Goal: Task Accomplishment & Management: Use online tool/utility

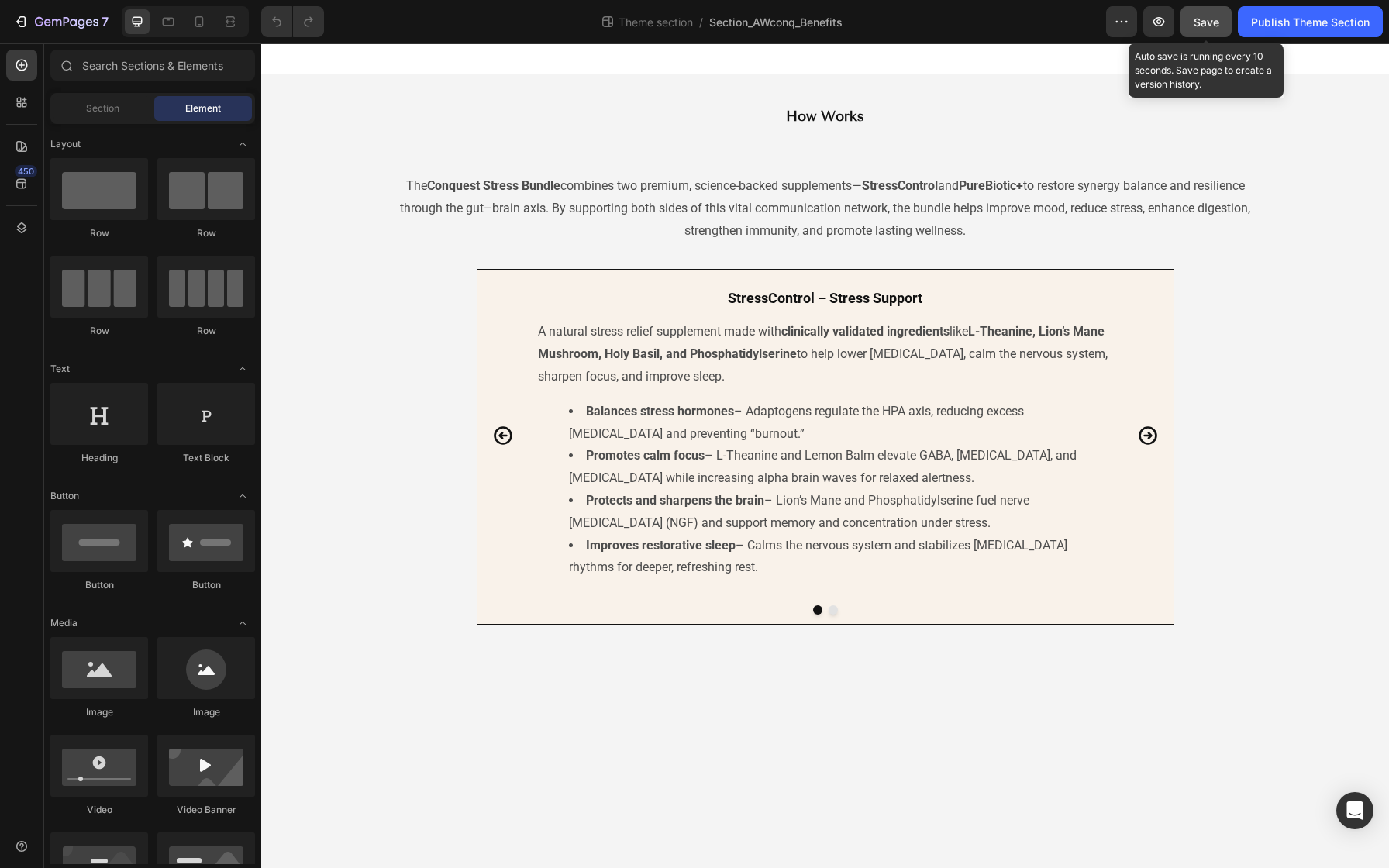
click at [1206, 28] on span "Save" at bounding box center [1206, 21] width 26 height 13
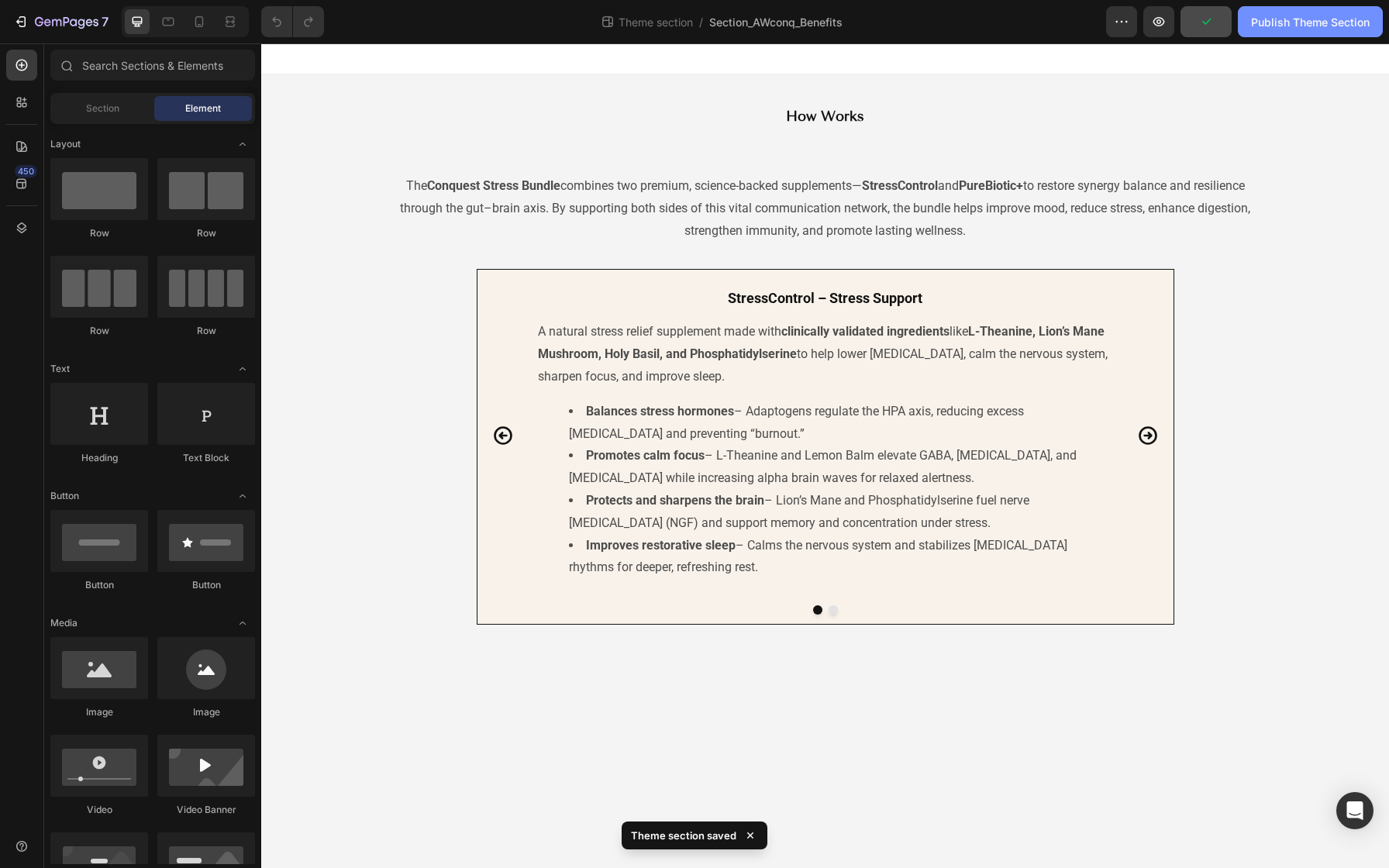
click at [1256, 27] on div "Publish Theme Section" at bounding box center [1310, 22] width 118 height 16
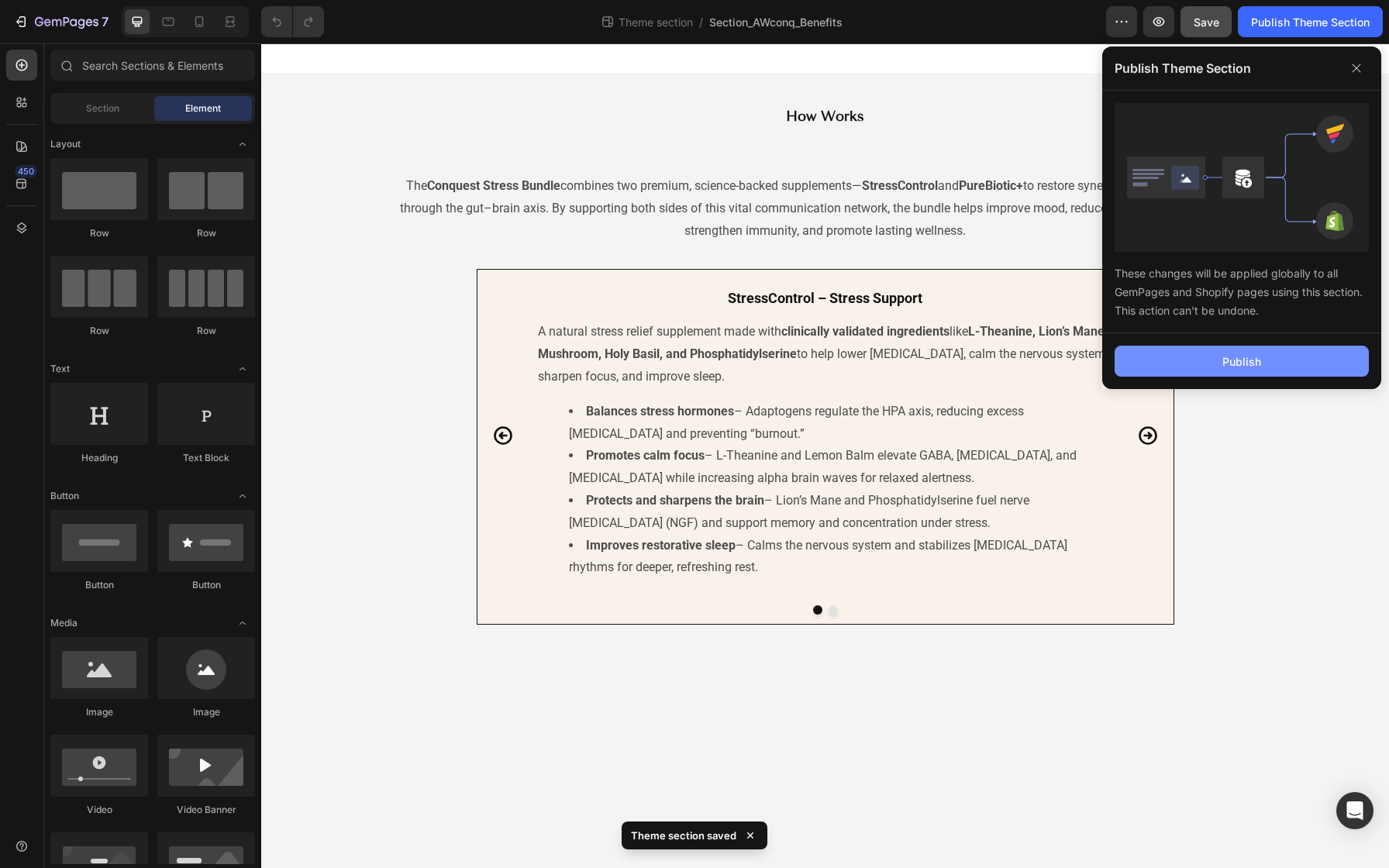
click at [1176, 353] on button "Publish" at bounding box center [1241, 361] width 254 height 31
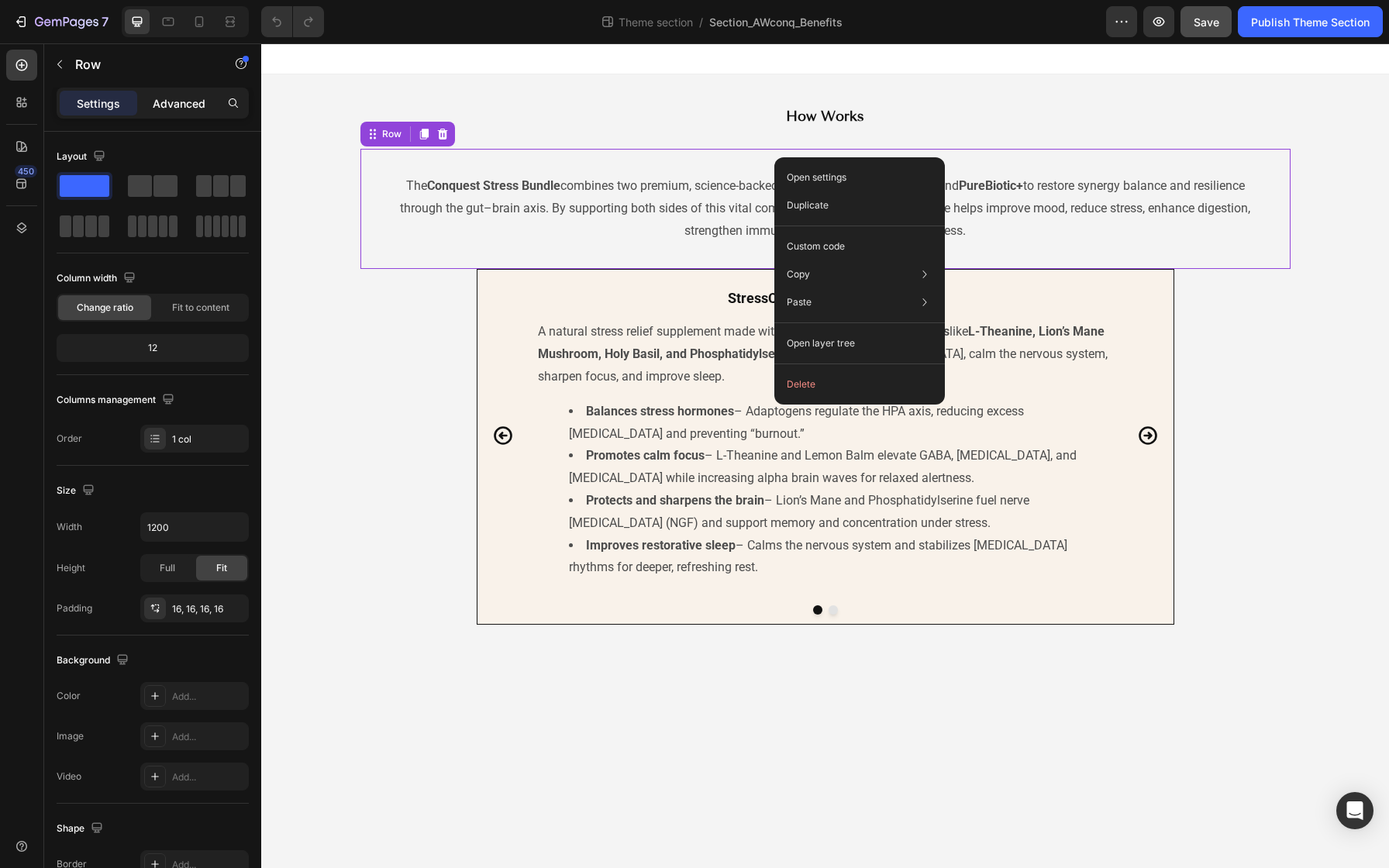
click at [210, 100] on div "Advanced" at bounding box center [179, 103] width 78 height 25
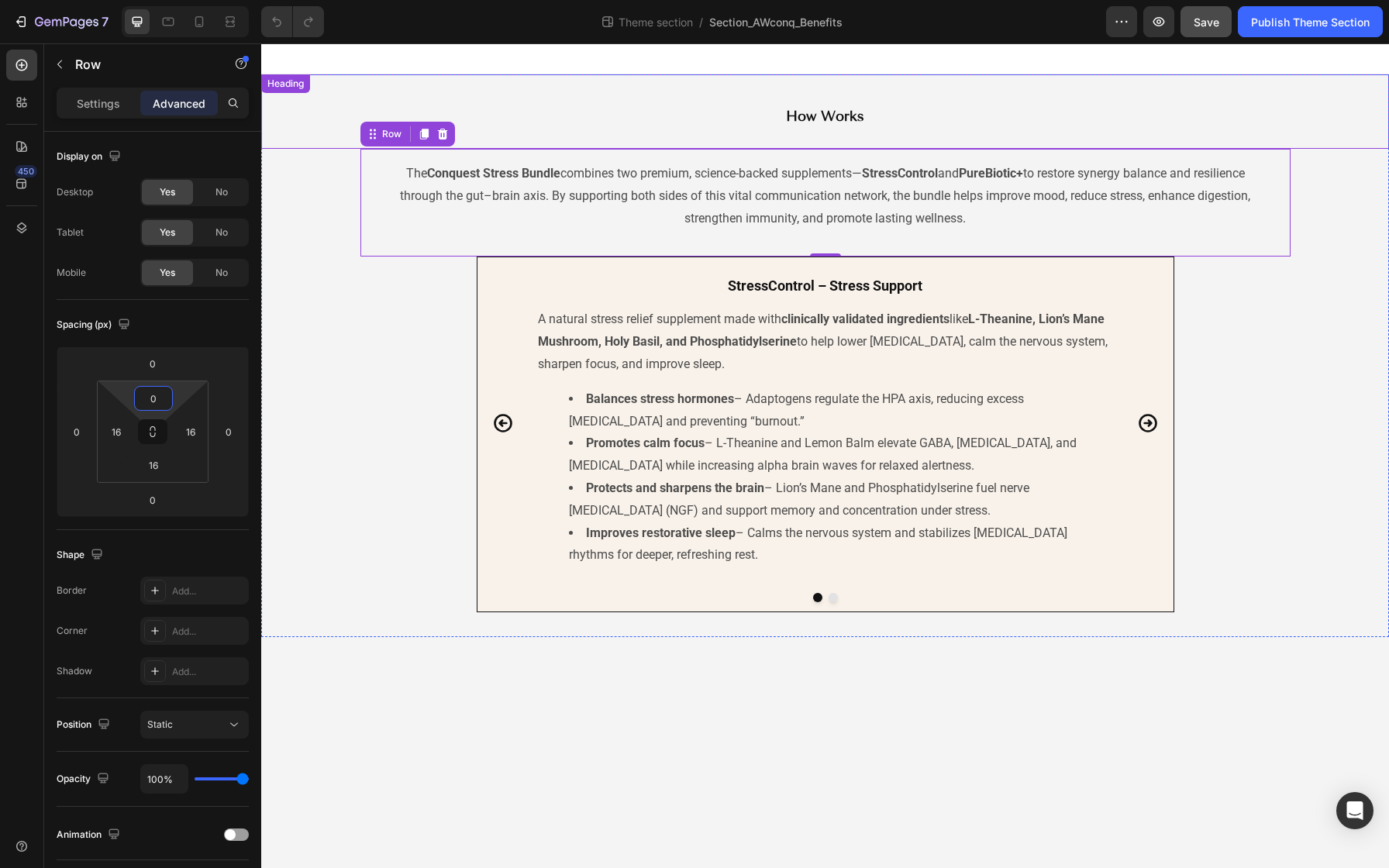
click at [759, 130] on h2 "How Works" at bounding box center [825, 115] width 697 height 28
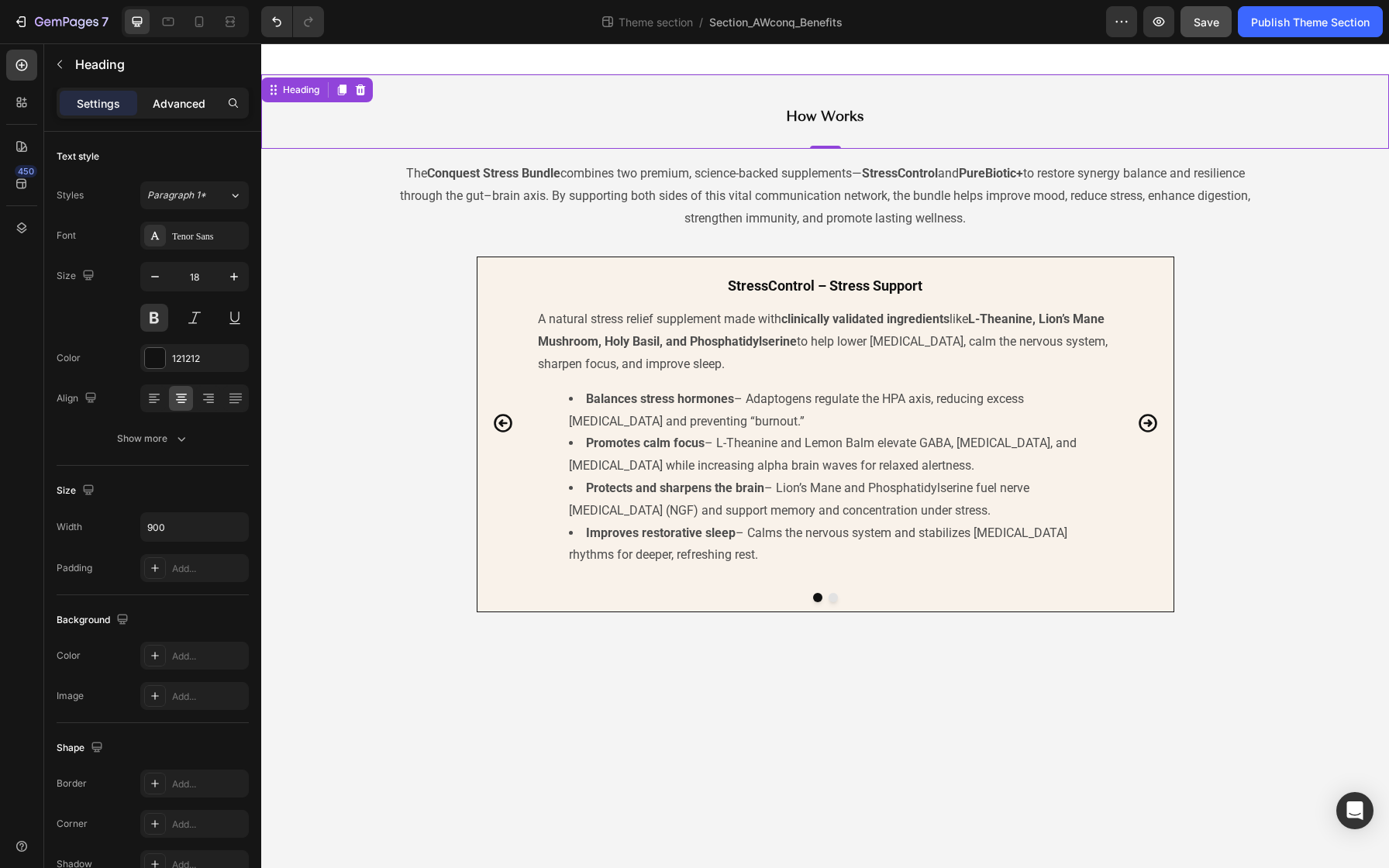
click at [175, 97] on p "Advanced" at bounding box center [179, 104] width 53 height 16
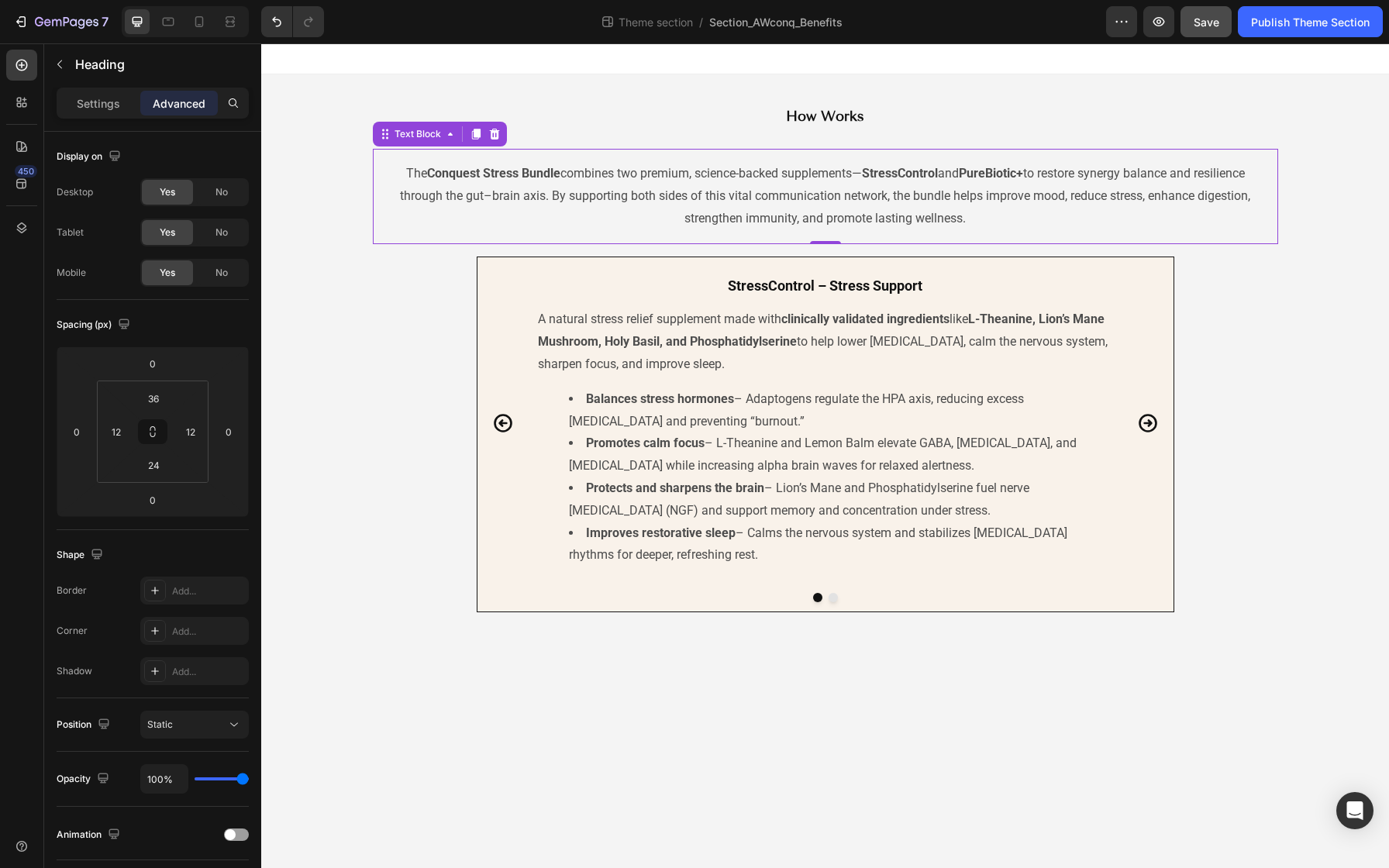
click at [575, 176] on p "The Conquest Stress Bundle combines two premium, science-backed supplements— St…" at bounding box center [825, 196] width 877 height 66
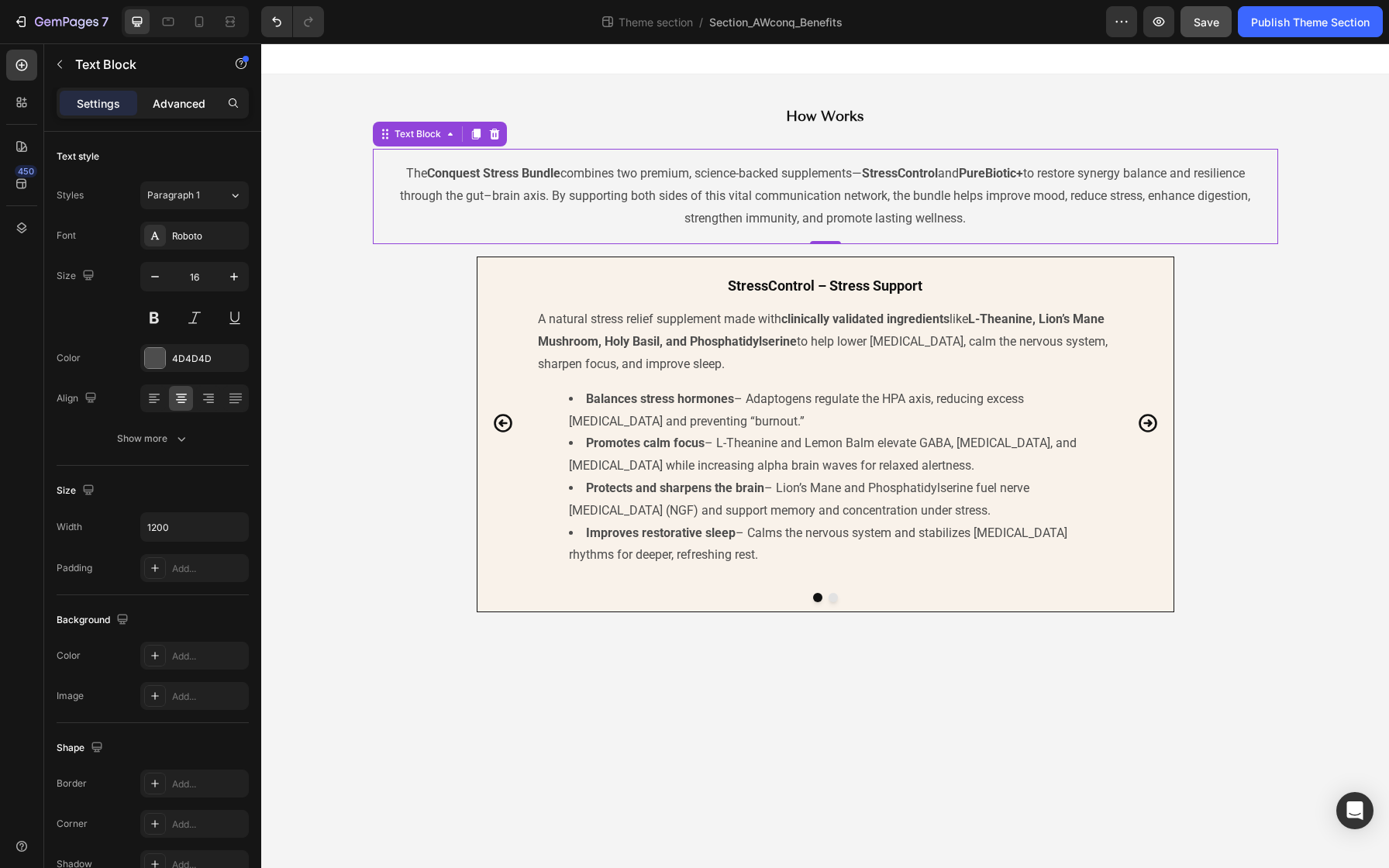
click at [194, 107] on p "Advanced" at bounding box center [179, 104] width 53 height 16
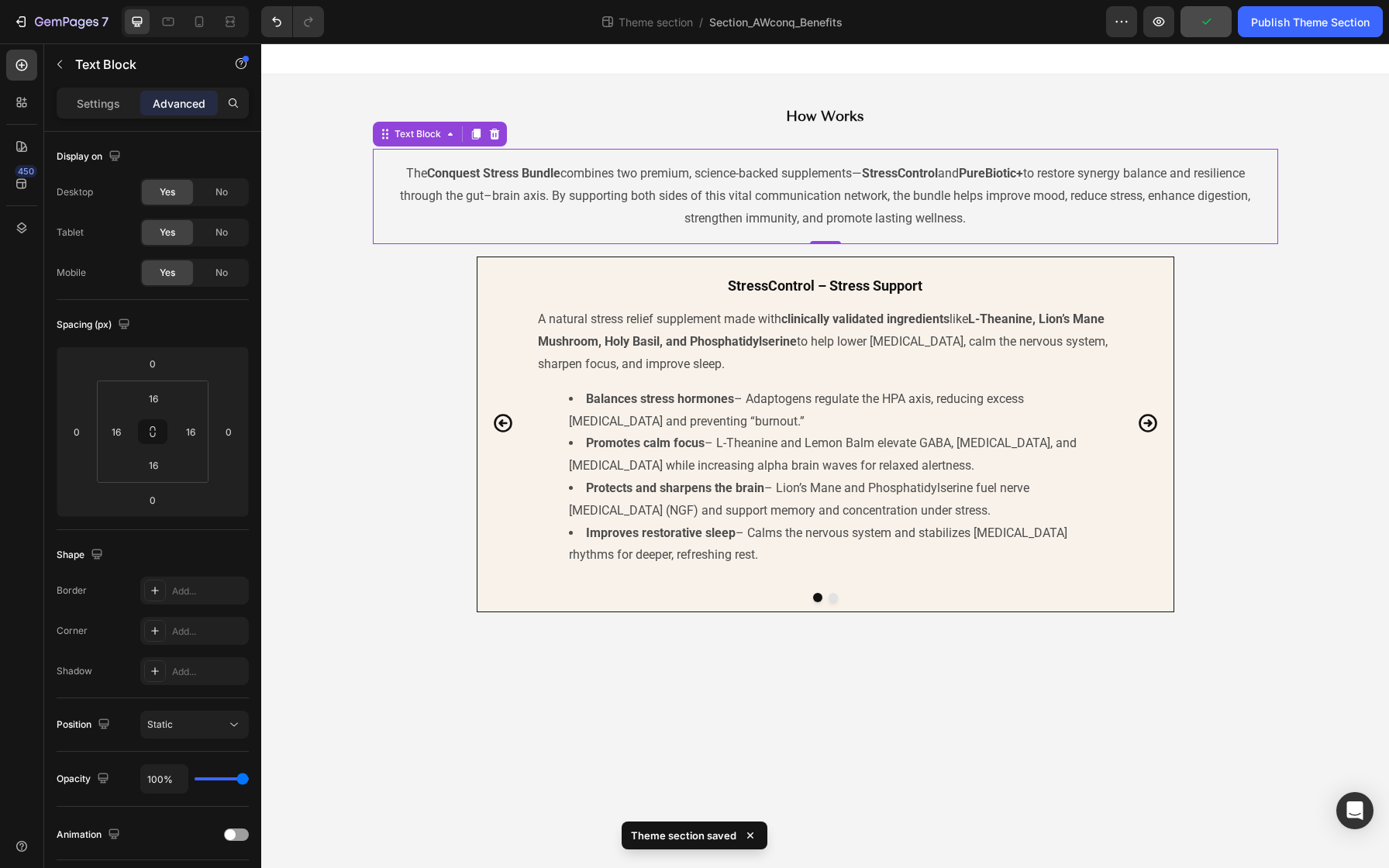
click at [439, 158] on div "The Conquest Stress Bundle combines two premium, science-backed supplements— St…" at bounding box center [825, 196] width 905 height 95
click at [171, 400] on div "16" at bounding box center [153, 398] width 38 height 25
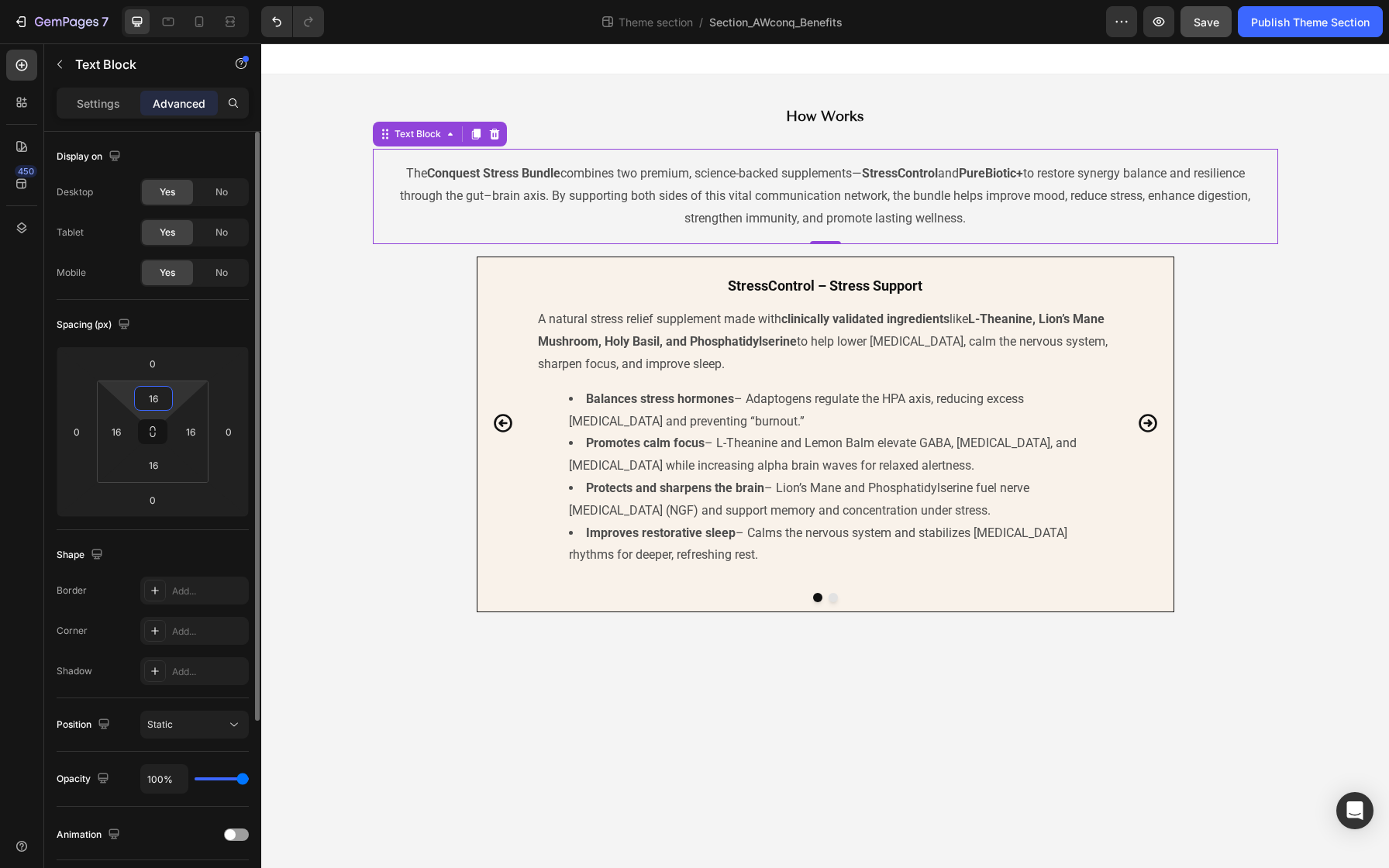
click at [149, 404] on input "16" at bounding box center [153, 398] width 31 height 23
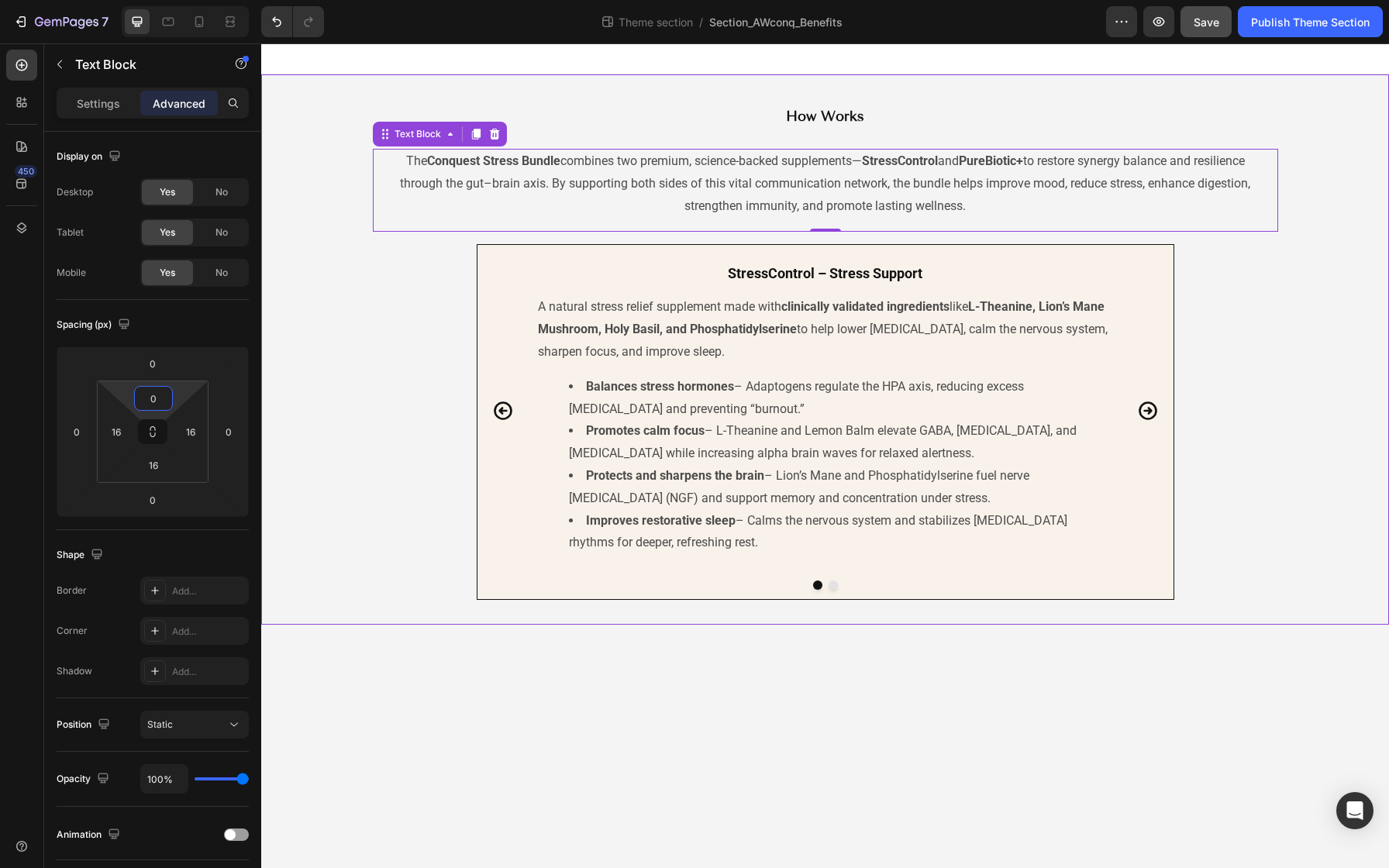
click at [396, 338] on div "StressControl – Stress Support Heading A natural stress relief supplement made …" at bounding box center [825, 421] width 1128 height 355
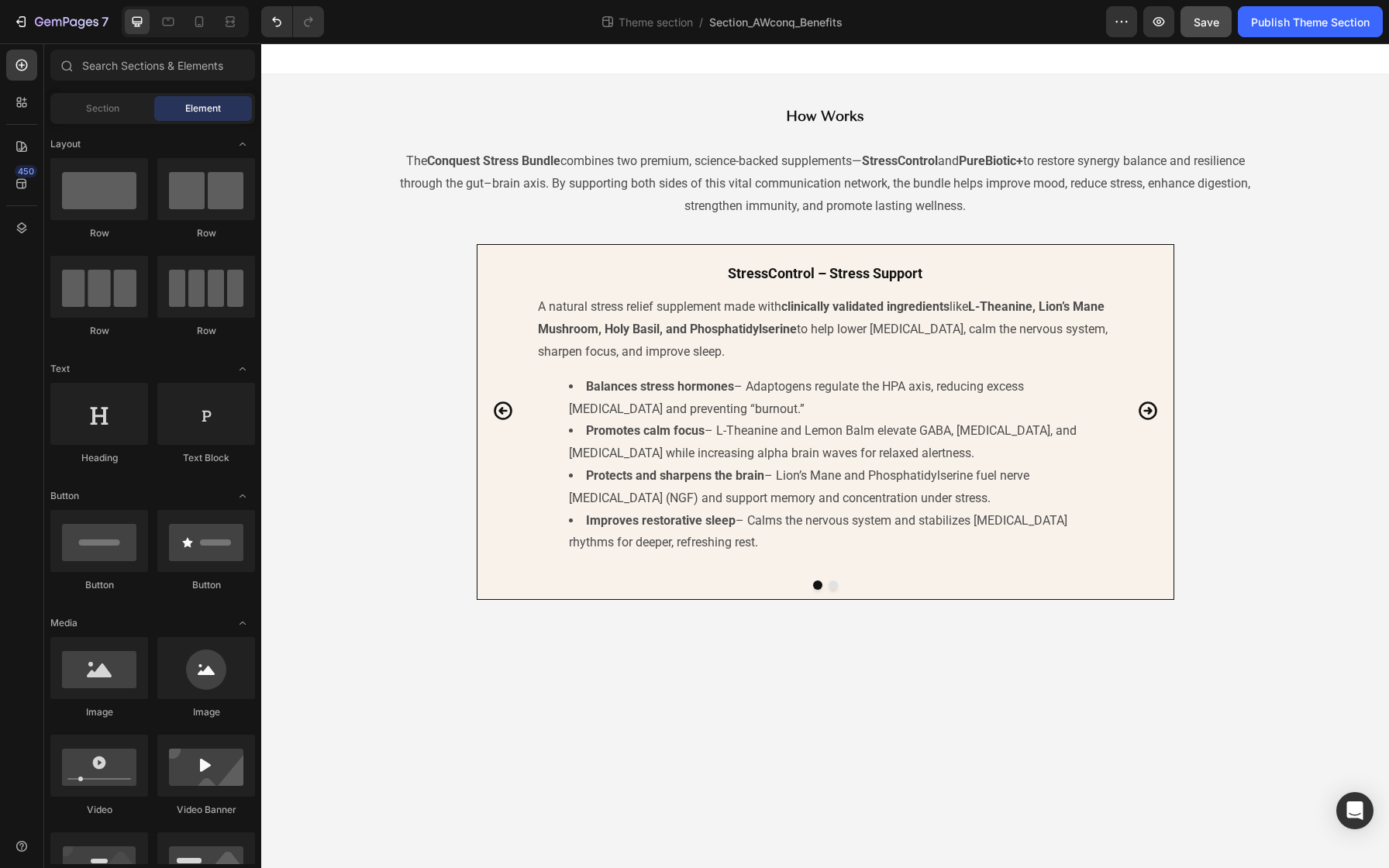
click at [470, 685] on body "How Works Heading The Conquest Stress Bundle combines two premium, science-back…" at bounding box center [825, 455] width 1128 height 824
click at [1198, 35] on button "Save" at bounding box center [1206, 21] width 51 height 31
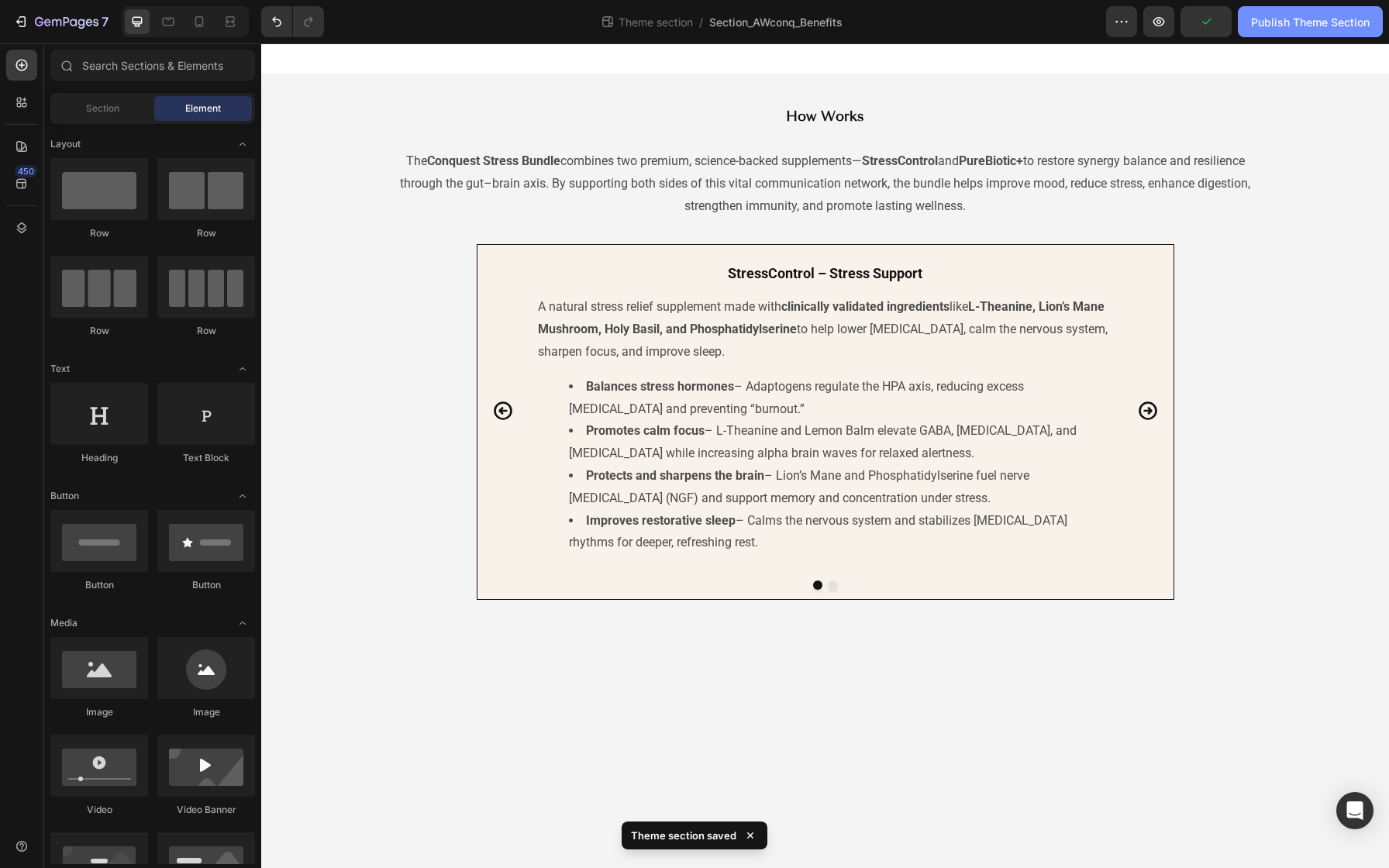
click at [1290, 33] on button "Publish Theme Section" at bounding box center [1310, 21] width 145 height 31
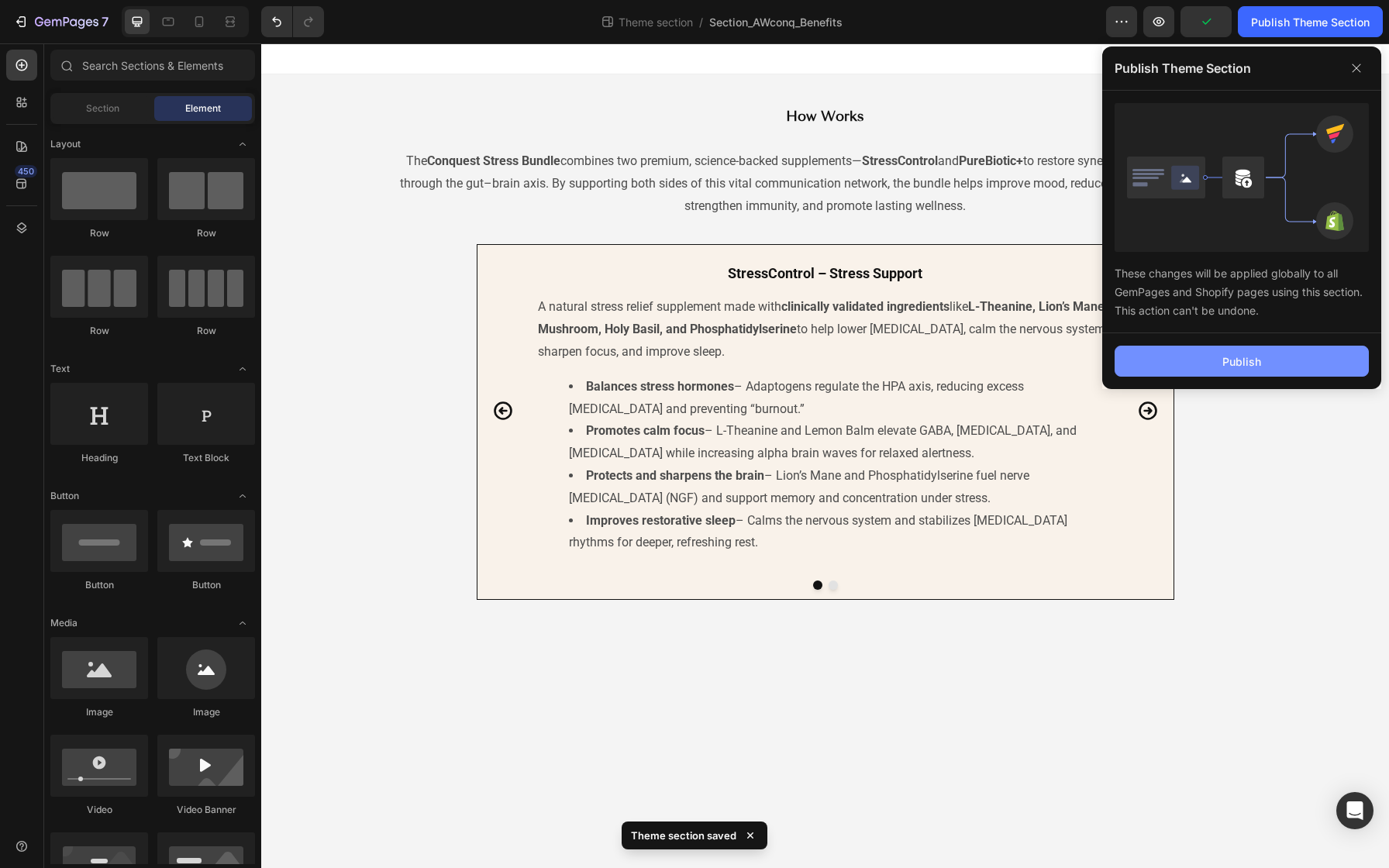
click at [1198, 364] on button "Publish" at bounding box center [1241, 361] width 254 height 31
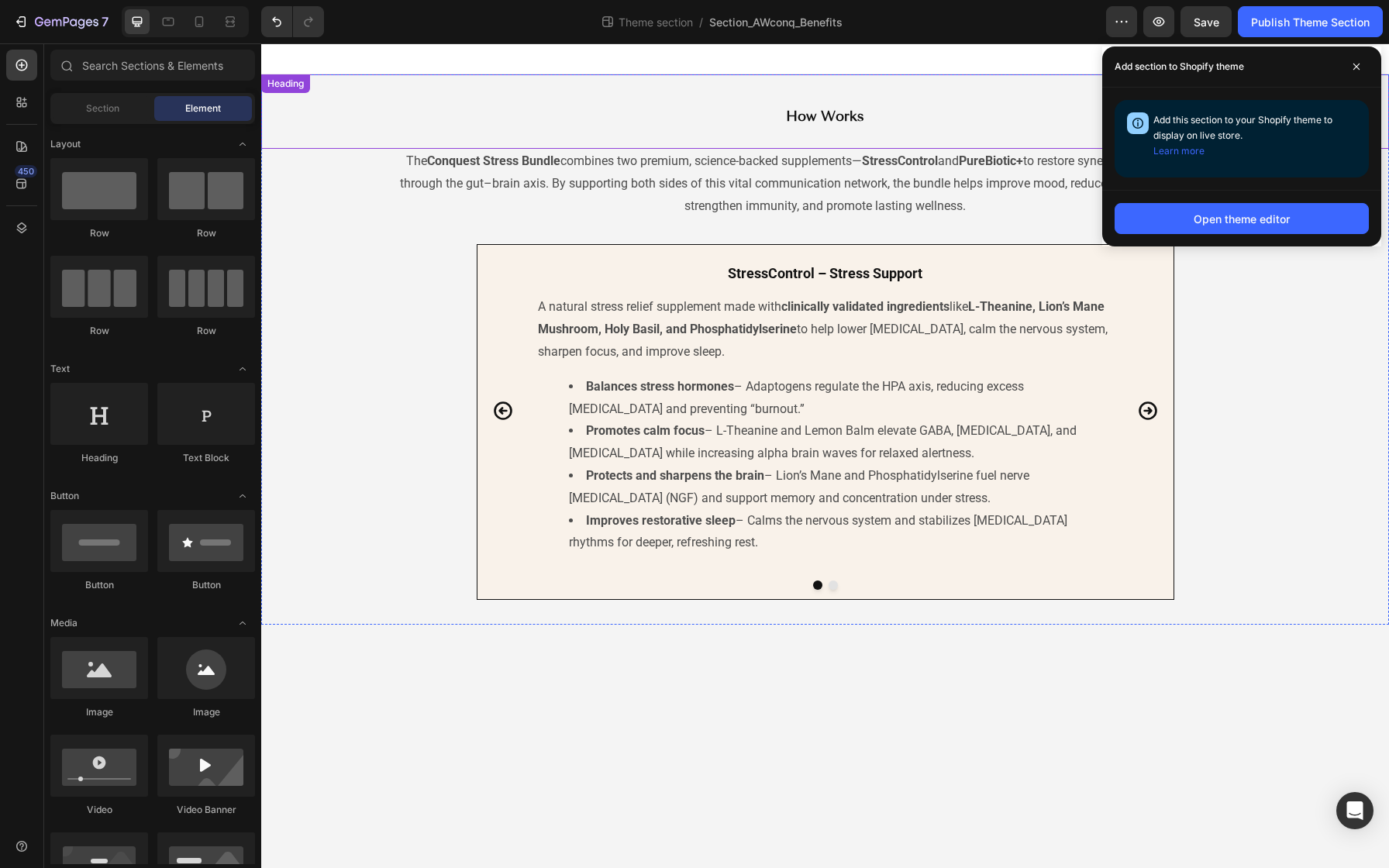
click at [842, 130] on h2 "How Works" at bounding box center [825, 115] width 697 height 28
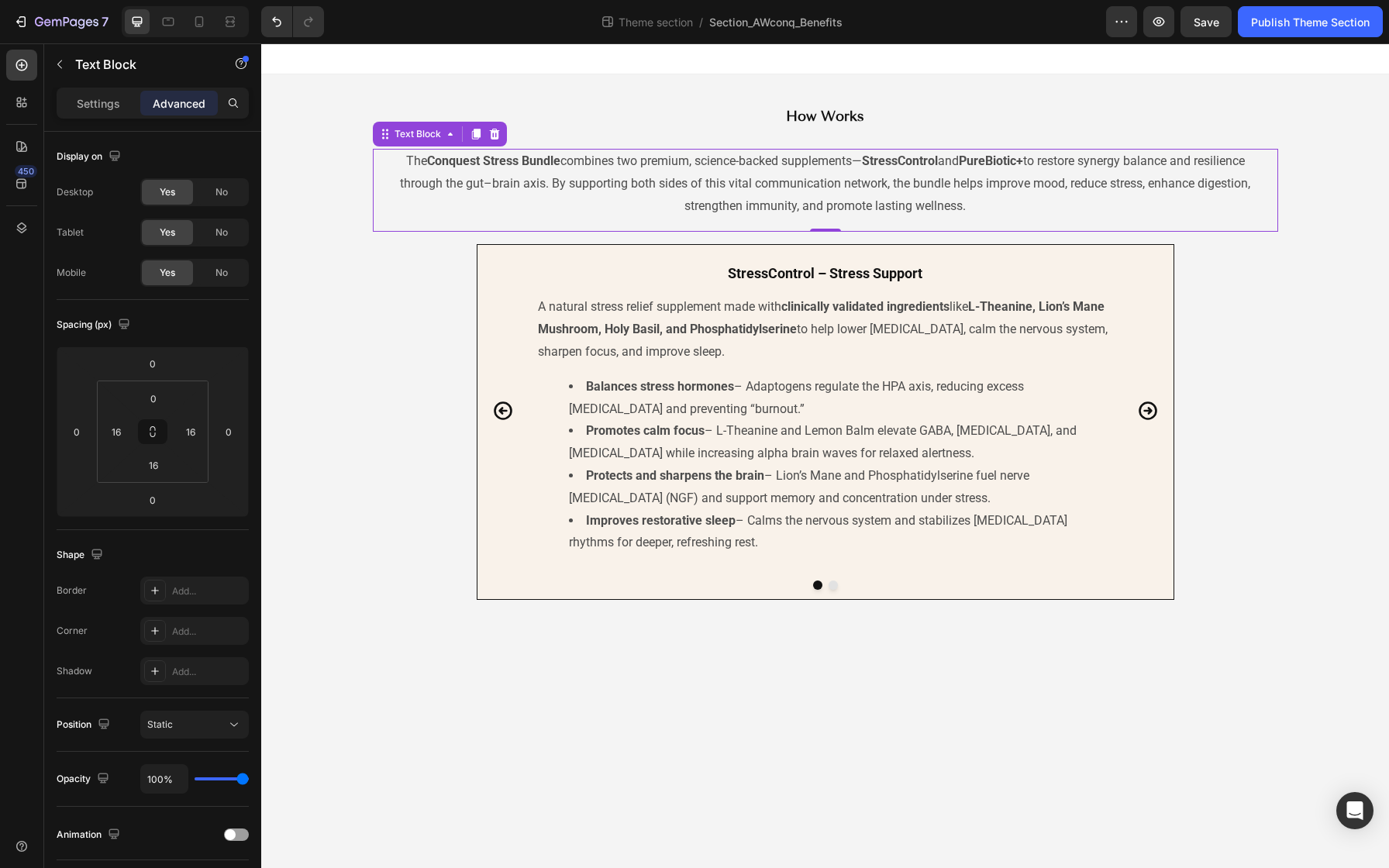
click at [836, 159] on p "The Conquest Stress Bundle combines two premium, science-backed supplements— St…" at bounding box center [825, 183] width 877 height 66
drag, startPoint x: 1217, startPoint y: 18, endPoint x: 1217, endPoint y: 784, distance: 766.0
click at [1217, 18] on span "Save" at bounding box center [1206, 21] width 26 height 13
click at [1273, 26] on div "Publish Theme Section" at bounding box center [1310, 22] width 118 height 16
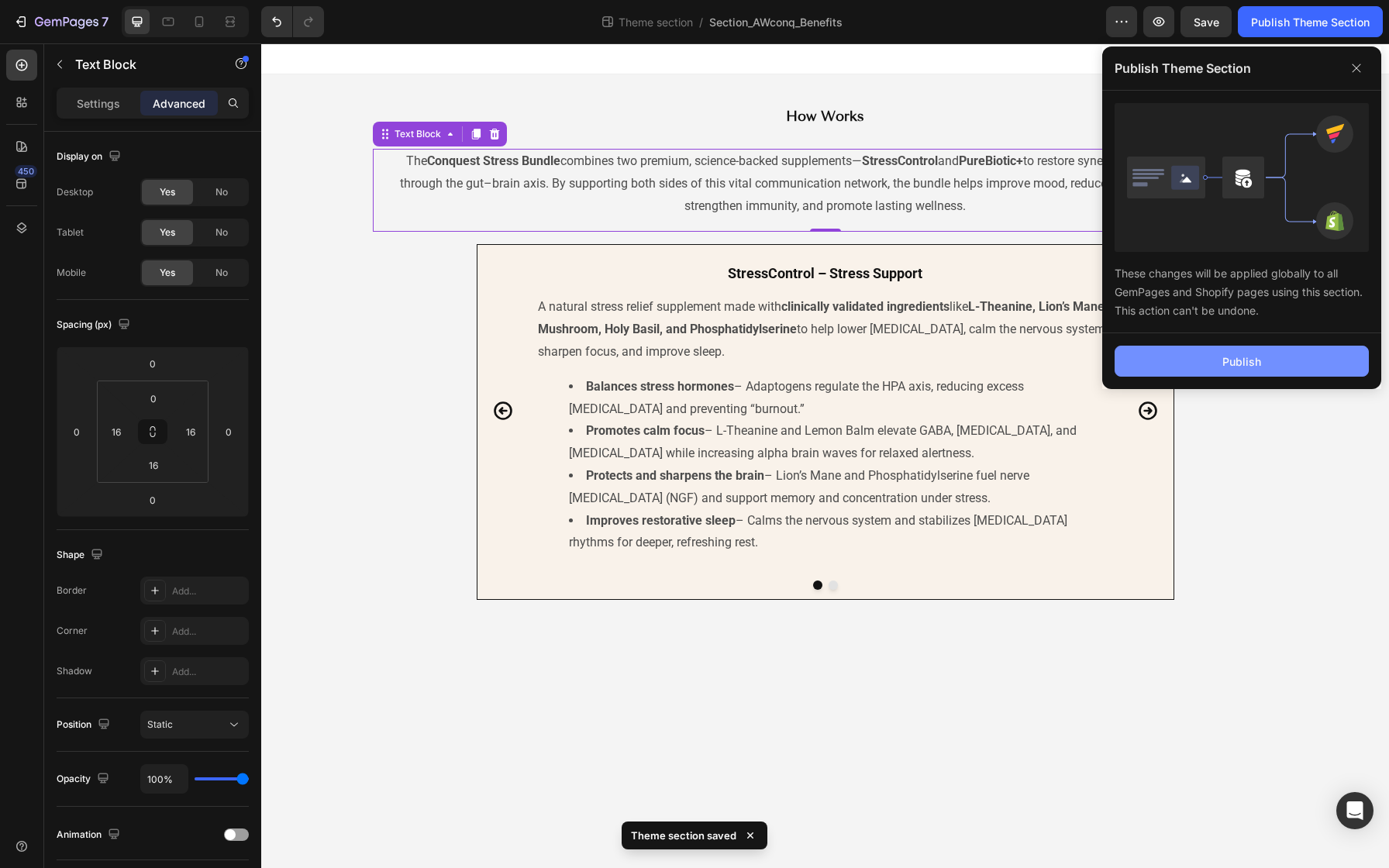
click at [1172, 359] on button "Publish" at bounding box center [1241, 361] width 254 height 31
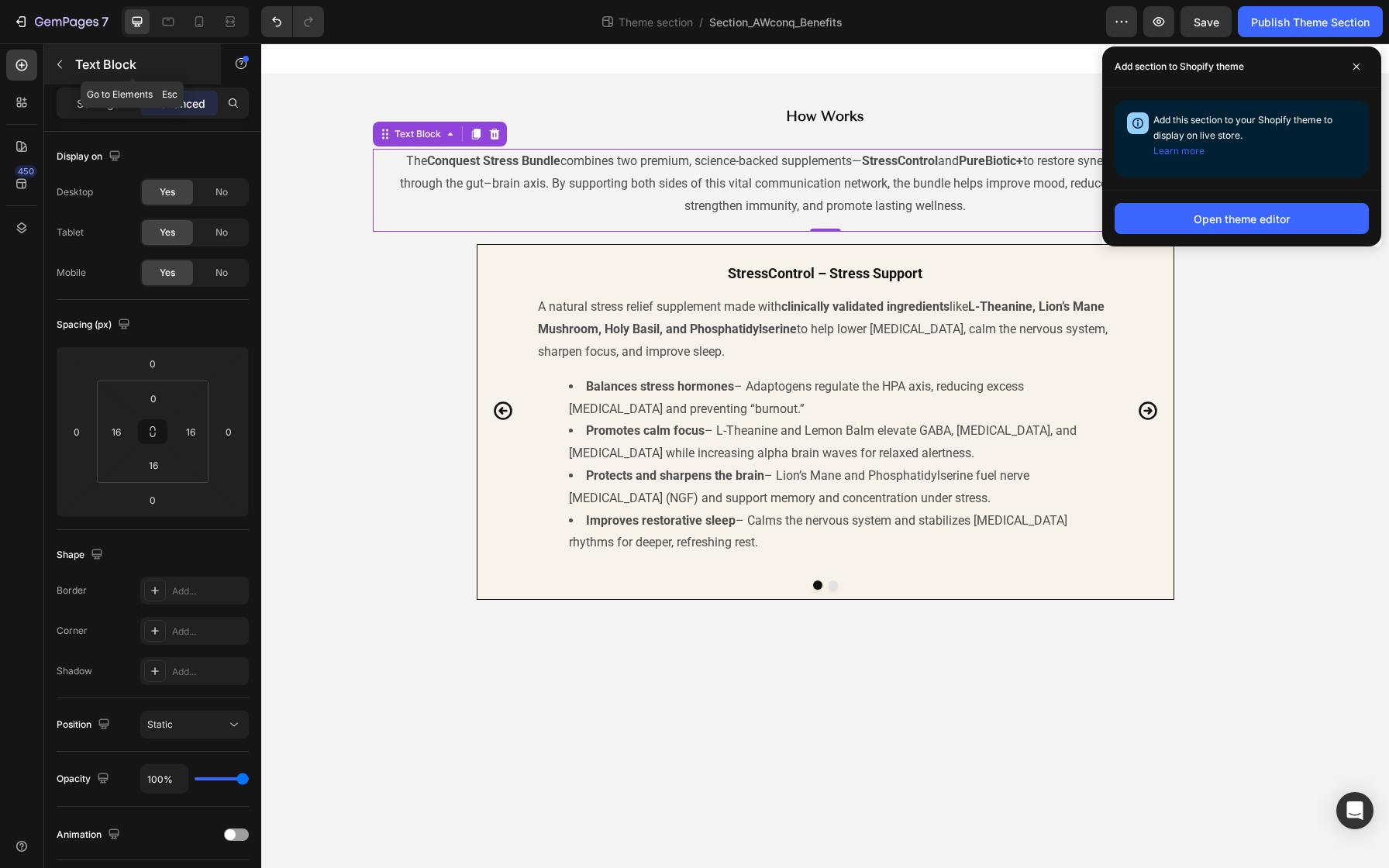
click at [63, 63] on icon "button" at bounding box center [60, 64] width 13 height 13
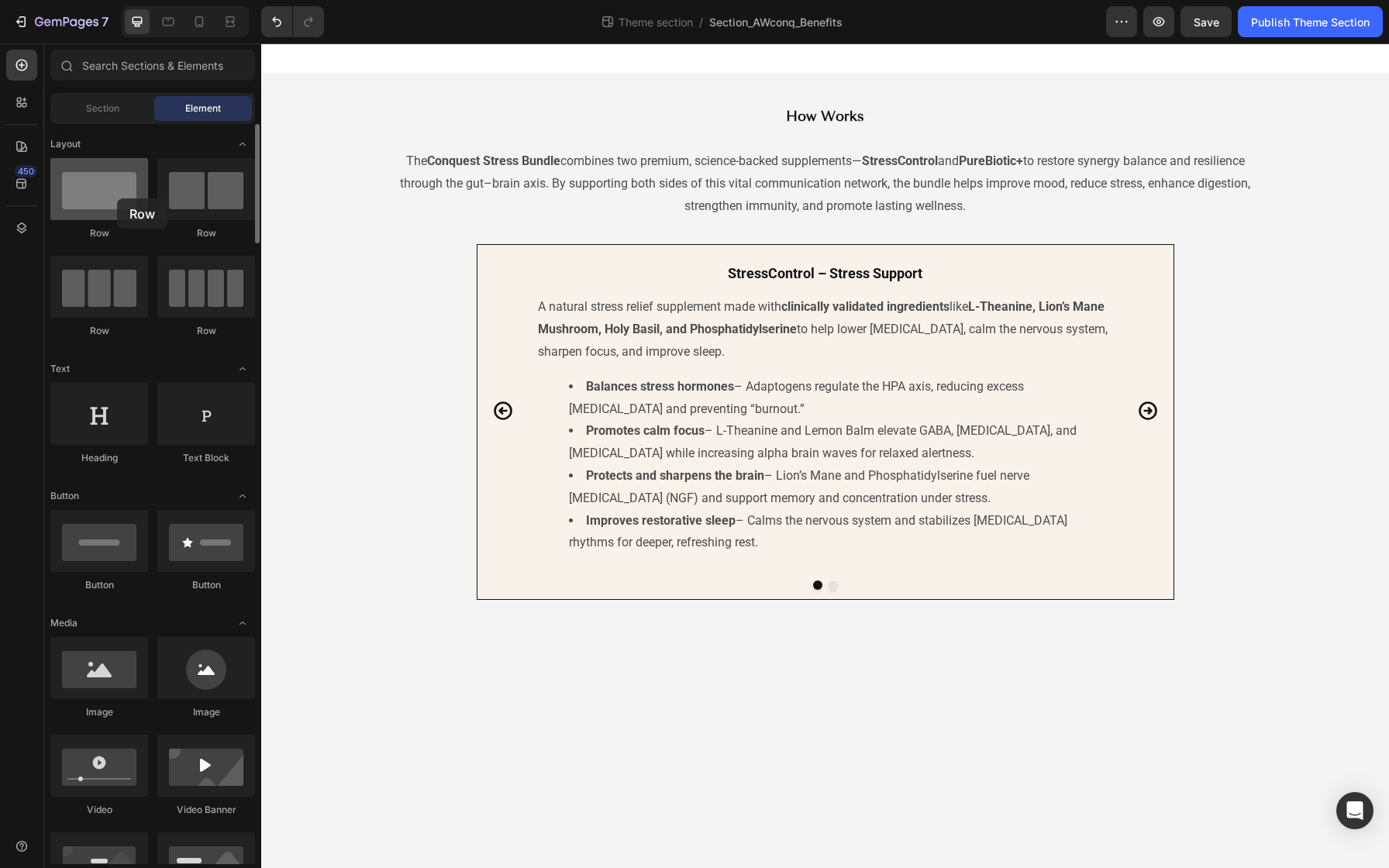
drag, startPoint x: 94, startPoint y: 182, endPoint x: 89, endPoint y: 198, distance: 16.8
click at [89, 198] on div at bounding box center [98, 189] width 98 height 62
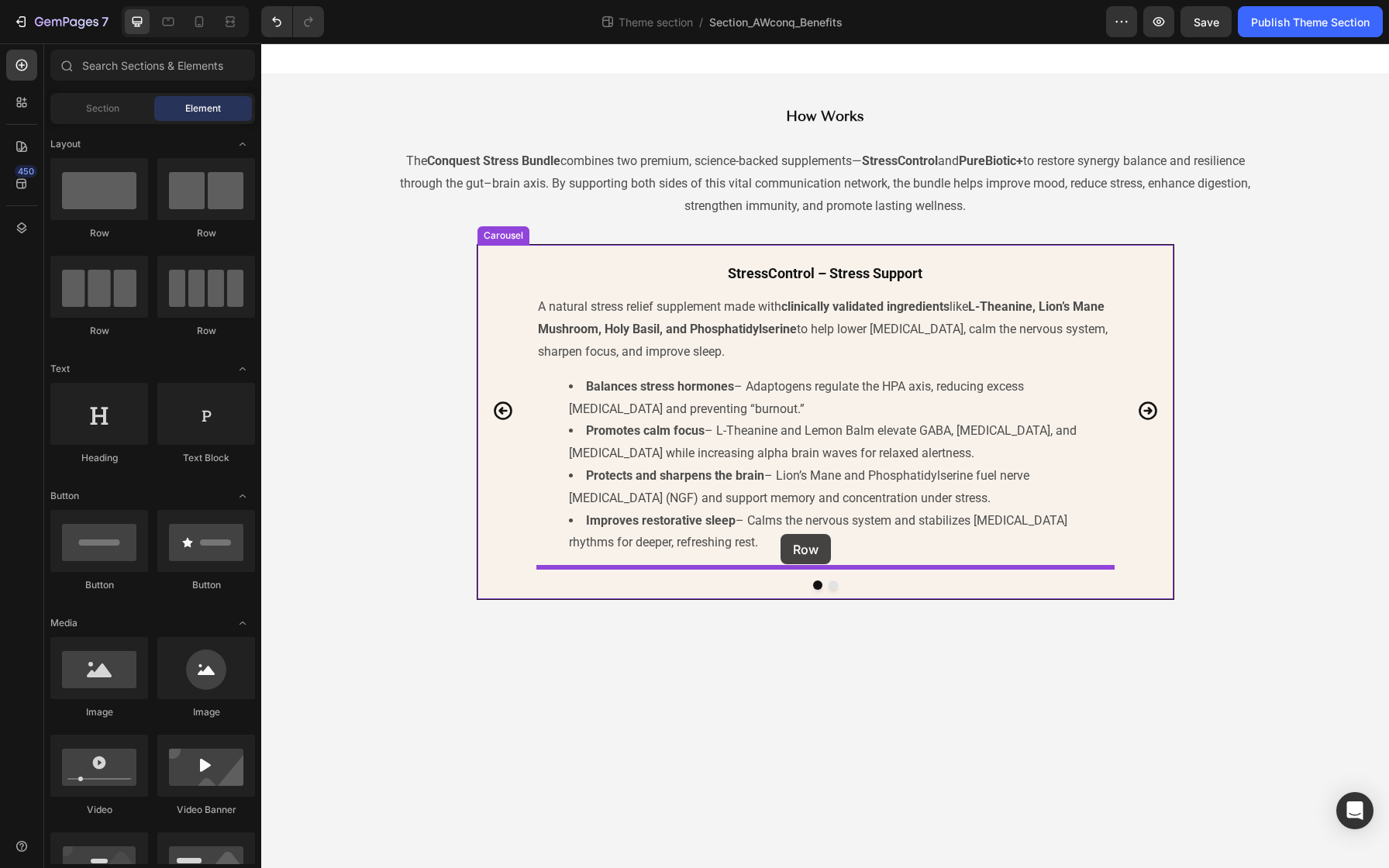
drag, startPoint x: 353, startPoint y: 228, endPoint x: 780, endPoint y: 534, distance: 525.3
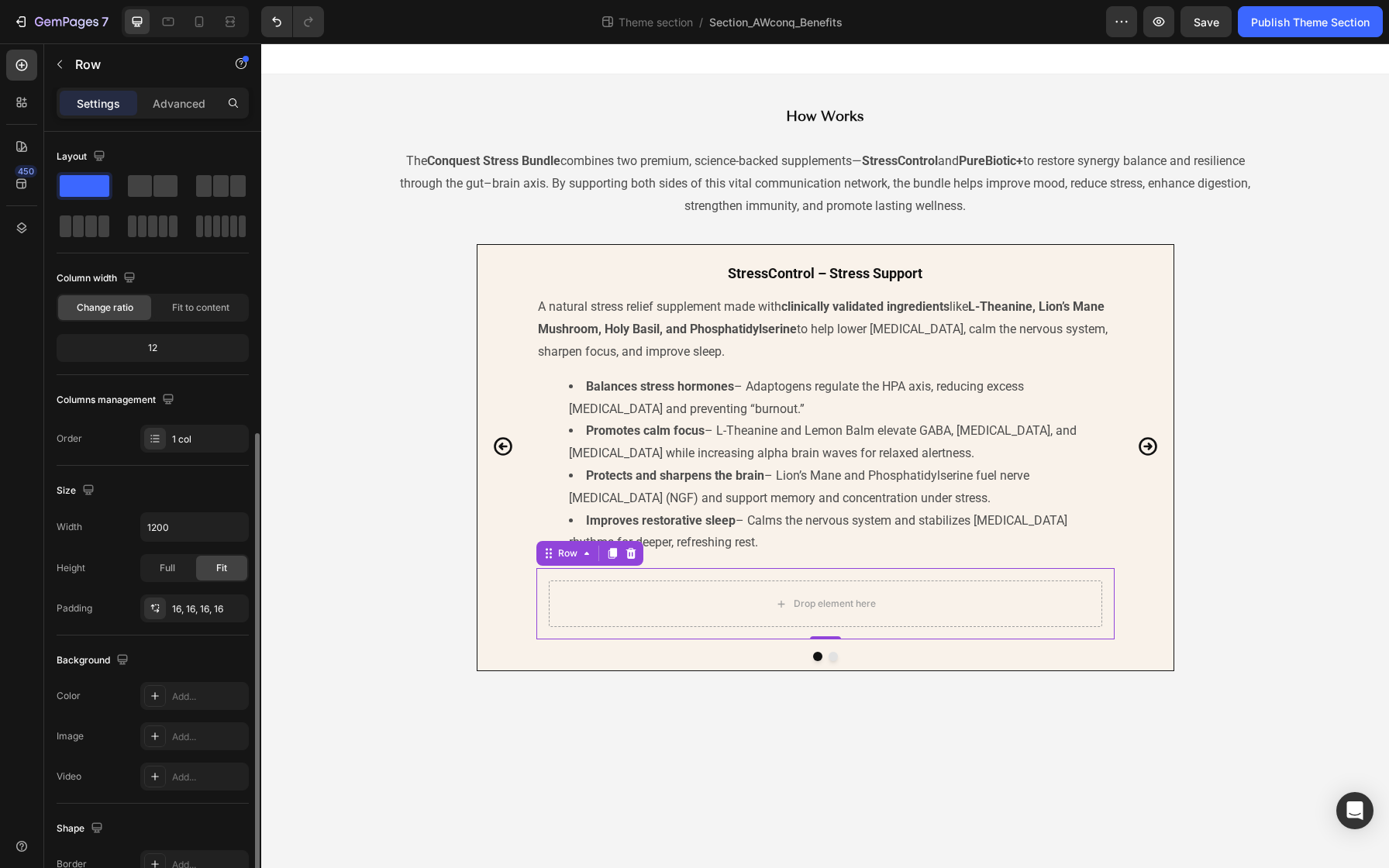
scroll to position [165, 0]
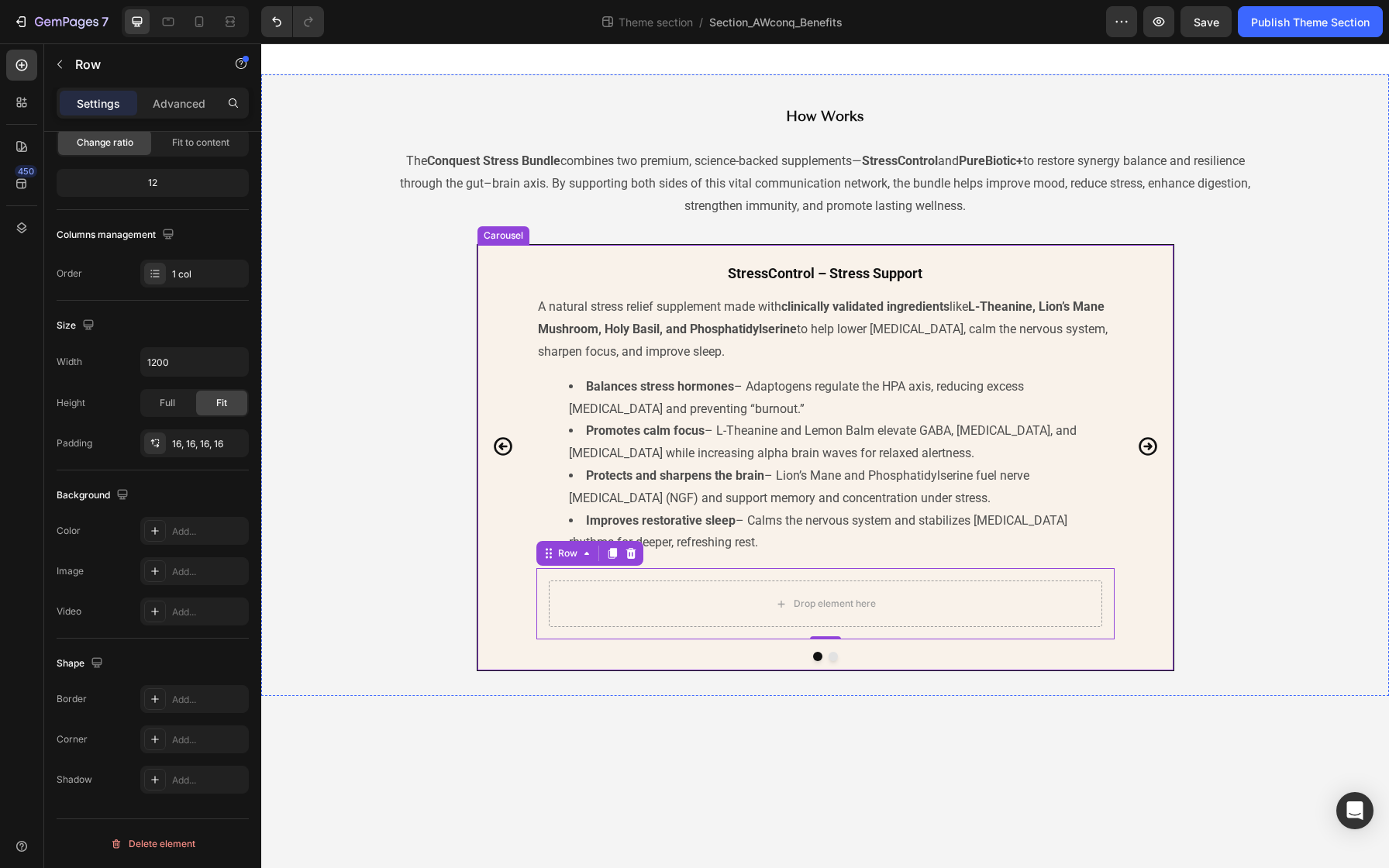
click at [1148, 438] on icon "Carousel Next Arrow" at bounding box center [1147, 447] width 21 height 21
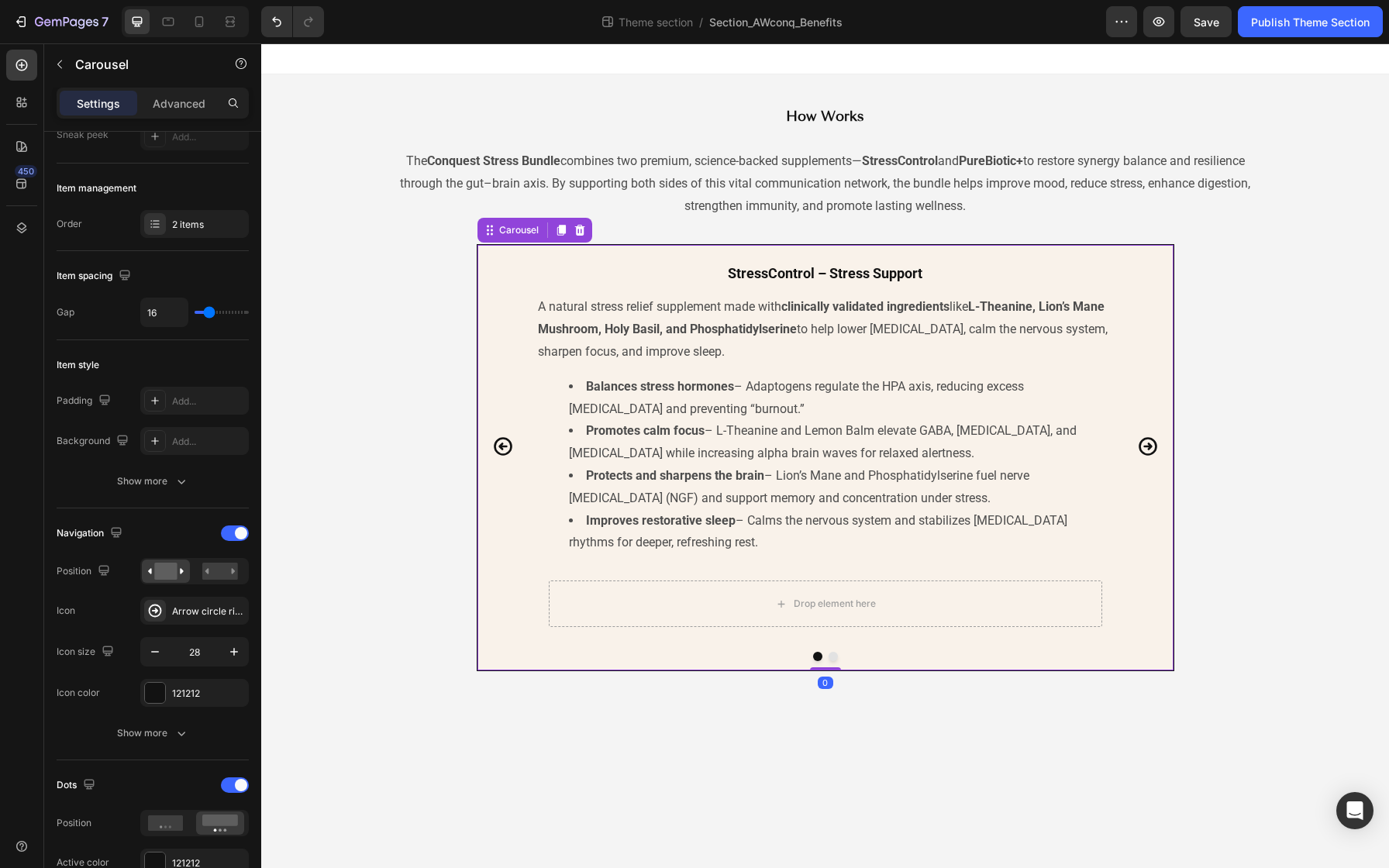
scroll to position [0, 0]
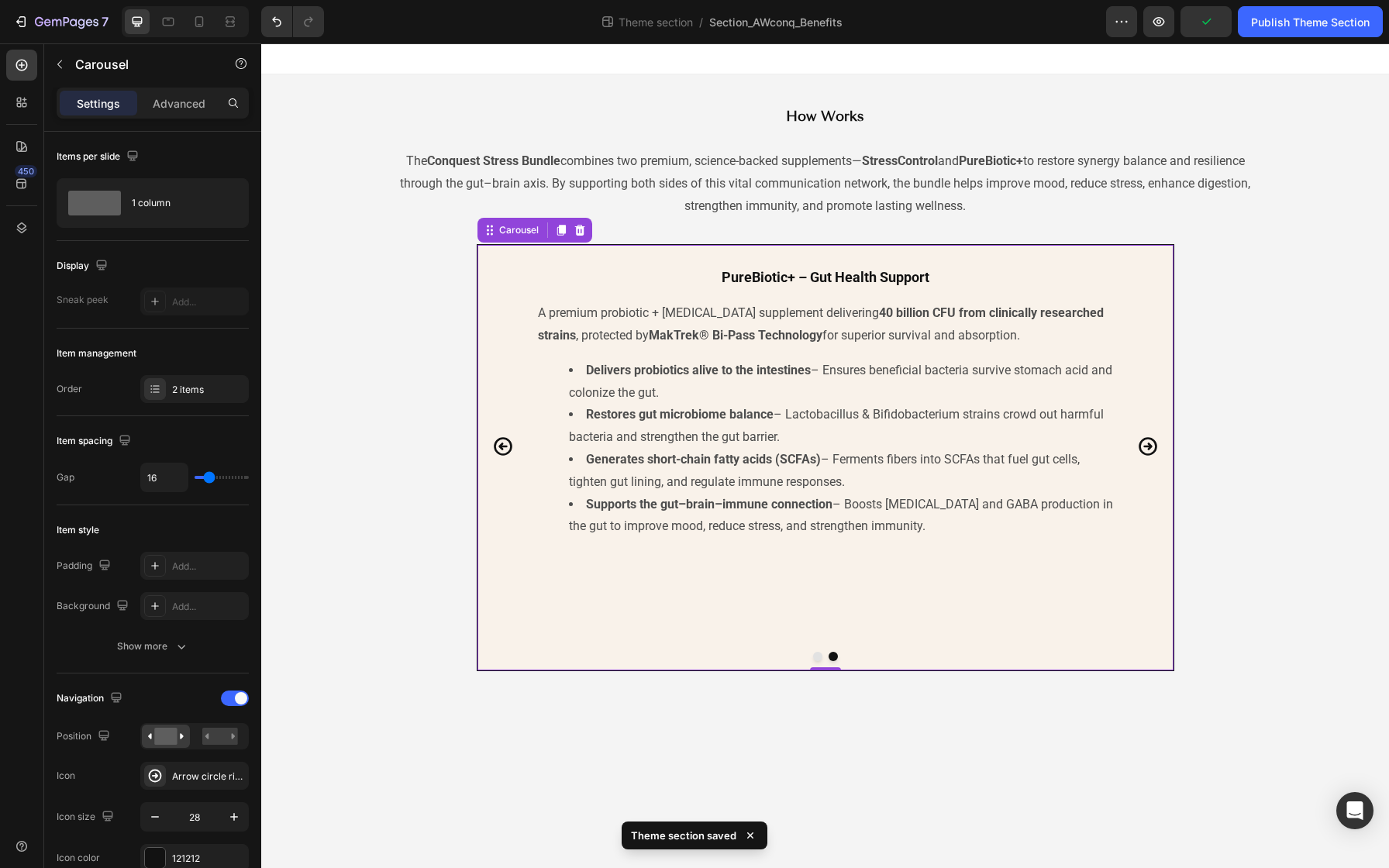
click at [499, 444] on icon "Carousel Back Arrow" at bounding box center [503, 447] width 21 height 21
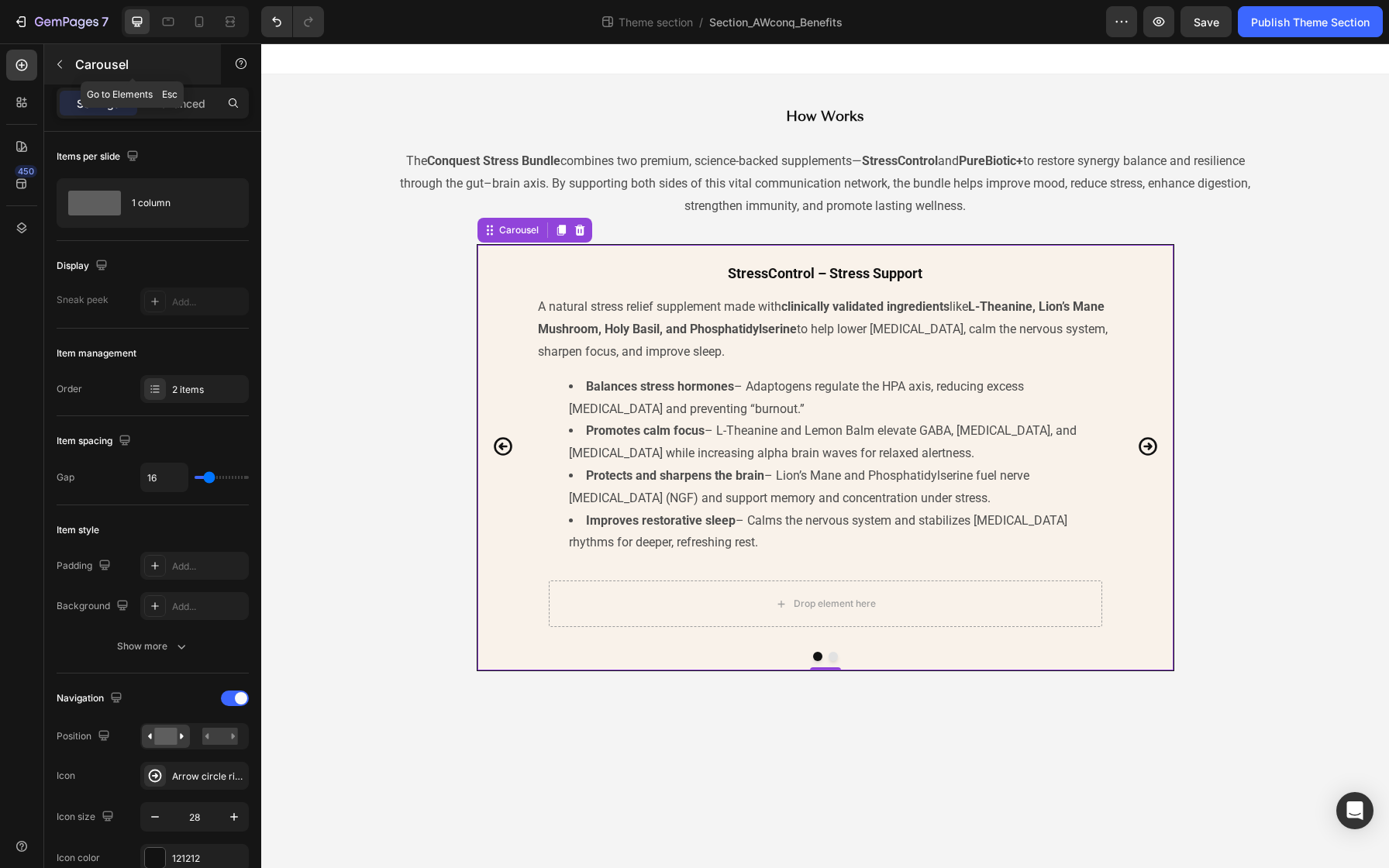
click at [68, 61] on button "button" at bounding box center [60, 64] width 25 height 25
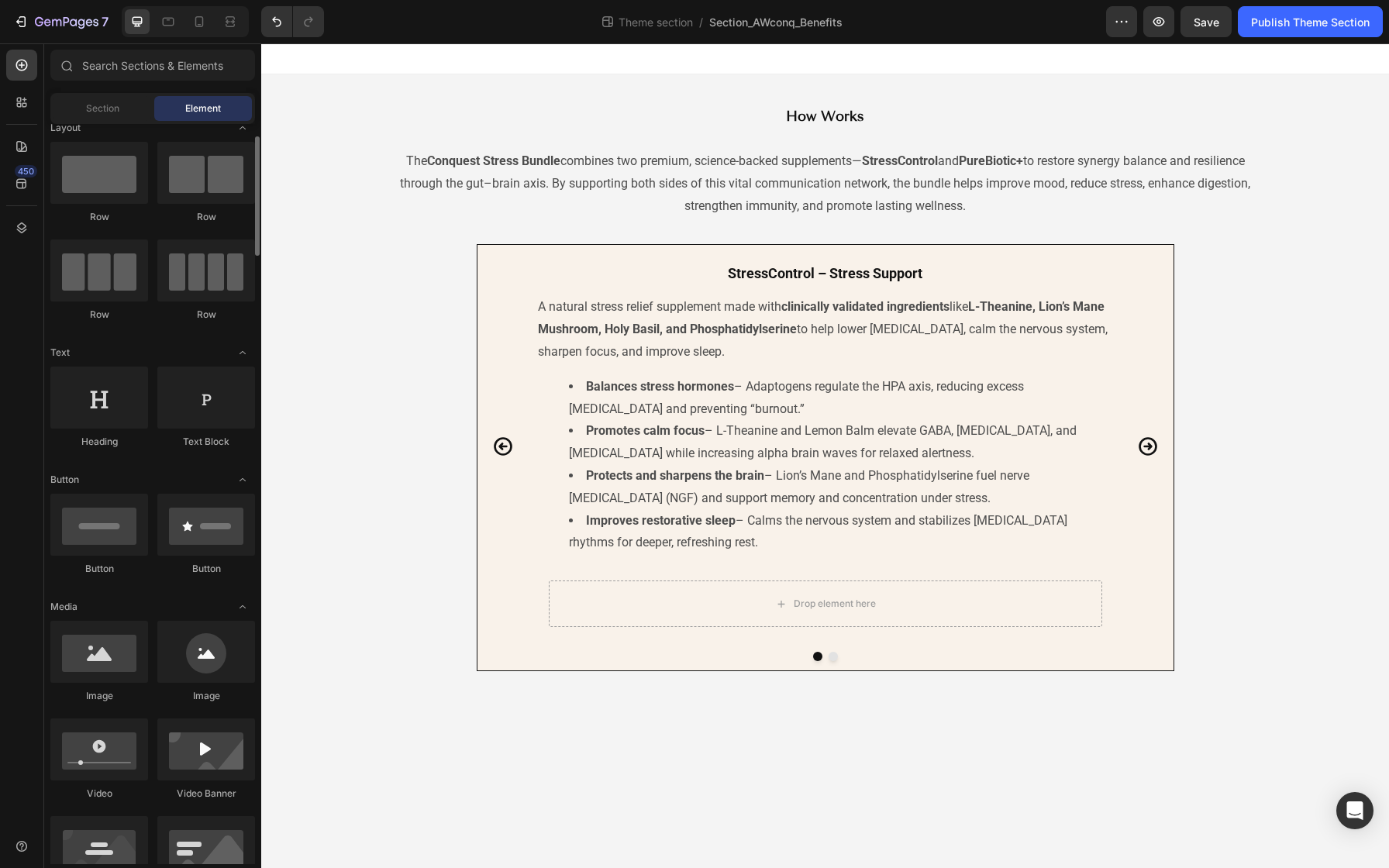
scroll to position [28, 0]
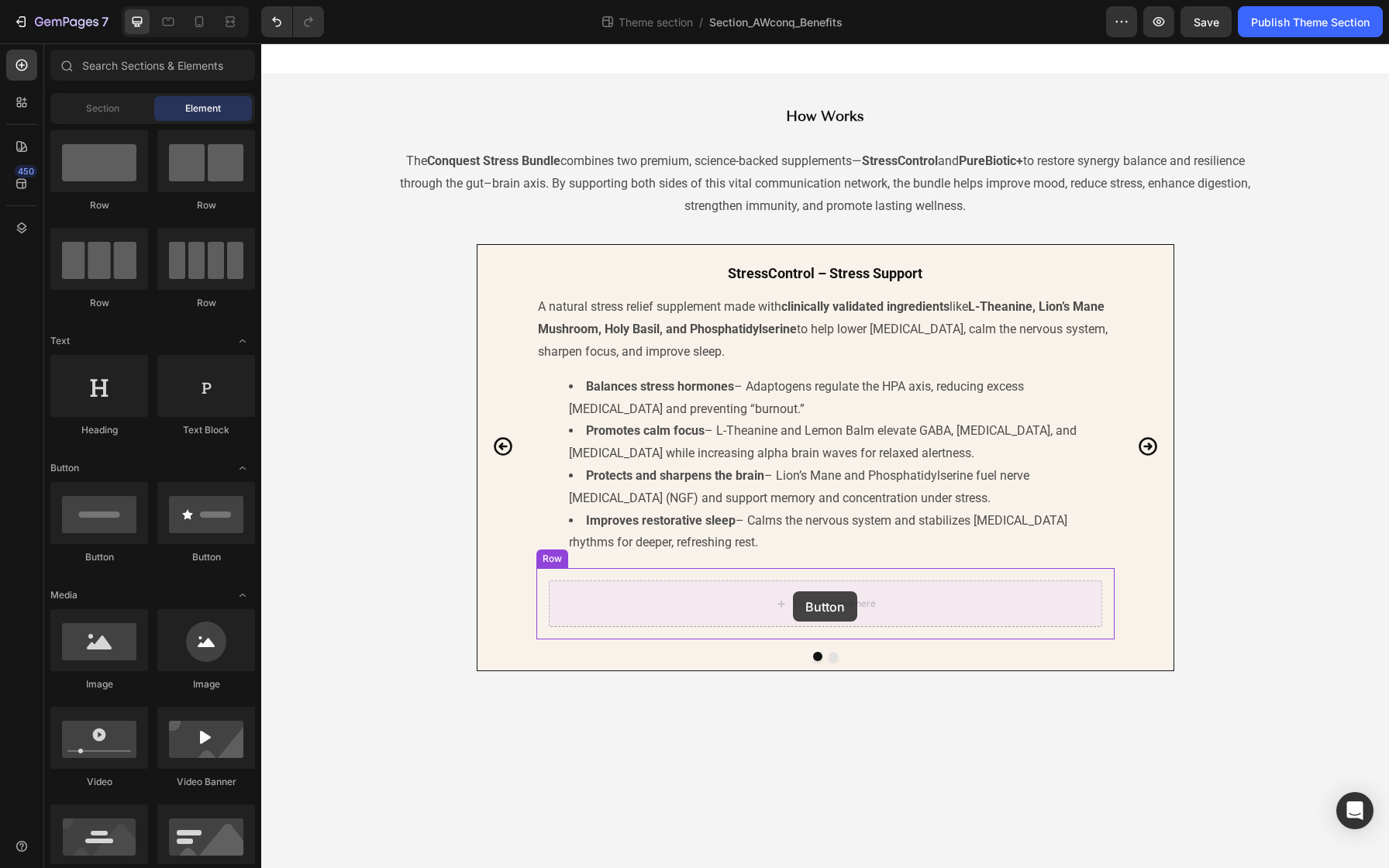
drag, startPoint x: 369, startPoint y: 580, endPoint x: 793, endPoint y: 591, distance: 424.1
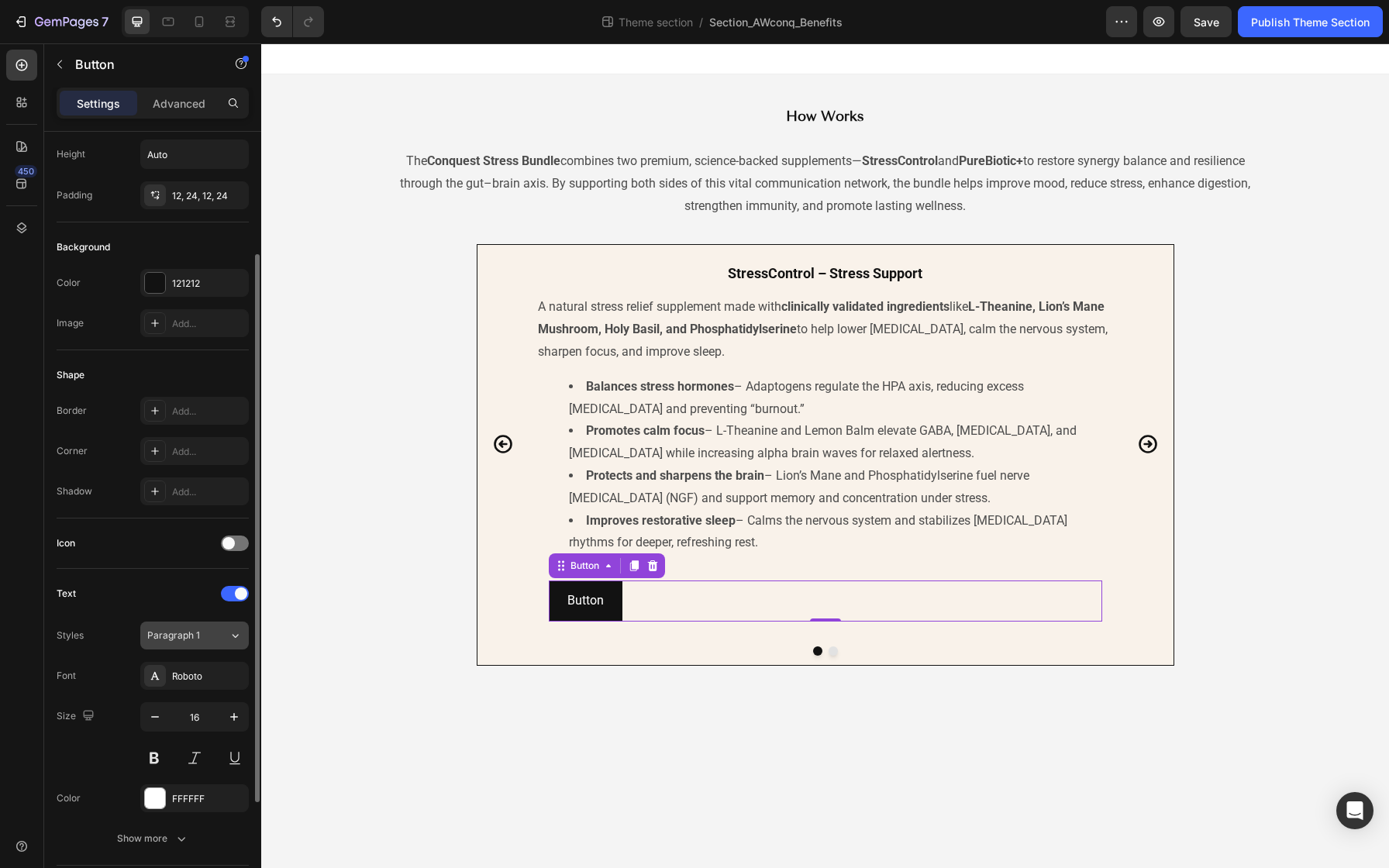
scroll to position [139, 0]
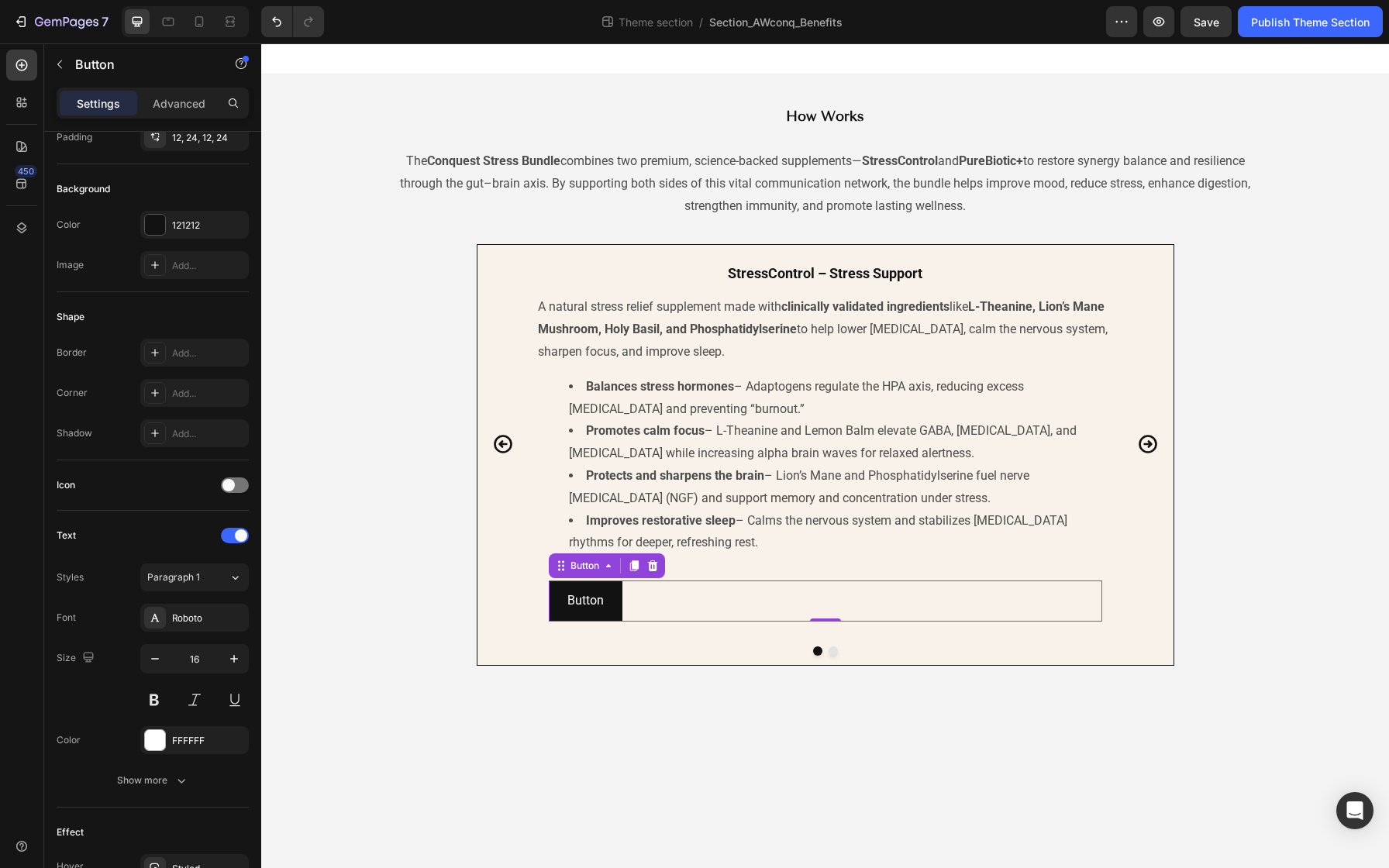
click at [651, 604] on div "Button Button 0" at bounding box center [825, 601] width 553 height 41
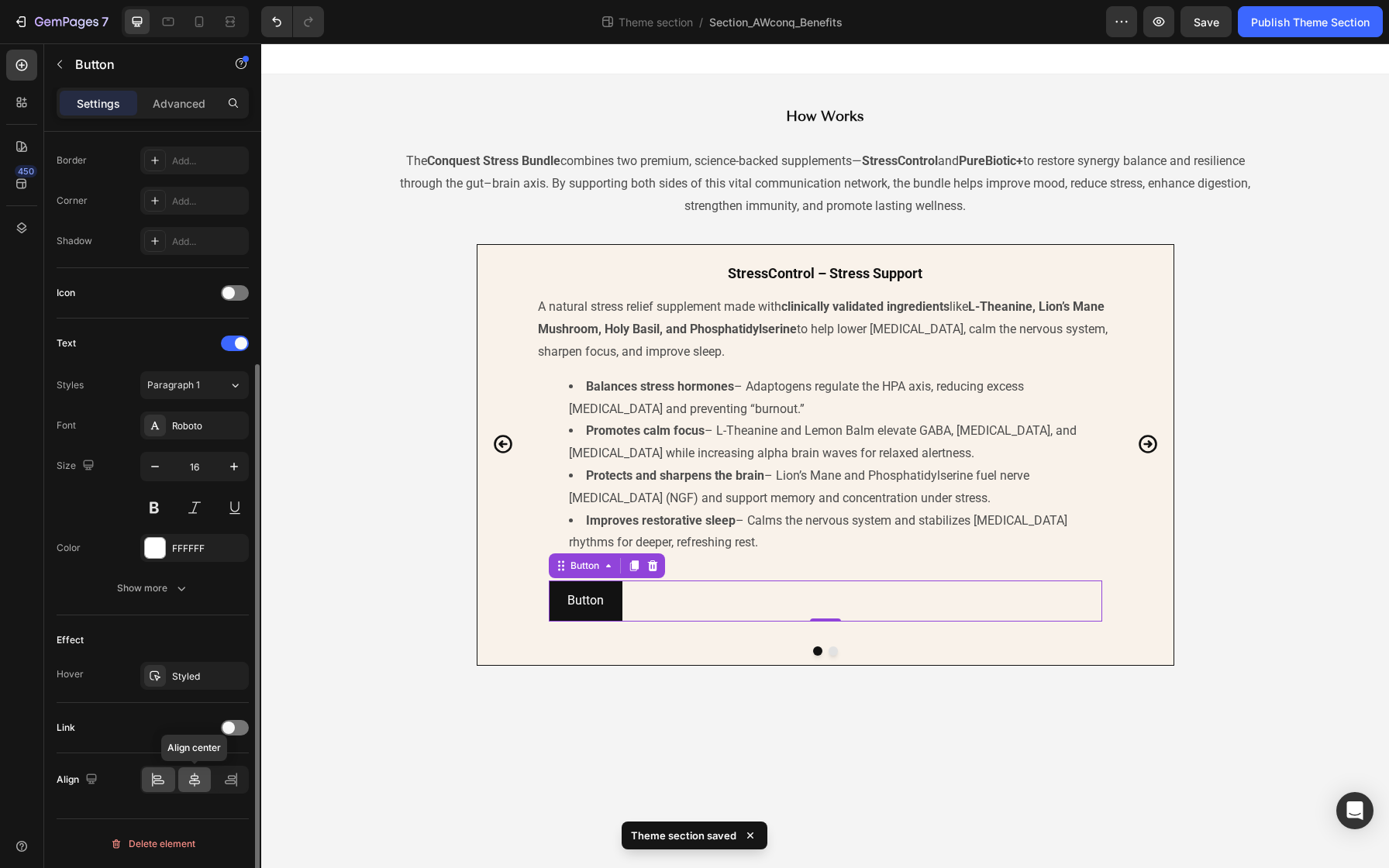
click at [193, 782] on icon at bounding box center [194, 779] width 15 height 15
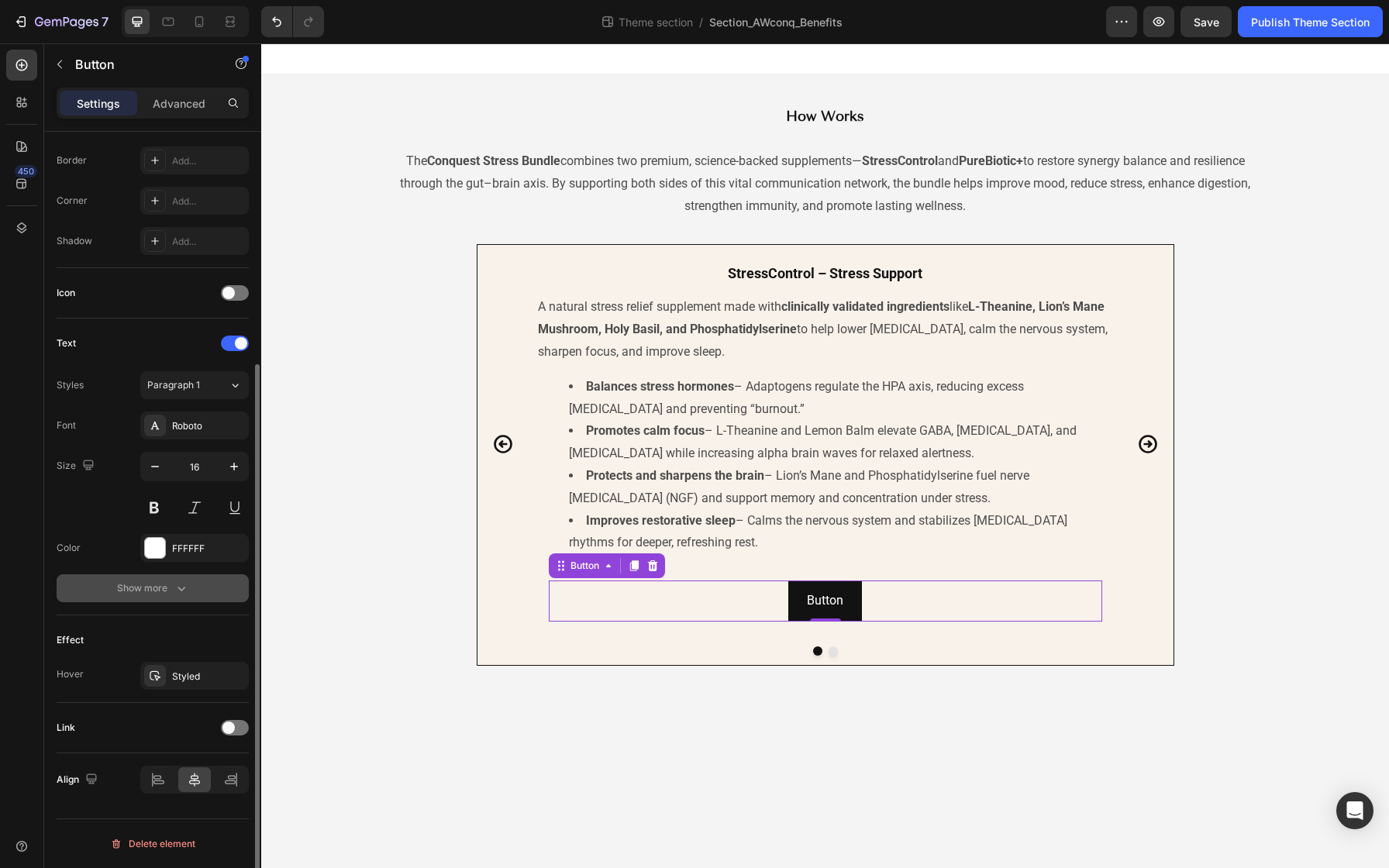
click at [178, 597] on button "Show more" at bounding box center [152, 588] width 192 height 28
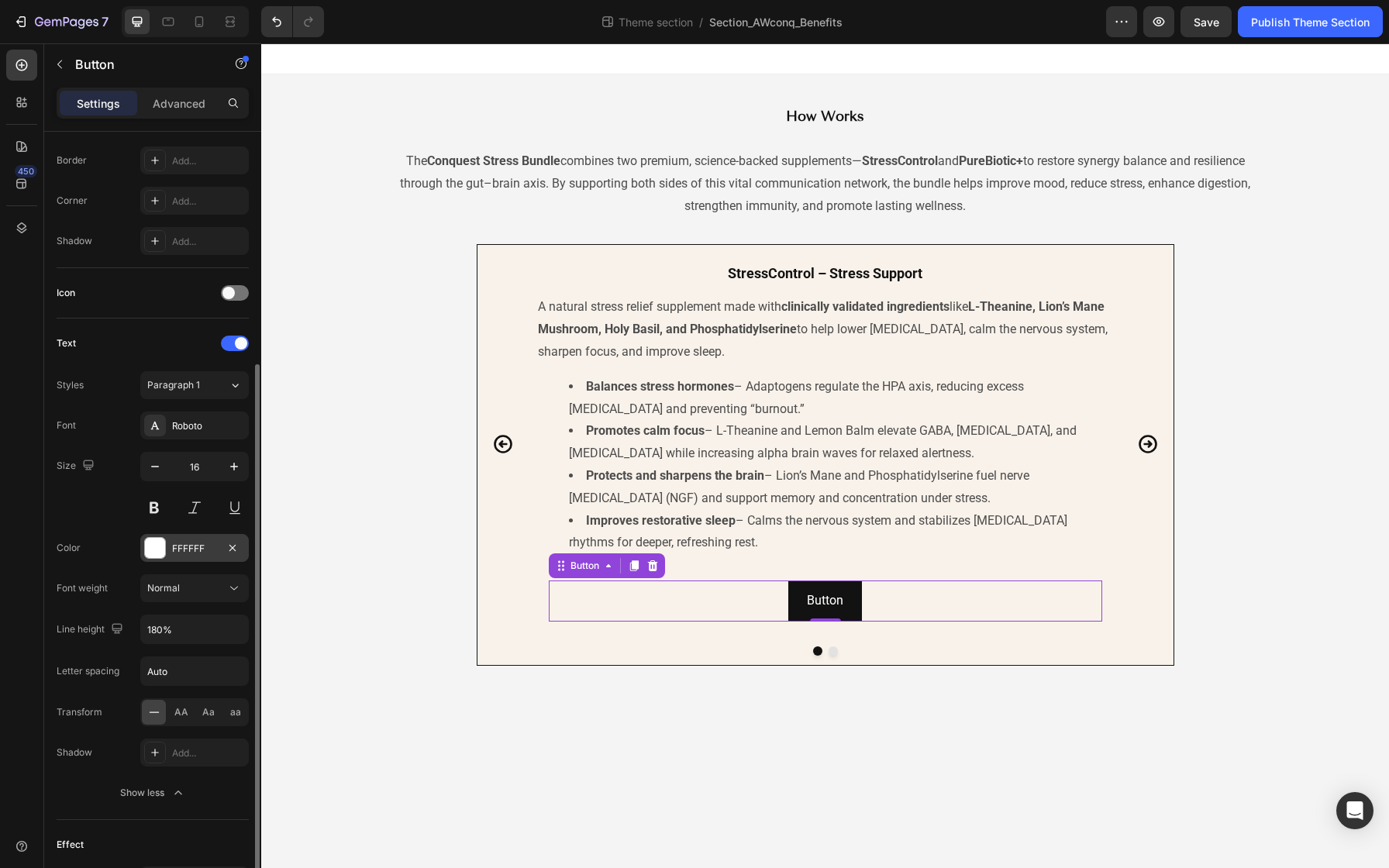
click at [209, 552] on div "FFFFFF" at bounding box center [194, 549] width 45 height 14
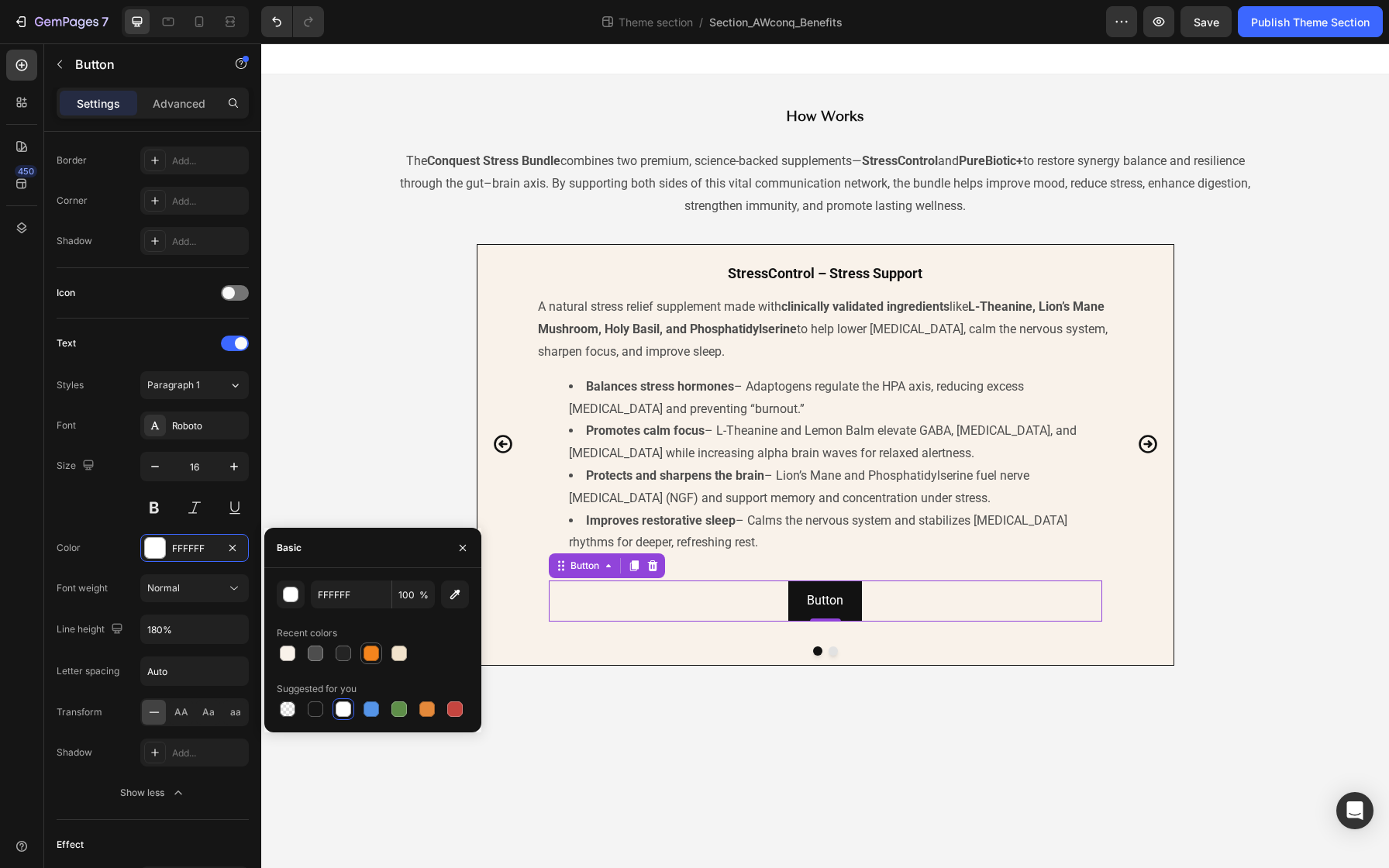
click at [370, 655] on div at bounding box center [371, 652] width 15 height 15
click at [347, 706] on div at bounding box center [343, 709] width 15 height 15
type input "FFFFFF"
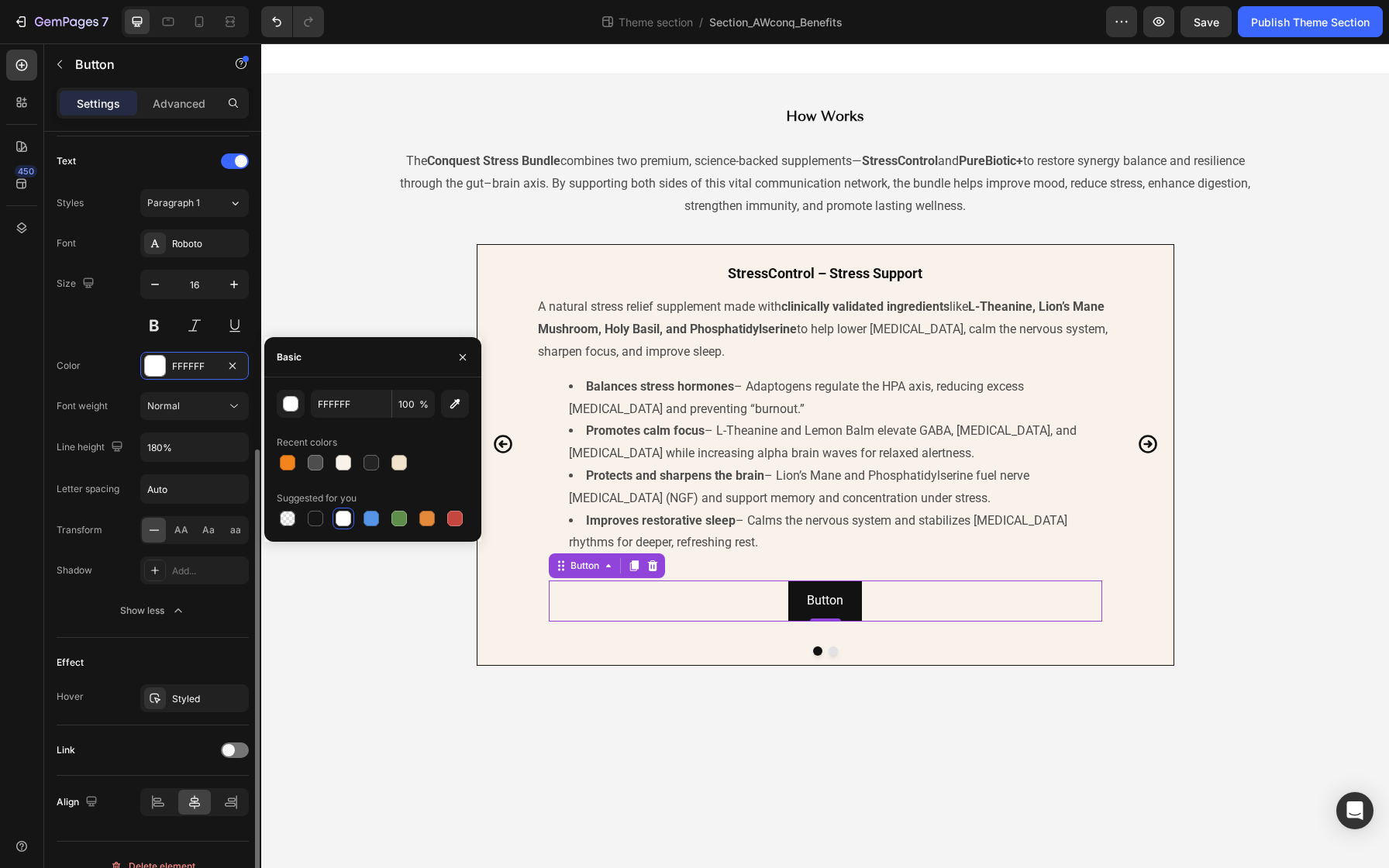
scroll to position [535, 0]
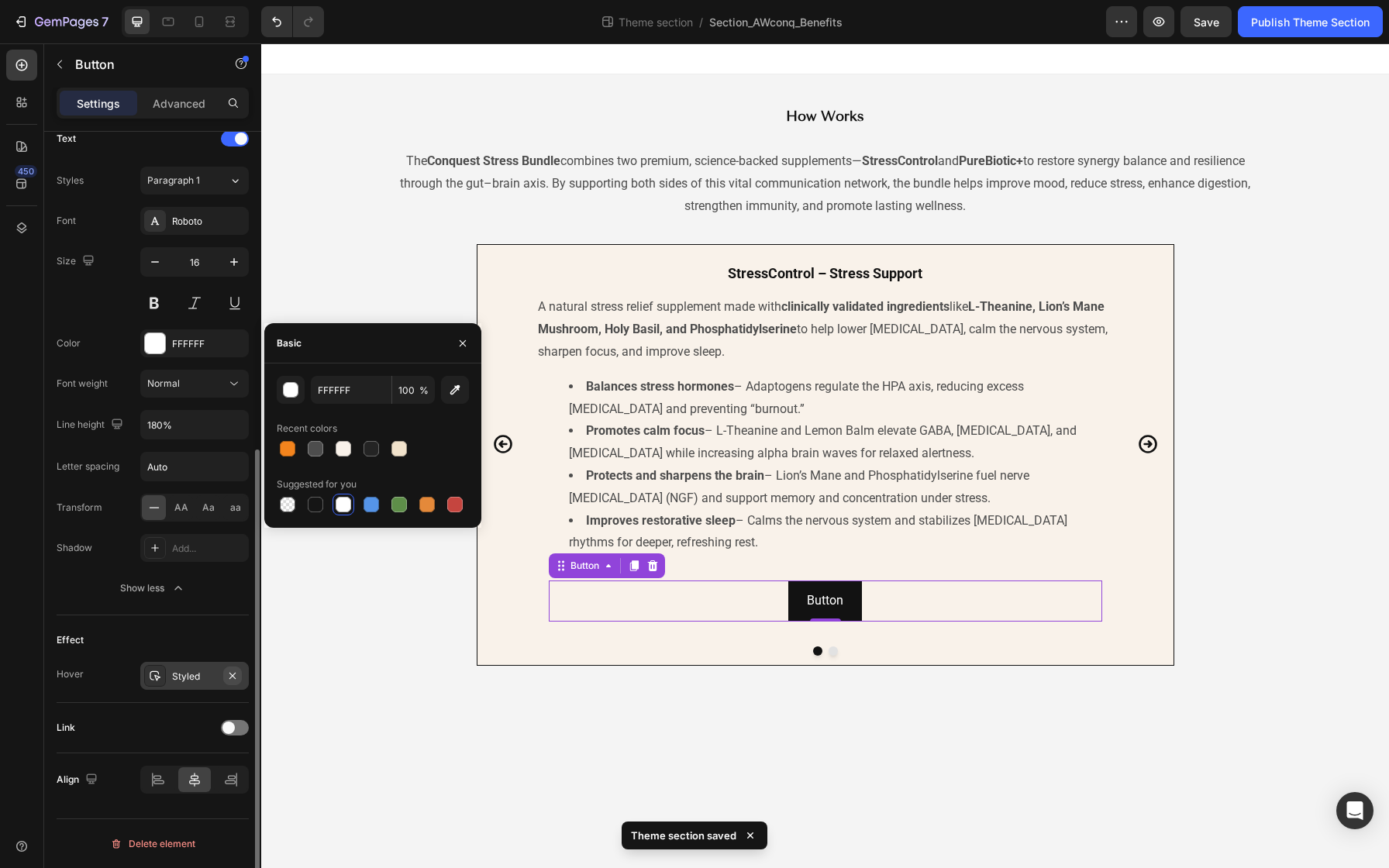
click at [238, 670] on icon "button" at bounding box center [233, 676] width 13 height 13
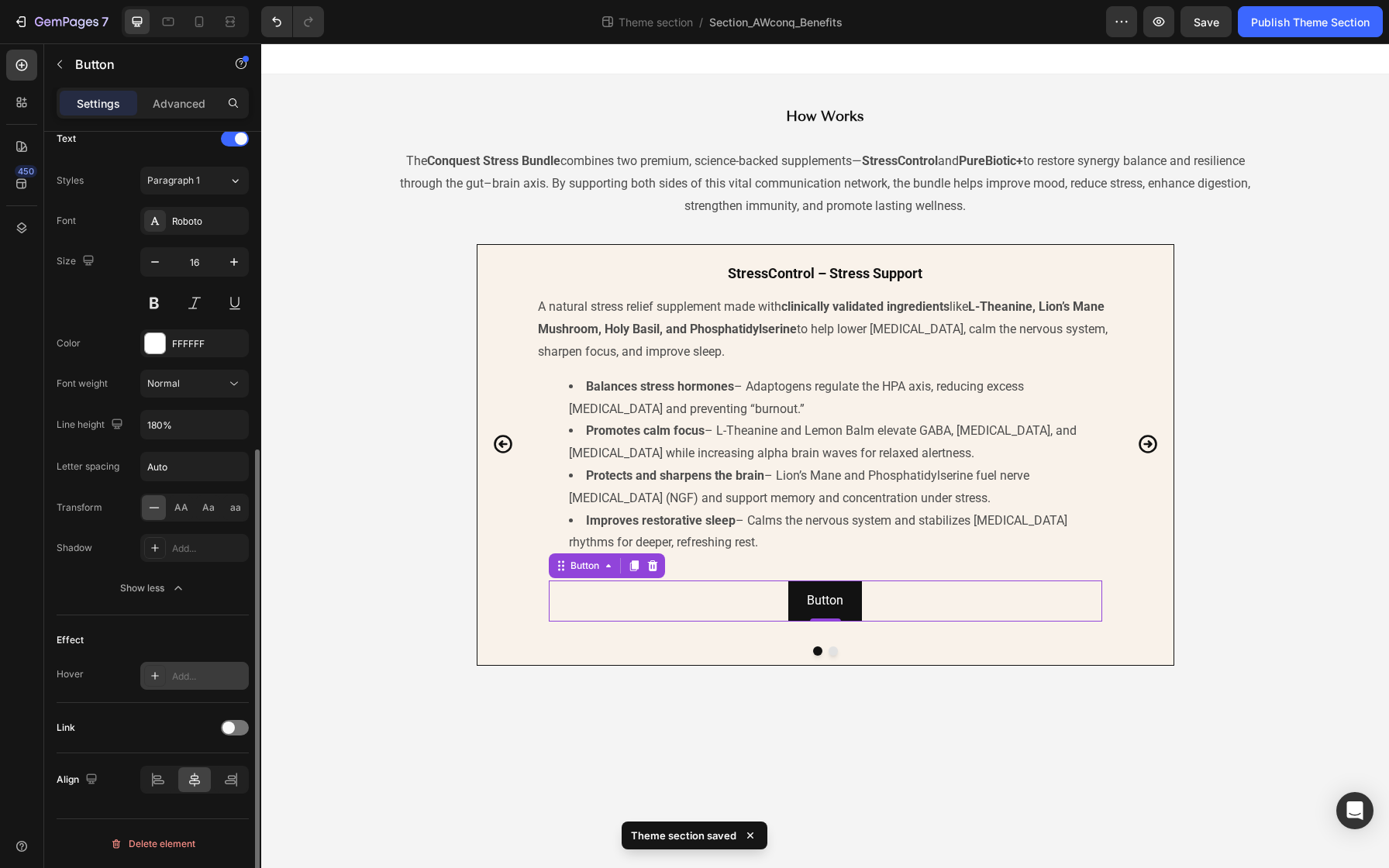
click at [219, 674] on div "Add..." at bounding box center [208, 677] width 72 height 14
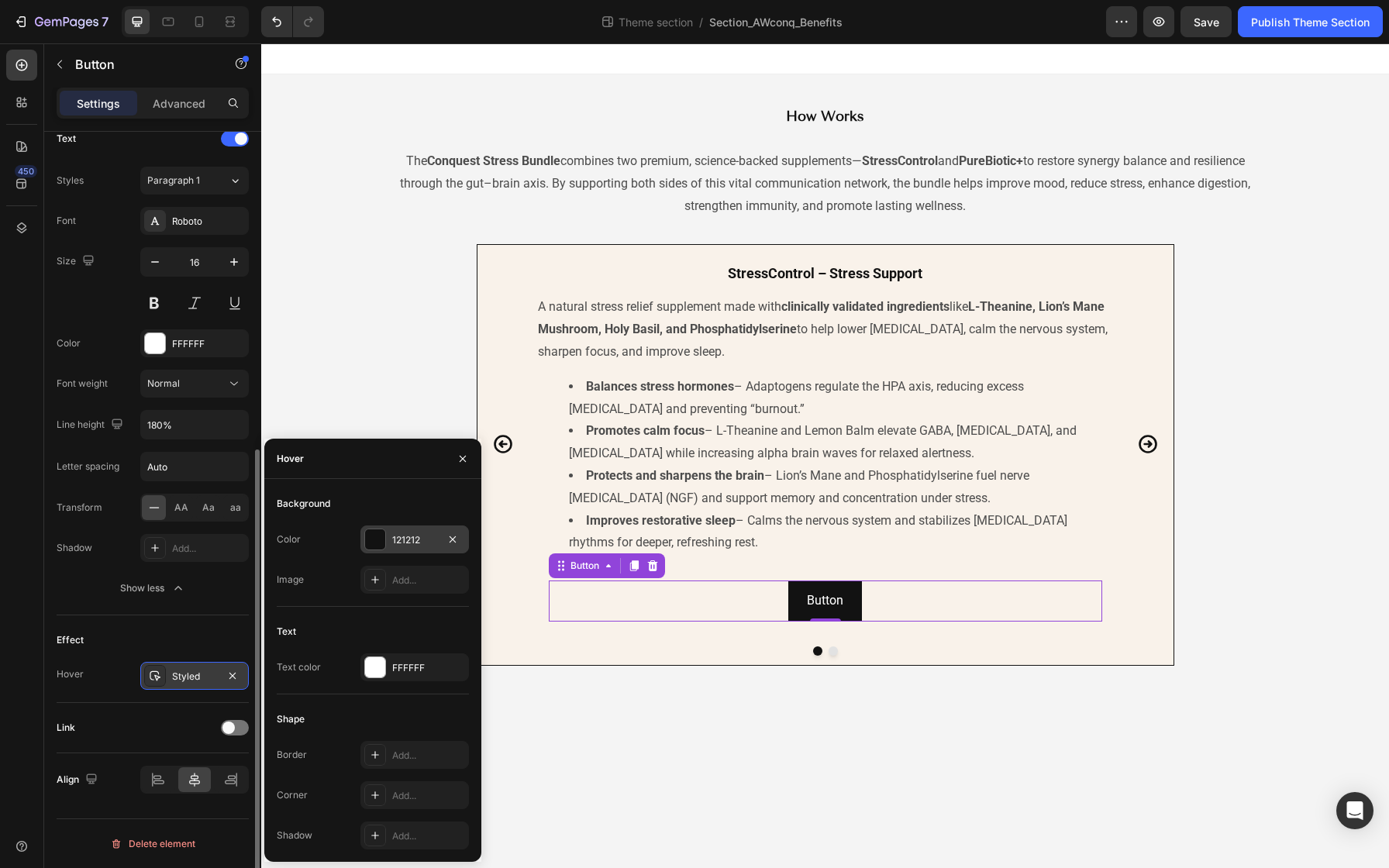
click at [431, 538] on div "121212" at bounding box center [414, 540] width 45 height 14
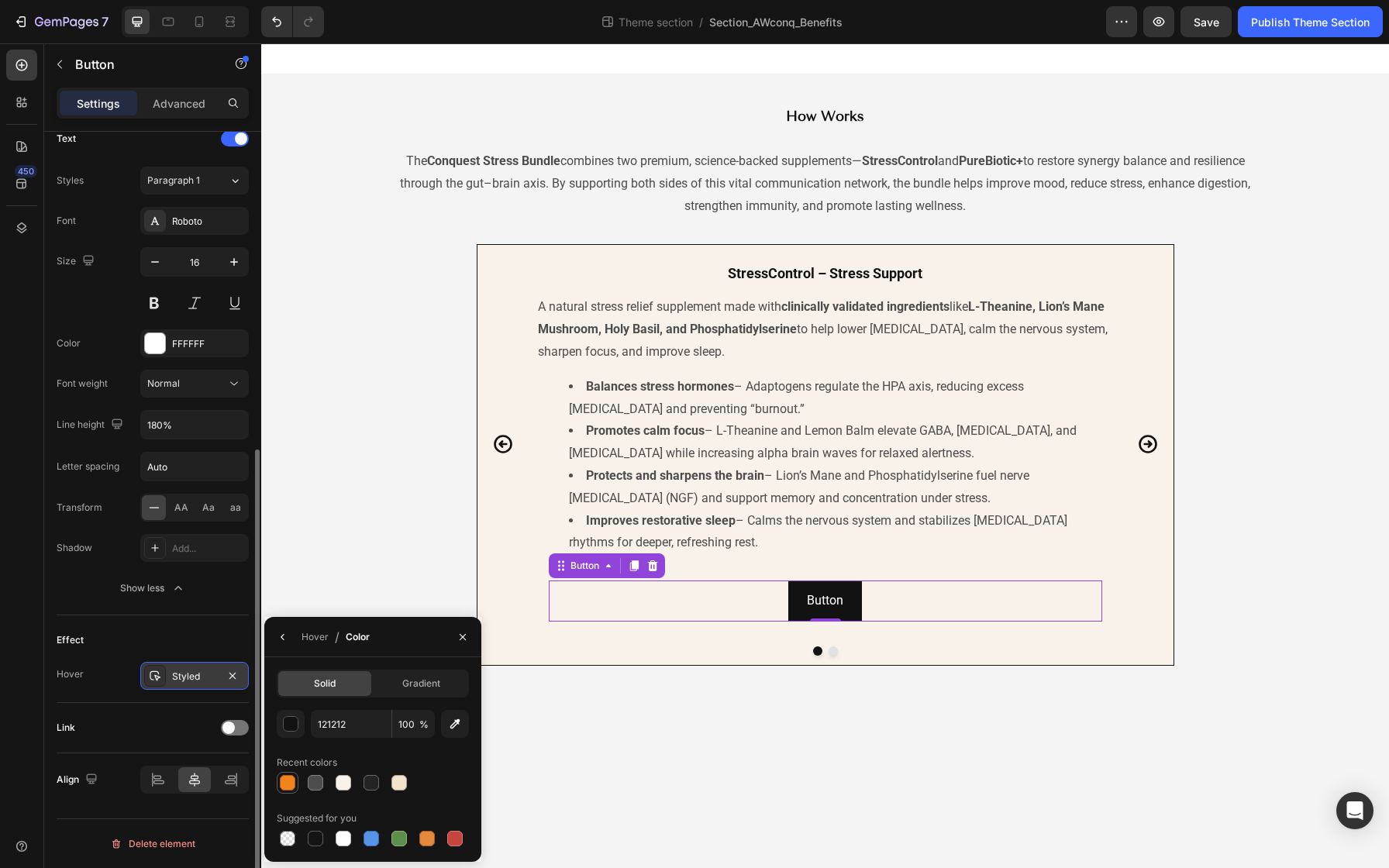
click at [286, 786] on div at bounding box center [287, 782] width 15 height 15
type input "F3841D"
click at [230, 670] on icon "button" at bounding box center [233, 676] width 13 height 13
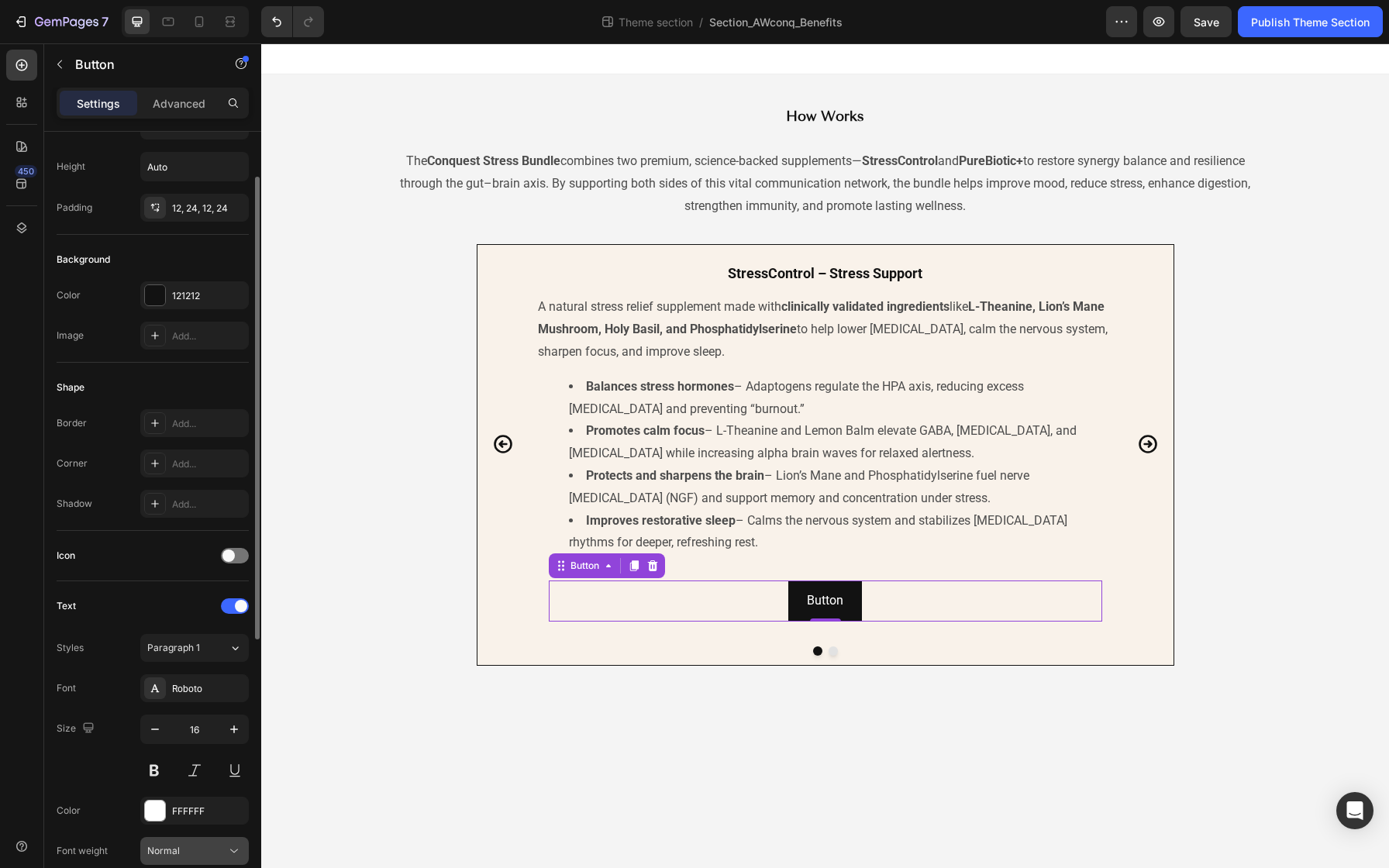
scroll to position [64, 0]
click at [223, 299] on button "button" at bounding box center [232, 299] width 19 height 19
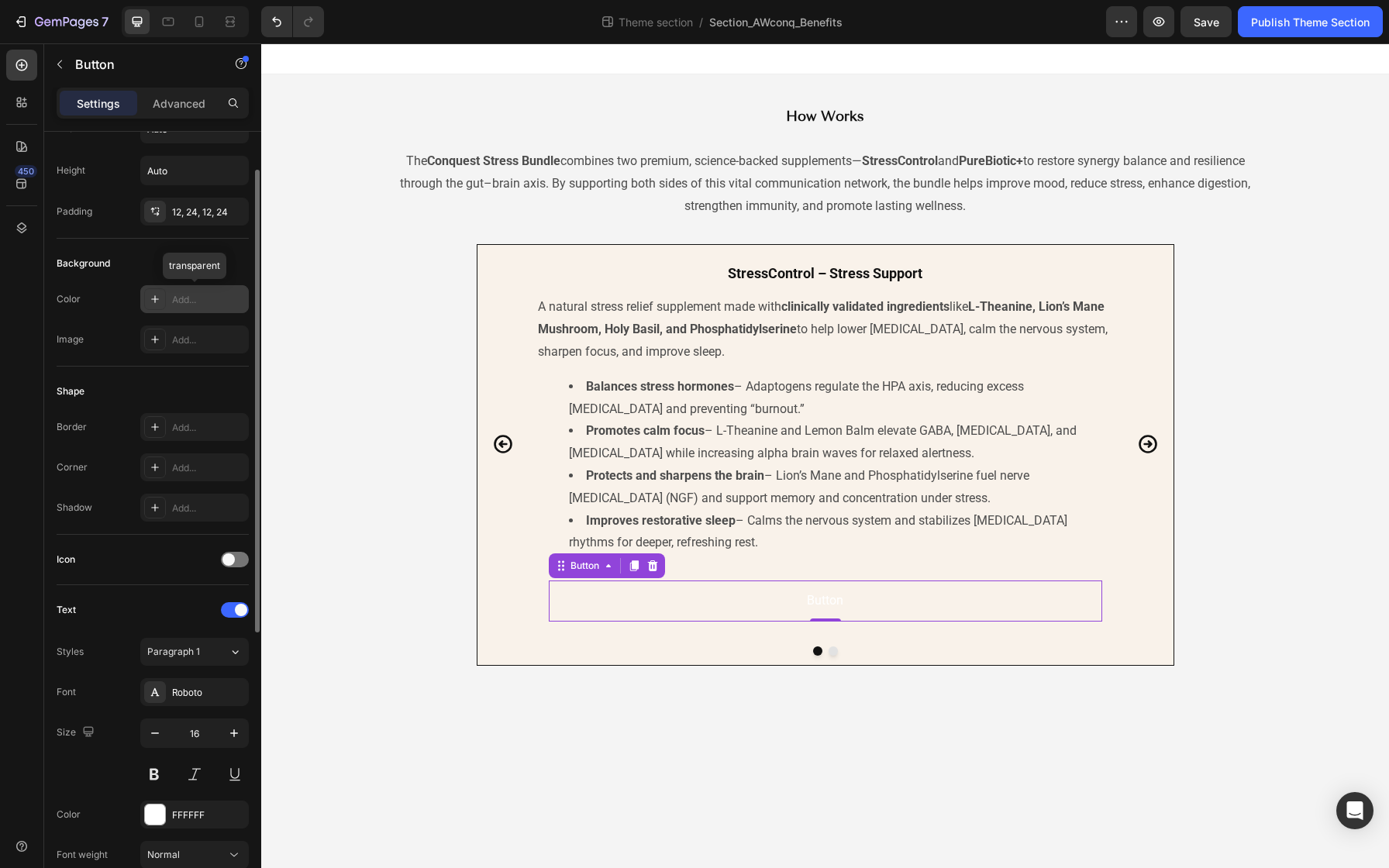
click at [188, 294] on div "Add..." at bounding box center [208, 300] width 72 height 14
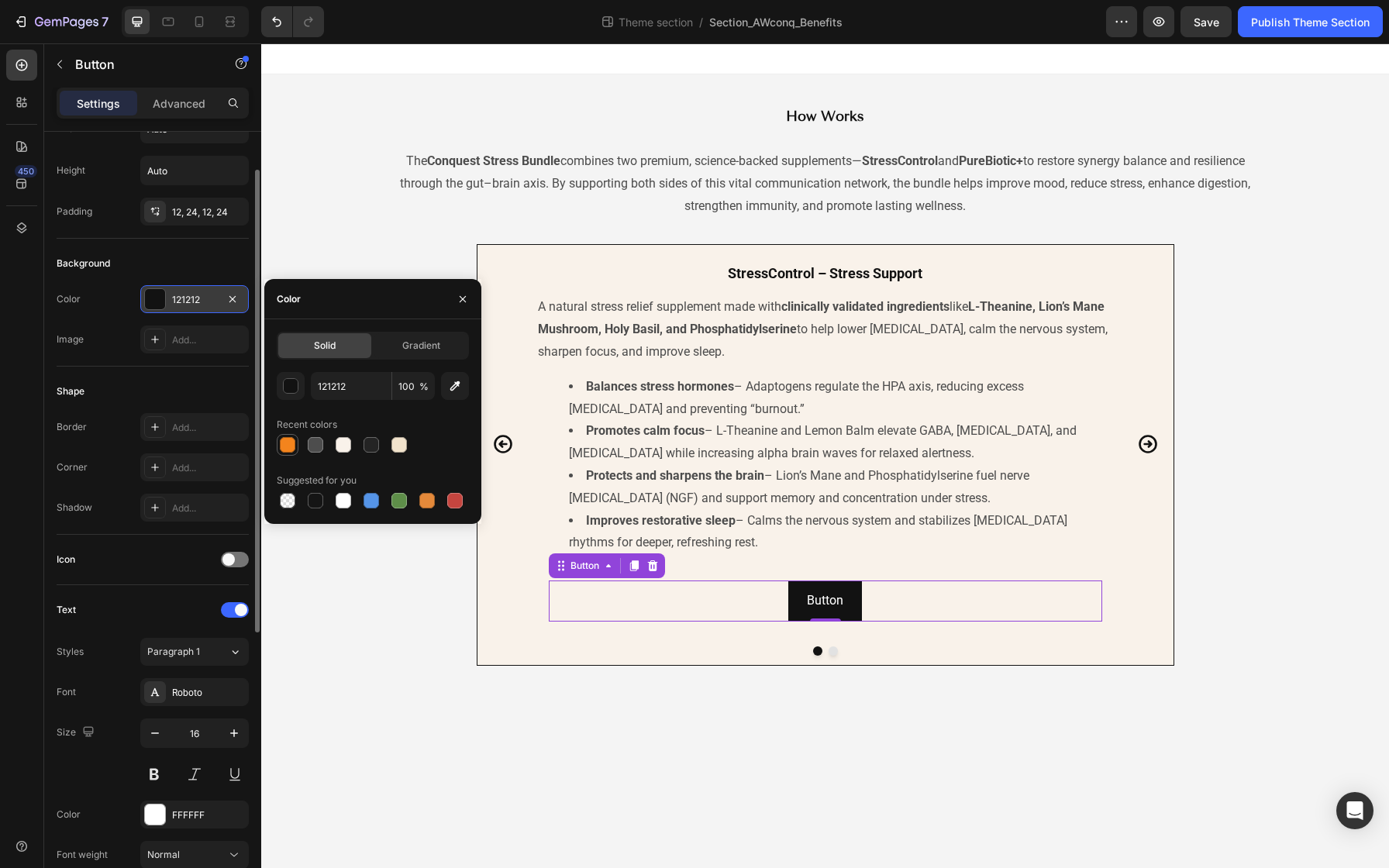
click at [283, 452] on div at bounding box center [287, 444] width 15 height 15
type input "F3841D"
click at [183, 472] on div "Add..." at bounding box center [208, 468] width 72 height 14
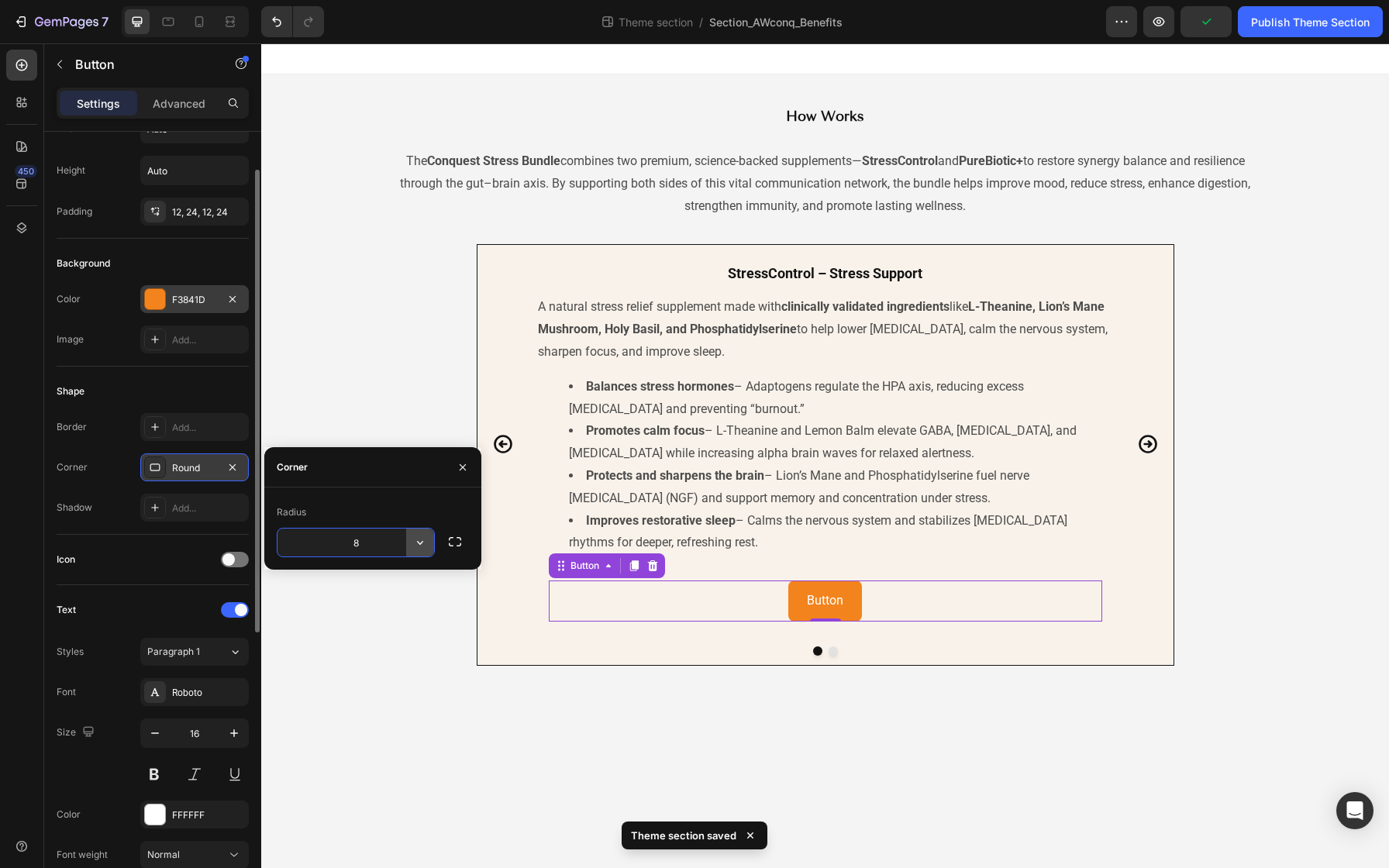
click at [419, 542] on icon "button" at bounding box center [420, 542] width 6 height 4
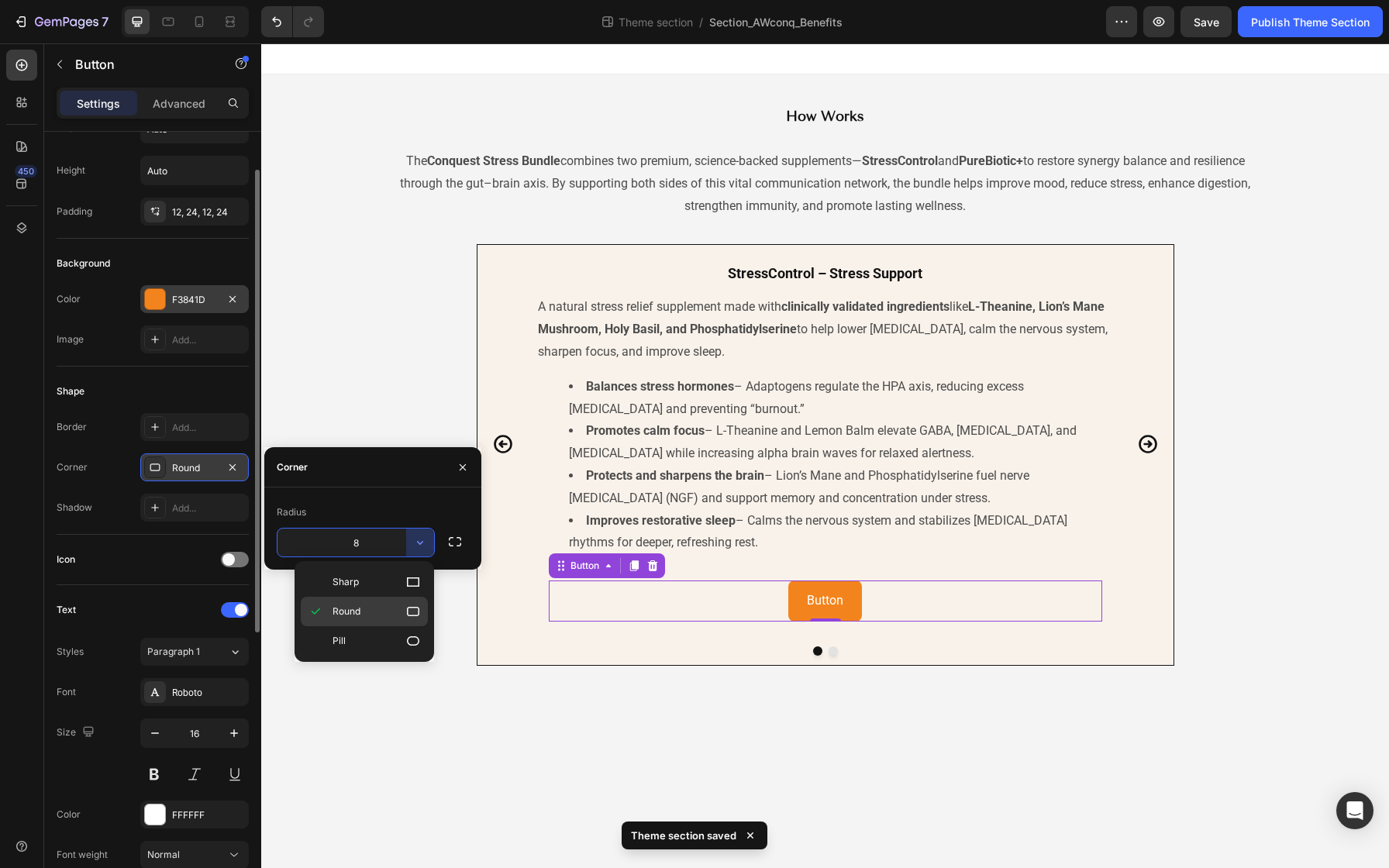
click at [409, 604] on icon at bounding box center [413, 611] width 15 height 15
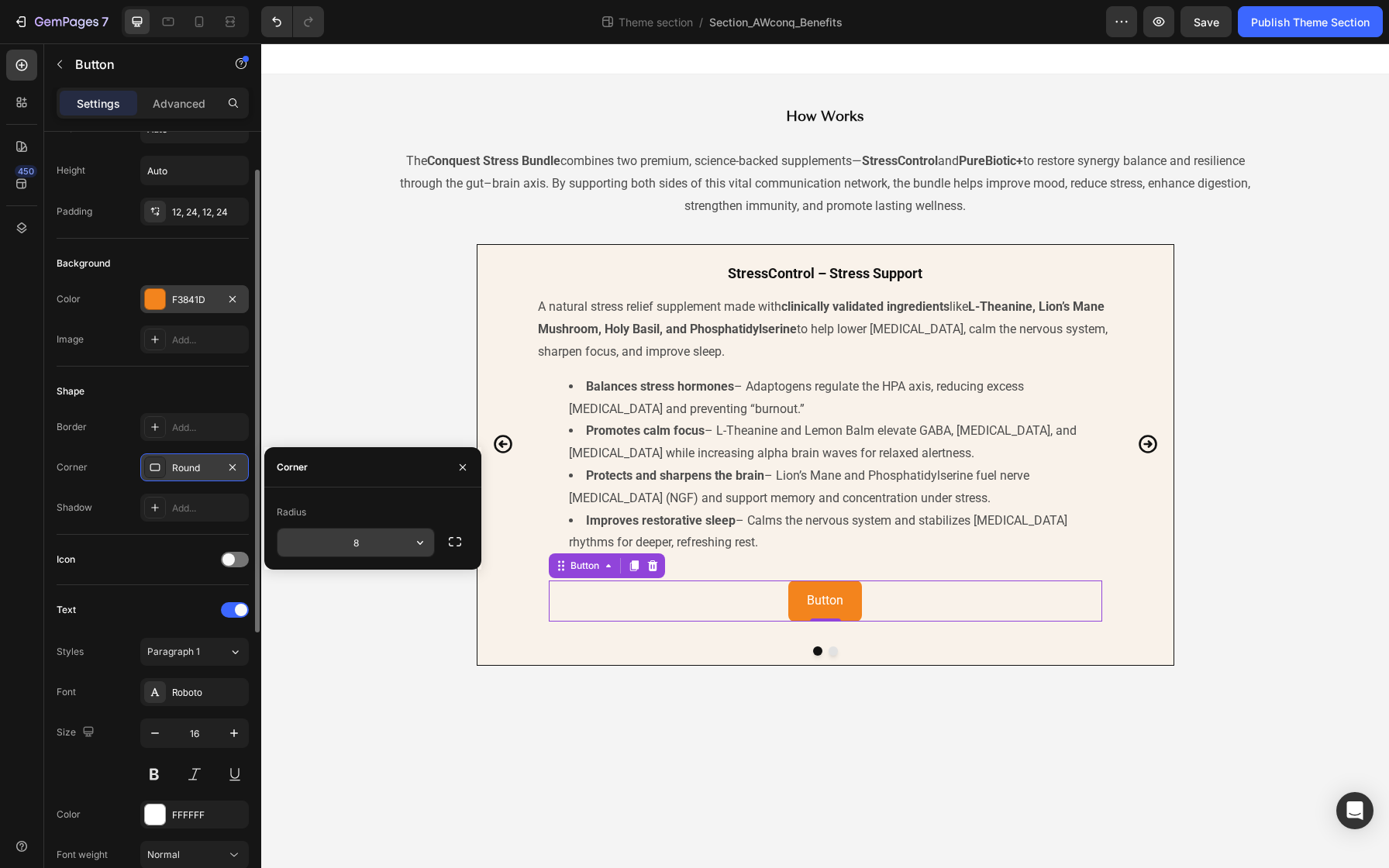
click at [357, 552] on input "8" at bounding box center [355, 542] width 157 height 28
drag, startPoint x: 367, startPoint y: 543, endPoint x: 335, endPoint y: 542, distance: 32.0
click at [335, 542] on input "8" at bounding box center [355, 542] width 157 height 28
type input "1"
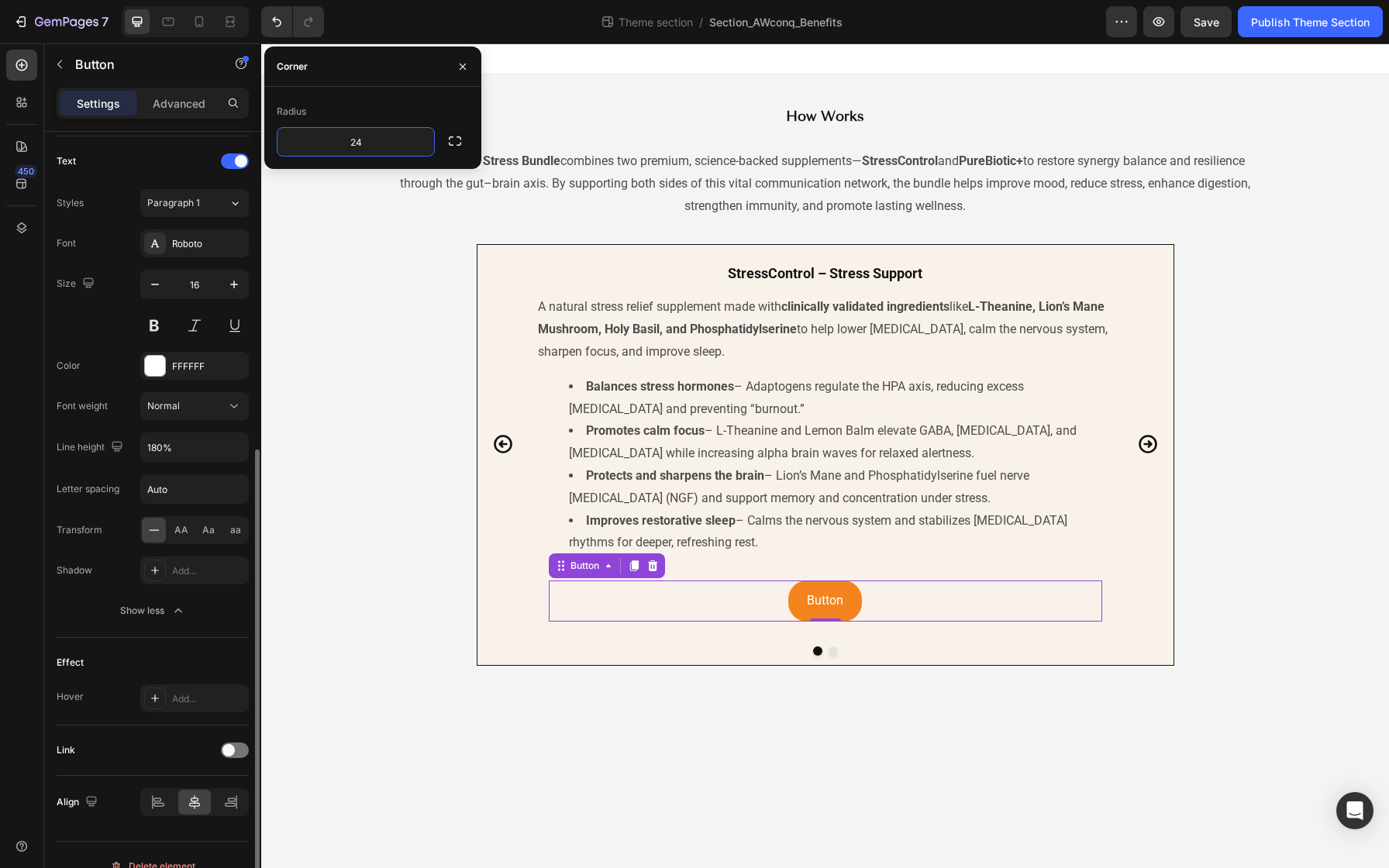
scroll to position [522, 0]
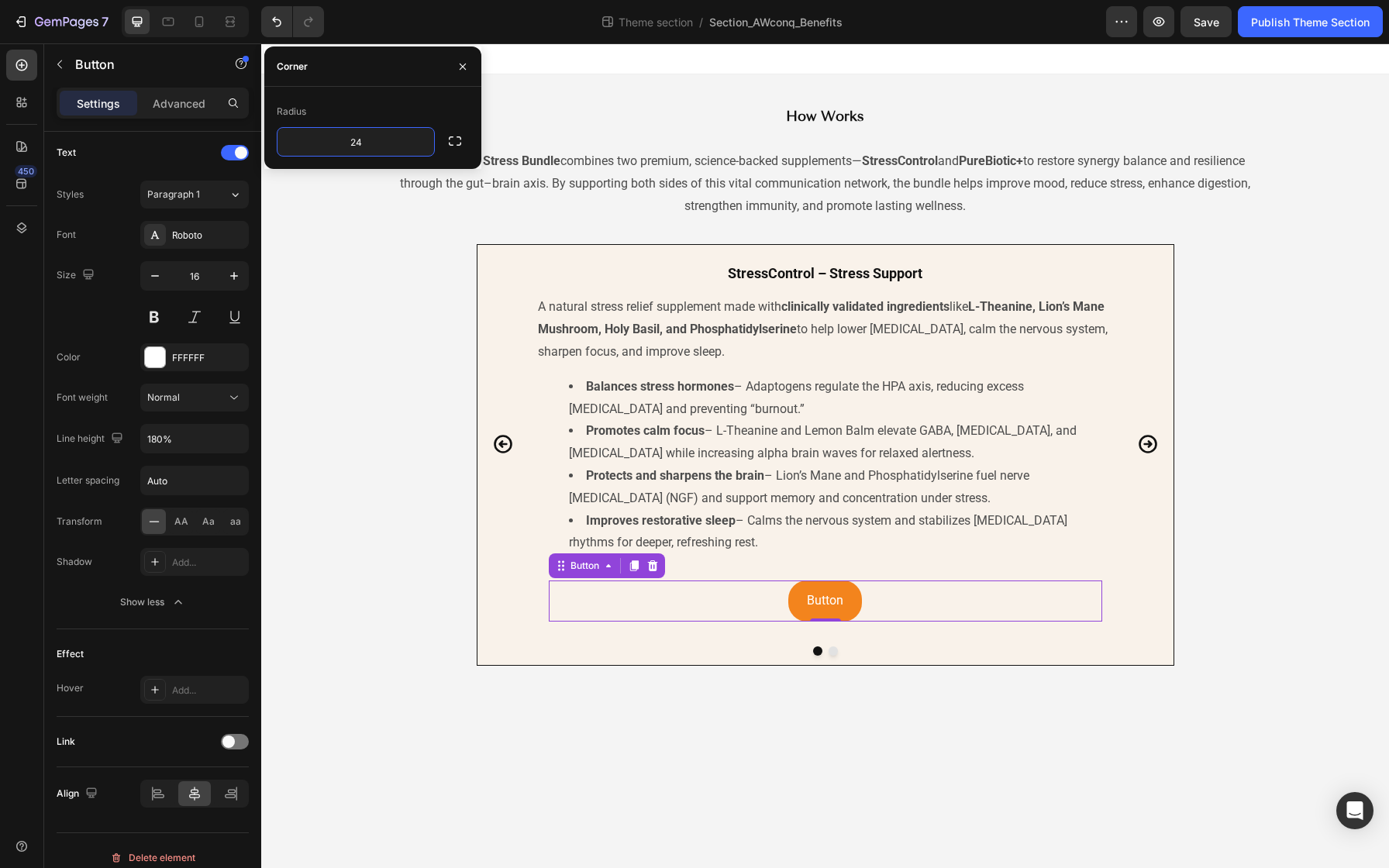
type input "24"
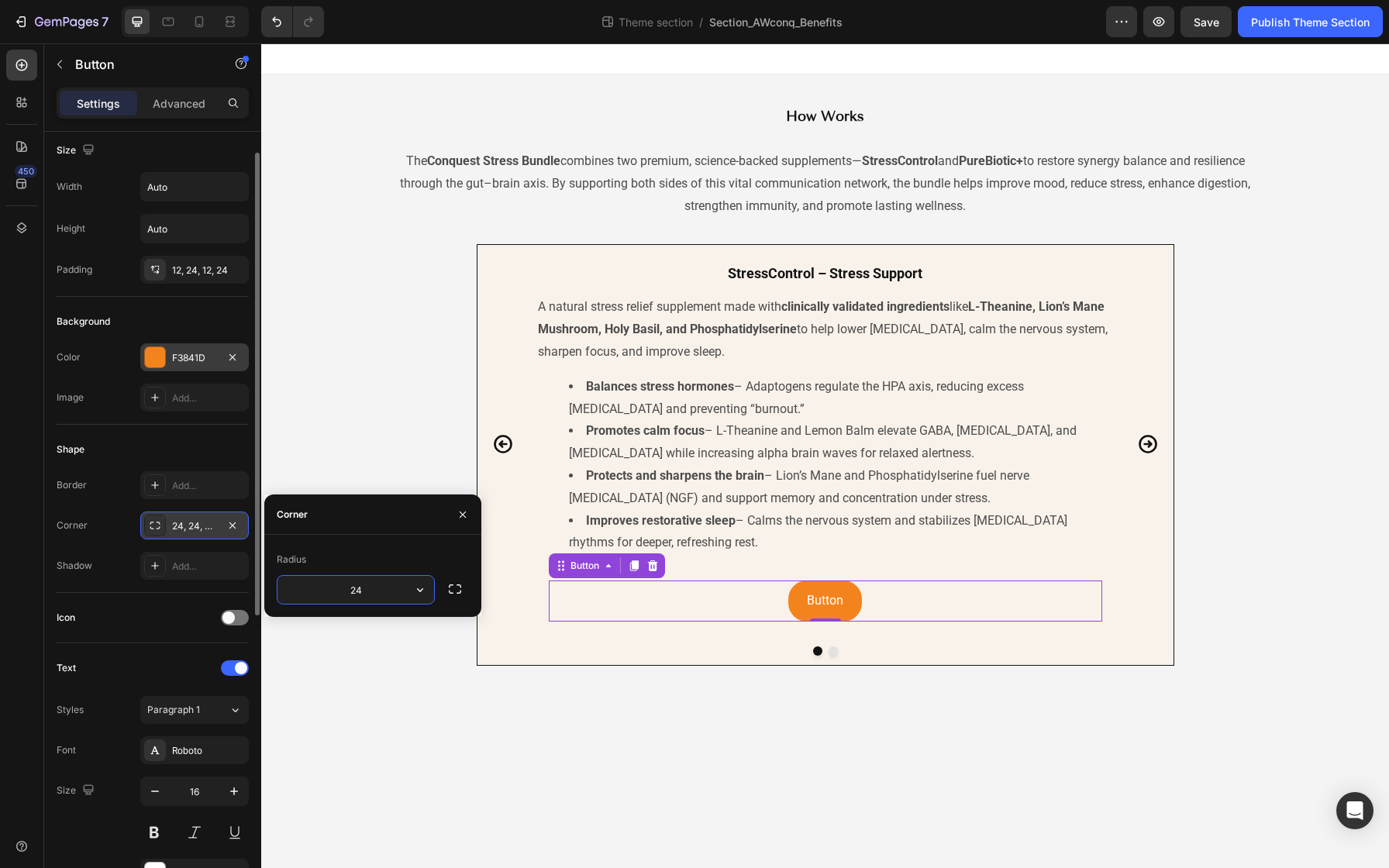
scroll to position [0, 0]
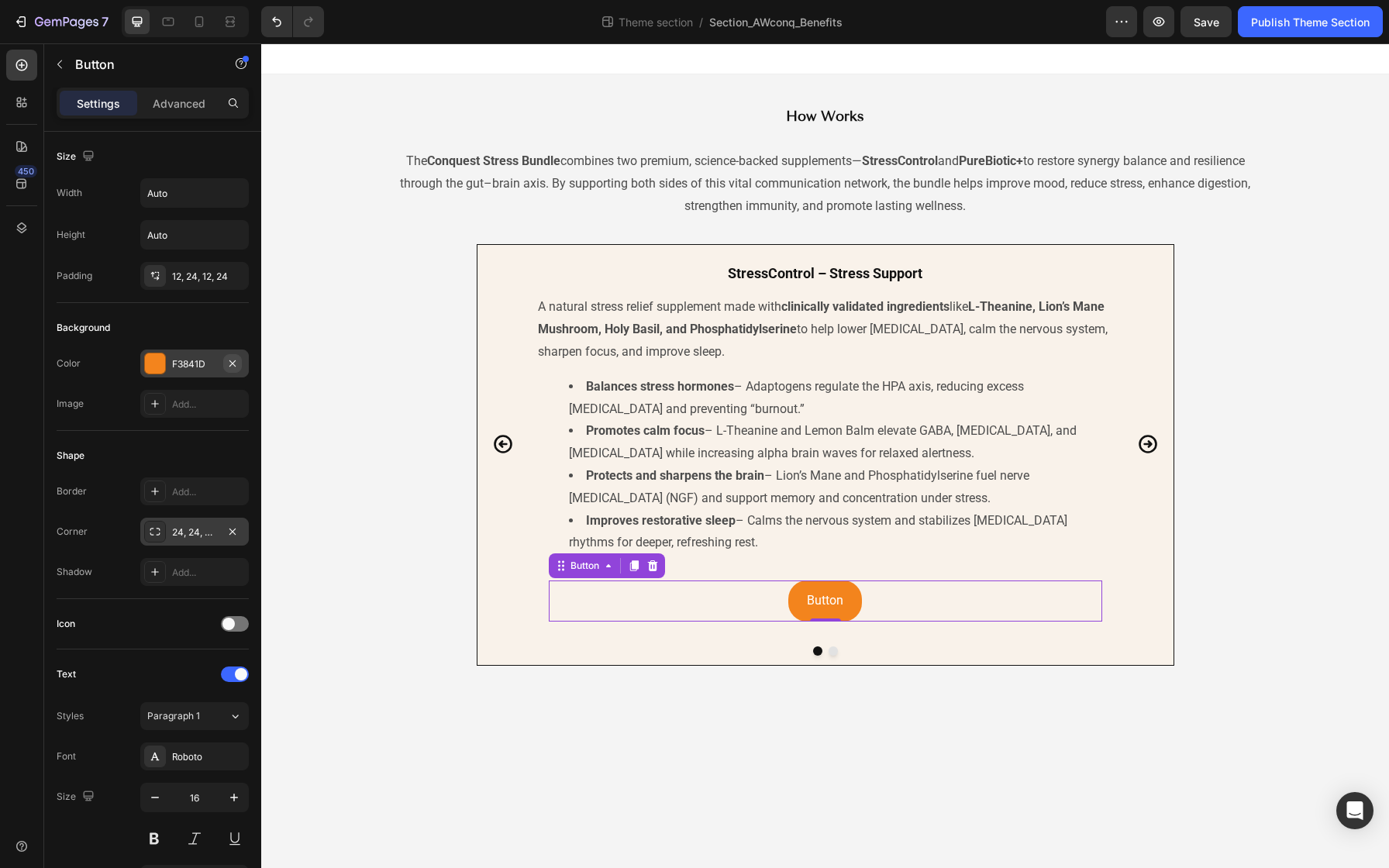
click at [224, 363] on button "button" at bounding box center [232, 363] width 19 height 19
click at [197, 359] on div "Add..." at bounding box center [208, 364] width 72 height 14
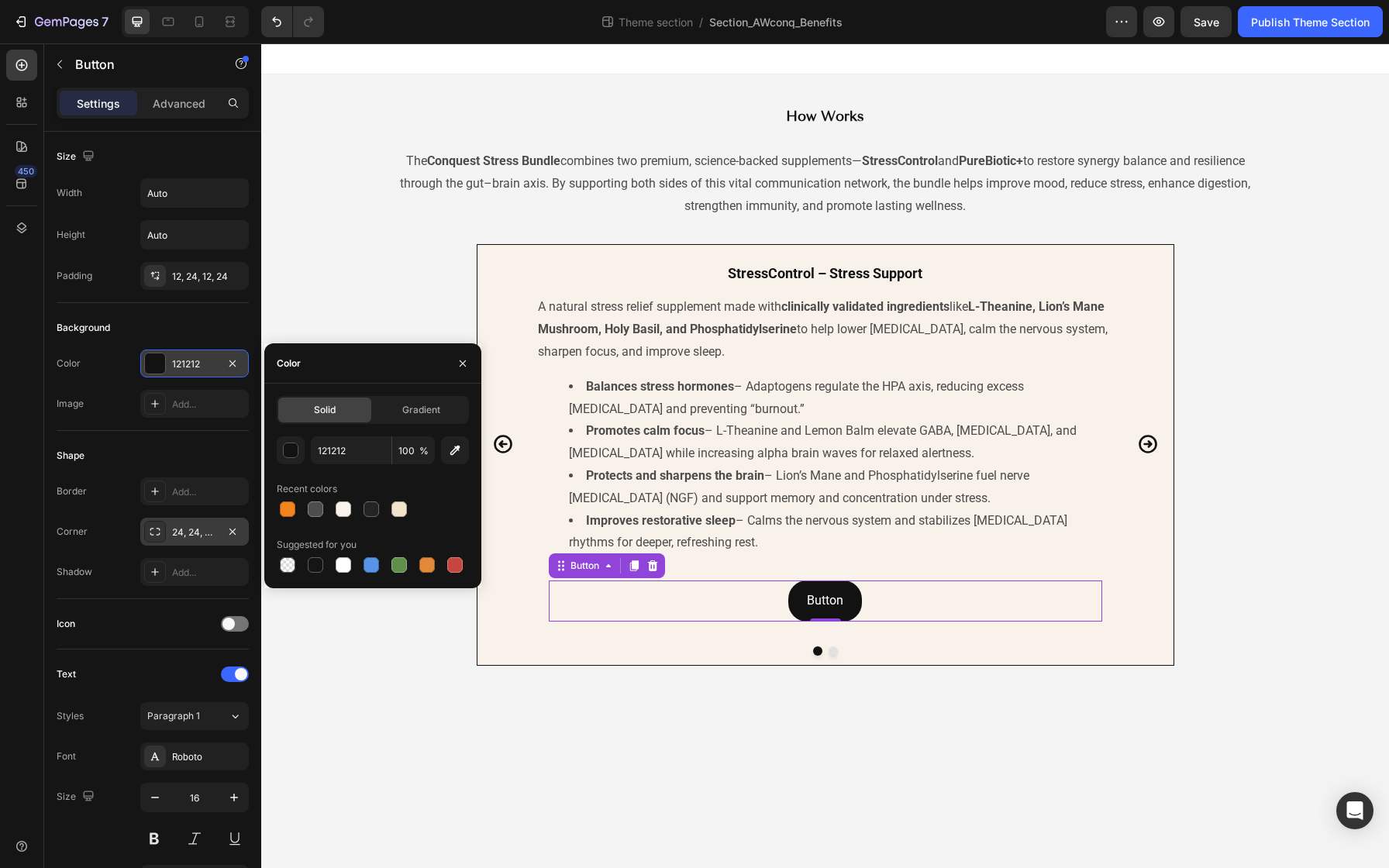
click at [209, 360] on div "121212" at bounding box center [194, 364] width 45 height 14
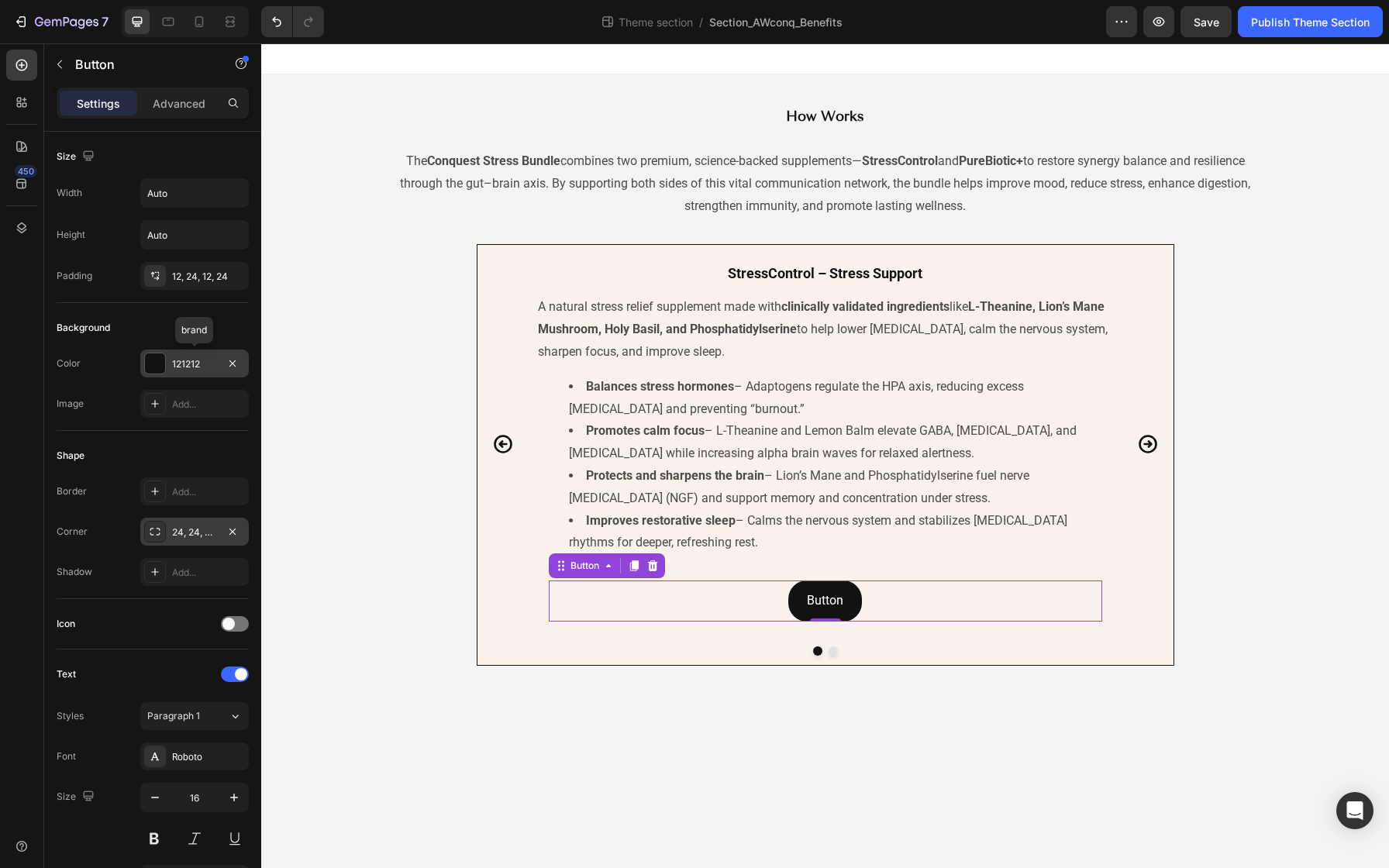
click at [209, 360] on div "121212" at bounding box center [194, 364] width 45 height 14
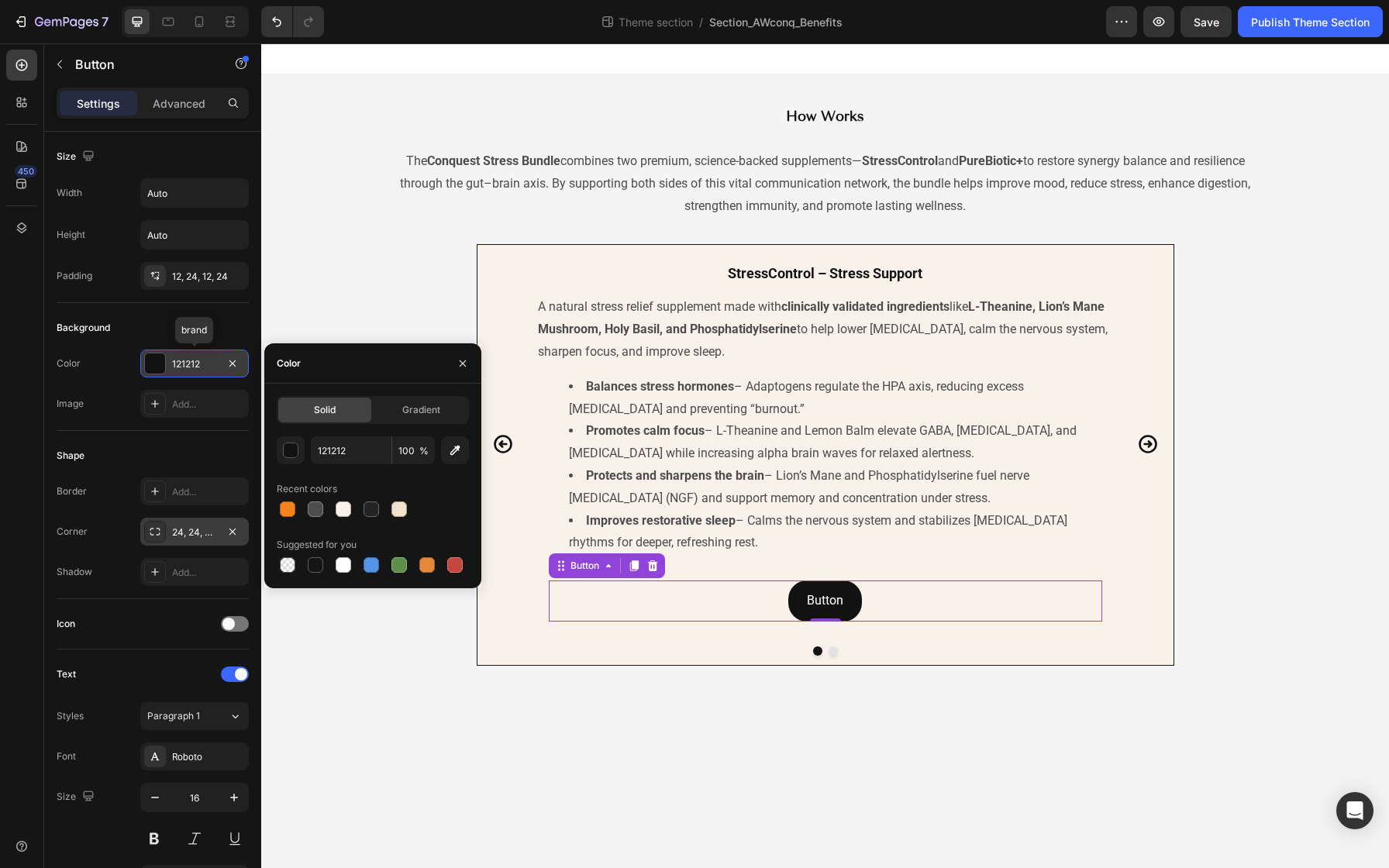
click at [209, 364] on div "121212" at bounding box center [194, 364] width 45 height 14
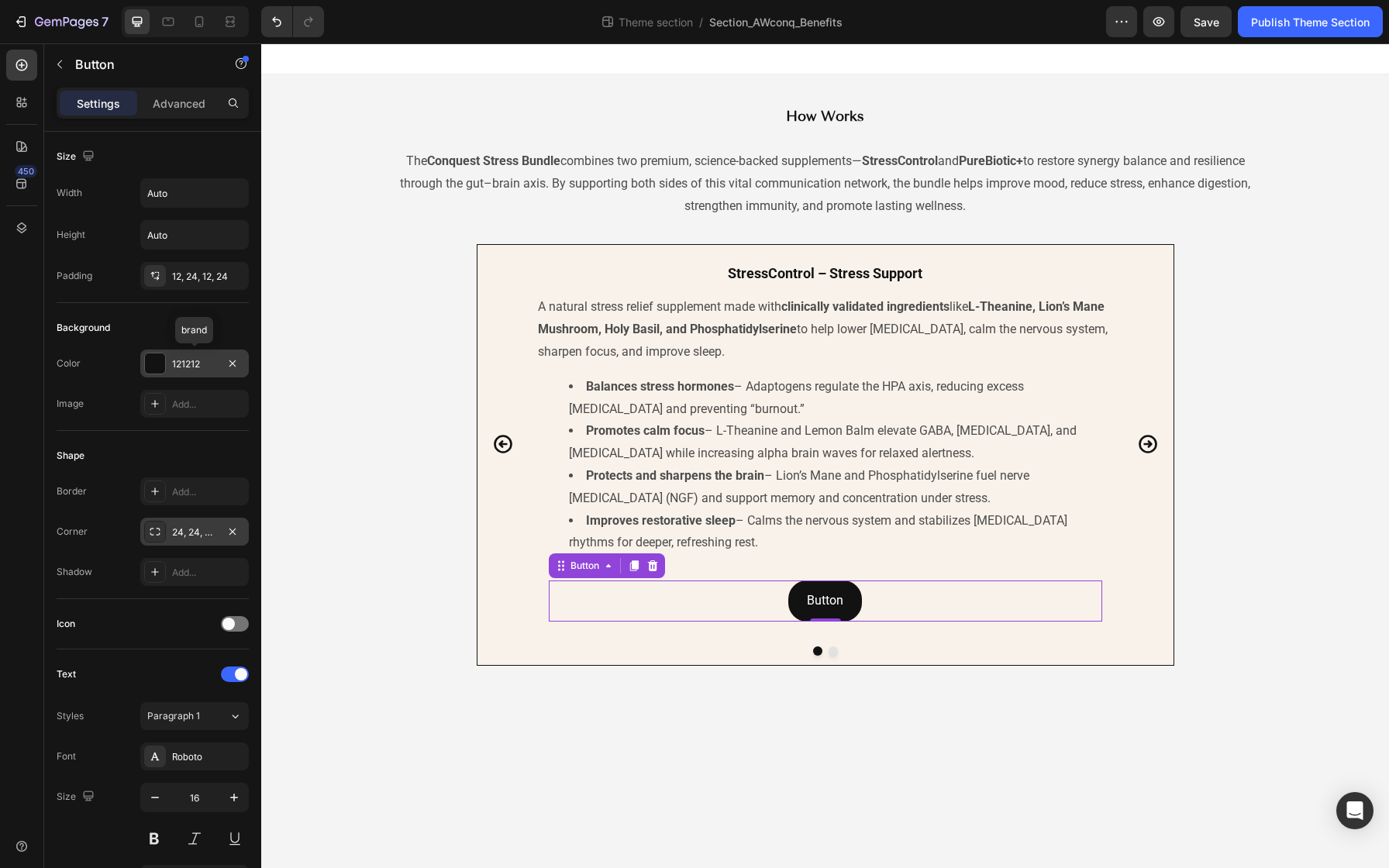
click at [209, 364] on div "121212" at bounding box center [194, 364] width 45 height 14
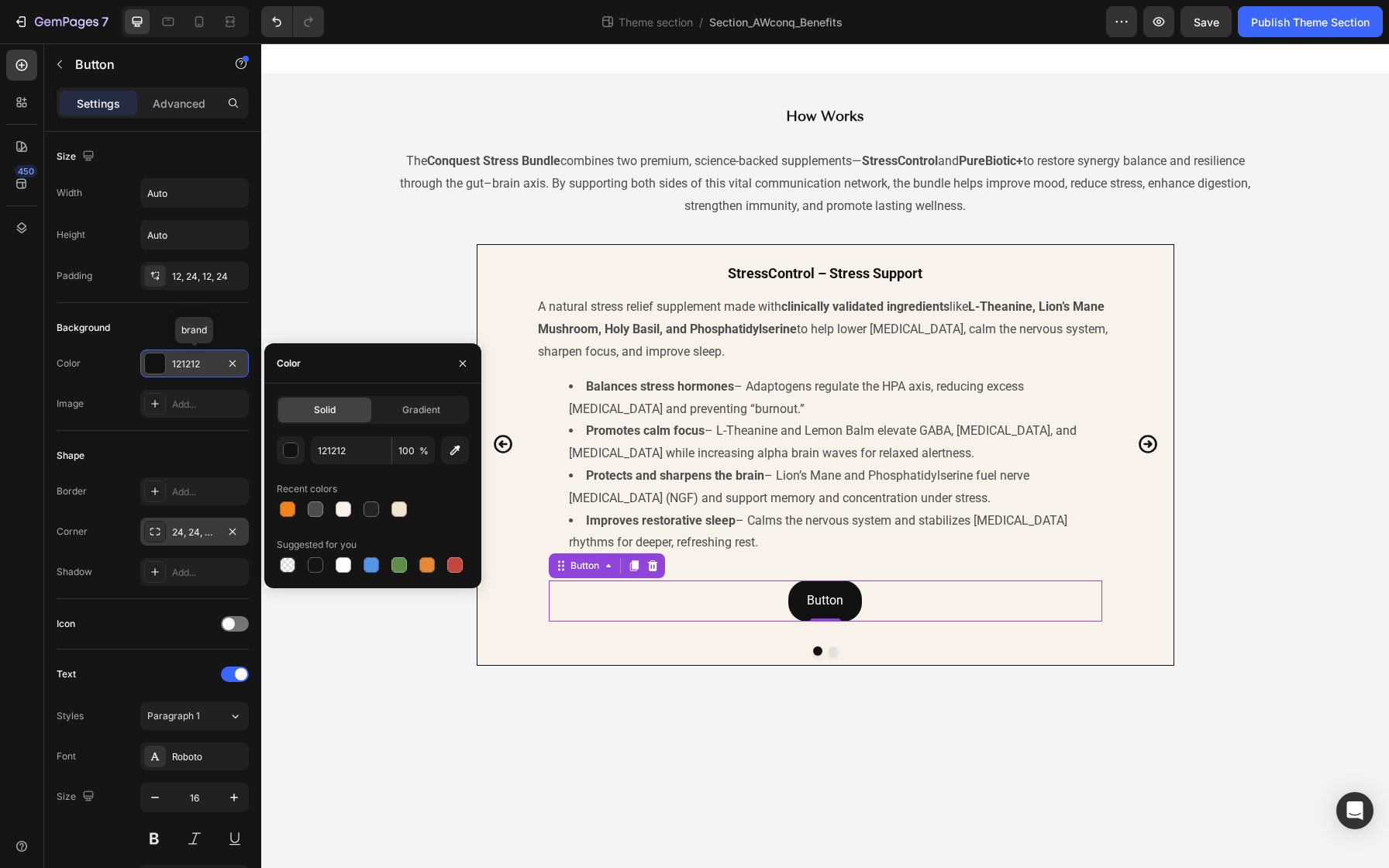
click at [209, 364] on div "121212" at bounding box center [194, 364] width 45 height 14
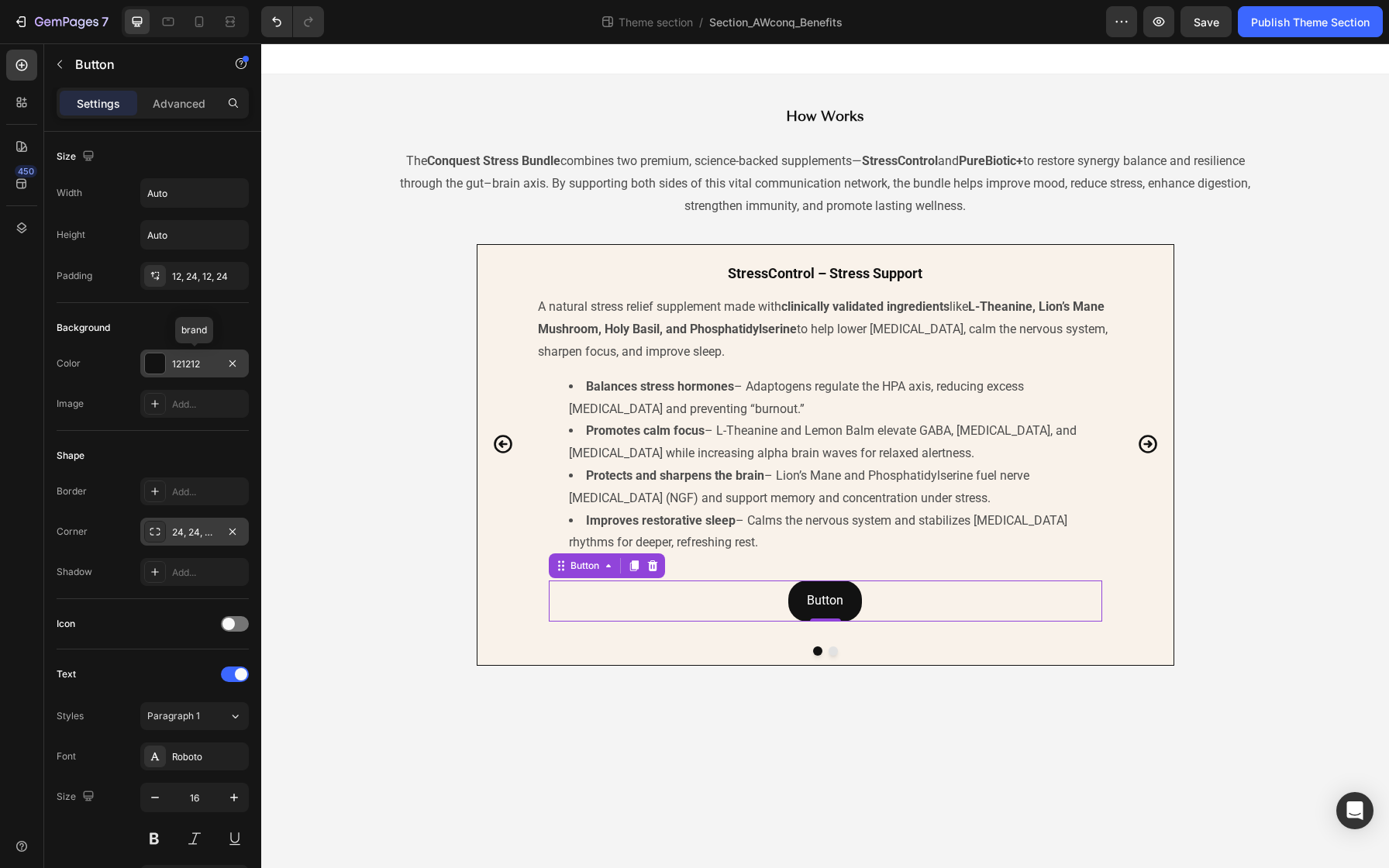
click at [208, 364] on div "121212" at bounding box center [194, 364] width 45 height 14
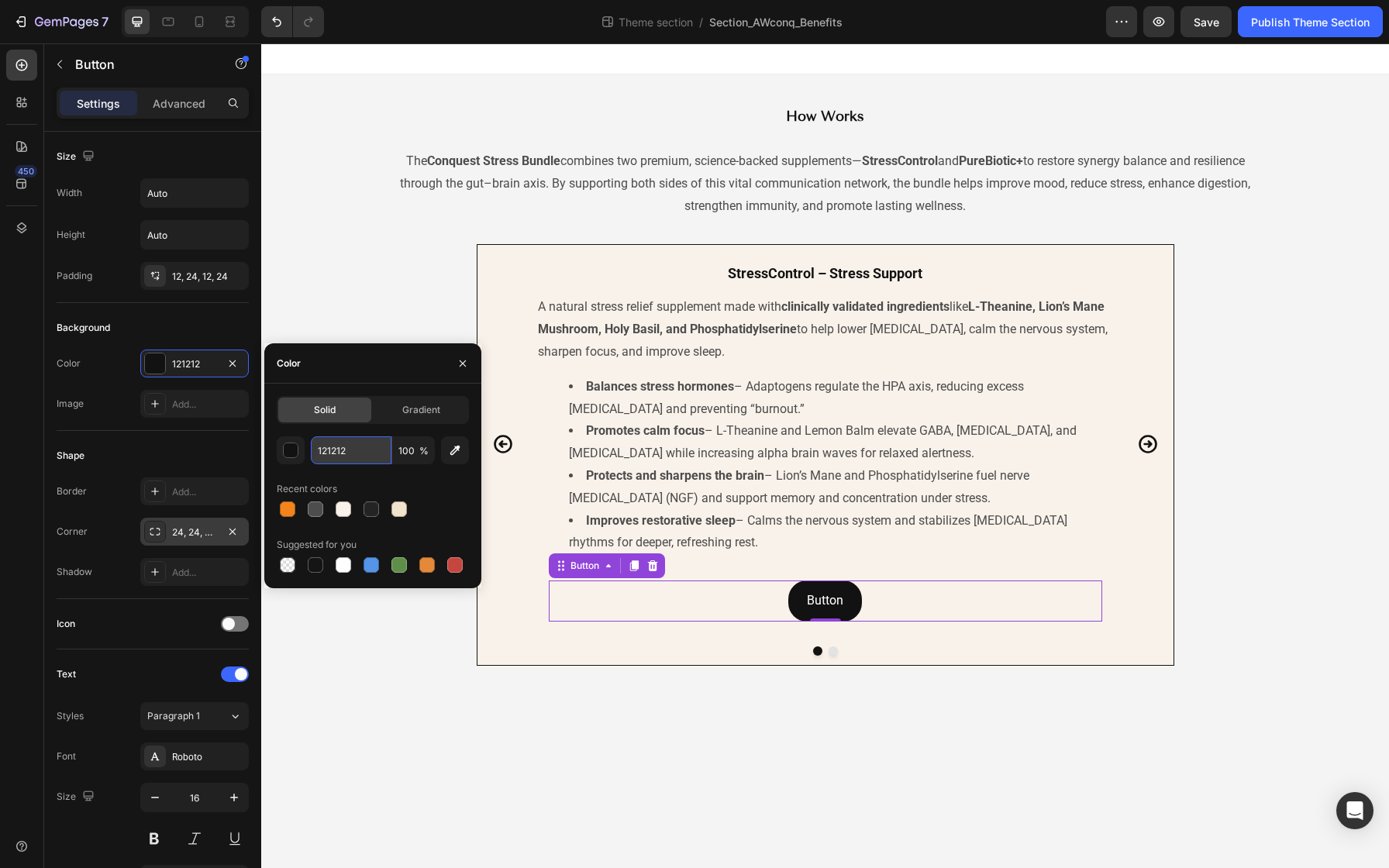
drag, startPoint x: 358, startPoint y: 456, endPoint x: 322, endPoint y: 450, distance: 36.5
click at [322, 450] on input "121212" at bounding box center [351, 450] width 81 height 28
drag, startPoint x: 352, startPoint y: 452, endPoint x: 303, endPoint y: 448, distance: 49.2
click at [310, 448] on div "121212 100 %" at bounding box center [372, 450] width 192 height 28
paste input "25CED1"
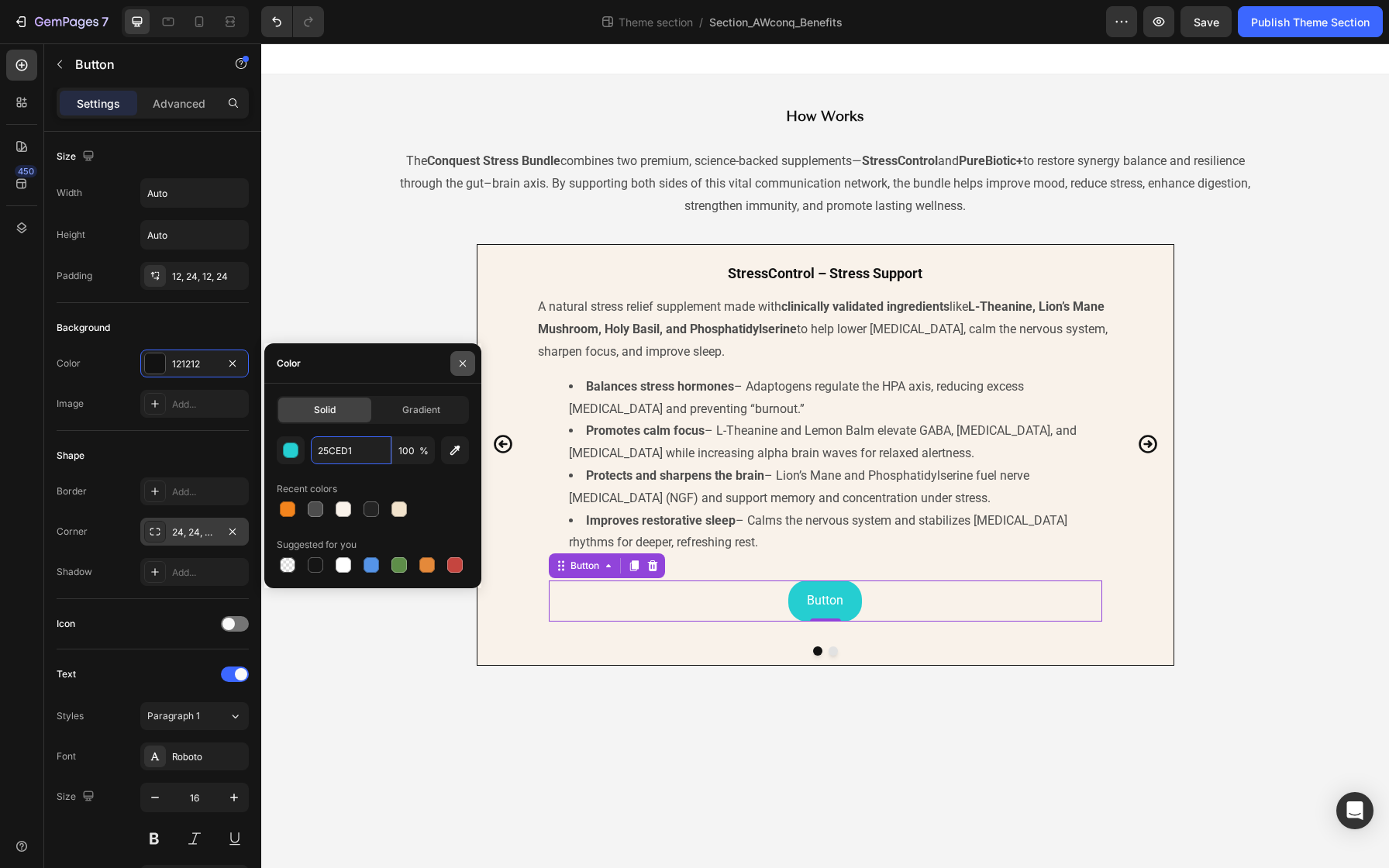
type input "25CED1"
click at [463, 368] on icon "button" at bounding box center [463, 363] width 13 height 13
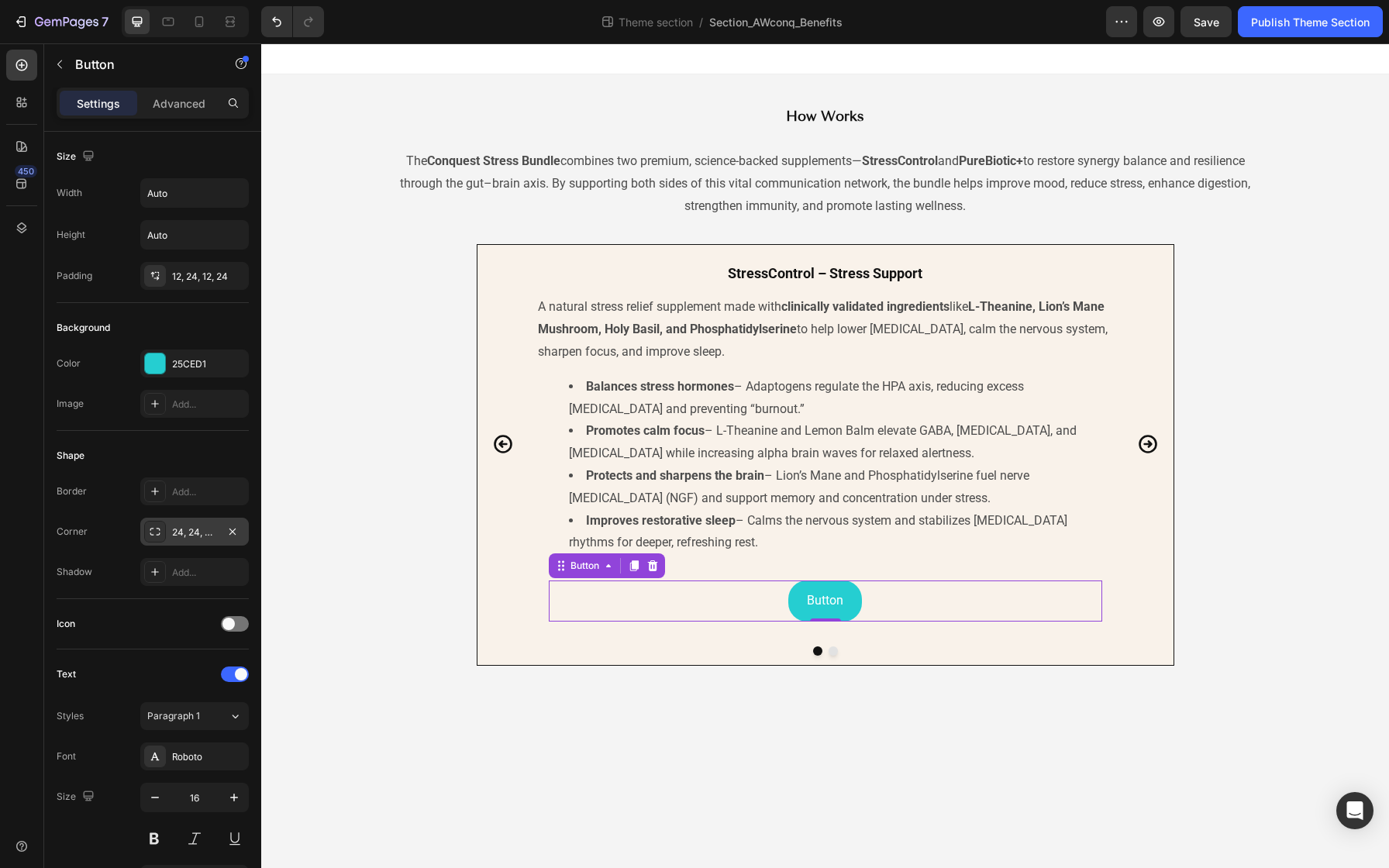
click at [196, 548] on div "Border Add... Corner 24, 24, 24, 24 Shadow Add..." at bounding box center [152, 531] width 192 height 108
click at [203, 534] on div "24, 24, 24, 24" at bounding box center [194, 532] width 45 height 14
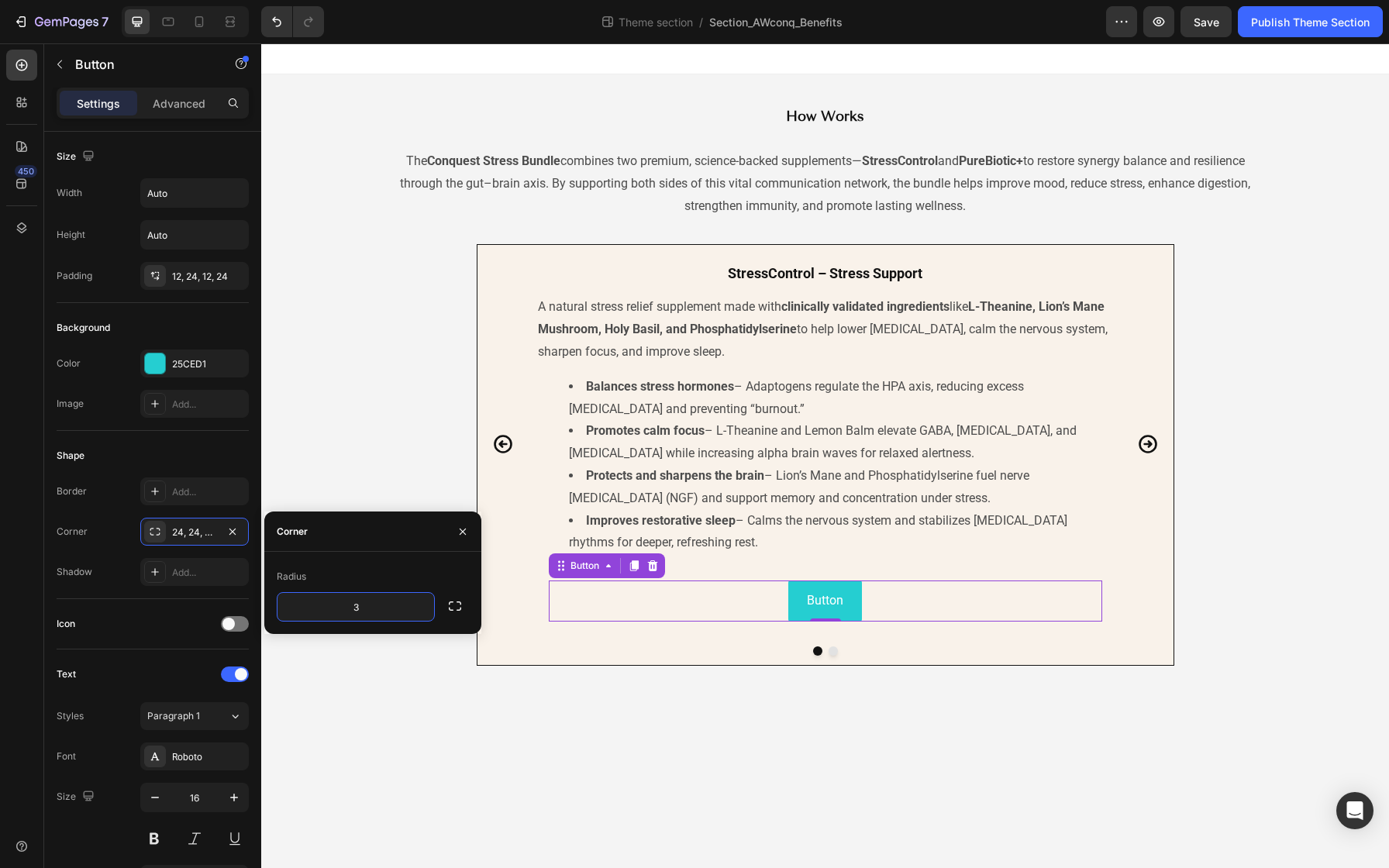
type input "30"
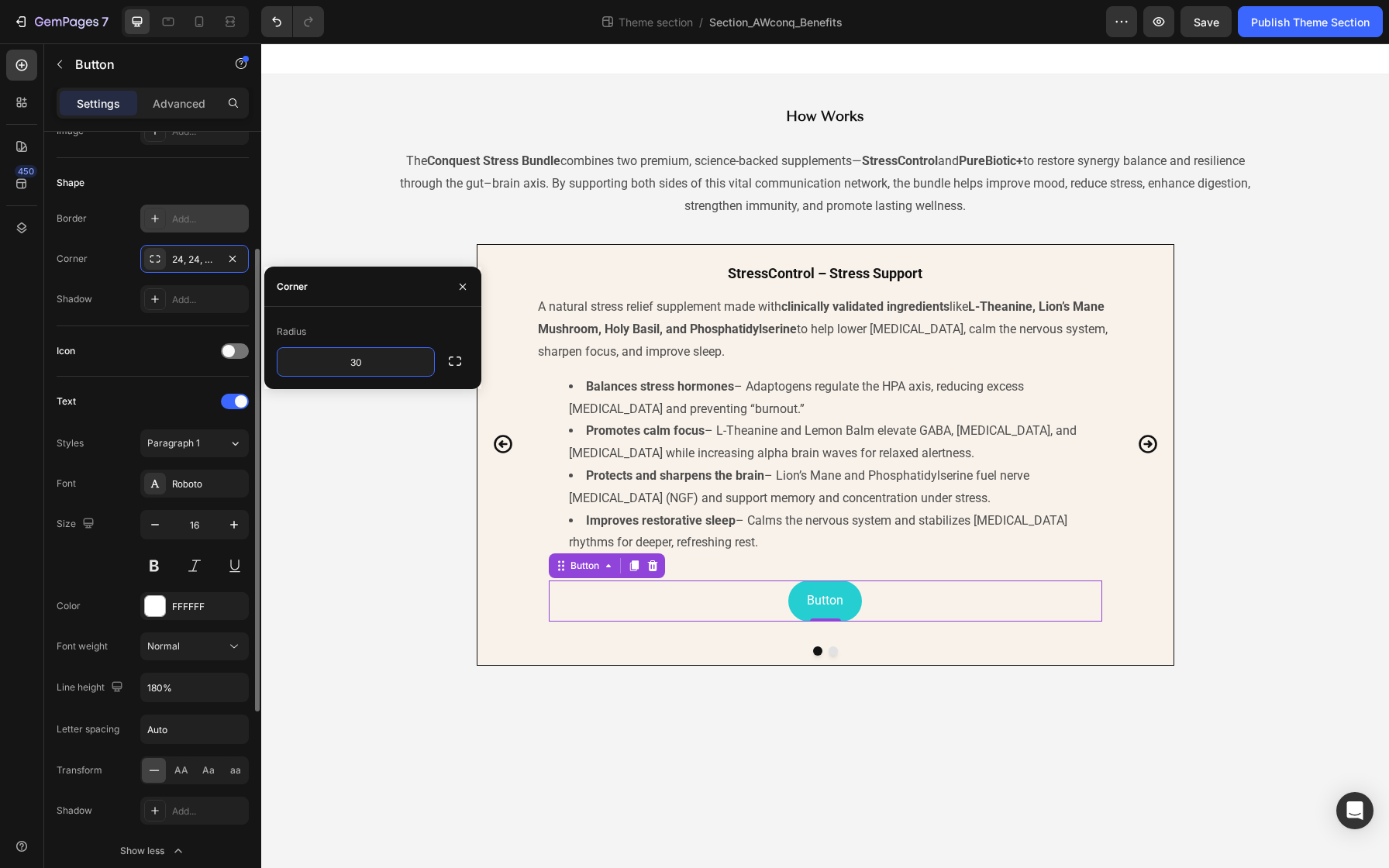
scroll to position [535, 0]
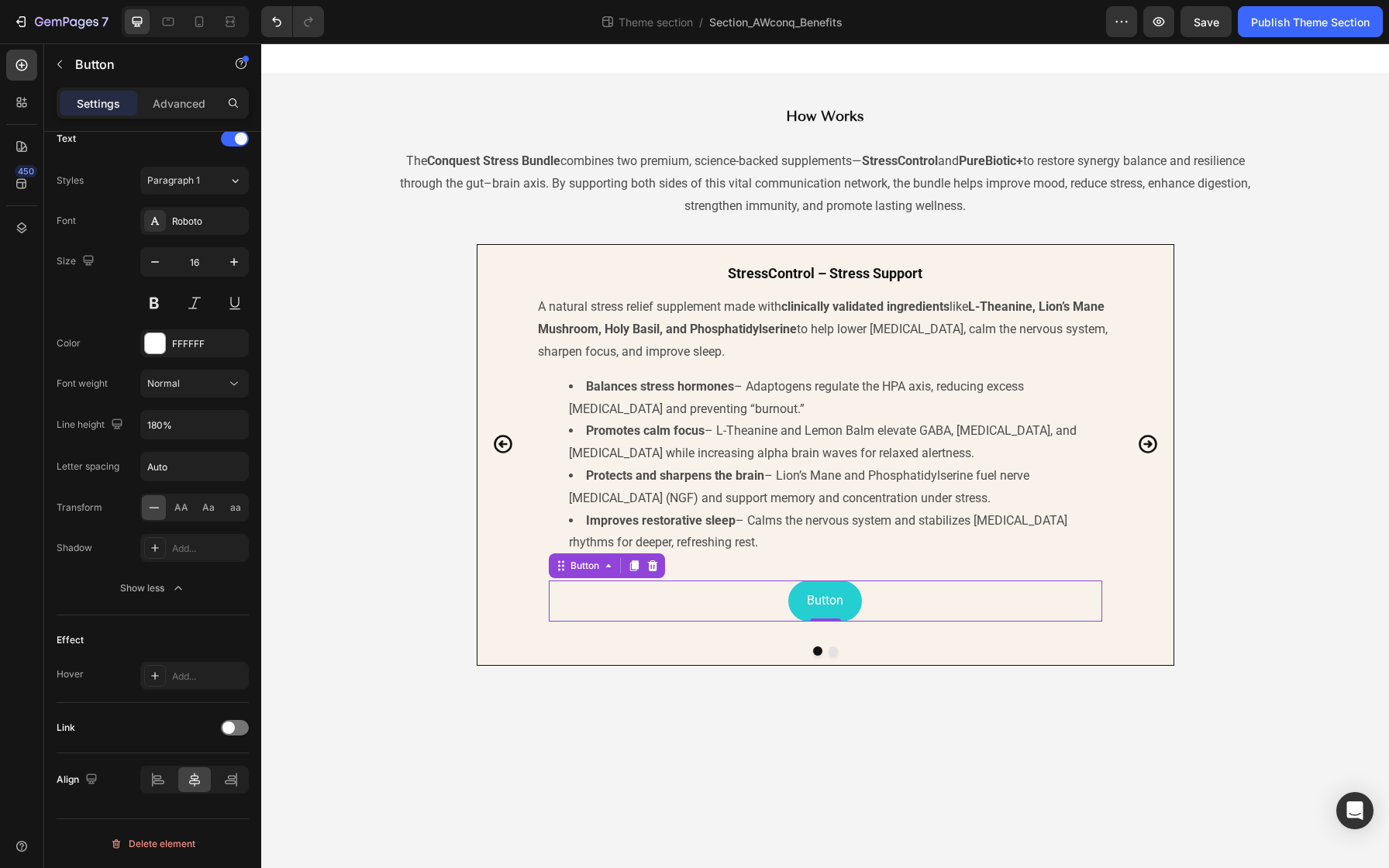
click at [805, 587] on button "Button" at bounding box center [825, 601] width 73 height 41
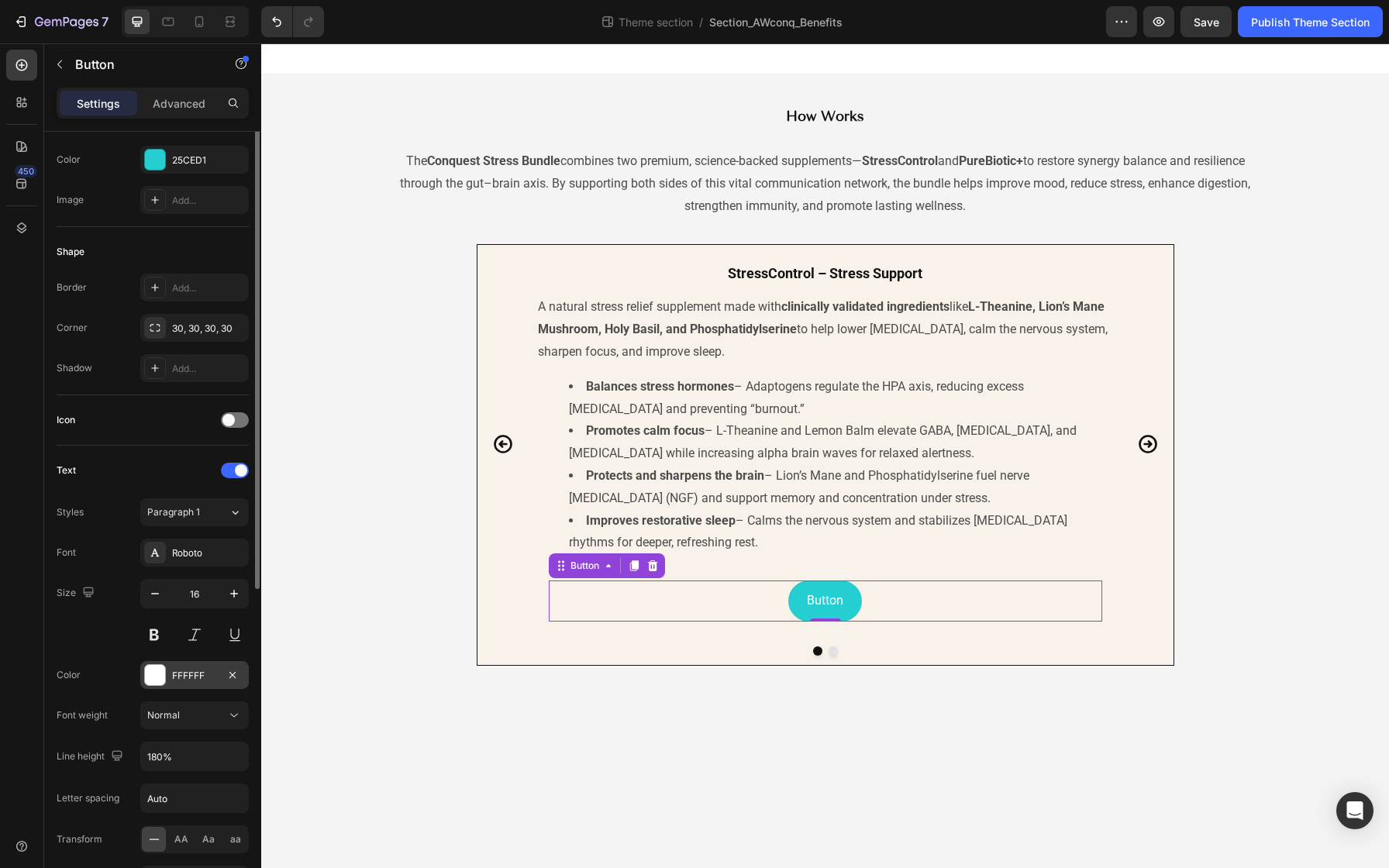
scroll to position [0, 0]
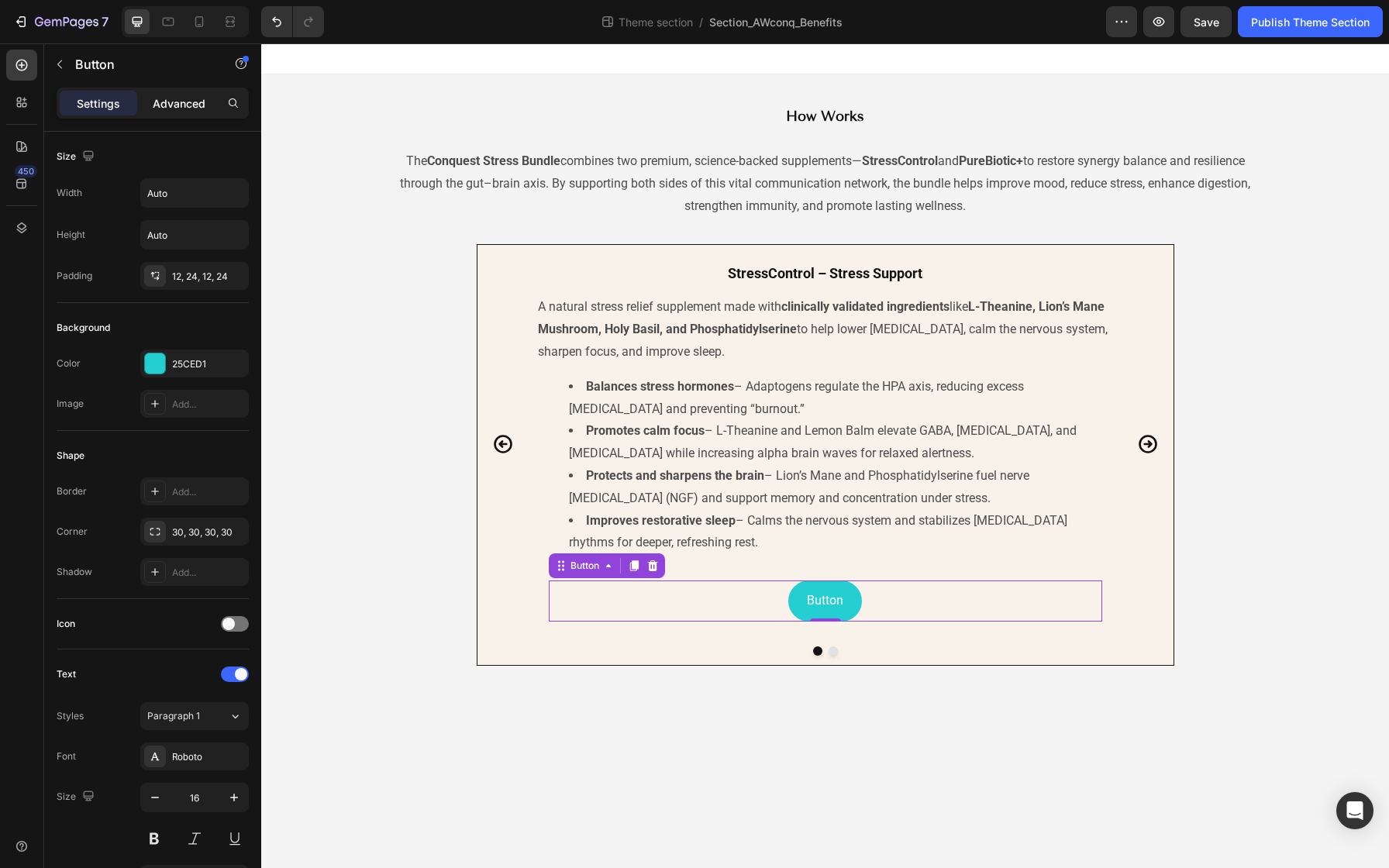
click at [192, 100] on p "Advanced" at bounding box center [179, 104] width 53 height 16
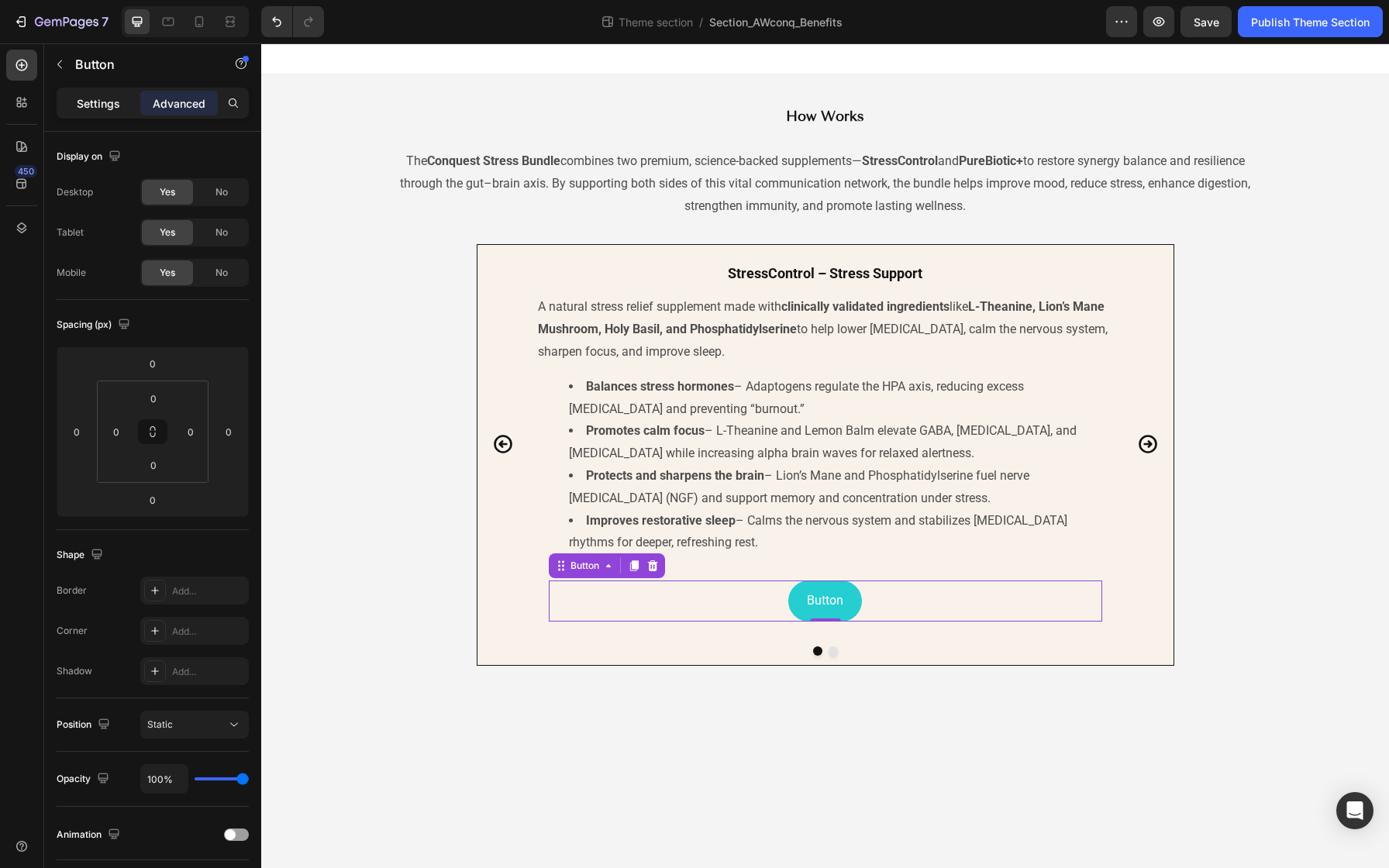
click at [96, 101] on p "Settings" at bounding box center [98, 104] width 43 height 16
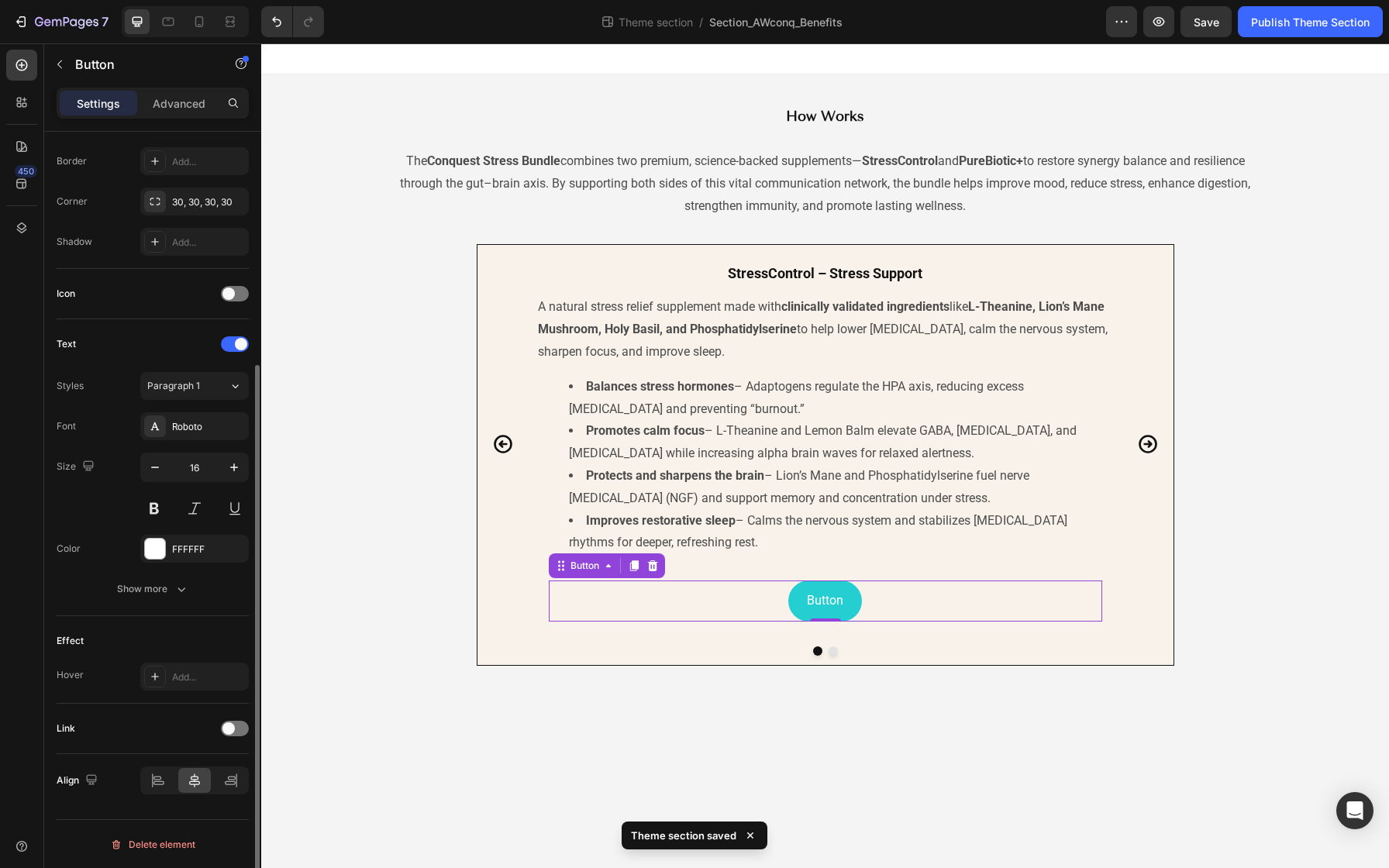
scroll to position [331, 0]
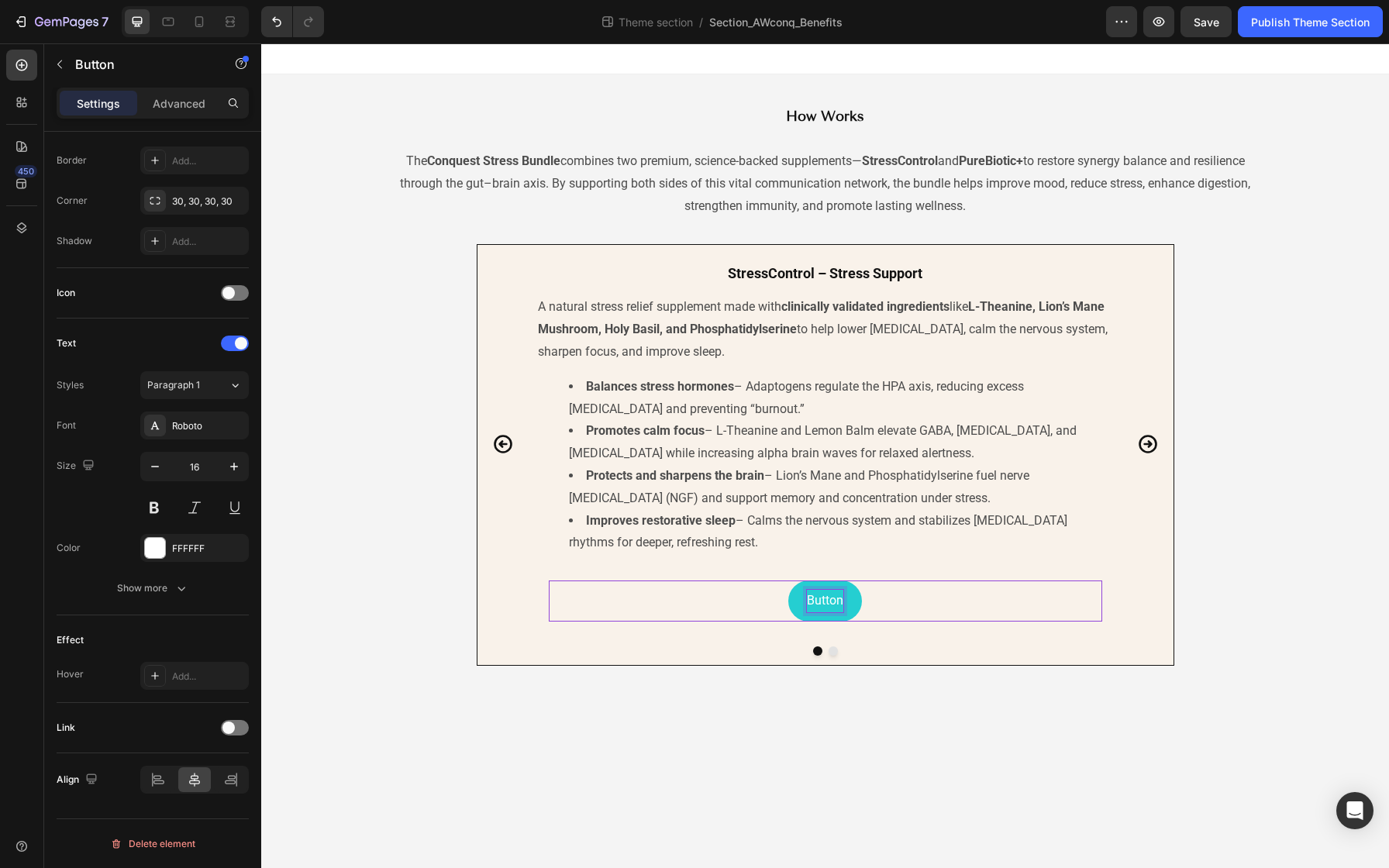
click at [824, 592] on p "Button" at bounding box center [825, 600] width 37 height 22
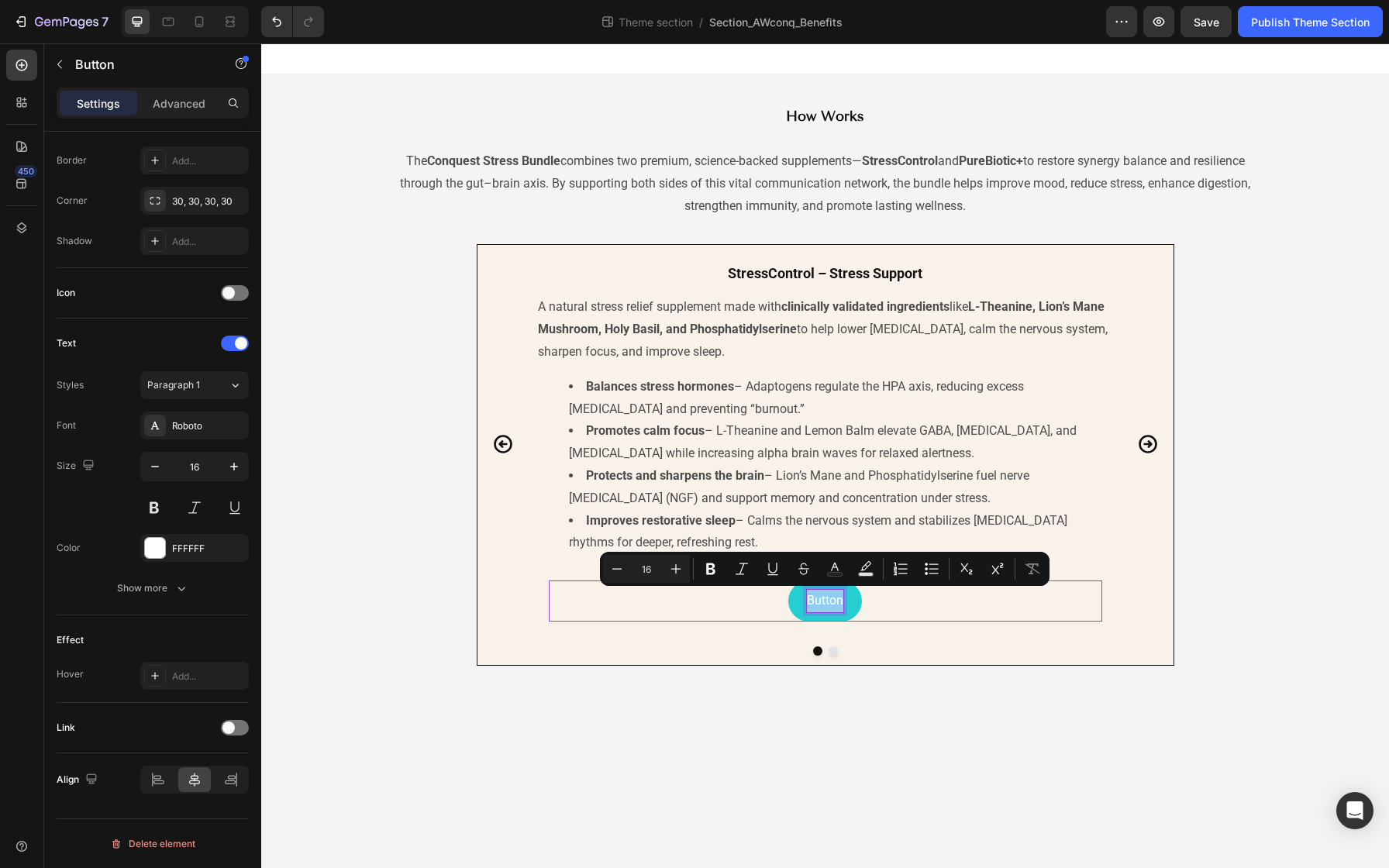
drag, startPoint x: 810, startPoint y: 599, endPoint x: 847, endPoint y: 600, distance: 37.0
click at [847, 600] on button "Button" at bounding box center [825, 601] width 73 height 41
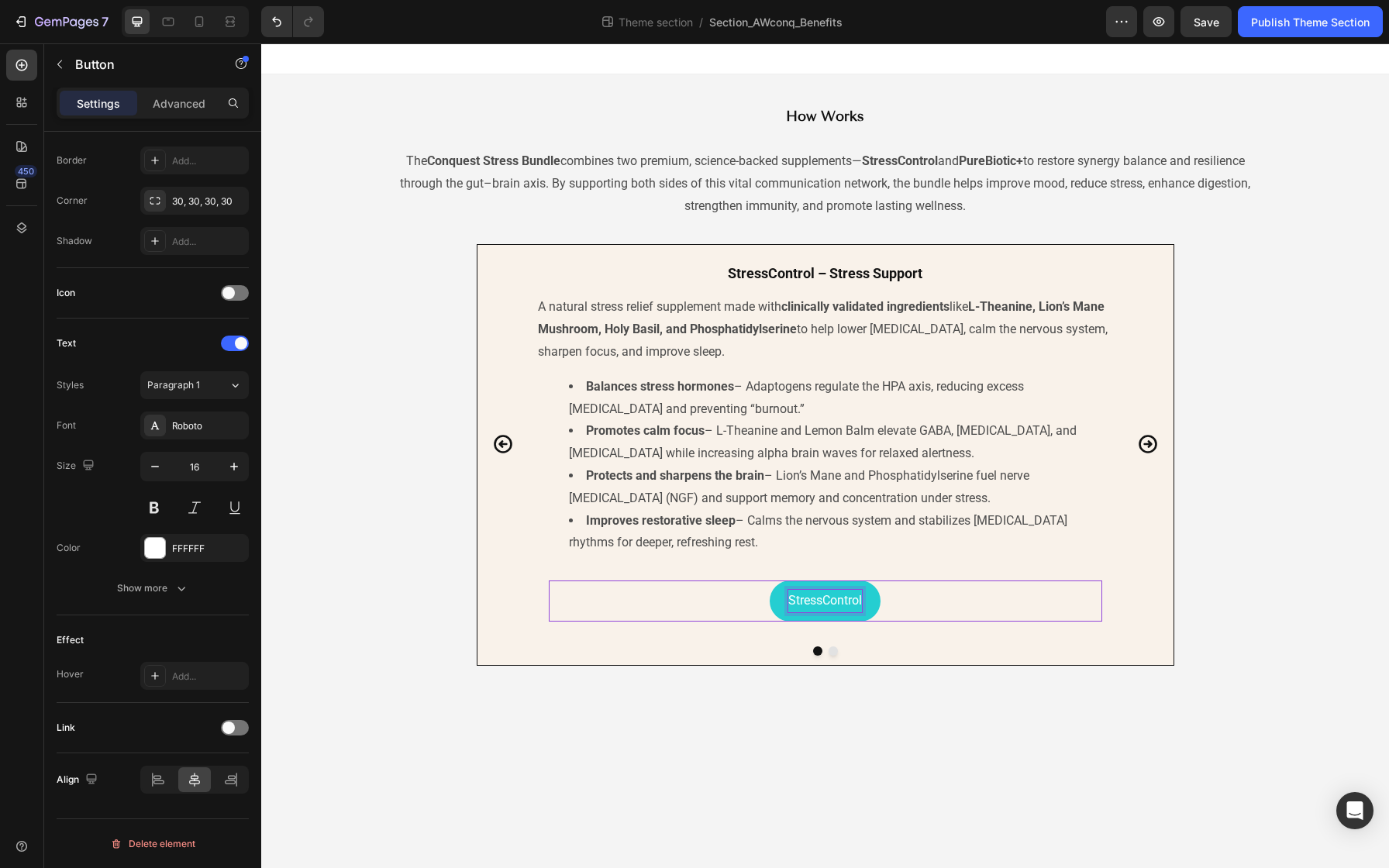
click at [770, 581] on button "StressControl" at bounding box center [825, 601] width 111 height 41
click at [766, 581] on button "StressControl -" at bounding box center [824, 601] width 117 height 41
click at [749, 581] on button "StressControl - Learn" at bounding box center [824, 601] width 151 height 41
click at [833, 602] on p "StressControl - Learn More" at bounding box center [825, 600] width 145 height 22
drag, startPoint x: 832, startPoint y: 602, endPoint x: 749, endPoint y: 596, distance: 83.2
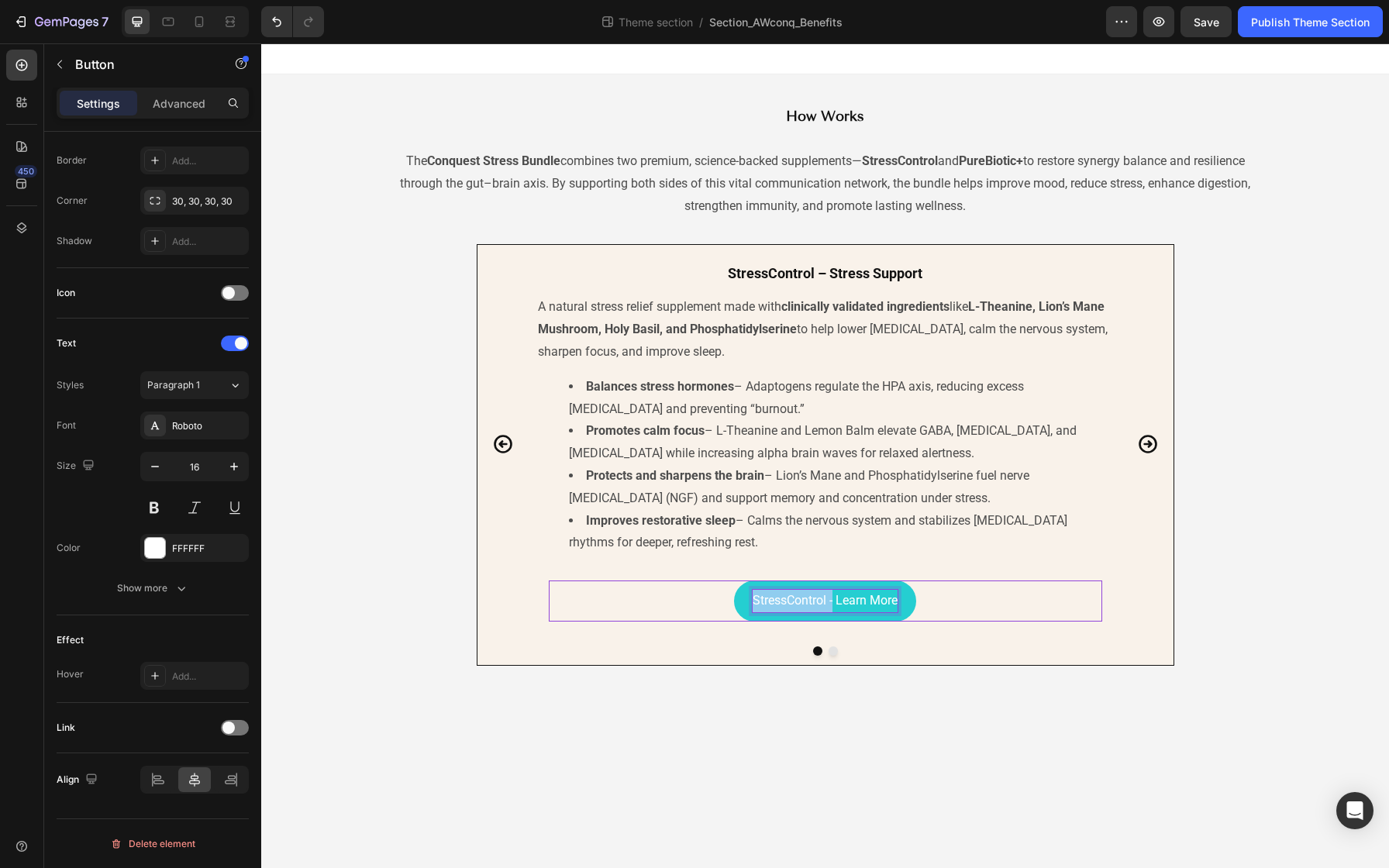
click at [749, 596] on button "StressControl - Learn More" at bounding box center [825, 601] width 183 height 41
click at [925, 711] on body "⁠⁠⁠⁠⁠⁠⁠ How Works Heading The Conquest Stress Bundle combines two premium, scie…" at bounding box center [825, 455] width 1128 height 824
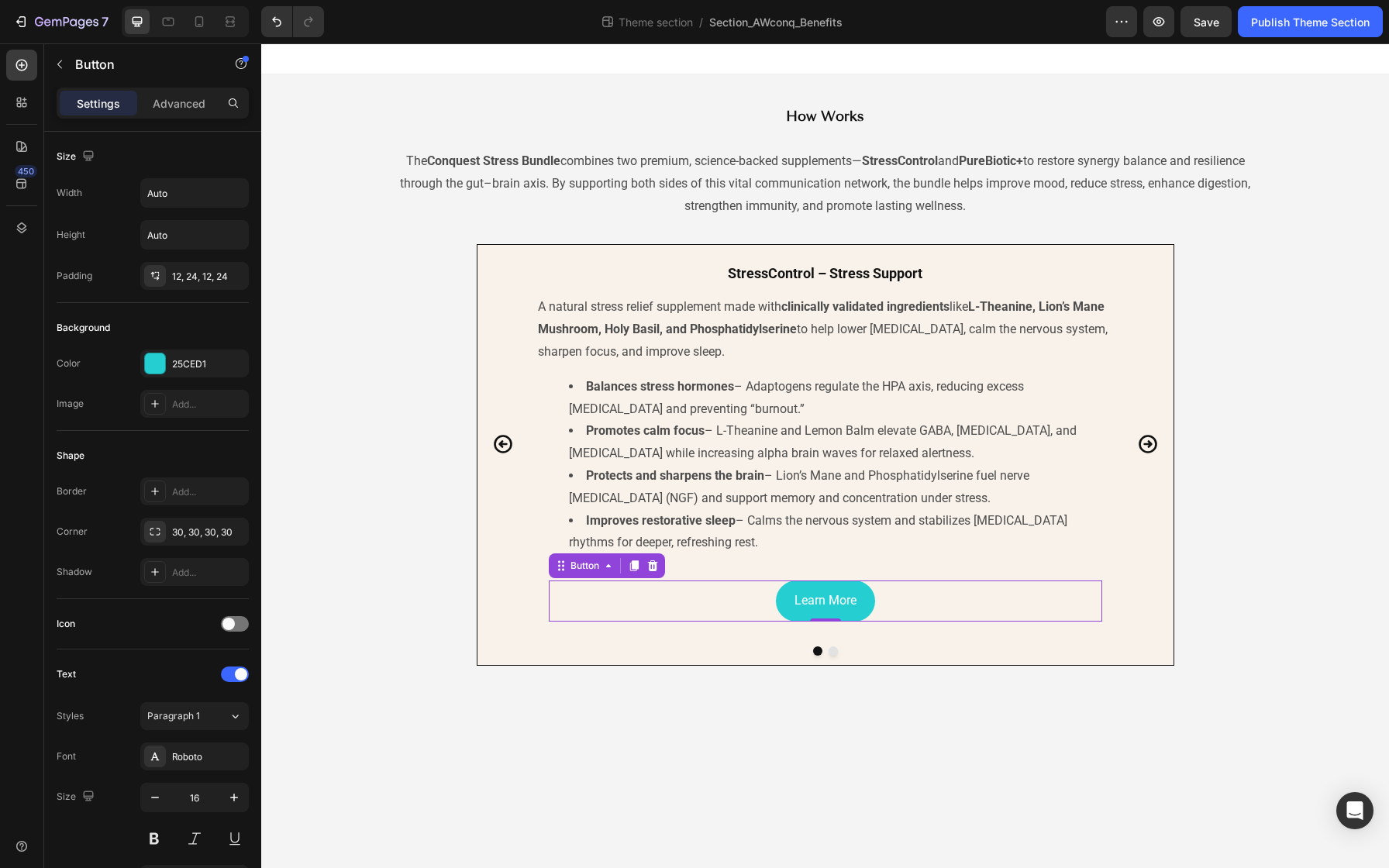
click at [741, 595] on div "Learn More Button 0" at bounding box center [825, 601] width 553 height 41
click at [185, 272] on div "12, 24, 12, 24" at bounding box center [194, 277] width 45 height 14
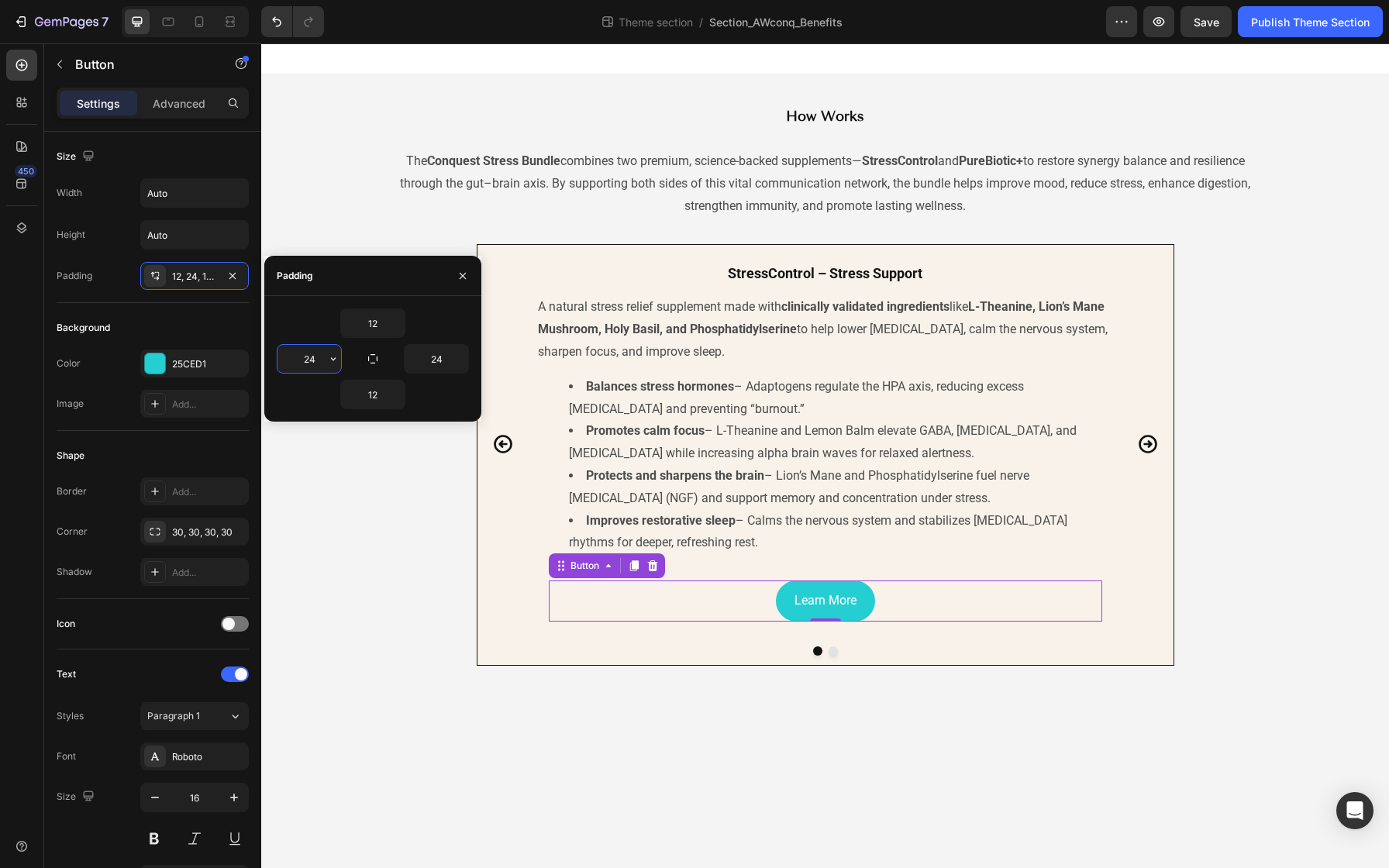
click at [311, 356] on input "24" at bounding box center [309, 358] width 64 height 28
type input "8"
click at [380, 333] on input "12" at bounding box center [372, 323] width 64 height 28
type input "8"
click at [378, 398] on input "12" at bounding box center [372, 394] width 64 height 28
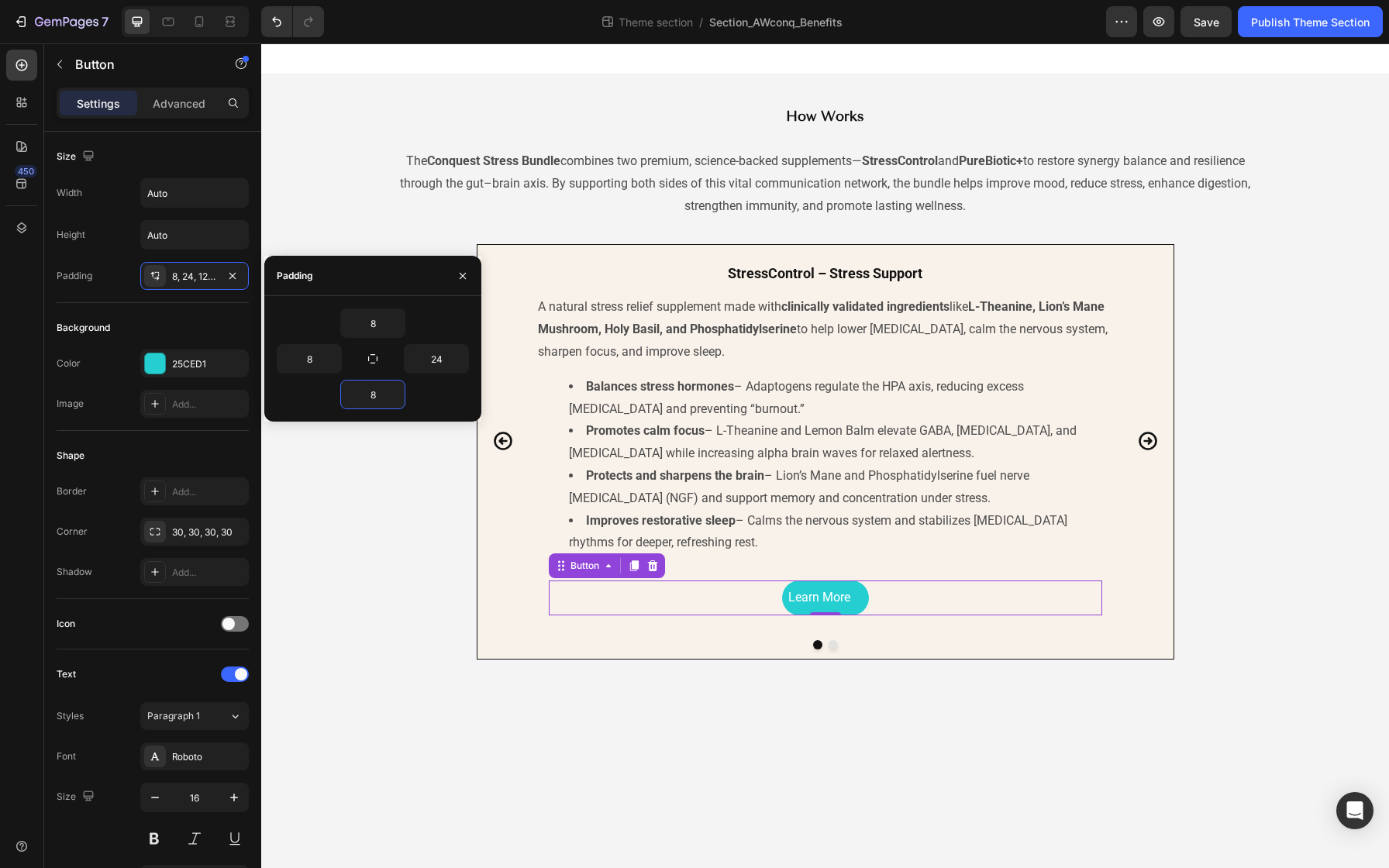
type input "8"
click at [319, 359] on input "8" at bounding box center [309, 358] width 64 height 28
type input "24"
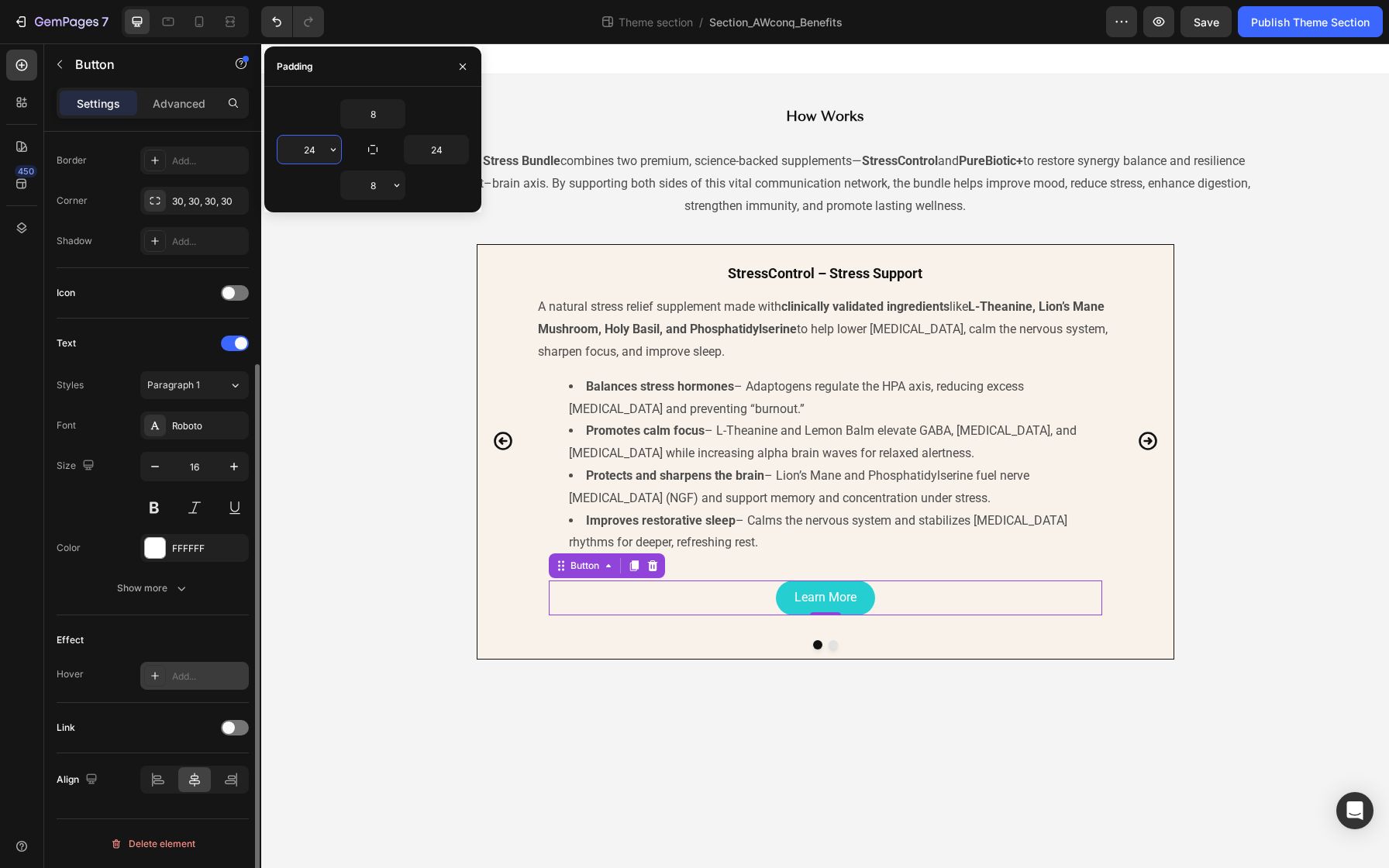
click at [192, 680] on div "Add..." at bounding box center [208, 677] width 72 height 14
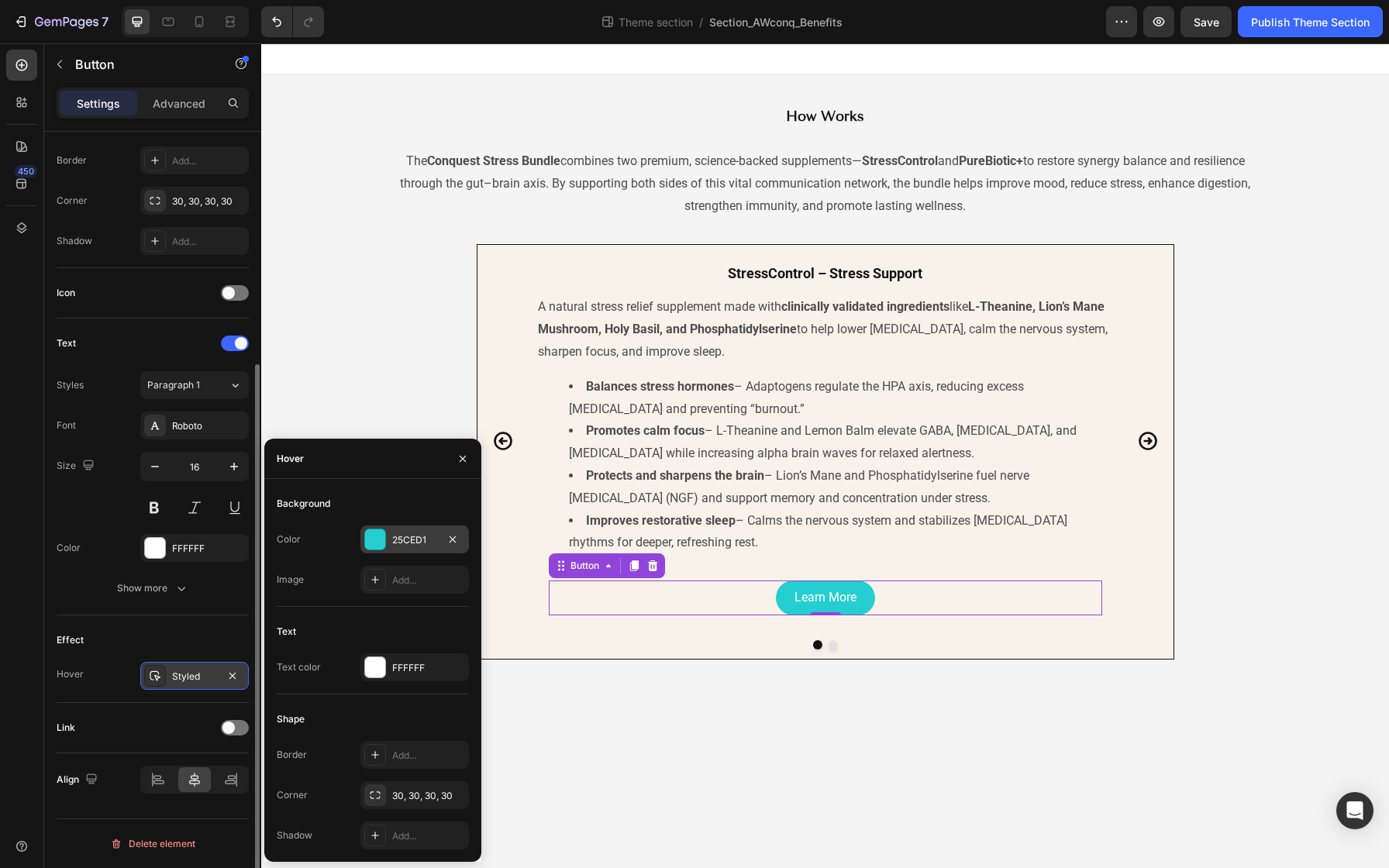
click at [379, 535] on div at bounding box center [375, 539] width 21 height 21
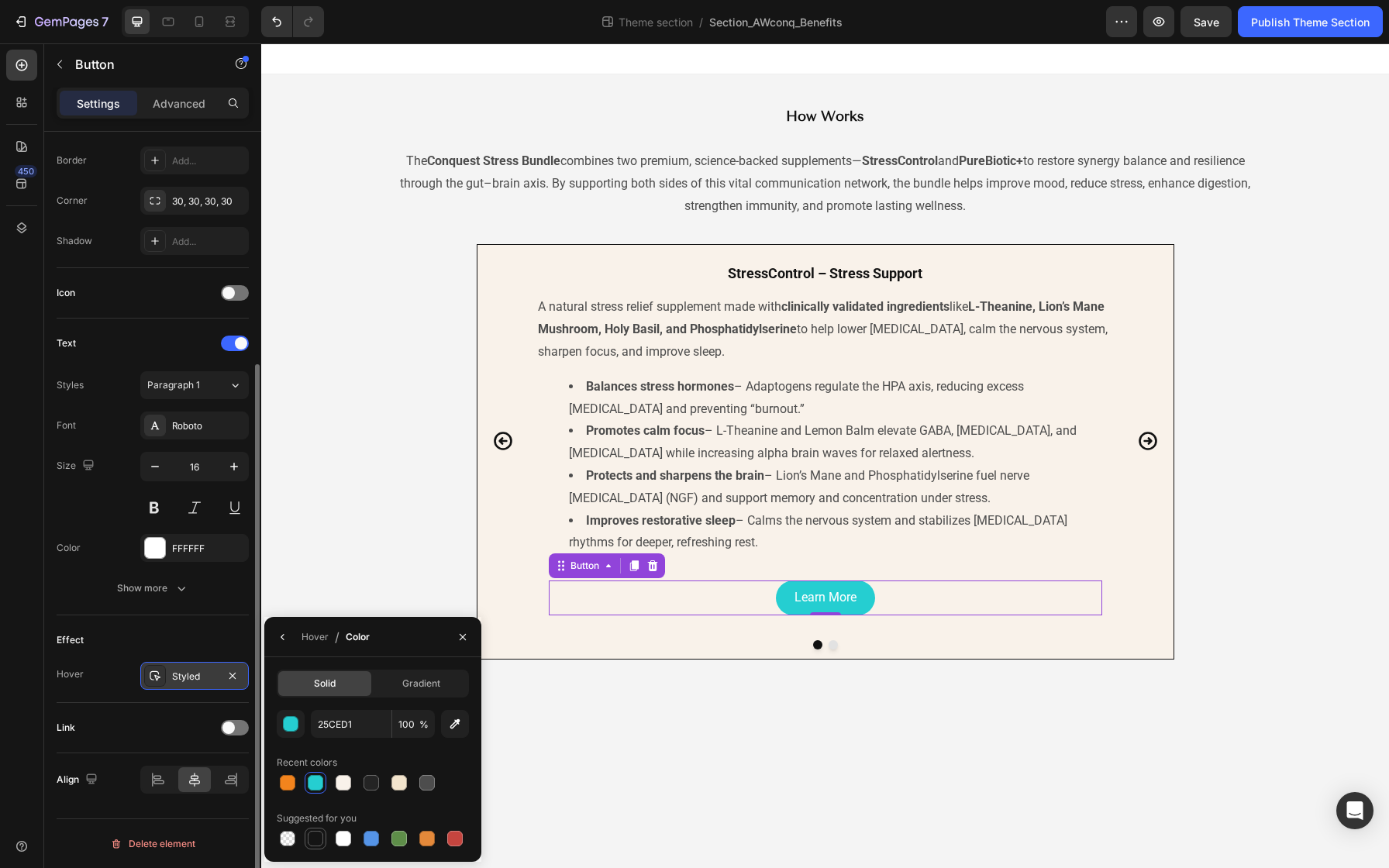
click at [320, 839] on div at bounding box center [315, 838] width 15 height 15
type input "151515"
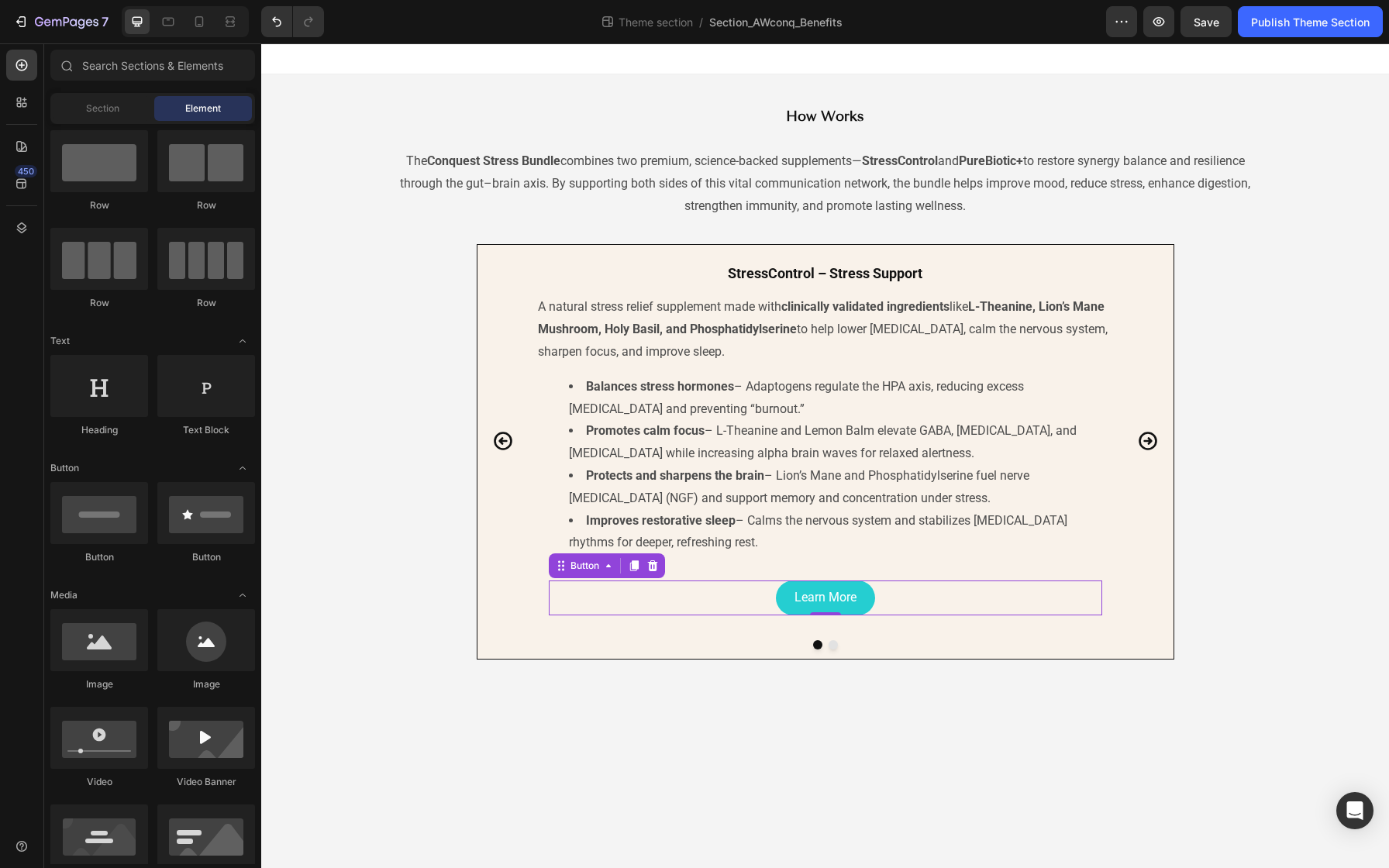
click at [581, 798] on body "⁠⁠⁠⁠⁠⁠⁠ How Works Heading The Conquest Stress Bundle combines two premium, scie…" at bounding box center [825, 455] width 1128 height 824
click at [751, 589] on div "Learn More Button" at bounding box center [825, 598] width 553 height 35
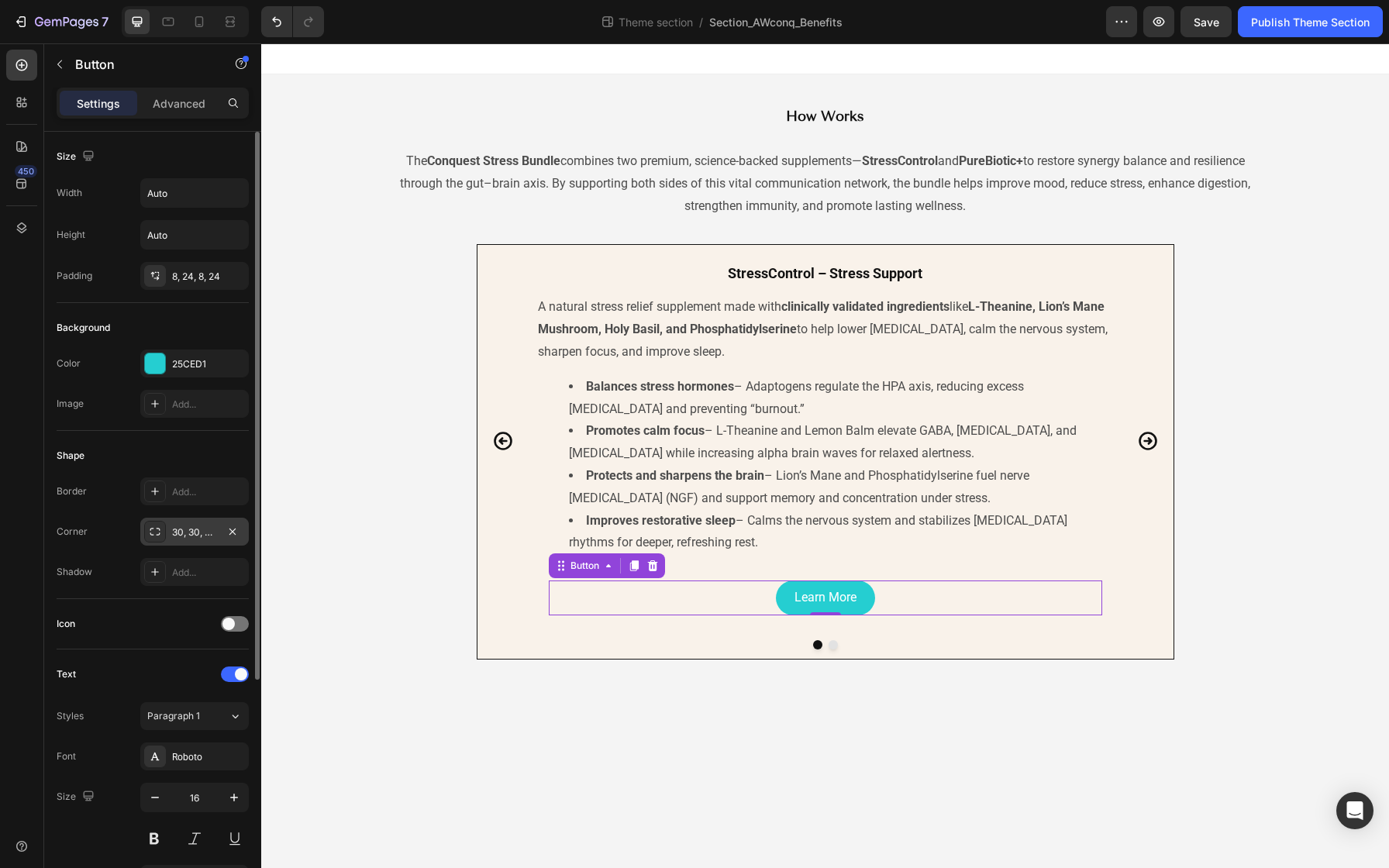
click at [183, 538] on div "30, 30, 30, 30" at bounding box center [194, 532] width 45 height 14
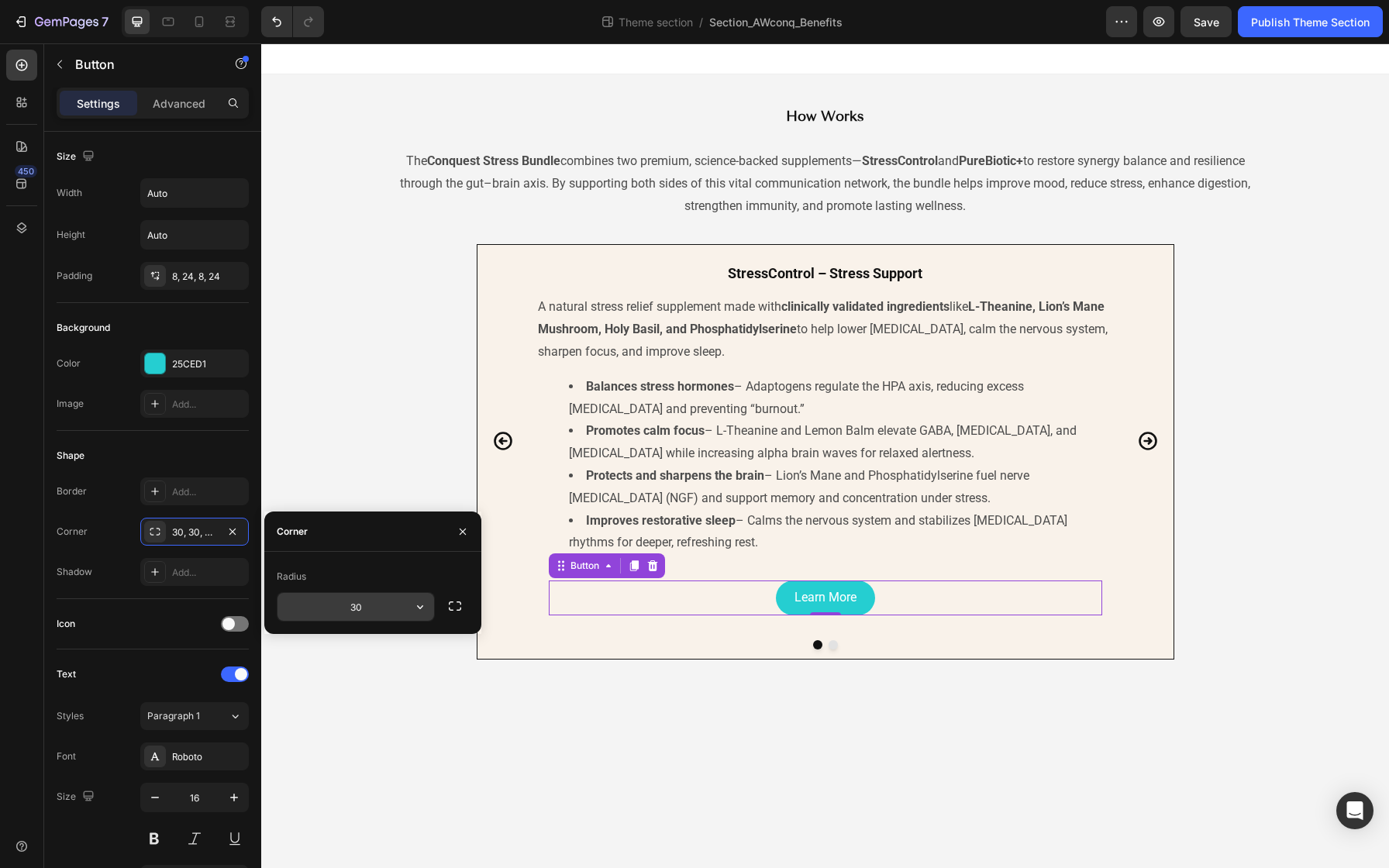
click at [371, 610] on input "30" at bounding box center [355, 606] width 157 height 28
type input "16"
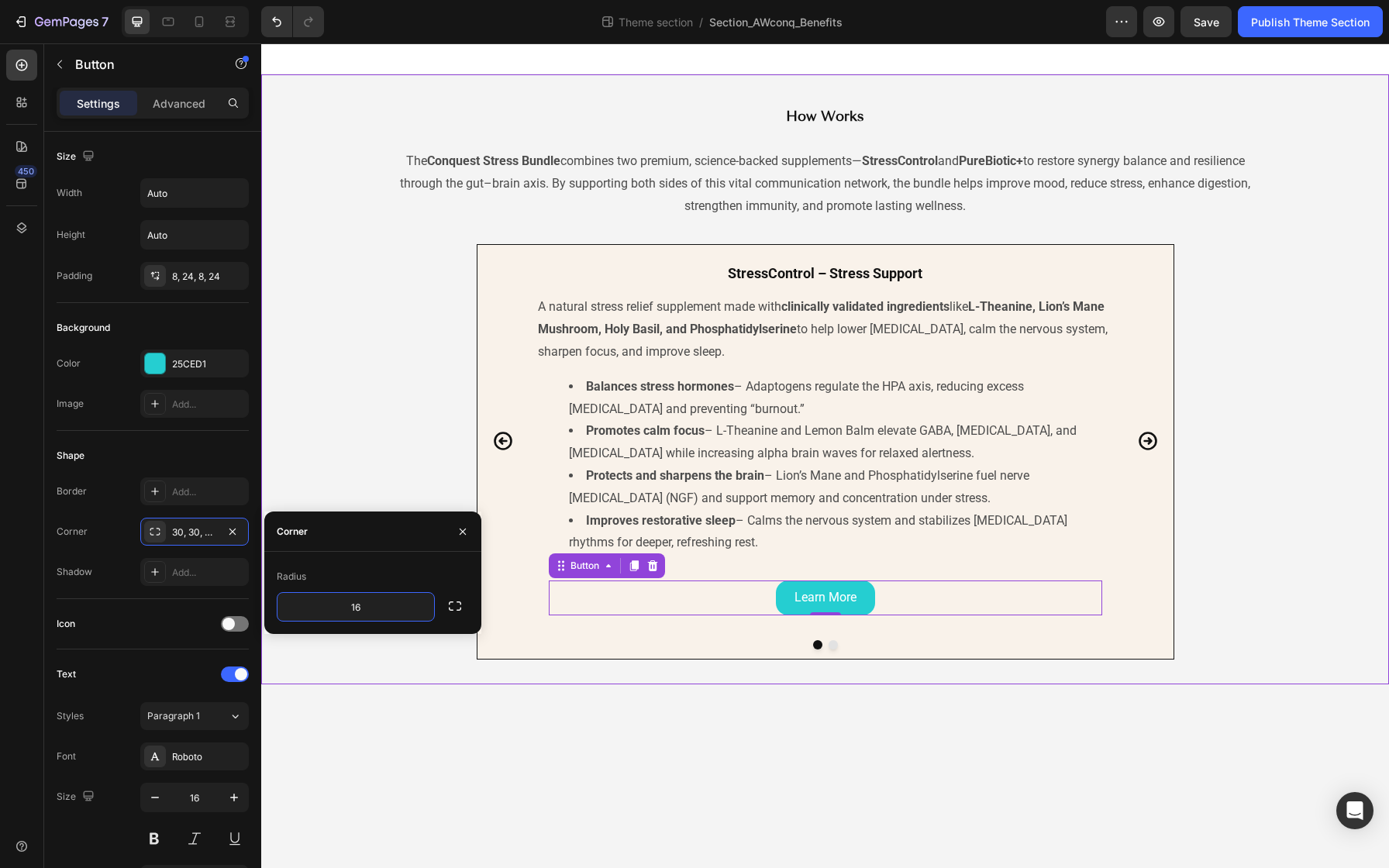
click at [413, 411] on div "StressControl – Stress Support Heading A natural stress relief supplement made …" at bounding box center [825, 452] width 1128 height 415
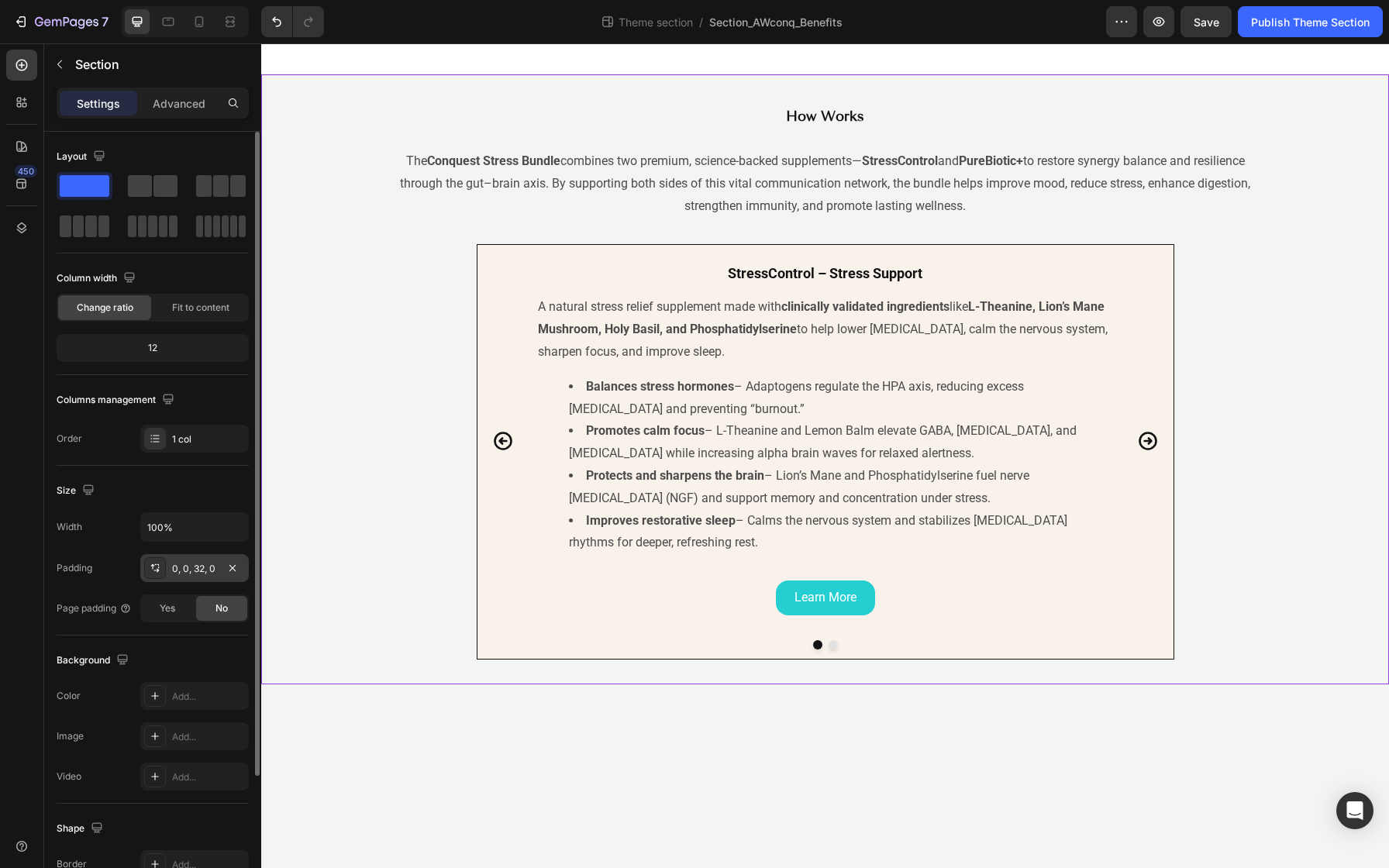
click at [207, 569] on div "0, 0, 32, 0" at bounding box center [194, 569] width 45 height 14
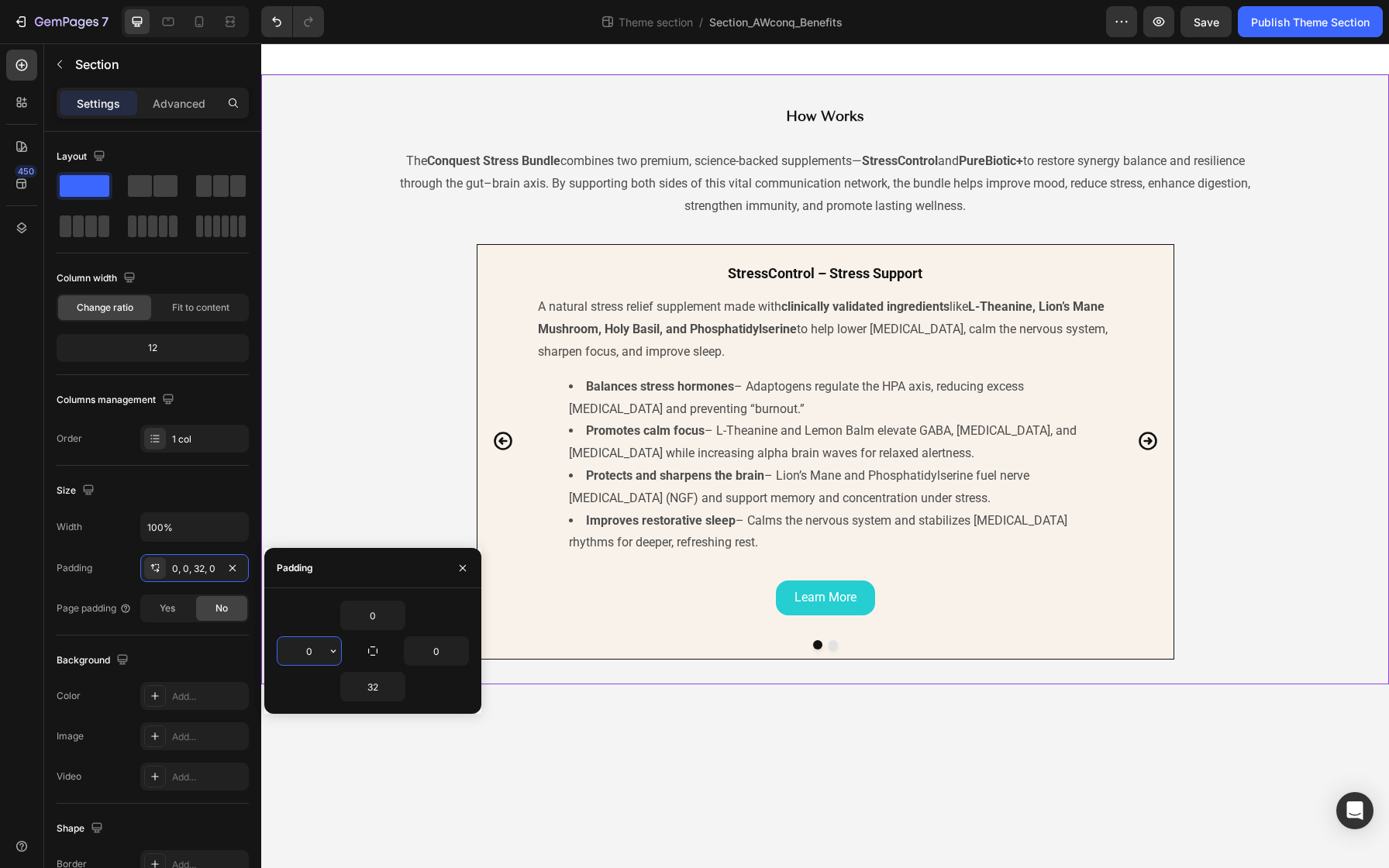
click at [314, 653] on input "0" at bounding box center [309, 651] width 64 height 28
type input "8"
click at [434, 651] on input "0" at bounding box center [436, 651] width 64 height 28
type input "8"
click at [379, 689] on input "32" at bounding box center [372, 686] width 64 height 28
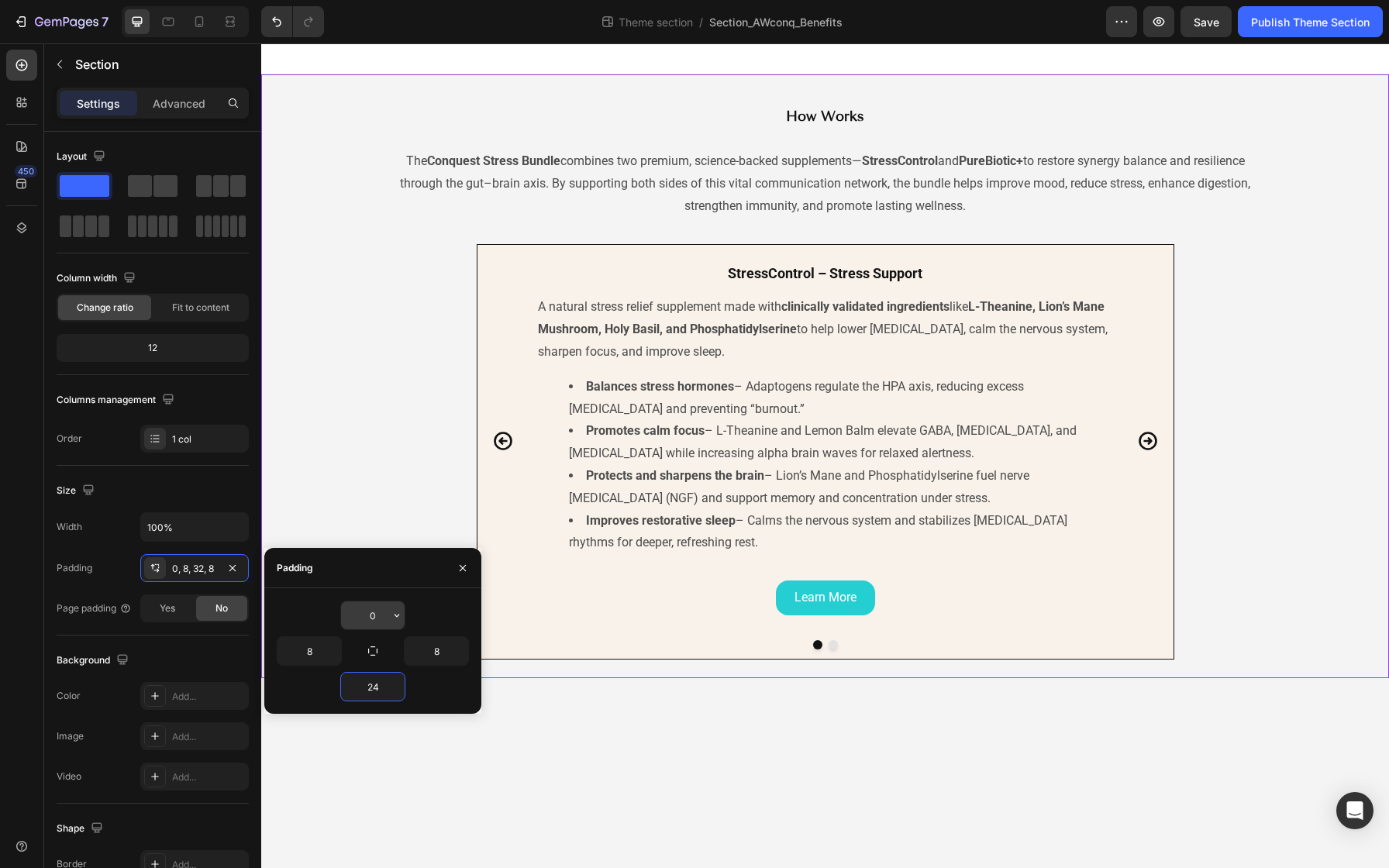
type input "24"
click at [371, 617] on input "0" at bounding box center [372, 615] width 64 height 28
type input "24"
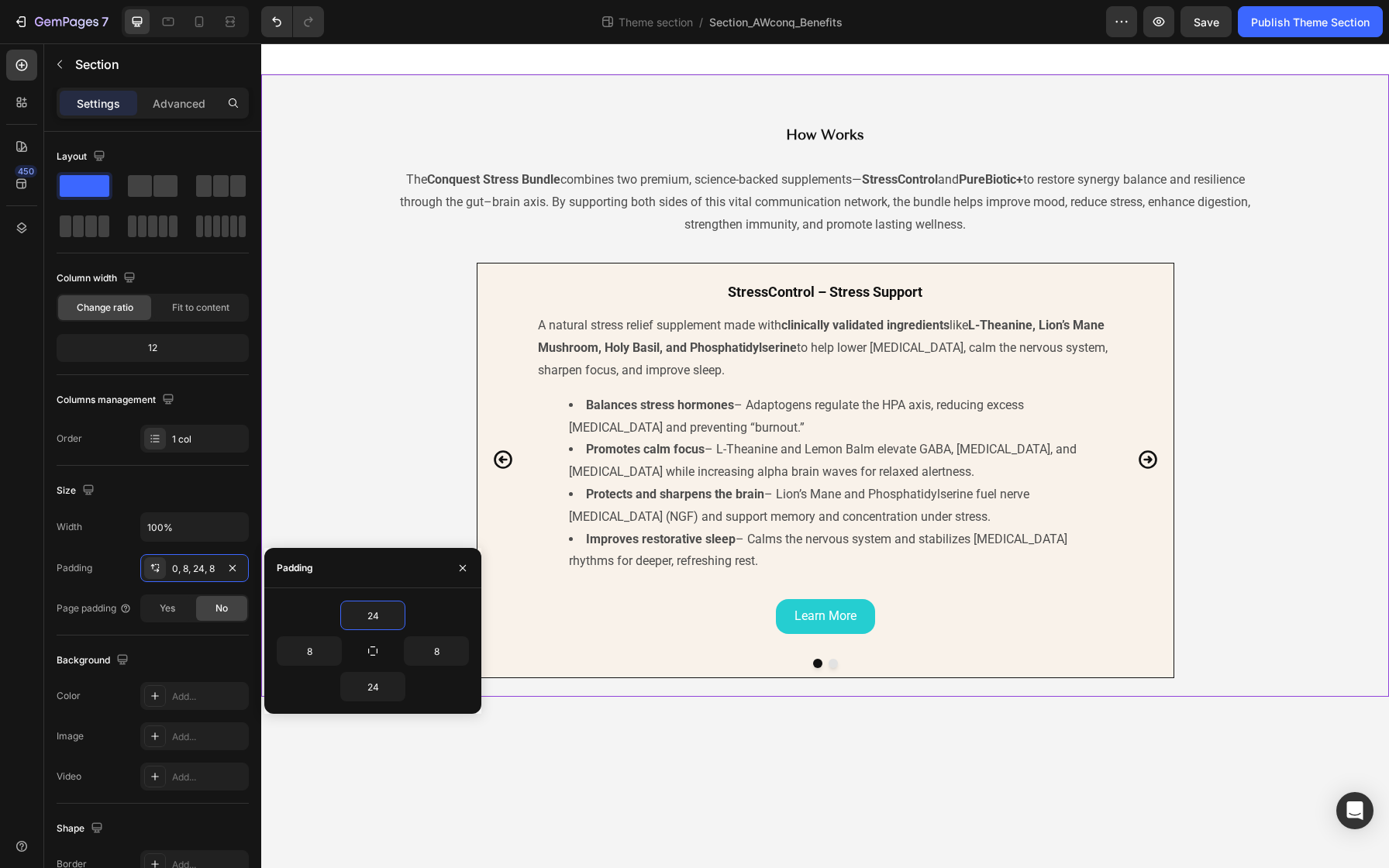
click at [398, 483] on div "StressControl – Stress Support Heading A natural stress relief supplement made …" at bounding box center [825, 471] width 1115 height 415
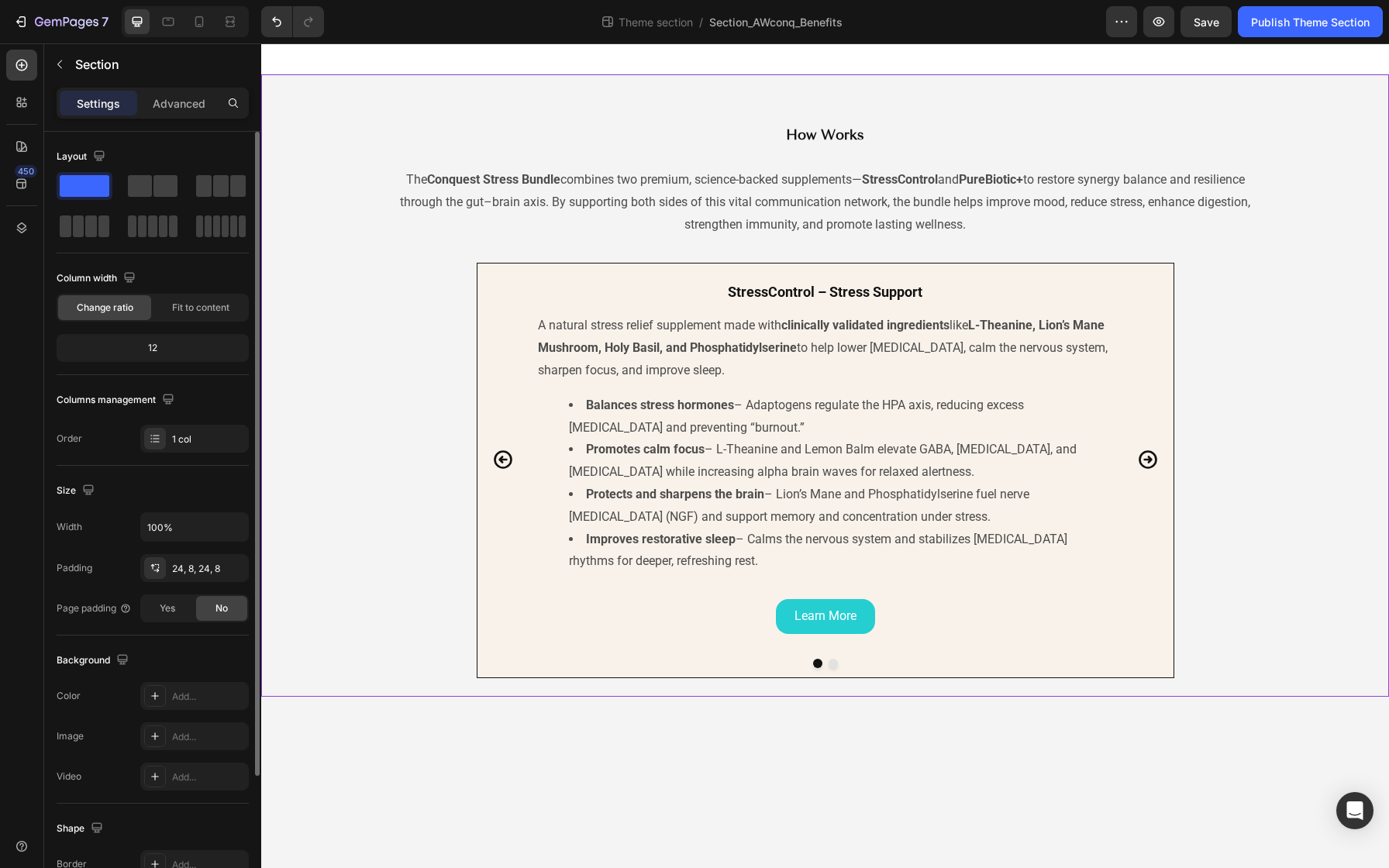
scroll to position [8, 0]
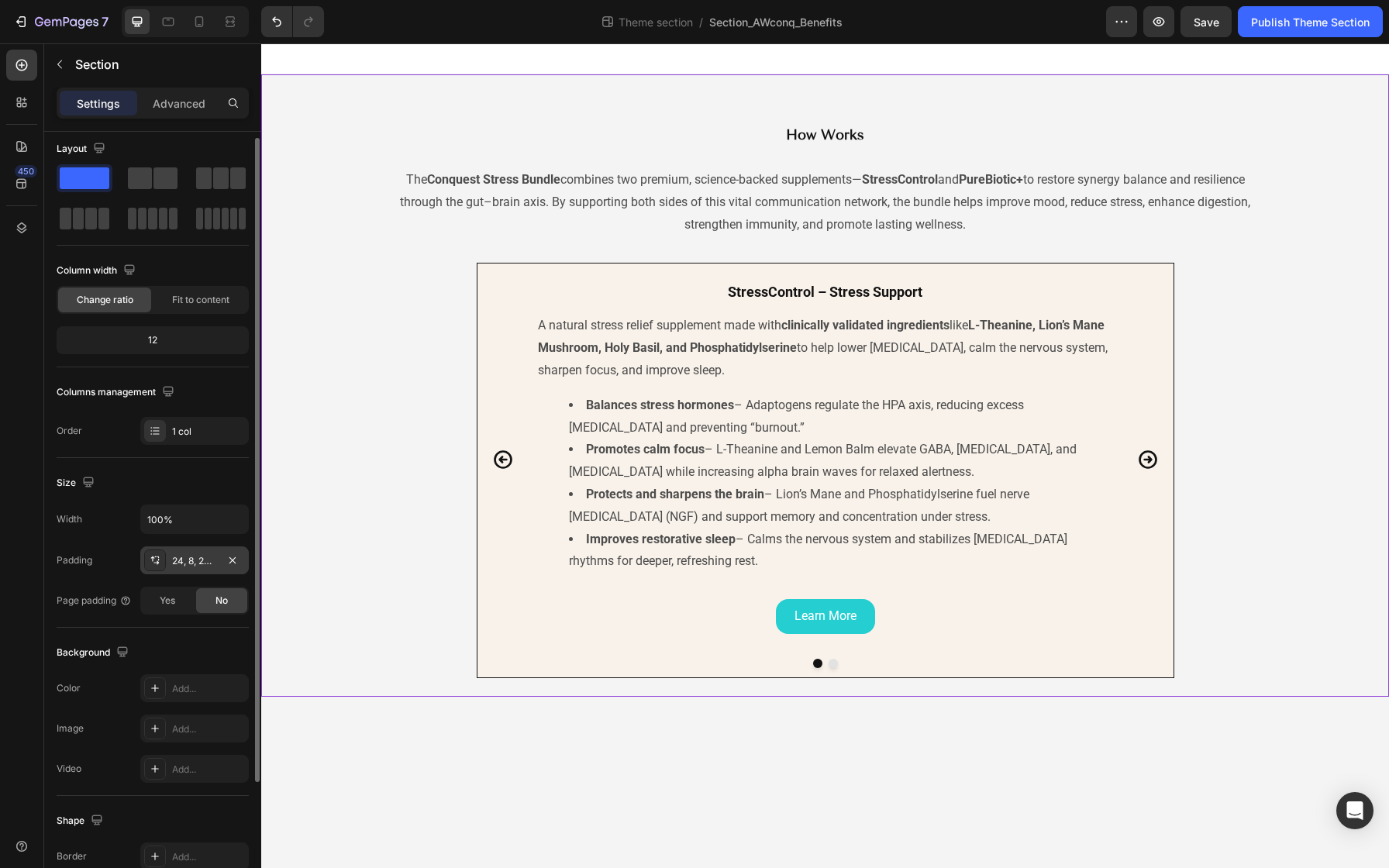
click at [187, 556] on div "24, 8, 24, 8" at bounding box center [194, 561] width 45 height 14
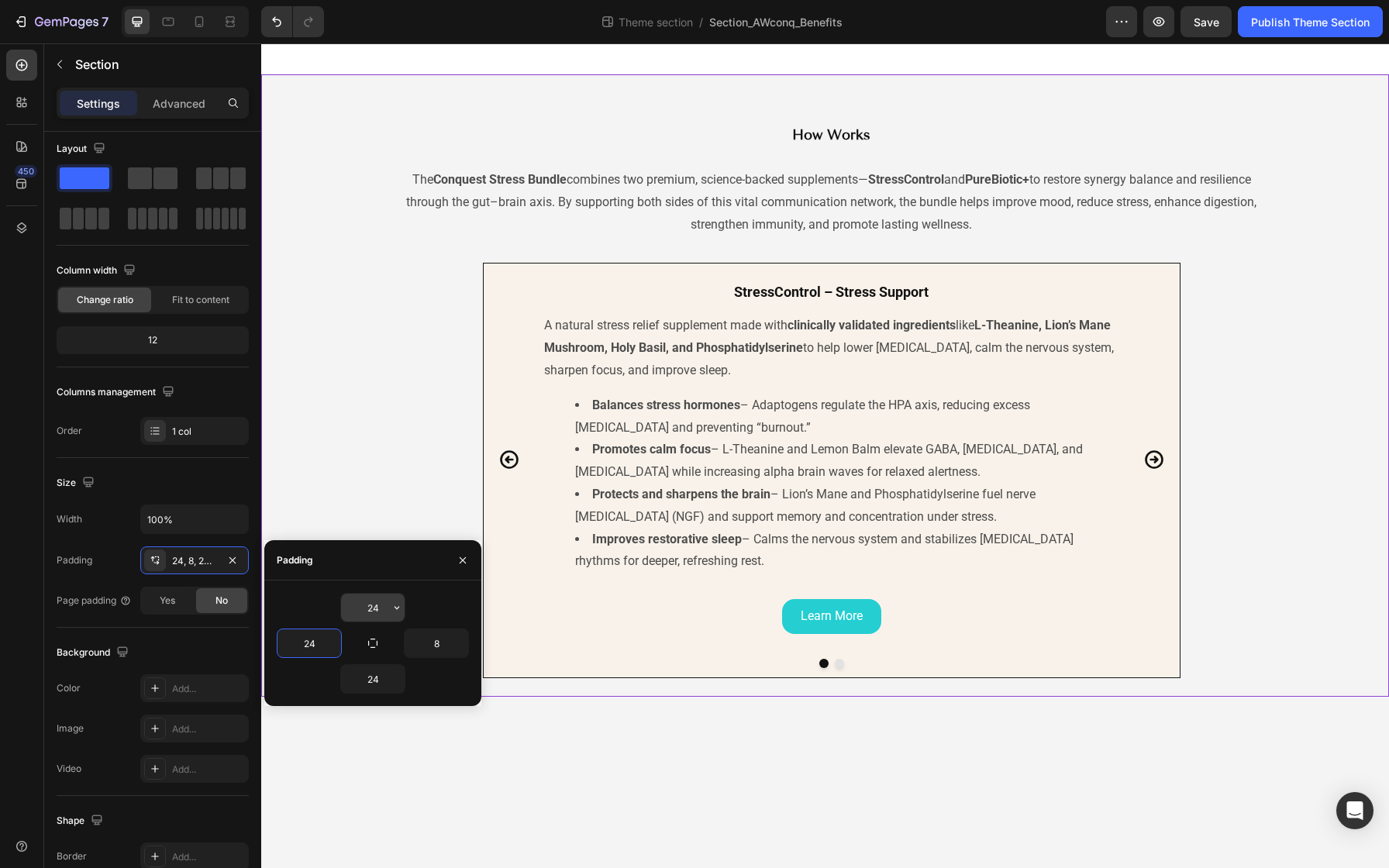
type input "24"
click at [372, 612] on input "24" at bounding box center [372, 607] width 64 height 28
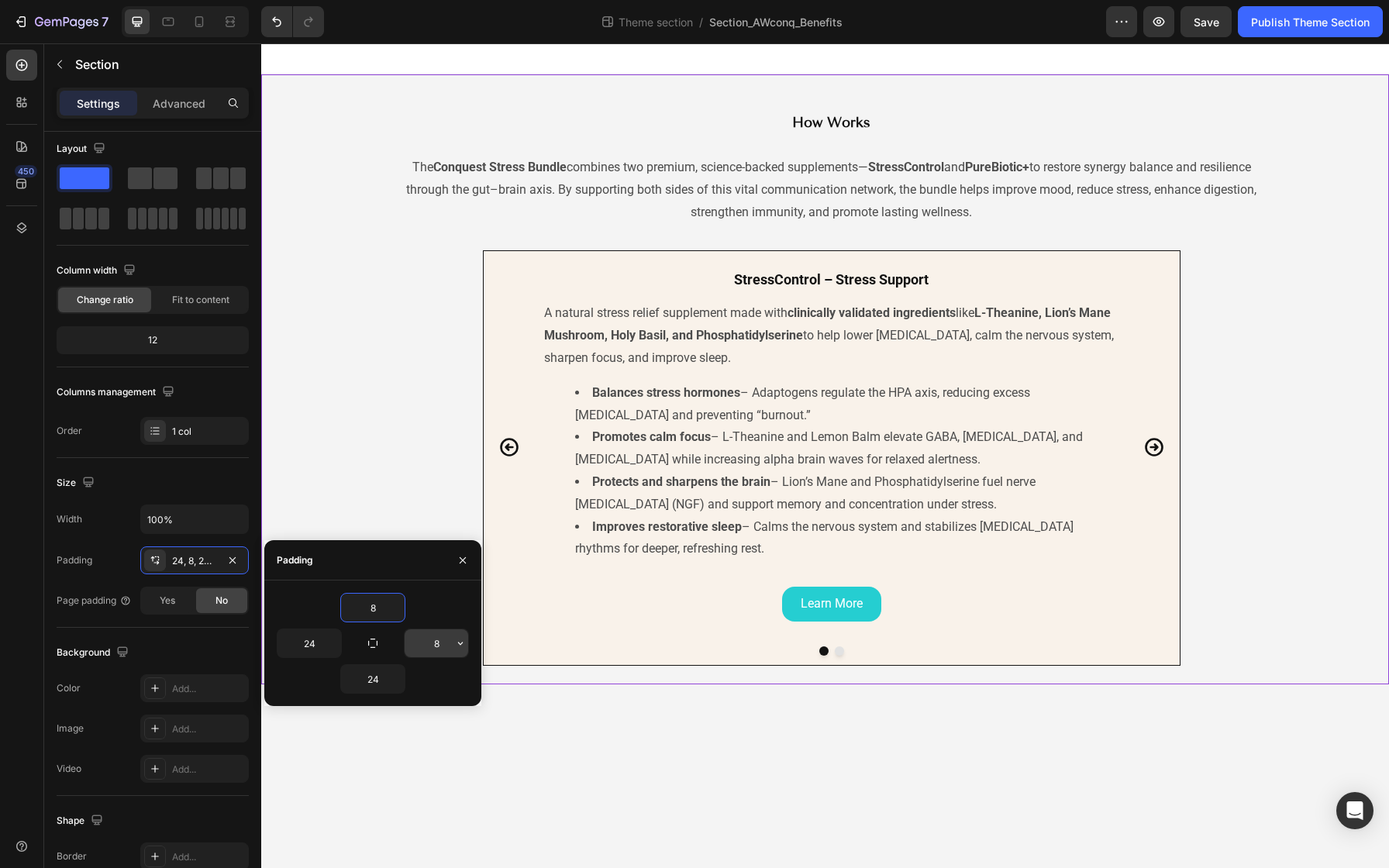
type input "8"
click at [435, 645] on input "8" at bounding box center [436, 642] width 64 height 28
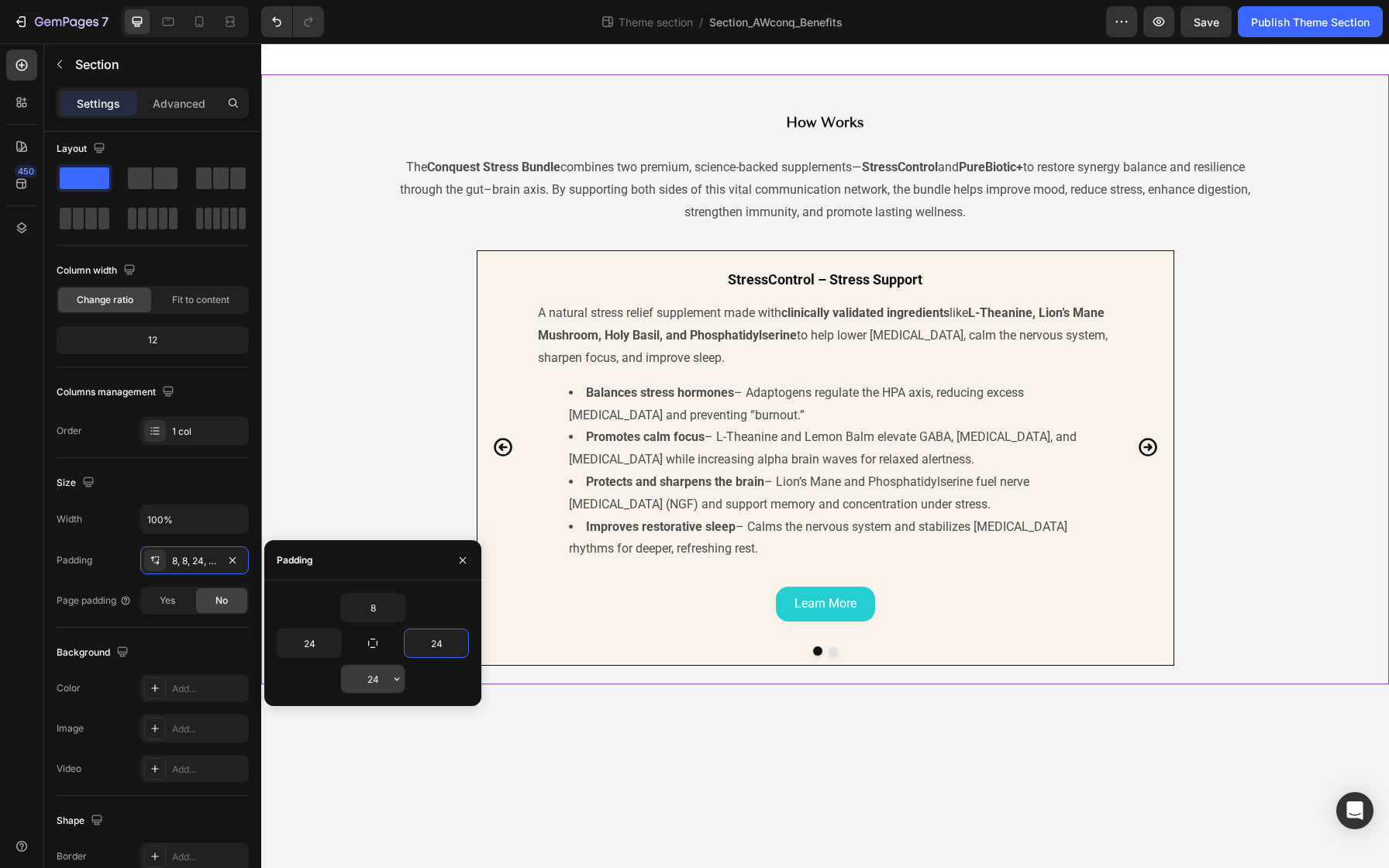
type input "24"
click at [371, 677] on input "24" at bounding box center [372, 678] width 64 height 28
type input "8"
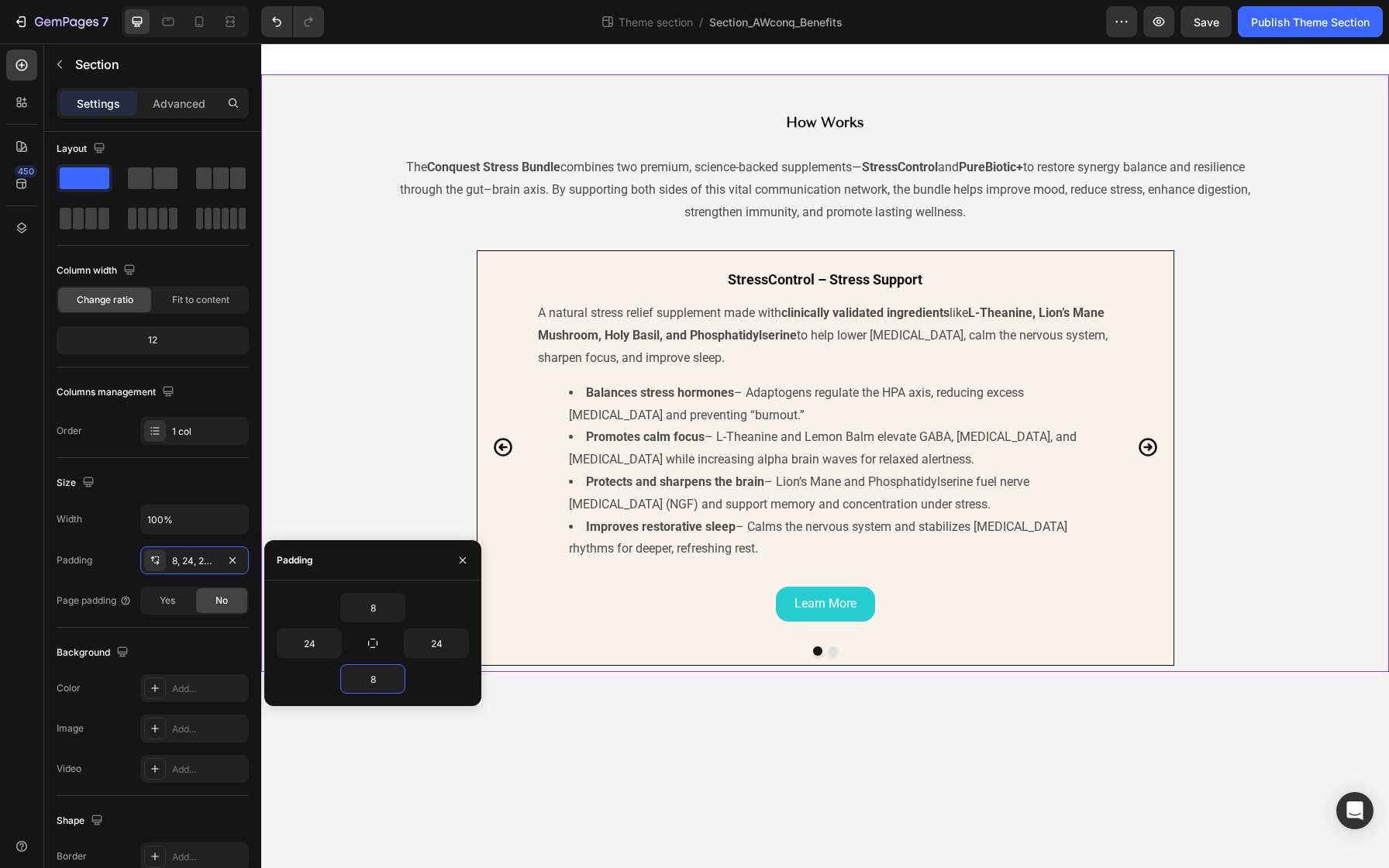
click at [529, 731] on body "⁠⁠⁠⁠⁠⁠⁠ How Works Heading The Conquest Stress Bundle combines two premium, scie…" at bounding box center [825, 455] width 1128 height 824
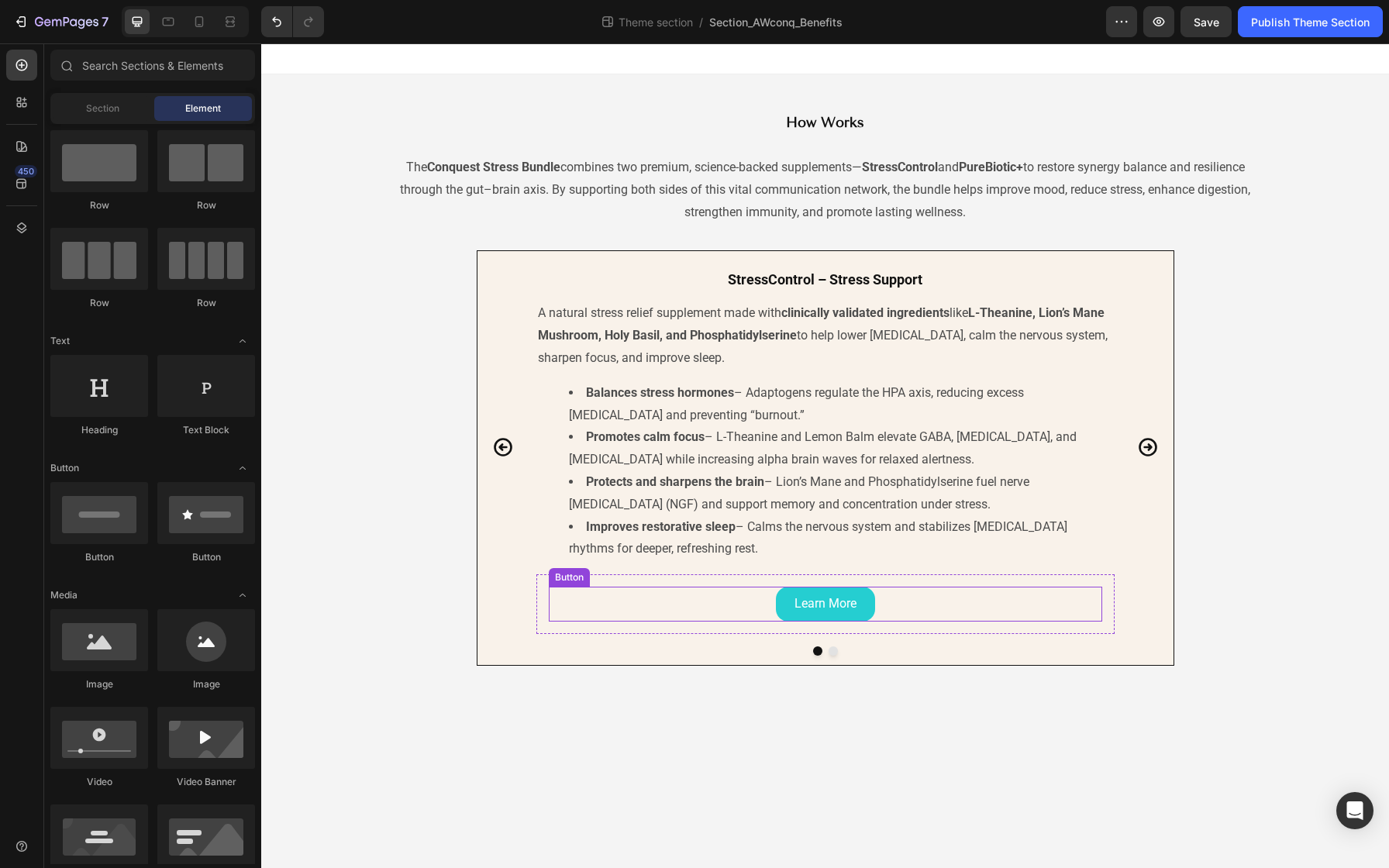
click at [738, 604] on div "Learn More Button" at bounding box center [825, 604] width 553 height 35
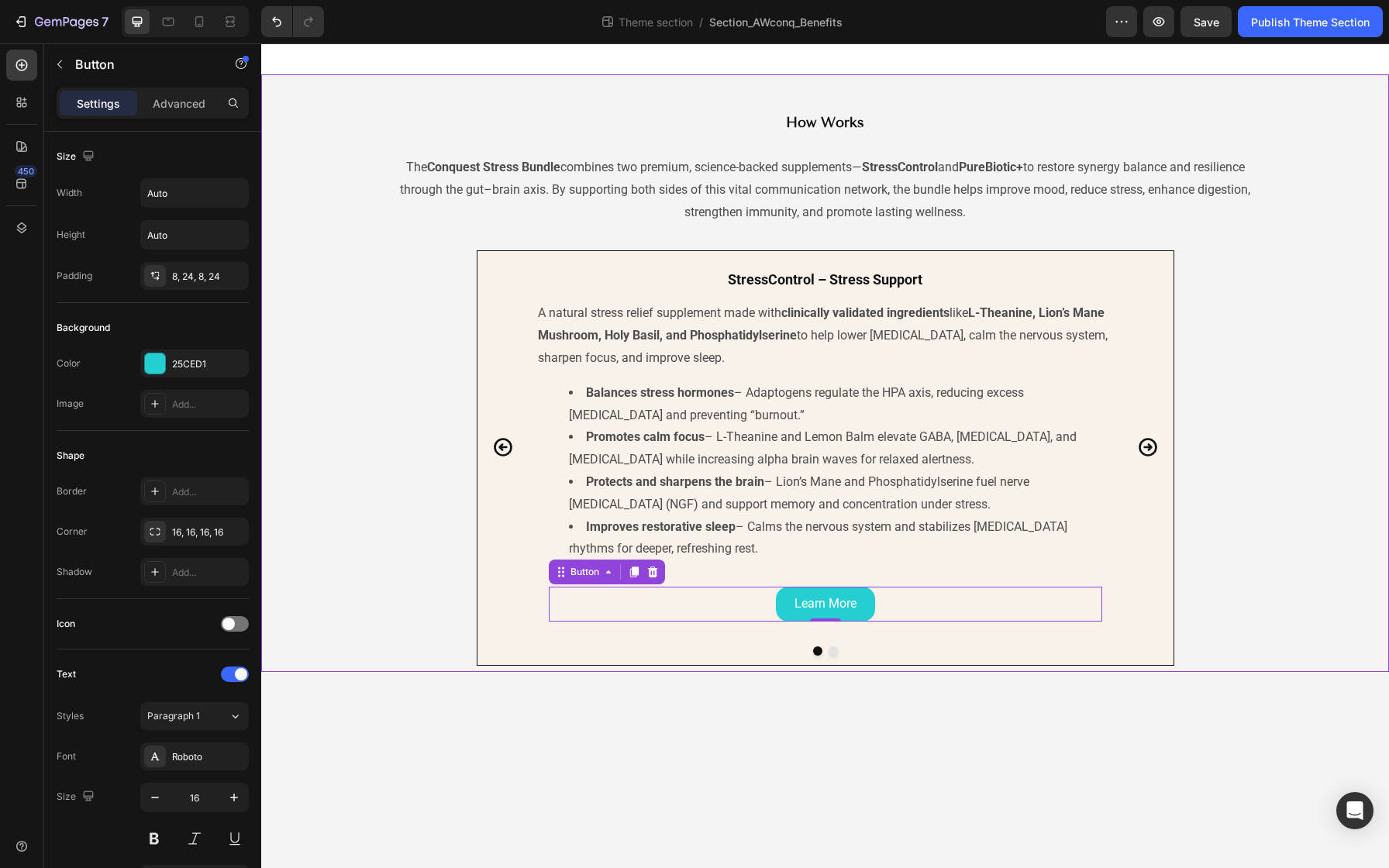
click at [367, 460] on div "StressControl – Stress Support Heading A natural stress relief supplement made …" at bounding box center [825, 458] width 1090 height 415
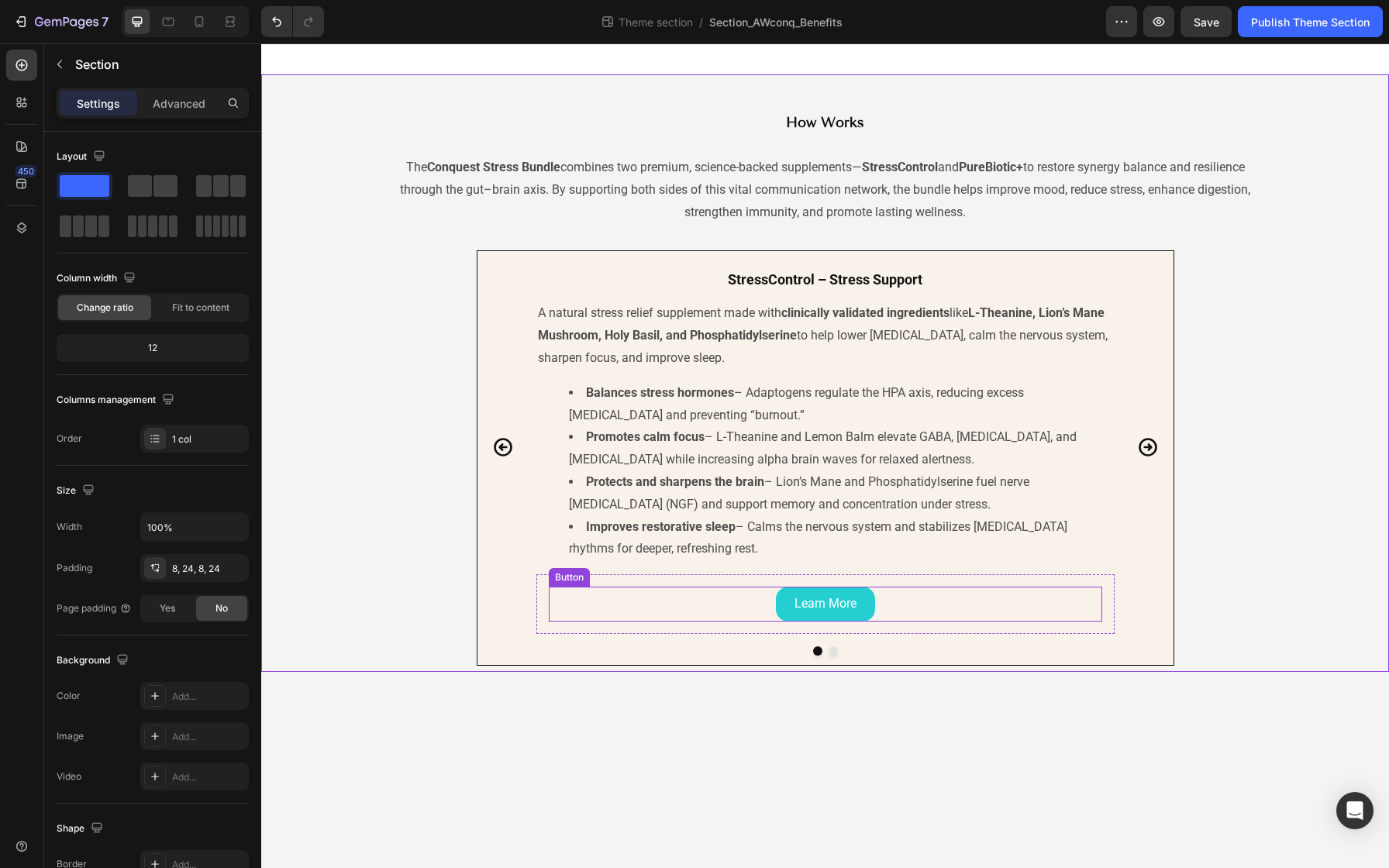
click at [752, 592] on div "Learn More Button" at bounding box center [825, 604] width 553 height 35
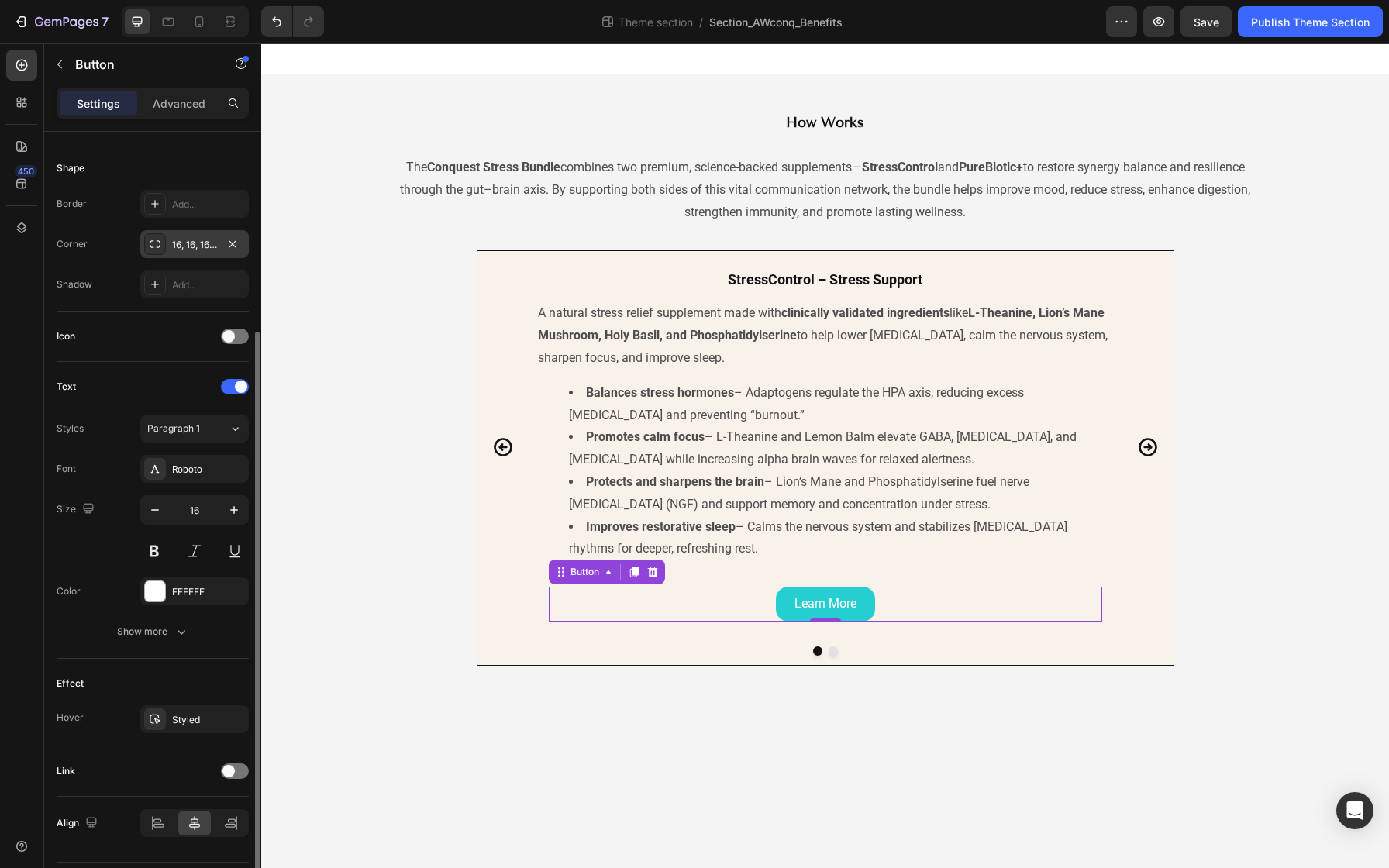
scroll to position [0, 0]
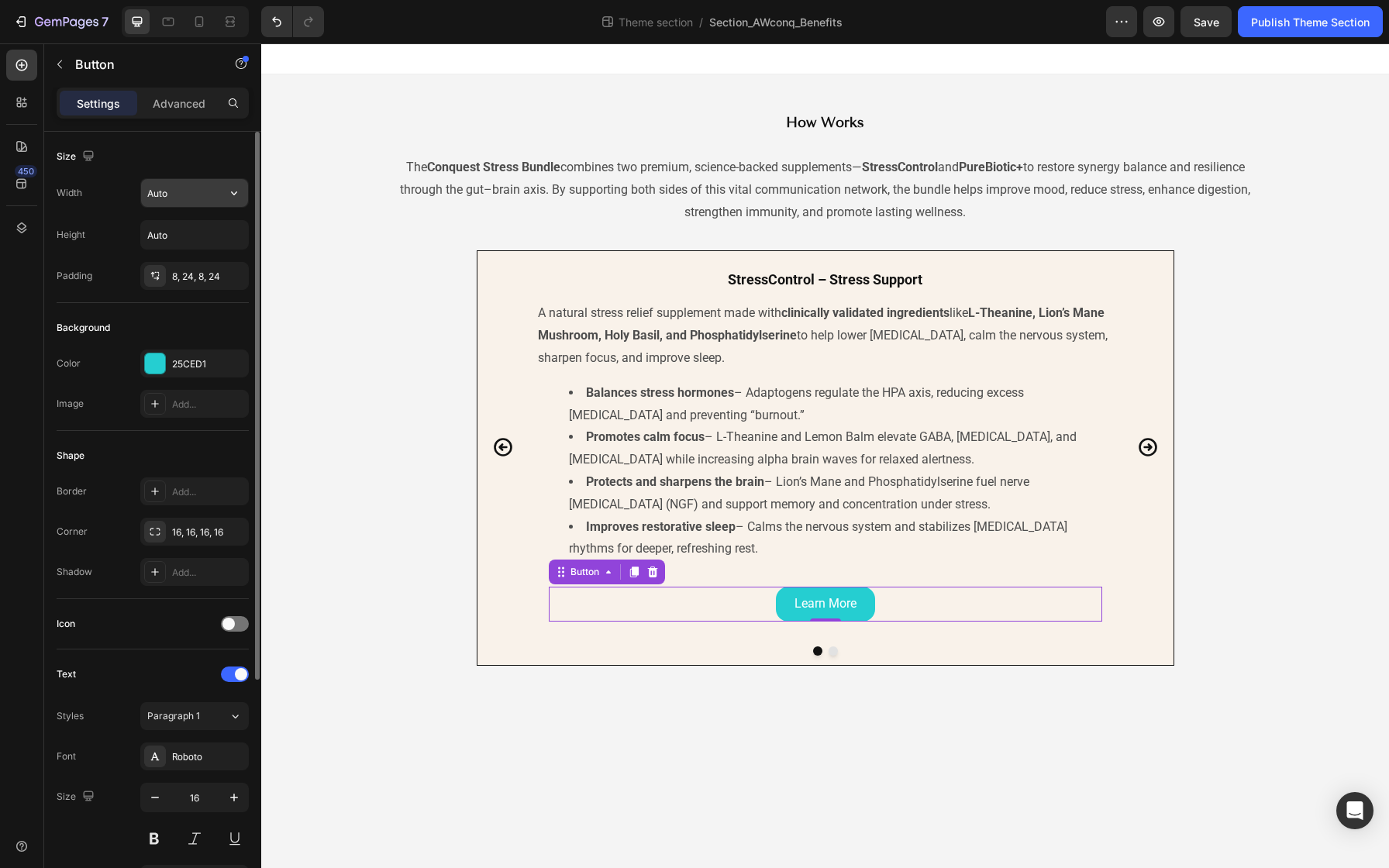
click at [208, 190] on input "Auto" at bounding box center [195, 192] width 107 height 28
click at [234, 190] on icon "button" at bounding box center [234, 192] width 15 height 15
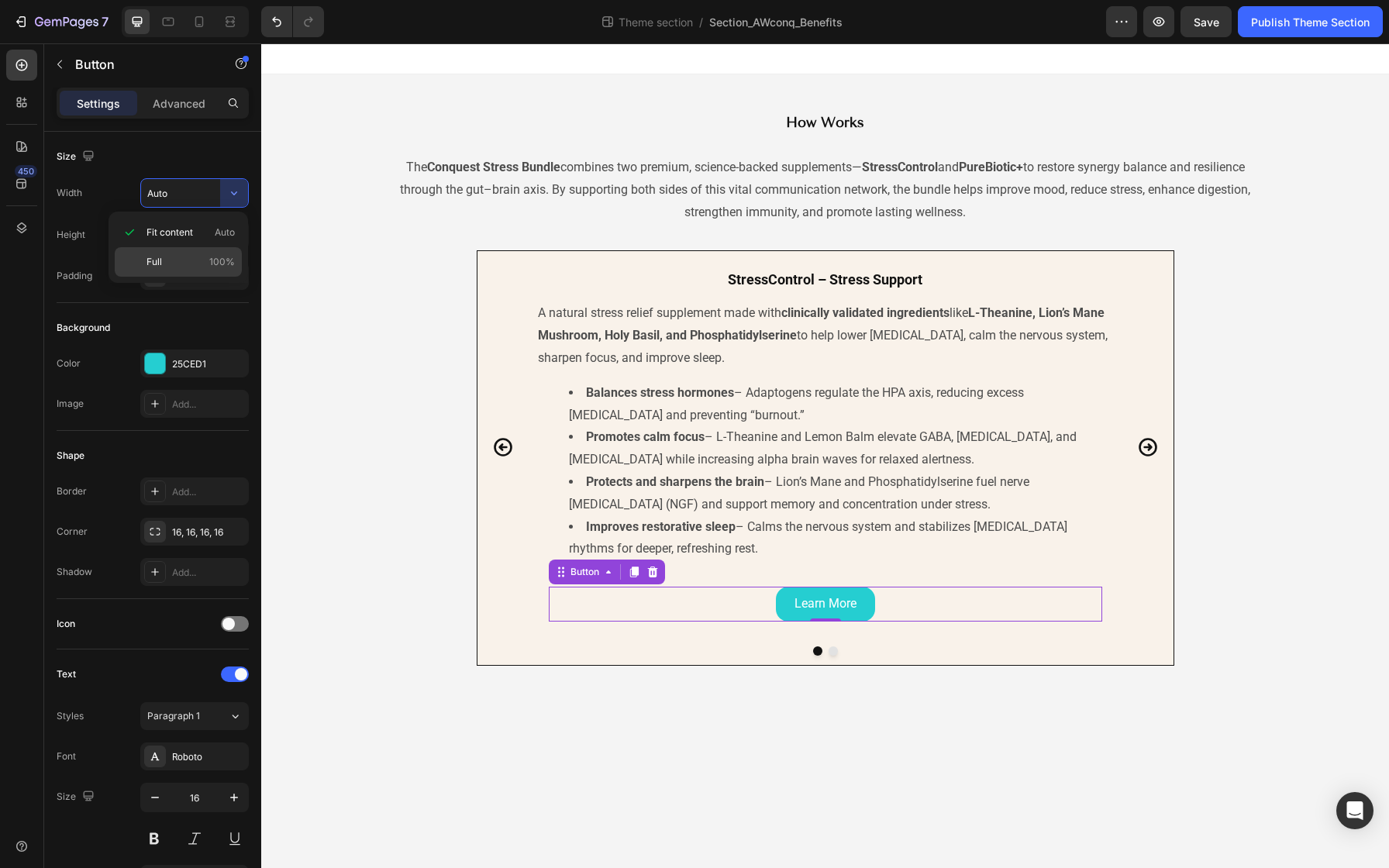
click at [176, 257] on p "Full 100%" at bounding box center [191, 262] width 89 height 14
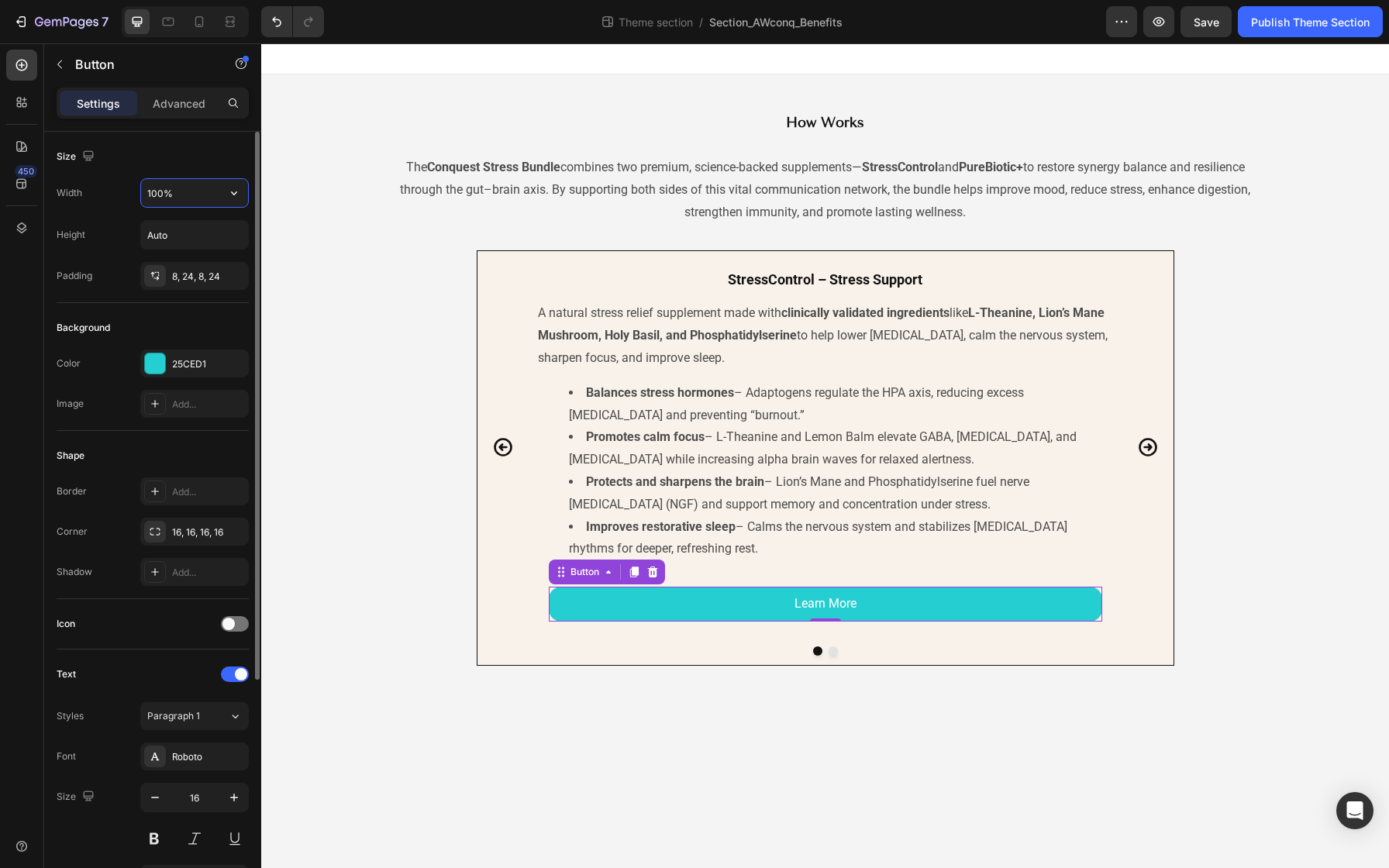
click at [188, 191] on input "100%" at bounding box center [195, 192] width 107 height 28
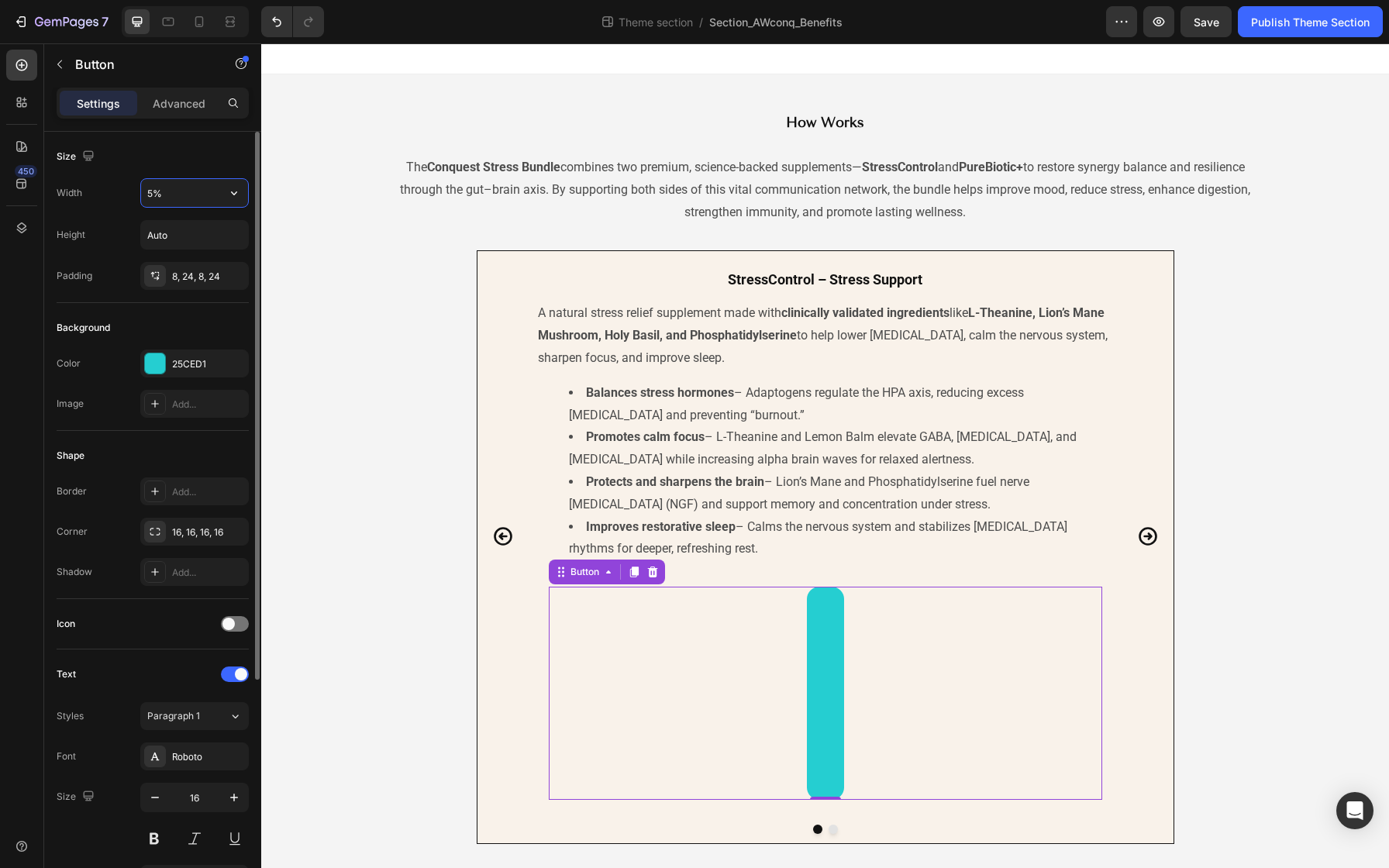
type input "50%"
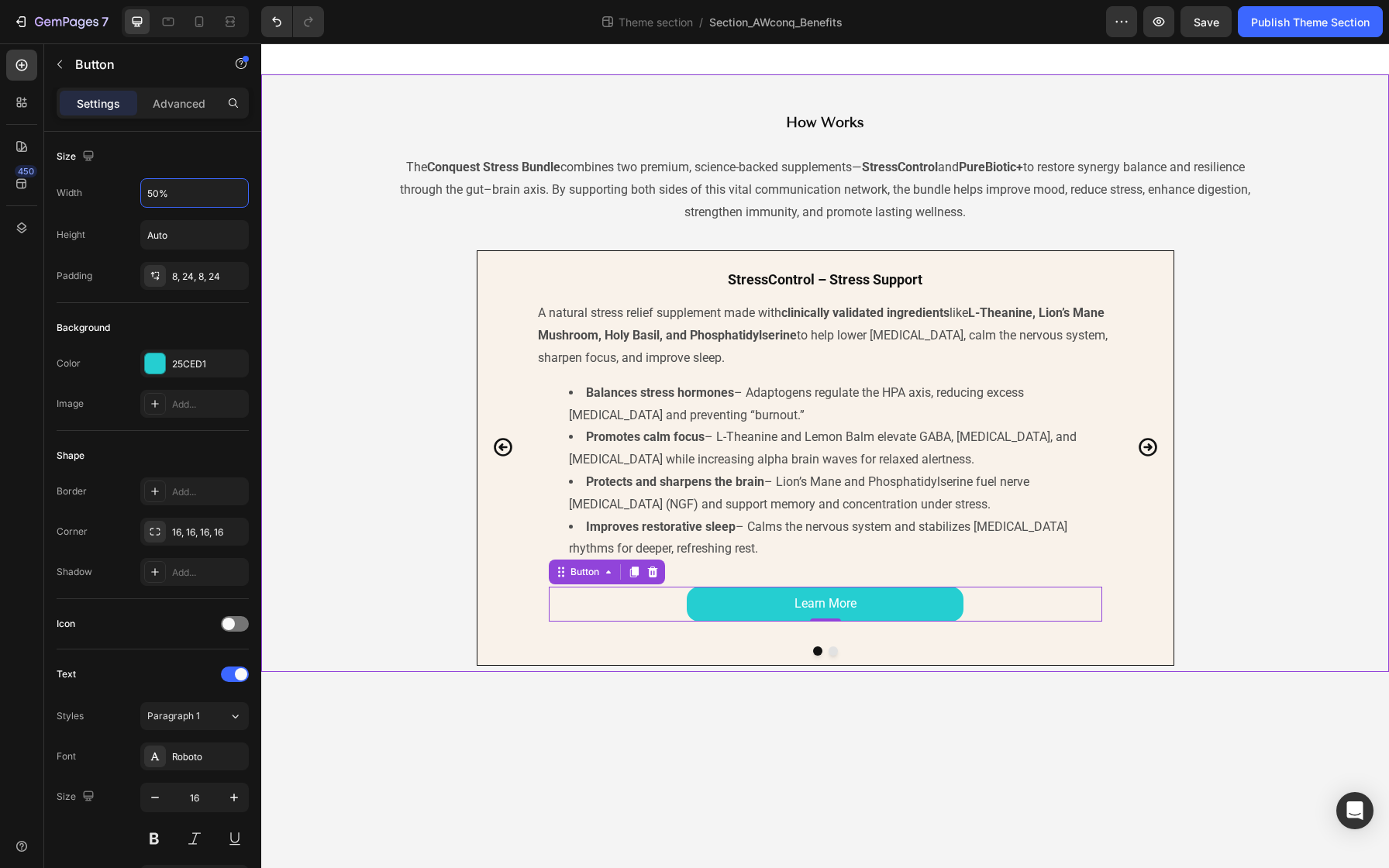
click at [372, 340] on div "StressControl – Stress Support Heading A natural stress relief supplement made …" at bounding box center [825, 458] width 1090 height 415
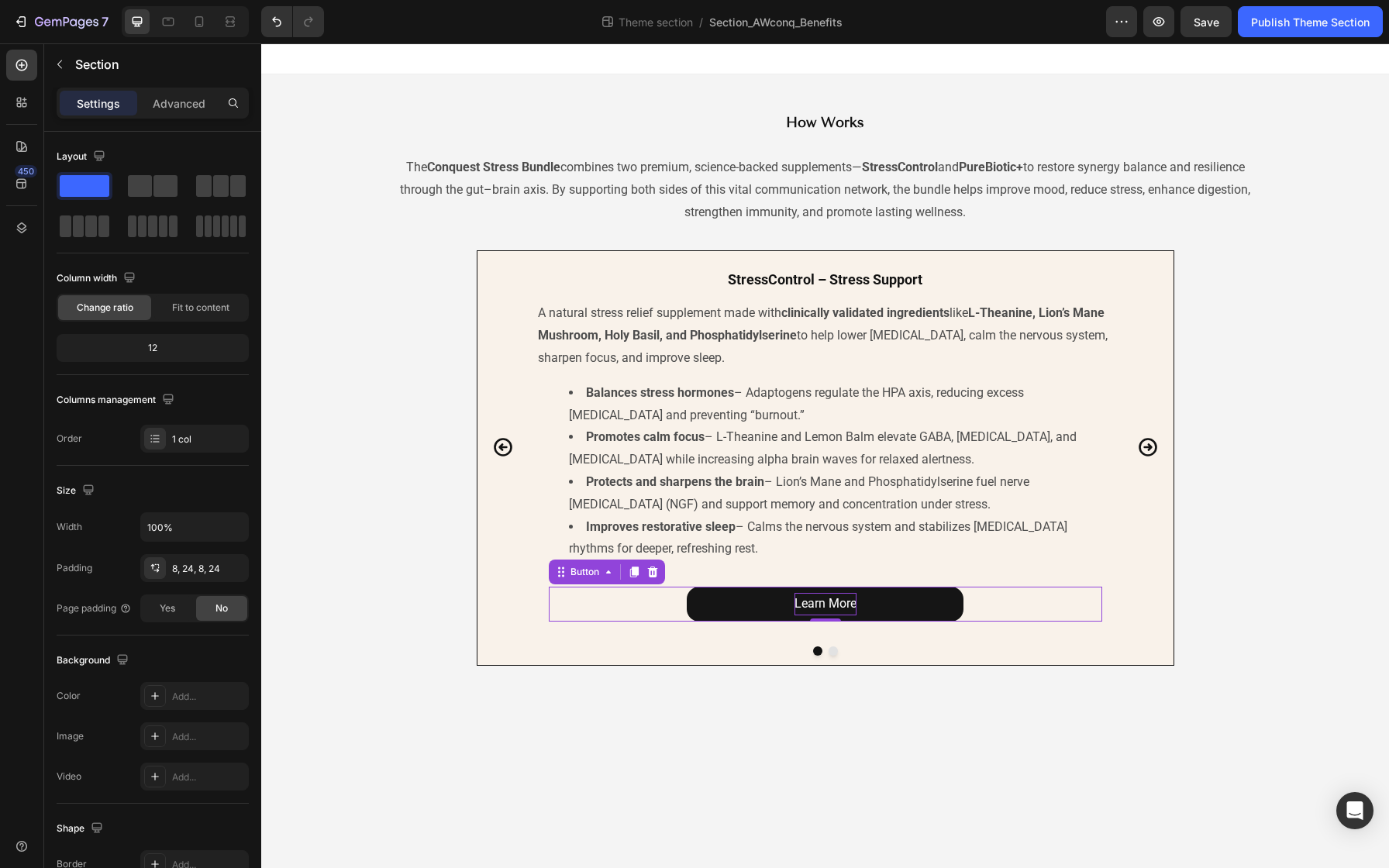
click at [802, 600] on p "Learn More" at bounding box center [825, 603] width 62 height 22
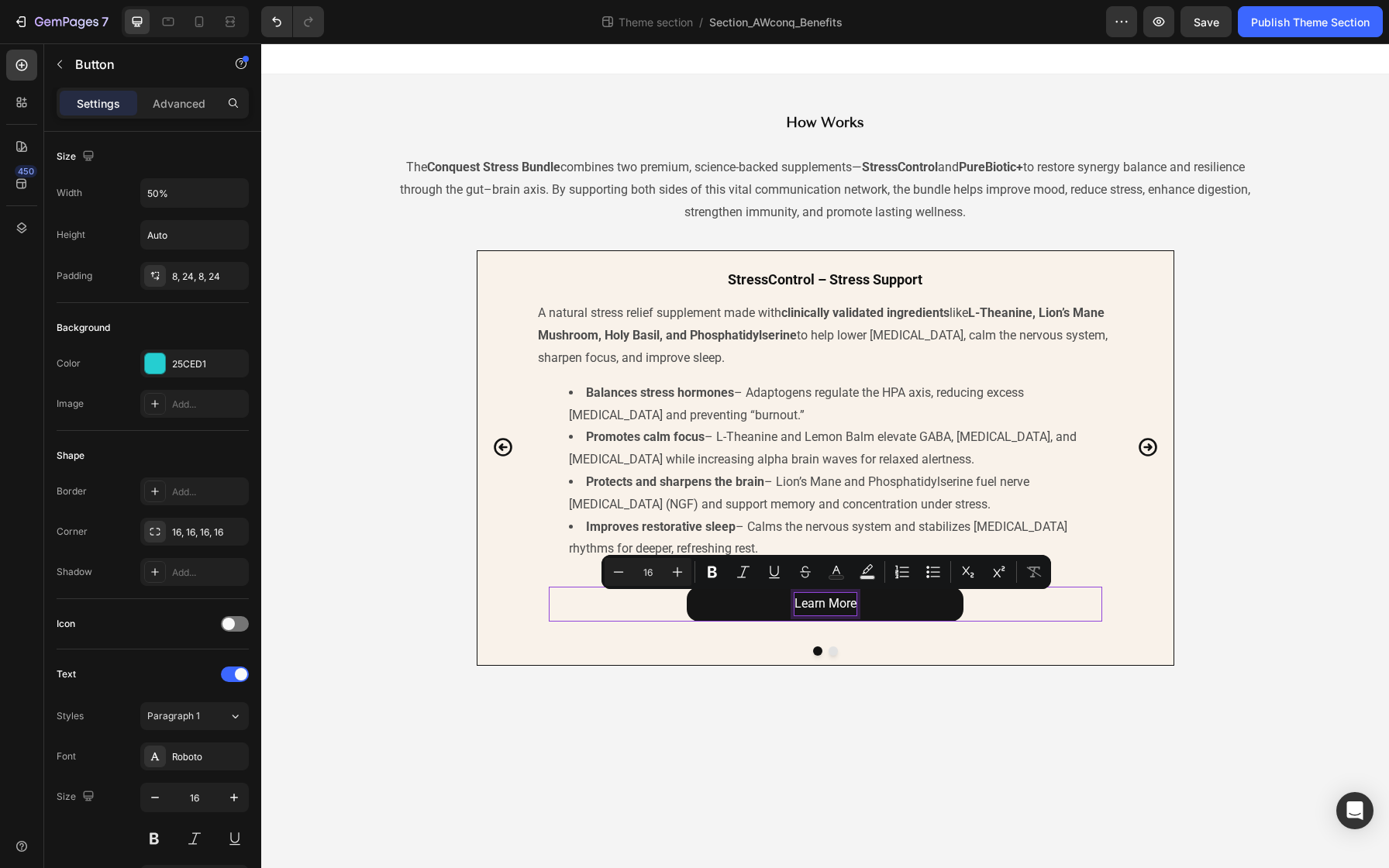
drag, startPoint x: 797, startPoint y: 602, endPoint x: 859, endPoint y: 601, distance: 62.0
click at [859, 601] on button "Learn More" at bounding box center [824, 604] width 277 height 35
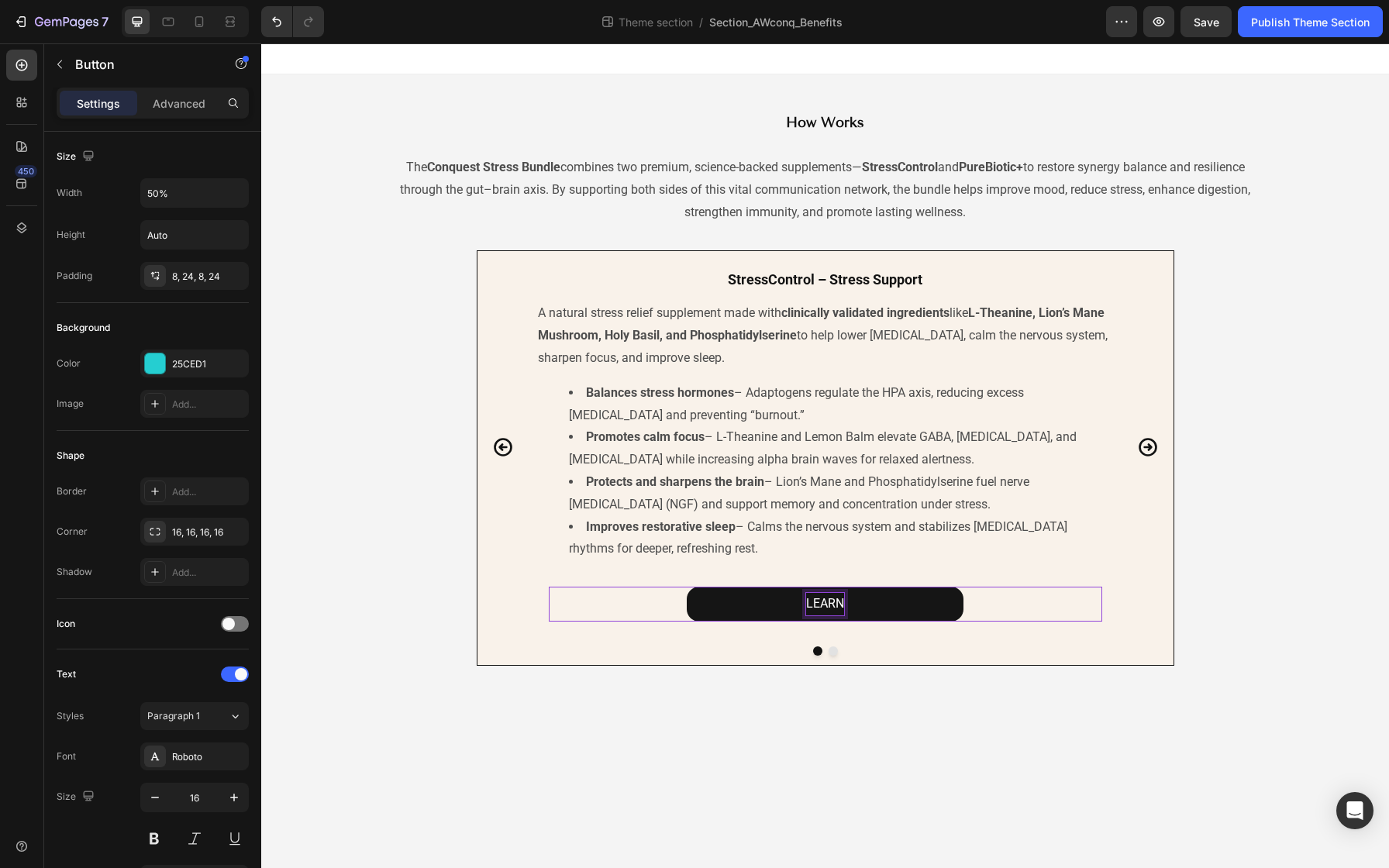
click at [686, 587] on button "LEARN" at bounding box center [824, 604] width 277 height 35
drag, startPoint x: 789, startPoint y: 604, endPoint x: 865, endPoint y: 604, distance: 76.0
click at [865, 604] on button "LEARN MORE" at bounding box center [824, 604] width 277 height 35
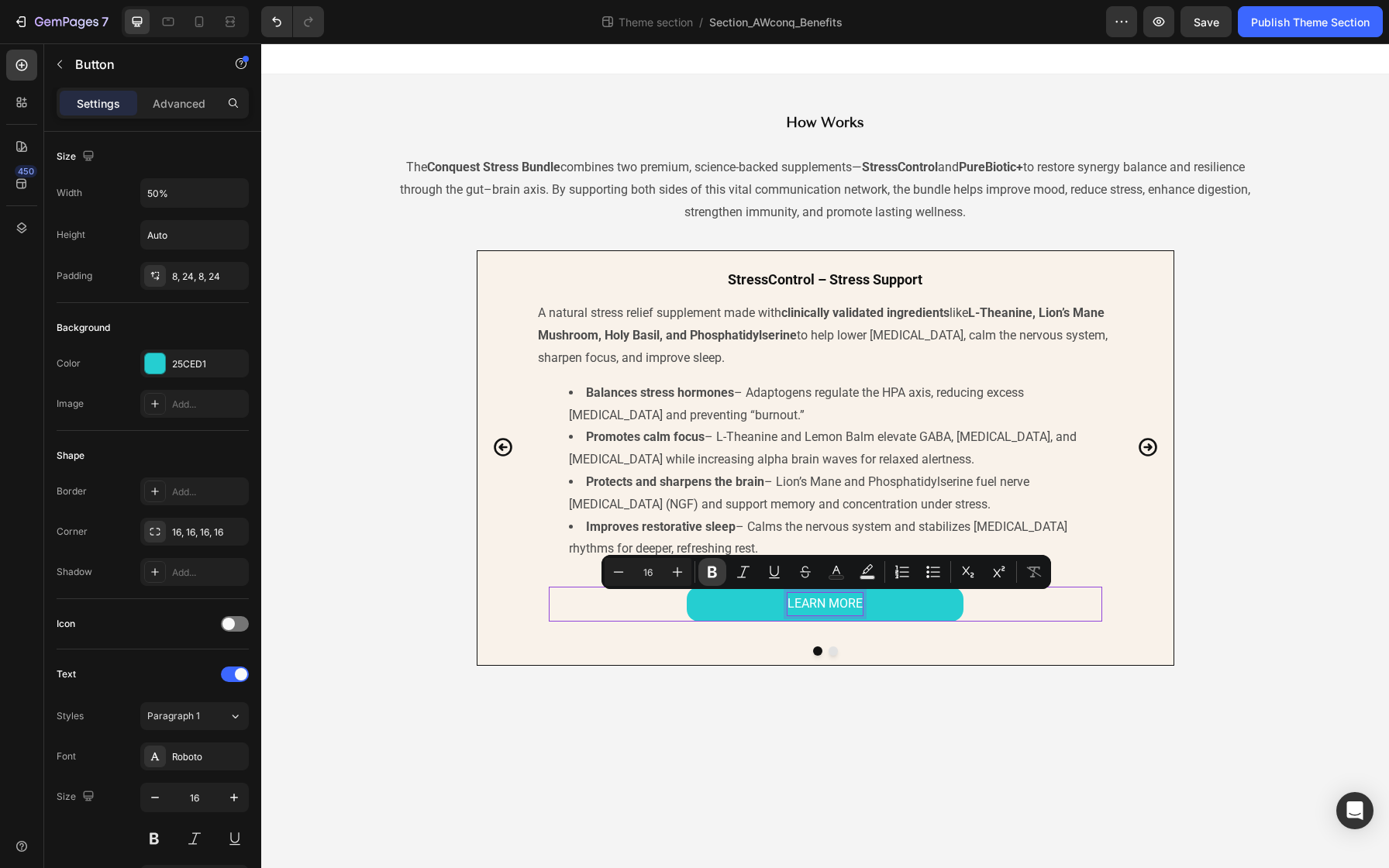
click at [716, 570] on icon "Editor contextual toolbar" at bounding box center [712, 571] width 15 height 15
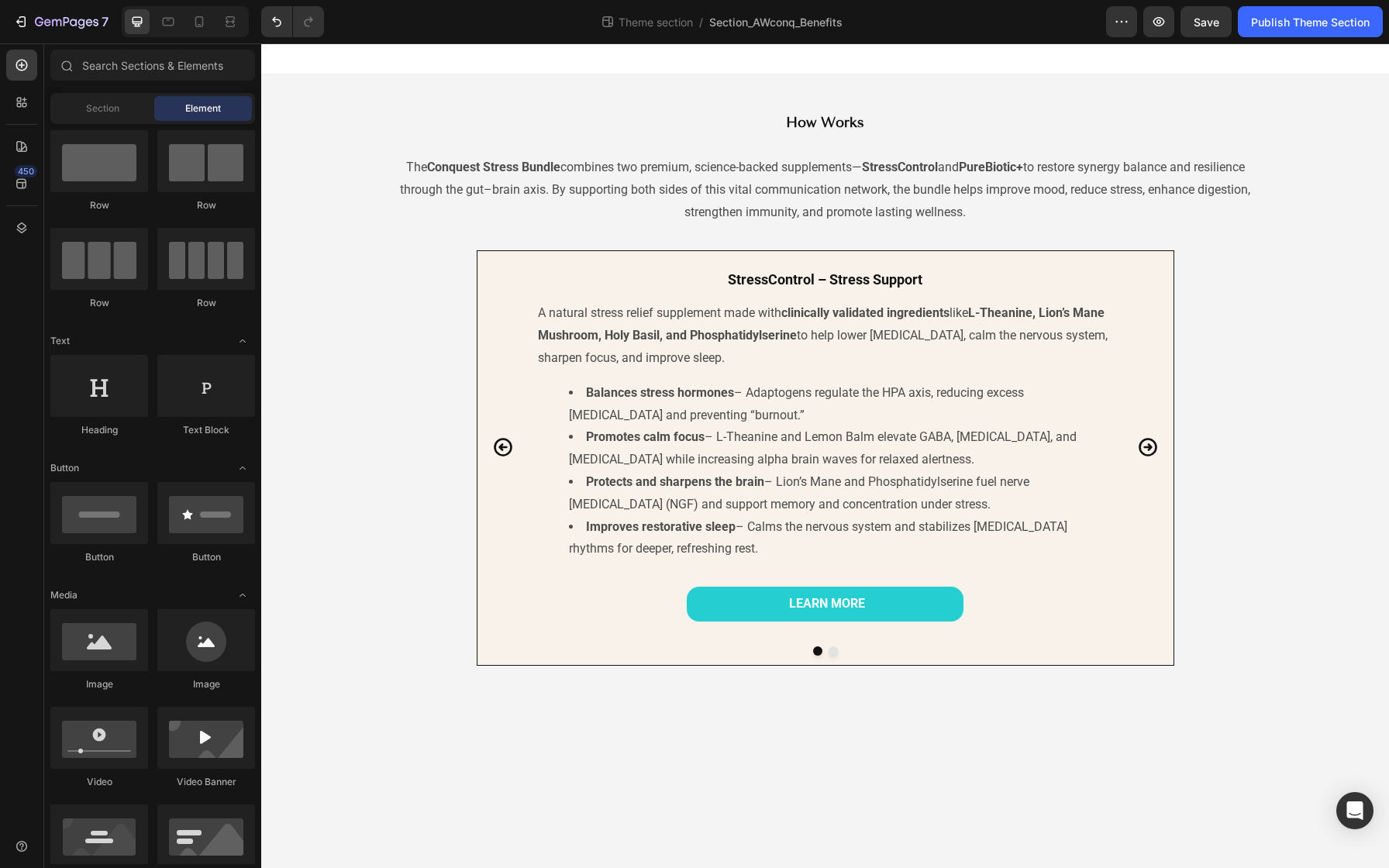
click at [732, 753] on body "⁠⁠⁠⁠⁠⁠⁠ How Works Heading The Conquest Stress Bundle combines two premium, scie…" at bounding box center [825, 455] width 1128 height 824
click at [673, 607] on div "LEARN MORE Button 0" at bounding box center [825, 604] width 553 height 35
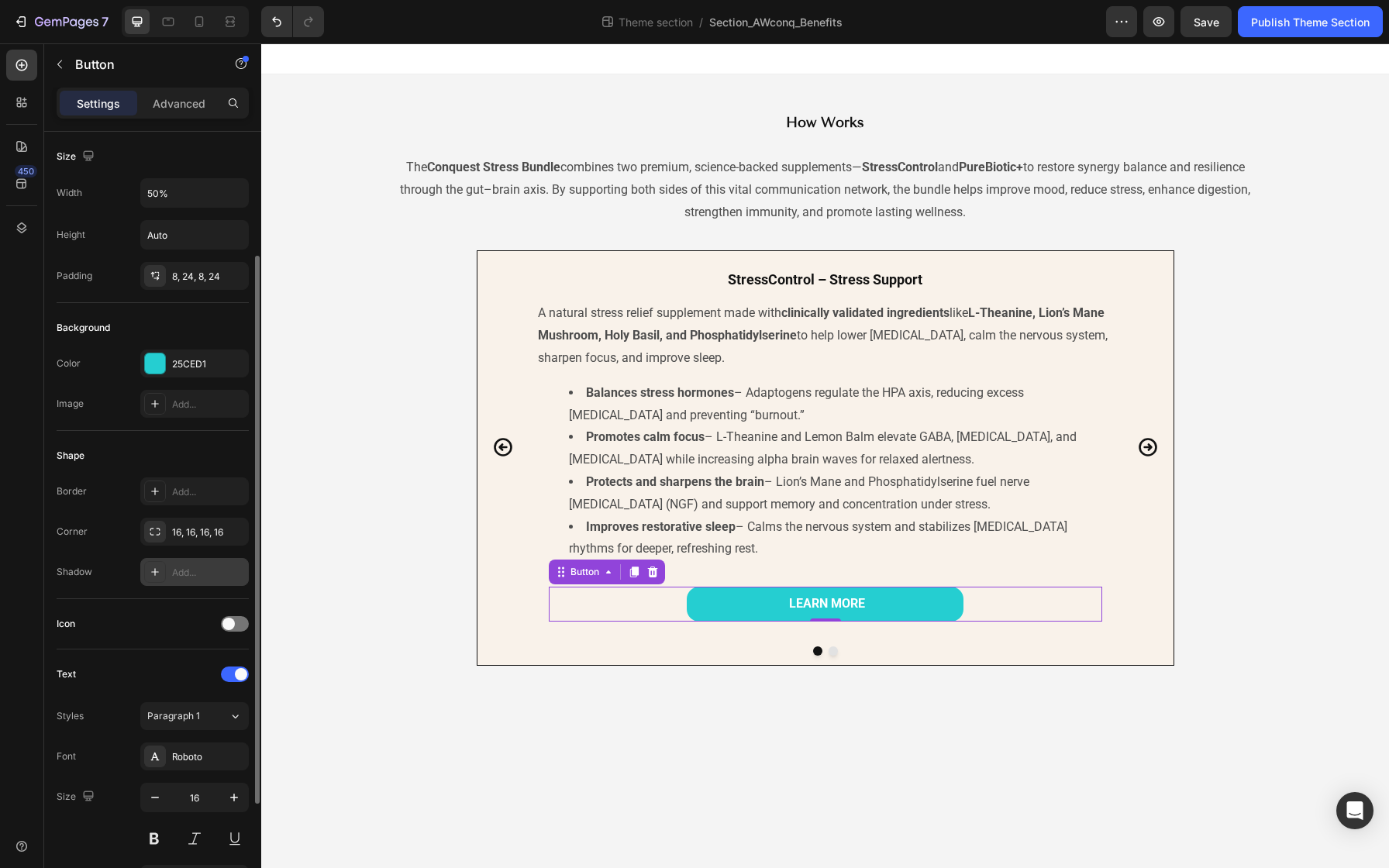
scroll to position [331, 0]
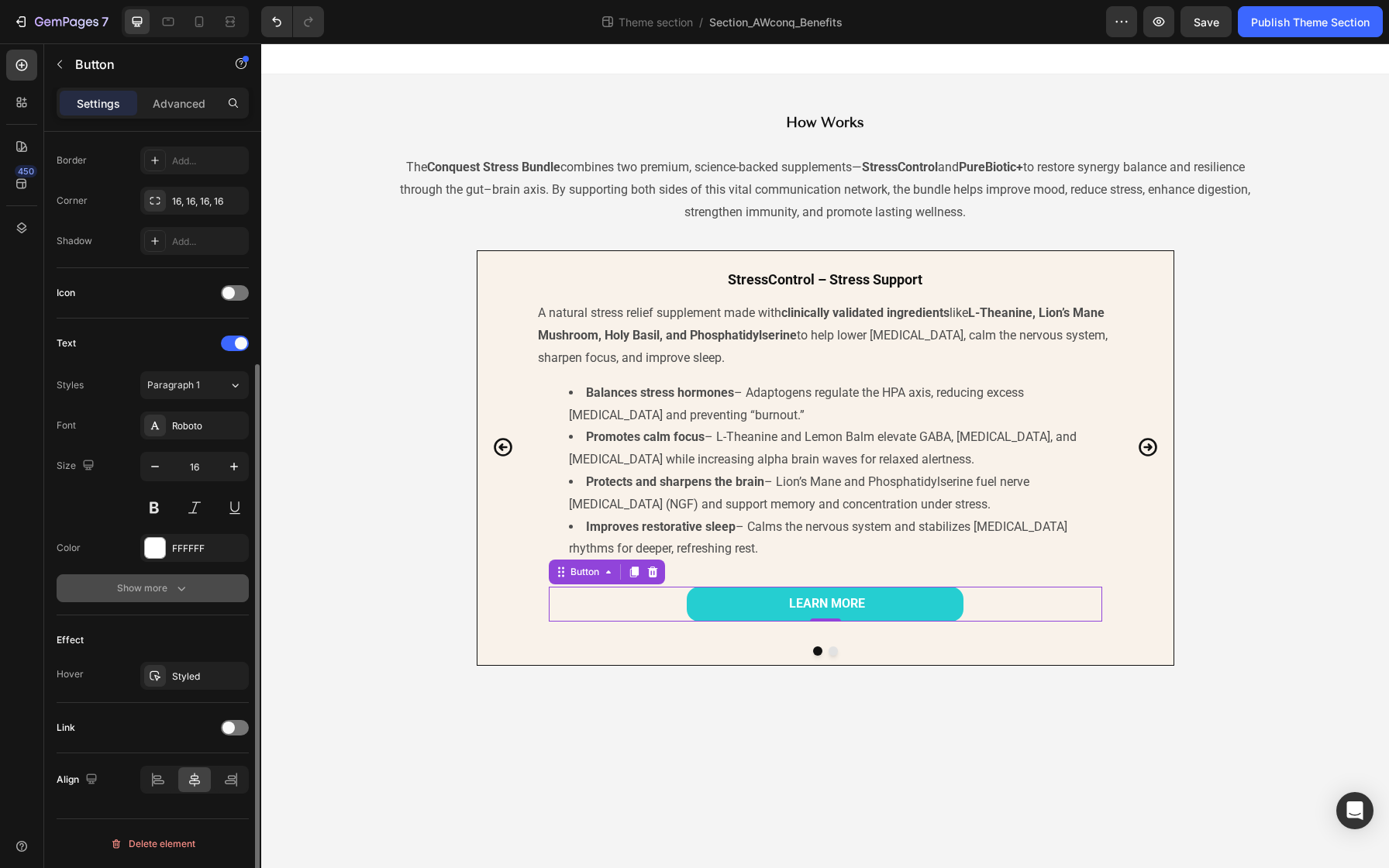
click at [216, 581] on button "Show more" at bounding box center [152, 588] width 192 height 28
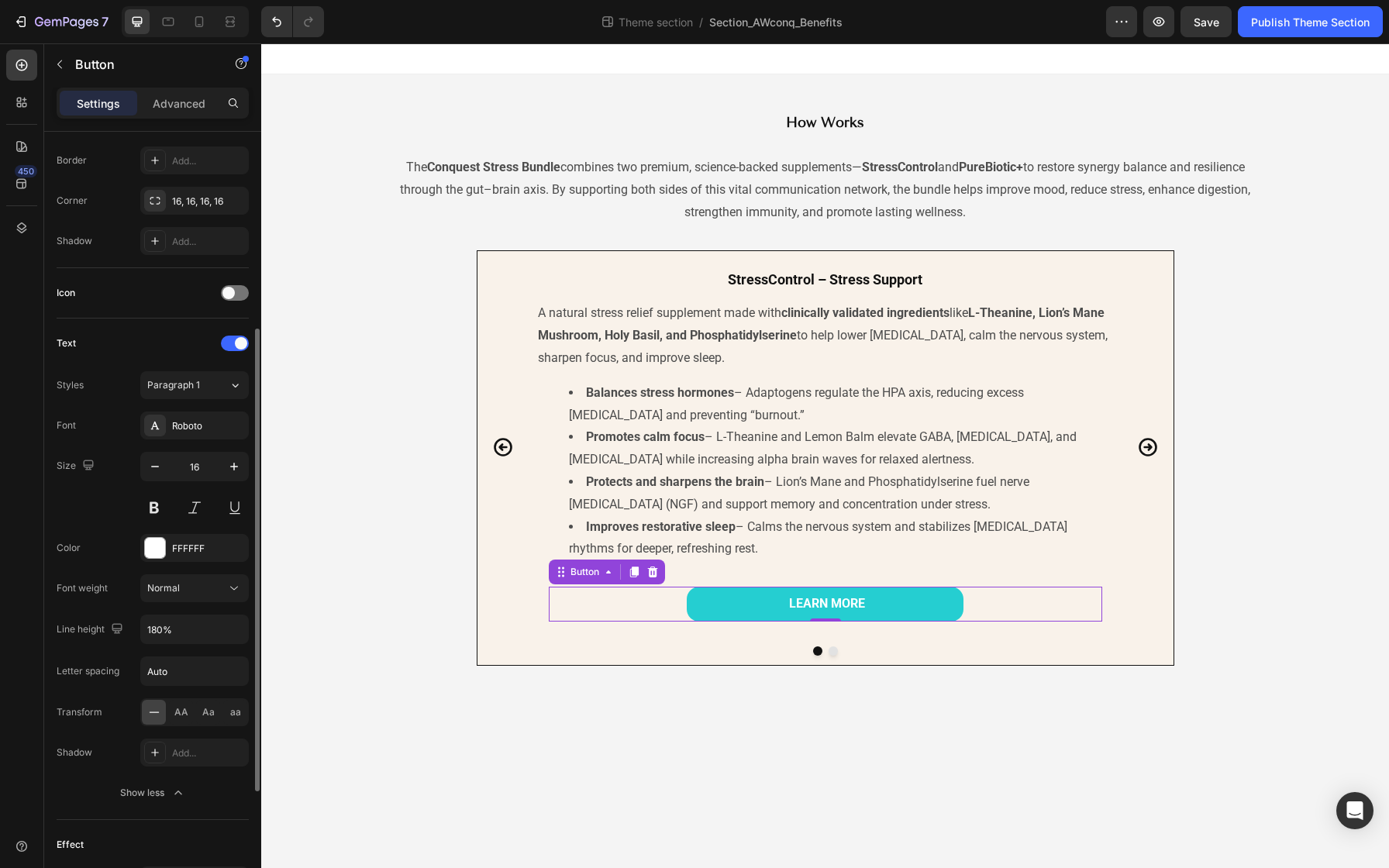
scroll to position [535, 0]
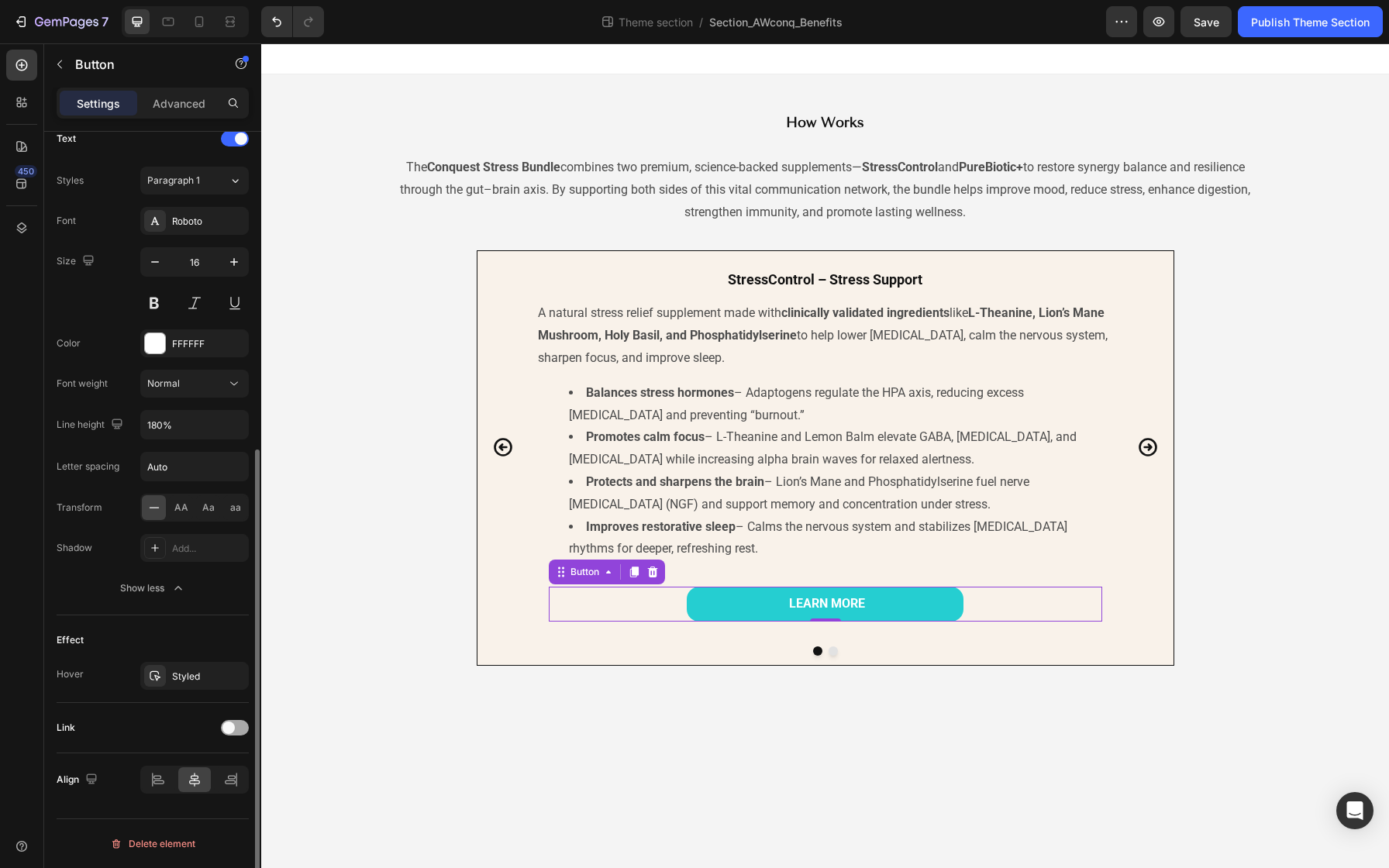
click at [226, 721] on span at bounding box center [229, 728] width 13 height 13
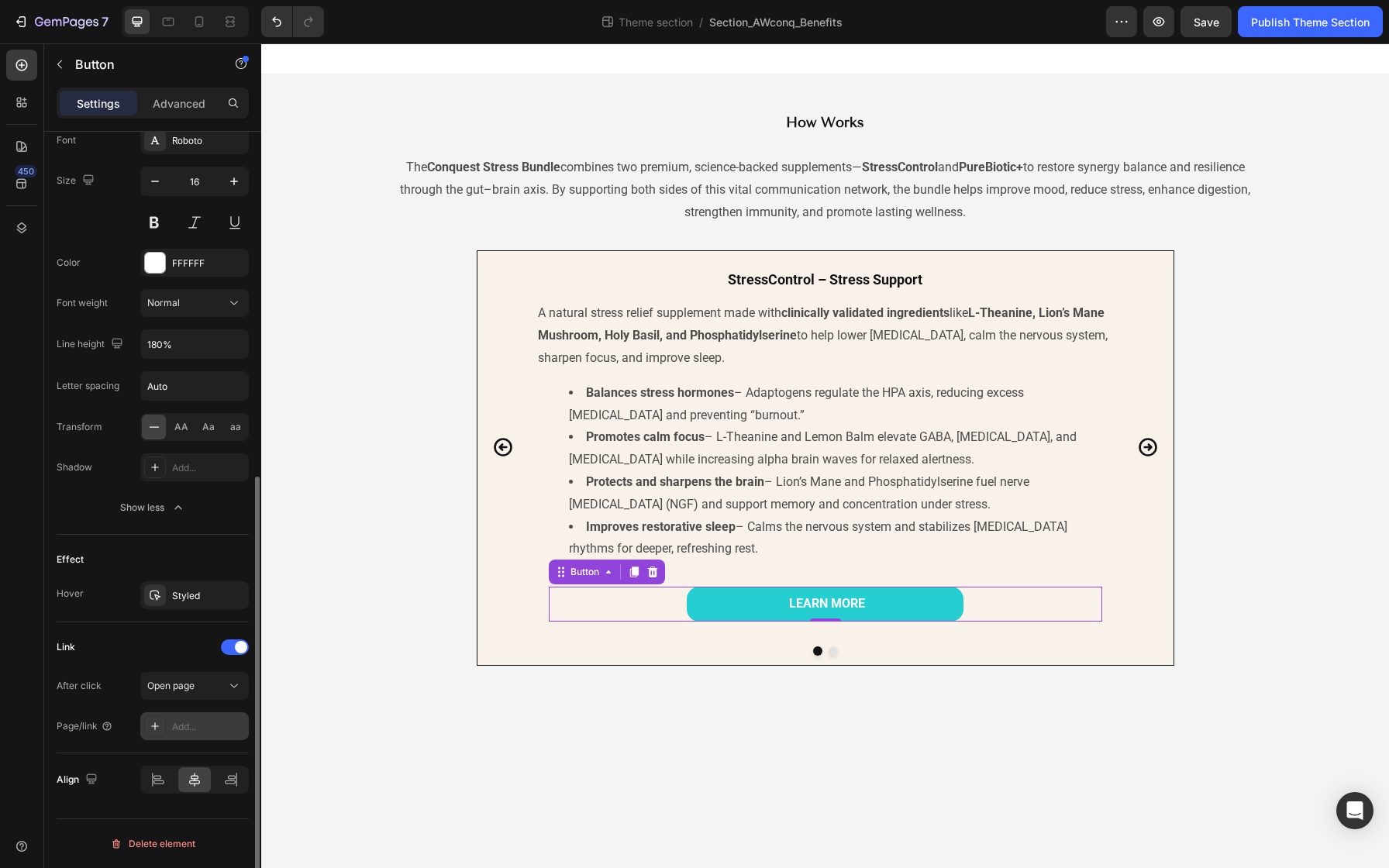
click at [166, 729] on div "Add..." at bounding box center [194, 726] width 108 height 28
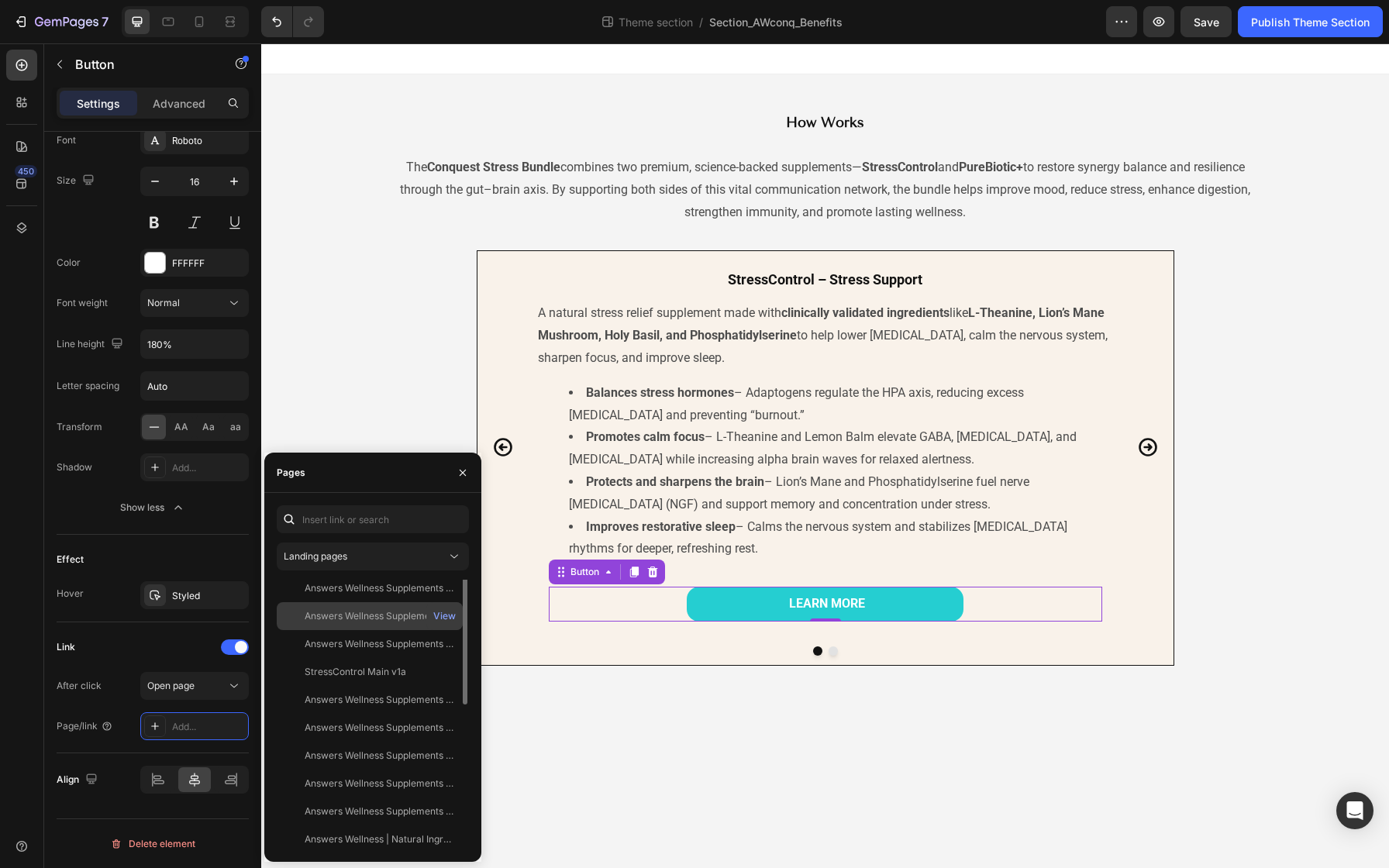
scroll to position [0, 0]
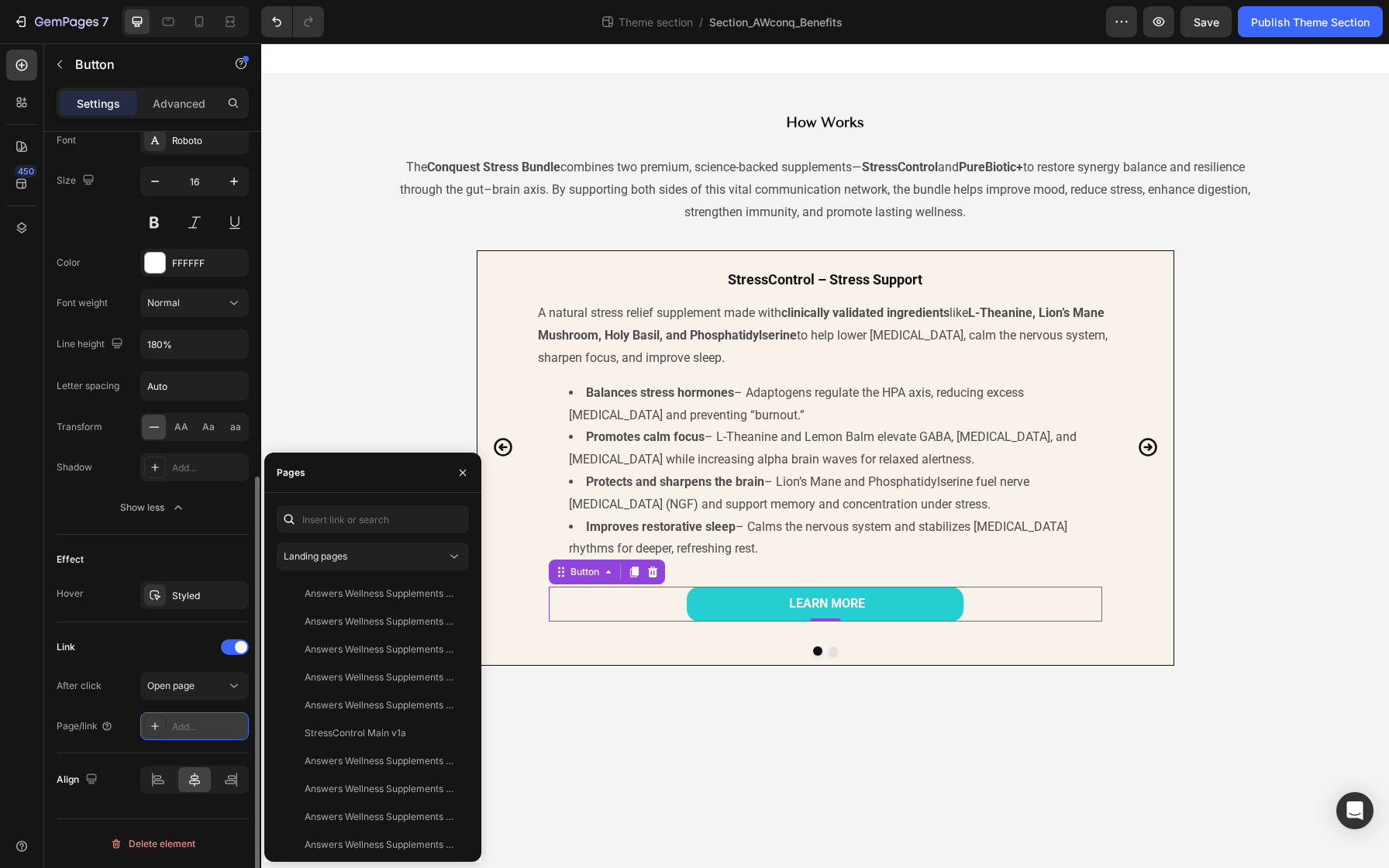
click at [180, 729] on div "Add..." at bounding box center [208, 728] width 72 height 14
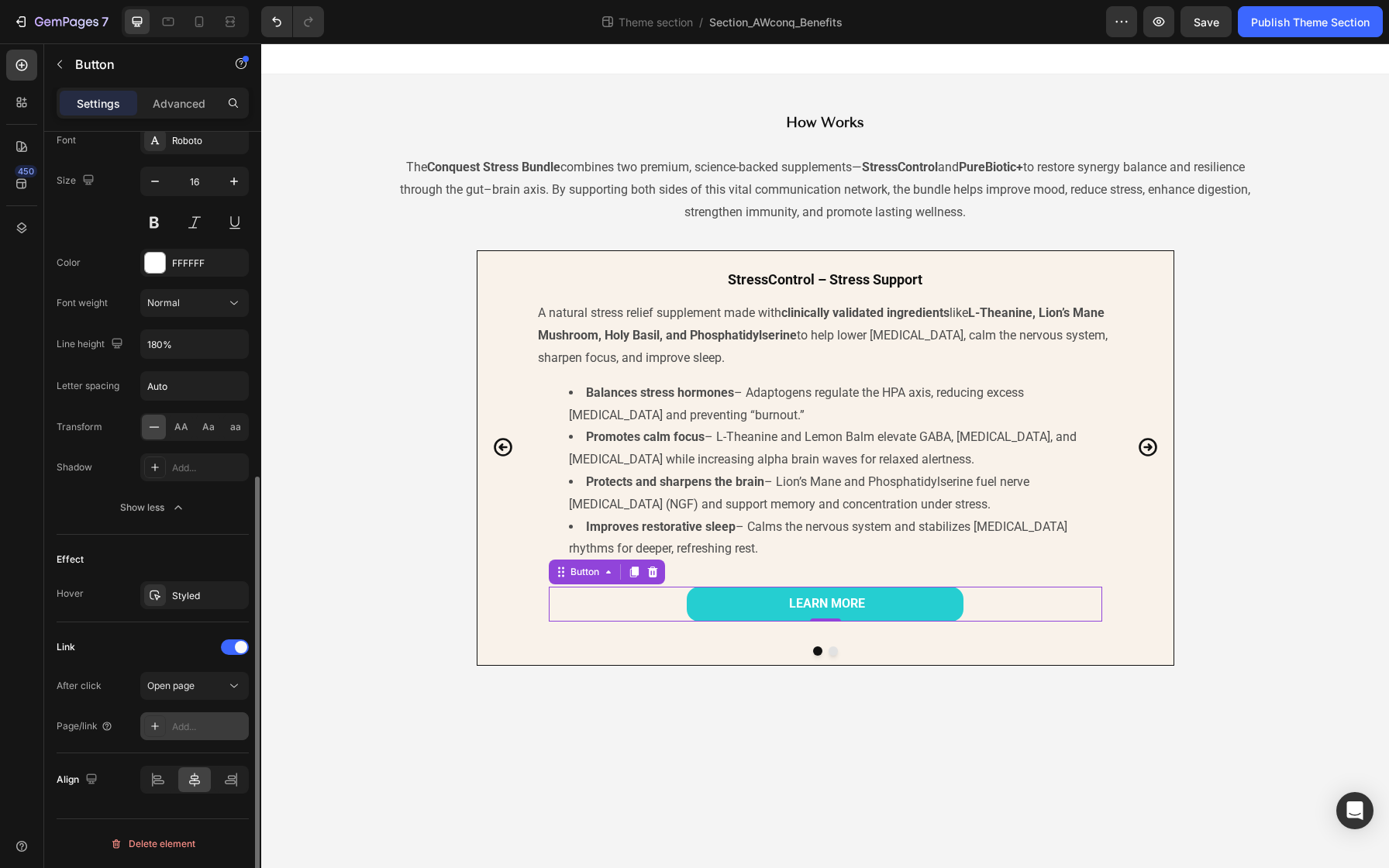
click at [180, 728] on div "Add..." at bounding box center [208, 728] width 72 height 14
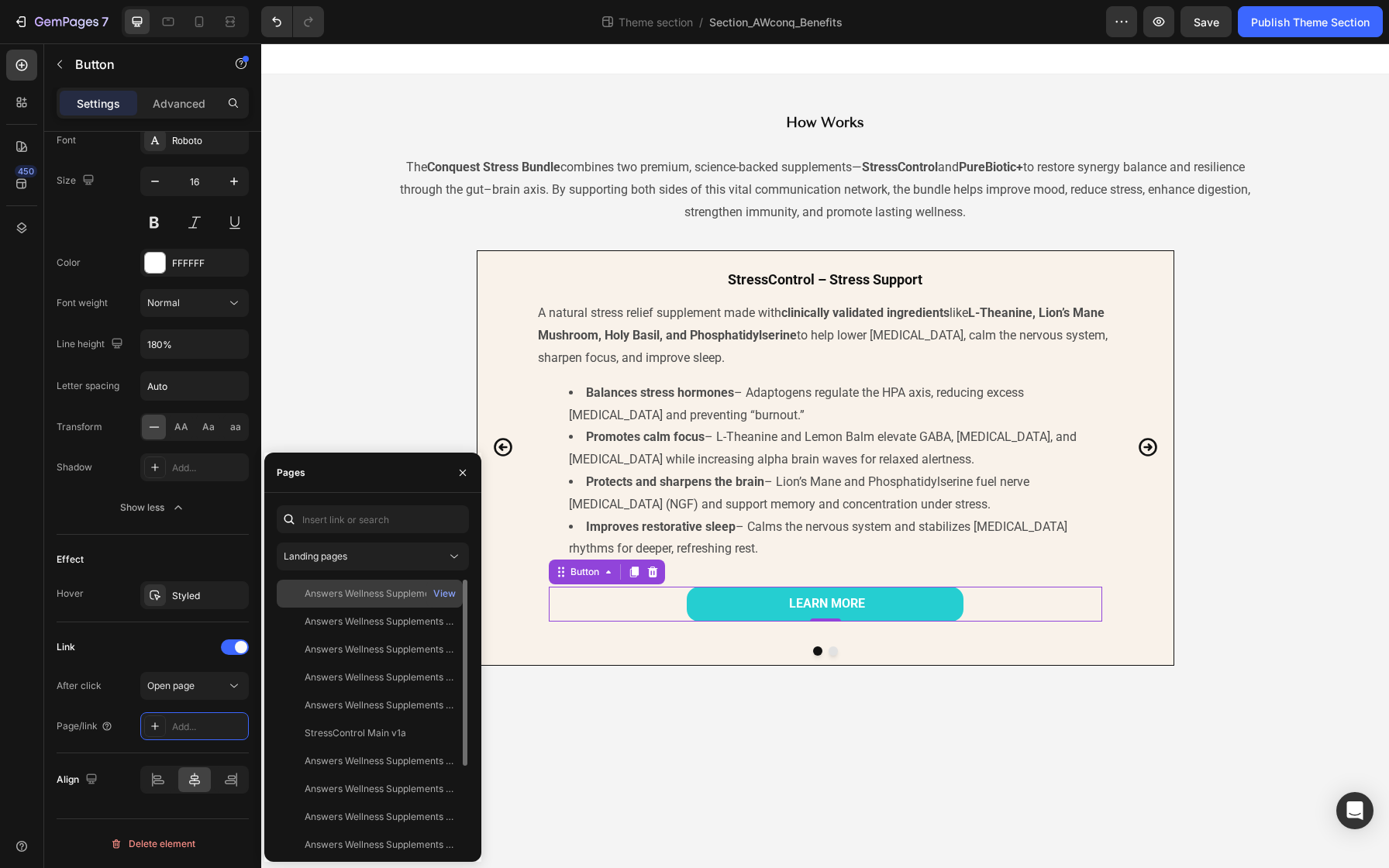
click at [342, 598] on div "Answers Wellness Supplements | Contact Us" at bounding box center [379, 594] width 149 height 14
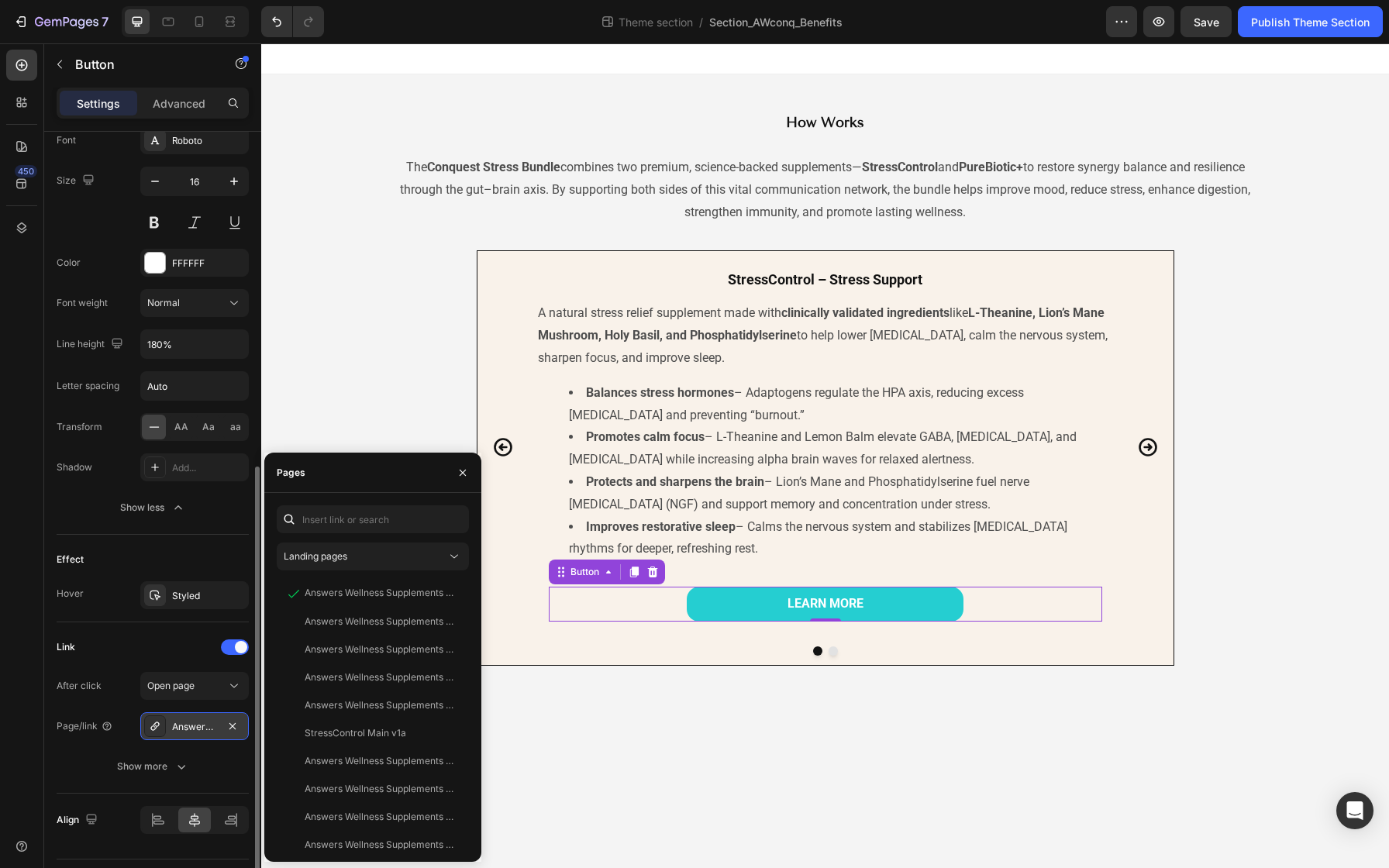
click at [189, 725] on div "Answers Wellness Supplements | Contact Us" at bounding box center [194, 728] width 45 height 14
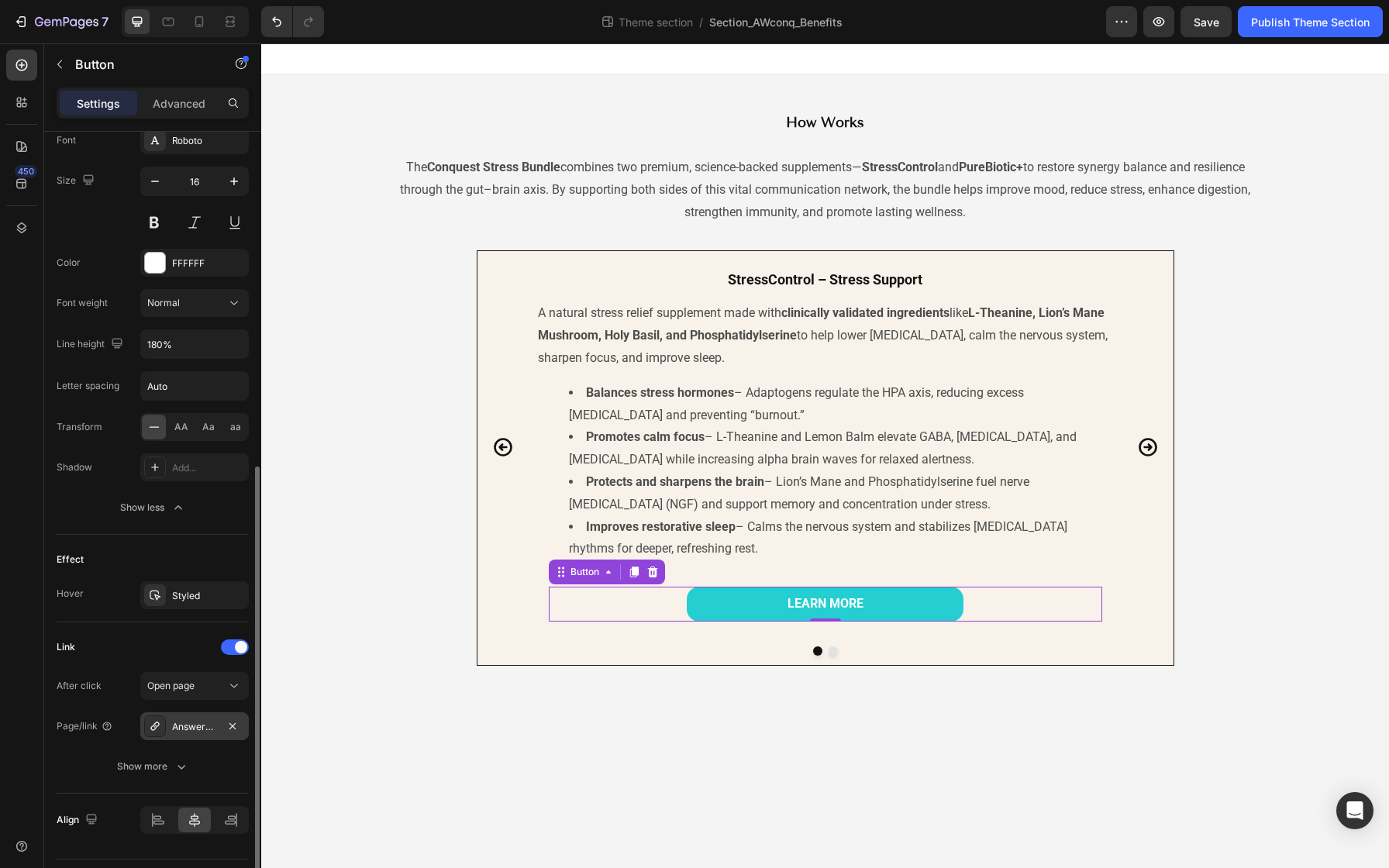
click at [188, 724] on div "Answers Wellness Supplements | Contact Us" at bounding box center [194, 728] width 45 height 14
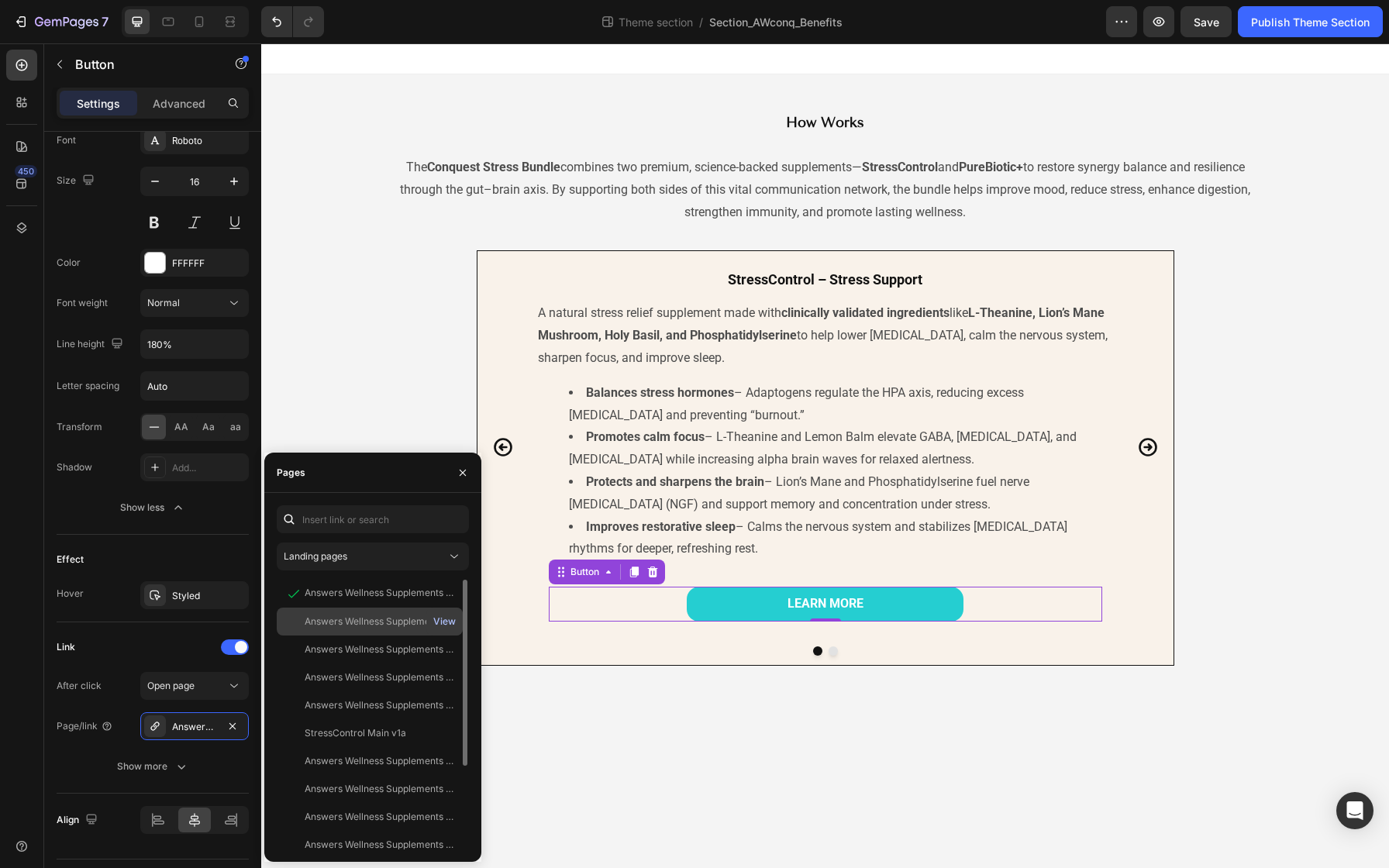
click at [442, 621] on div "View" at bounding box center [444, 622] width 22 height 14
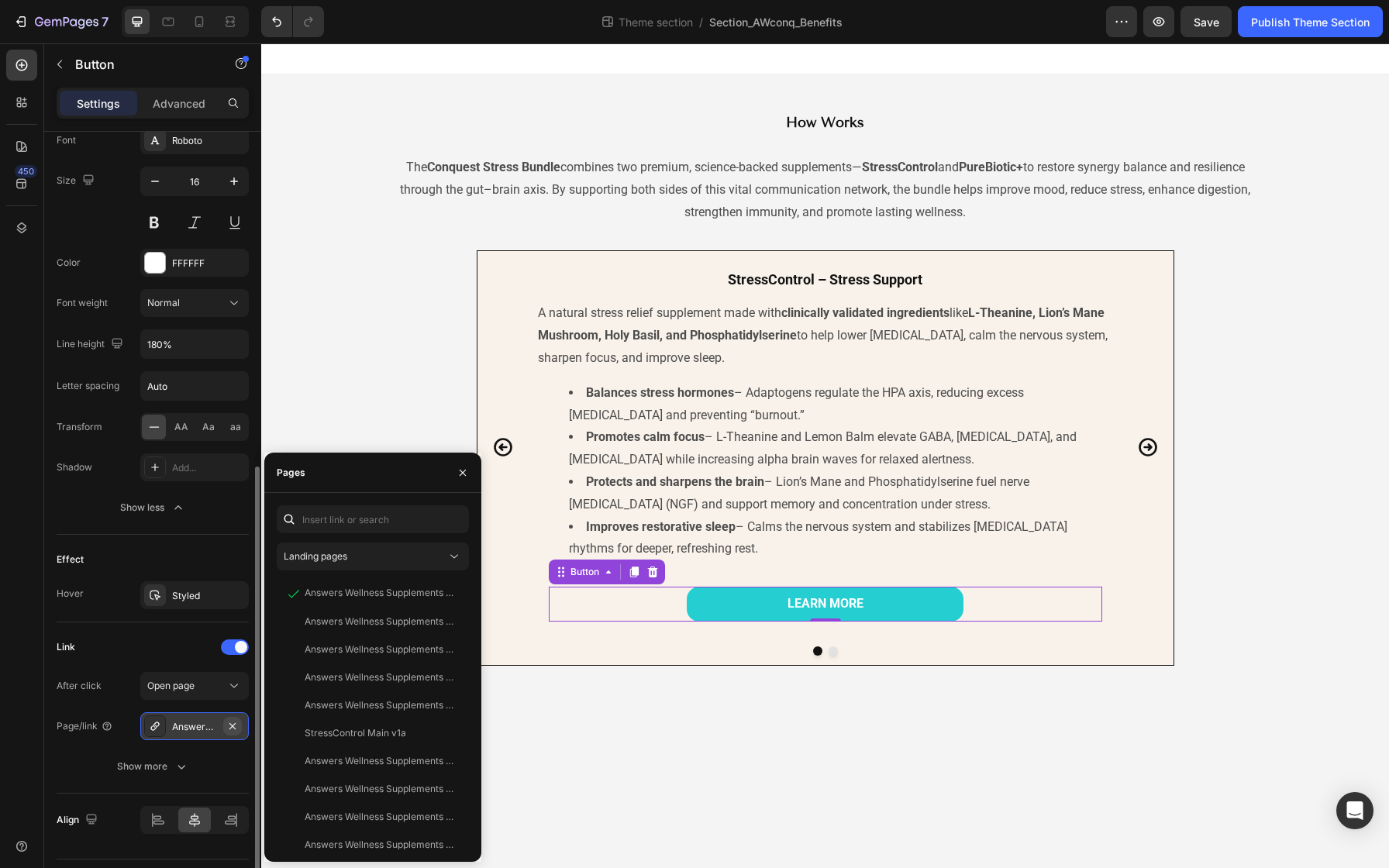
click at [230, 726] on icon "button" at bounding box center [233, 727] width 13 height 13
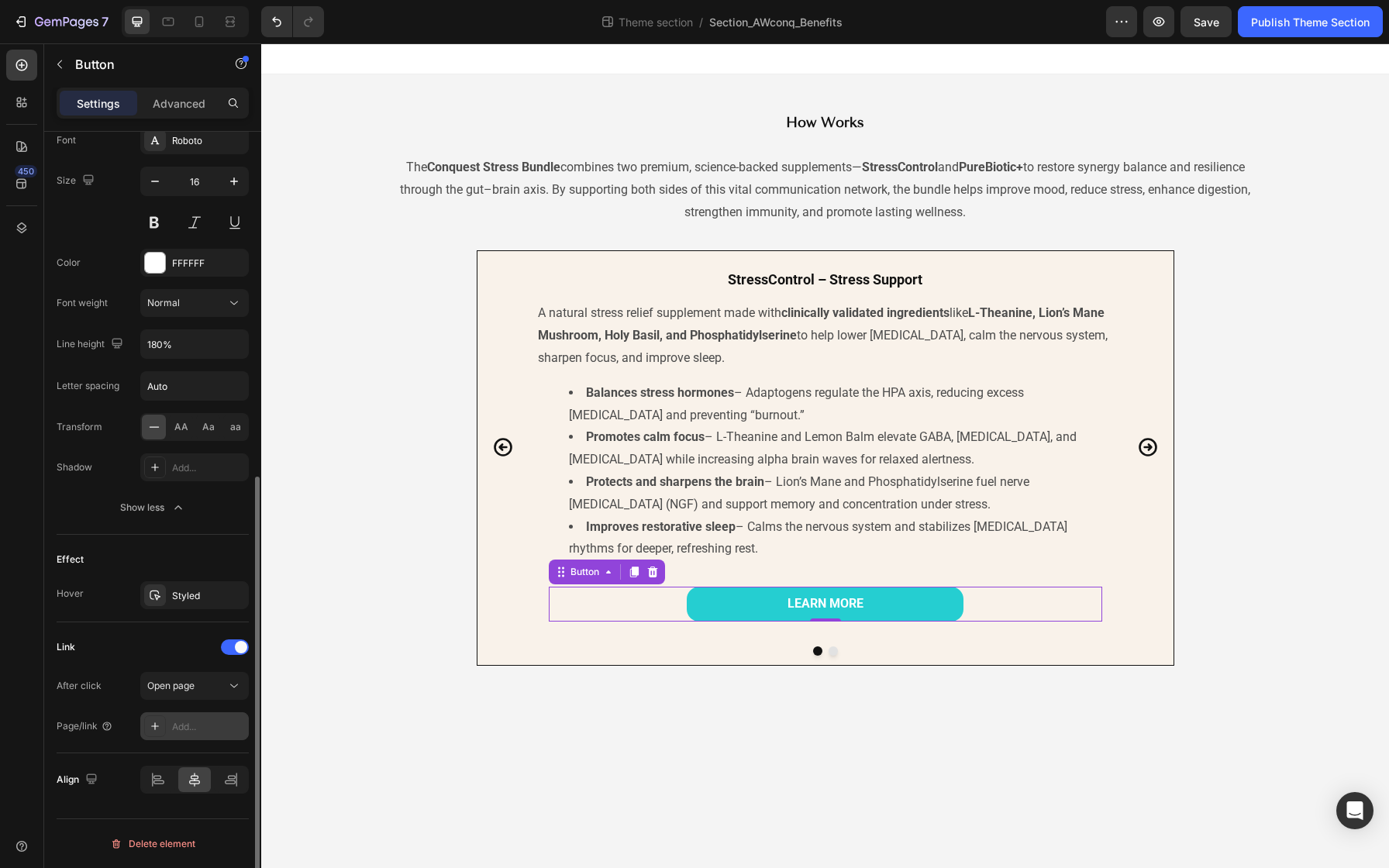
click at [220, 725] on div "Add..." at bounding box center [208, 728] width 72 height 14
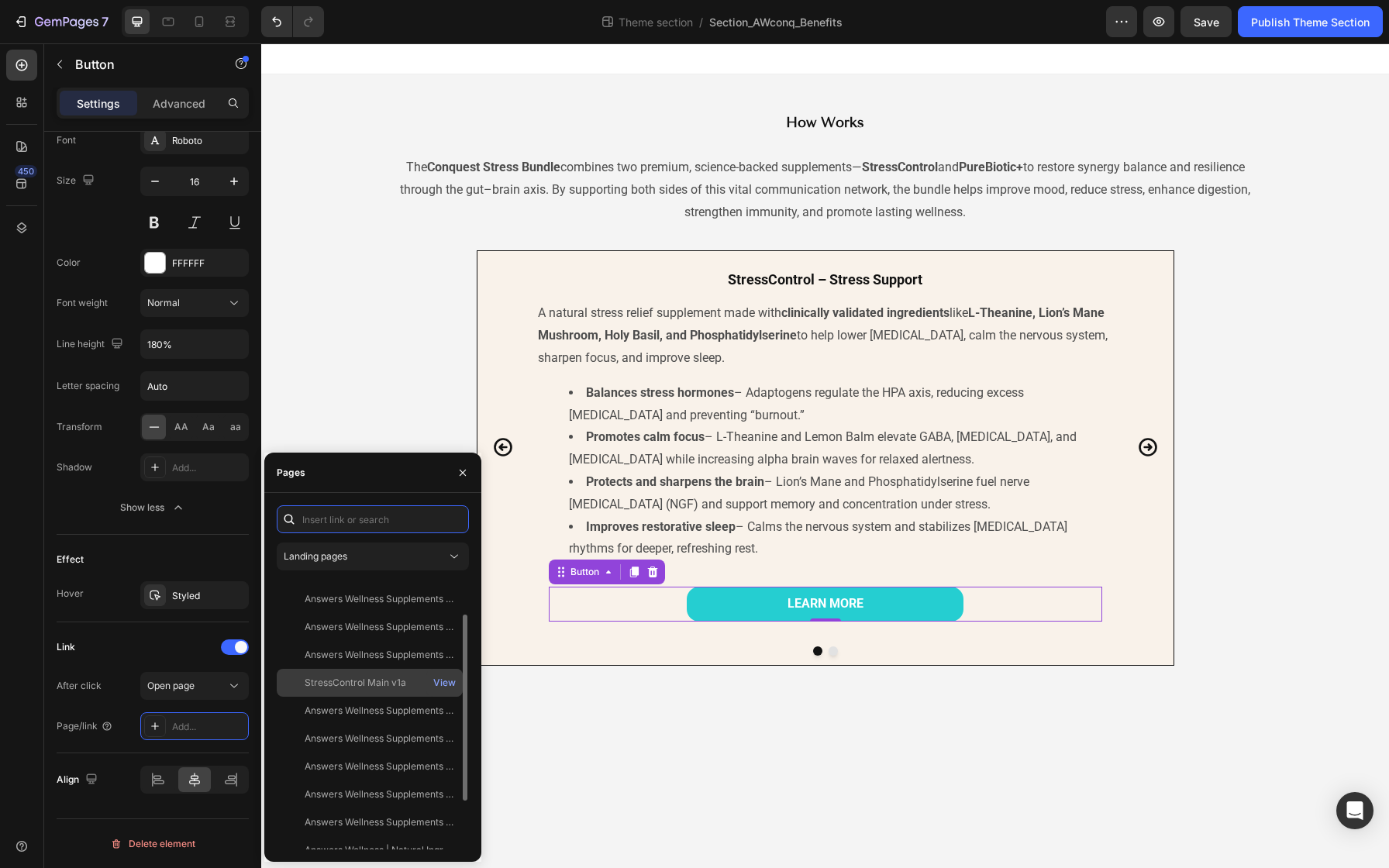
scroll to position [121, 0]
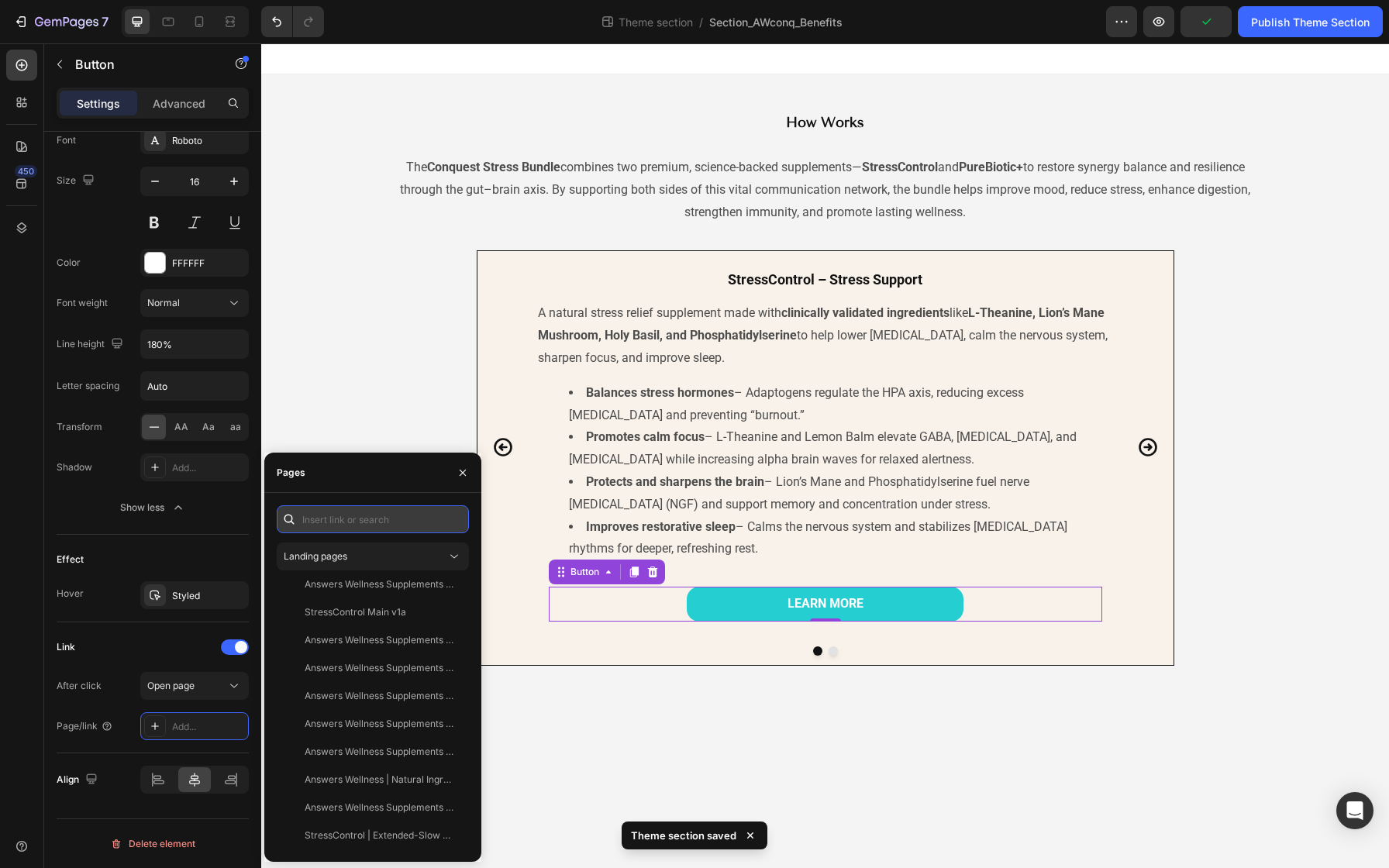
click at [372, 523] on input "text" at bounding box center [372, 519] width 192 height 28
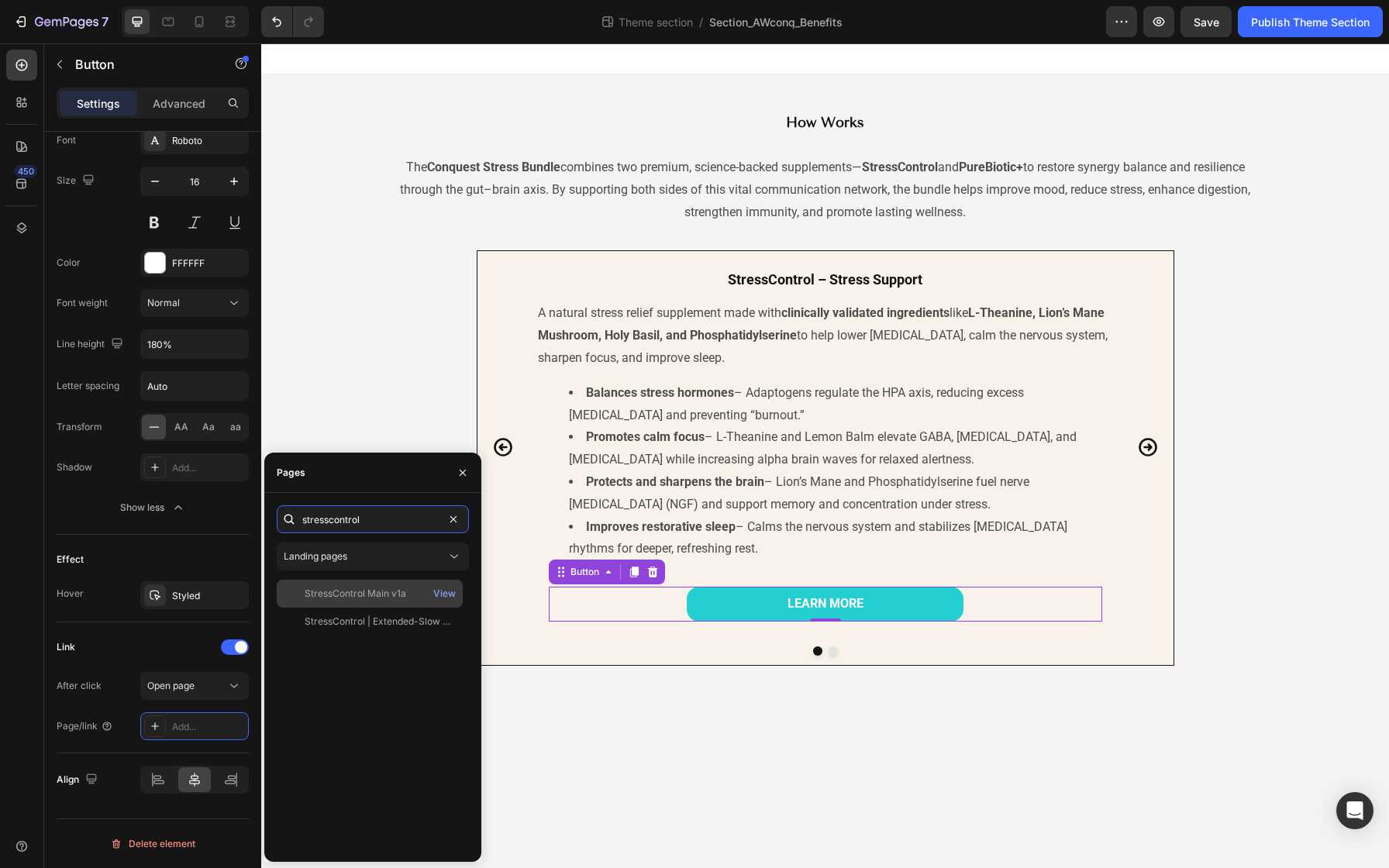
type input "stresscontrol"
click at [396, 599] on div "StressControl Main v1a" at bounding box center [354, 594] width 101 height 14
click at [448, 590] on div "View" at bounding box center [444, 594] width 22 height 14
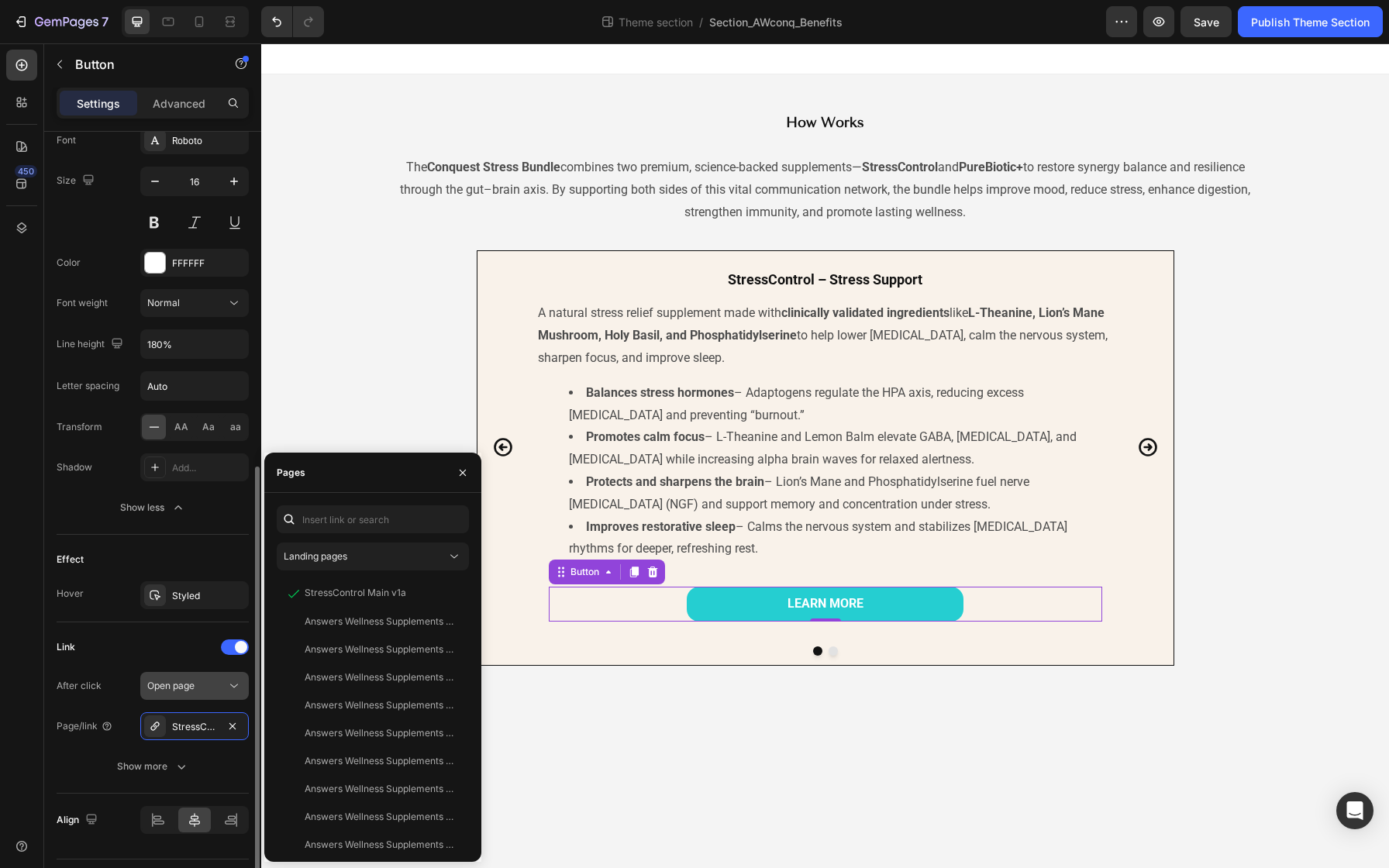
click at [230, 682] on icon at bounding box center [234, 685] width 15 height 15
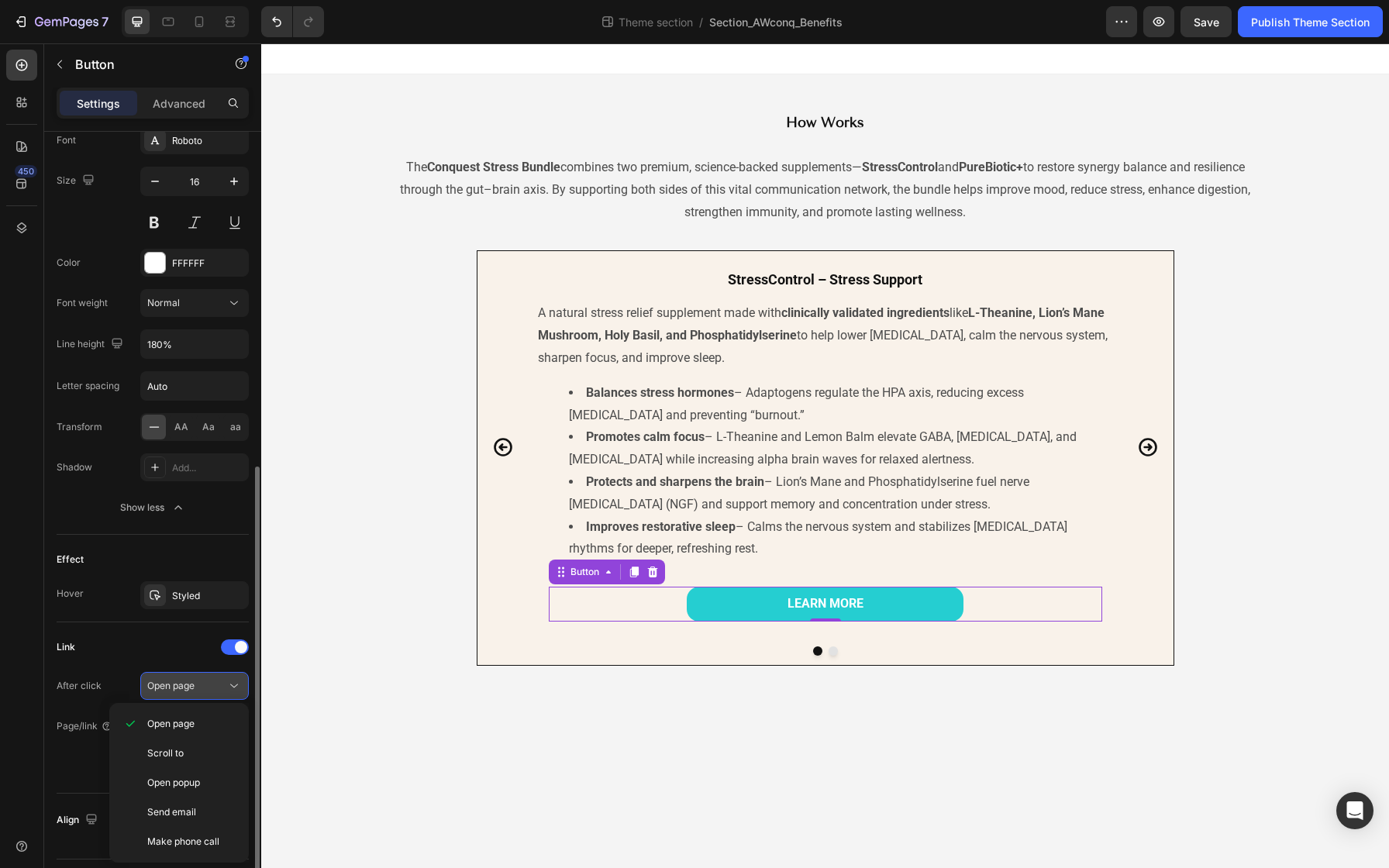
click at [230, 682] on icon at bounding box center [234, 685] width 15 height 15
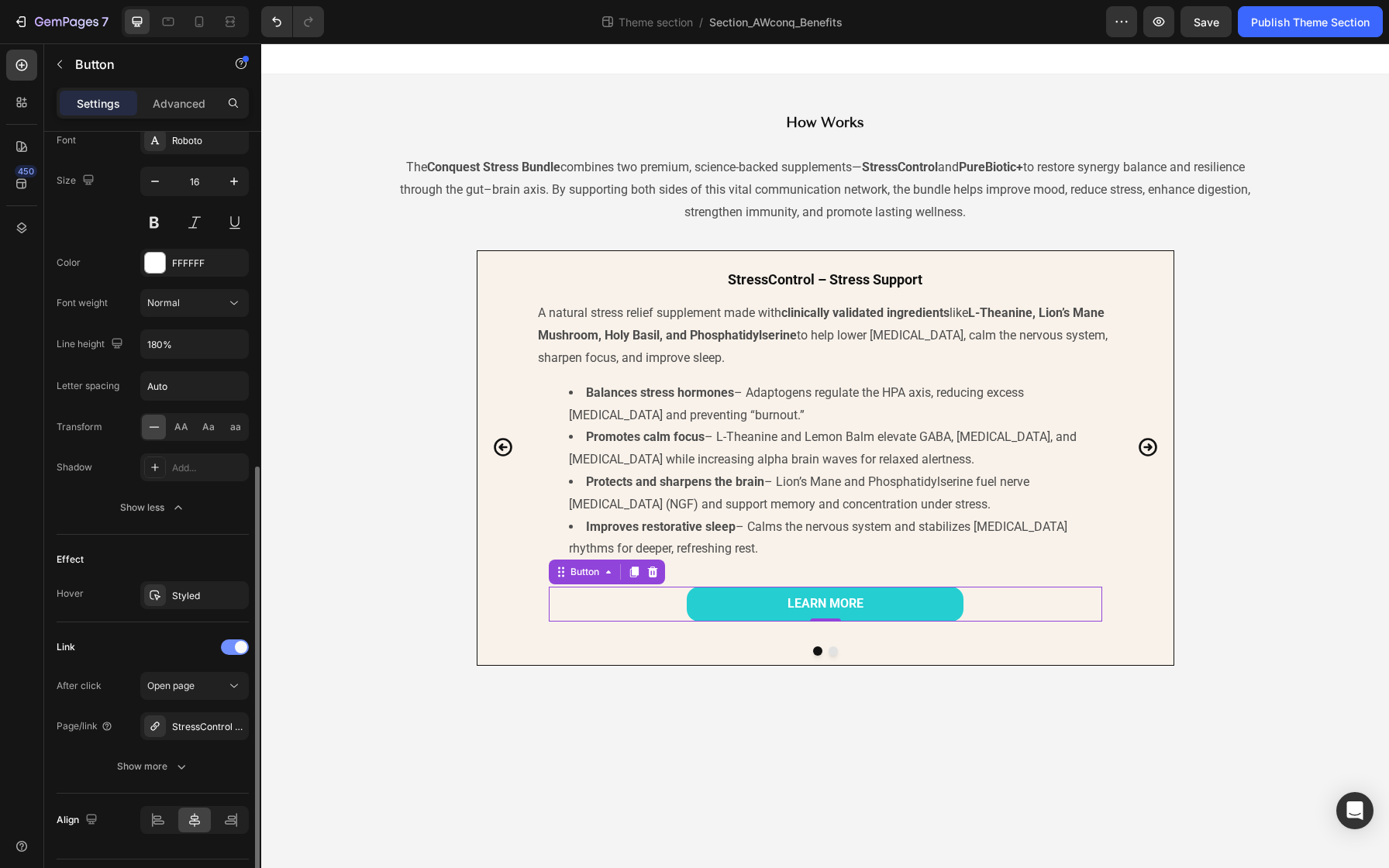
click at [240, 645] on span at bounding box center [241, 647] width 13 height 13
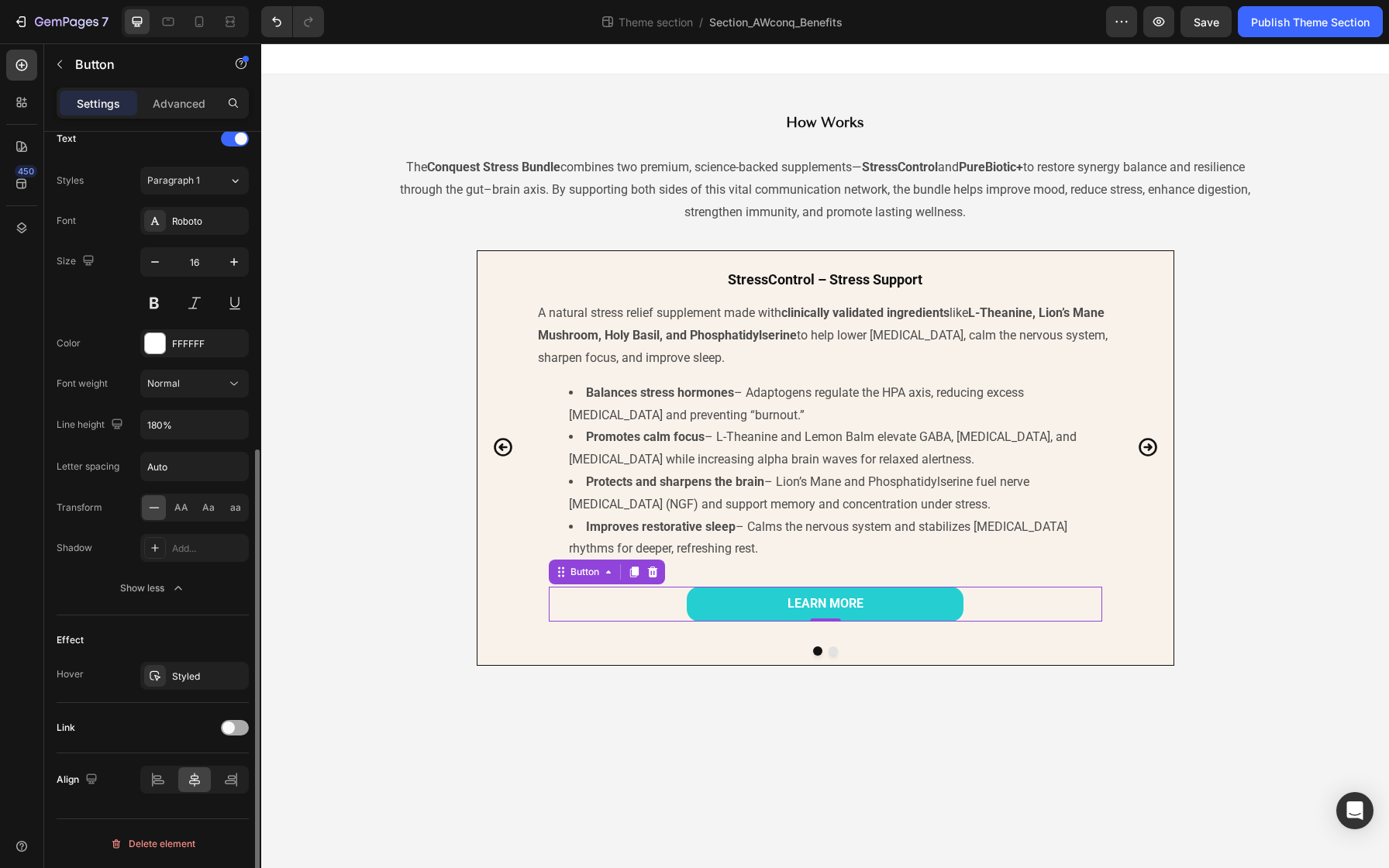
scroll to position [535, 0]
click at [234, 730] on span at bounding box center [229, 728] width 13 height 13
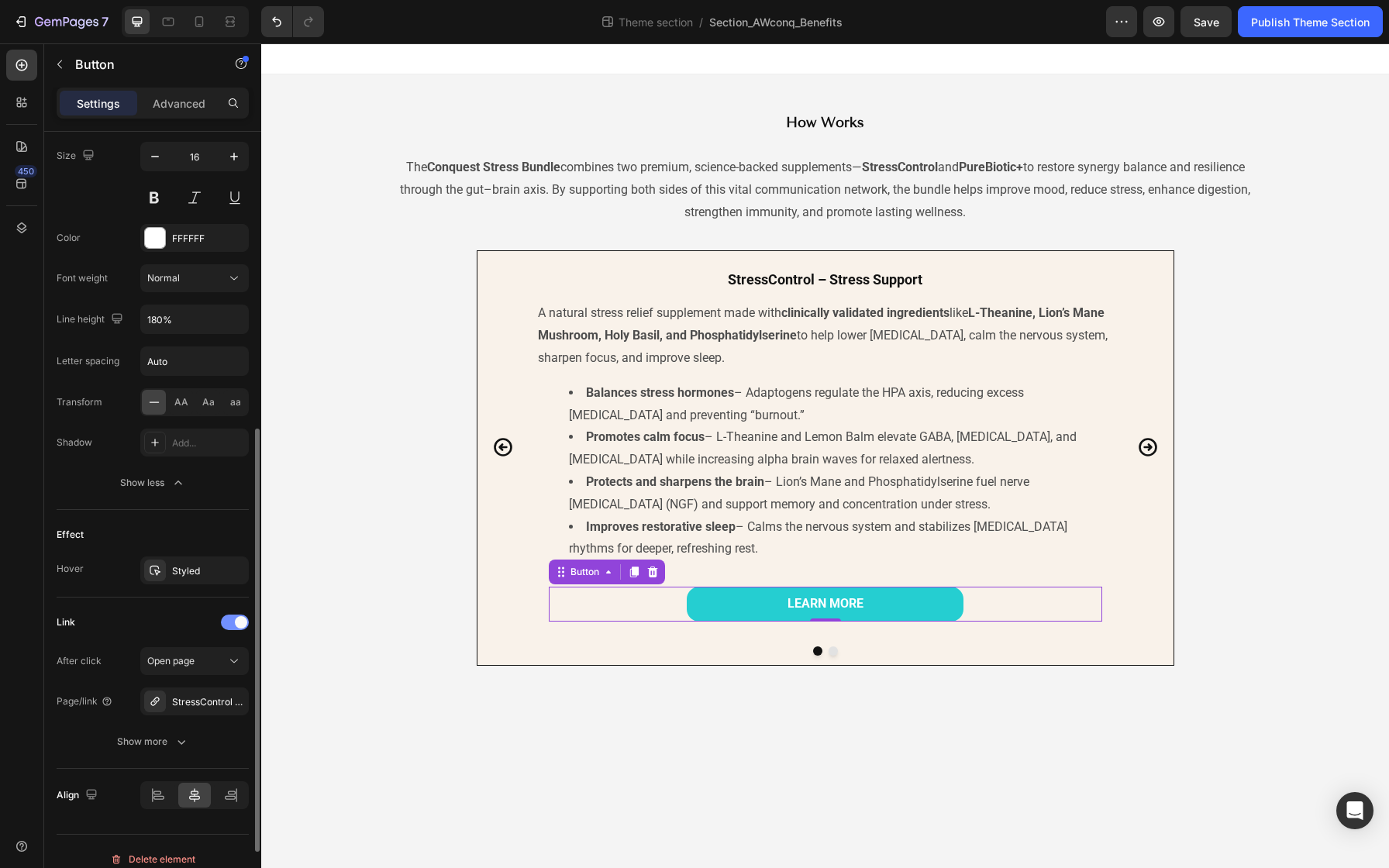
scroll to position [657, 0]
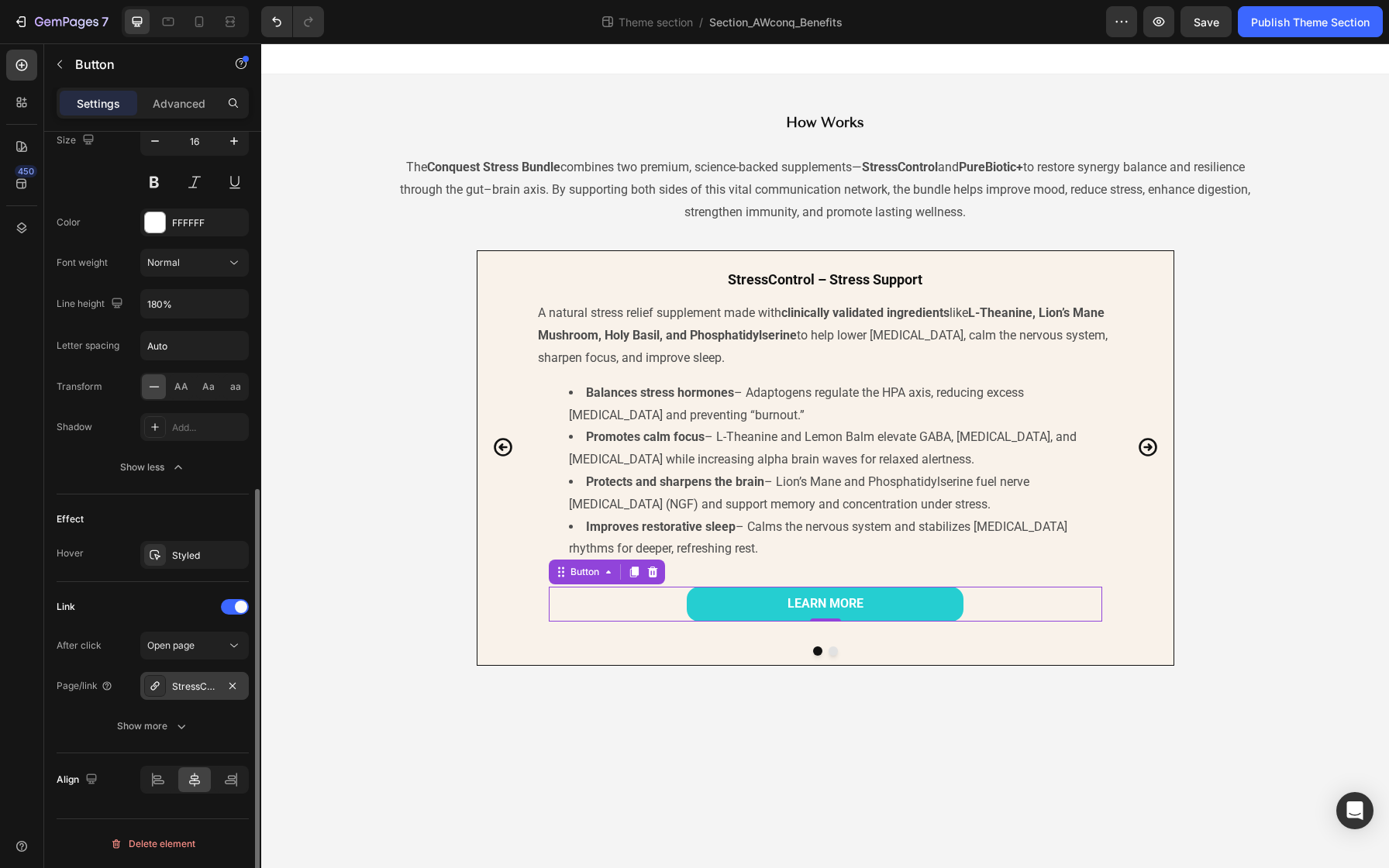
click at [152, 685] on icon at bounding box center [155, 685] width 13 height 13
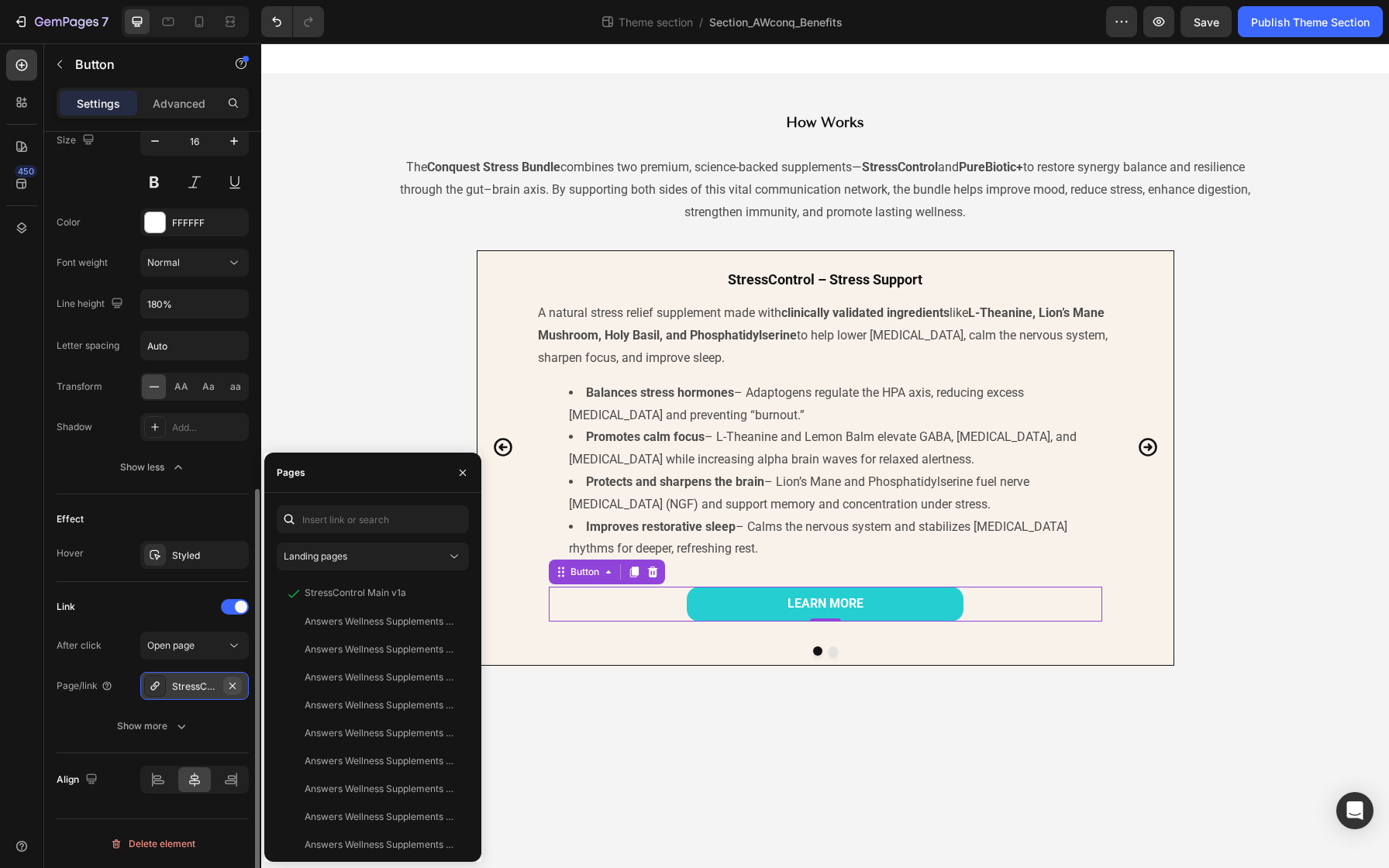
click at [235, 686] on icon "button" at bounding box center [233, 685] width 13 height 13
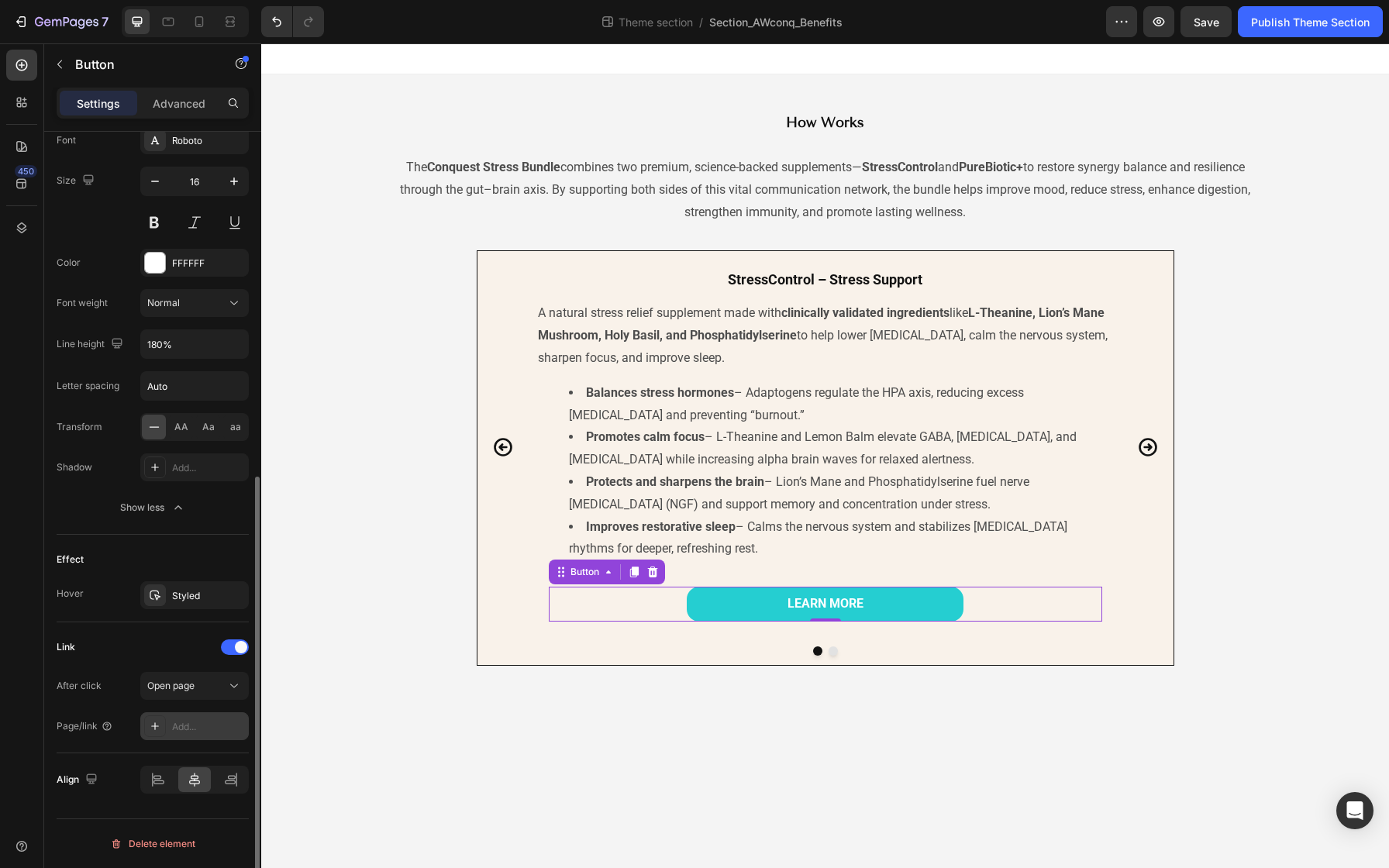
scroll to position [616, 0]
click at [152, 726] on icon at bounding box center [155, 727] width 13 height 13
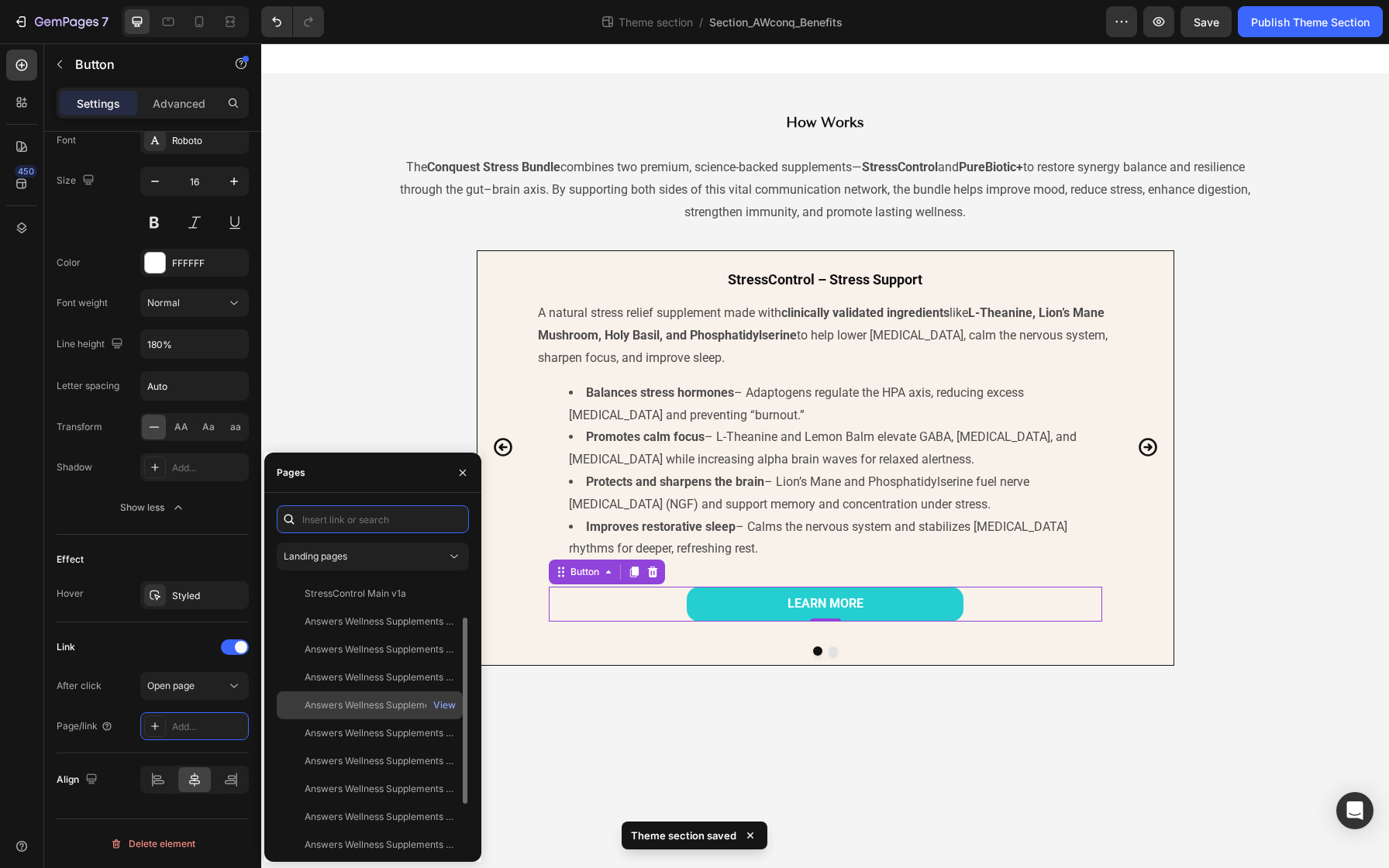
scroll to position [121, 0]
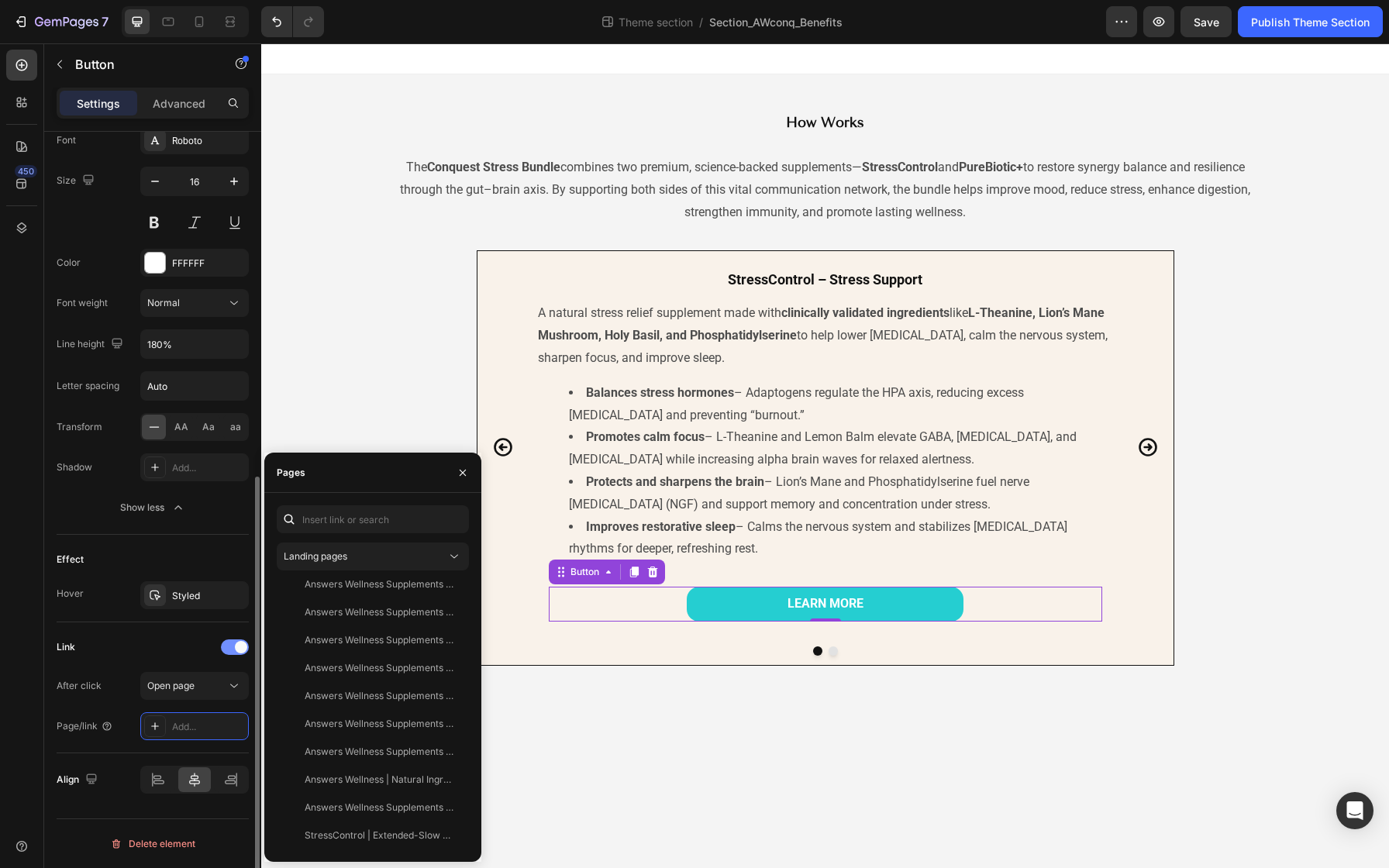
click at [232, 648] on div at bounding box center [234, 646] width 28 height 15
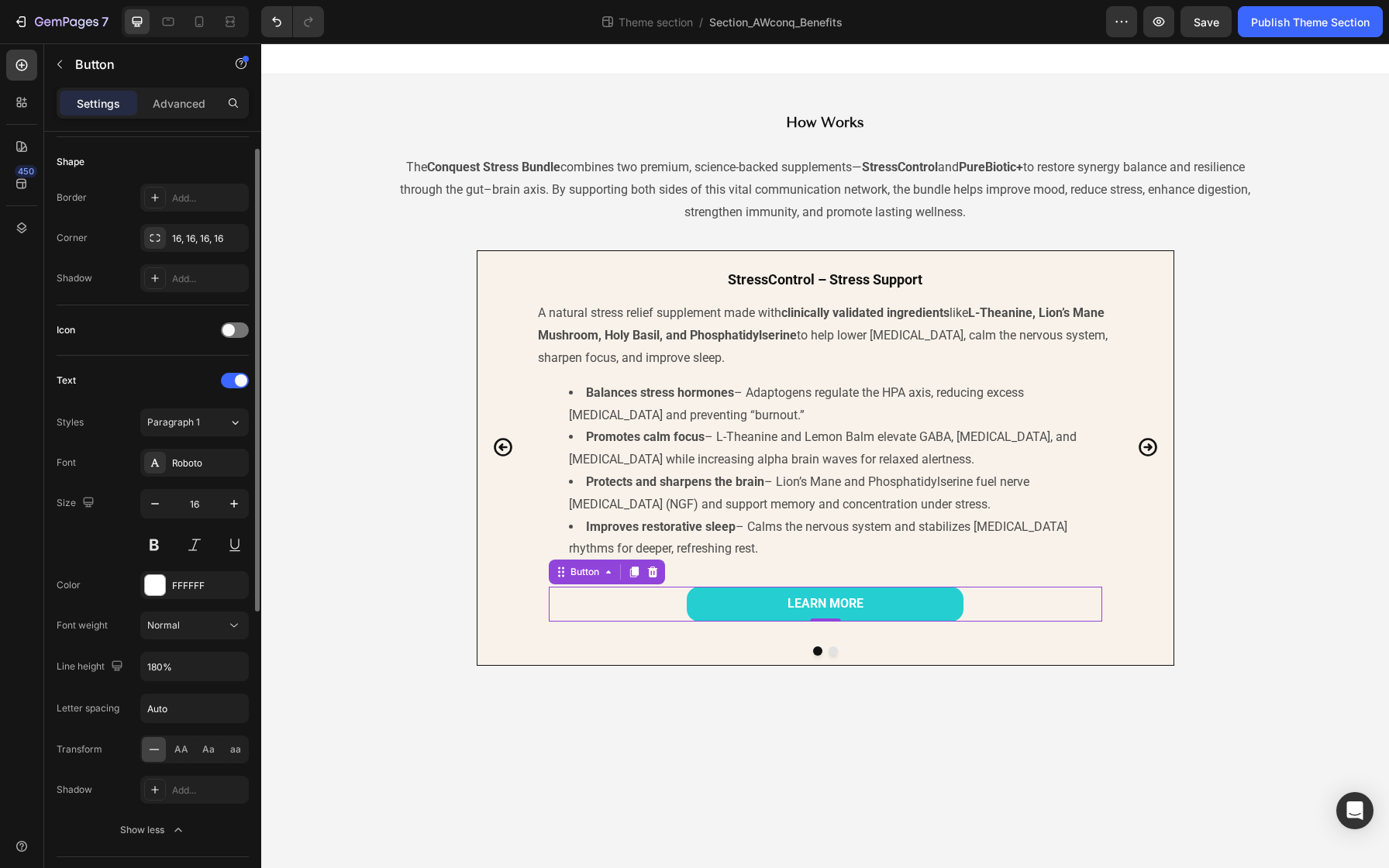
scroll to position [162, 0]
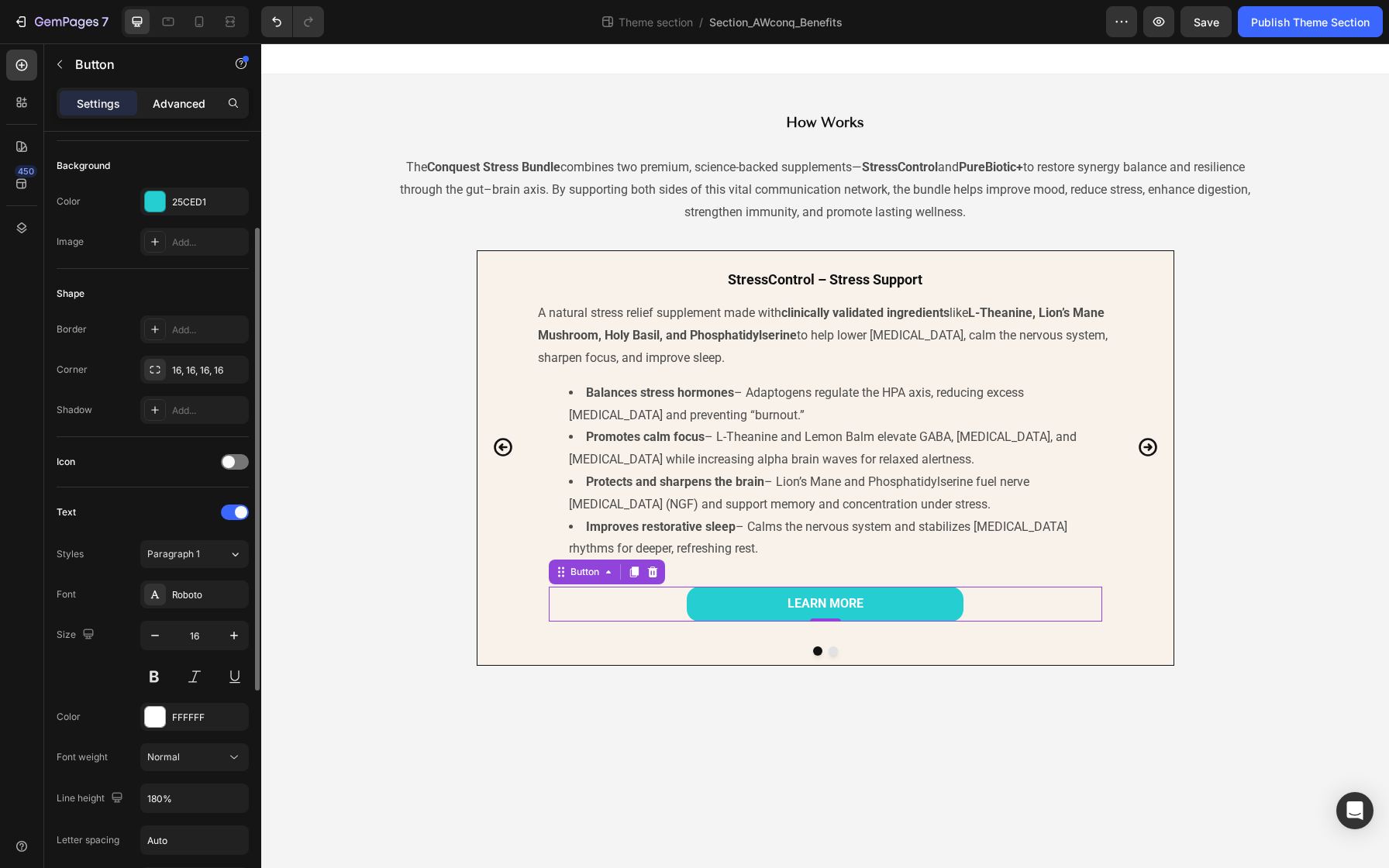
click at [194, 96] on p "Advanced" at bounding box center [179, 104] width 53 height 16
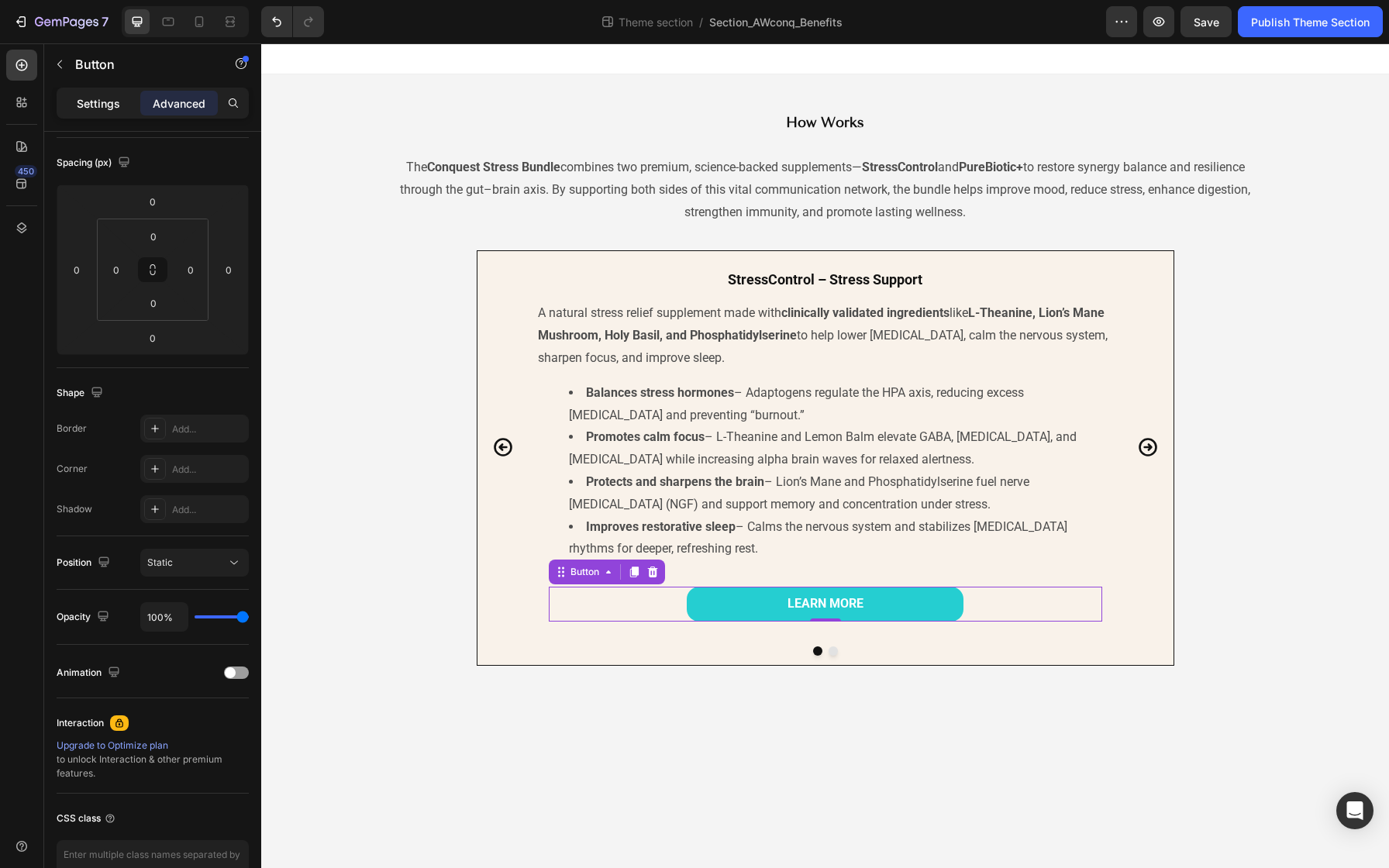
click at [101, 101] on p "Settings" at bounding box center [98, 104] width 43 height 16
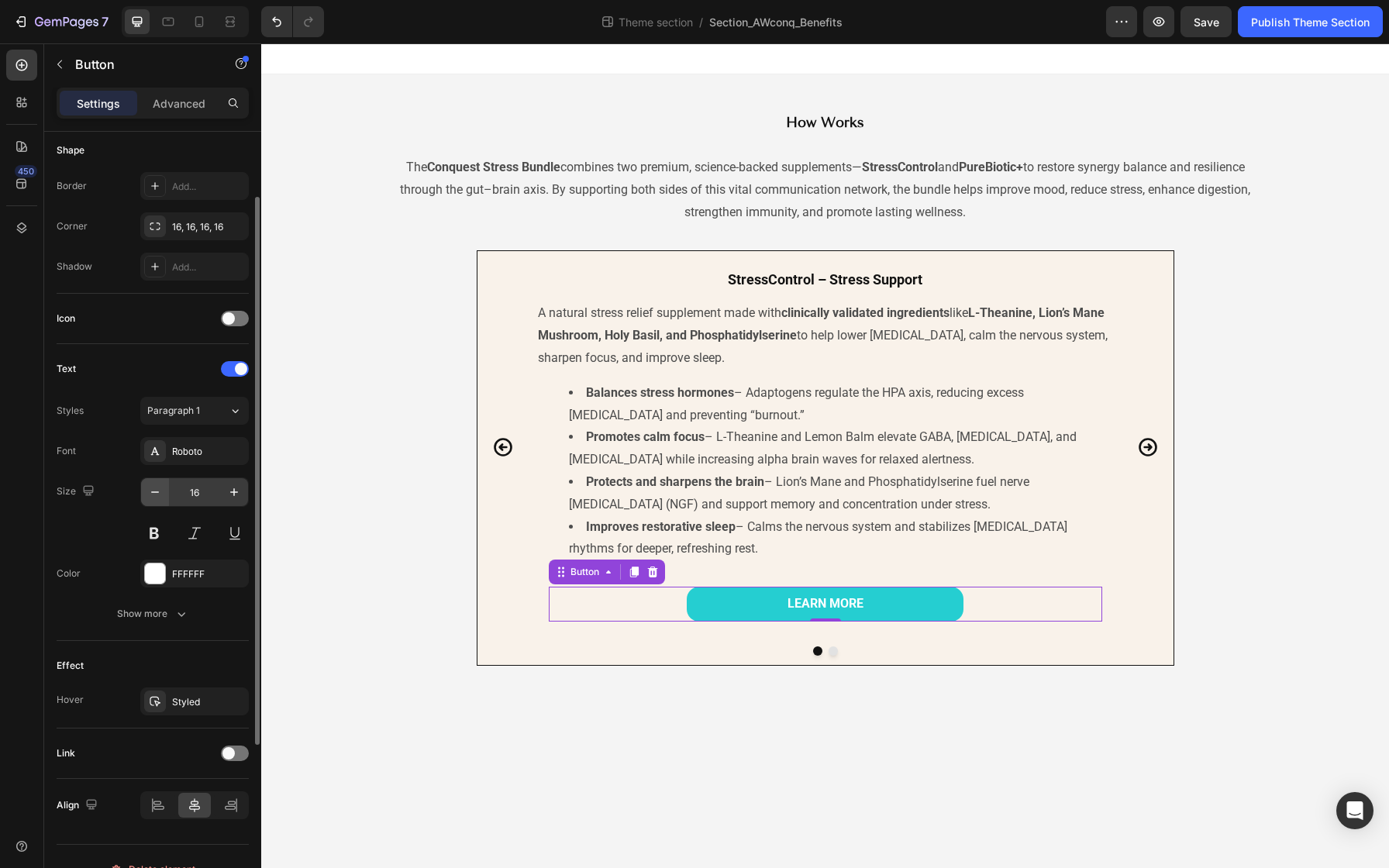
scroll to position [331, 0]
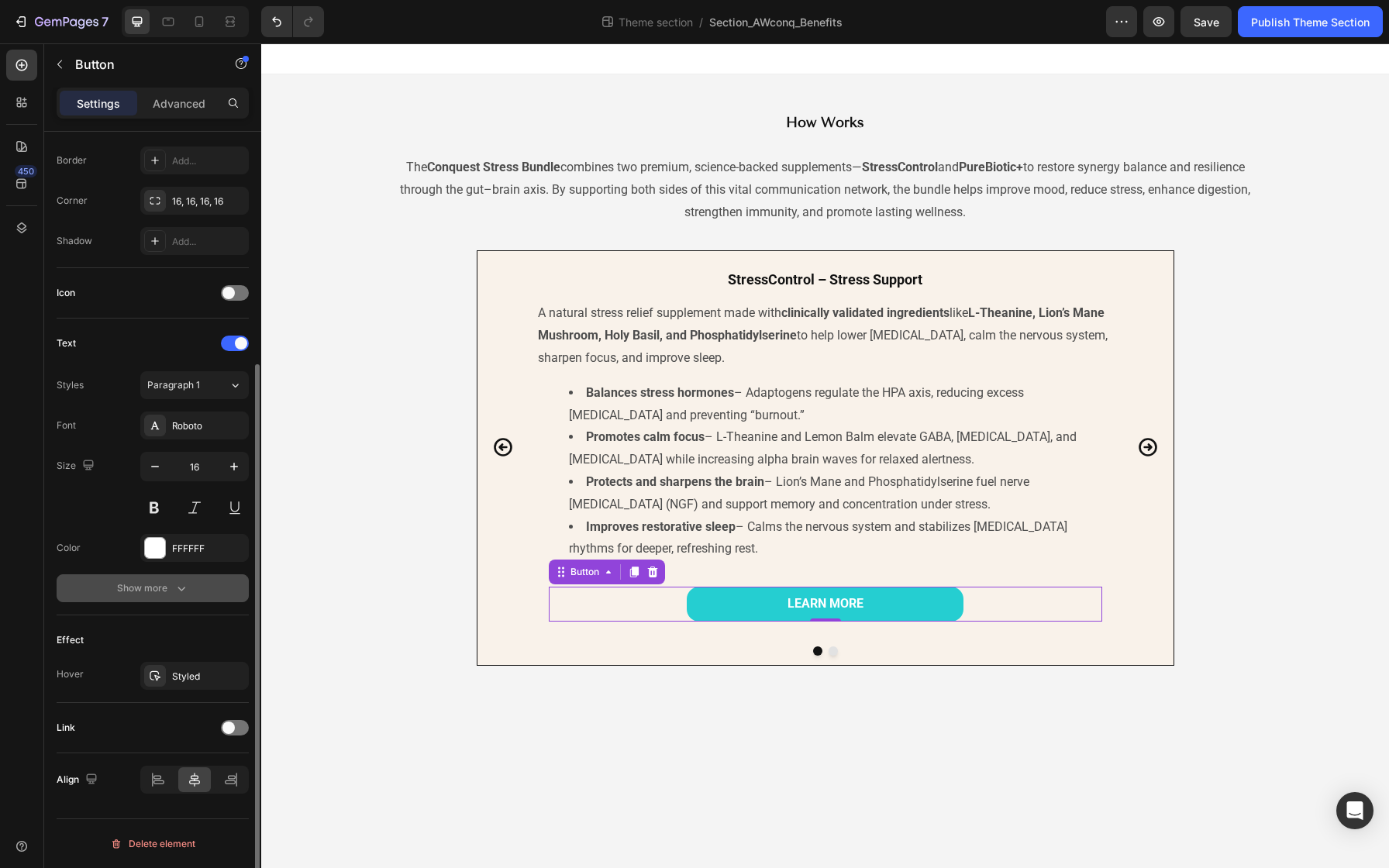
click at [187, 587] on icon "button" at bounding box center [181, 588] width 15 height 15
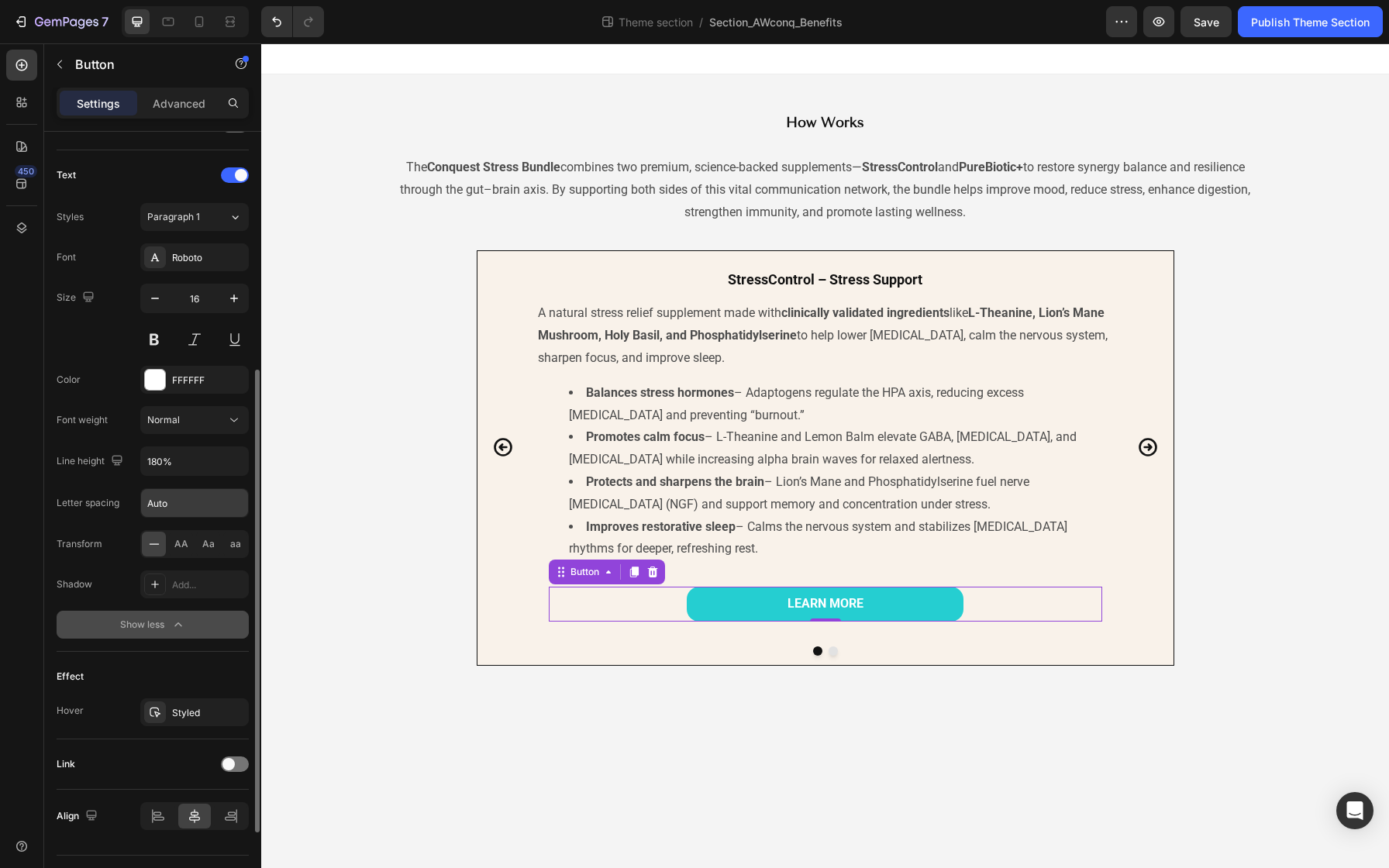
scroll to position [535, 0]
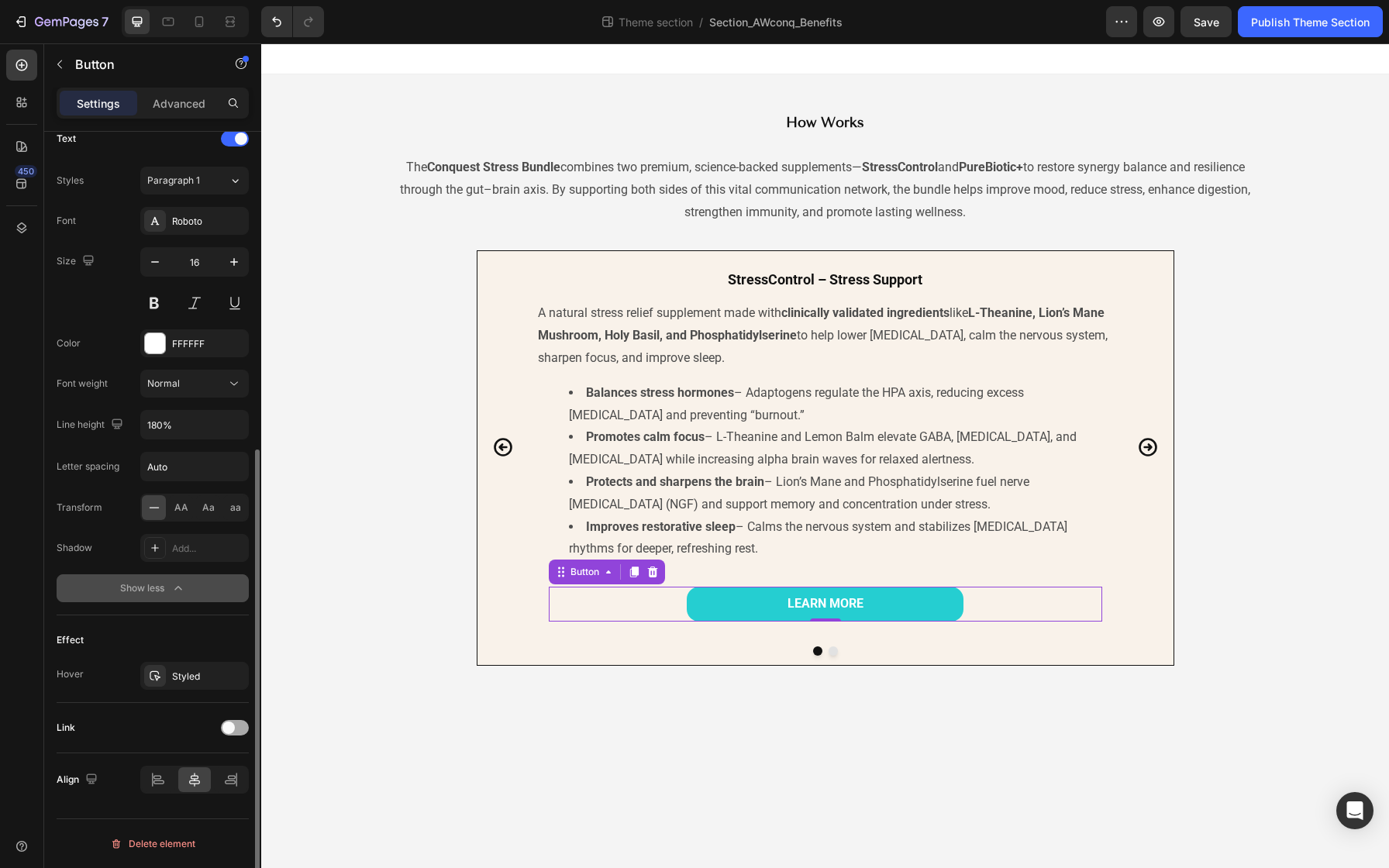
click at [228, 728] on span at bounding box center [229, 728] width 13 height 13
click at [231, 766] on icon at bounding box center [234, 766] width 15 height 15
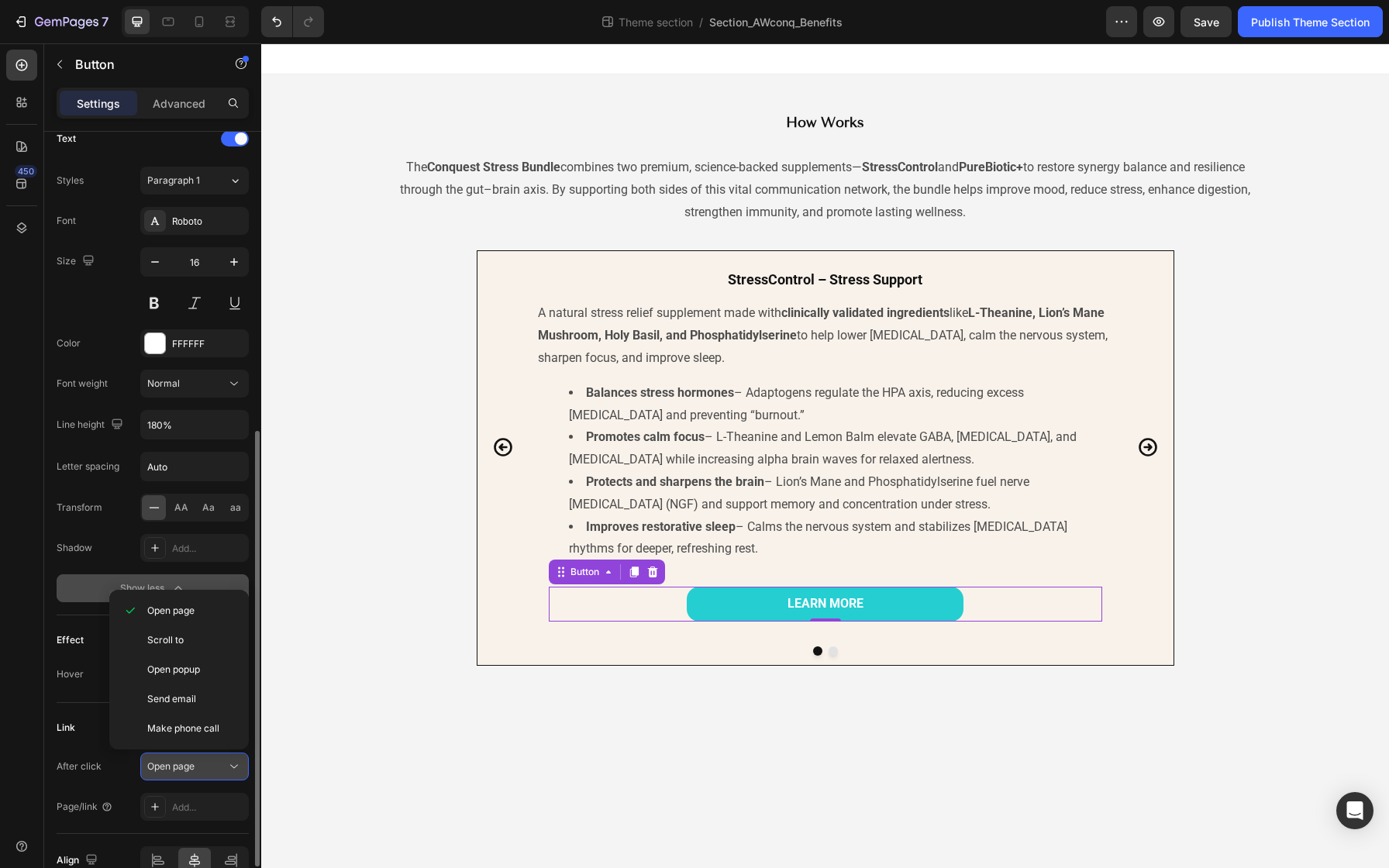
click at [232, 766] on icon at bounding box center [234, 766] width 15 height 15
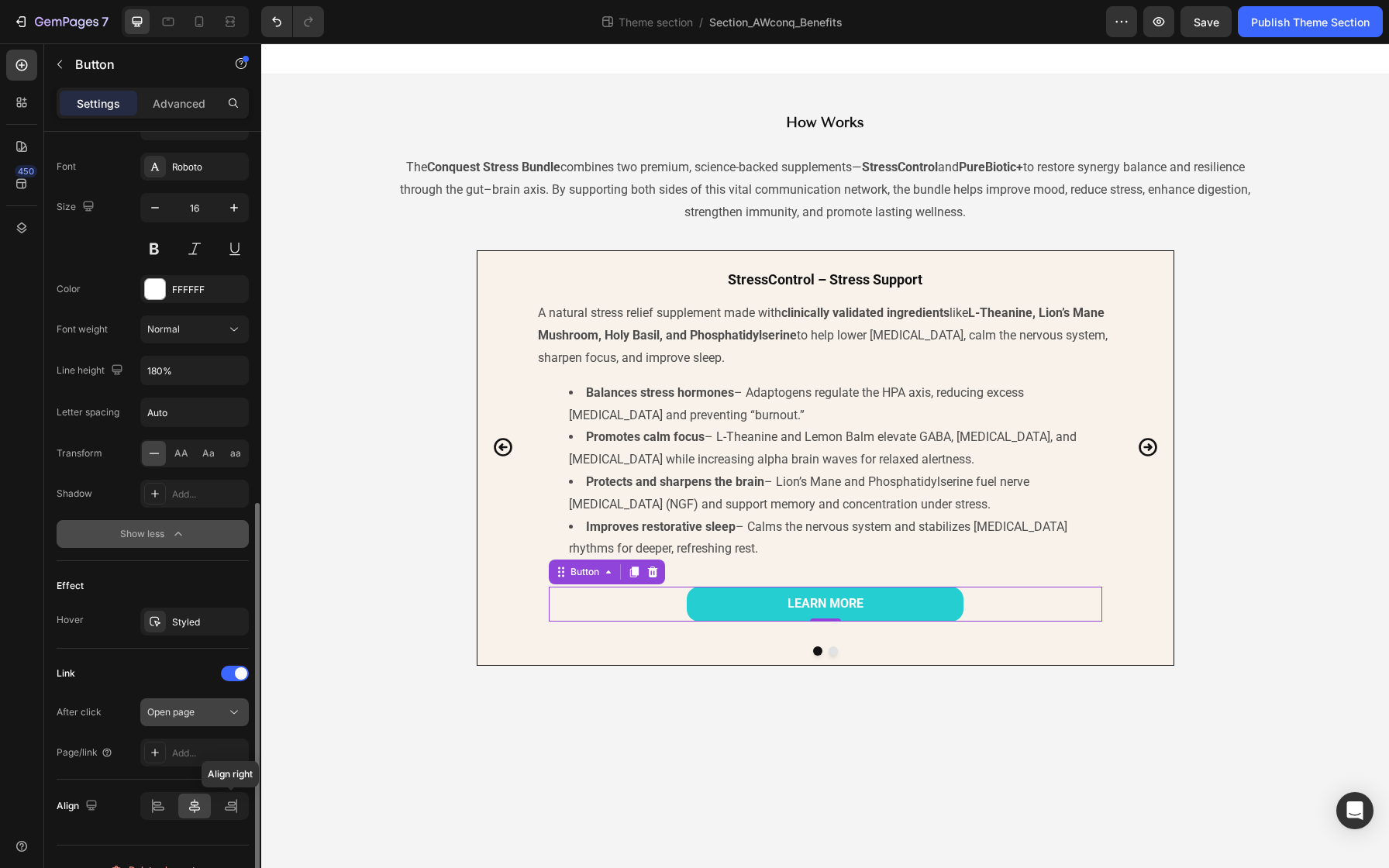
scroll to position [616, 0]
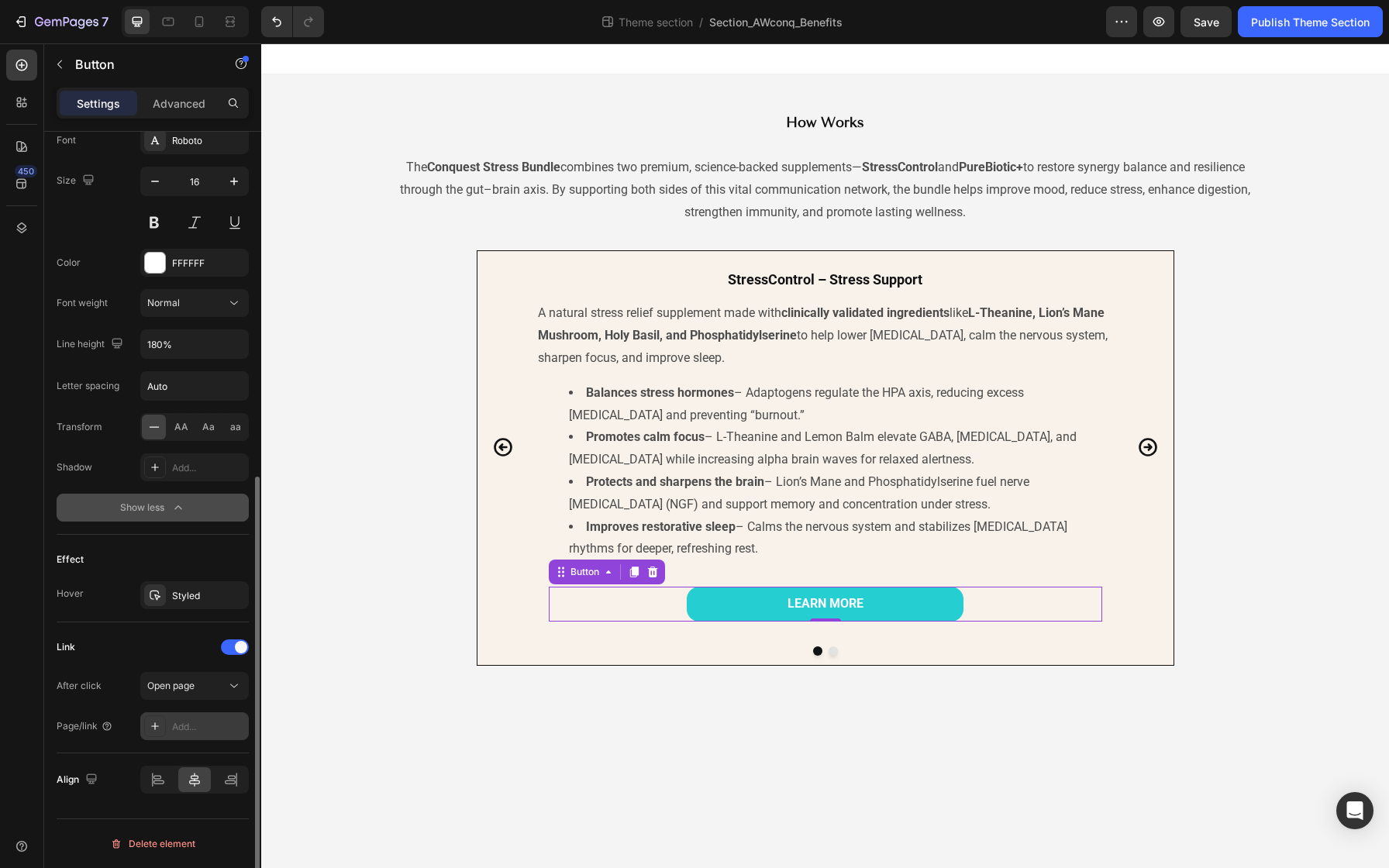
click at [153, 724] on icon at bounding box center [155, 727] width 13 height 13
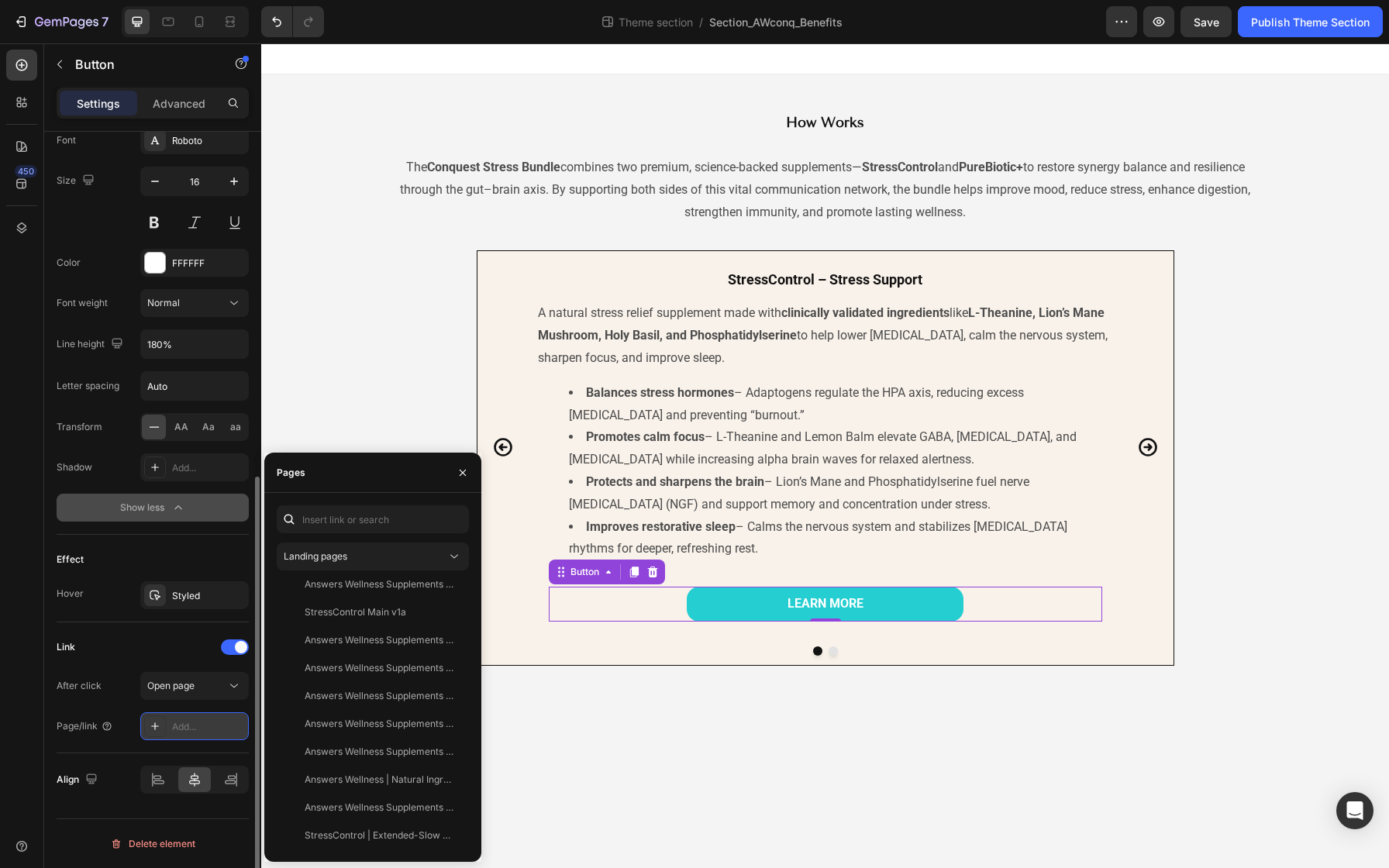
click at [183, 725] on div "Add..." at bounding box center [208, 728] width 72 height 14
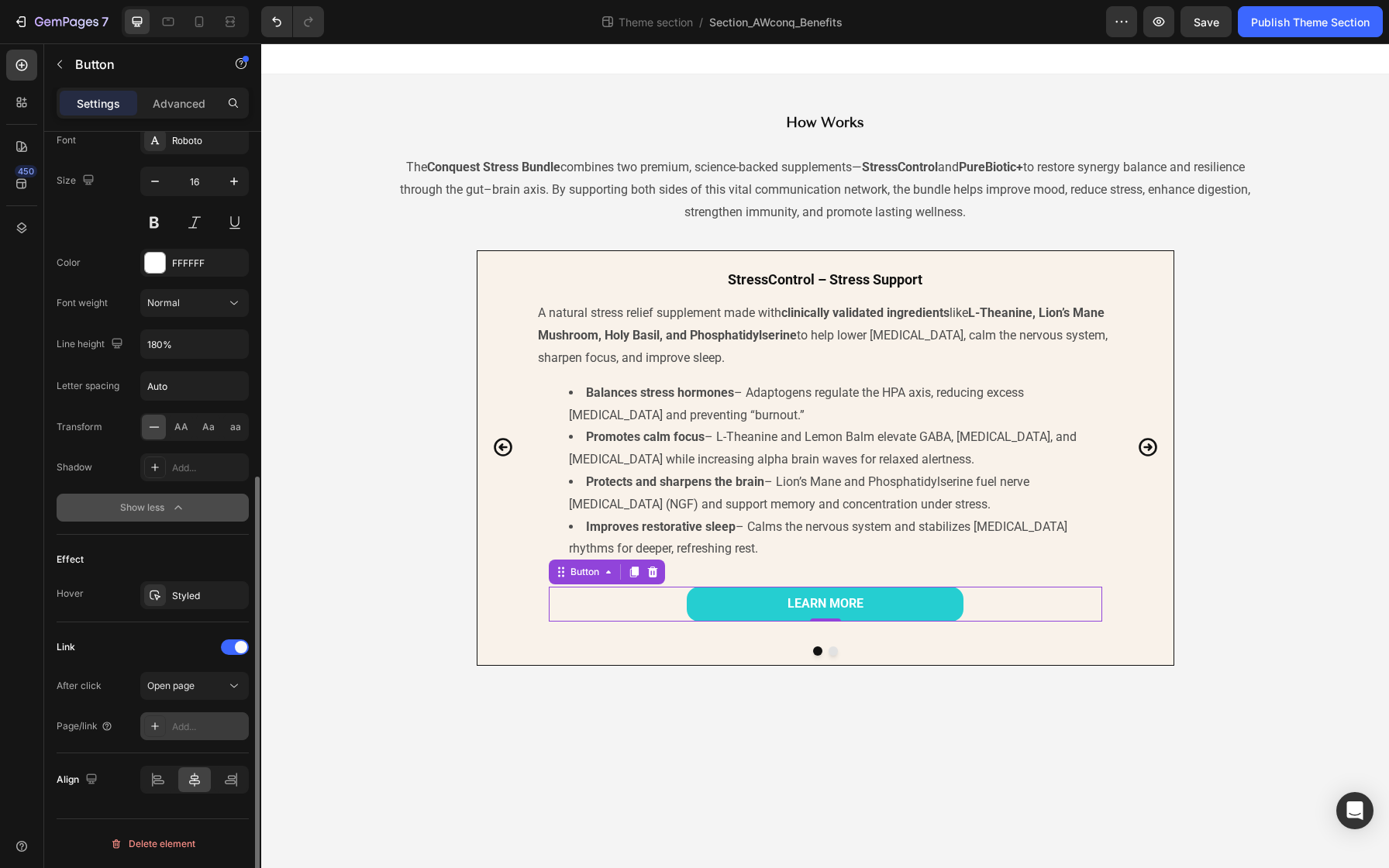
click at [183, 725] on div "Add..." at bounding box center [208, 728] width 72 height 14
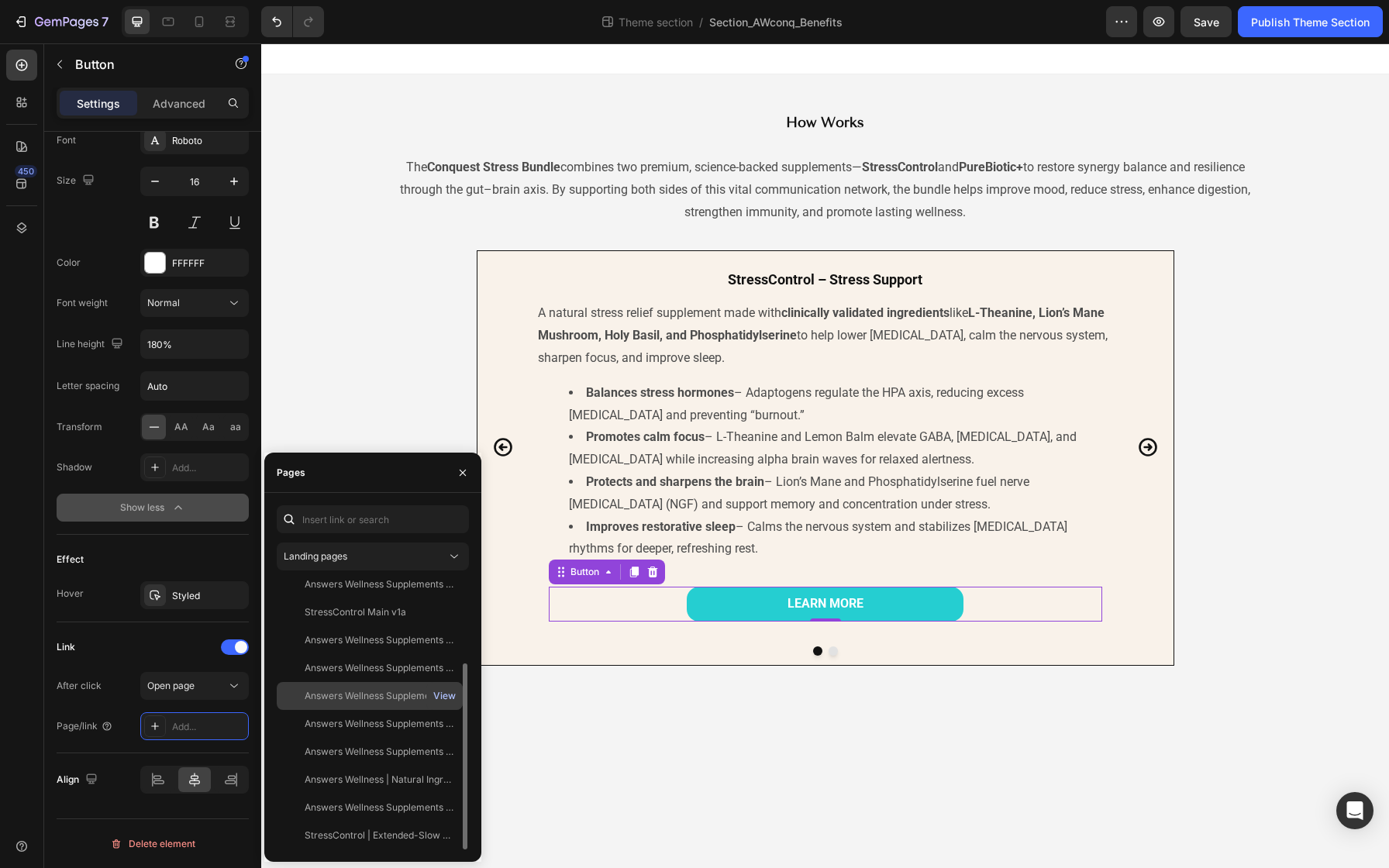
click at [439, 696] on div "View" at bounding box center [444, 696] width 22 height 14
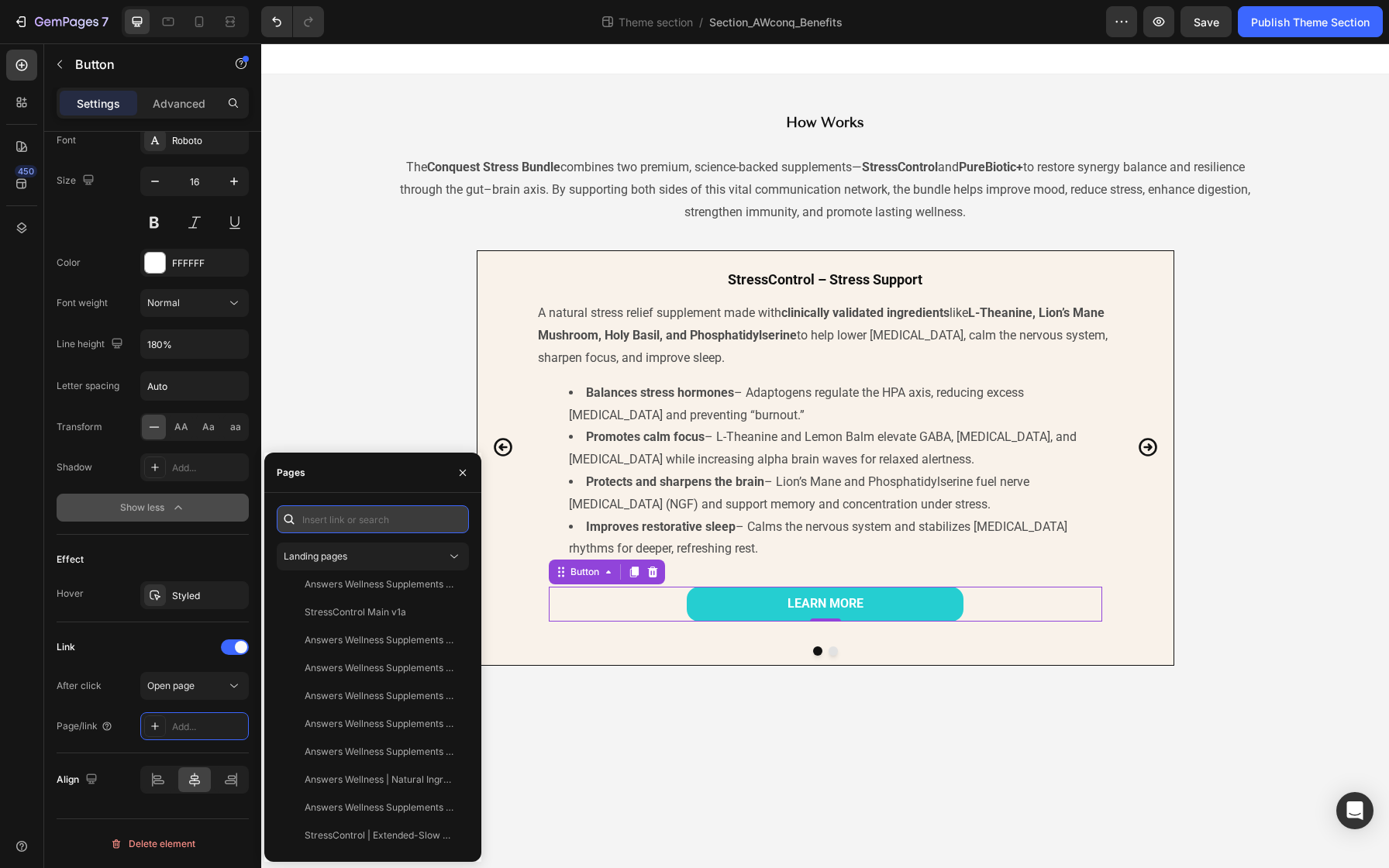
click at [333, 523] on input "text" at bounding box center [372, 519] width 192 height 28
paste input "[URL][DOMAIN_NAME]"
type input "[URL][DOMAIN_NAME]"
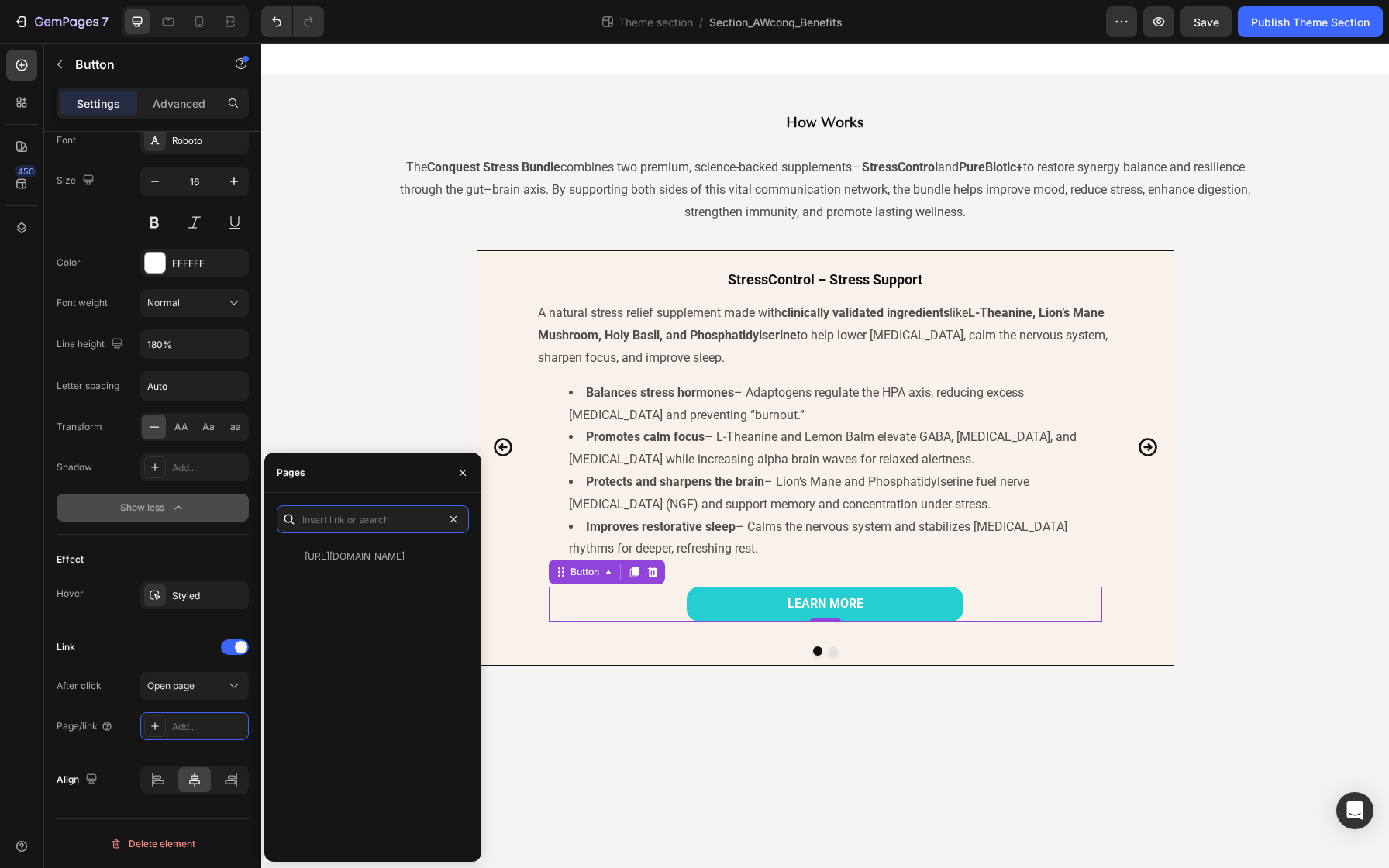
scroll to position [0, 0]
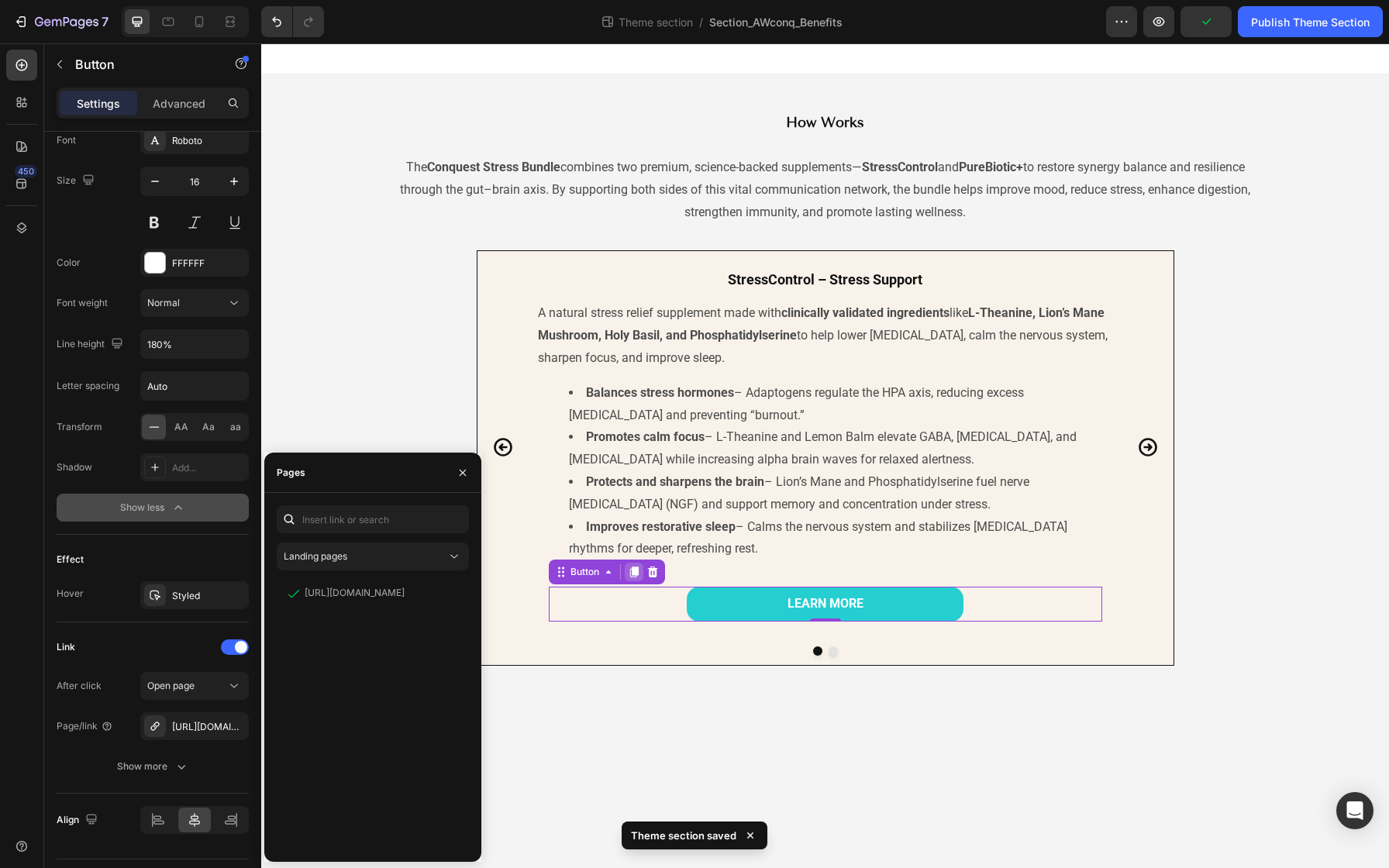
click at [634, 571] on icon at bounding box center [634, 572] width 9 height 11
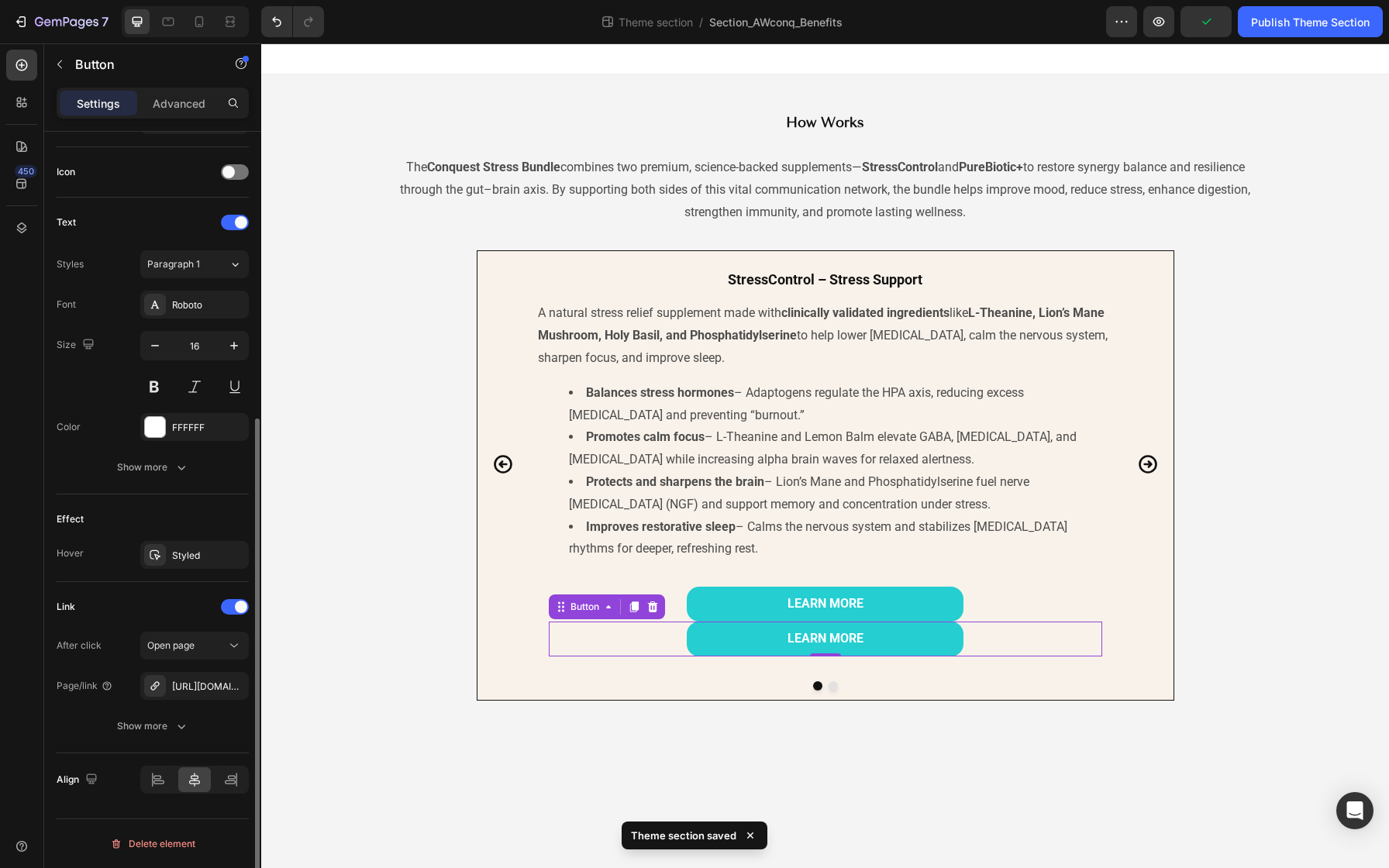
scroll to position [452, 0]
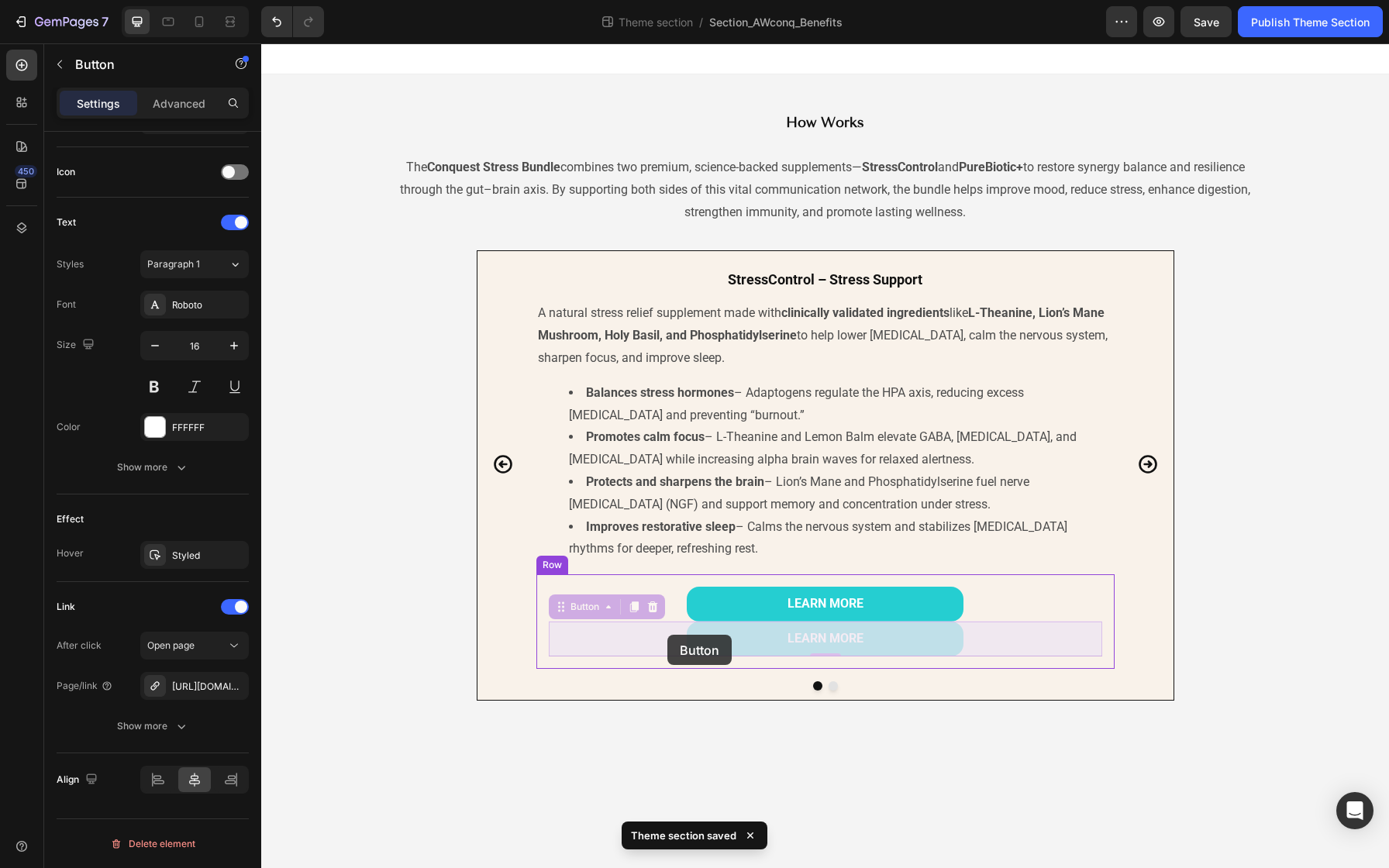
drag, startPoint x: 622, startPoint y: 645, endPoint x: 668, endPoint y: 634, distance: 47.3
drag, startPoint x: 634, startPoint y: 635, endPoint x: 947, endPoint y: 626, distance: 313.1
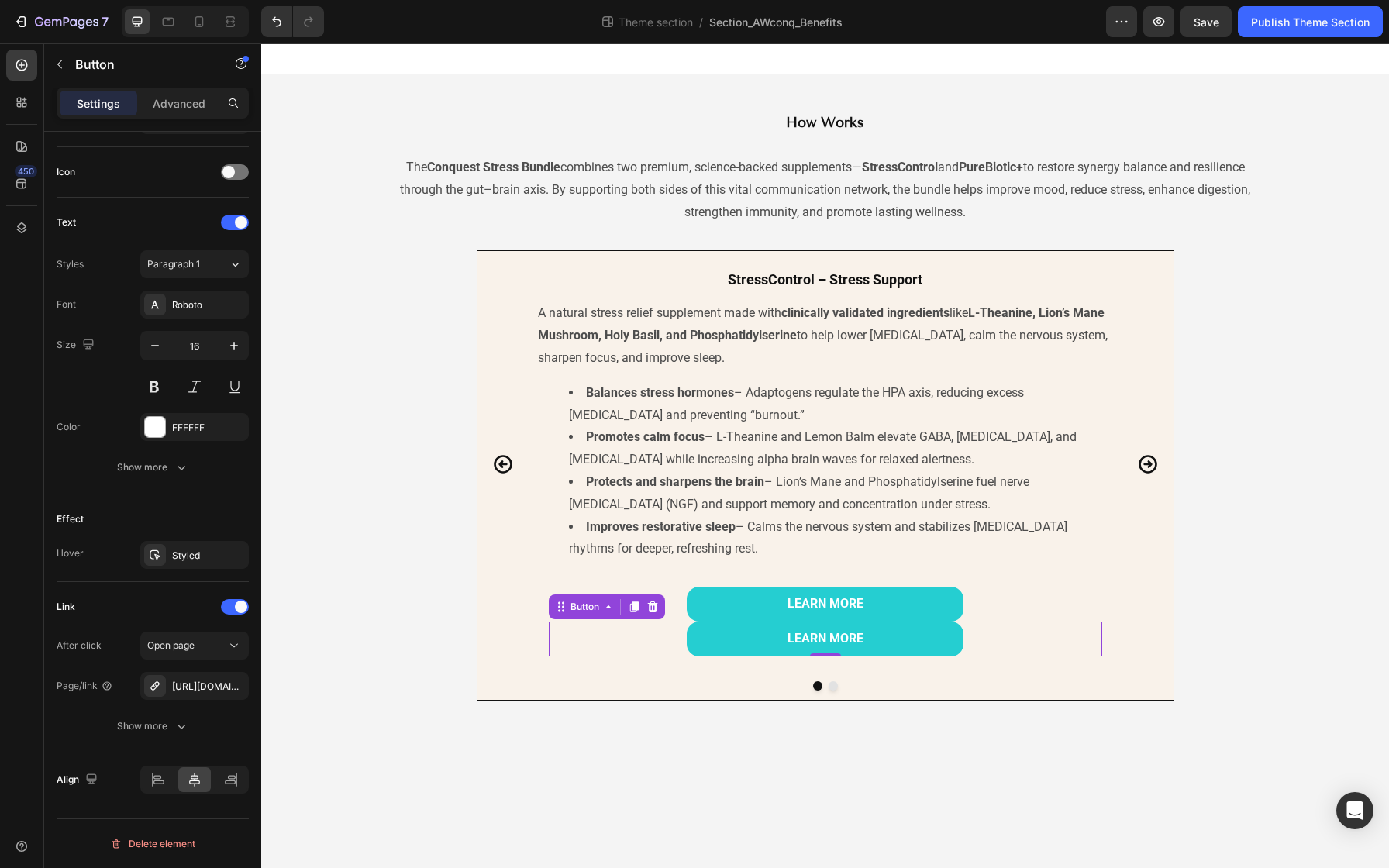
click at [1021, 628] on div "LEARN MORE Button 0" at bounding box center [825, 639] width 553 height 35
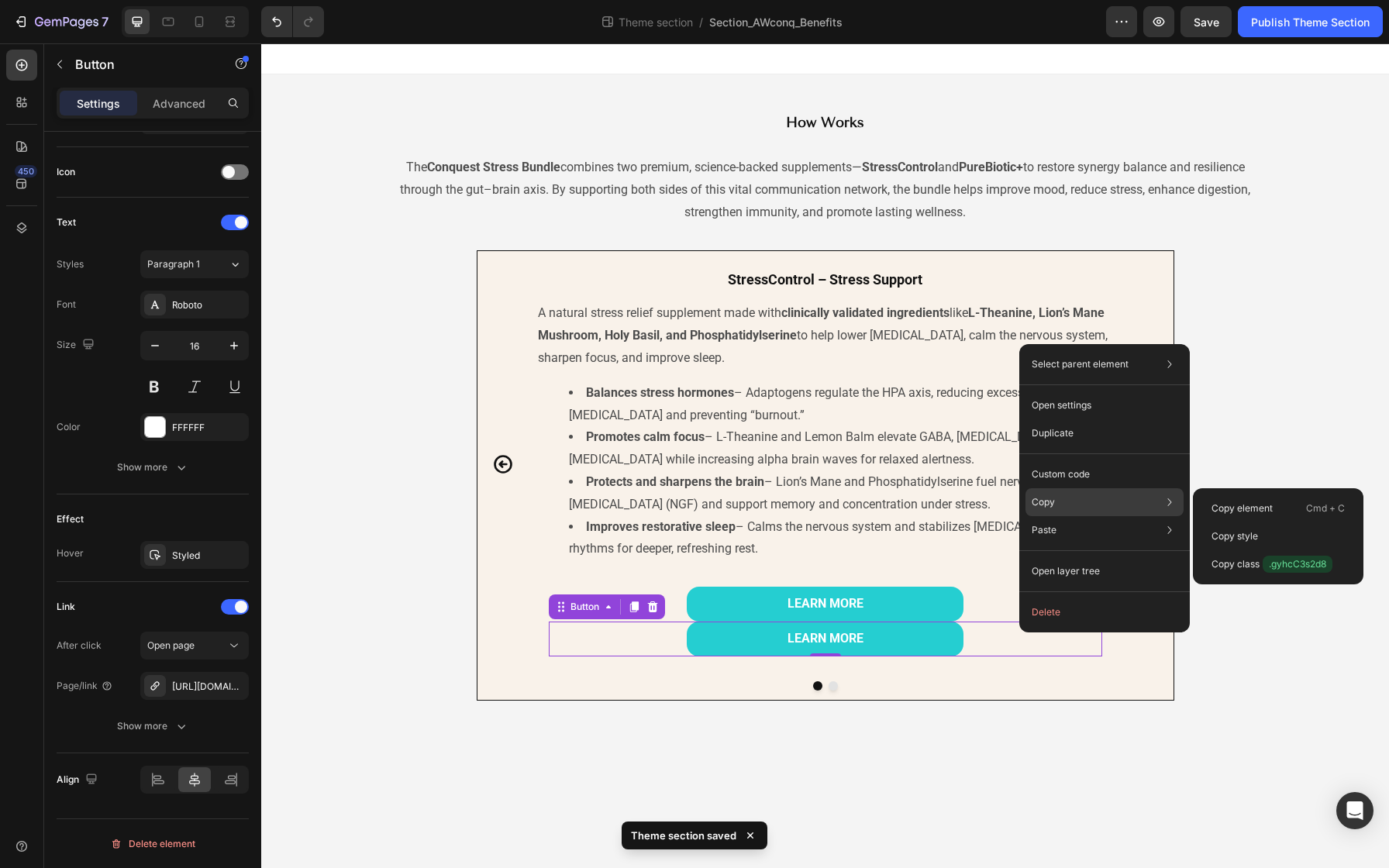
click at [1062, 498] on div "Copy Copy element Cmd + C Copy style Copy class .gyhcC3s2d8" at bounding box center [1104, 502] width 158 height 28
click at [1217, 506] on p "Copy element" at bounding box center [1242, 508] width 61 height 14
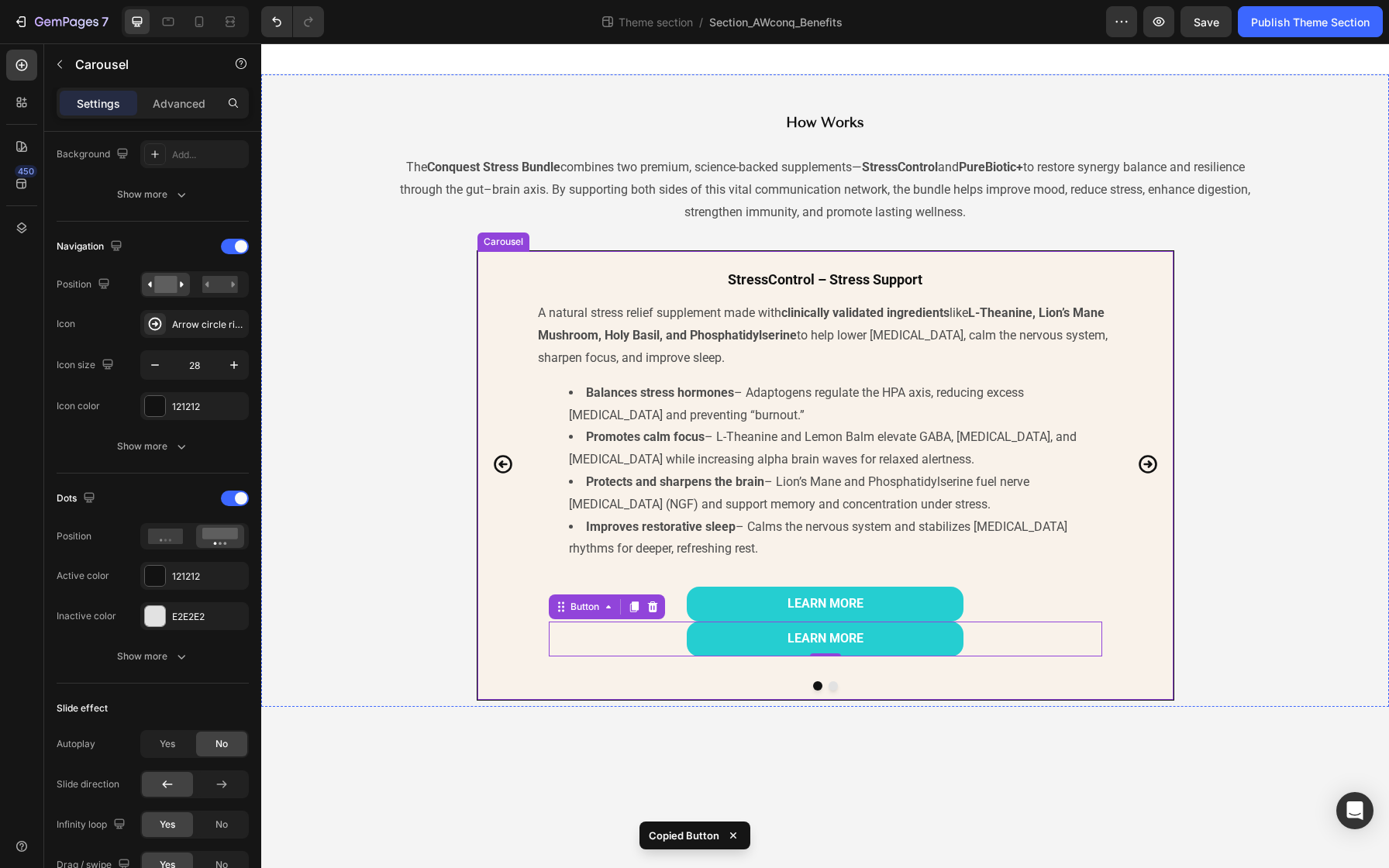
click at [1154, 460] on icon "Carousel Next Arrow" at bounding box center [1147, 464] width 19 height 19
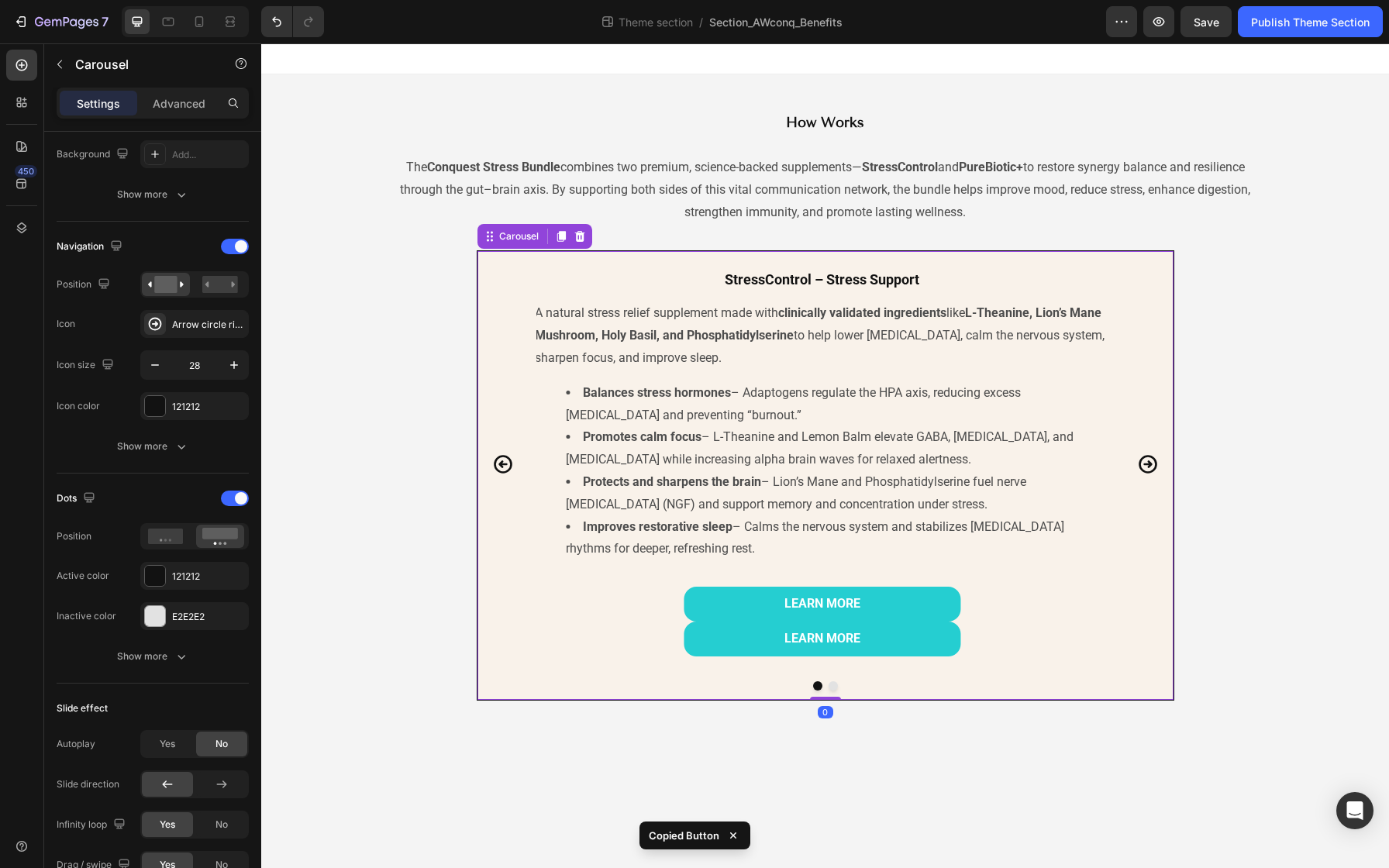
scroll to position [0, 0]
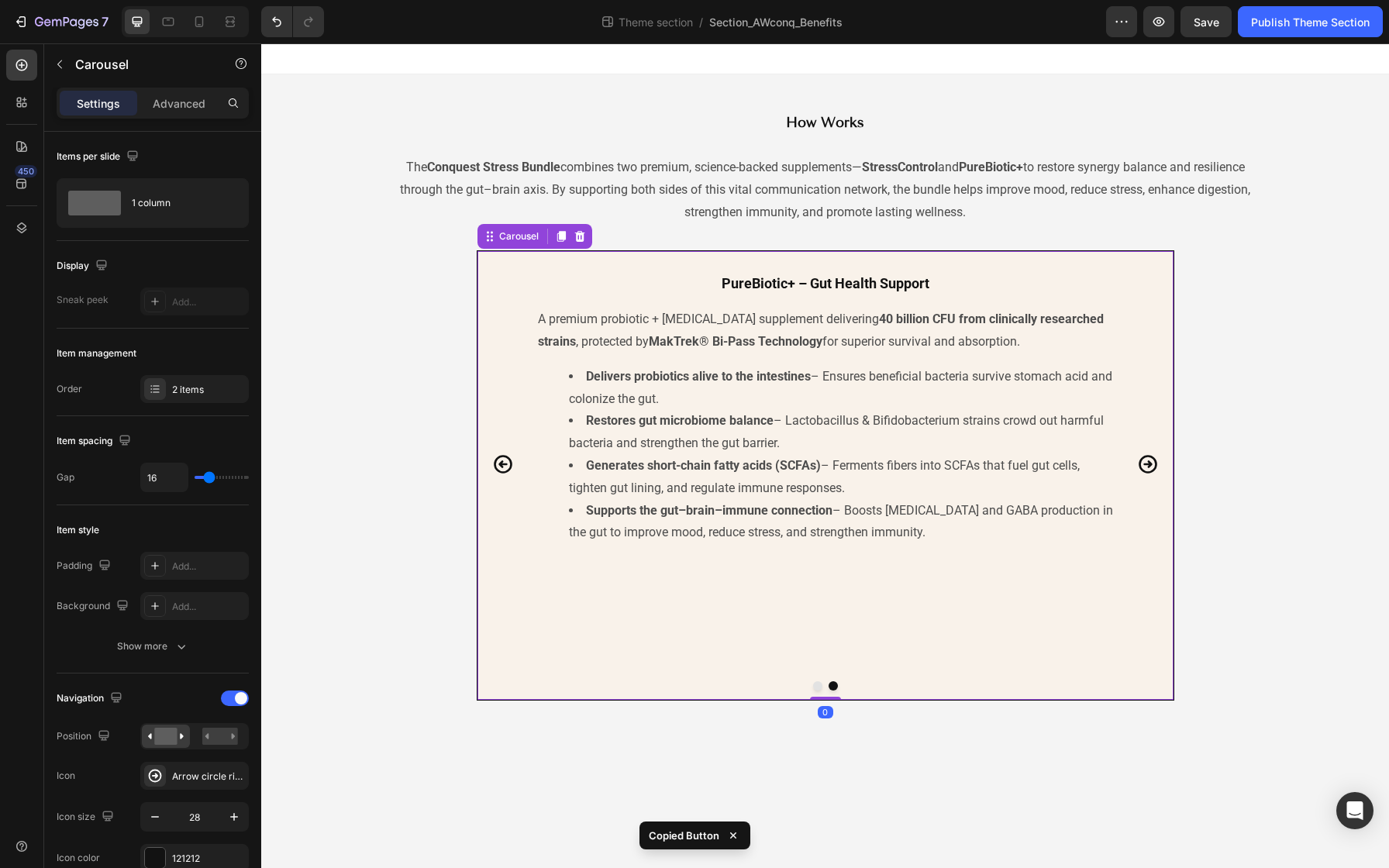
click at [817, 617] on div "PureBiotic+ – Gut Health Support Heading A premium probiotic + [MEDICAL_DATA] s…" at bounding box center [825, 464] width 578 height 408
click at [729, 666] on div "PureBiotic+ – Gut Health Support Heading A premium probiotic + [MEDICAL_DATA] s…" at bounding box center [825, 464] width 578 height 408
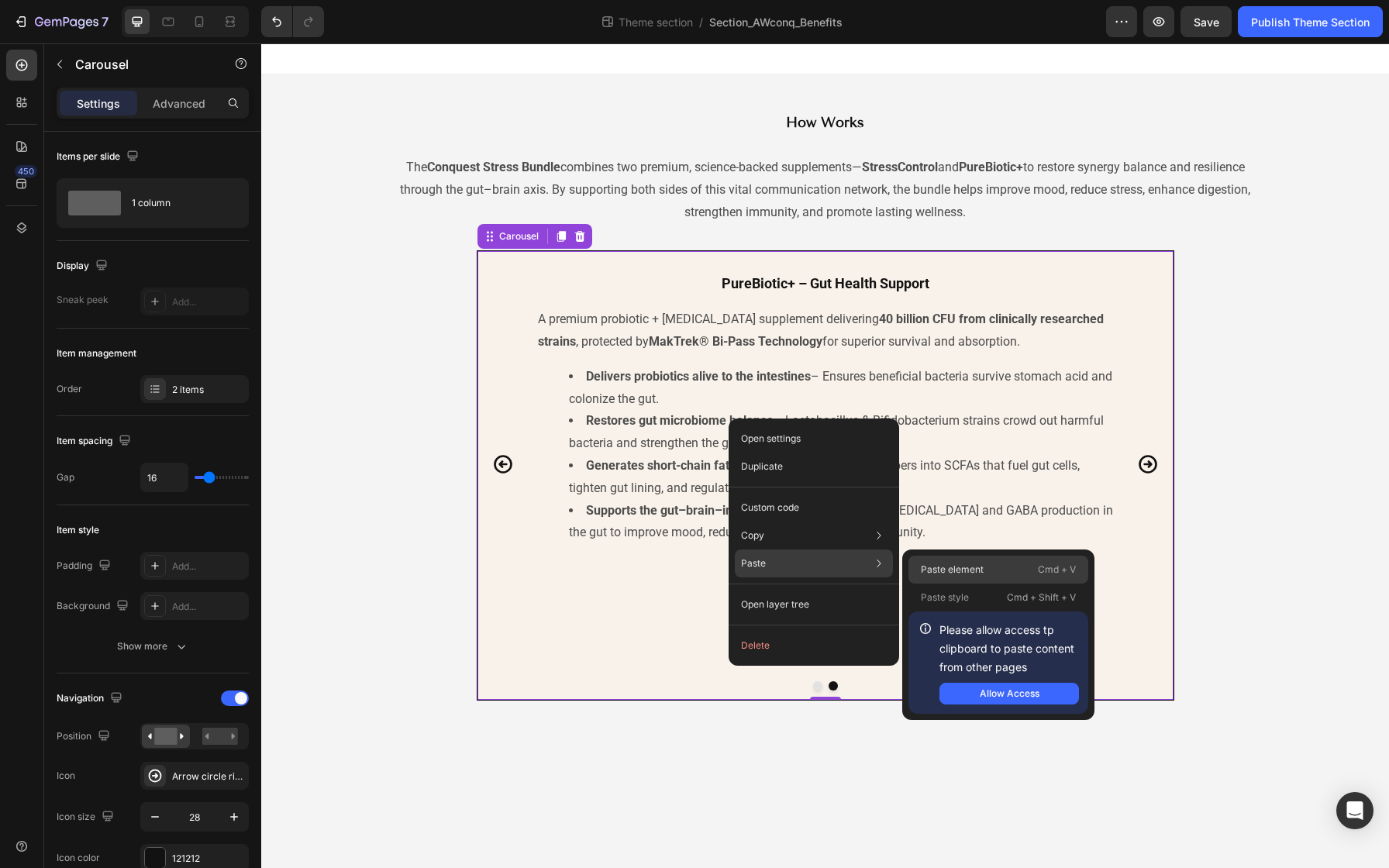
click at [940, 571] on p "Paste element" at bounding box center [952, 570] width 63 height 14
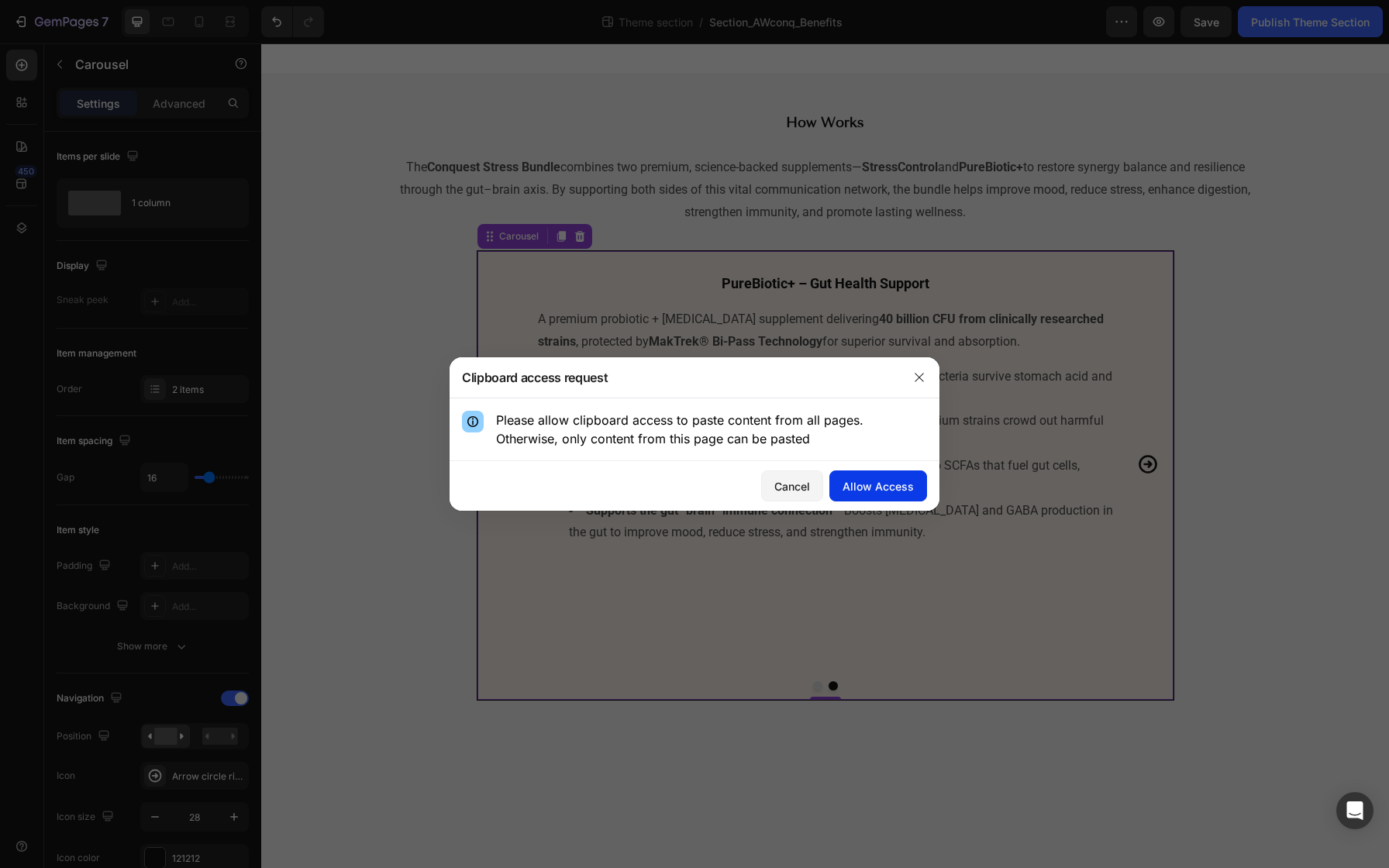
click at [869, 483] on div "Allow Access" at bounding box center [878, 486] width 72 height 16
click at [843, 477] on button "Allow Access" at bounding box center [878, 486] width 98 height 31
click at [843, 478] on div "Allow Access" at bounding box center [878, 486] width 72 height 16
click at [874, 478] on div "Allow Access" at bounding box center [878, 486] width 72 height 16
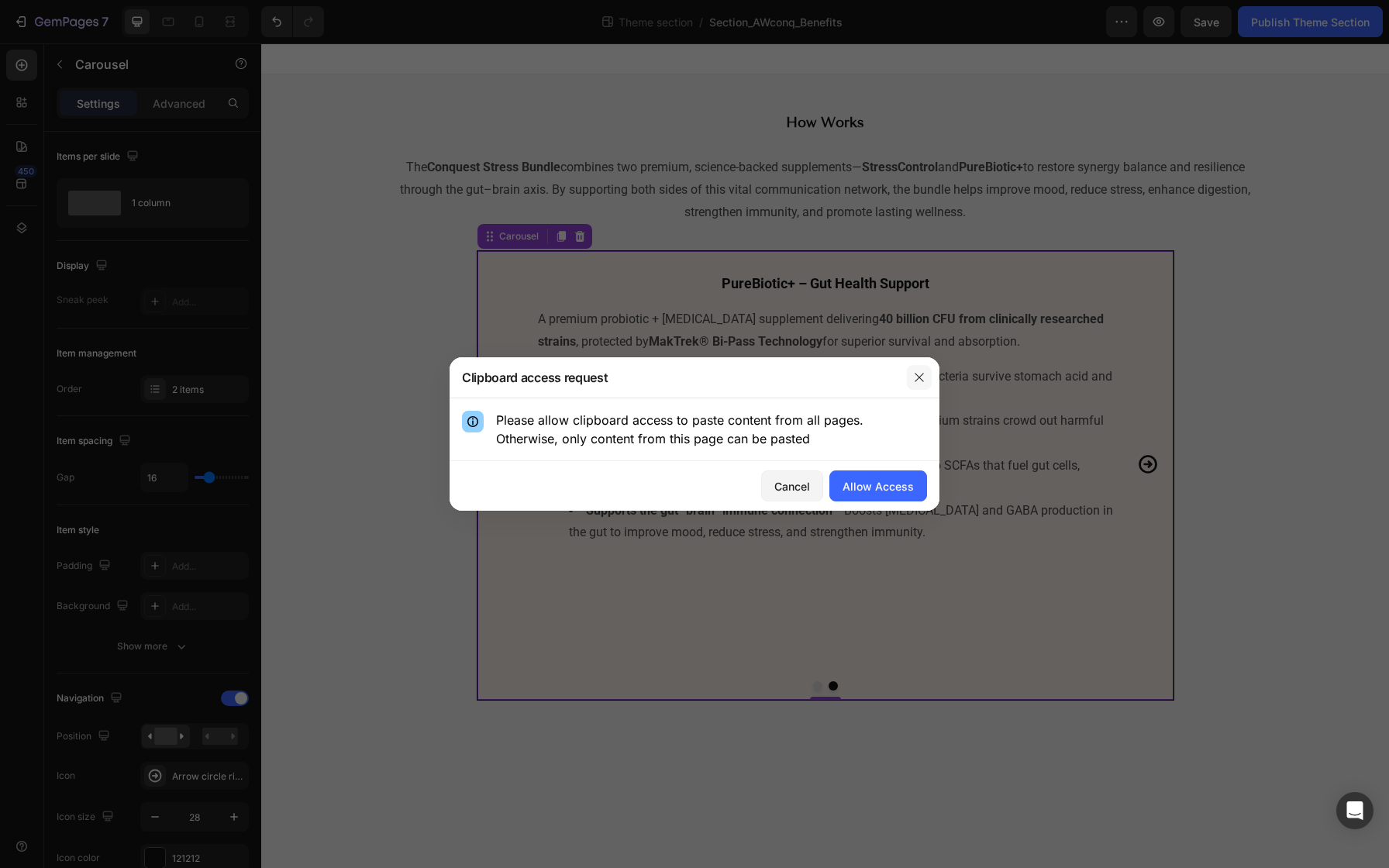
click at [922, 374] on icon "button" at bounding box center [919, 378] width 9 height 9
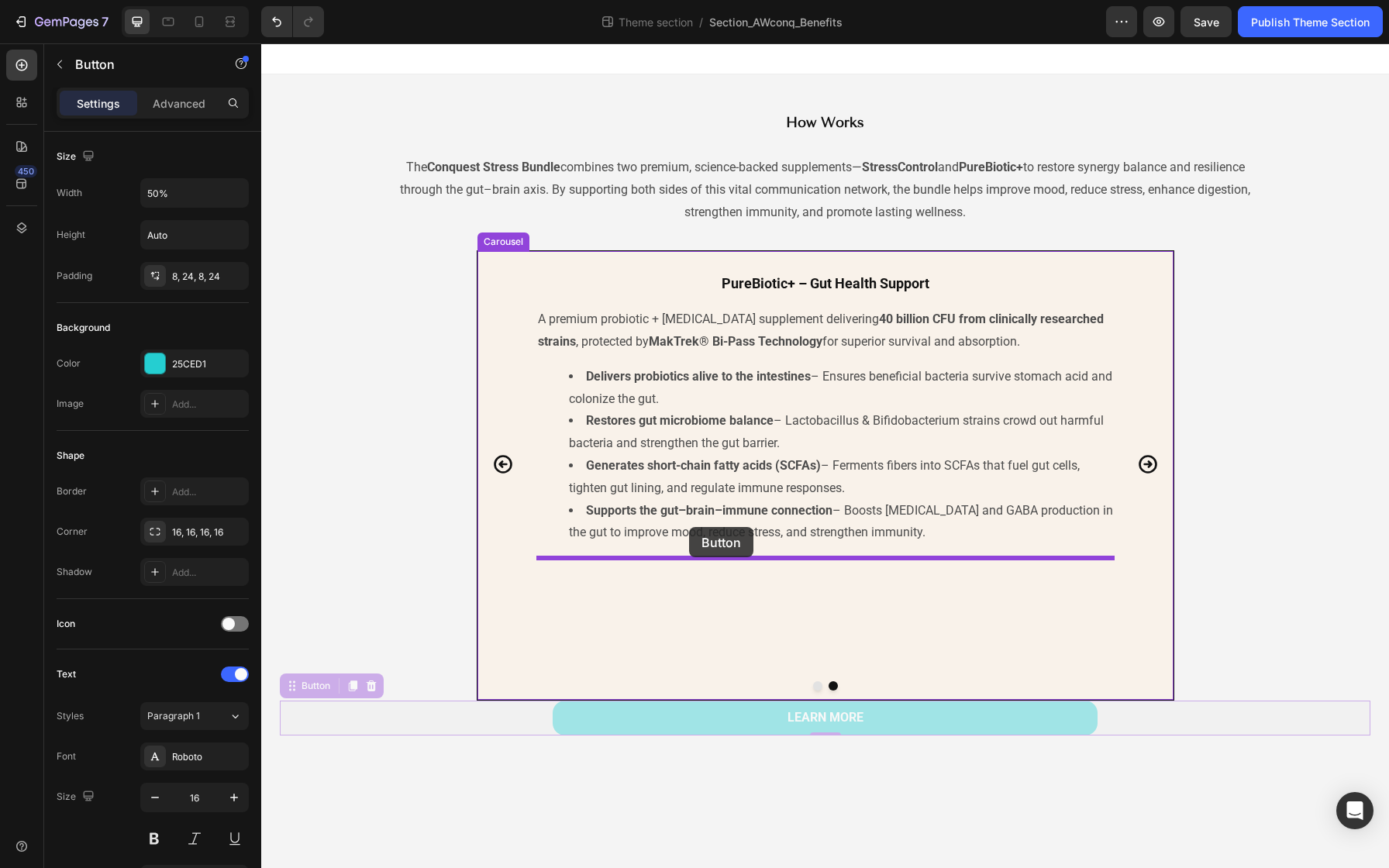
drag, startPoint x: 512, startPoint y: 715, endPoint x: 689, endPoint y: 527, distance: 258.2
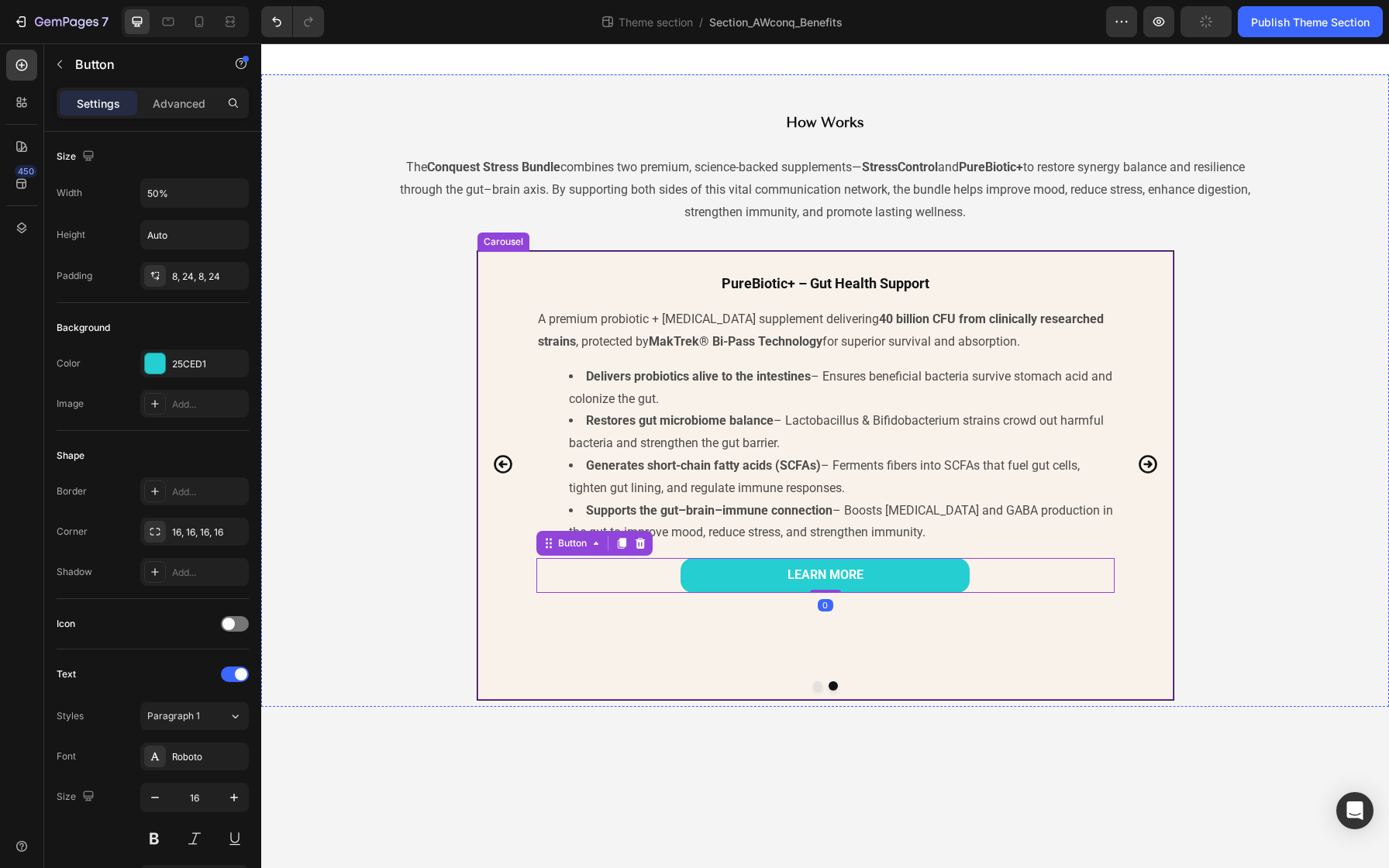
click at [885, 639] on div "PureBiotic+ – Gut Health Support Heading A premium probiotic + [MEDICAL_DATA] s…" at bounding box center [825, 464] width 578 height 408
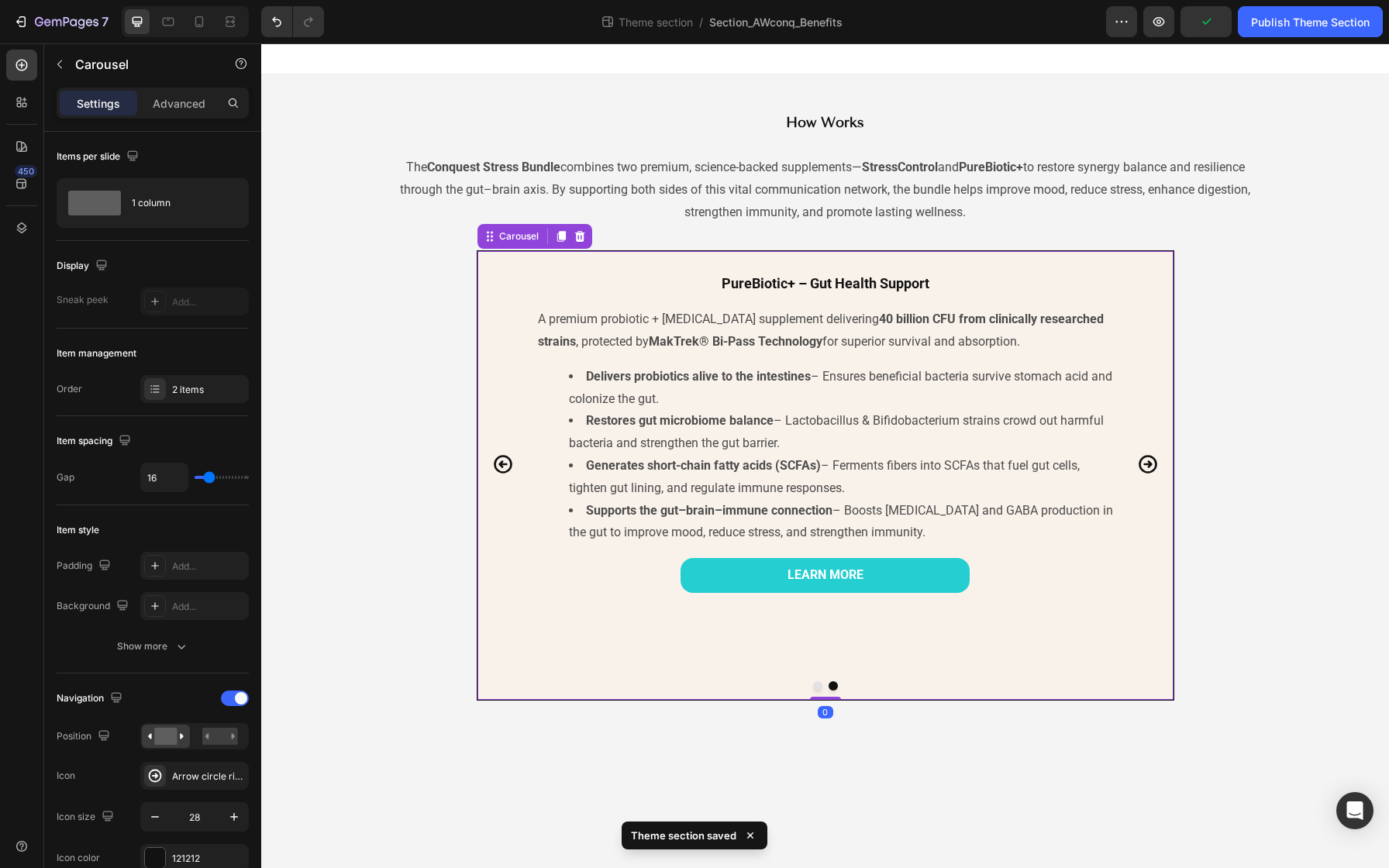
click at [498, 472] on icon "Carousel Back Arrow" at bounding box center [503, 464] width 19 height 19
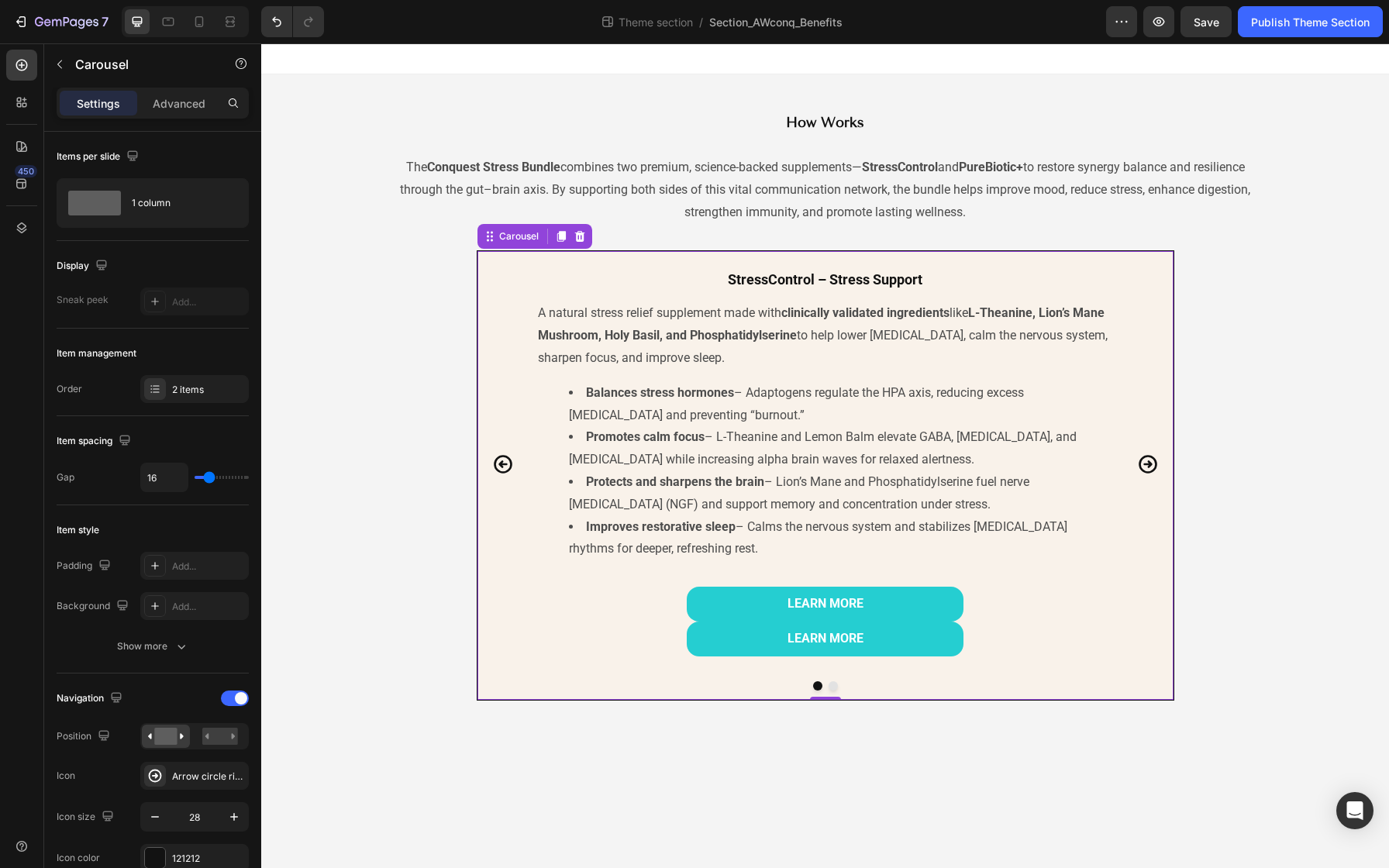
click at [503, 465] on icon "Carousel Back Arrow" at bounding box center [503, 464] width 21 height 21
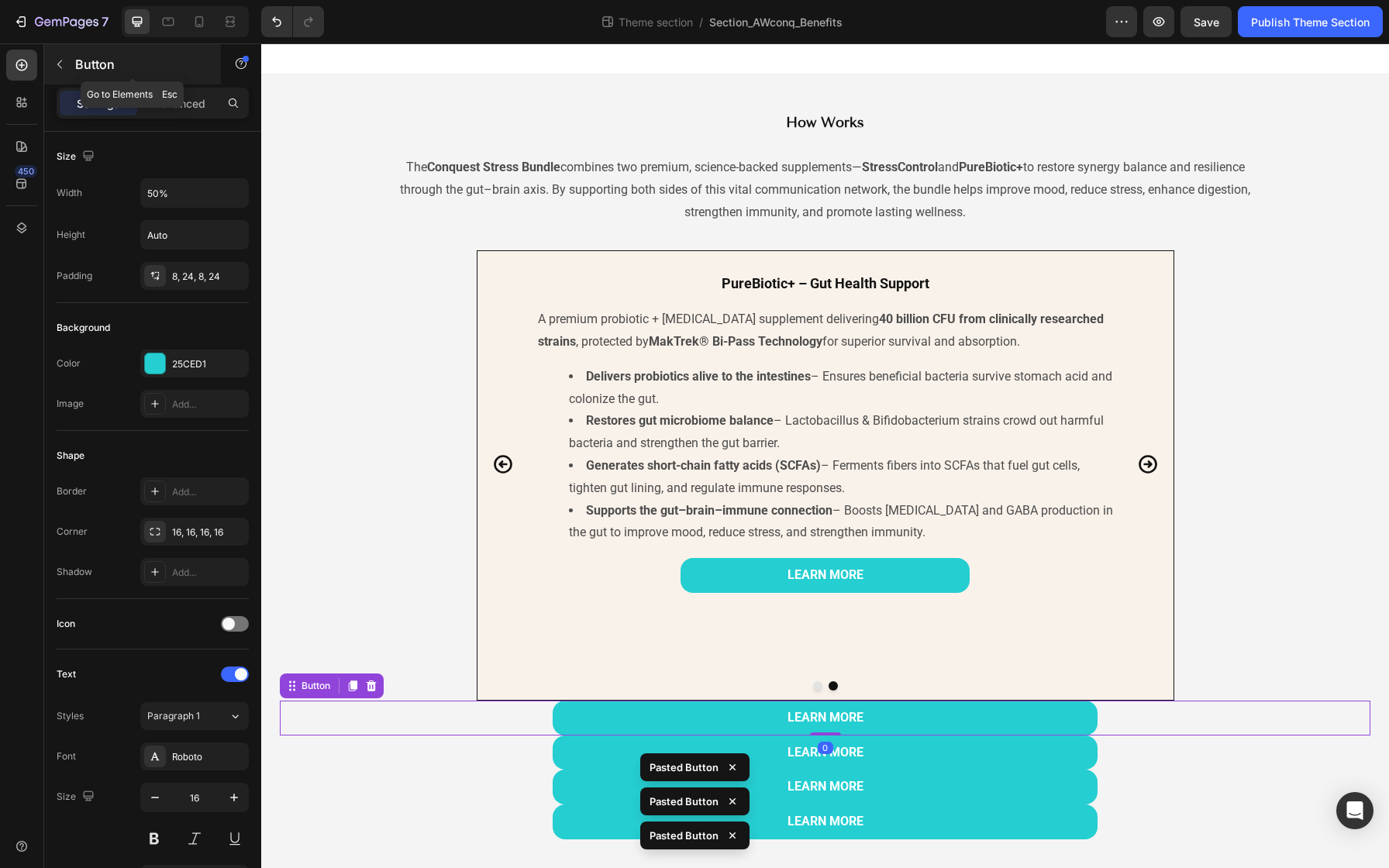
click at [64, 68] on icon "button" at bounding box center [60, 64] width 13 height 13
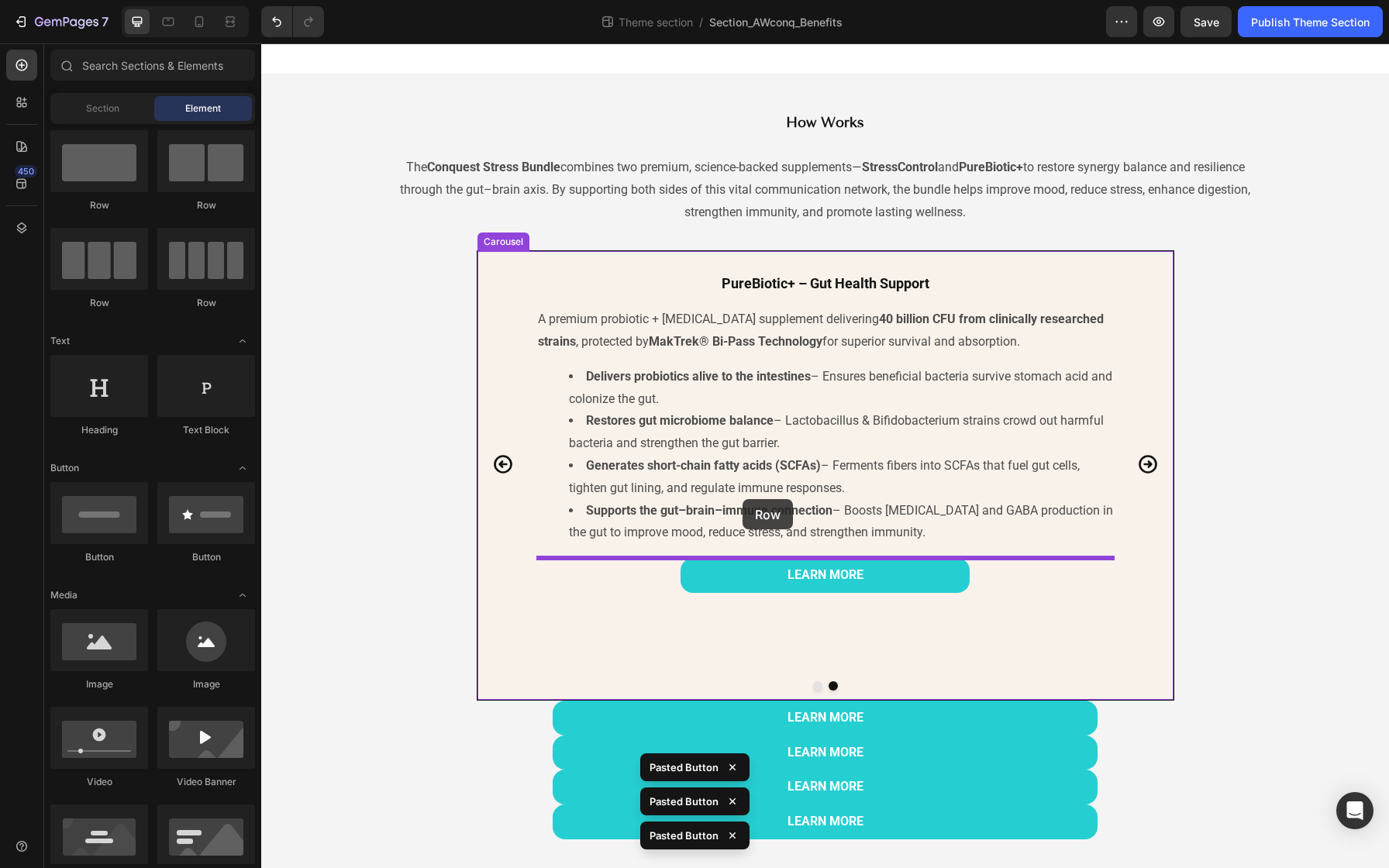
drag, startPoint x: 356, startPoint y: 199, endPoint x: 743, endPoint y: 499, distance: 489.7
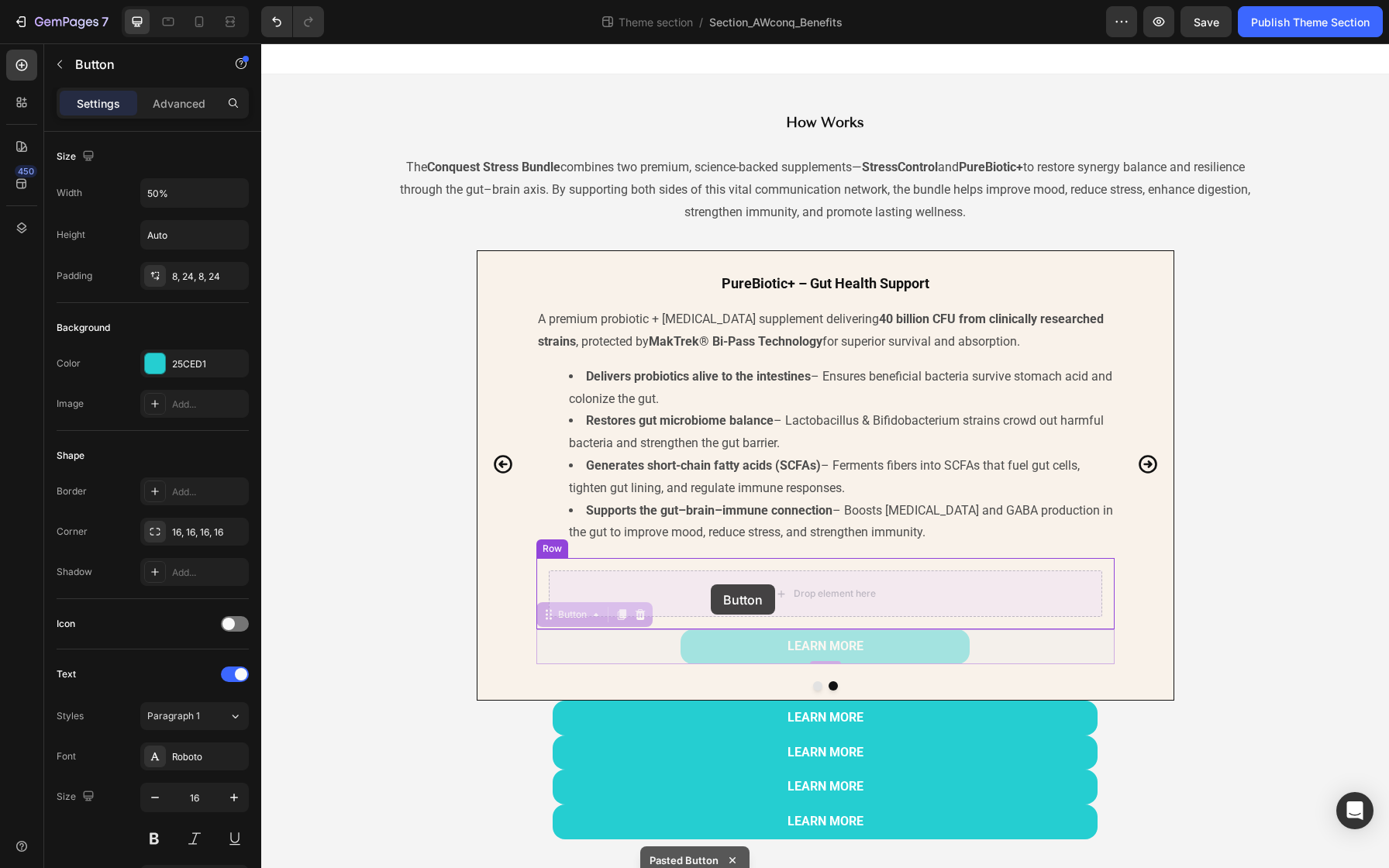
drag, startPoint x: 725, startPoint y: 651, endPoint x: 711, endPoint y: 584, distance: 68.4
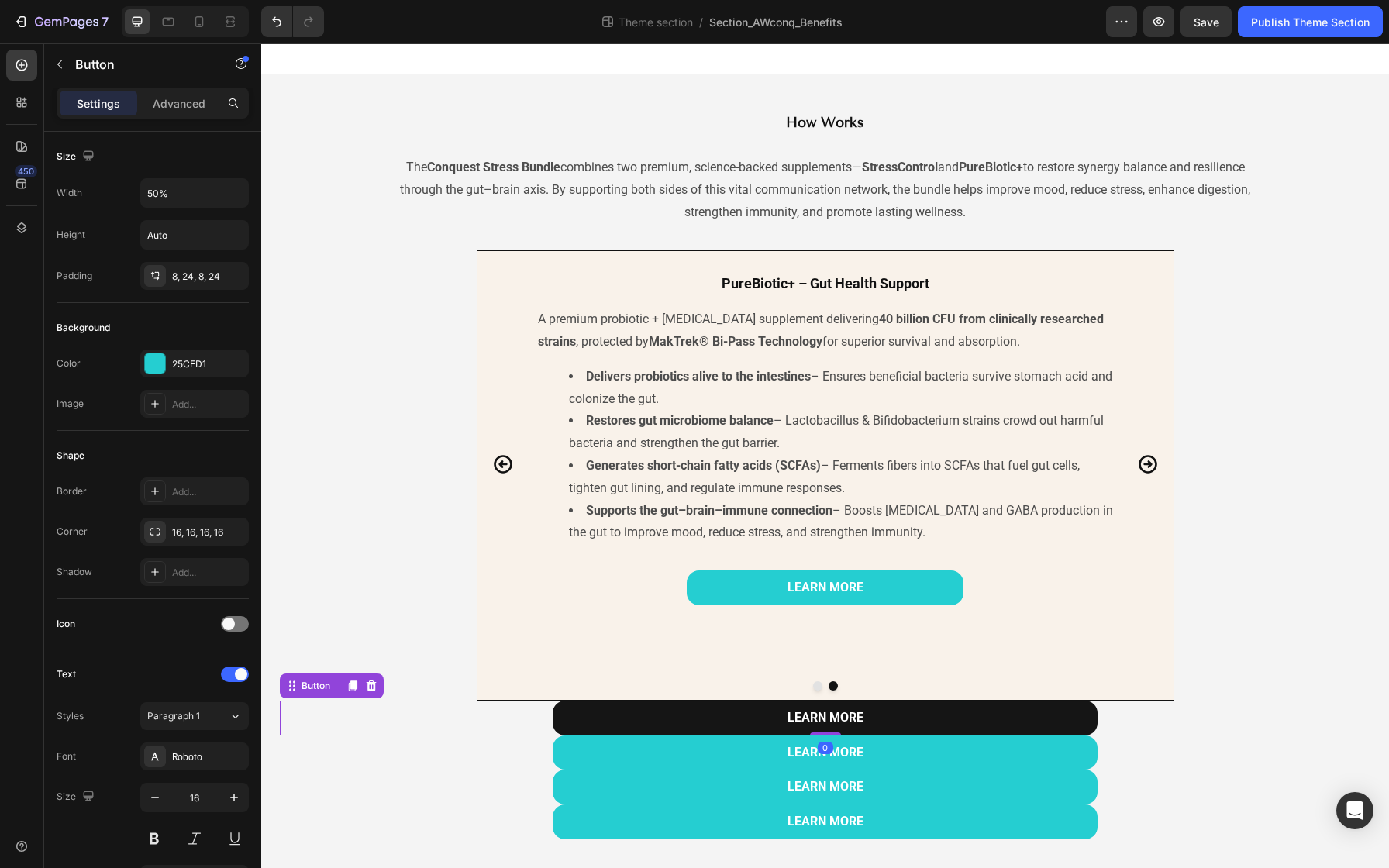
click at [665, 712] on link "LEARN MORE" at bounding box center [825, 718] width 546 height 35
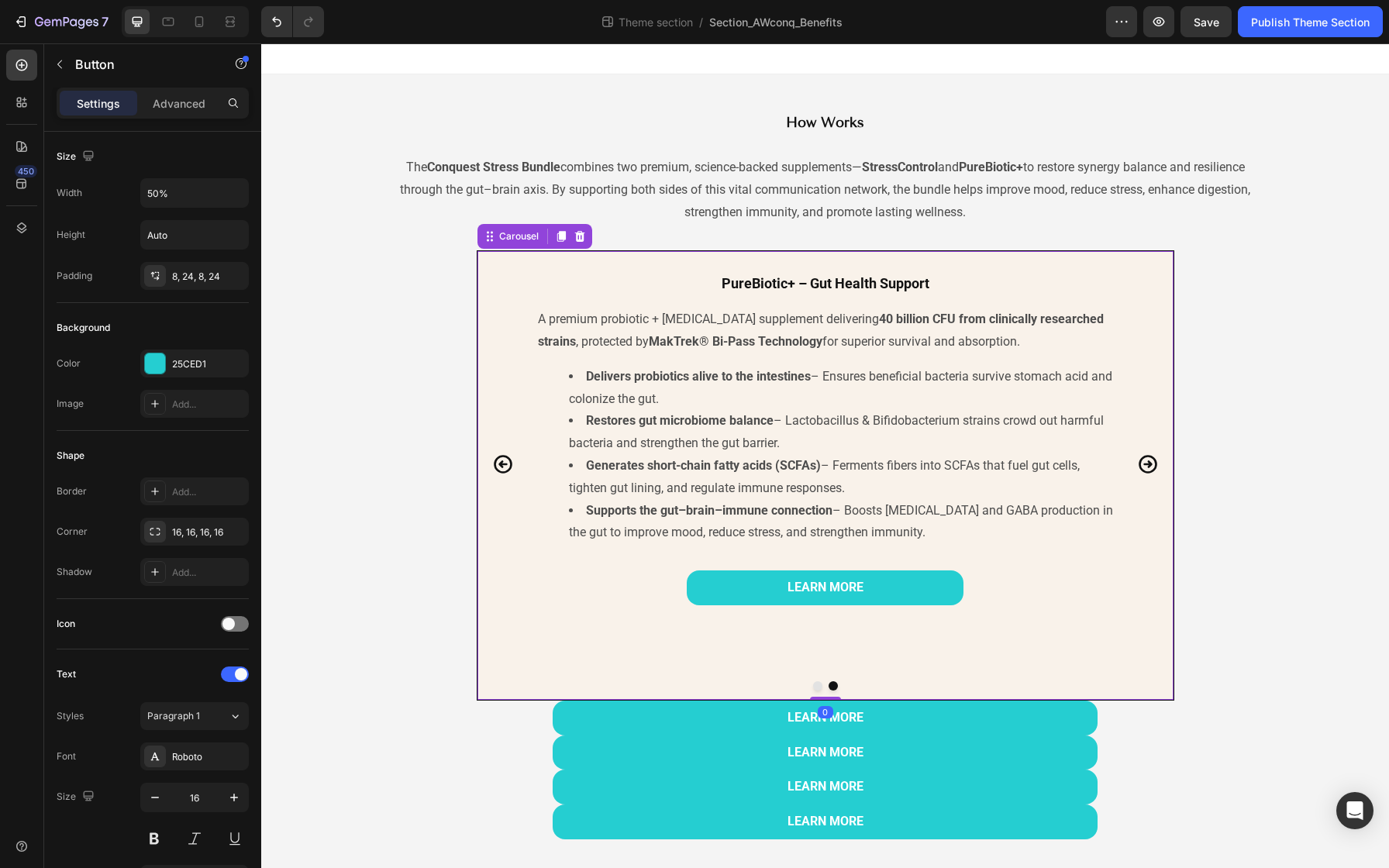
click at [848, 634] on div "PureBiotic+ – Gut Health Support Heading A premium probiotic + [MEDICAL_DATA] s…" at bounding box center [825, 464] width 578 height 408
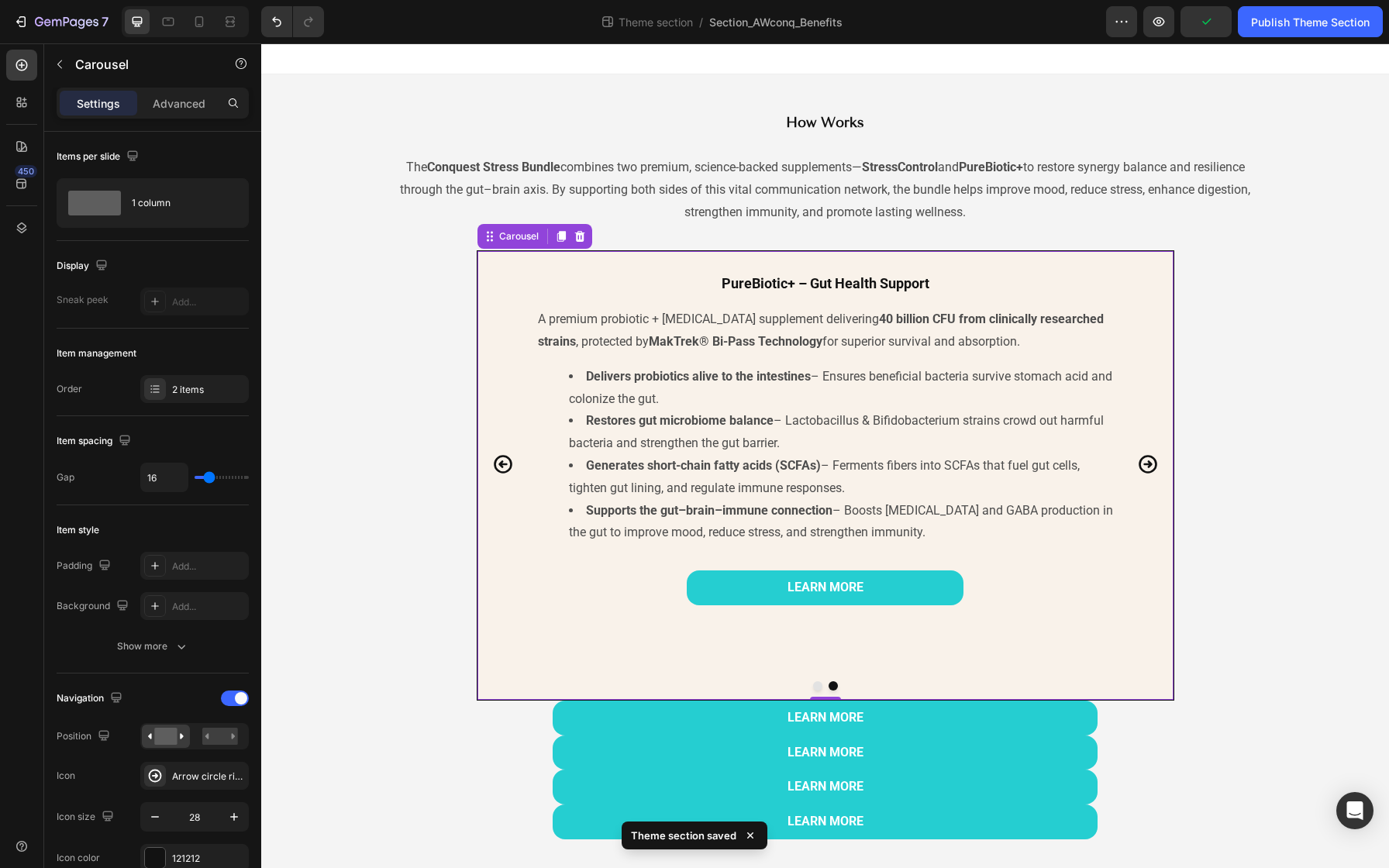
click at [505, 471] on icon "Carousel Back Arrow" at bounding box center [503, 464] width 21 height 21
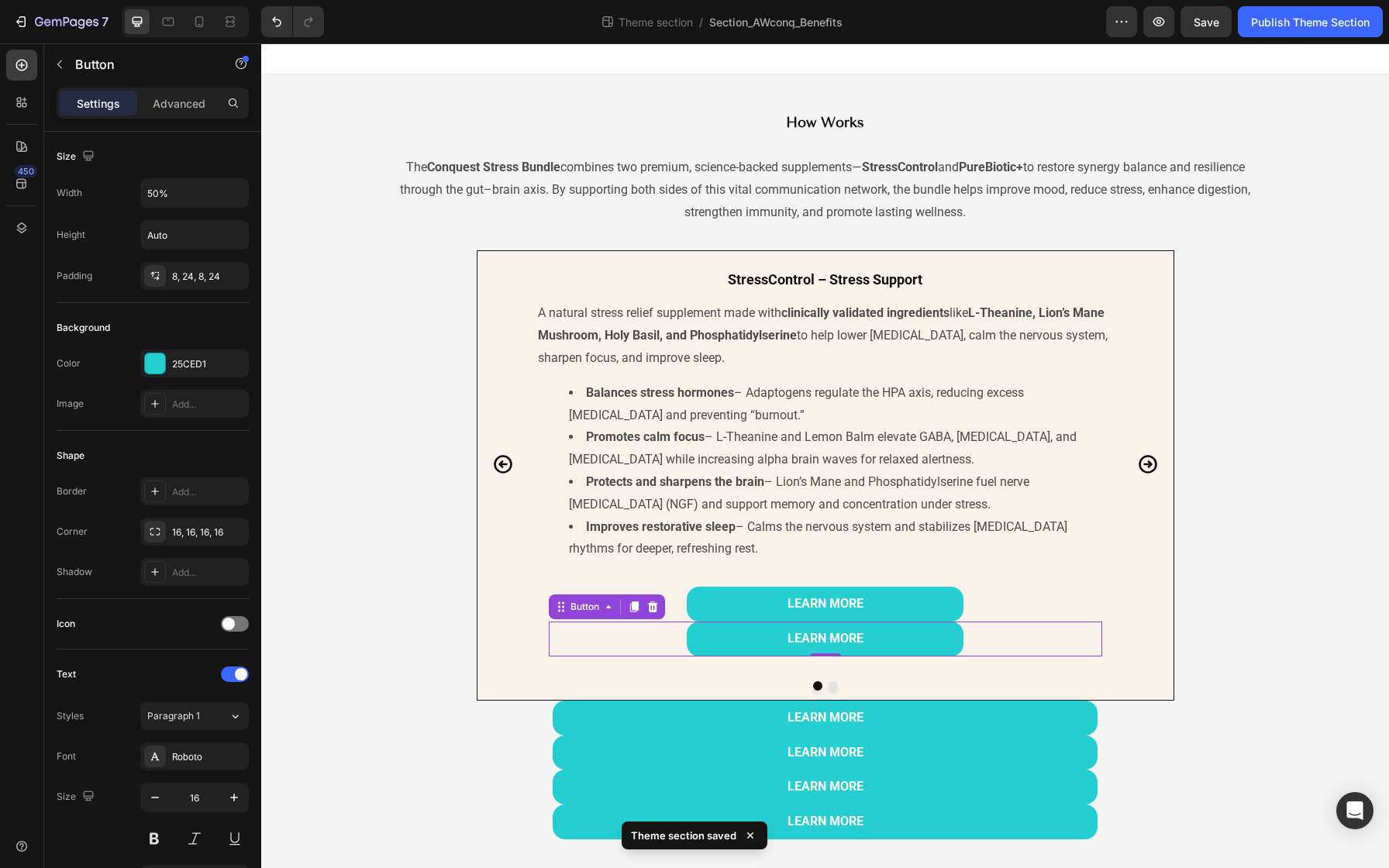
click at [653, 640] on div "LEARN MORE Button 0" at bounding box center [825, 639] width 553 height 35
click at [650, 608] on icon at bounding box center [652, 607] width 10 height 11
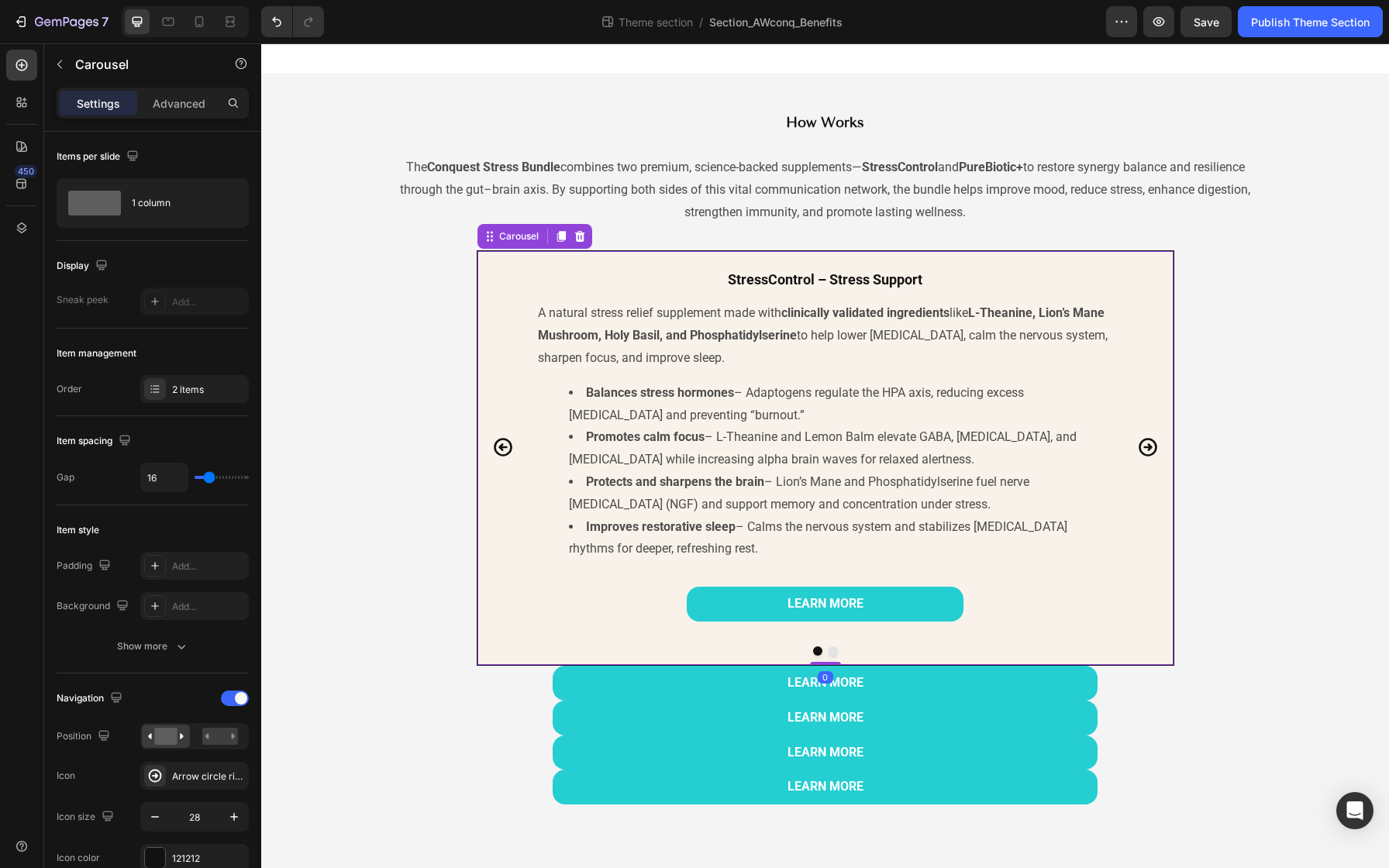
click at [1154, 442] on icon "Carousel Next Arrow" at bounding box center [1147, 447] width 19 height 19
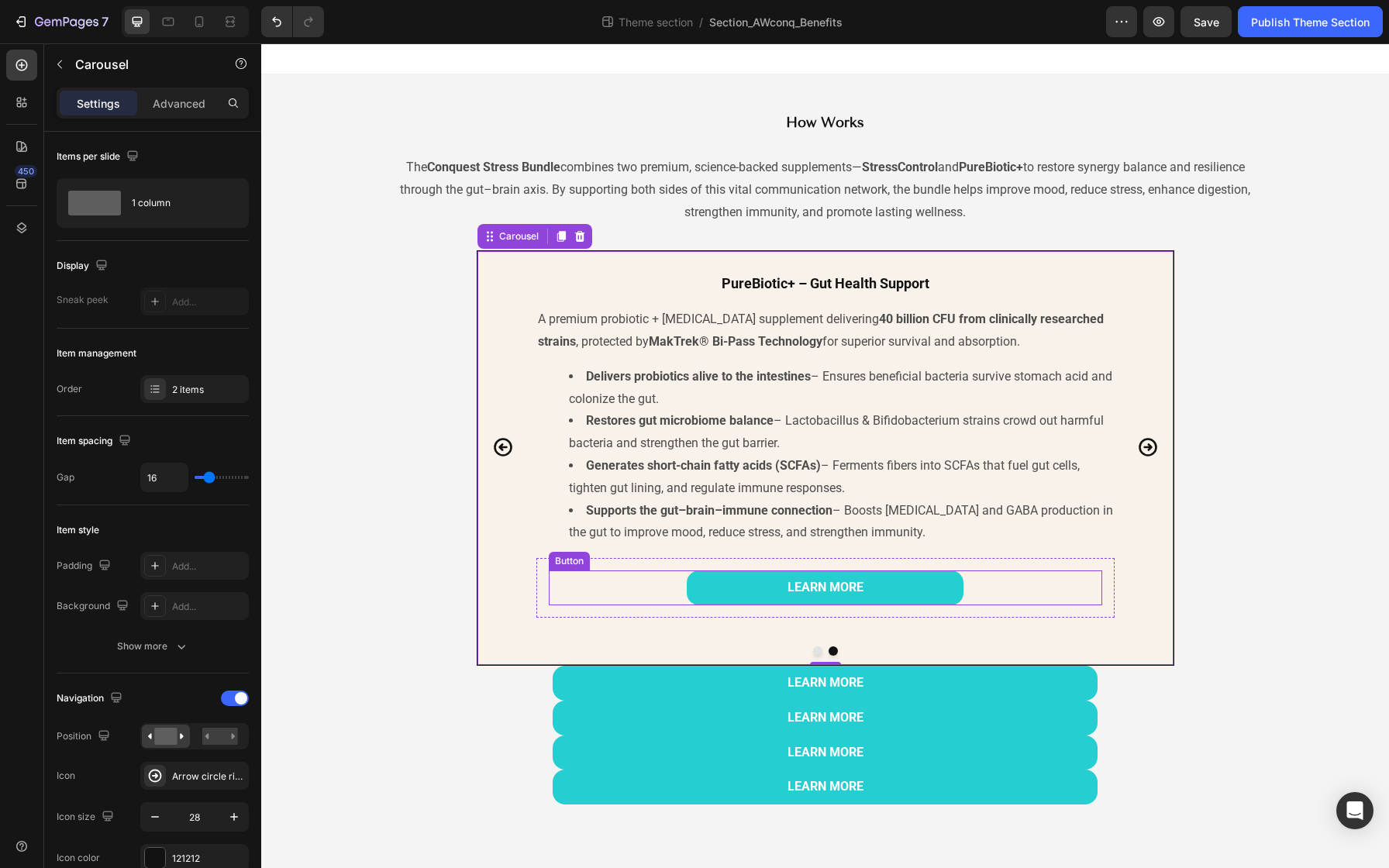
click at [652, 581] on div "LEARN MORE Button" at bounding box center [825, 587] width 553 height 35
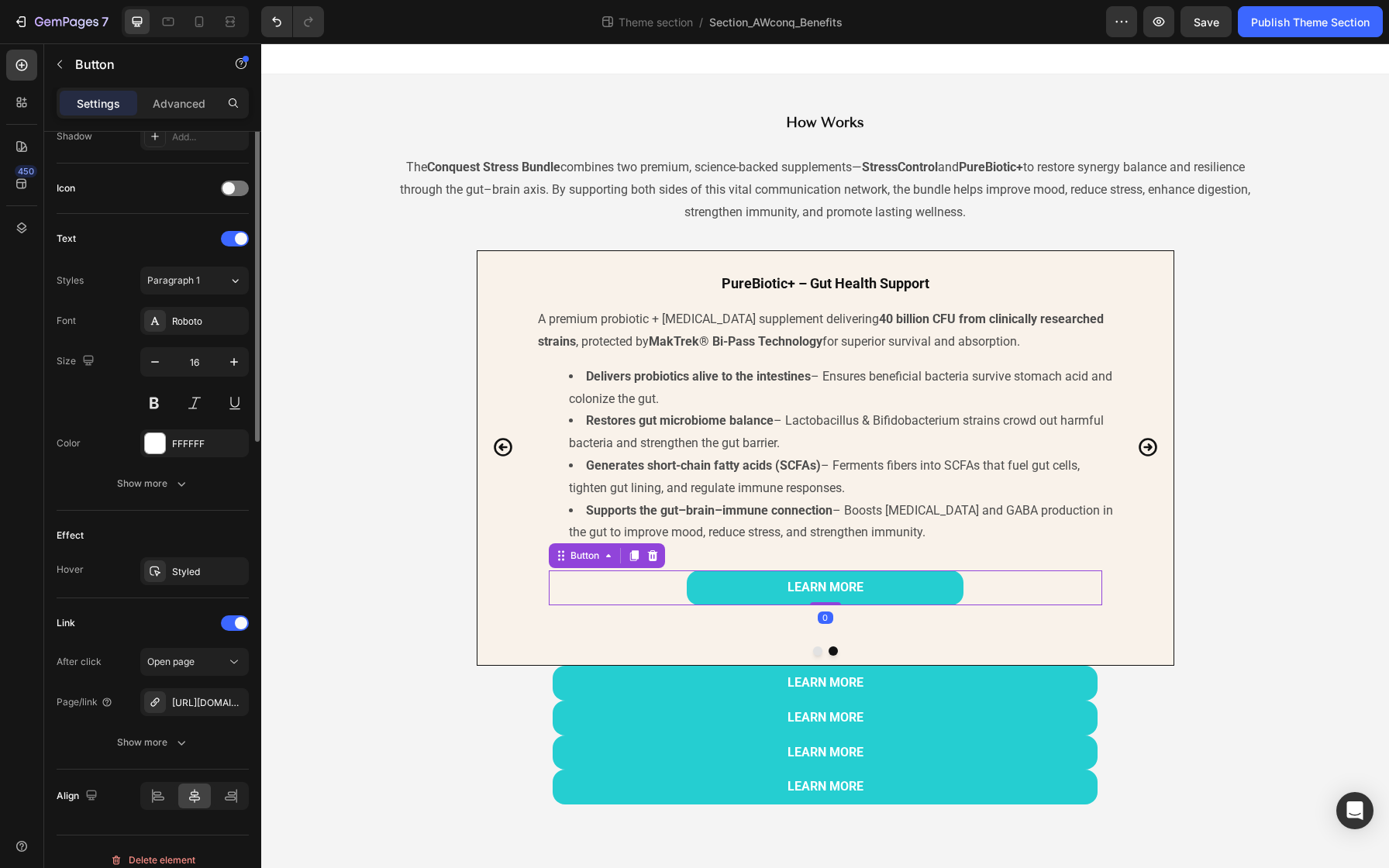
scroll to position [452, 0]
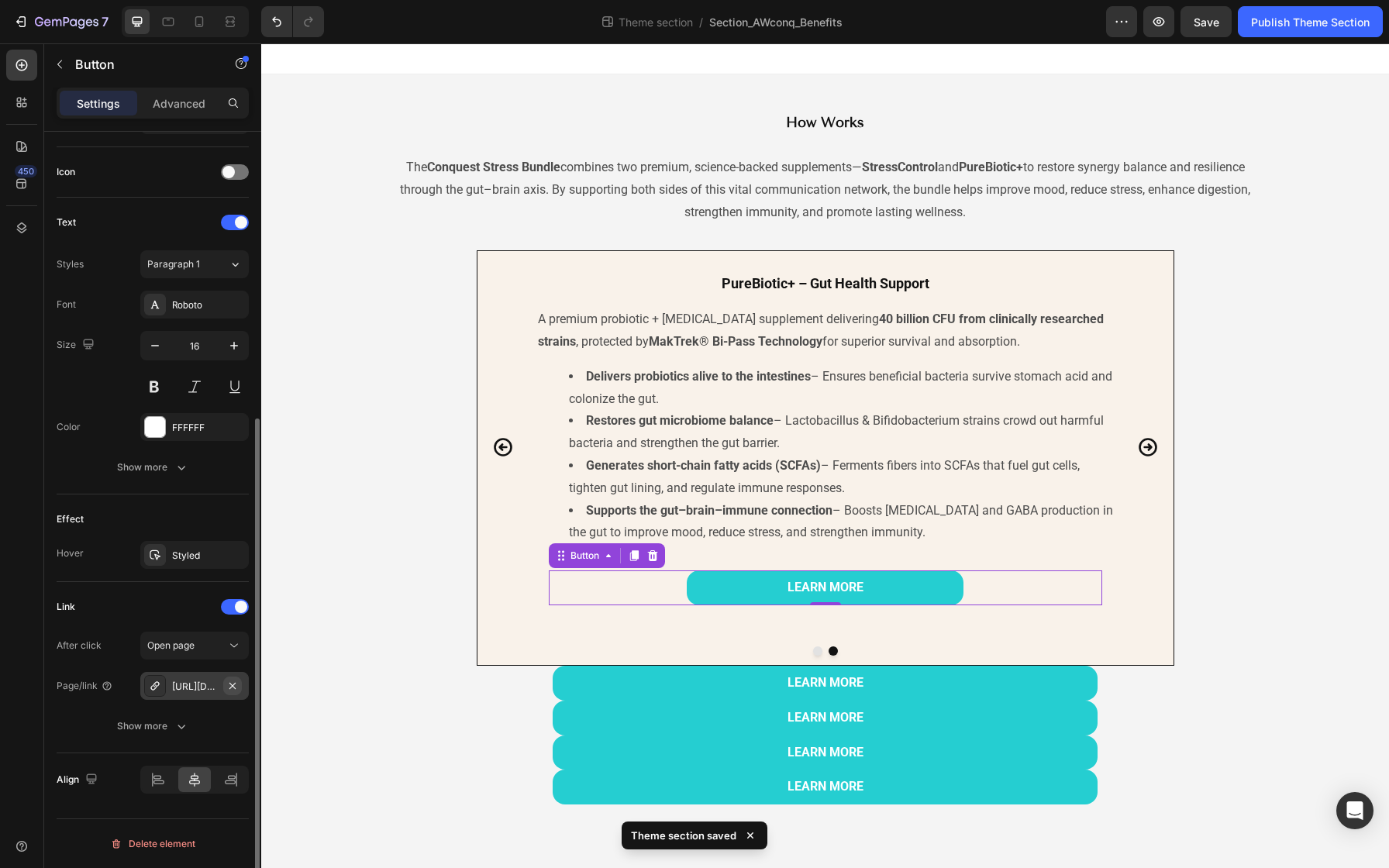
click at [235, 681] on icon "button" at bounding box center [233, 685] width 13 height 13
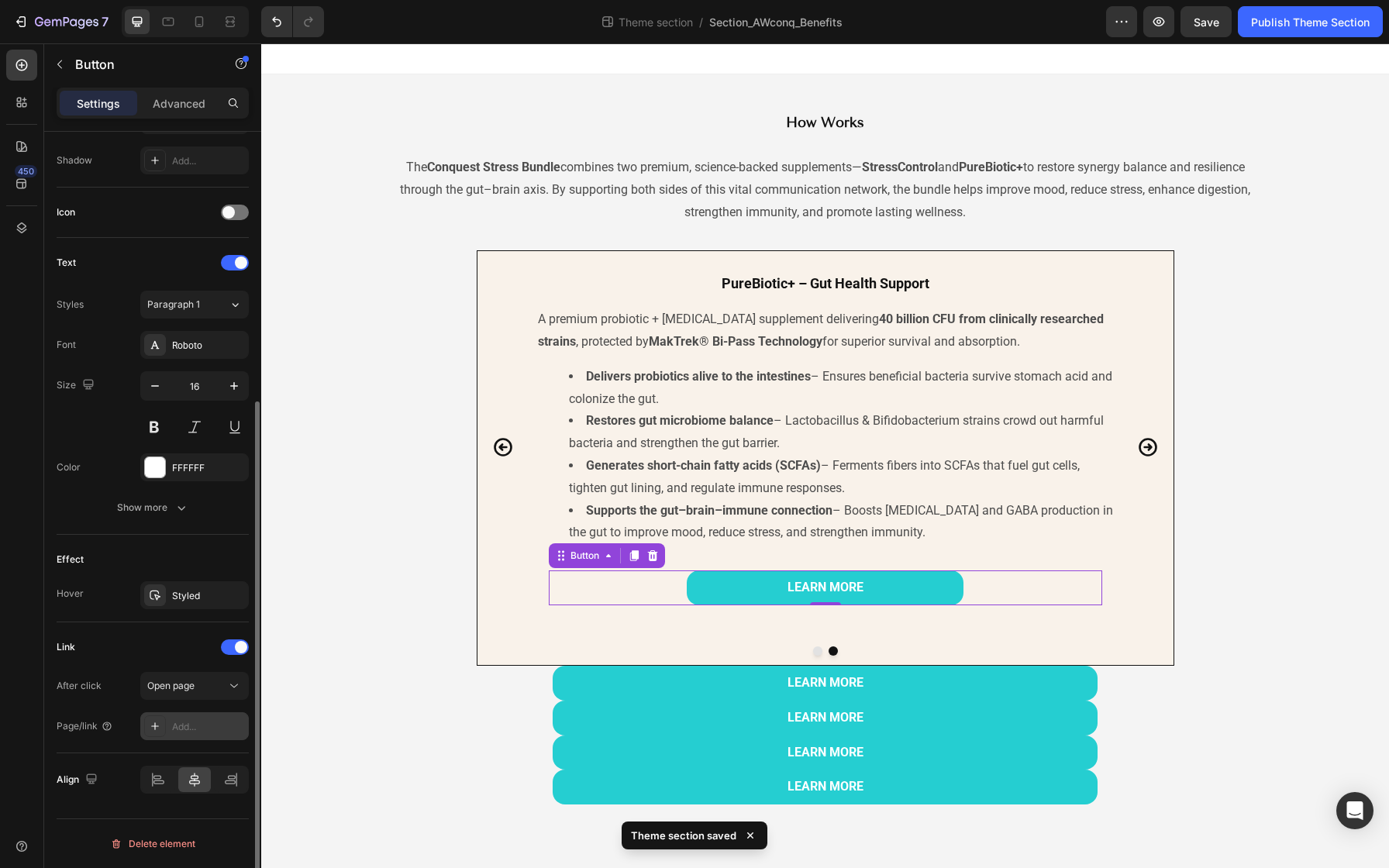
scroll to position [412, 0]
click at [182, 726] on div "Add..." at bounding box center [208, 728] width 72 height 14
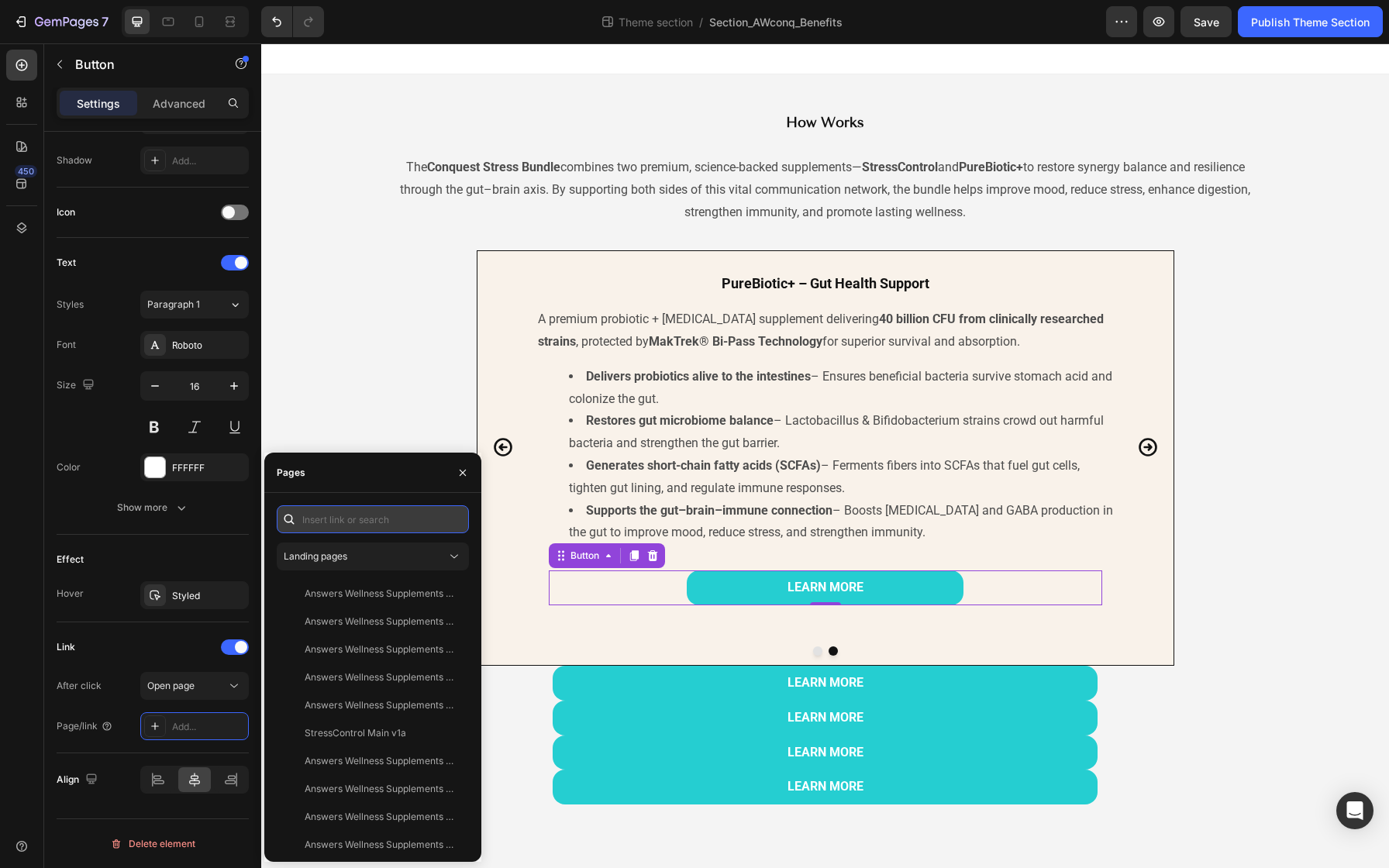
click at [336, 517] on input "text" at bounding box center [372, 519] width 192 height 28
paste input "[URL][DOMAIN_NAME]"
type input "[URL][DOMAIN_NAME]"
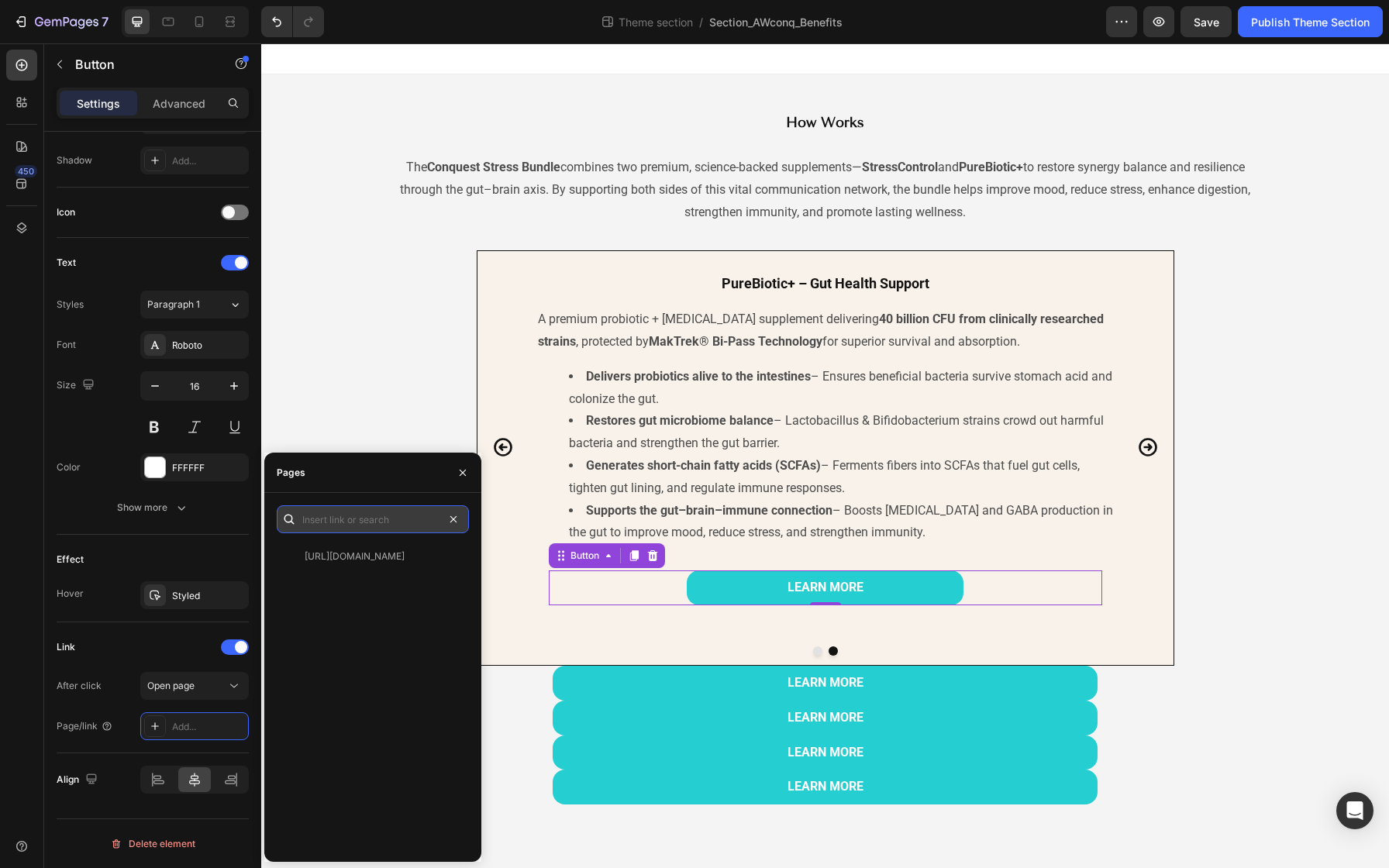
scroll to position [0, 0]
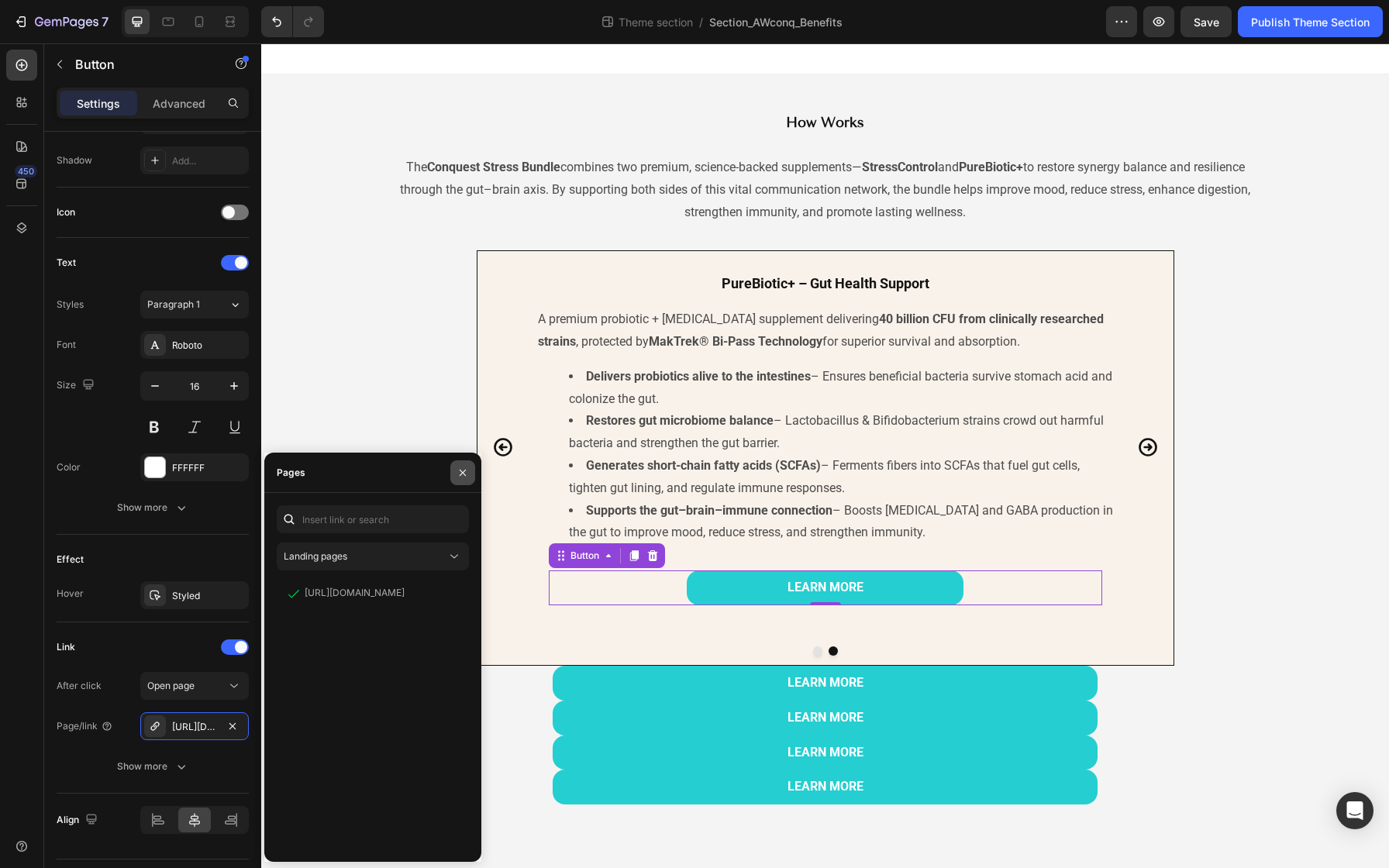
click at [468, 467] on icon "button" at bounding box center [463, 472] width 13 height 13
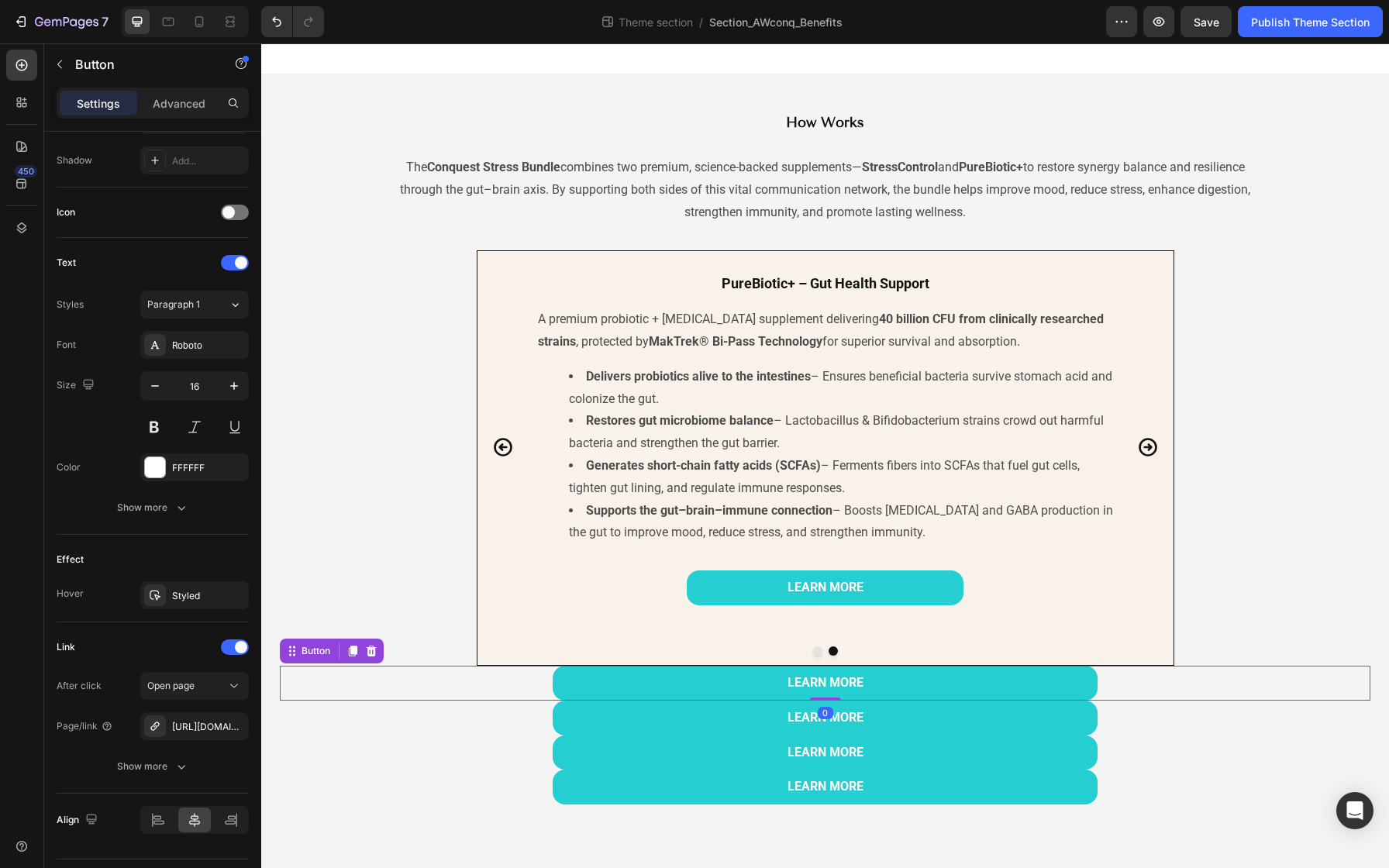
click at [485, 691] on div "LEARN MORE Button 0" at bounding box center [825, 683] width 1090 height 35
click at [373, 651] on icon at bounding box center [371, 651] width 13 height 13
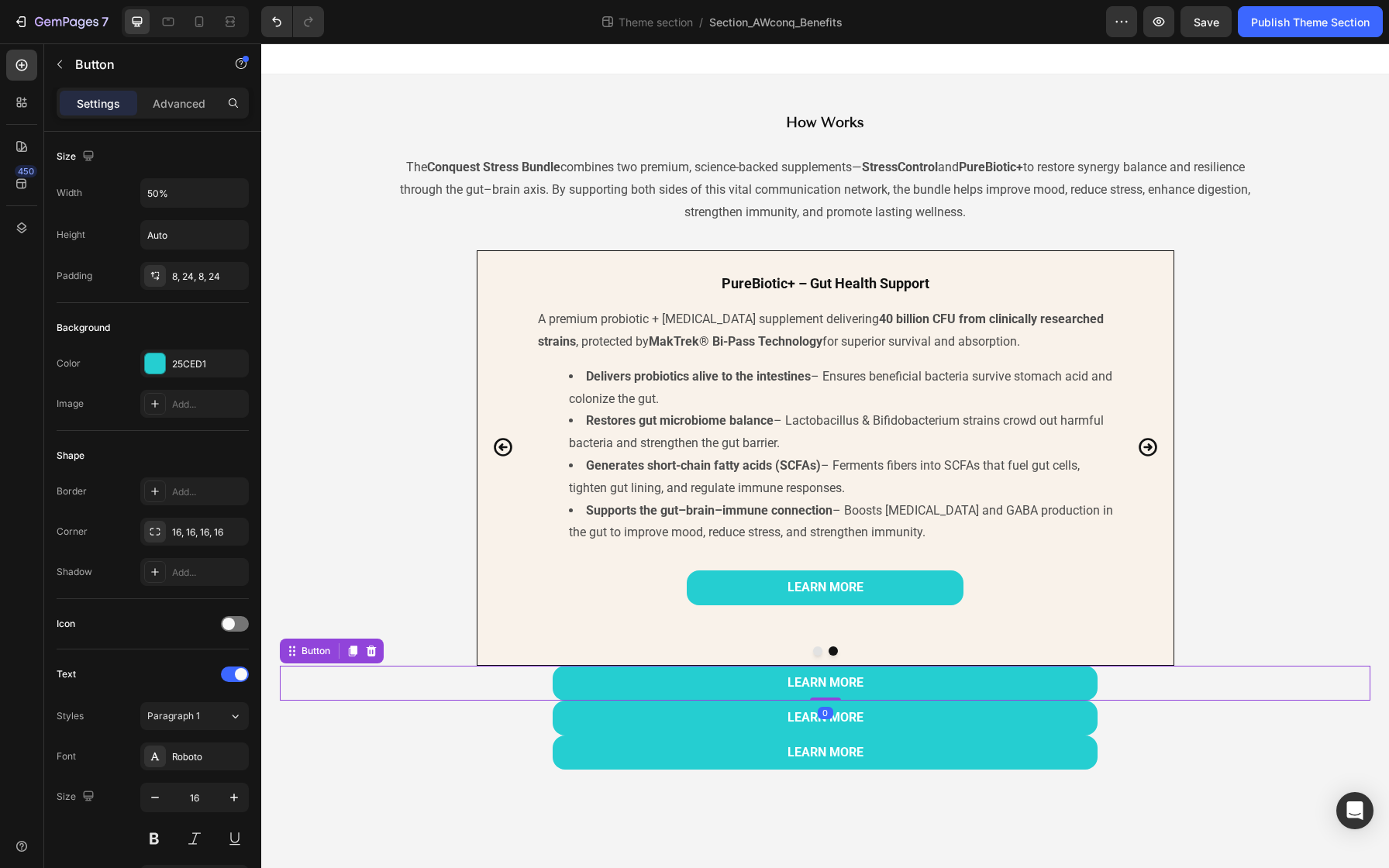
click at [375, 681] on div "LEARN MORE Button 0" at bounding box center [825, 683] width 1090 height 35
click at [371, 650] on icon at bounding box center [371, 651] width 10 height 11
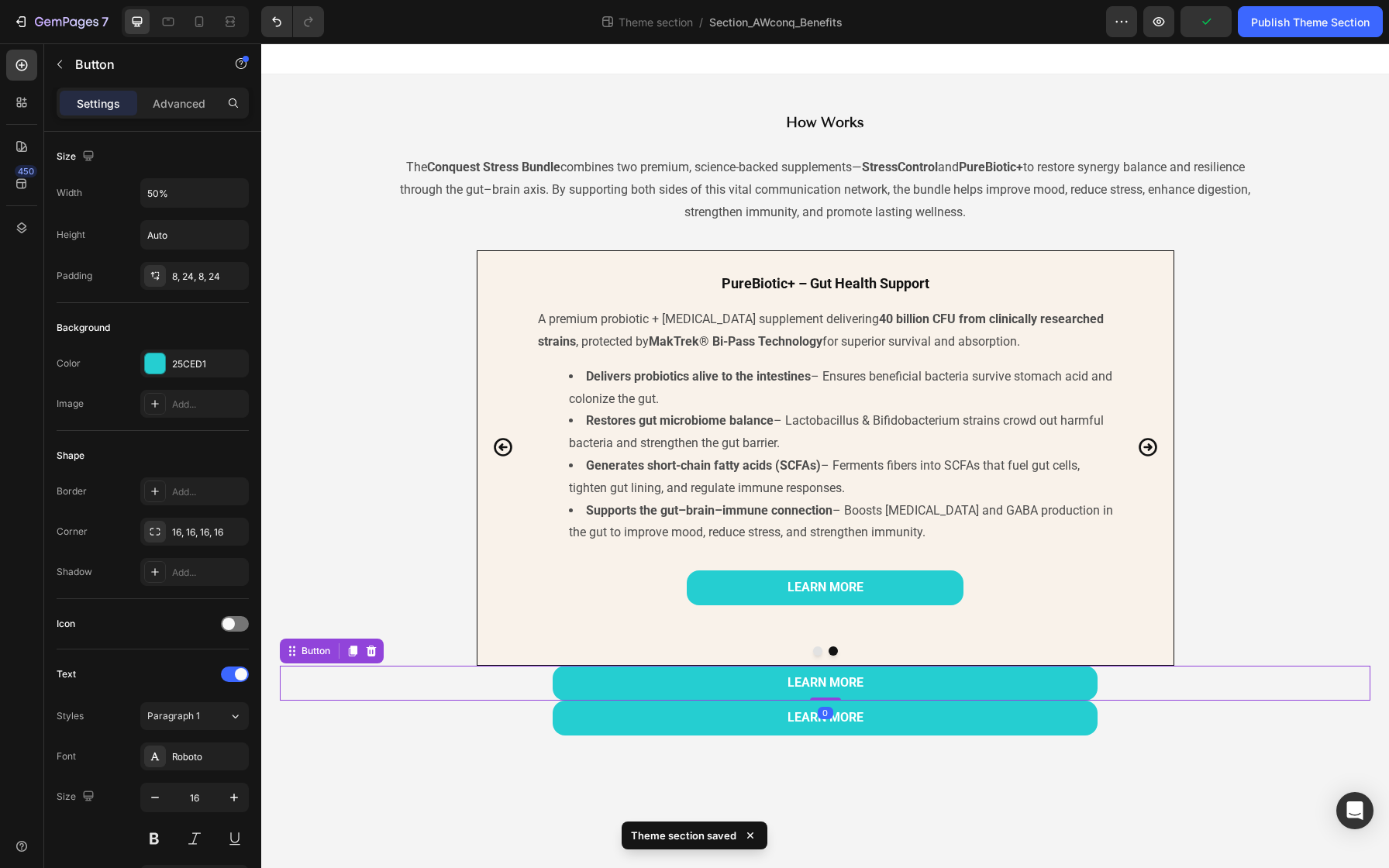
click at [379, 680] on div "LEARN MORE Button 0" at bounding box center [825, 683] width 1090 height 35
click at [373, 650] on icon at bounding box center [371, 651] width 10 height 11
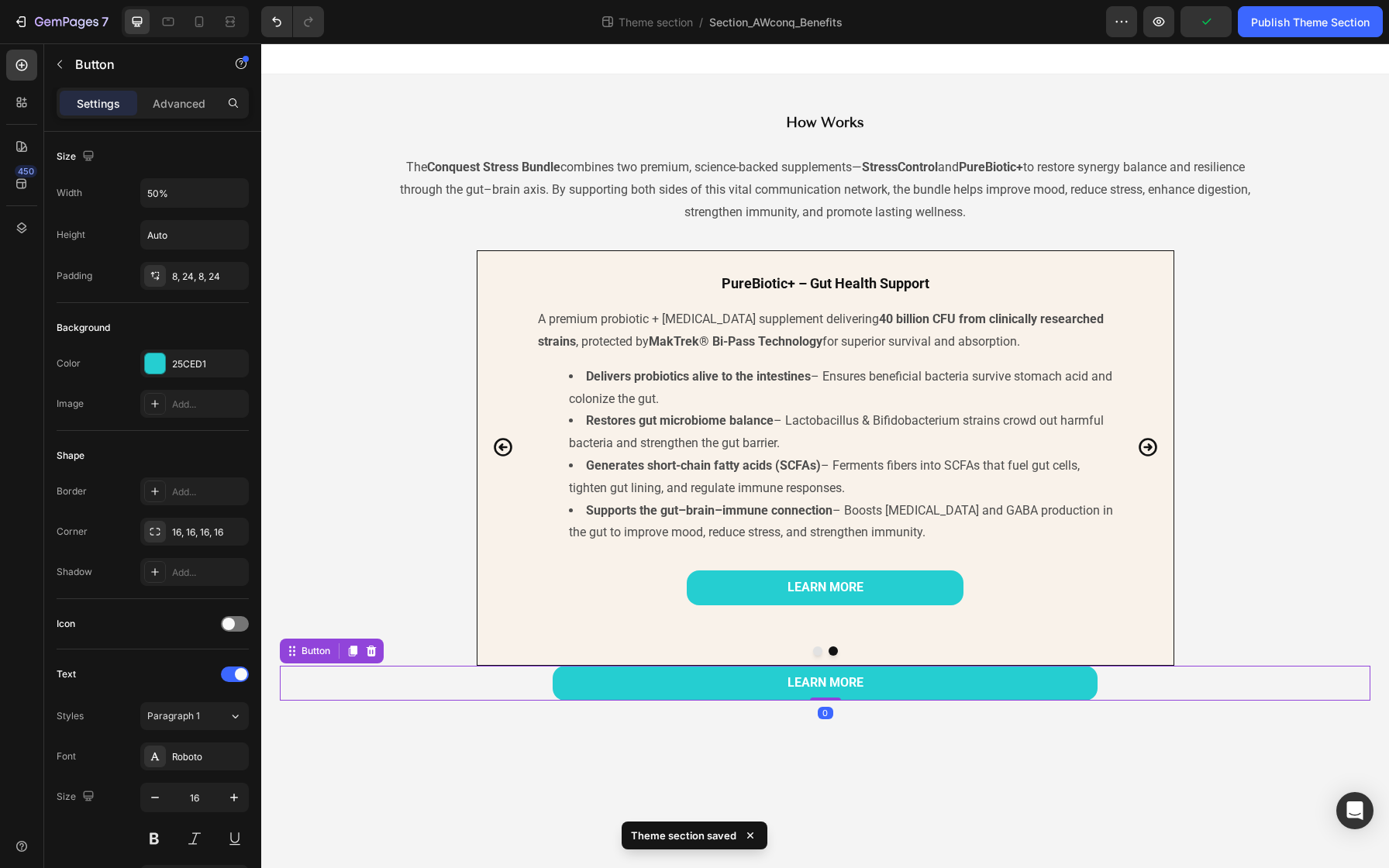
click at [379, 691] on div "LEARN MORE Button 0" at bounding box center [825, 683] width 1090 height 35
click at [369, 651] on icon at bounding box center [371, 651] width 10 height 11
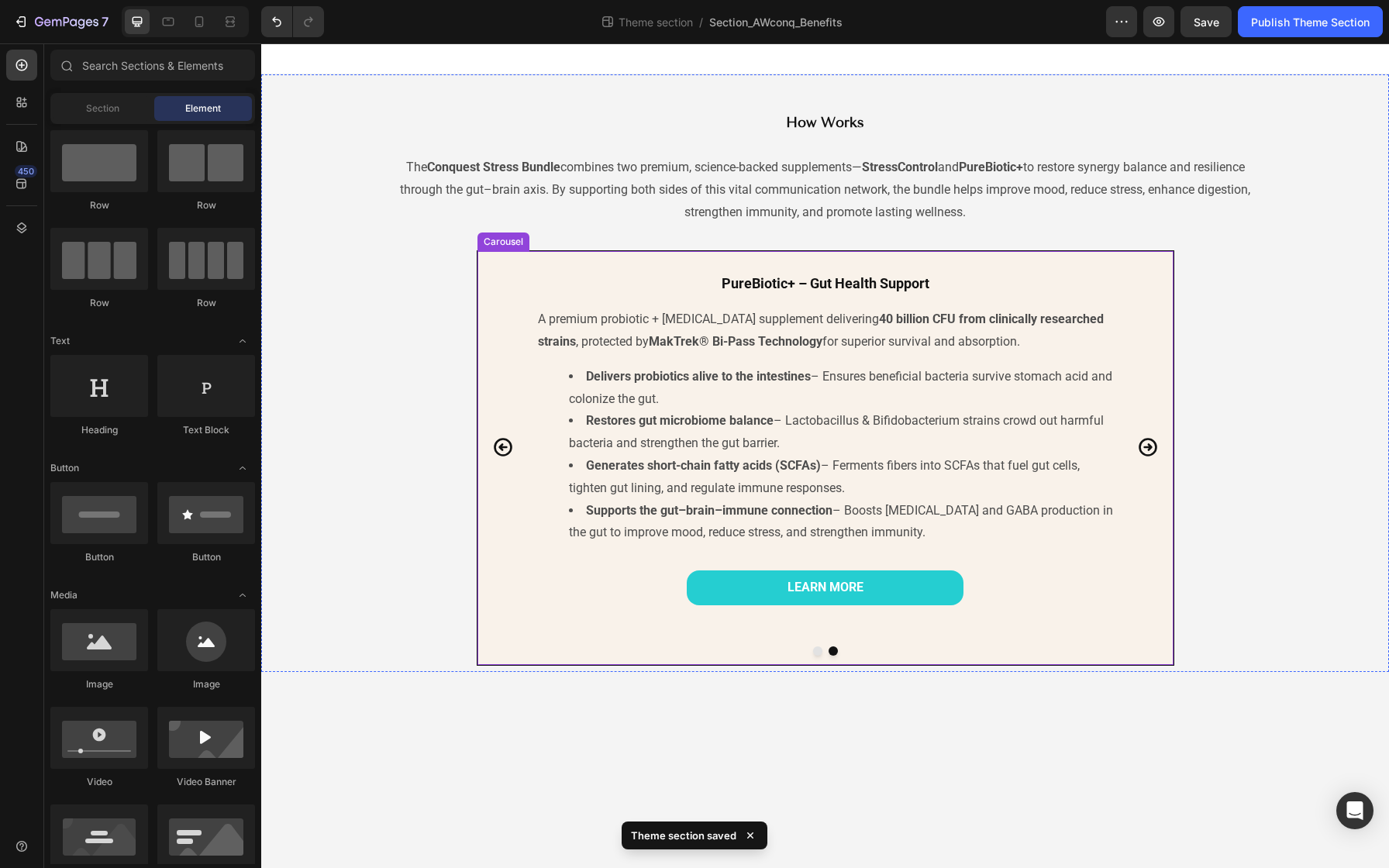
click at [496, 443] on icon "Carousel Back Arrow" at bounding box center [503, 447] width 21 height 21
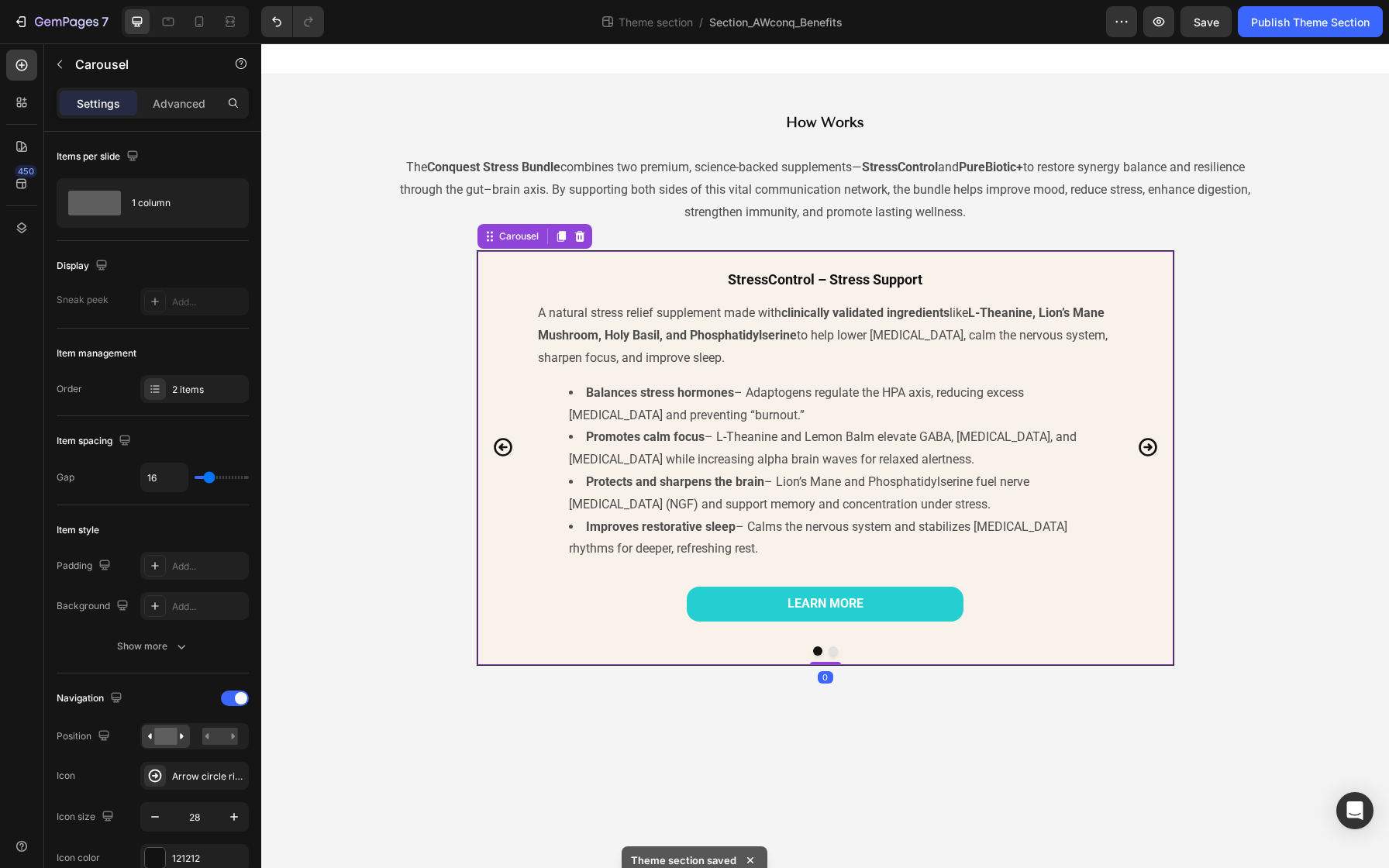
click at [496, 443] on icon "Carousel Back Arrow" at bounding box center [503, 447] width 21 height 21
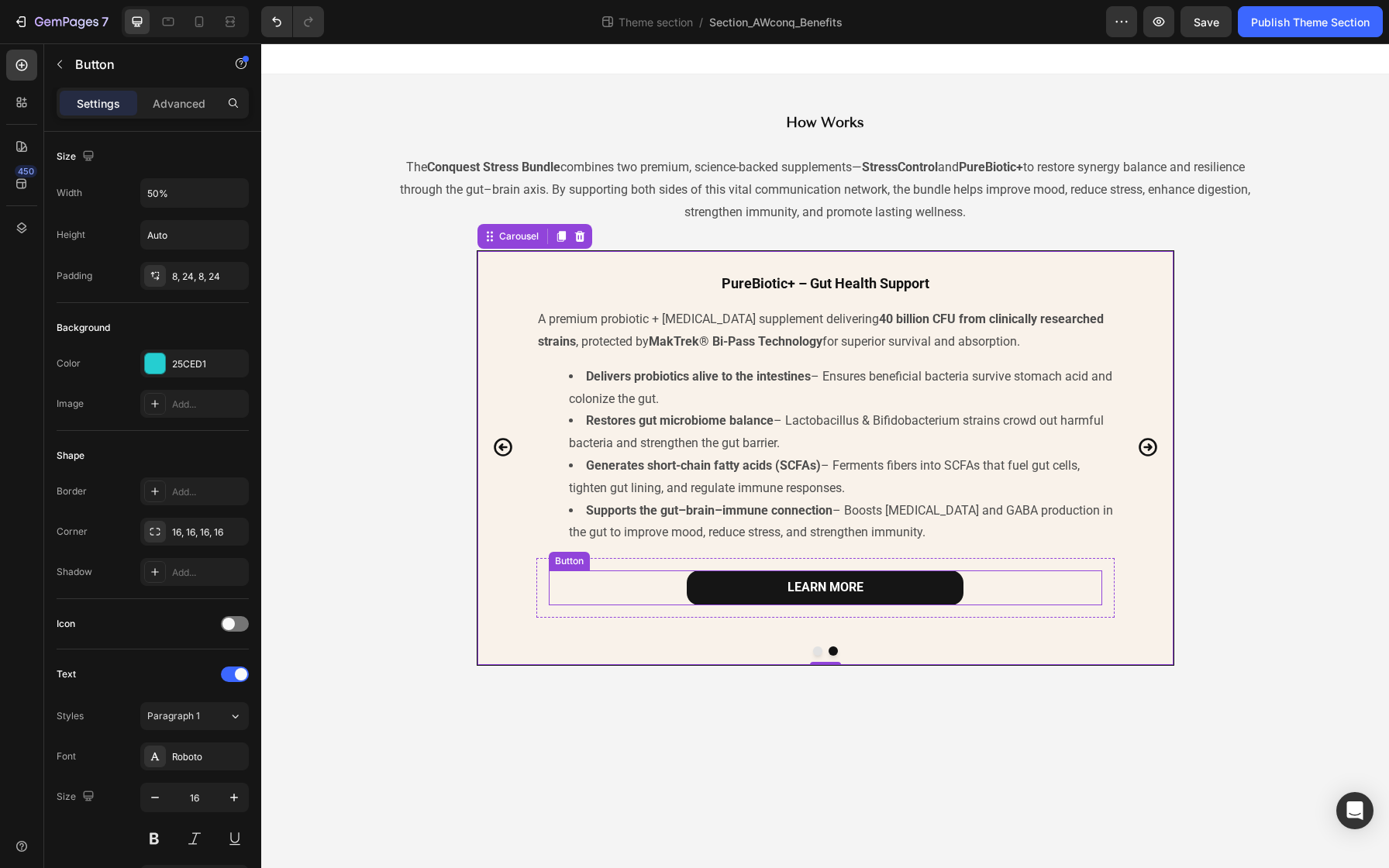
click at [749, 587] on link "LEARN MORE" at bounding box center [824, 587] width 277 height 35
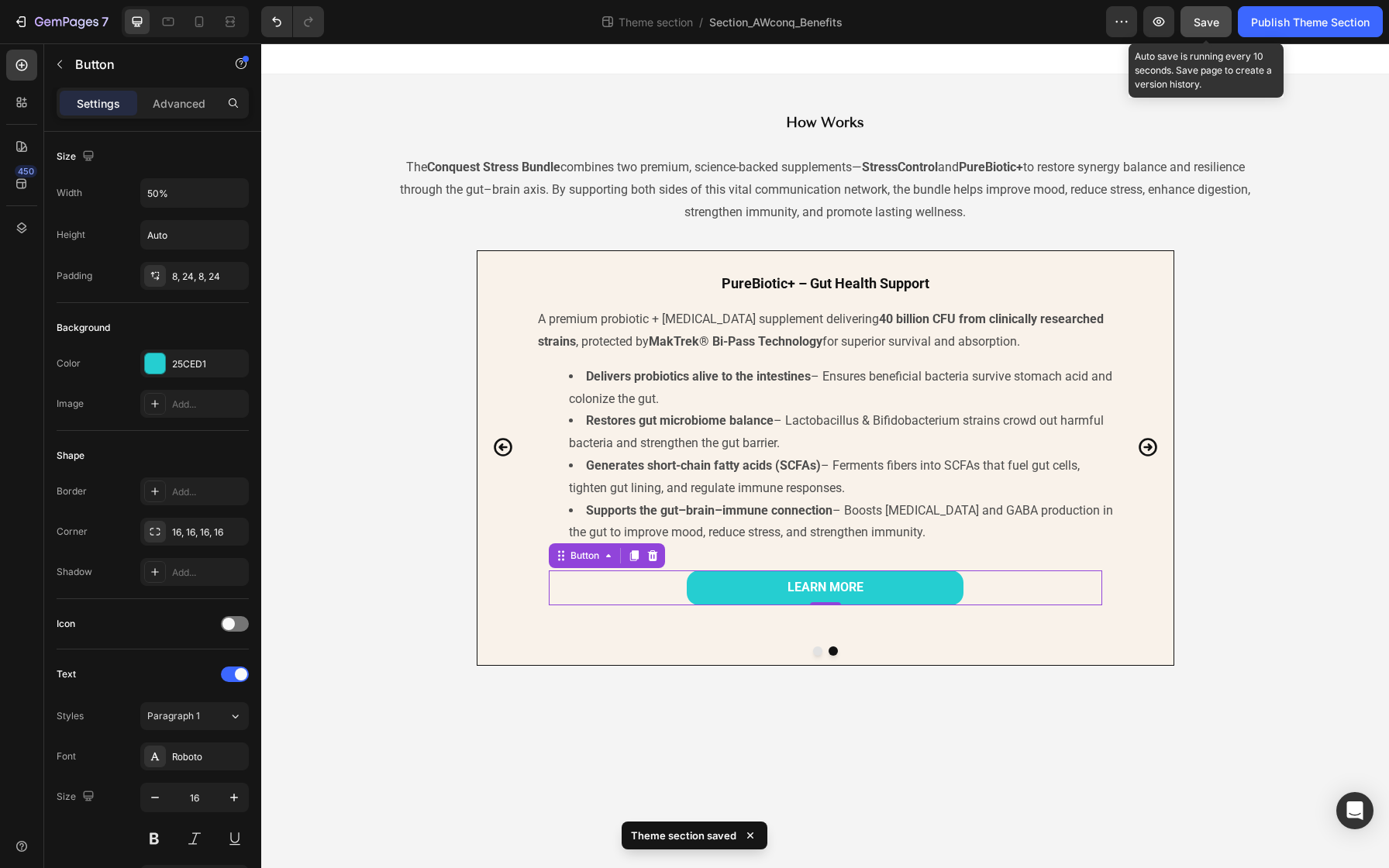
click at [1205, 22] on span "Save" at bounding box center [1206, 21] width 26 height 13
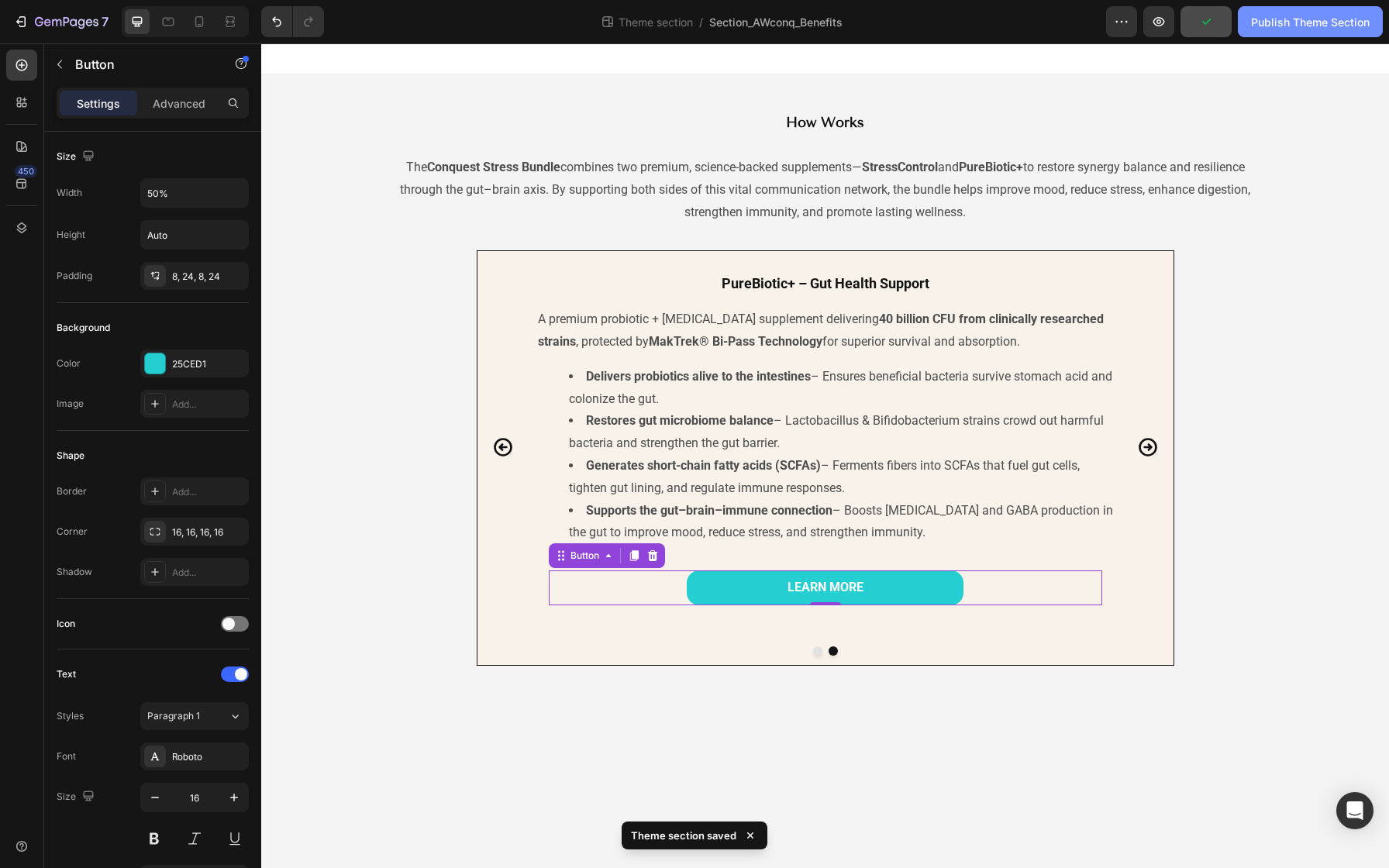
click at [1267, 19] on div "Publish Theme Section" at bounding box center [1310, 22] width 118 height 16
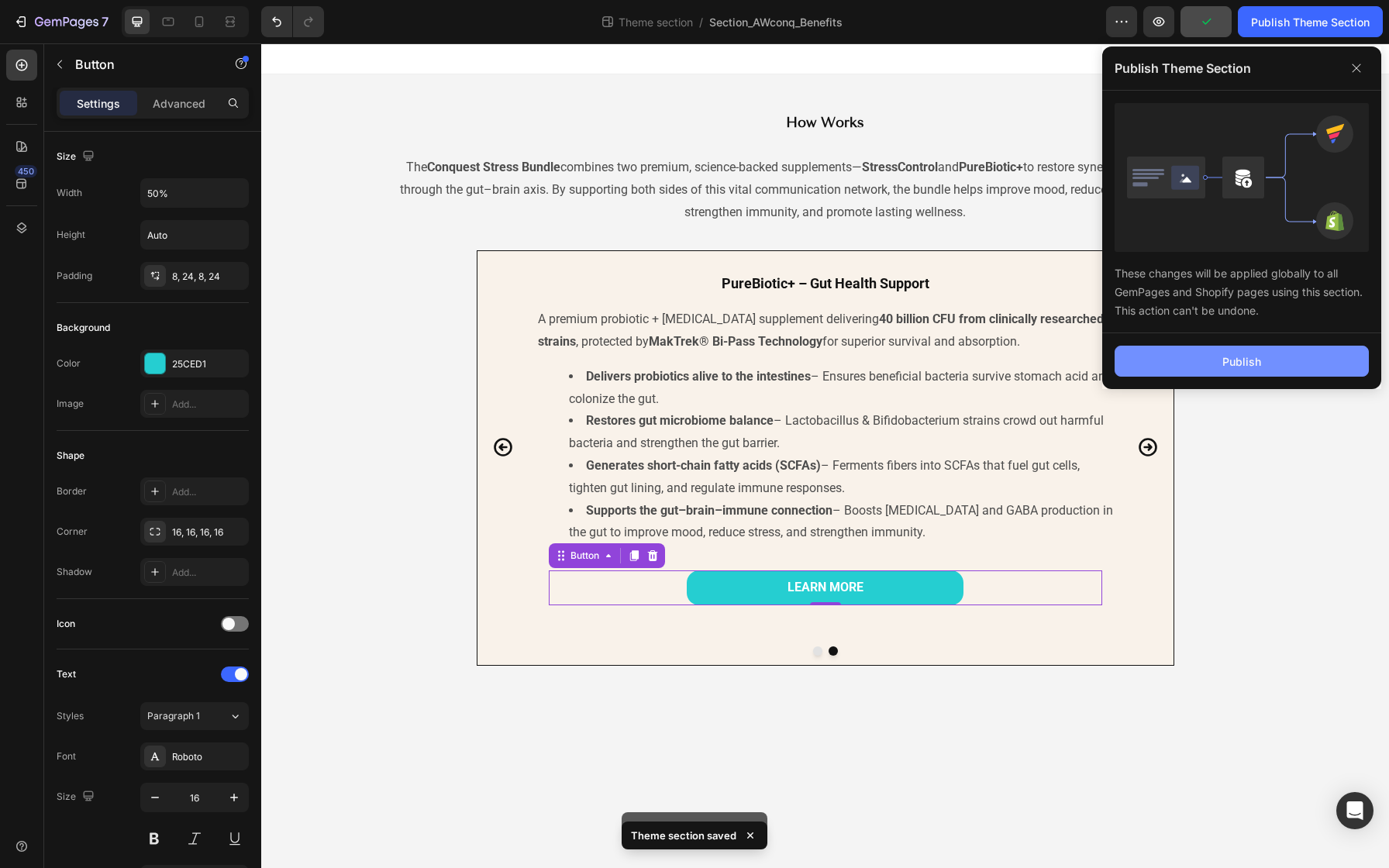
click at [1220, 363] on button "Publish" at bounding box center [1241, 361] width 254 height 31
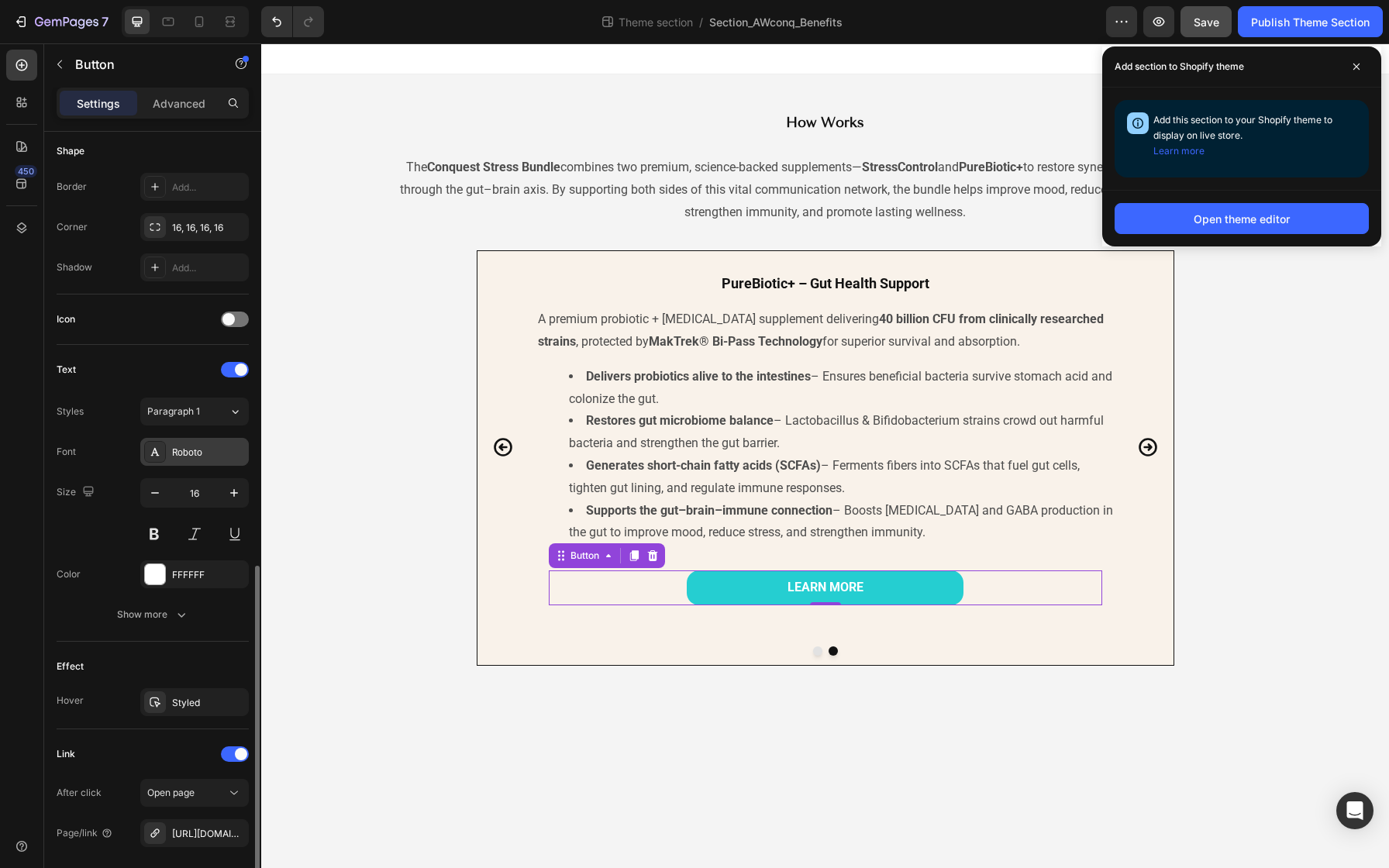
scroll to position [452, 0]
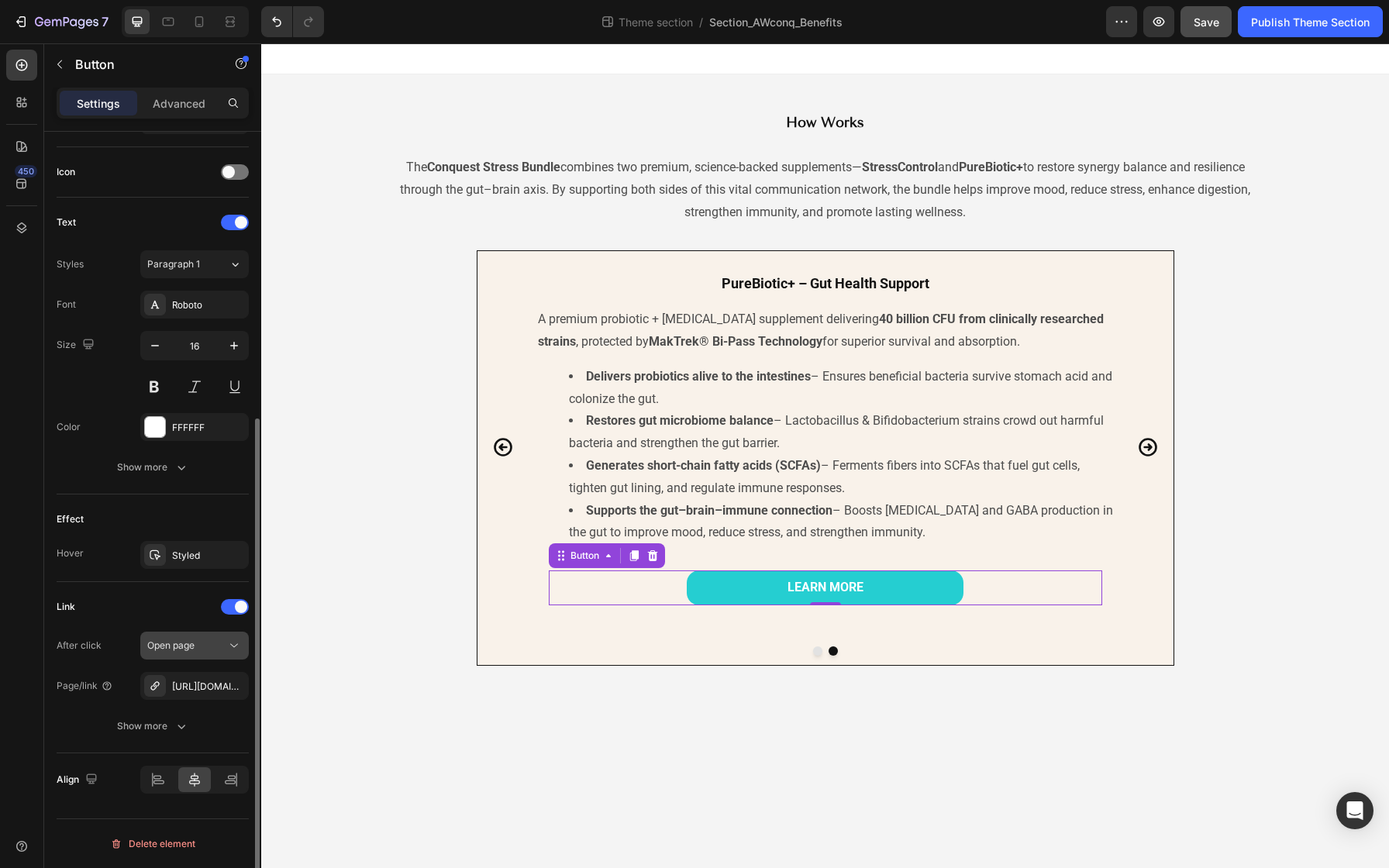
click at [231, 643] on icon at bounding box center [234, 645] width 15 height 15
click at [114, 624] on div "Link After click Open page Page/link [URL][DOMAIN_NAME] Show more" at bounding box center [152, 667] width 192 height 146
click at [174, 728] on icon "button" at bounding box center [181, 726] width 15 height 15
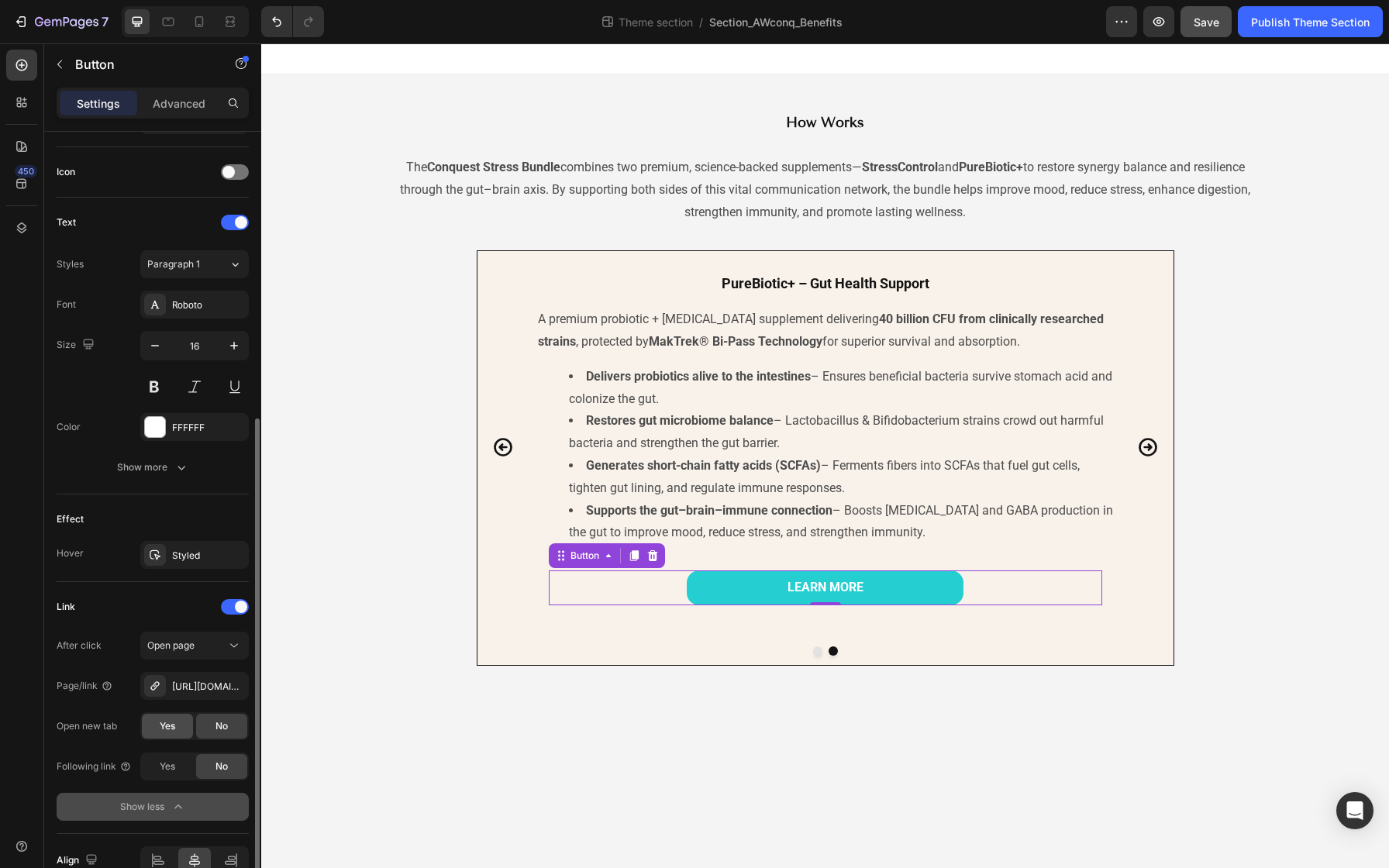
click at [171, 729] on span "Yes" at bounding box center [166, 727] width 15 height 14
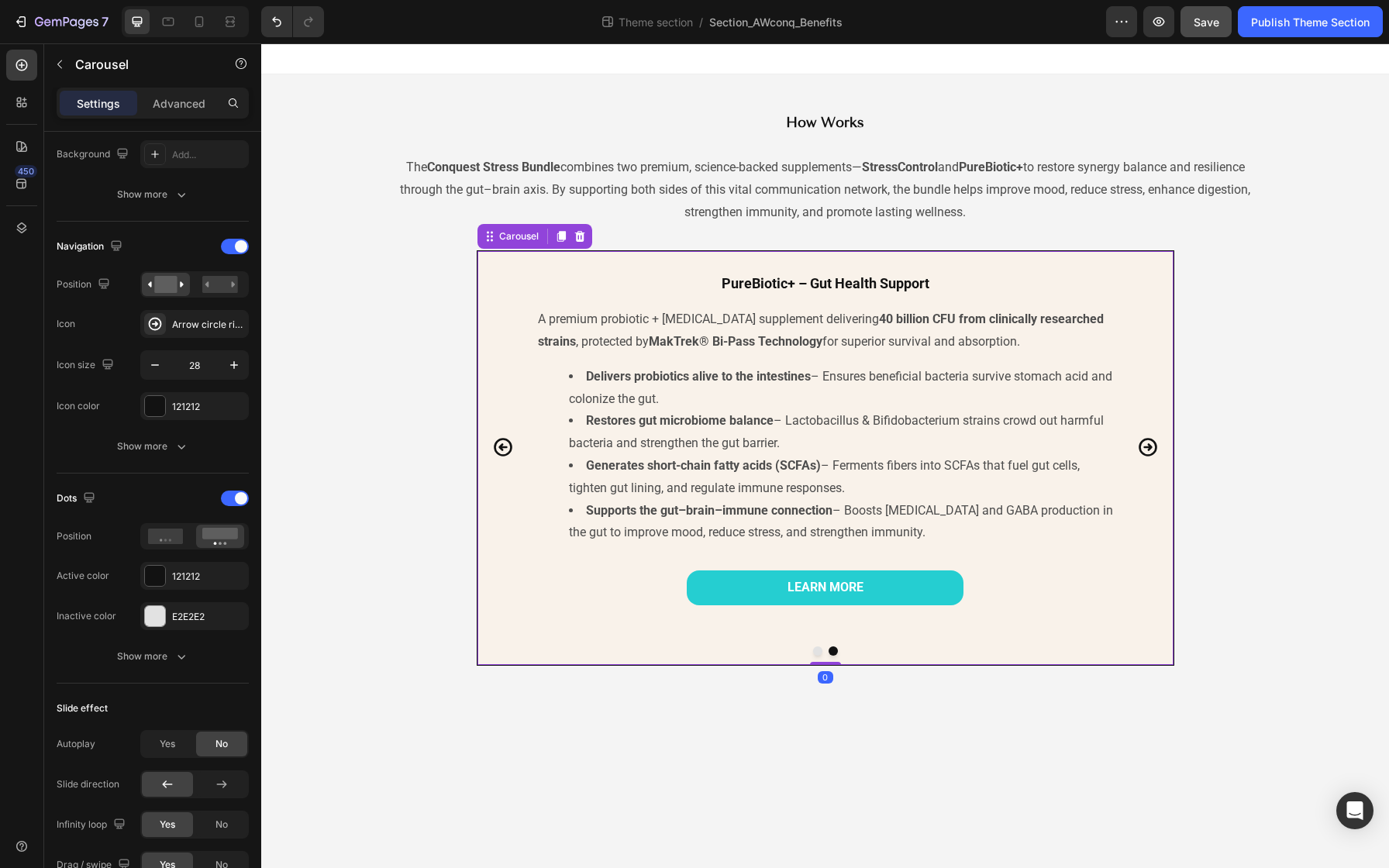
click at [502, 447] on icon "Carousel Back Arrow" at bounding box center [503, 447] width 19 height 19
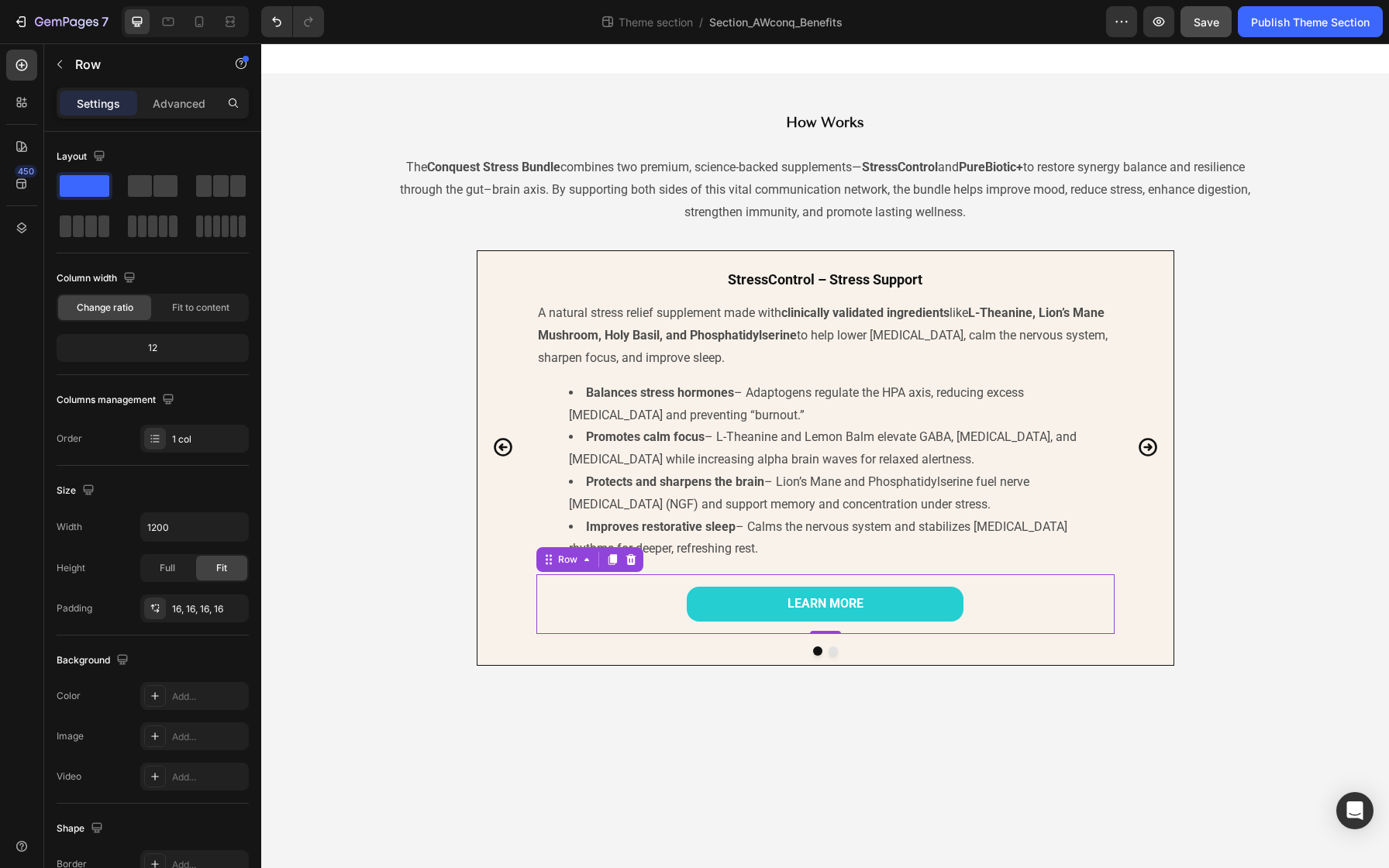
click at [656, 581] on div "LEARN MORE Button Row 0" at bounding box center [825, 604] width 578 height 60
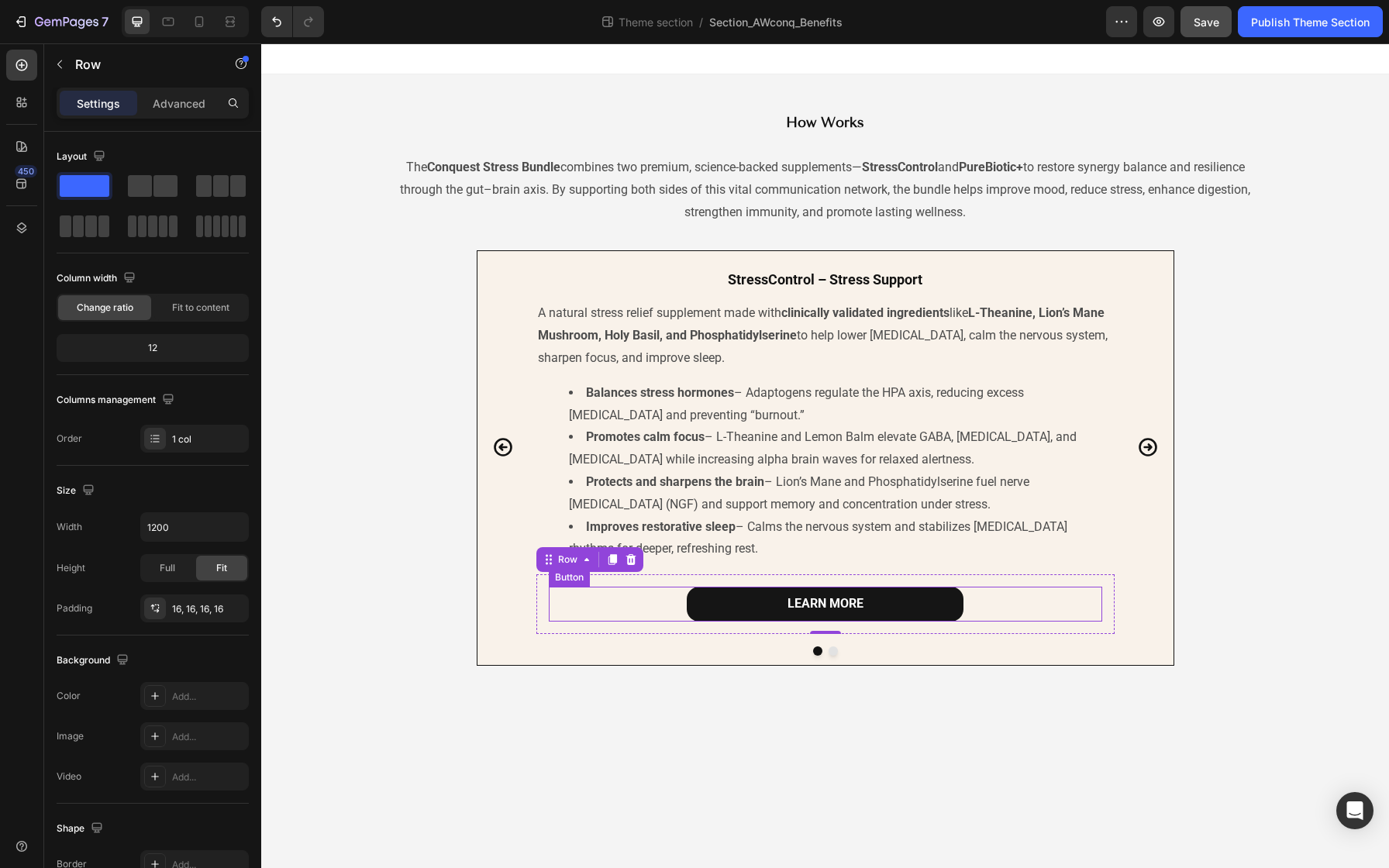
click at [734, 600] on link "LEARN MORE" at bounding box center [824, 604] width 277 height 35
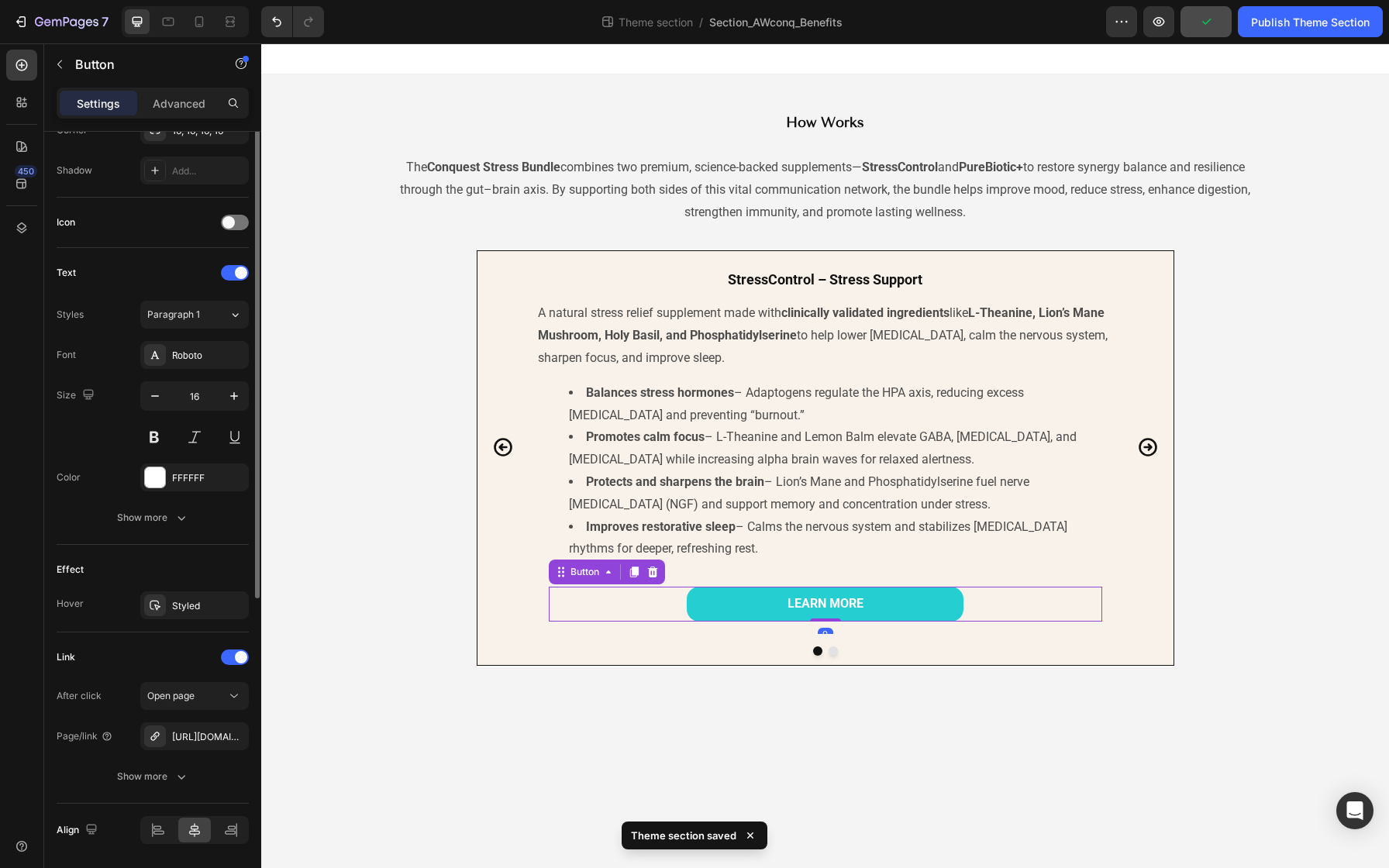
scroll to position [452, 0]
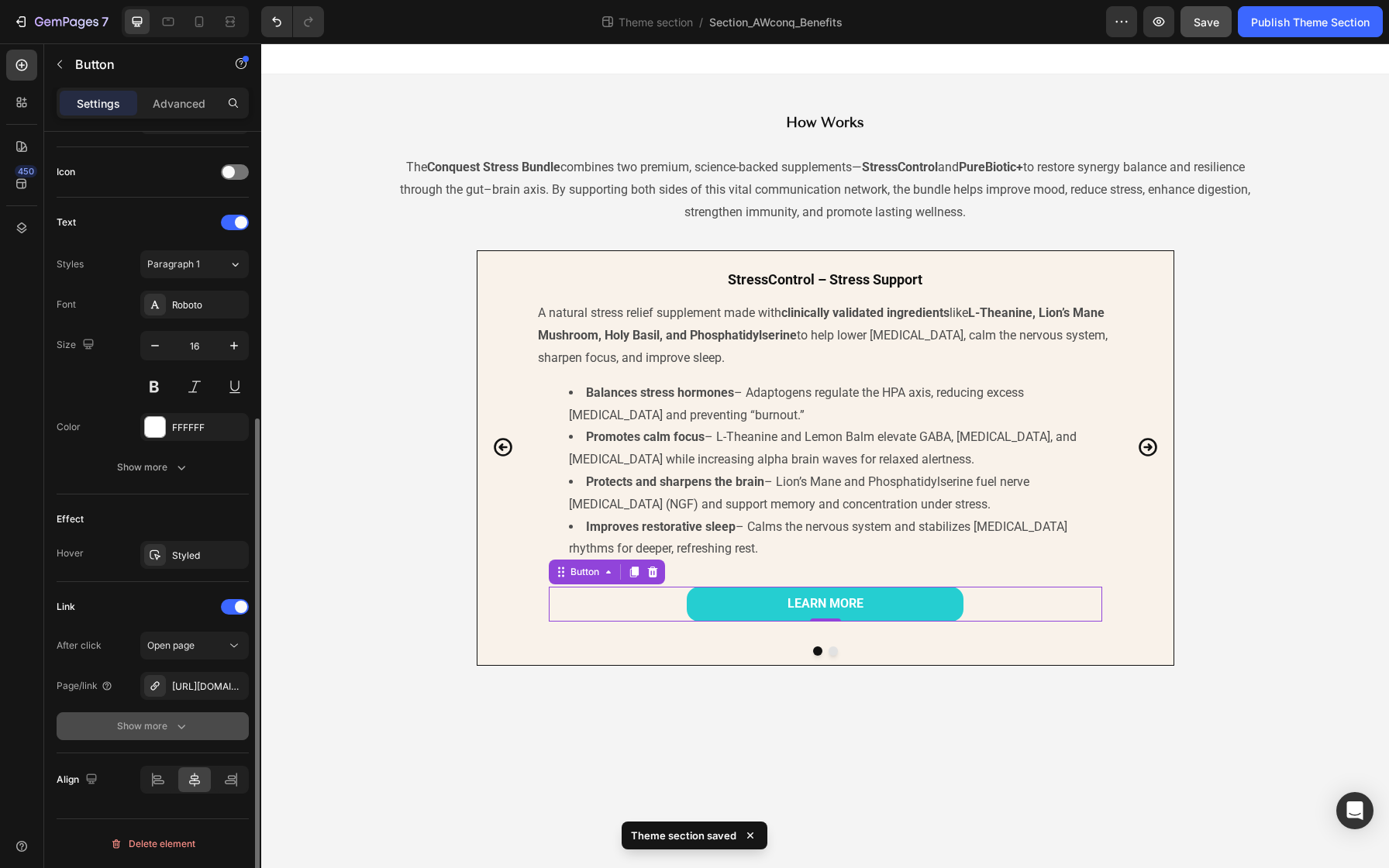
click at [183, 720] on icon "button" at bounding box center [181, 726] width 15 height 15
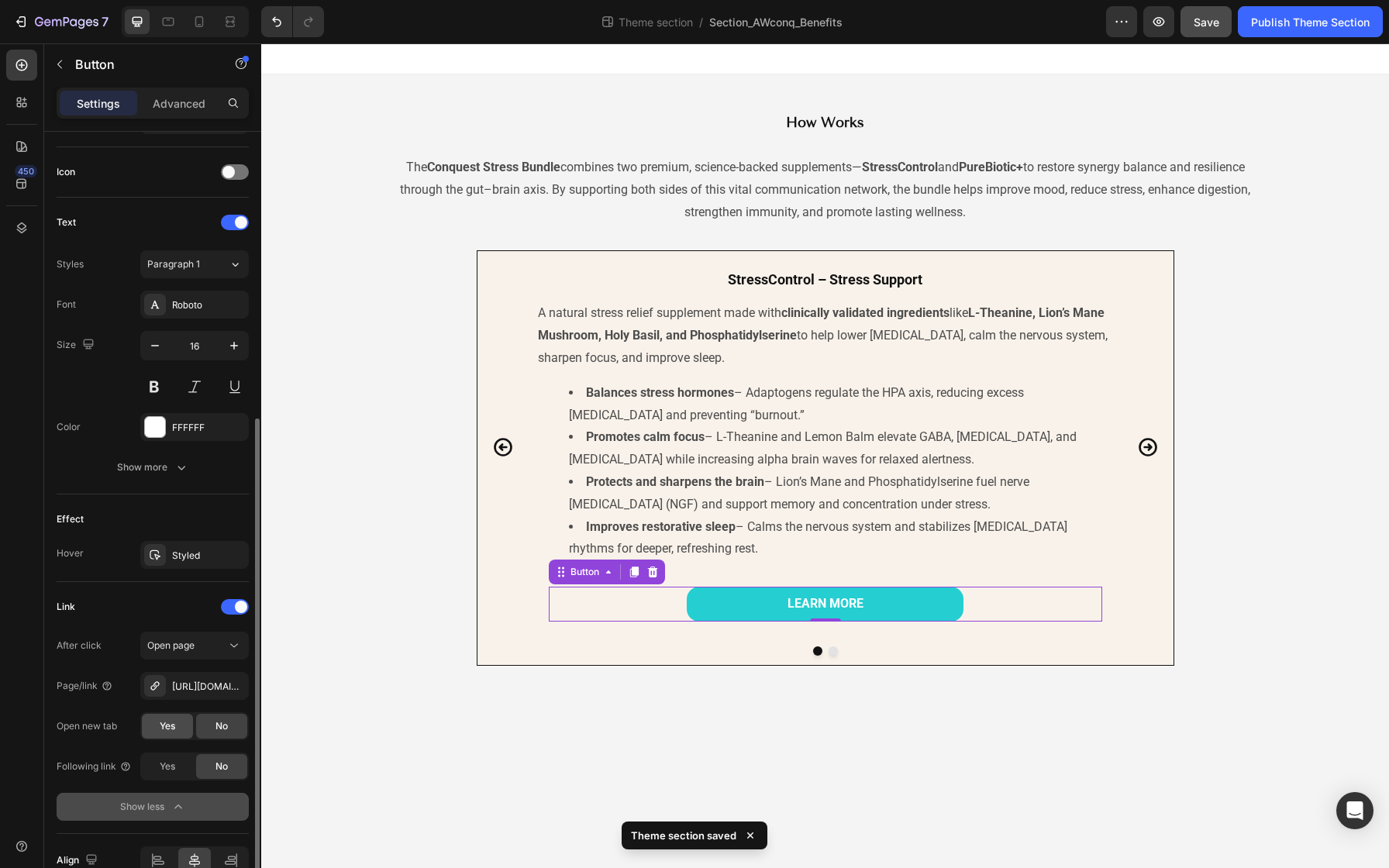
click at [165, 728] on span "Yes" at bounding box center [166, 727] width 15 height 14
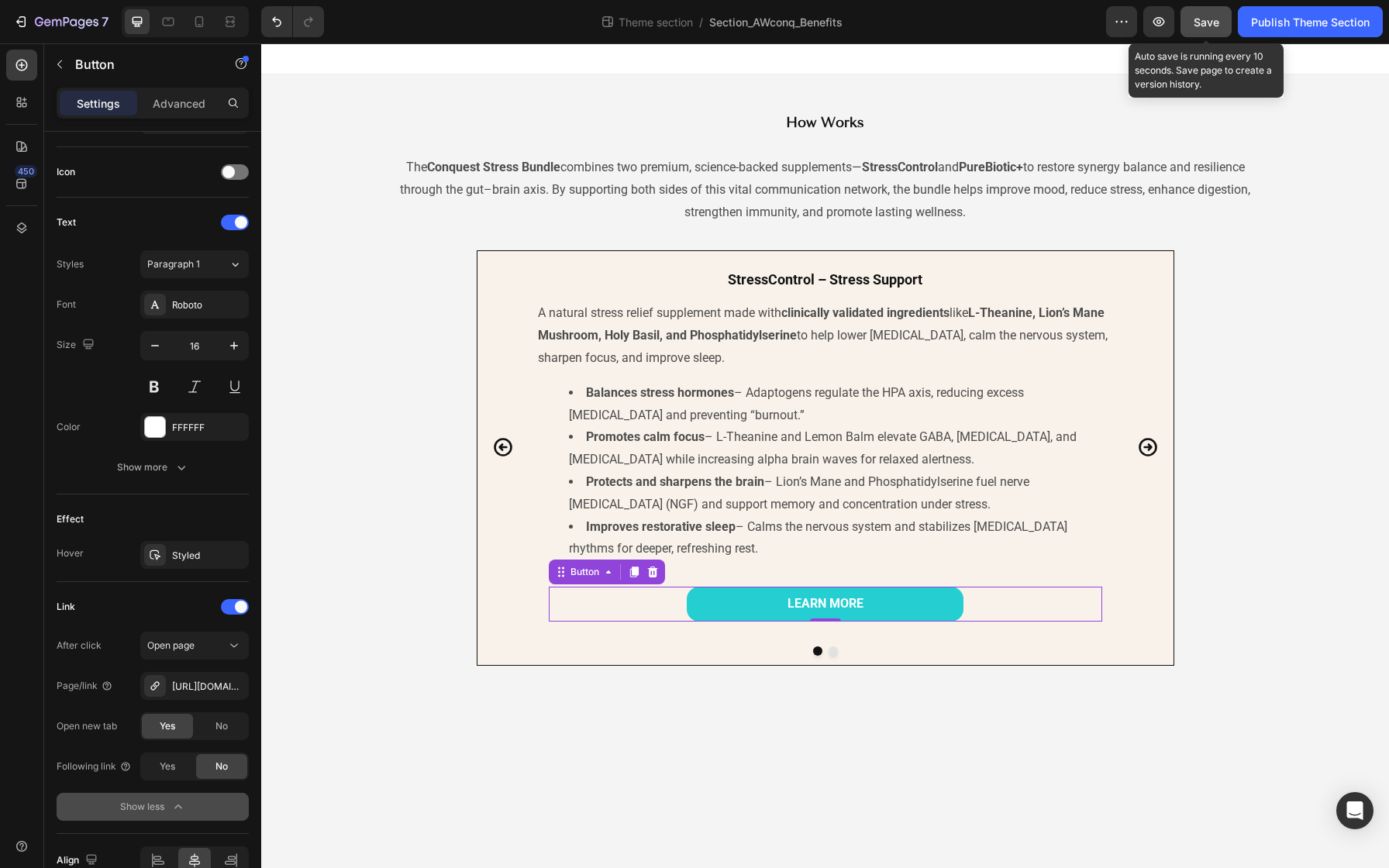
click at [1201, 30] on button "Save" at bounding box center [1206, 21] width 51 height 31
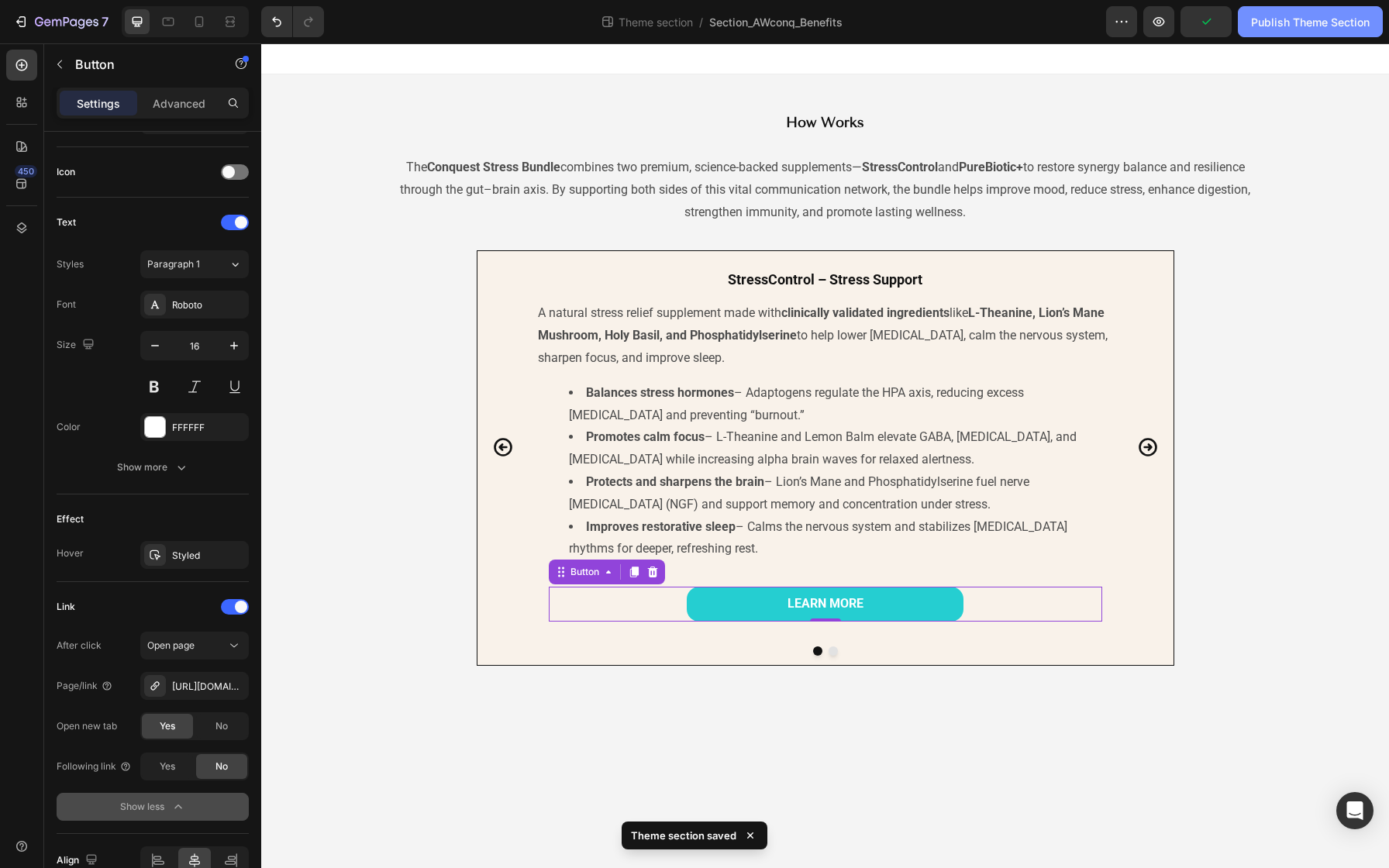
click at [1281, 21] on div "Publish Theme Section" at bounding box center [1310, 22] width 118 height 16
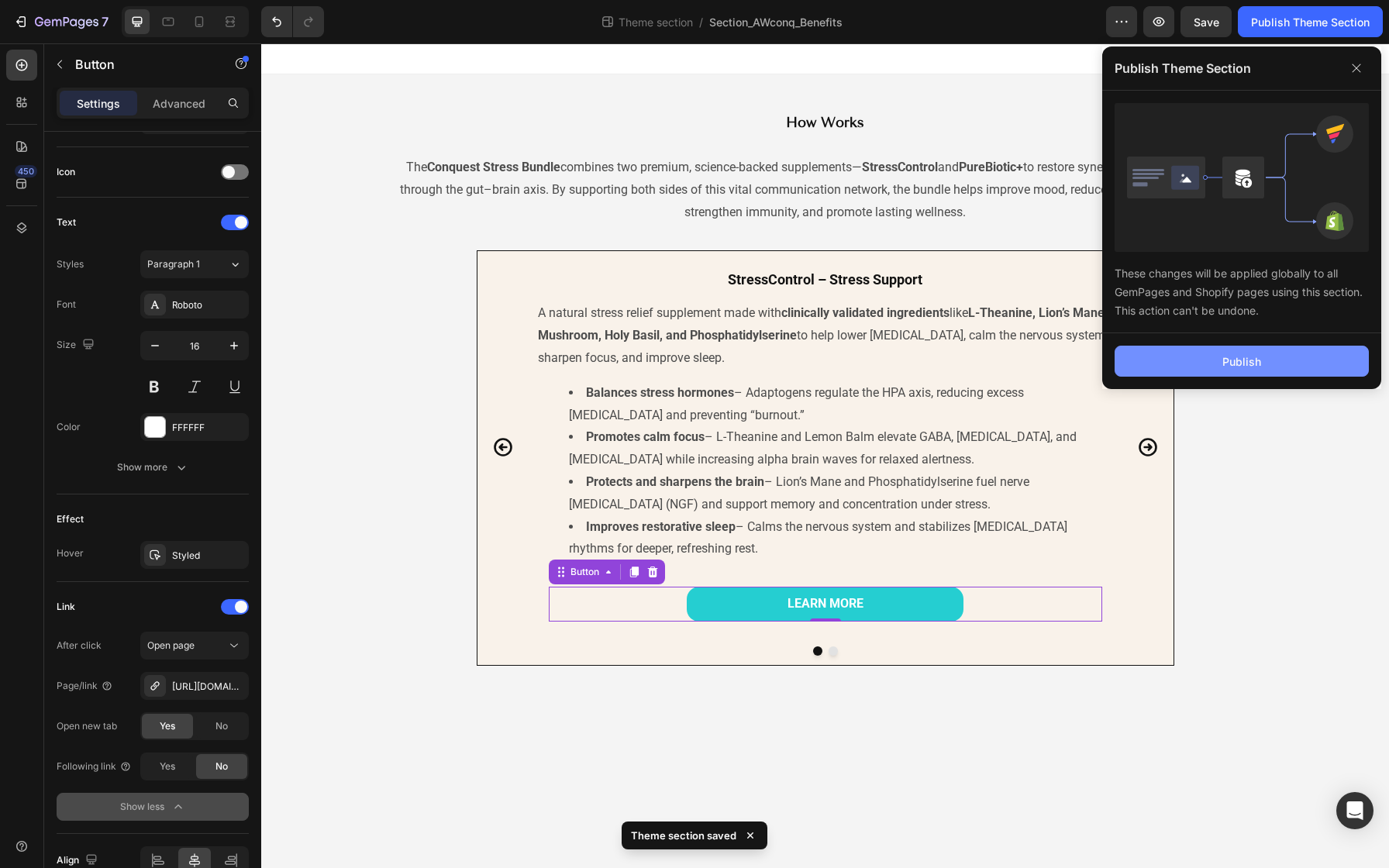
click at [1232, 355] on div "Publish" at bounding box center [1241, 362] width 38 height 16
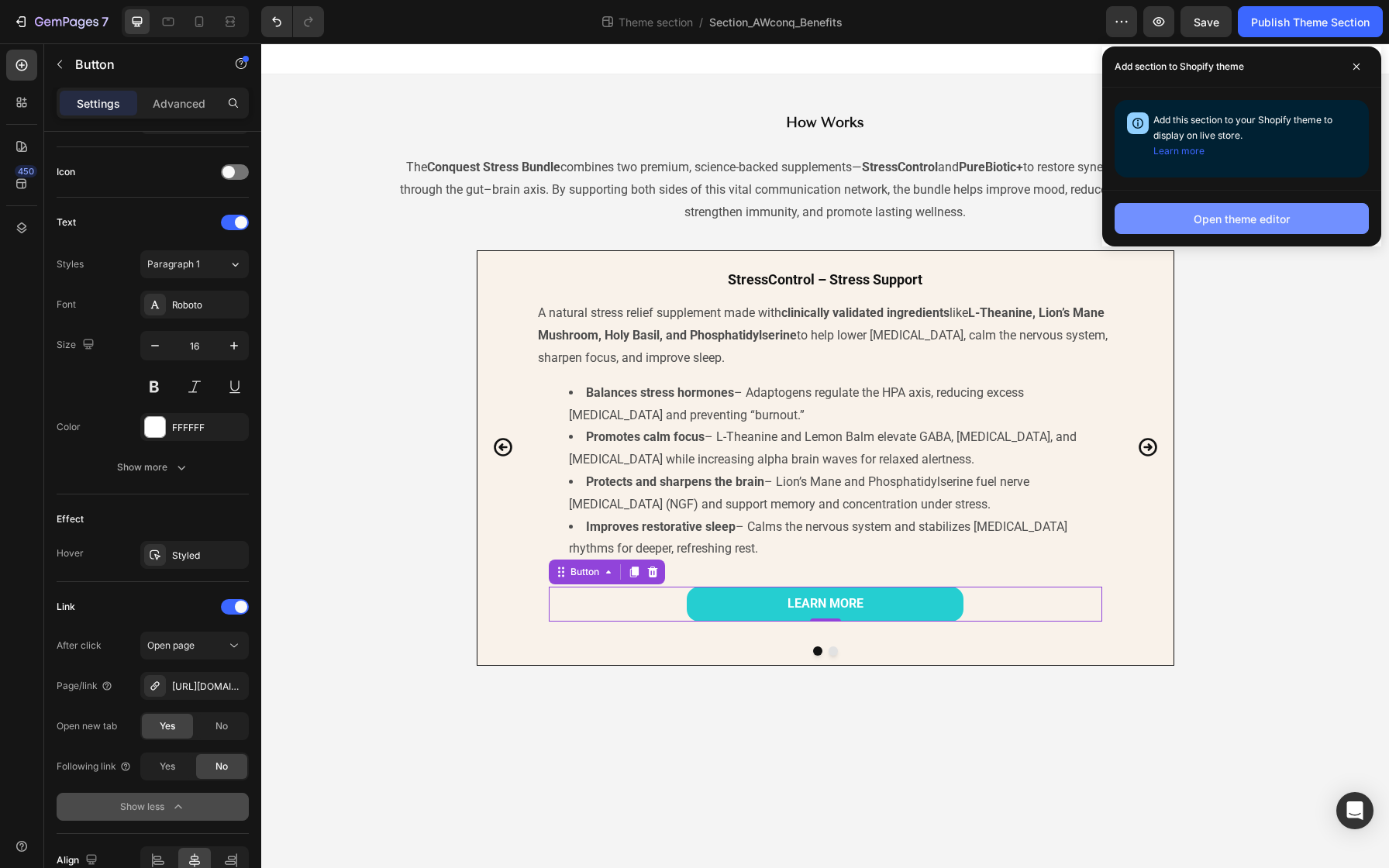
click at [1274, 230] on button "Open theme editor" at bounding box center [1241, 218] width 254 height 31
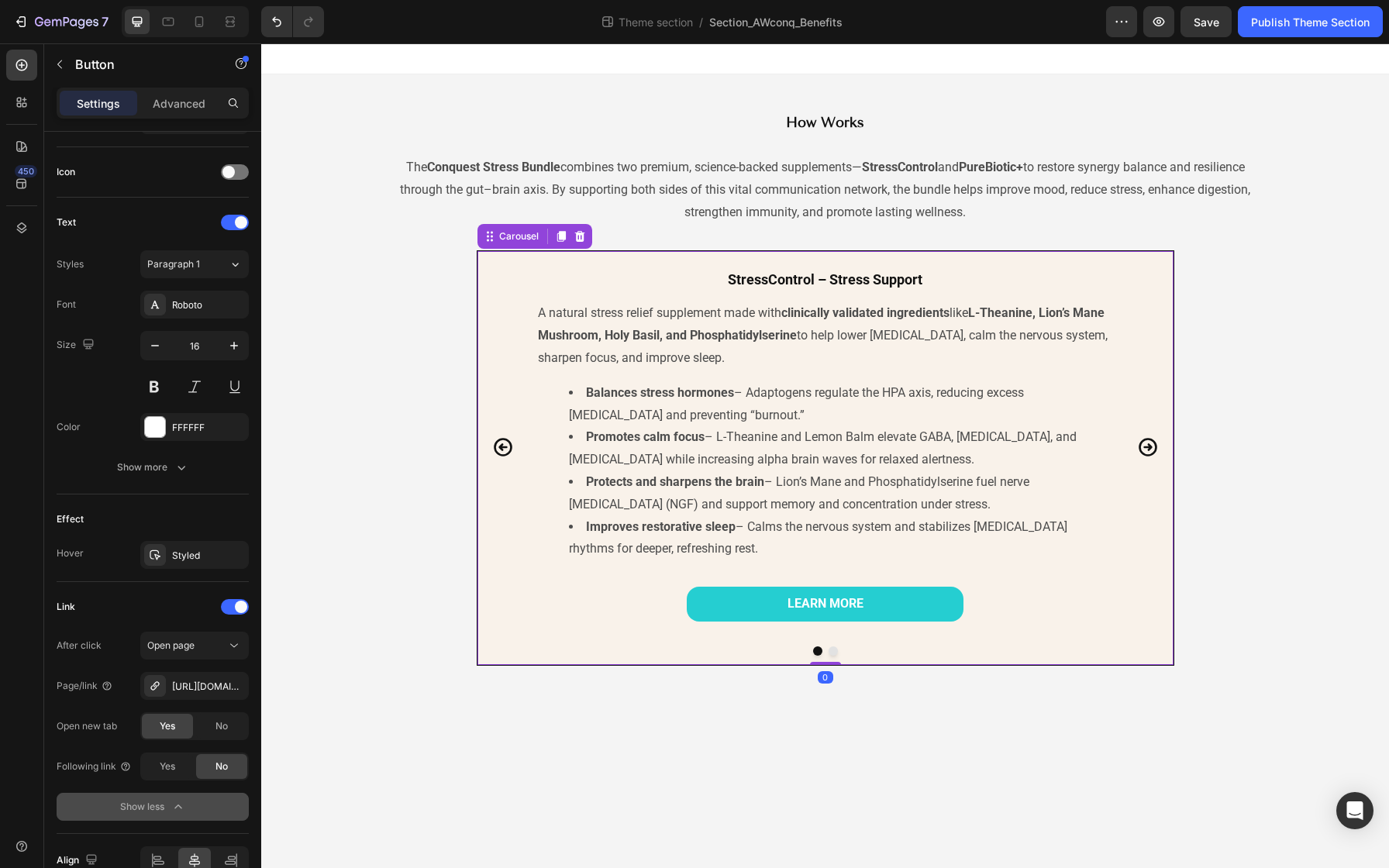
click at [1152, 447] on icon "Carousel Next Arrow" at bounding box center [1147, 447] width 21 height 21
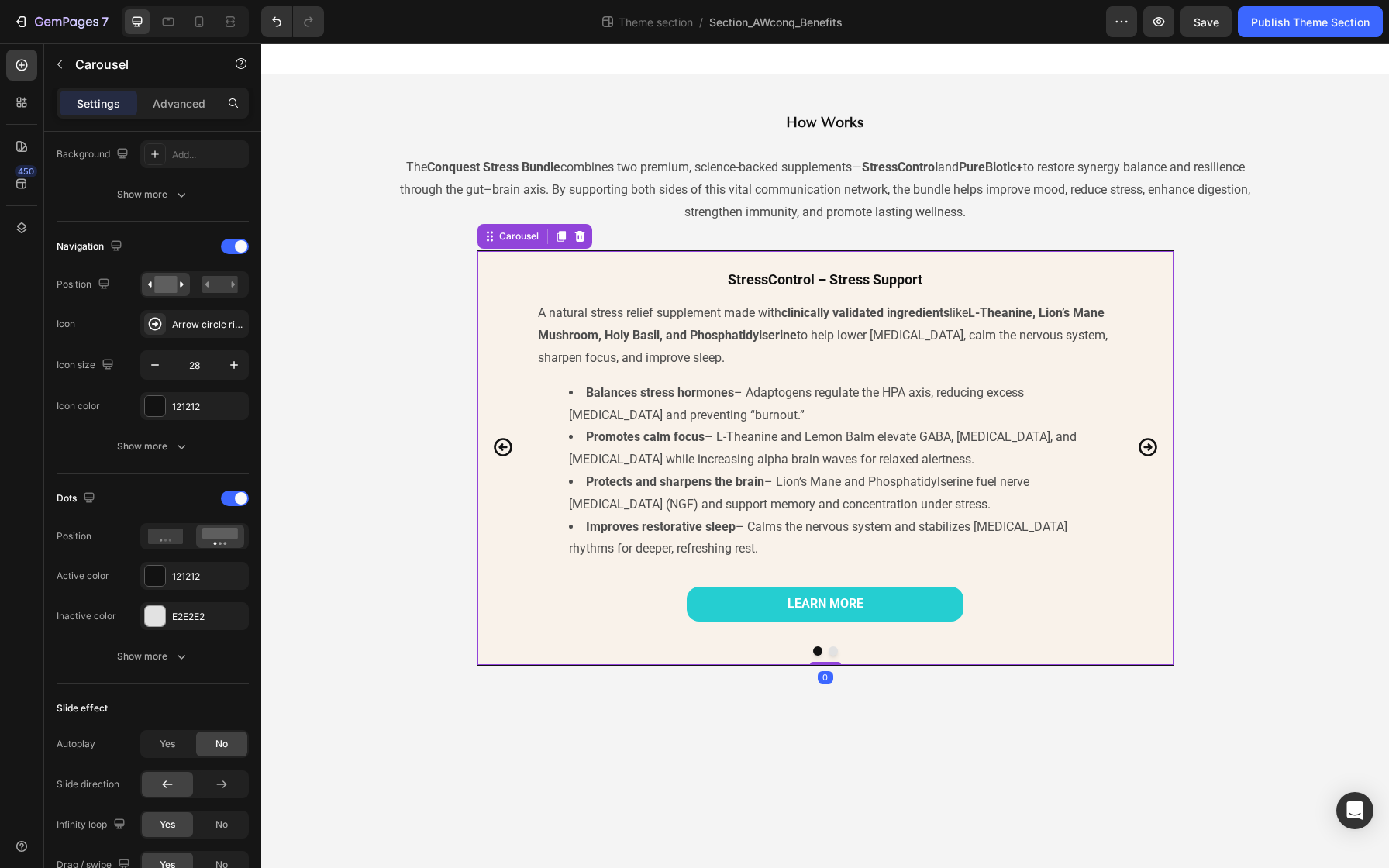
scroll to position [0, 0]
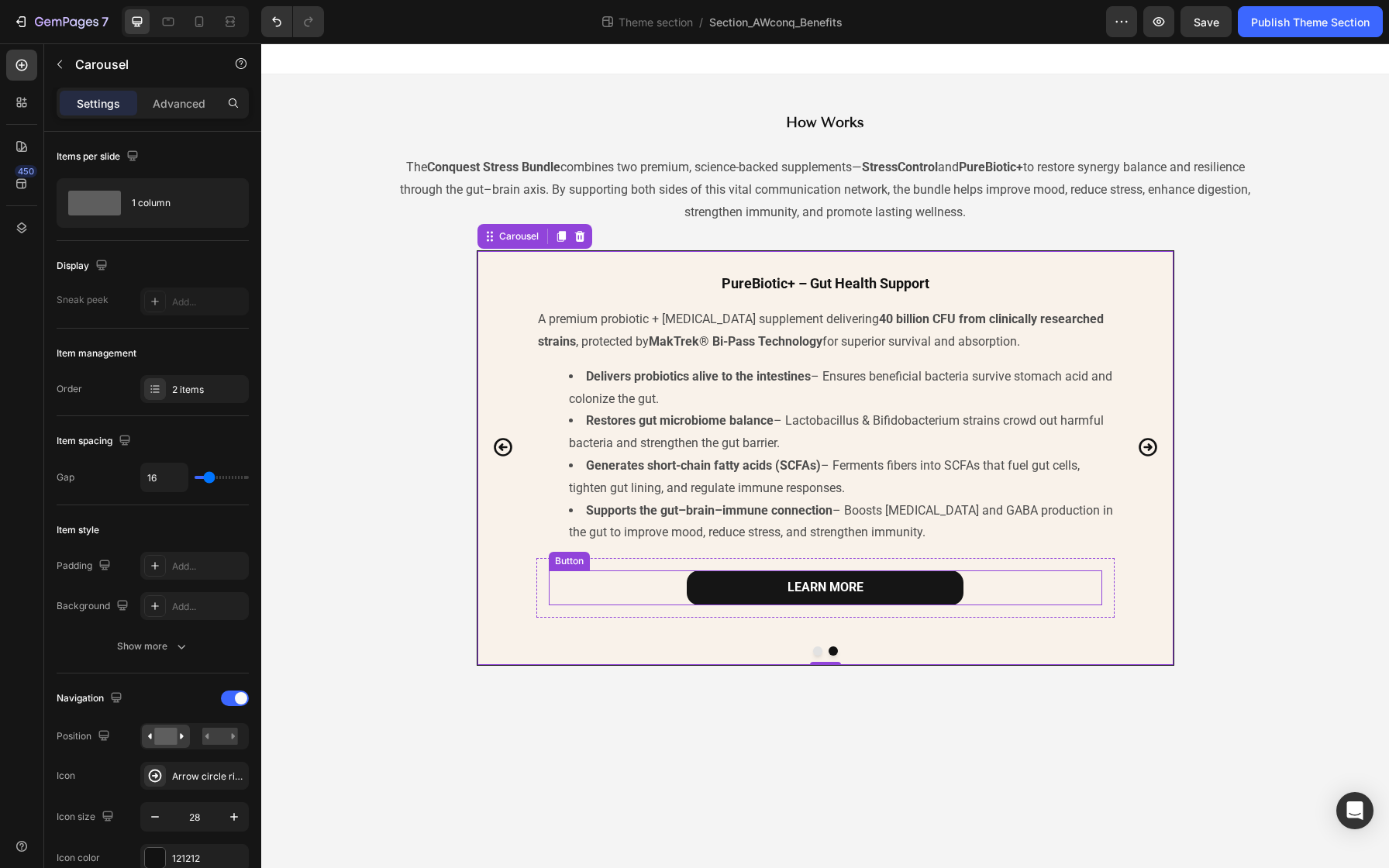
click at [743, 596] on link "LEARN MORE" at bounding box center [824, 587] width 277 height 35
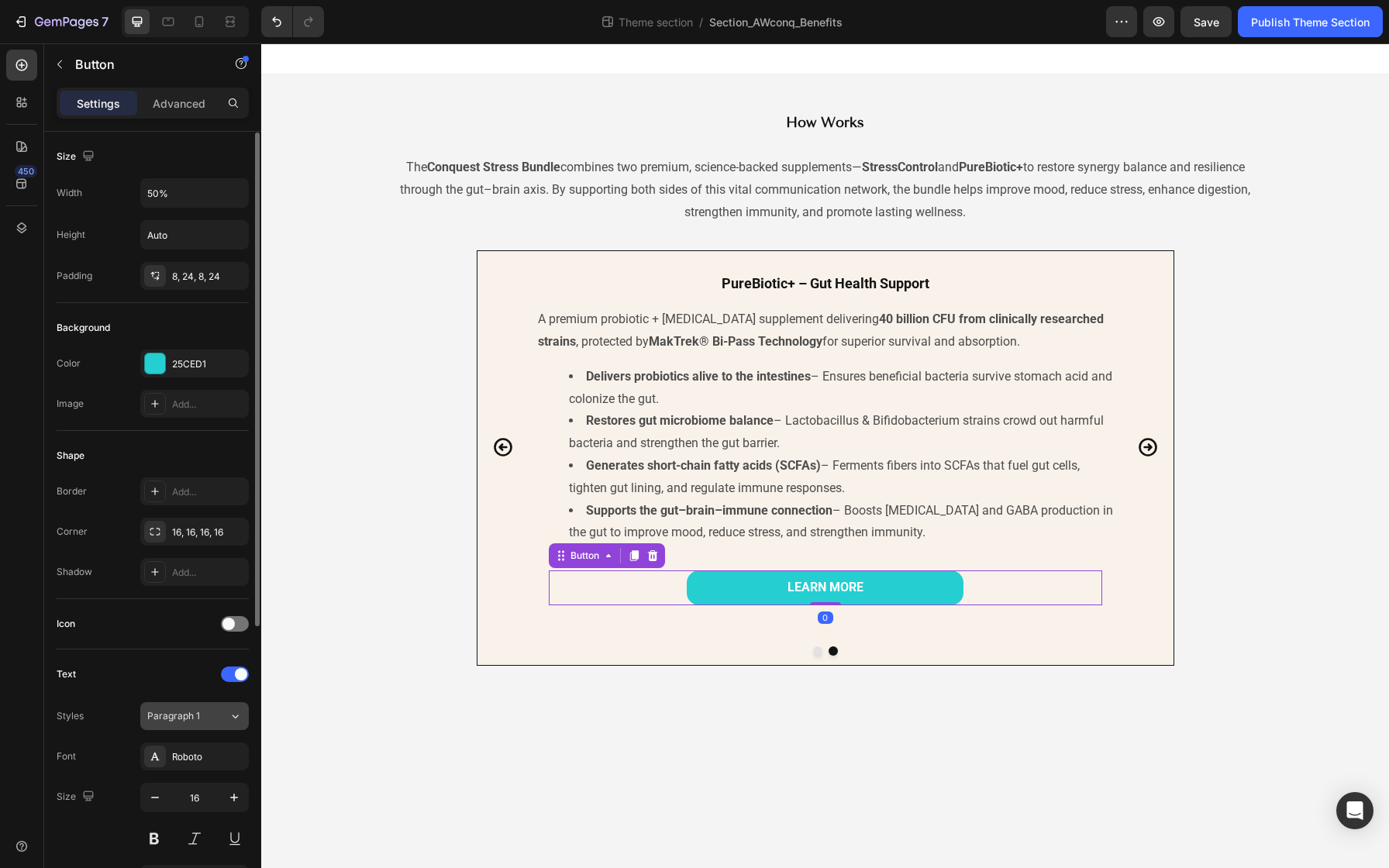
scroll to position [452, 0]
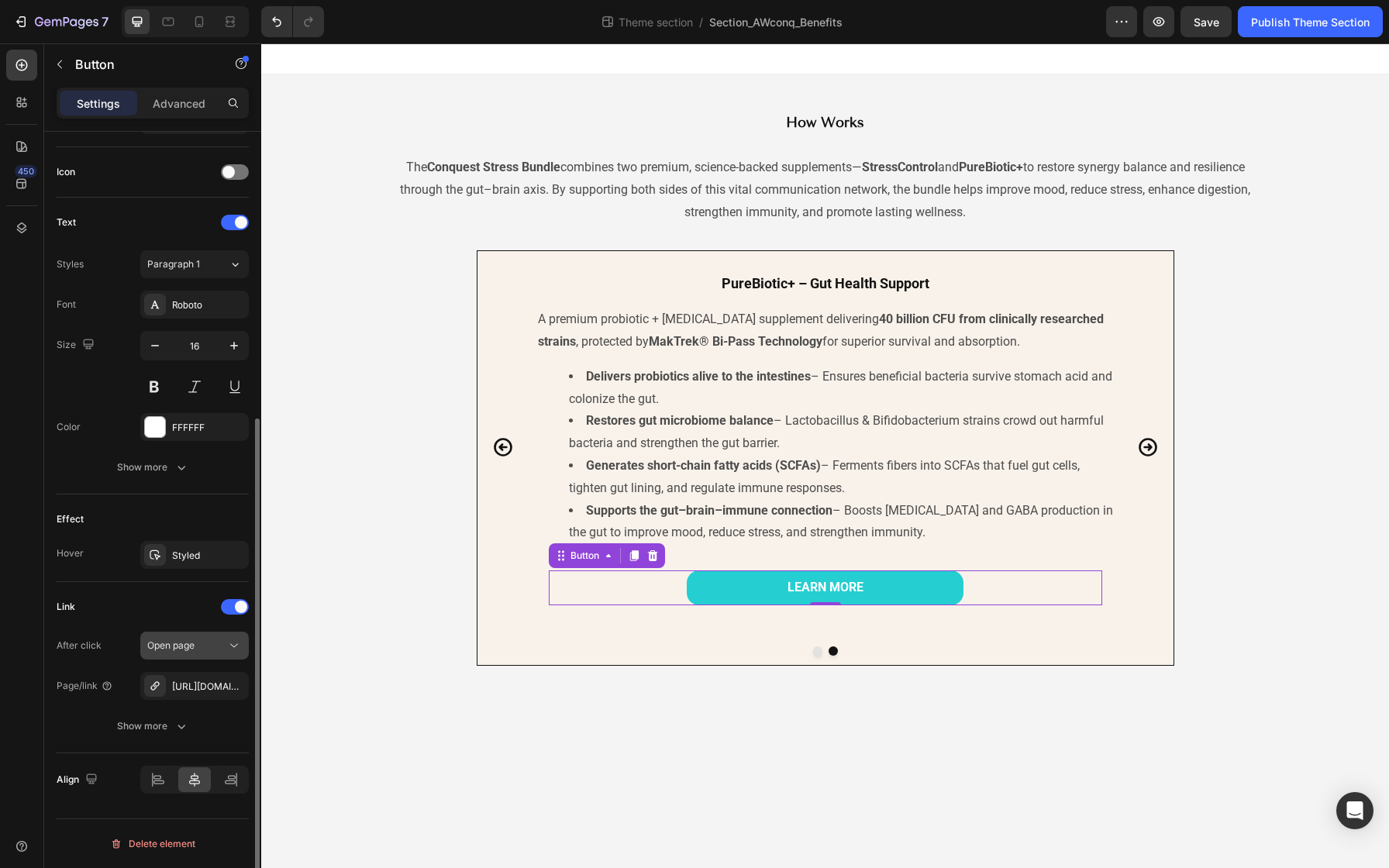
click at [230, 647] on icon at bounding box center [234, 645] width 15 height 15
click at [176, 724] on icon "button" at bounding box center [181, 726] width 15 height 15
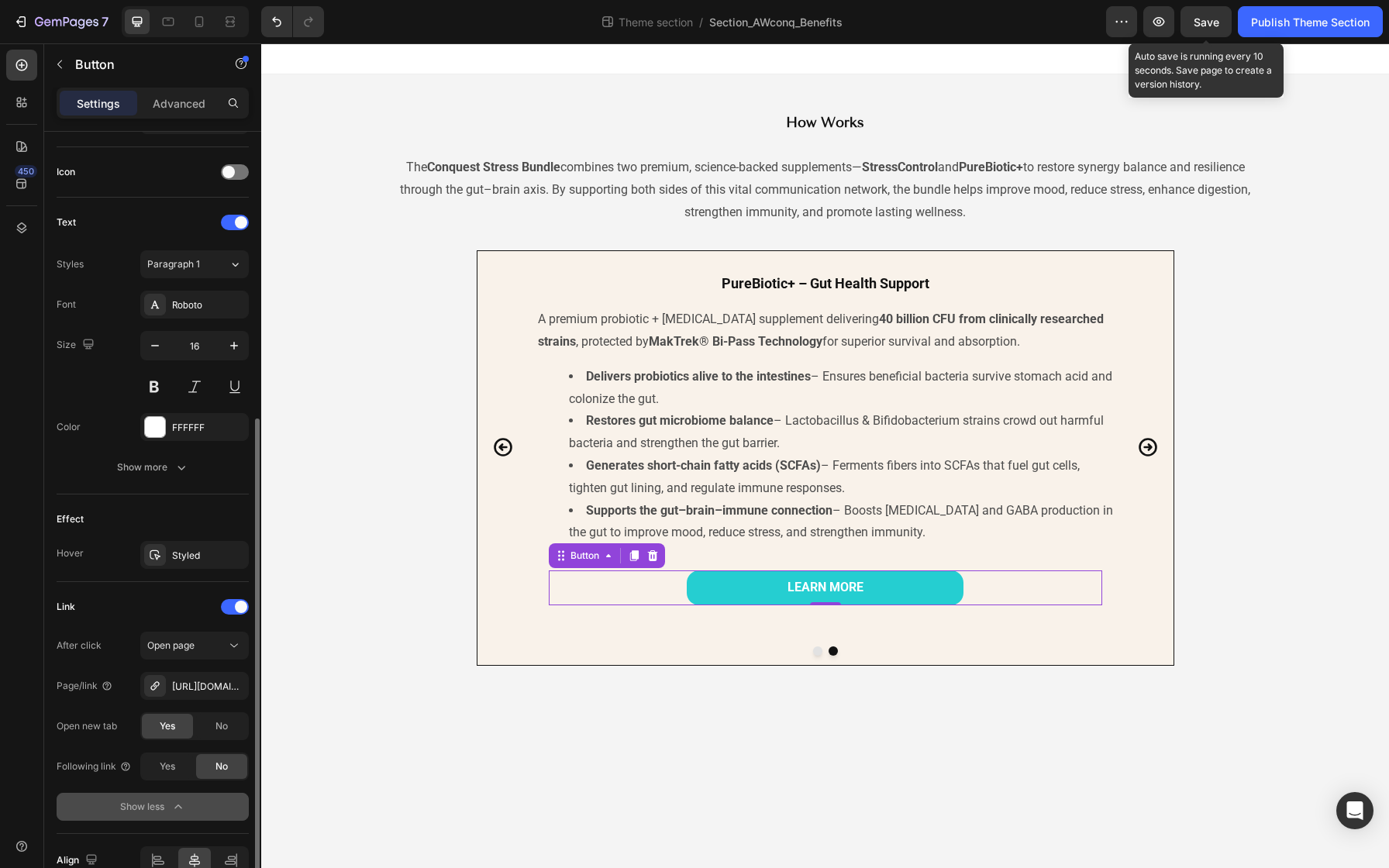
click at [1208, 24] on span "Save" at bounding box center [1206, 21] width 26 height 13
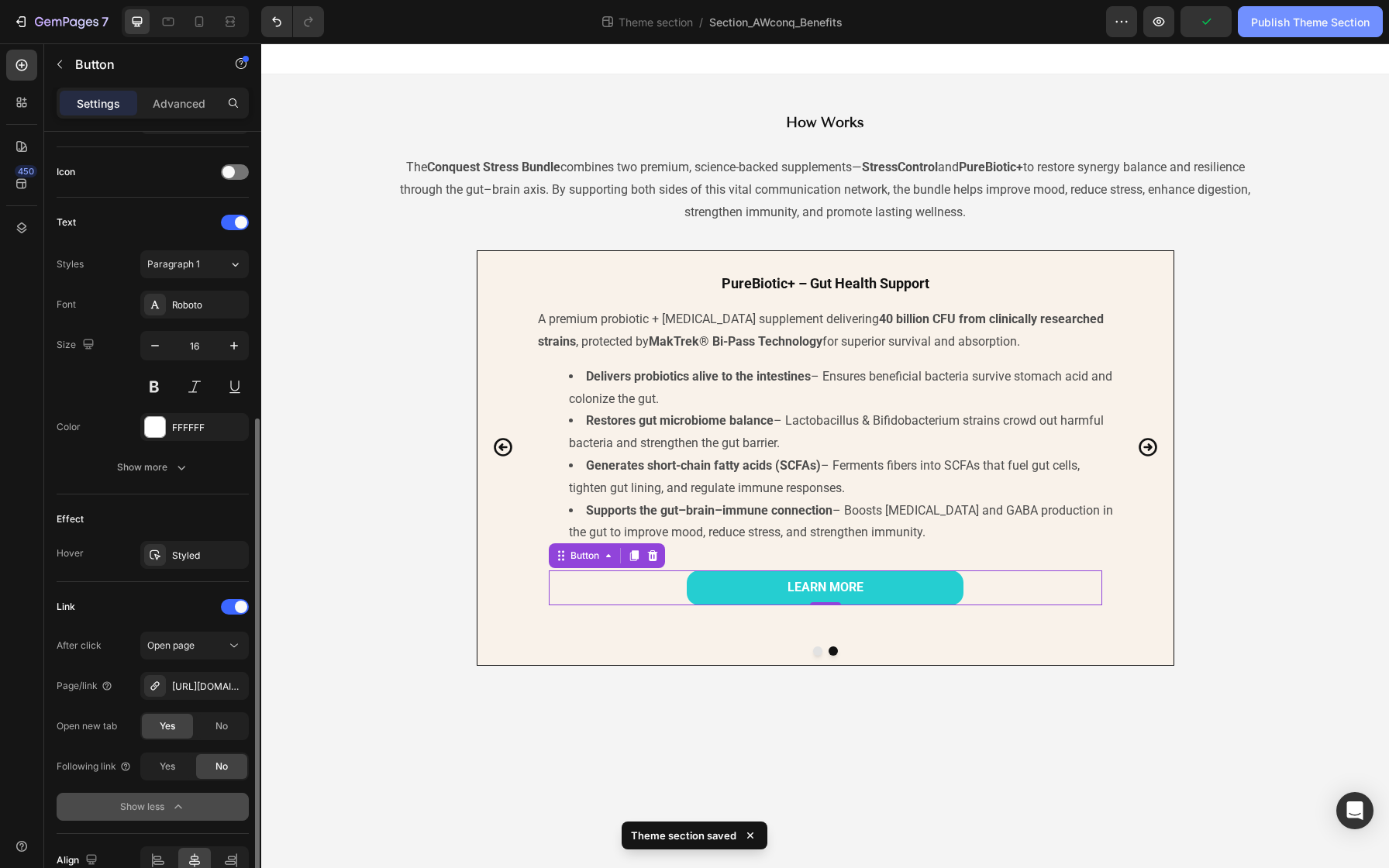
click at [1292, 25] on div "Publish Theme Section" at bounding box center [1310, 22] width 118 height 16
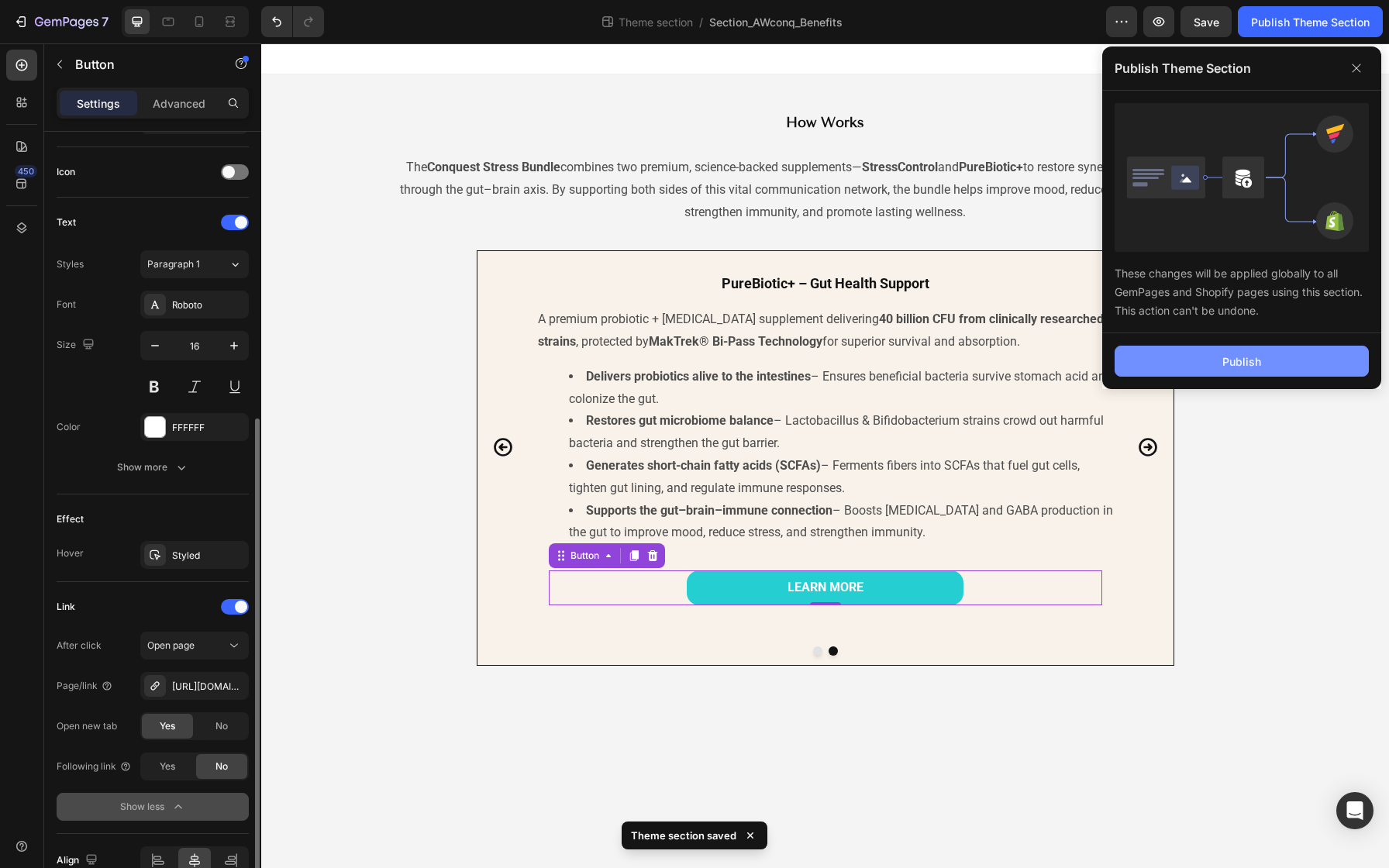
click at [1220, 353] on button "Publish" at bounding box center [1241, 361] width 254 height 31
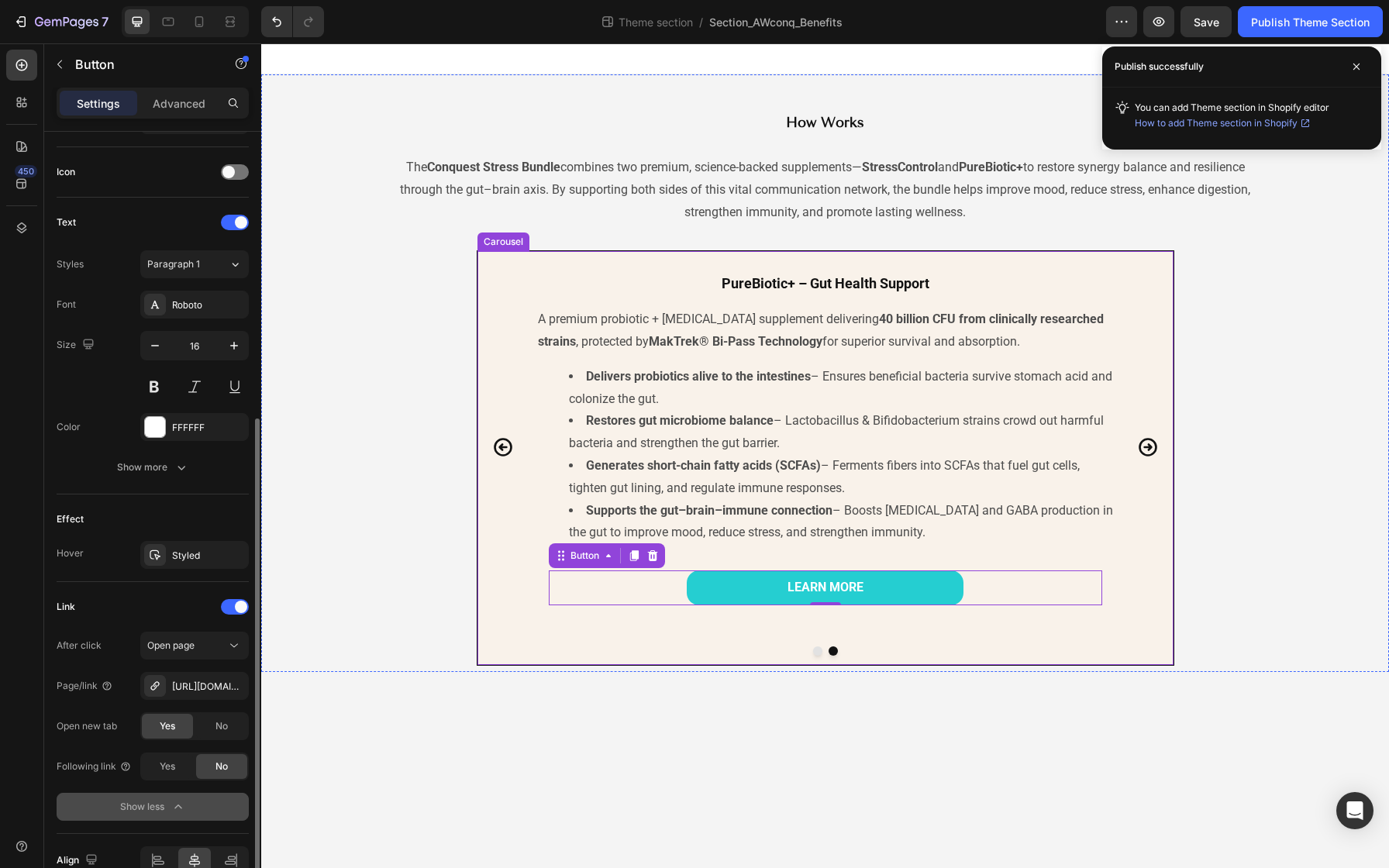
click at [497, 274] on div "StressControl – Stress Support Heading A natural stress relief supplement made …" at bounding box center [825, 447] width 696 height 373
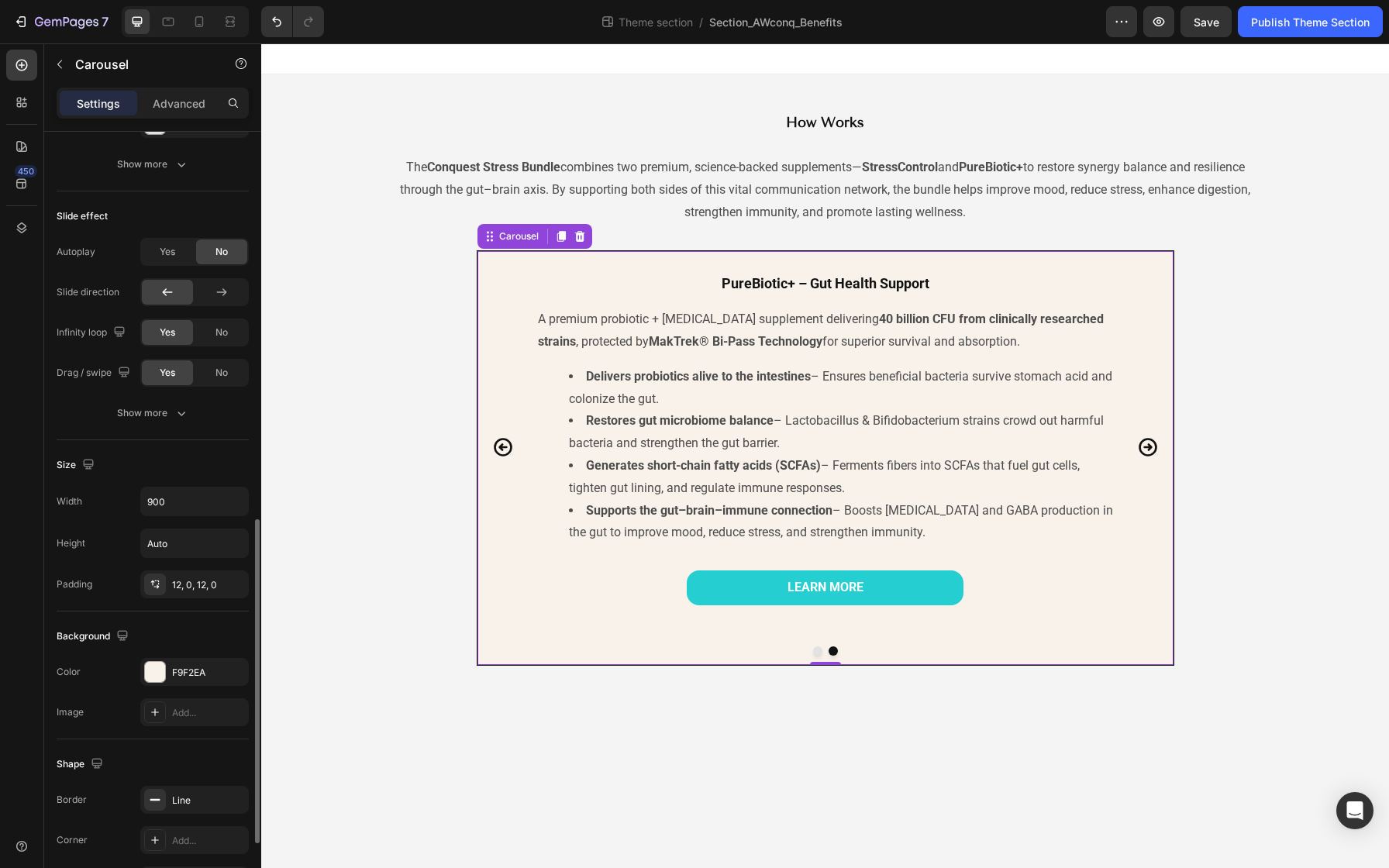
scroll to position [945, 0]
click at [176, 504] on input "900" at bounding box center [195, 500] width 107 height 28
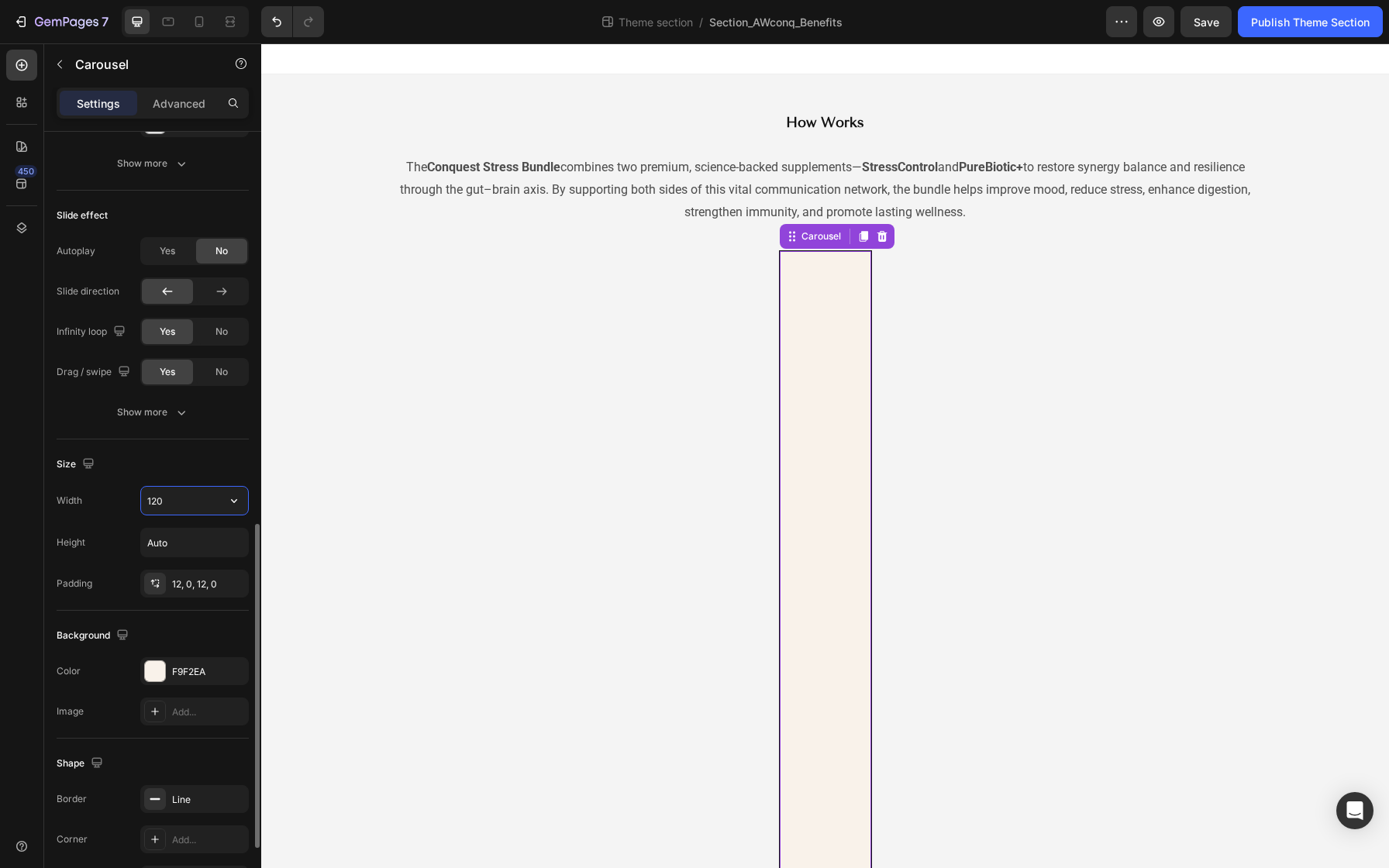
type input "1200"
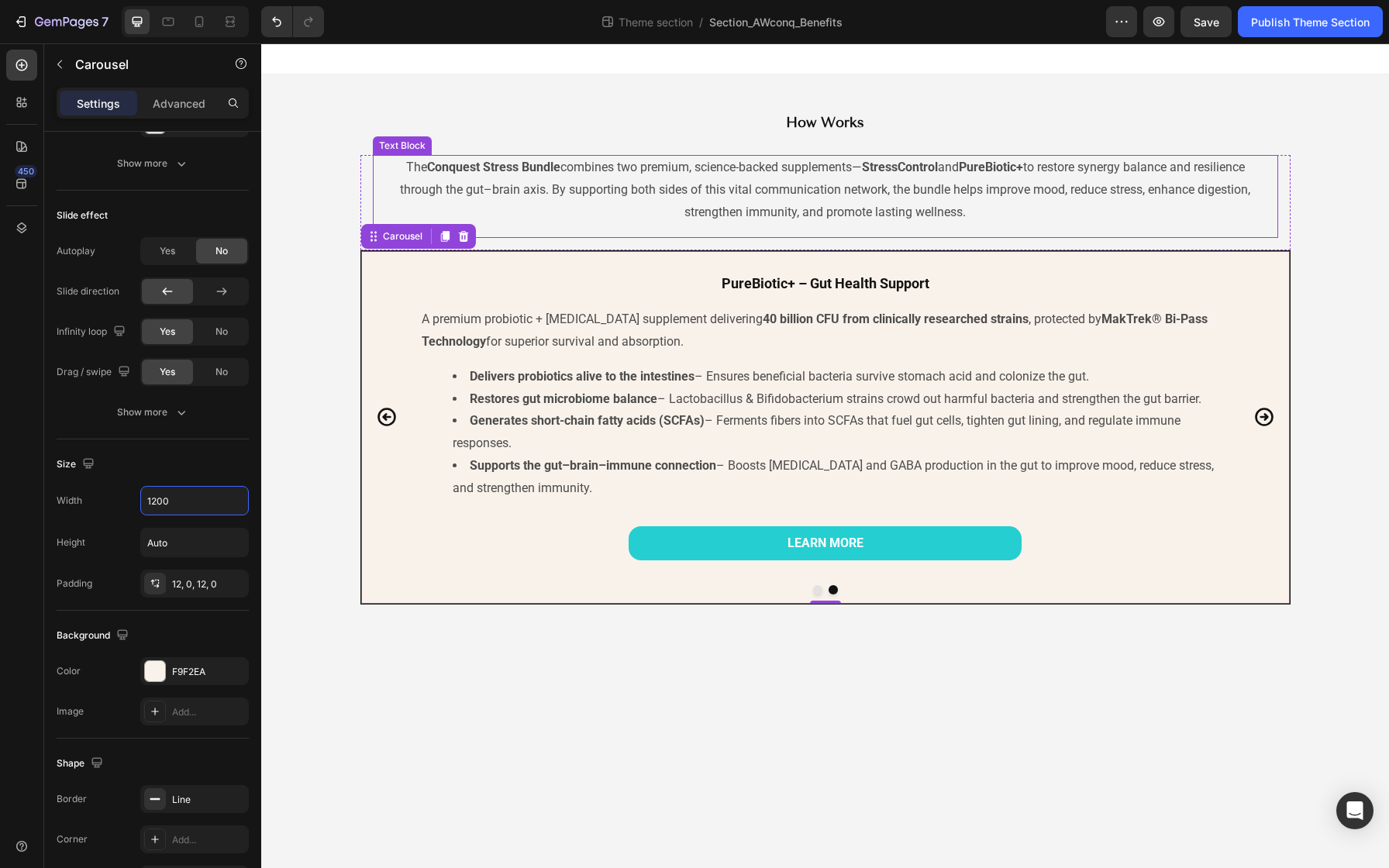
click at [497, 189] on p "The Conquest Stress Bundle combines two premium, science-backed supplements— St…" at bounding box center [825, 190] width 877 height 66
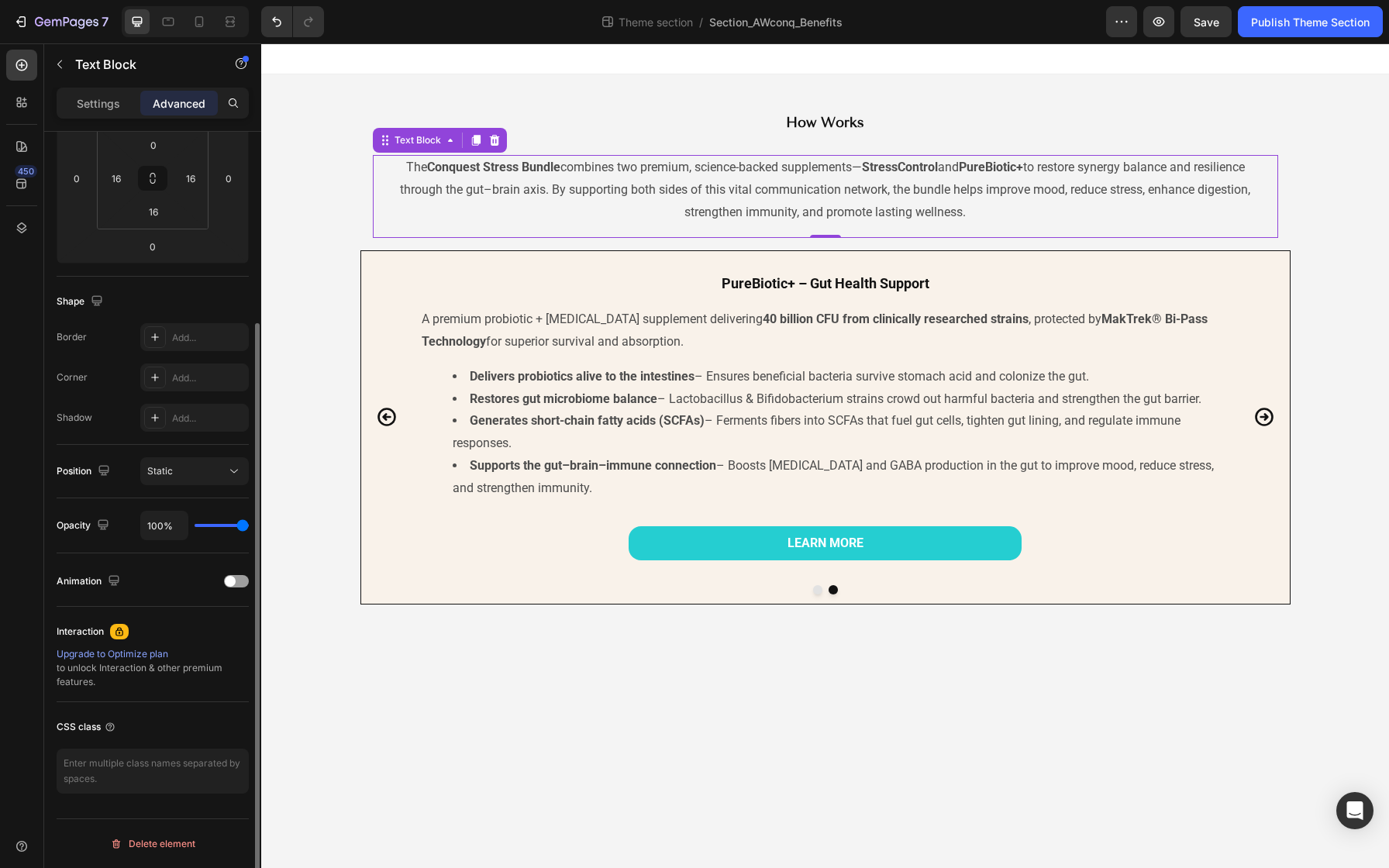
scroll to position [0, 0]
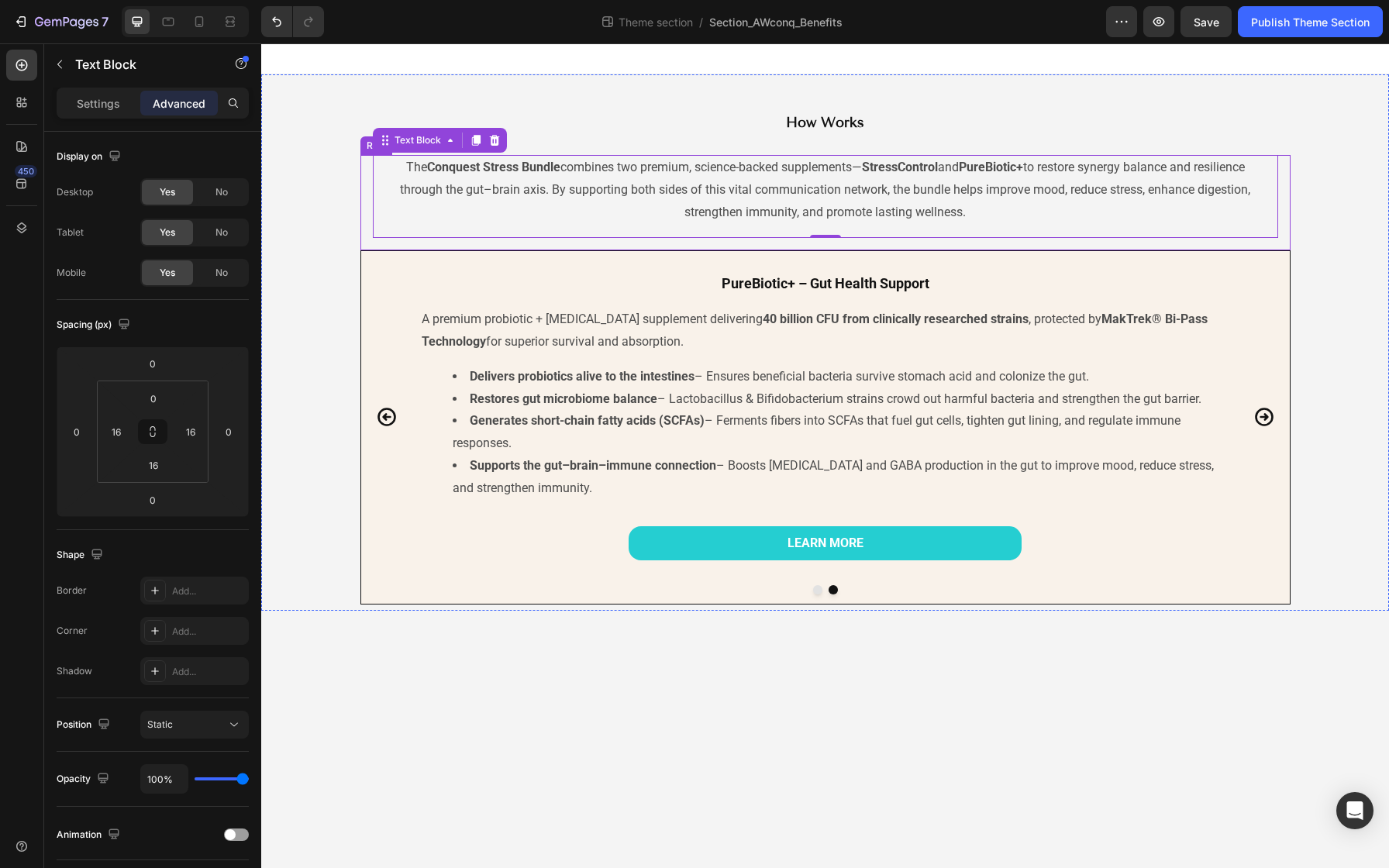
click at [367, 204] on div "The Conquest Stress Bundle combines two premium, science-backed supplements— St…" at bounding box center [825, 202] width 930 height 95
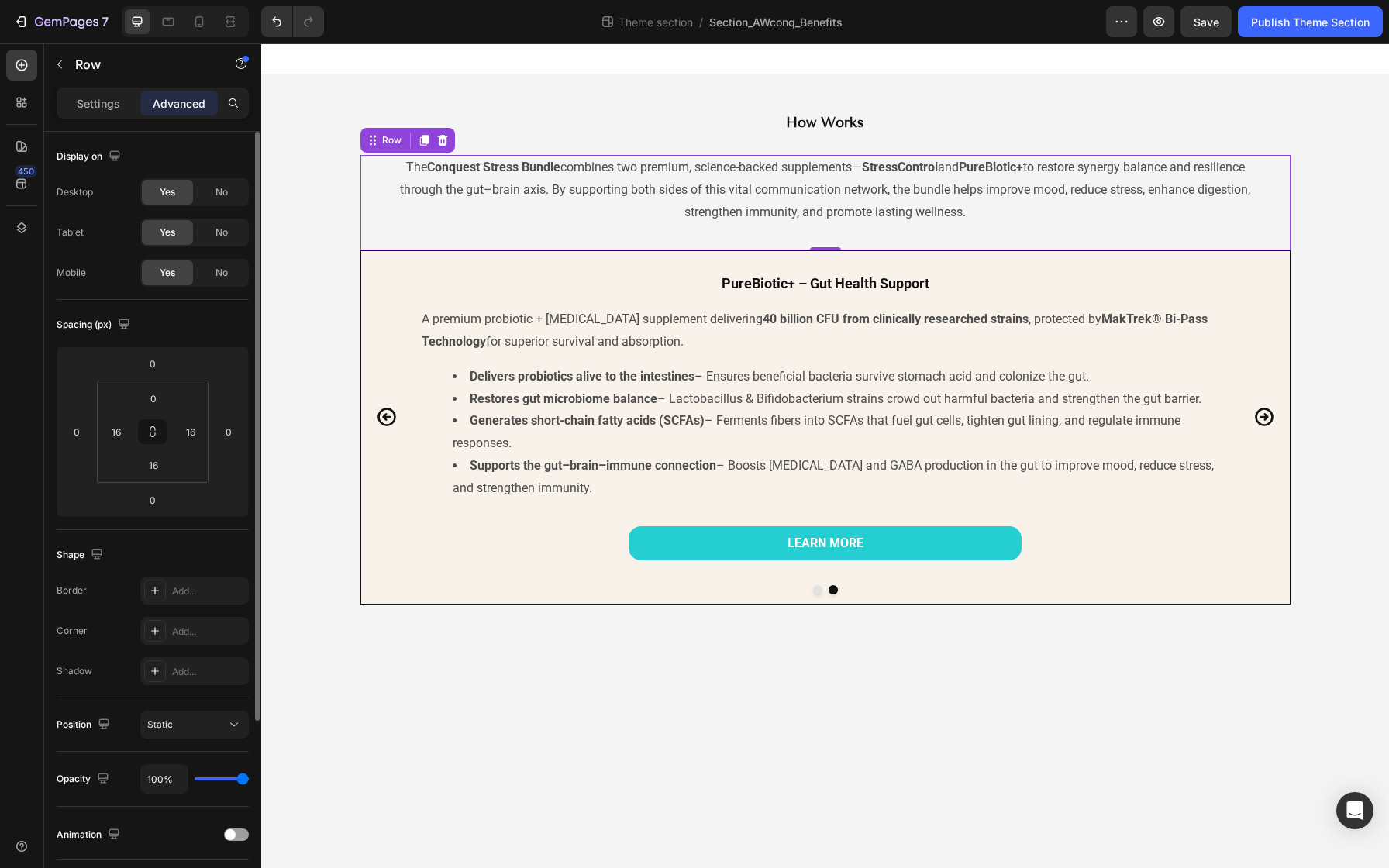
scroll to position [2, 0]
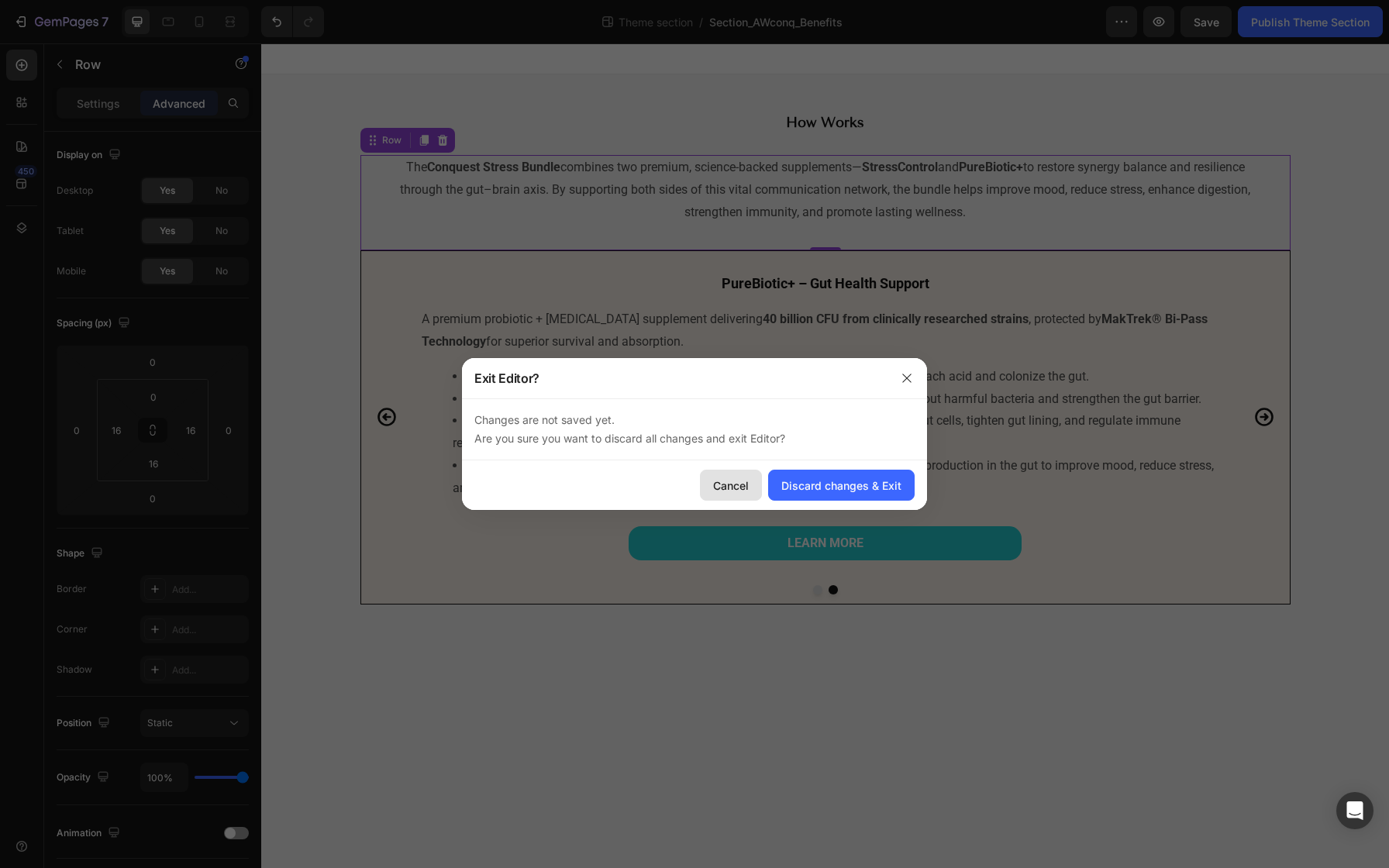
click at [710, 477] on button "Cancel" at bounding box center [730, 485] width 62 height 31
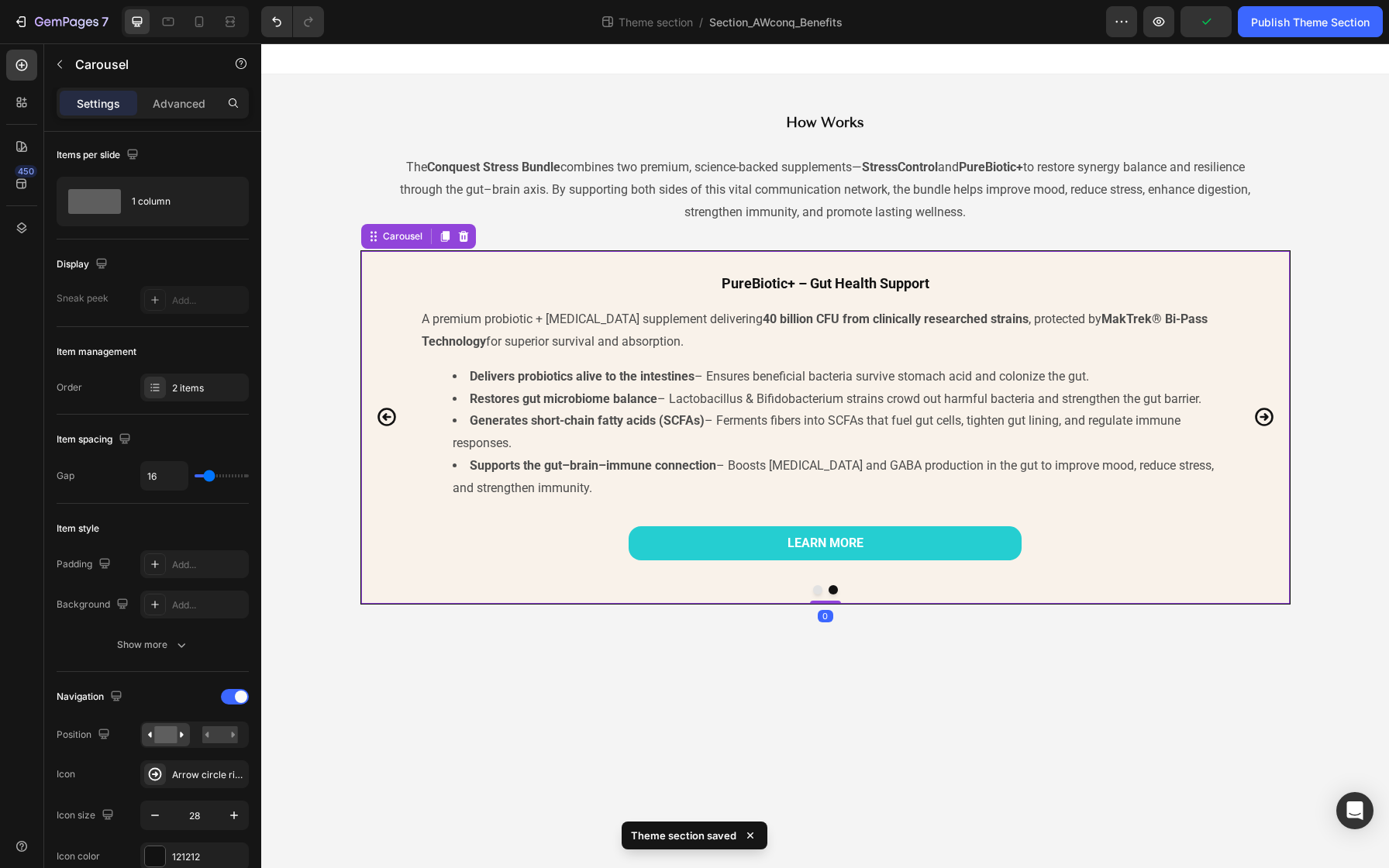
click at [368, 275] on div "StressControl – Stress Support Heading A natural stress relief supplement made …" at bounding box center [825, 417] width 928 height 313
click at [168, 116] on div "Settings Advanced" at bounding box center [152, 103] width 192 height 31
click at [175, 109] on p "Advanced" at bounding box center [179, 104] width 53 height 16
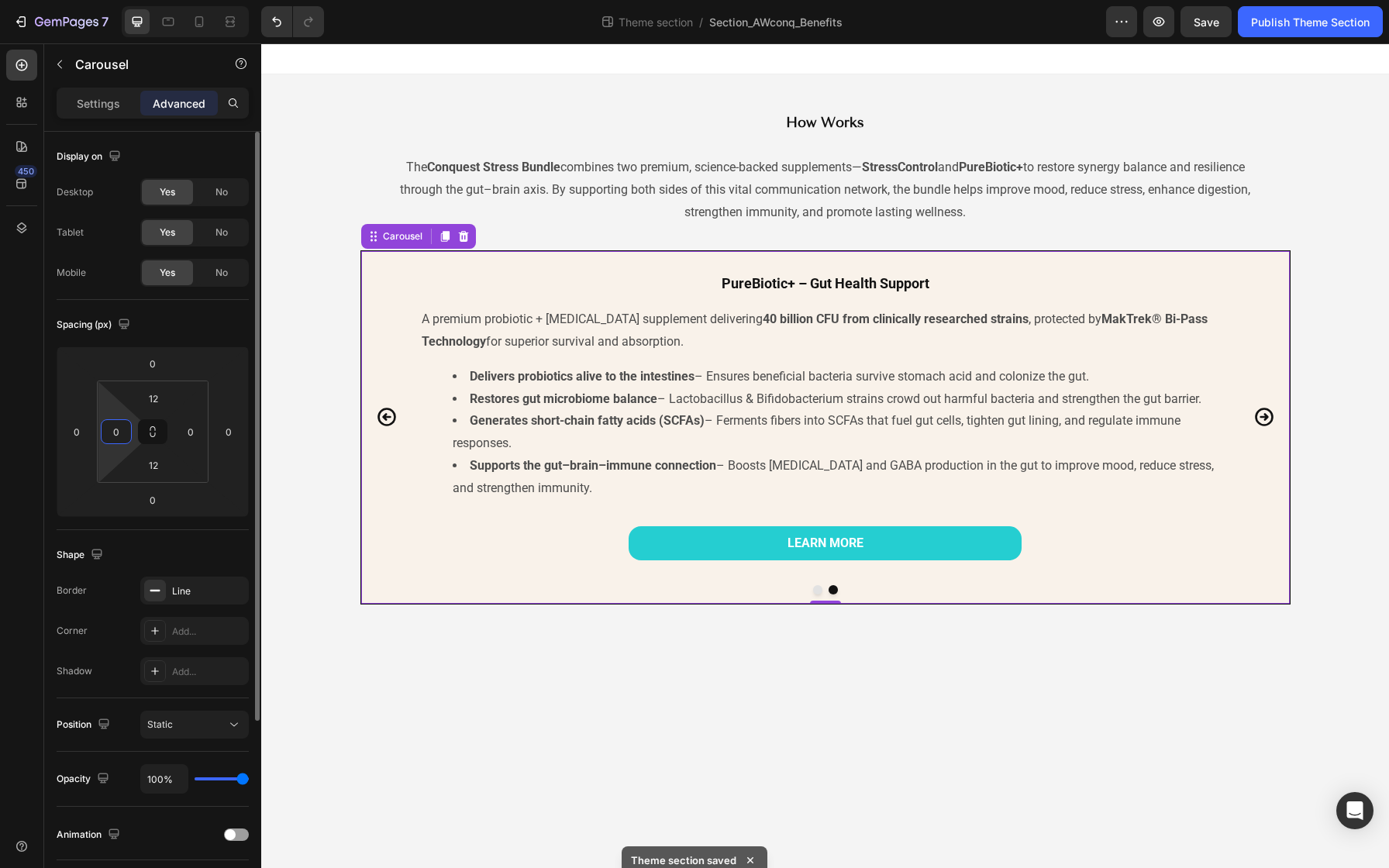
click at [110, 436] on input "0" at bounding box center [116, 431] width 23 height 23
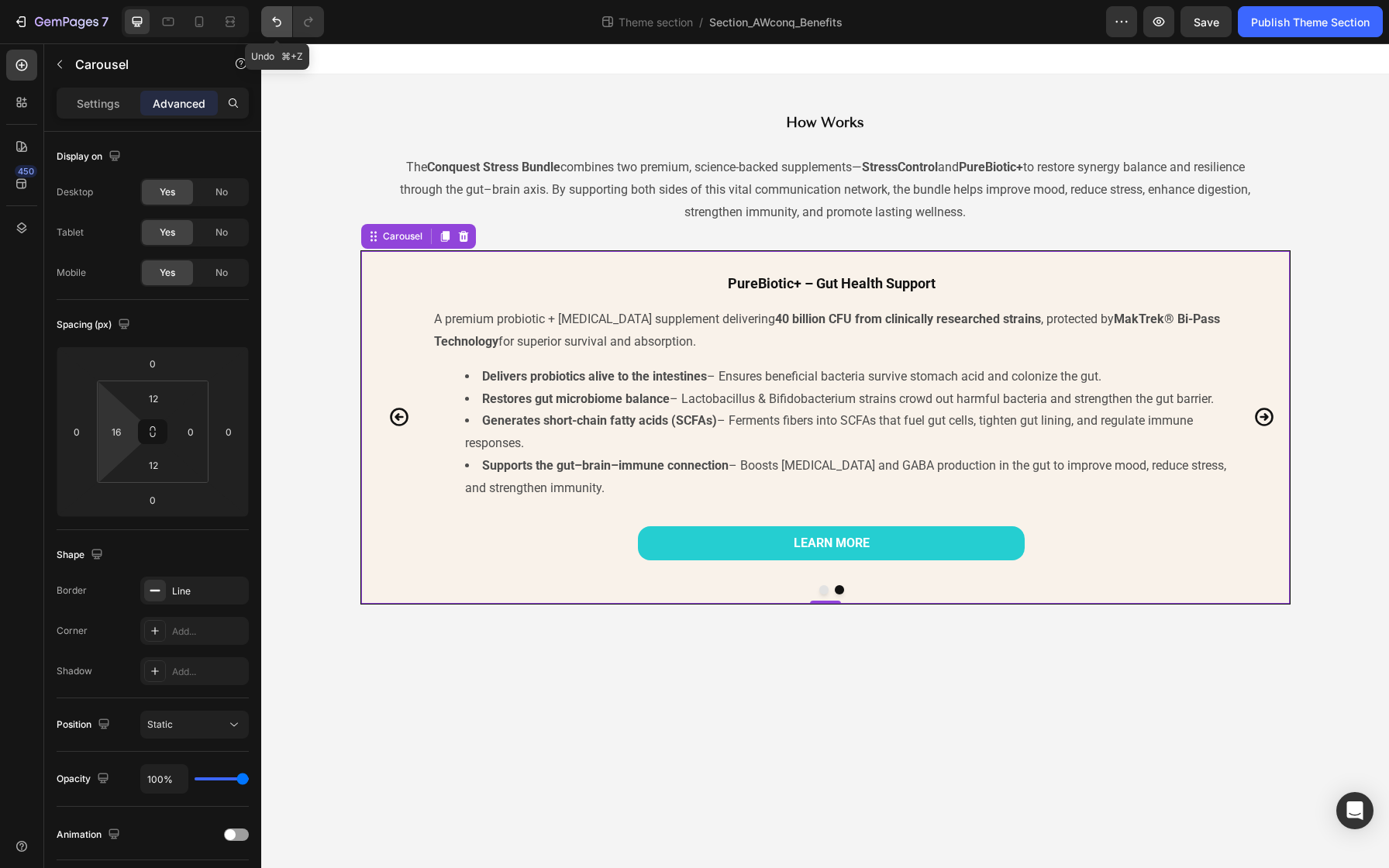
click at [271, 24] on icon "Undo/Redo" at bounding box center [277, 21] width 15 height 15
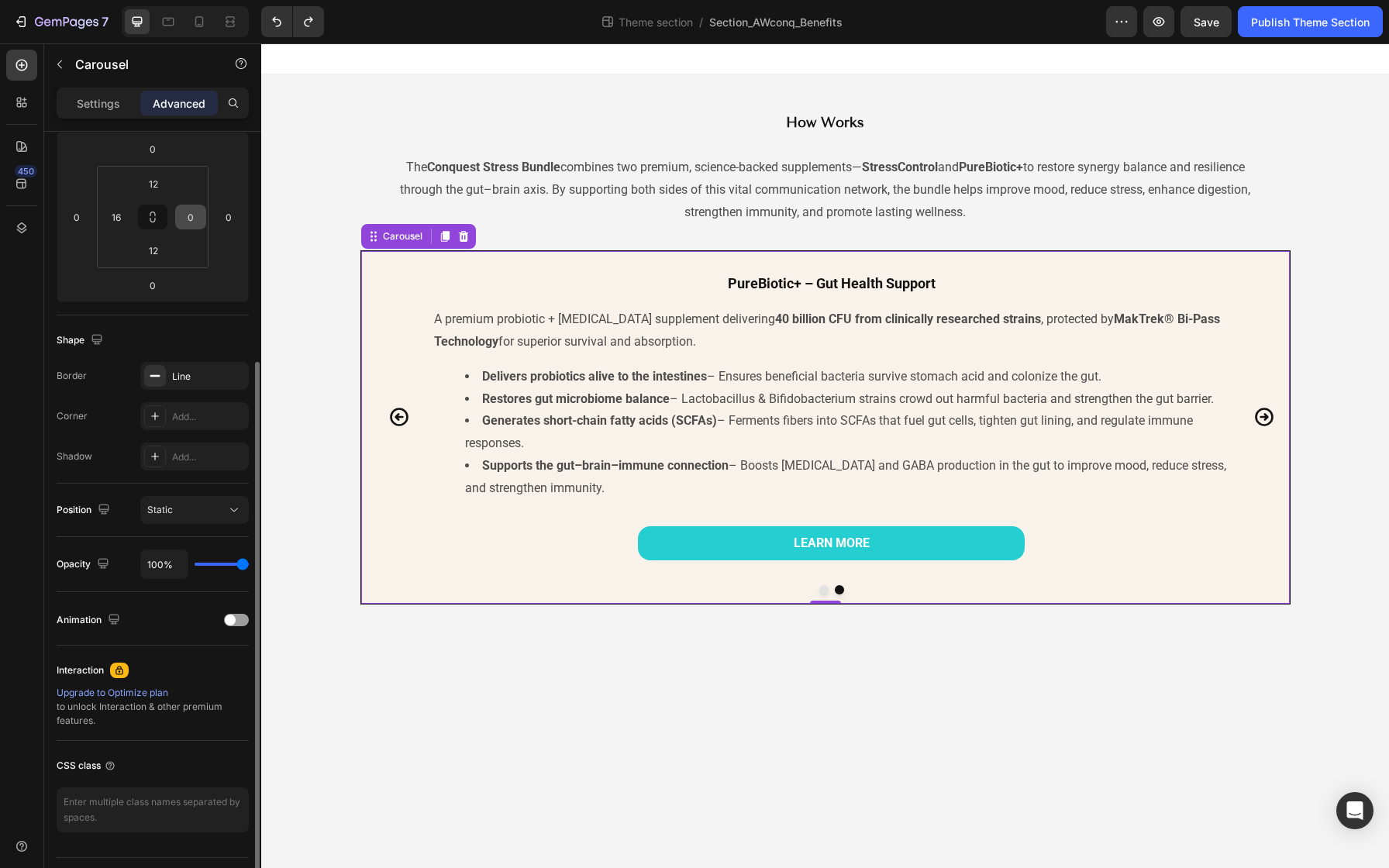
scroll to position [253, 0]
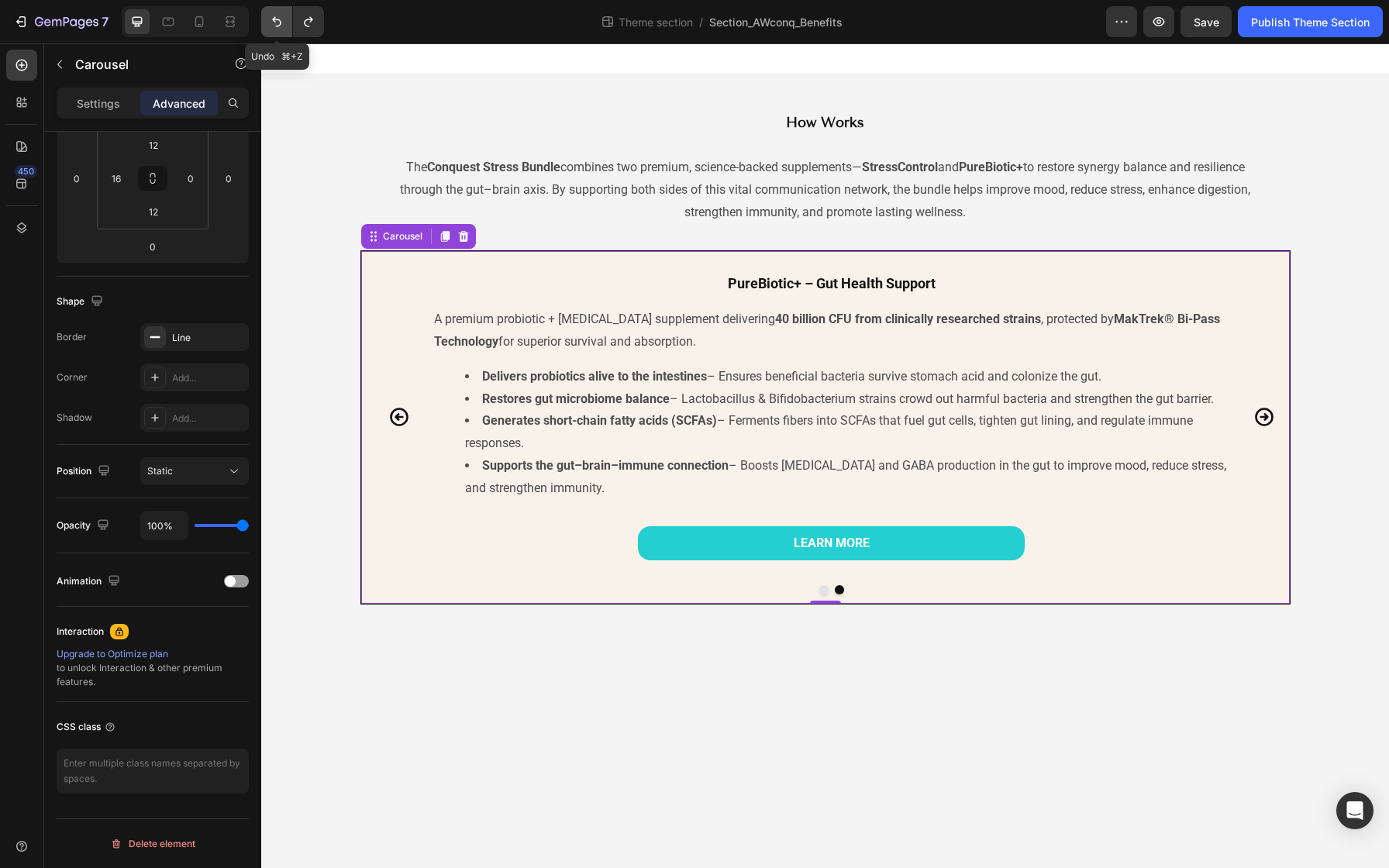
click at [277, 25] on icon "Undo/Redo" at bounding box center [277, 21] width 15 height 15
type input "0"
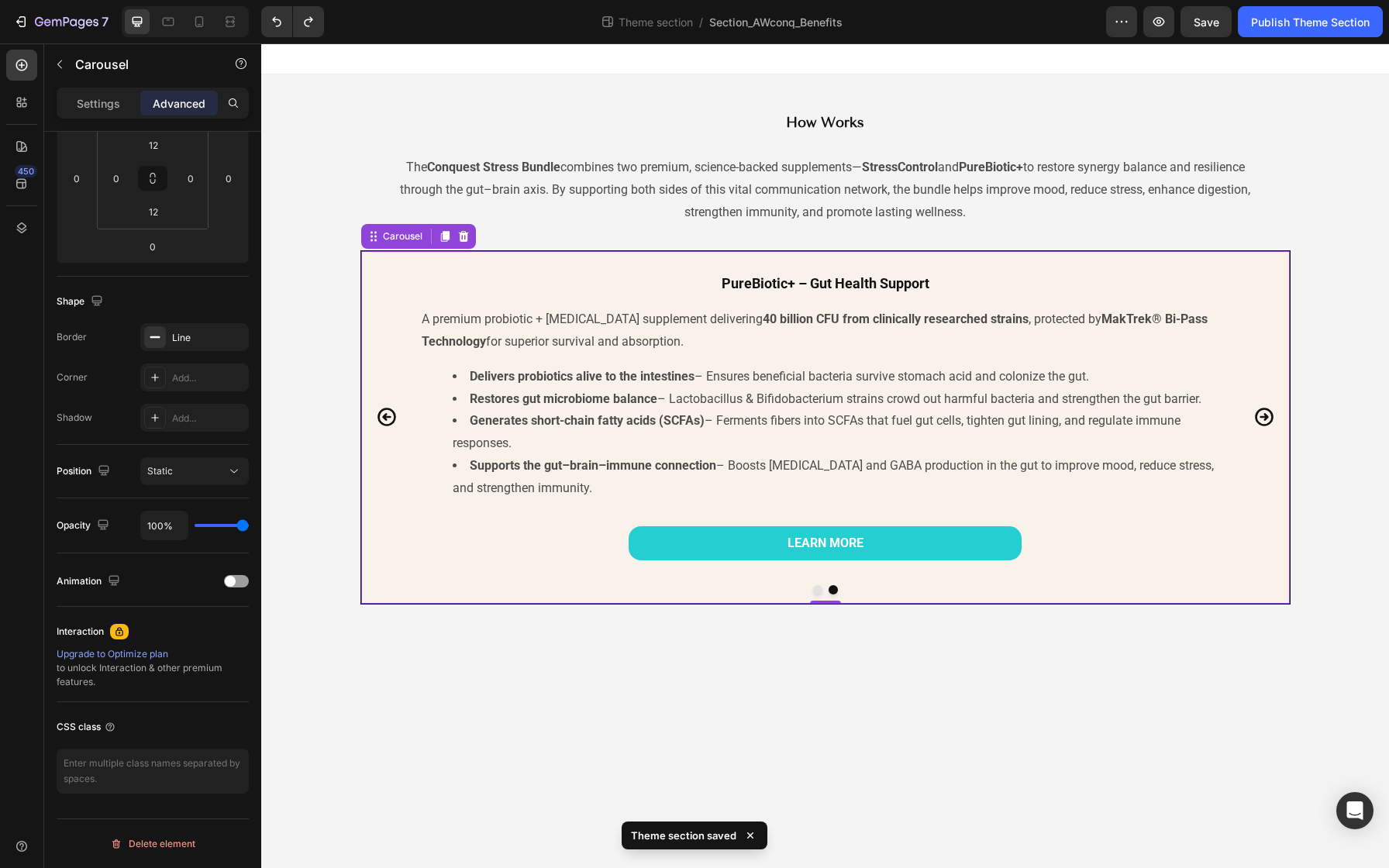
click at [379, 262] on div "StressControl – Stress Support Heading A natural stress relief supplement made …" at bounding box center [825, 417] width 928 height 313
click at [89, 107] on p "Settings" at bounding box center [98, 104] width 43 height 16
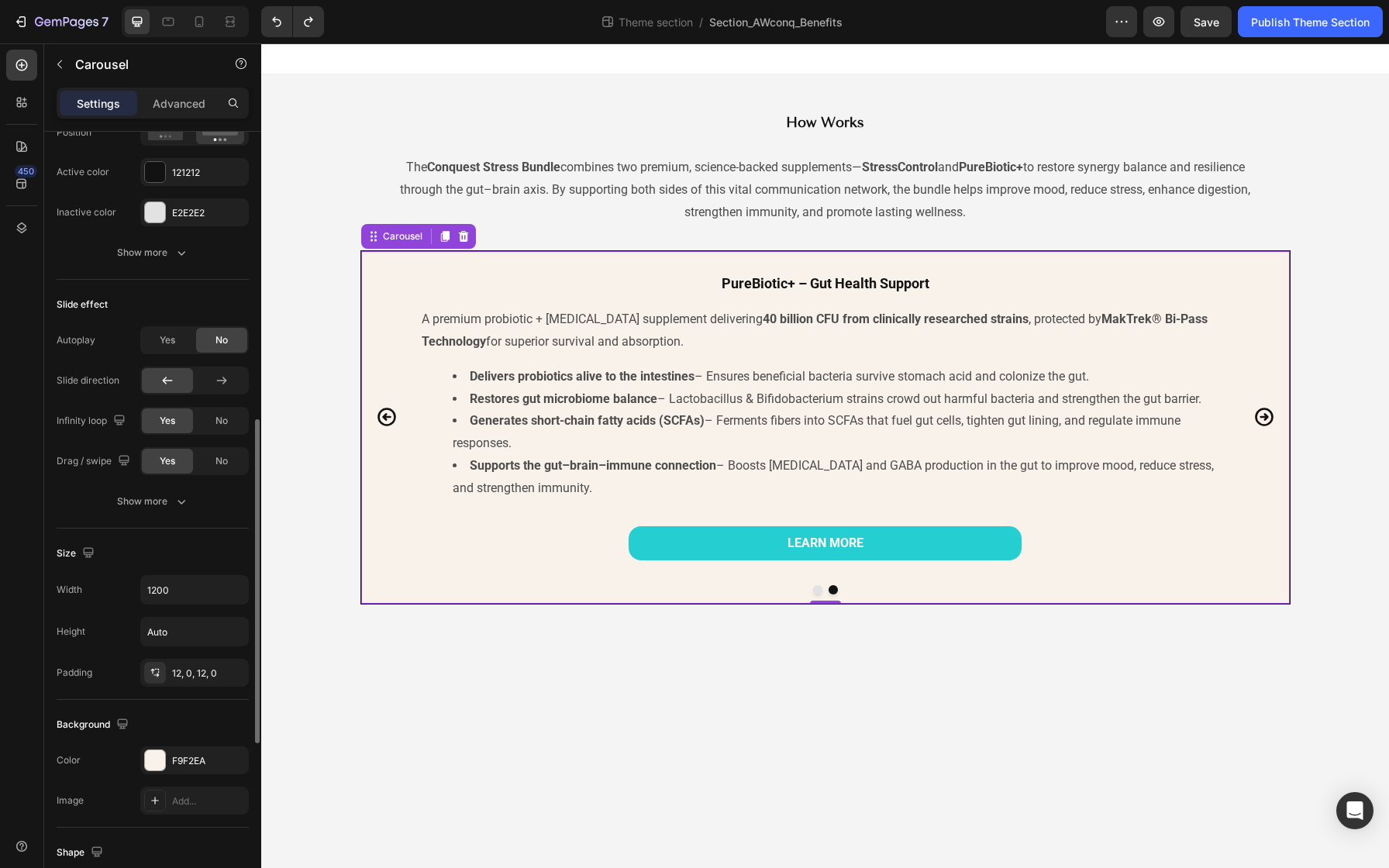
scroll to position [875, 0]
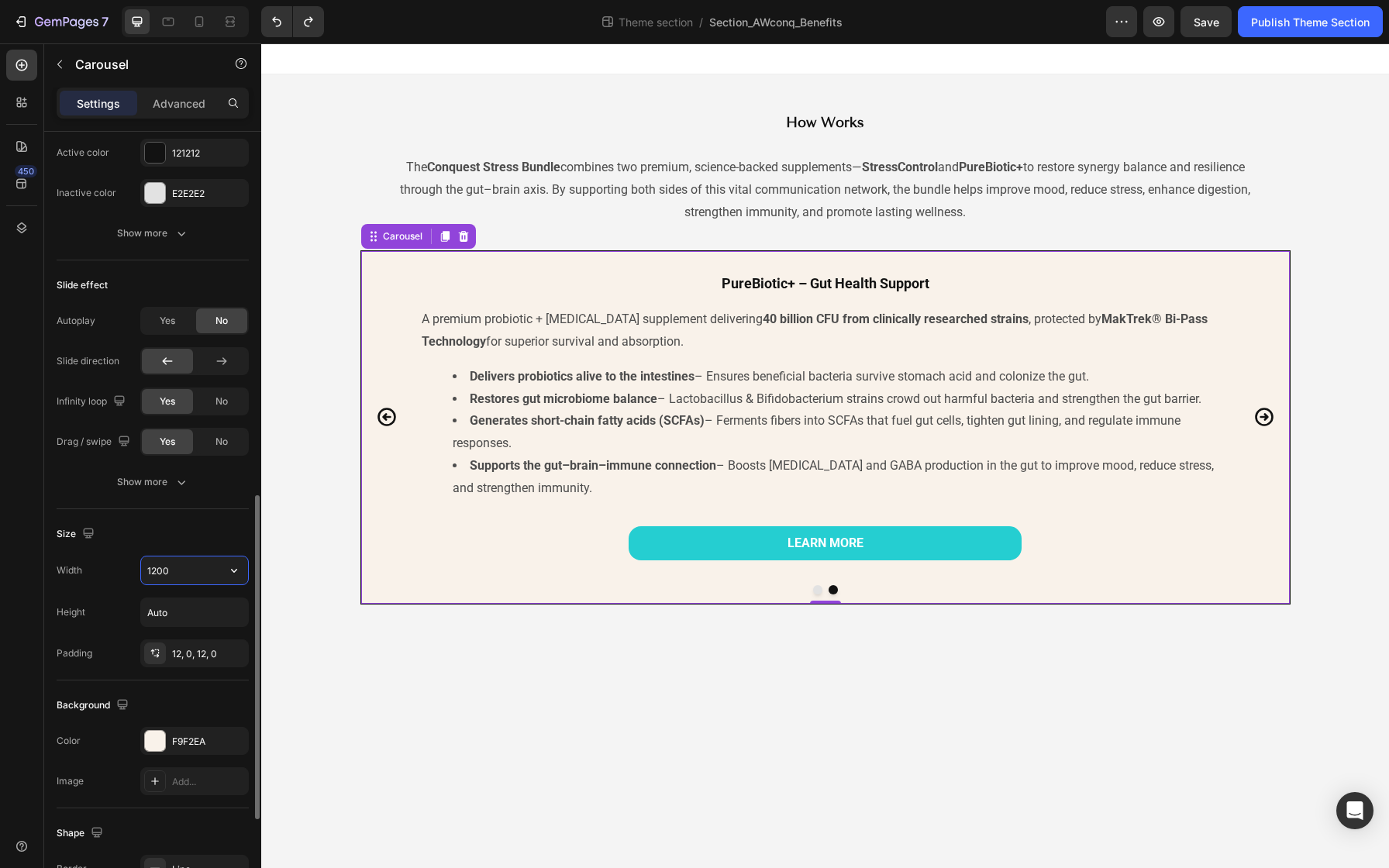
click at [173, 571] on input "1200" at bounding box center [195, 570] width 107 height 28
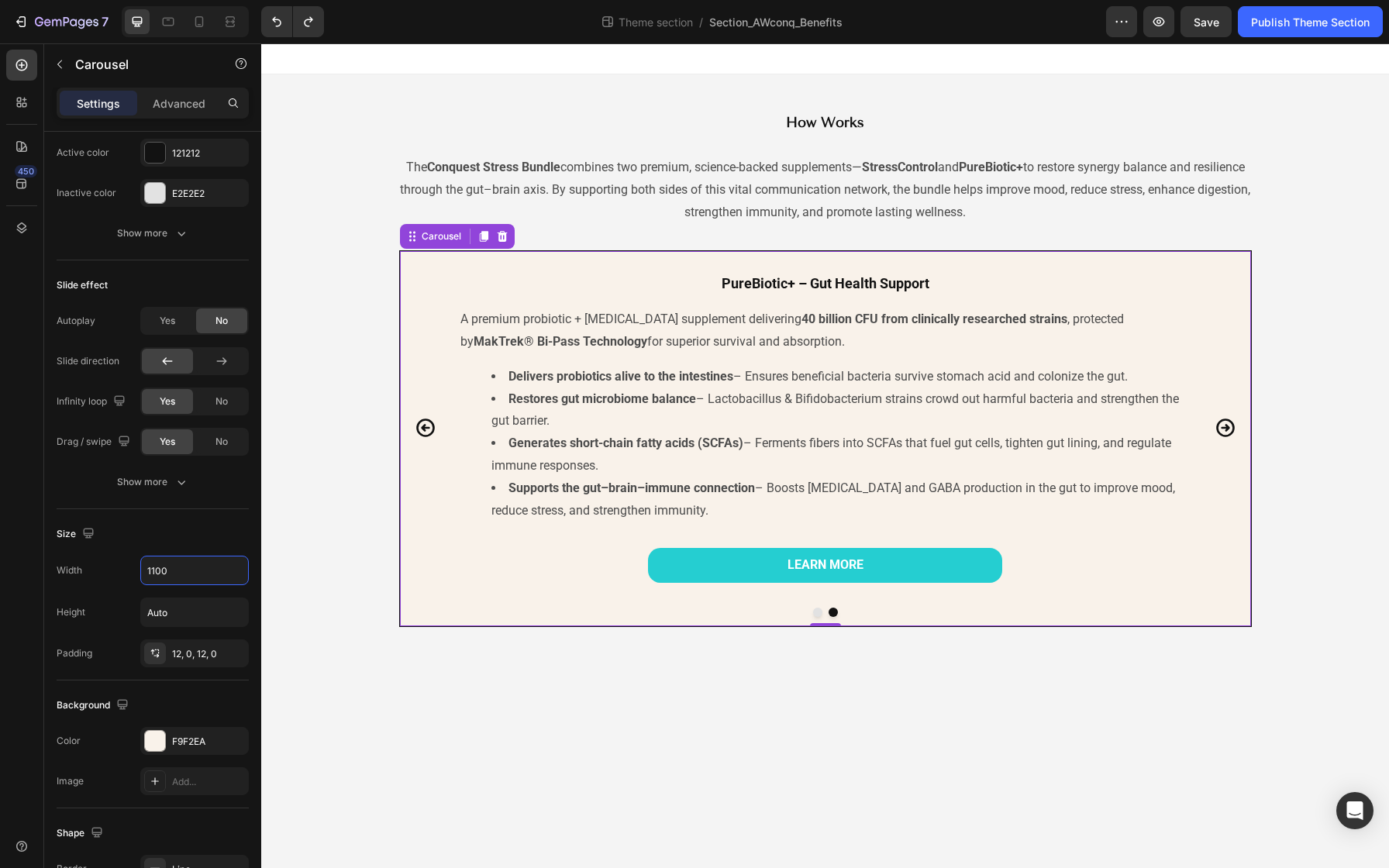
type input "1100"
click at [424, 430] on icon "Carousel Back Arrow" at bounding box center [425, 428] width 19 height 19
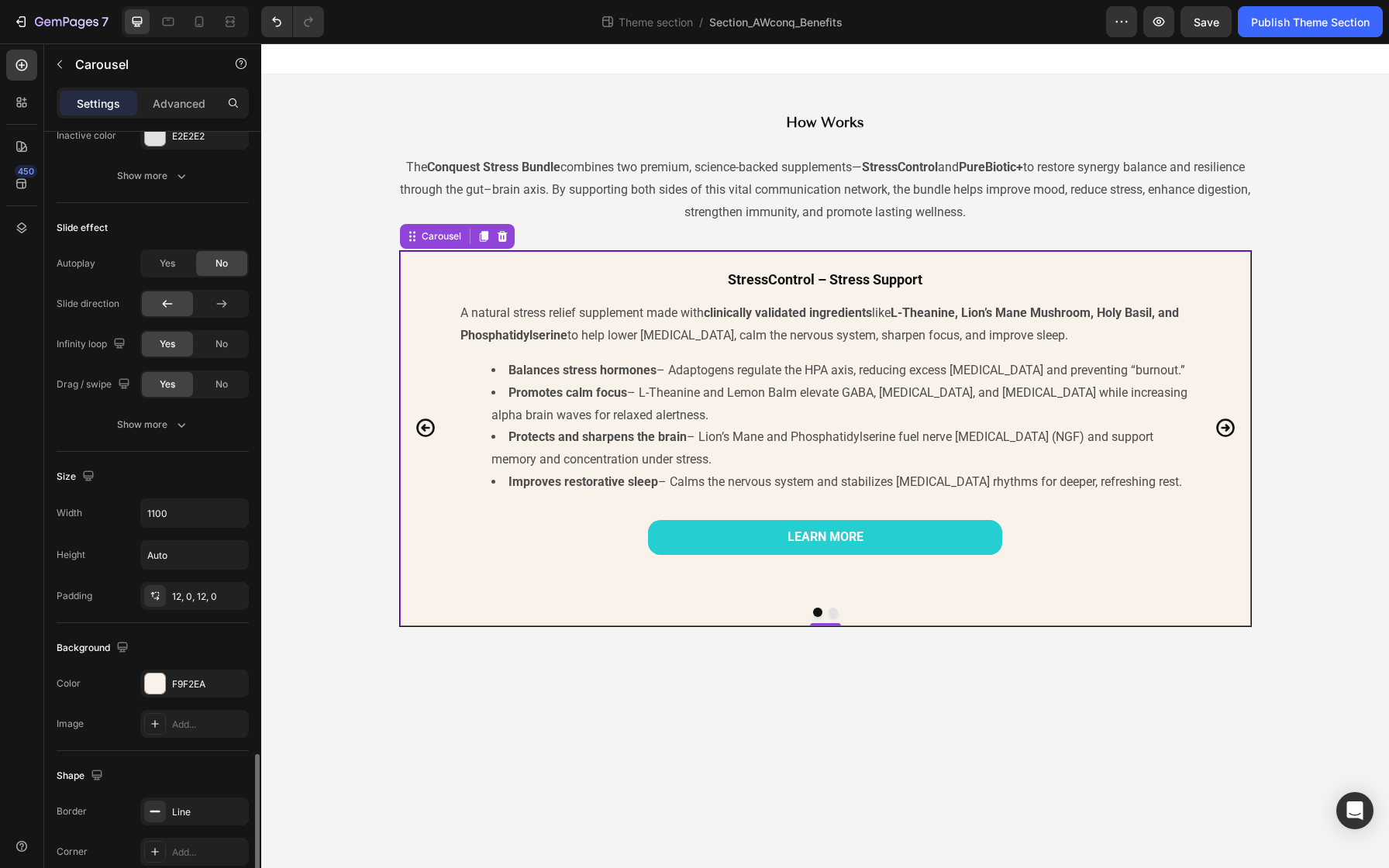
scroll to position [1098, 0]
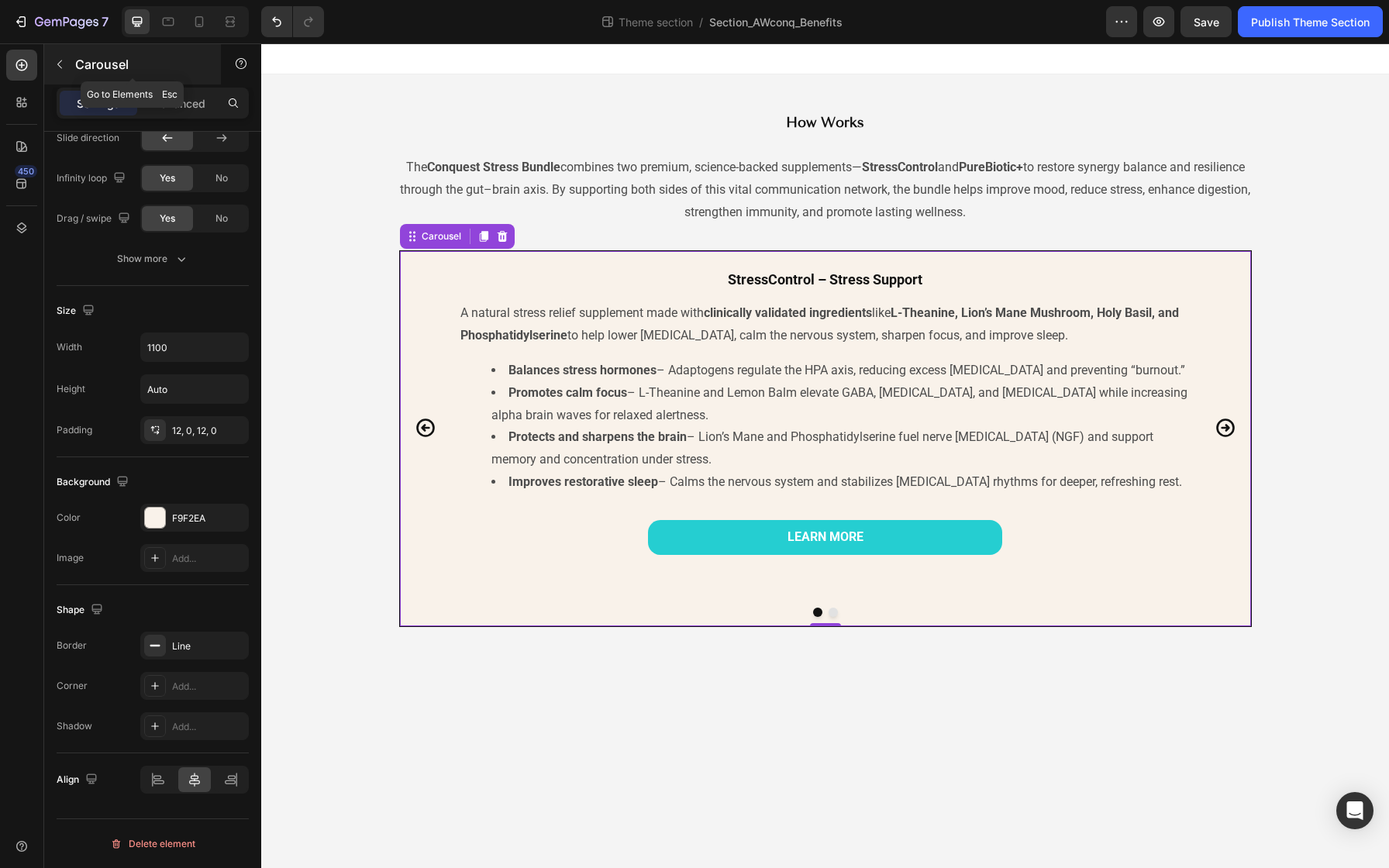
click at [66, 66] on button "button" at bounding box center [60, 64] width 25 height 25
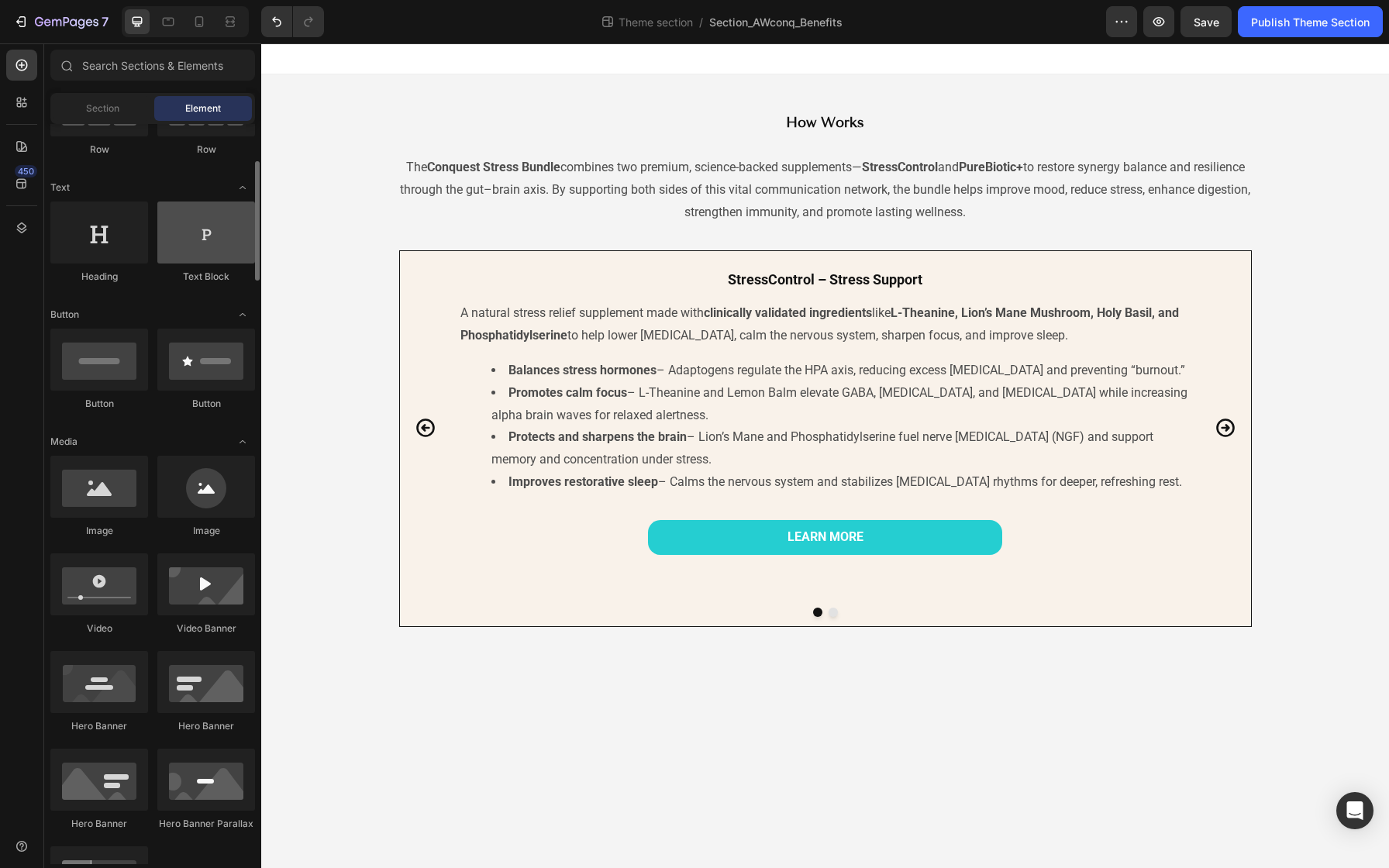
scroll to position [188, 0]
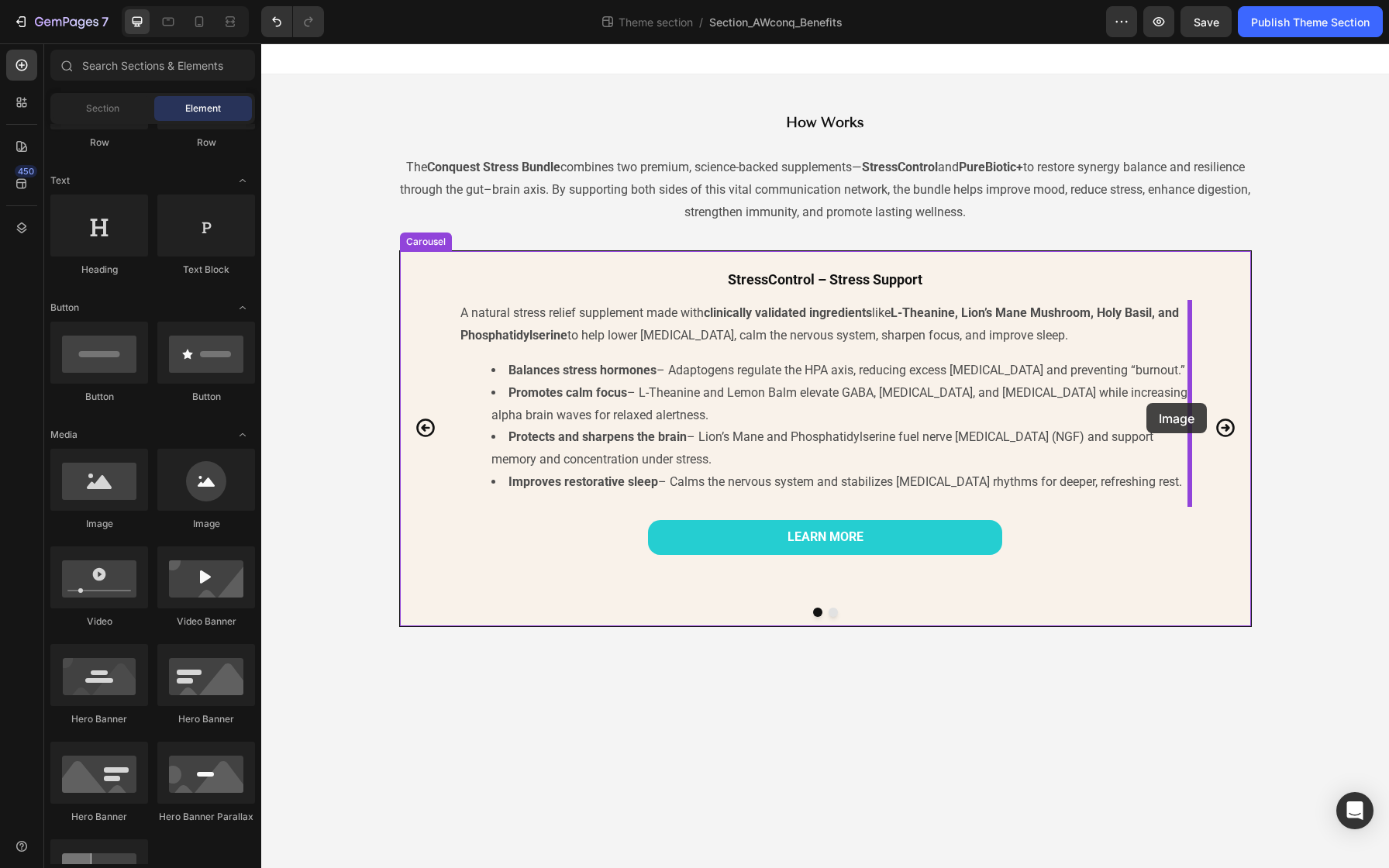
drag, startPoint x: 382, startPoint y: 520, endPoint x: 1146, endPoint y: 403, distance: 772.9
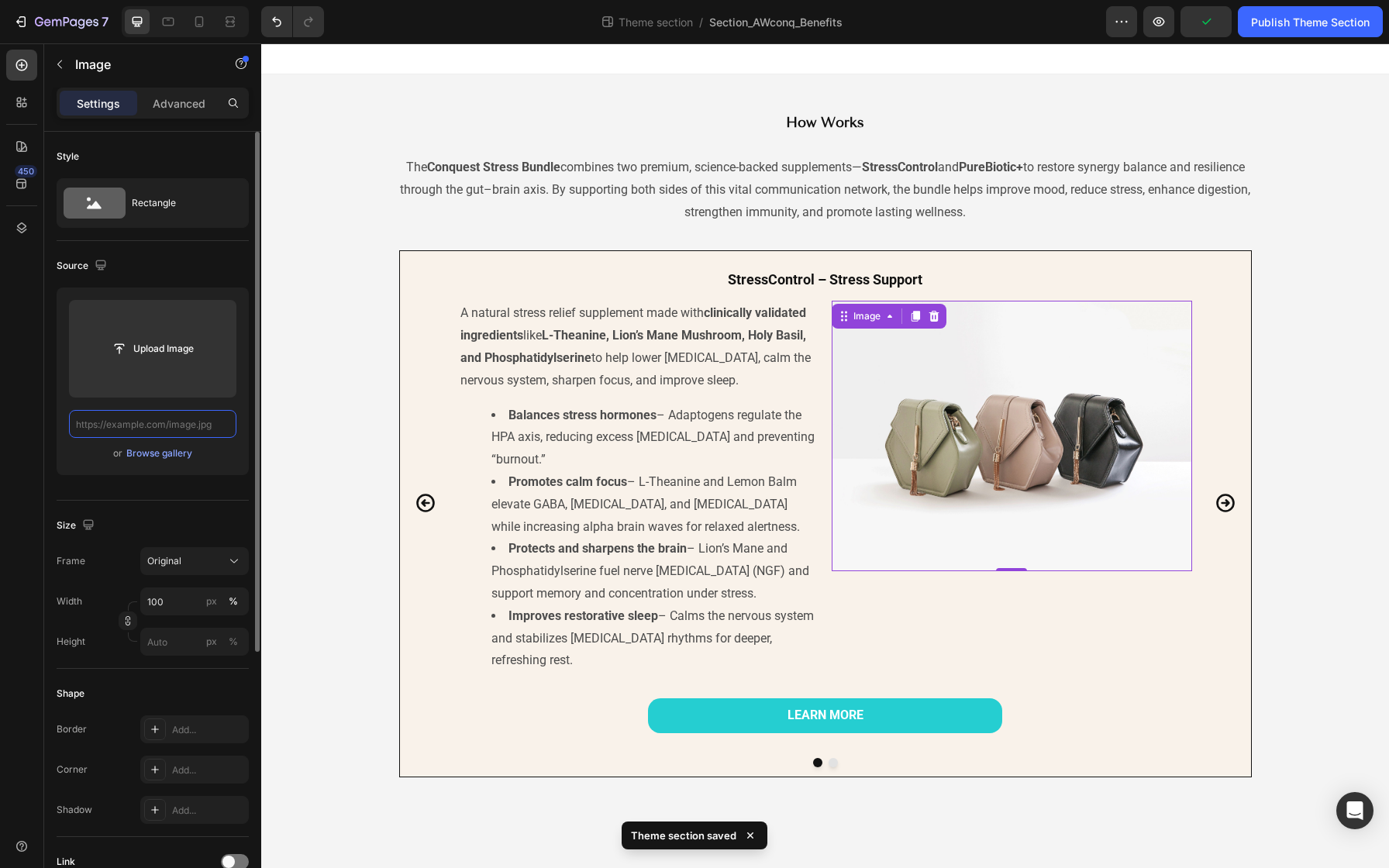
scroll to position [0, 0]
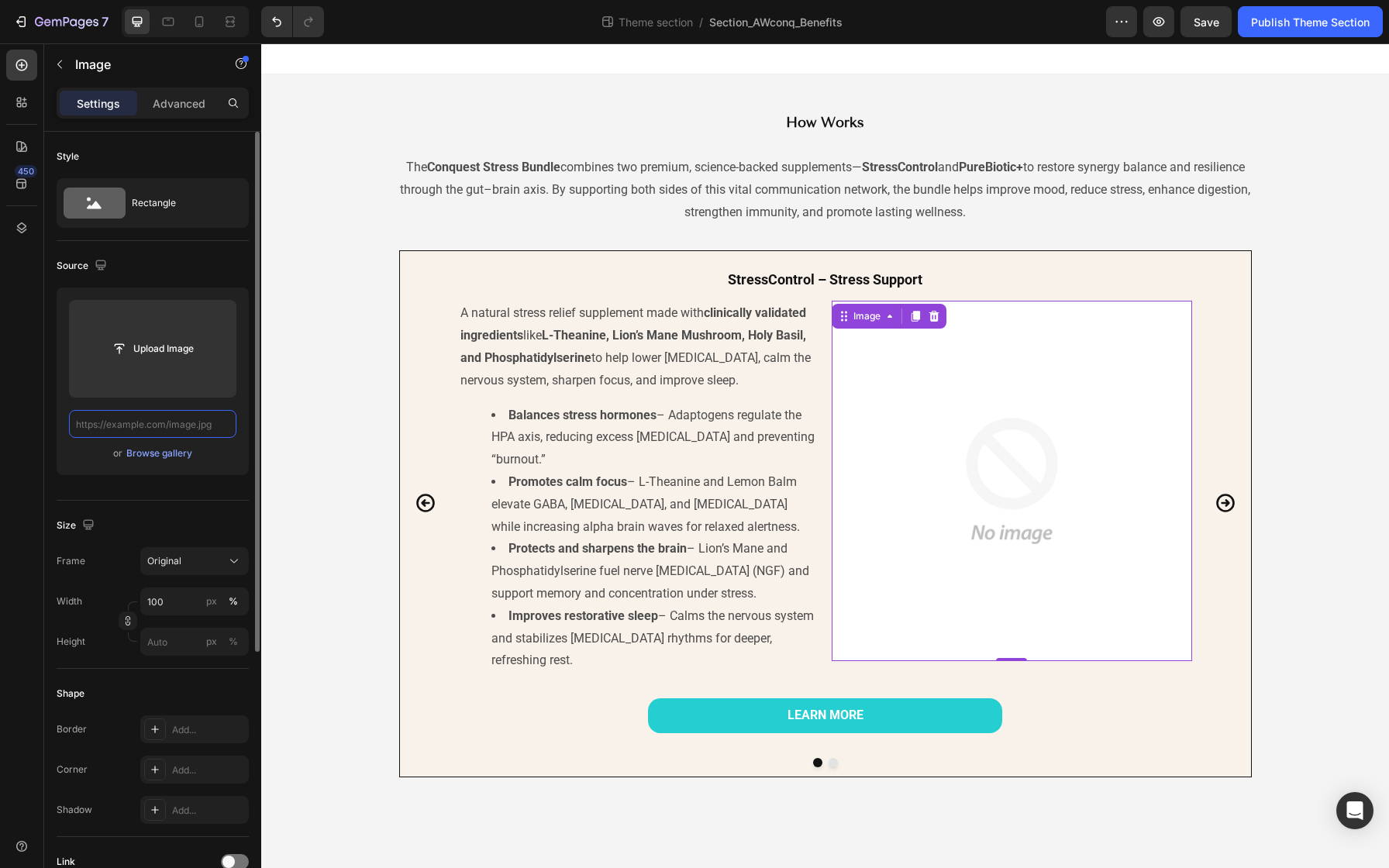
click at [112, 429] on input "text" at bounding box center [152, 423] width 167 height 28
paste input "[URL][DOMAIN_NAME]"
type input "[URL][DOMAIN_NAME]"
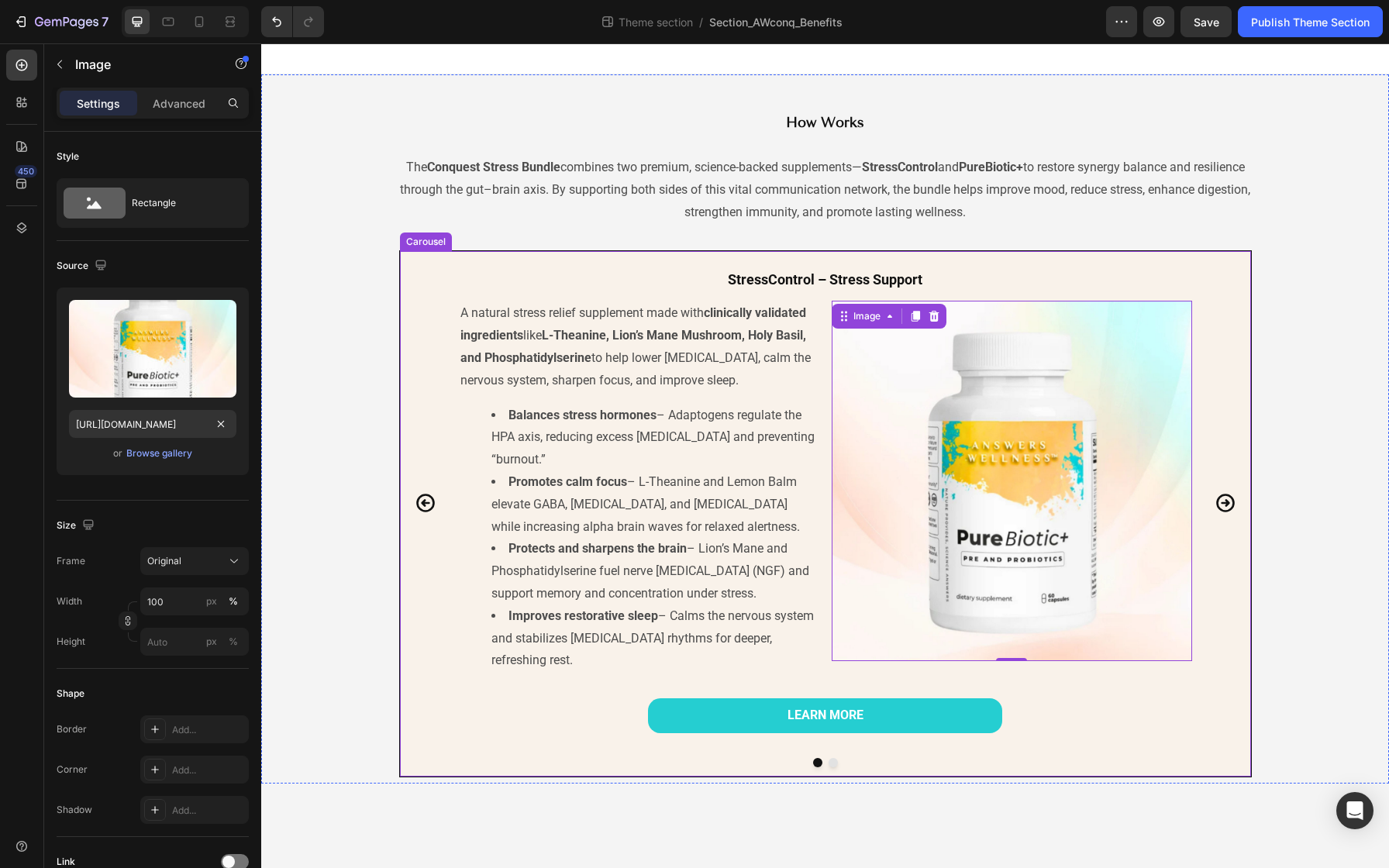
click at [1223, 492] on icon "Carousel Next Arrow" at bounding box center [1225, 503] width 21 height 21
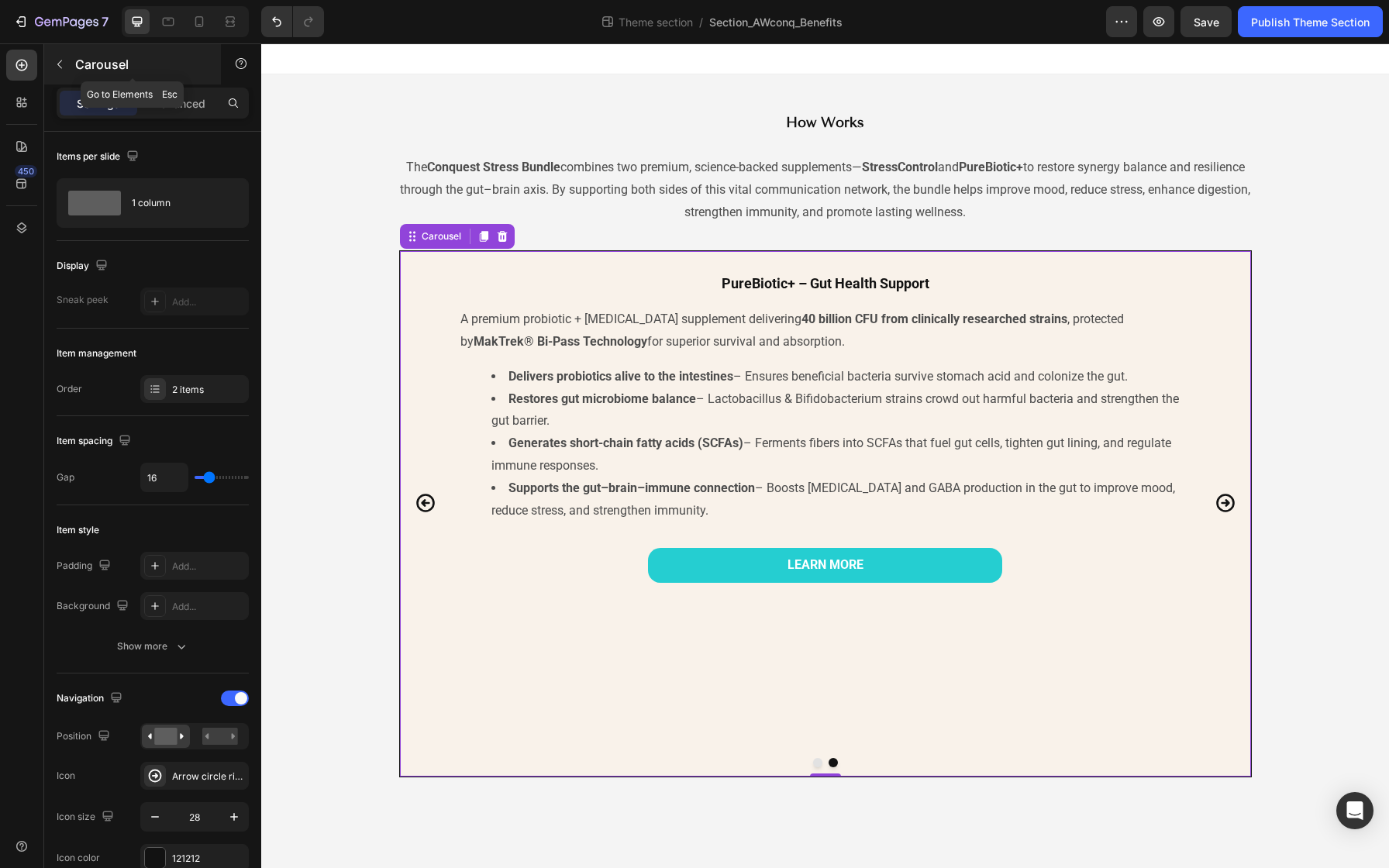
click at [62, 65] on icon "button" at bounding box center [60, 64] width 13 height 13
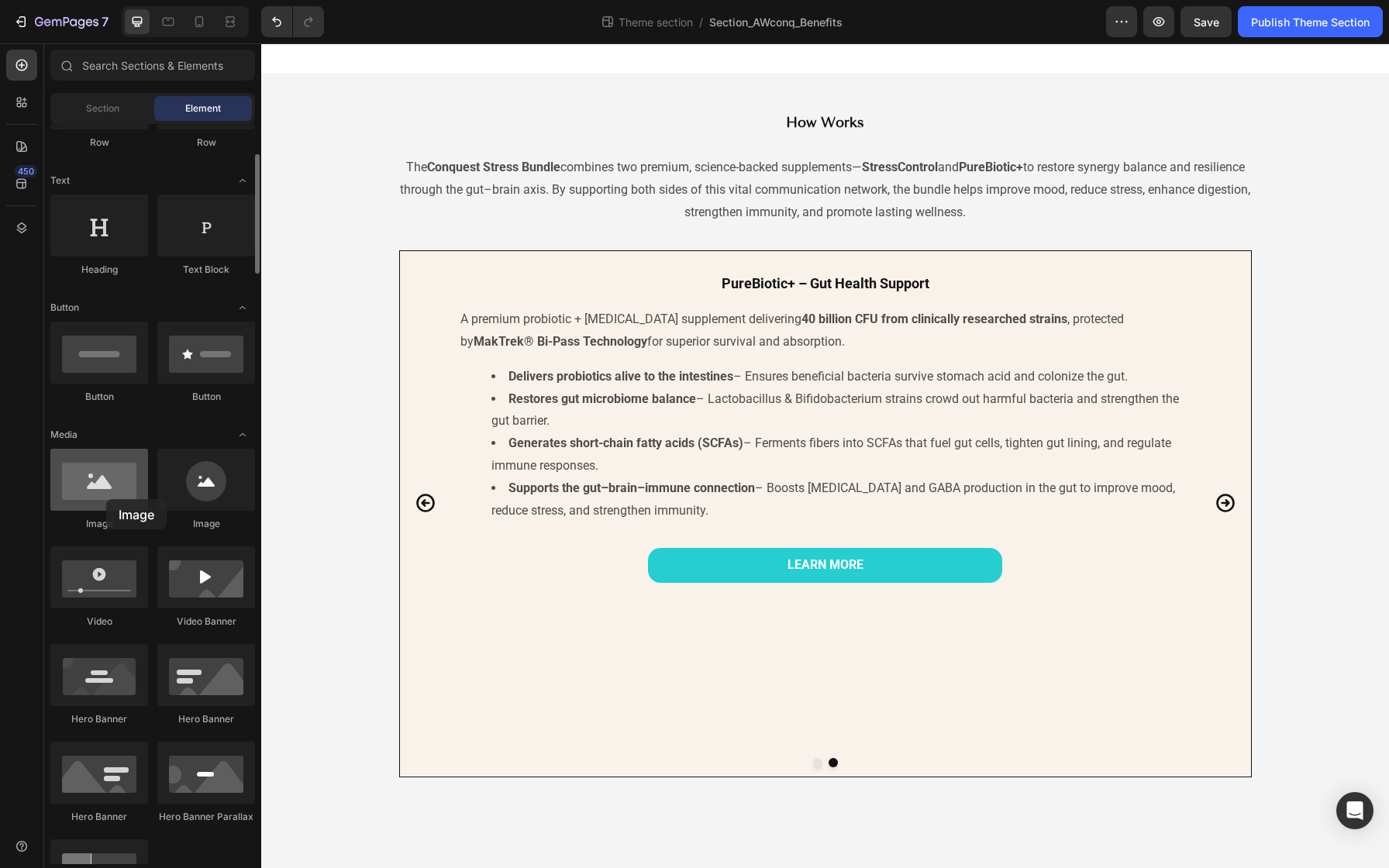
click at [107, 499] on div at bounding box center [98, 479] width 98 height 62
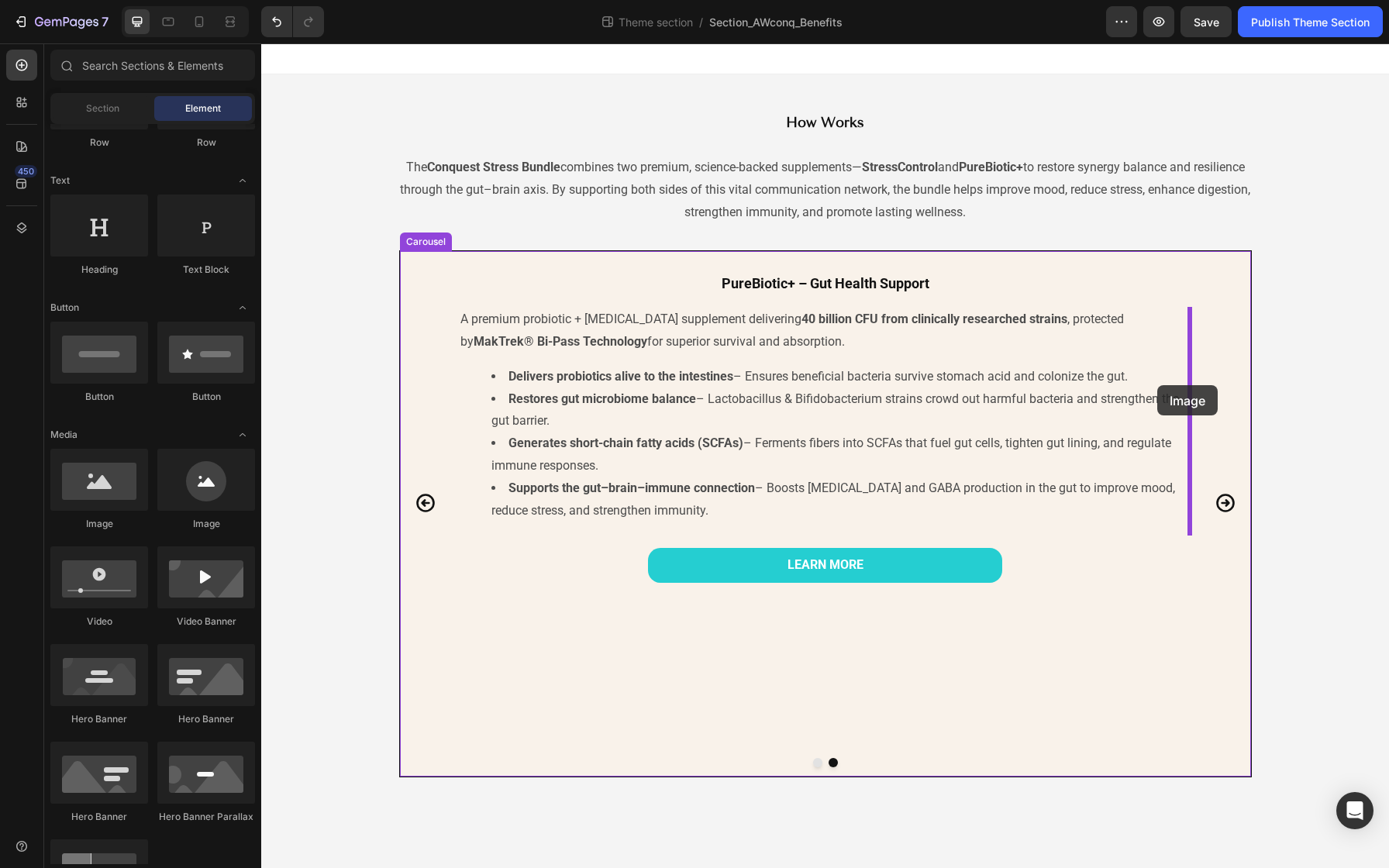
drag, startPoint x: 362, startPoint y: 529, endPoint x: 1157, endPoint y: 386, distance: 807.8
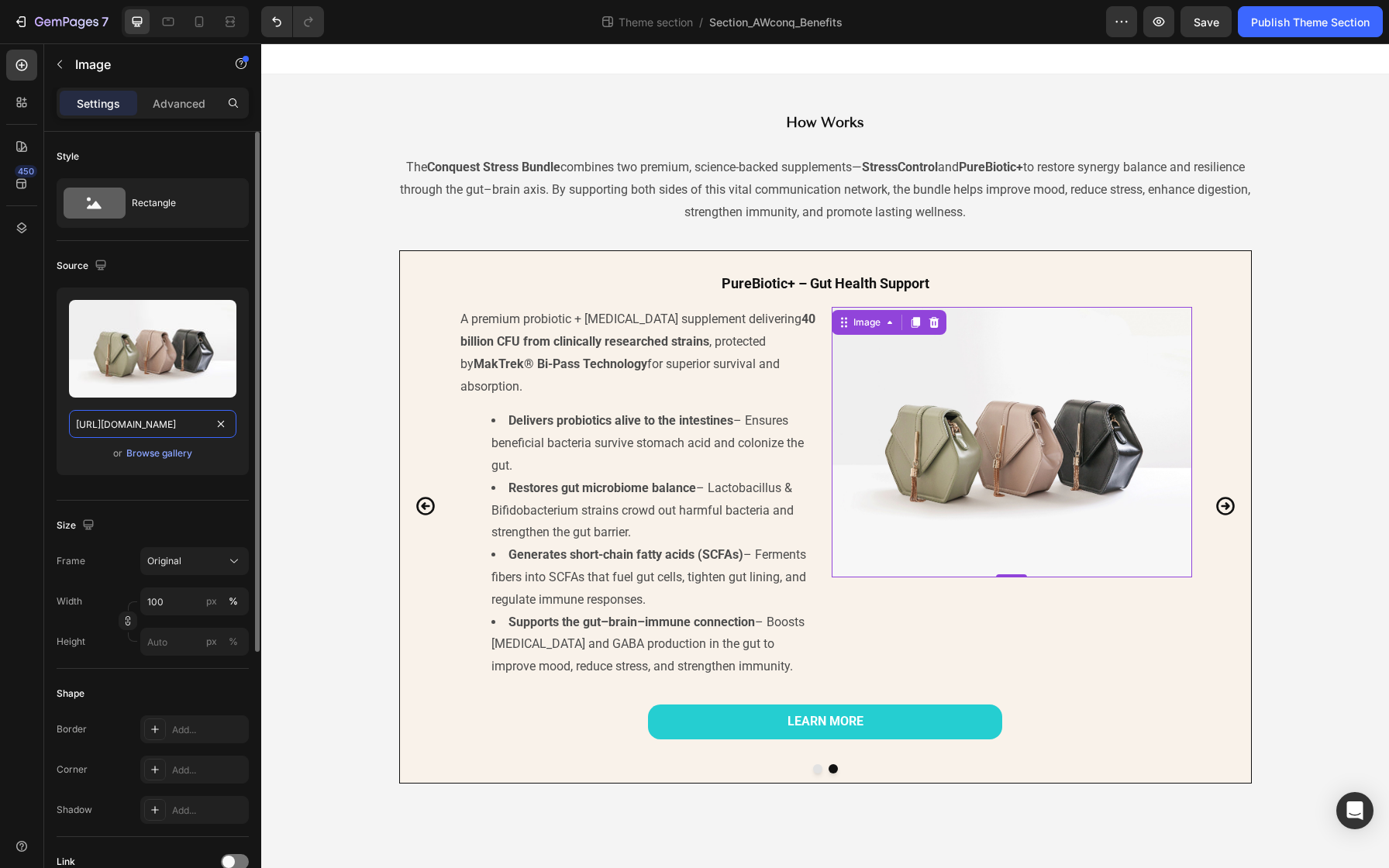
click at [203, 430] on input "[URL][DOMAIN_NAME]" at bounding box center [152, 423] width 167 height 28
paste input "0639/6415/1974/files/AW-Purebiotic-Bottle-Main.jpg?v=1758413133"
type input "[URL][DOMAIN_NAME]"
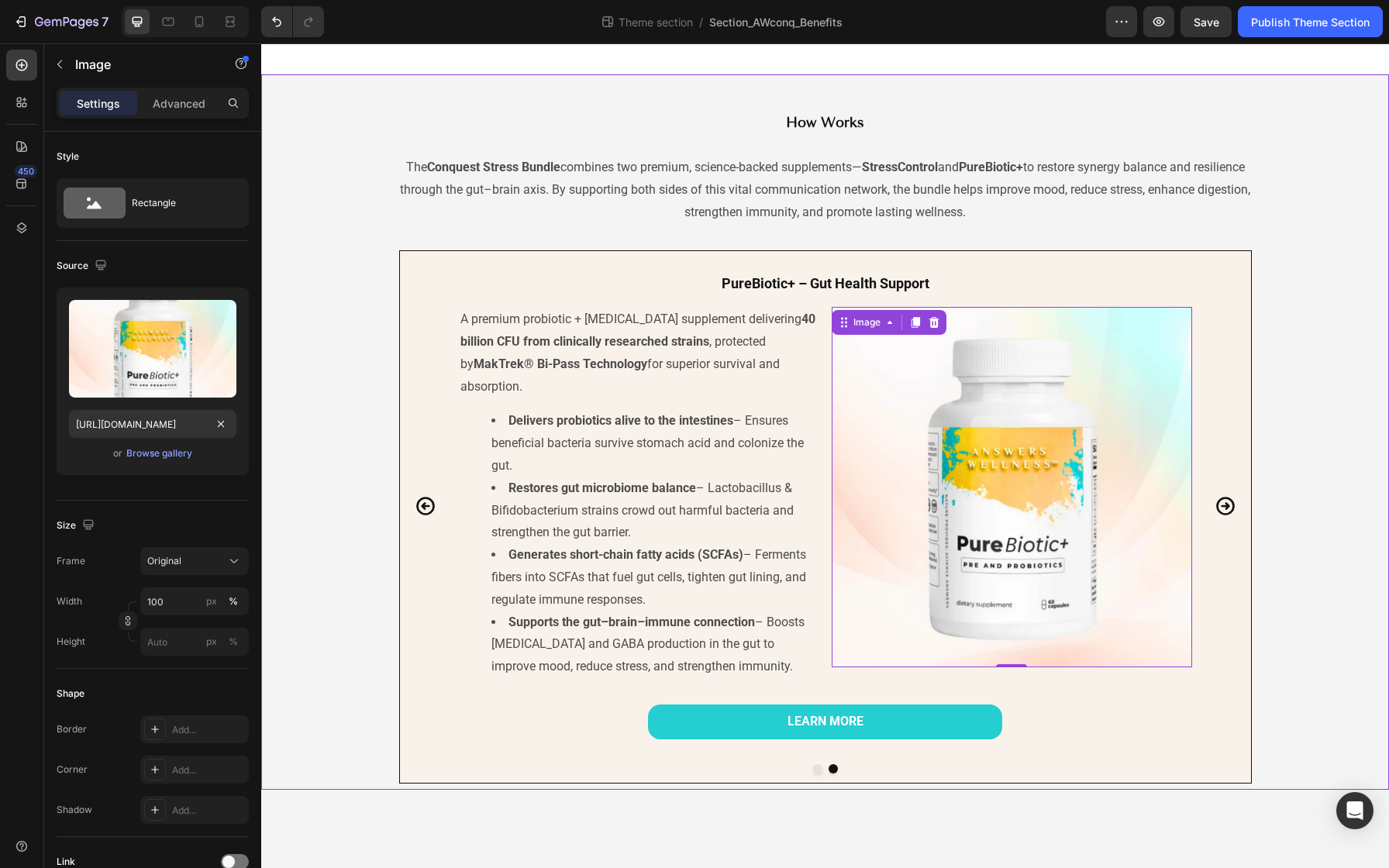
click at [1333, 433] on div "StressControl – Stress Support Heading A natural stress relief supplement made …" at bounding box center [825, 517] width 1090 height 533
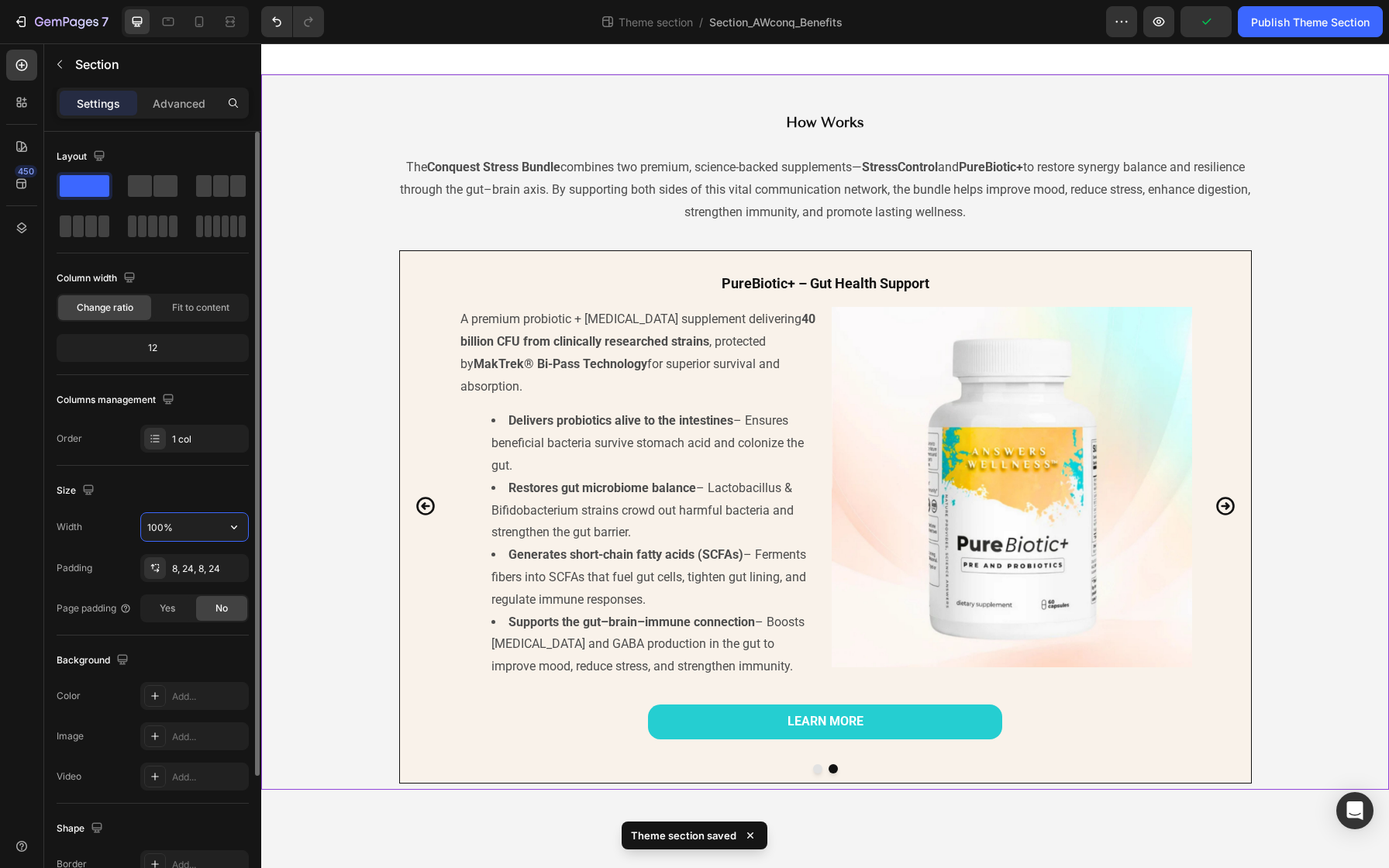
click at [183, 524] on input "100%" at bounding box center [195, 526] width 107 height 28
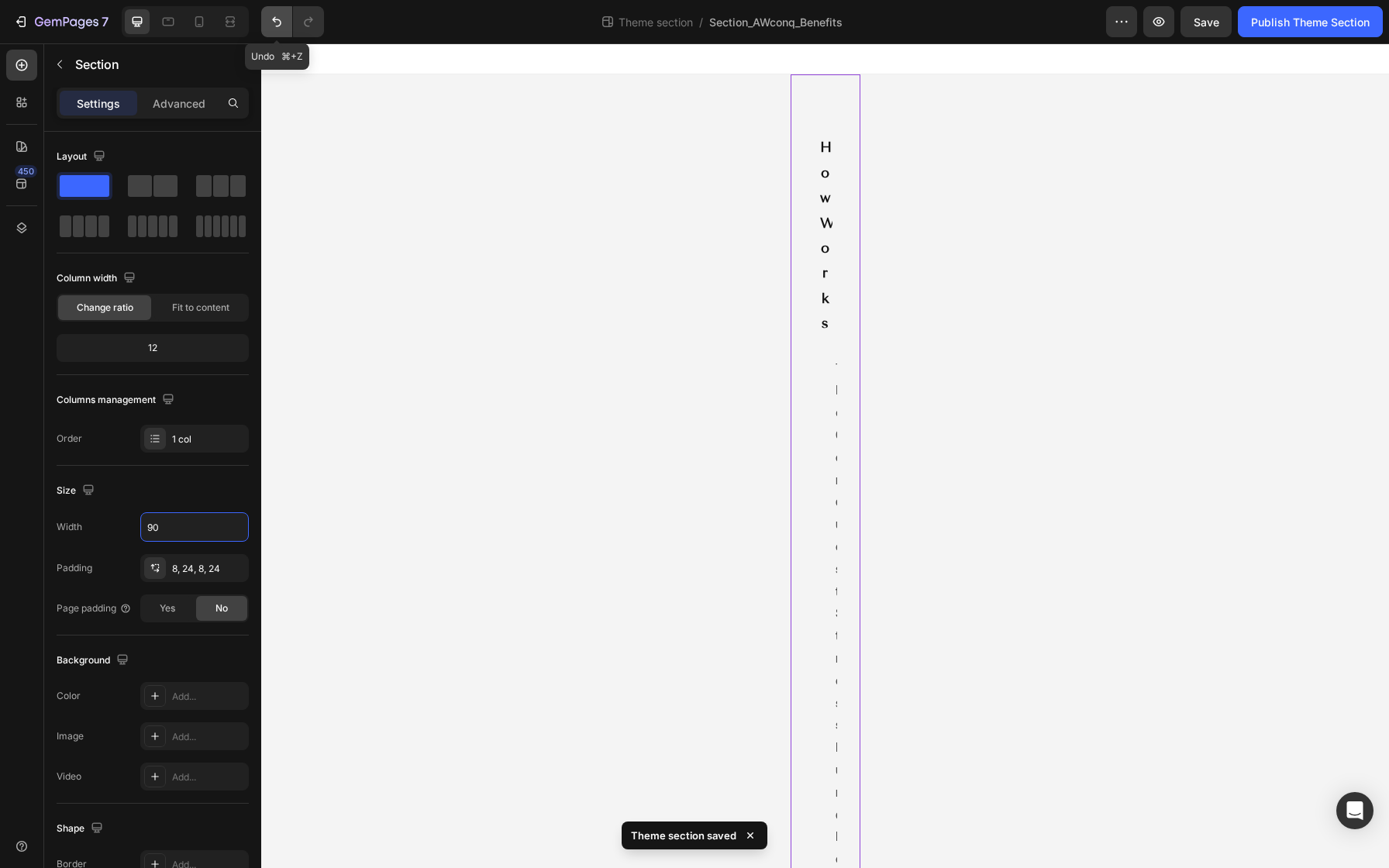
click at [270, 20] on icon "Undo/Redo" at bounding box center [277, 21] width 15 height 15
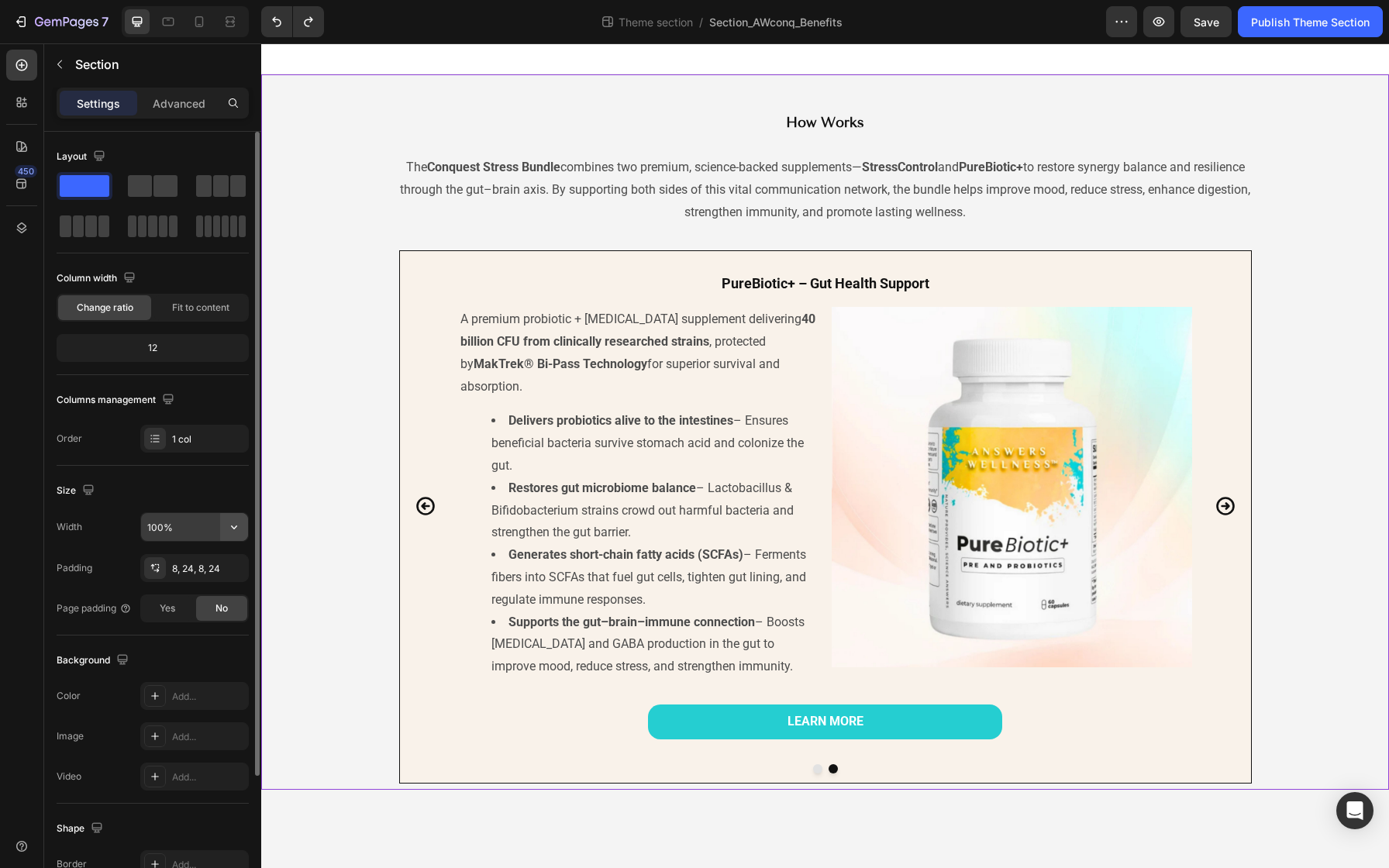
click at [223, 529] on button "button" at bounding box center [234, 526] width 28 height 28
click at [235, 529] on icon "button" at bounding box center [234, 526] width 15 height 15
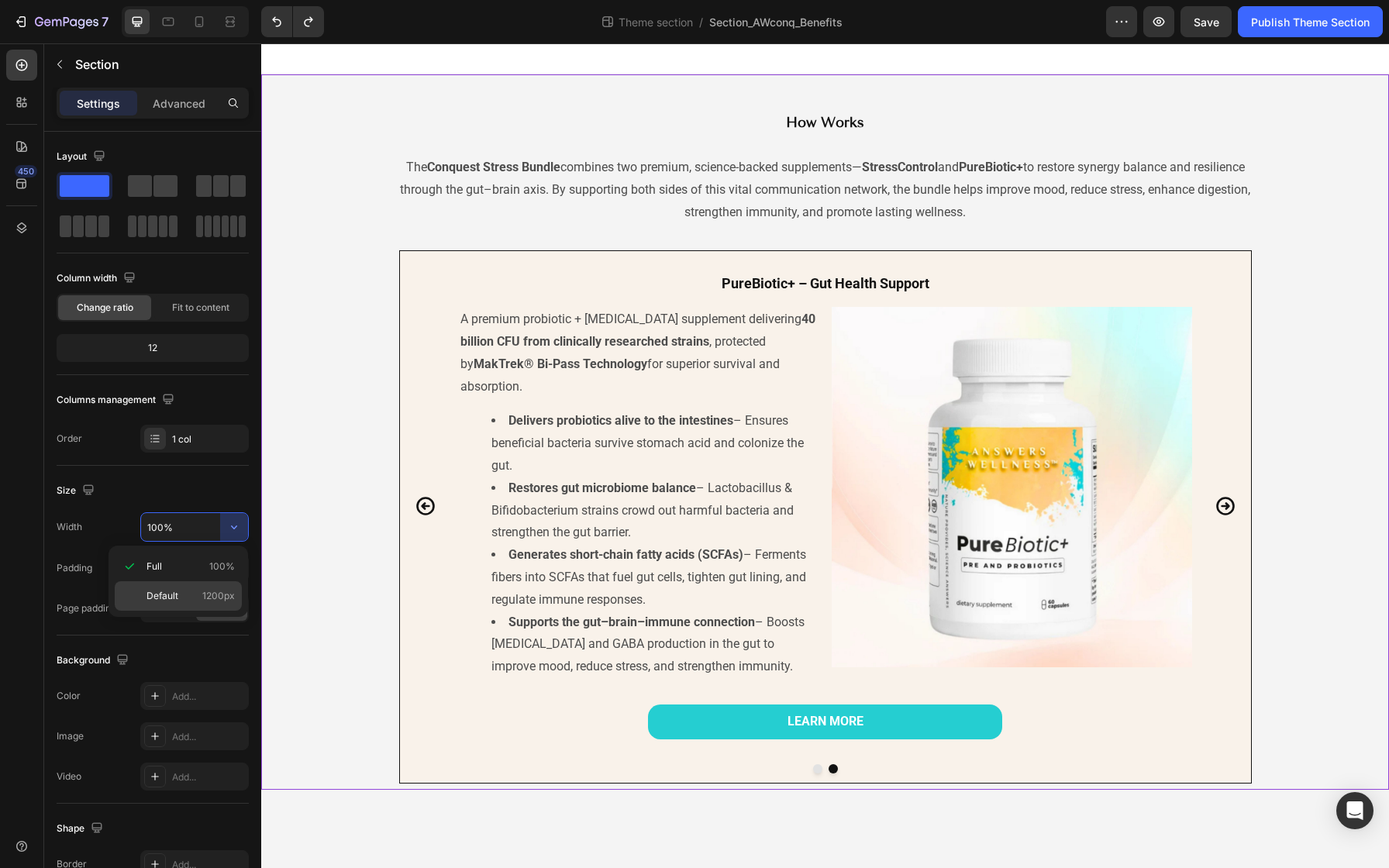
click at [210, 592] on span "1200px" at bounding box center [218, 596] width 32 height 14
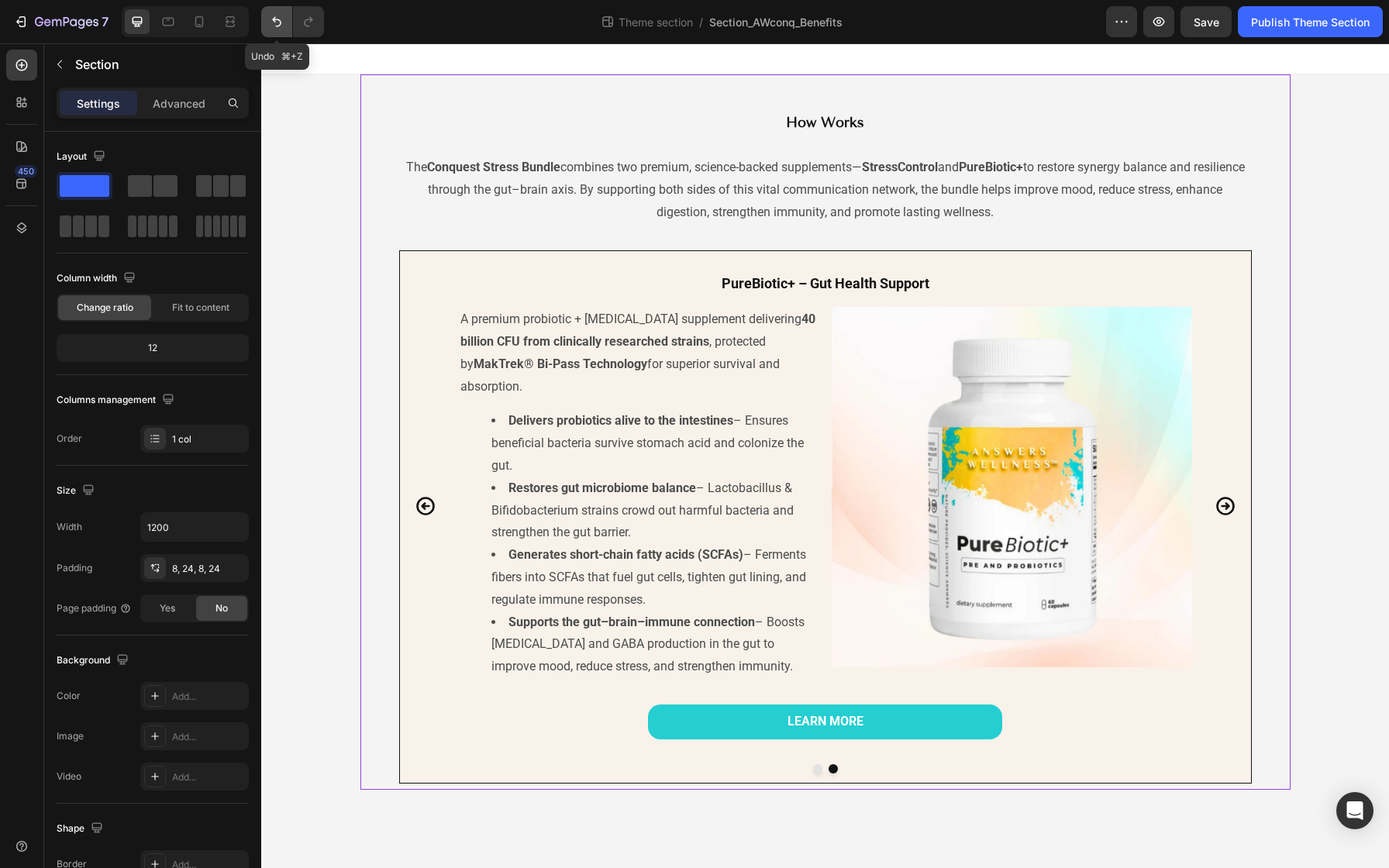
click at [280, 21] on icon "Undo/Redo" at bounding box center [277, 21] width 9 height 10
type input "100%"
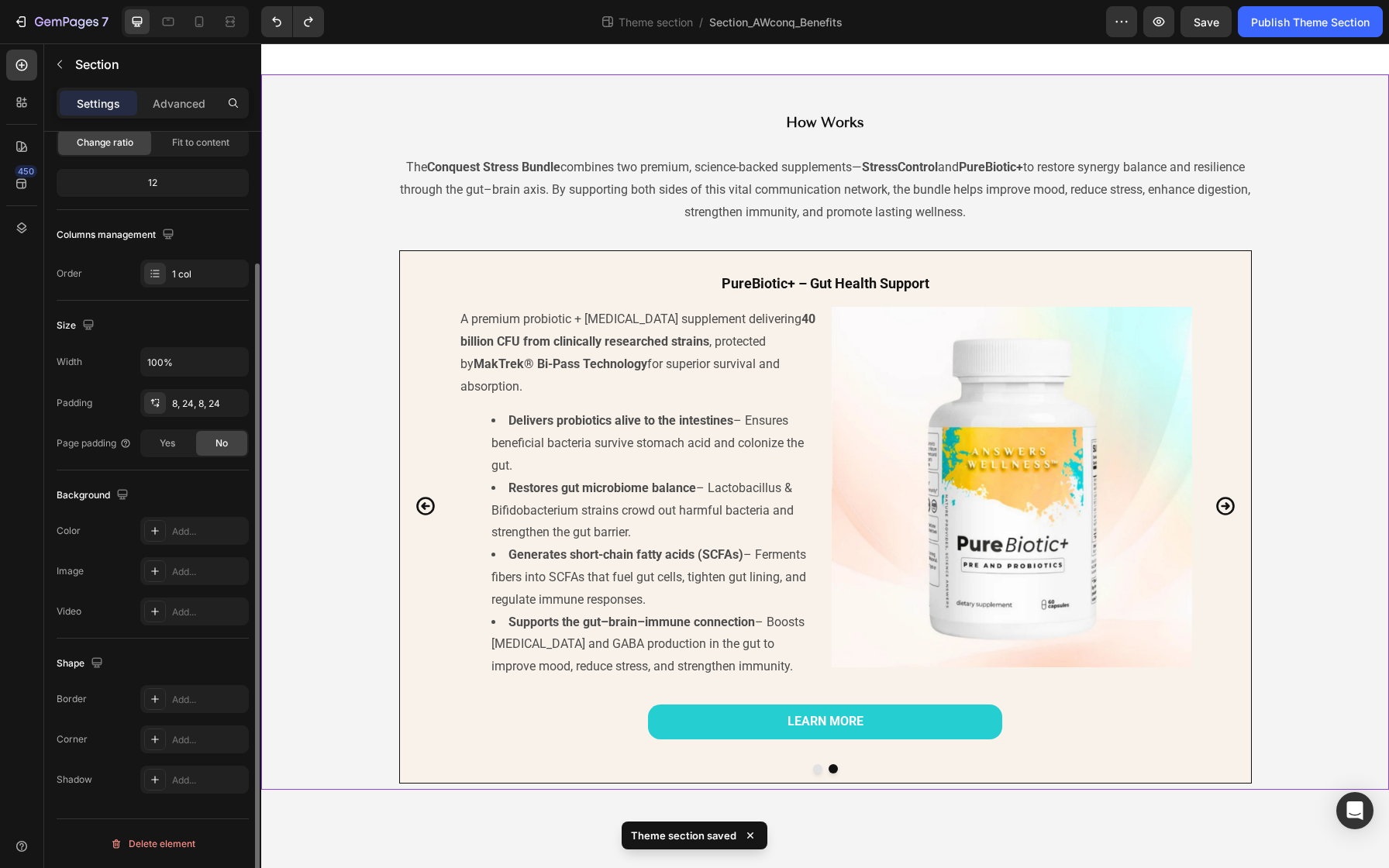
scroll to position [64, 0]
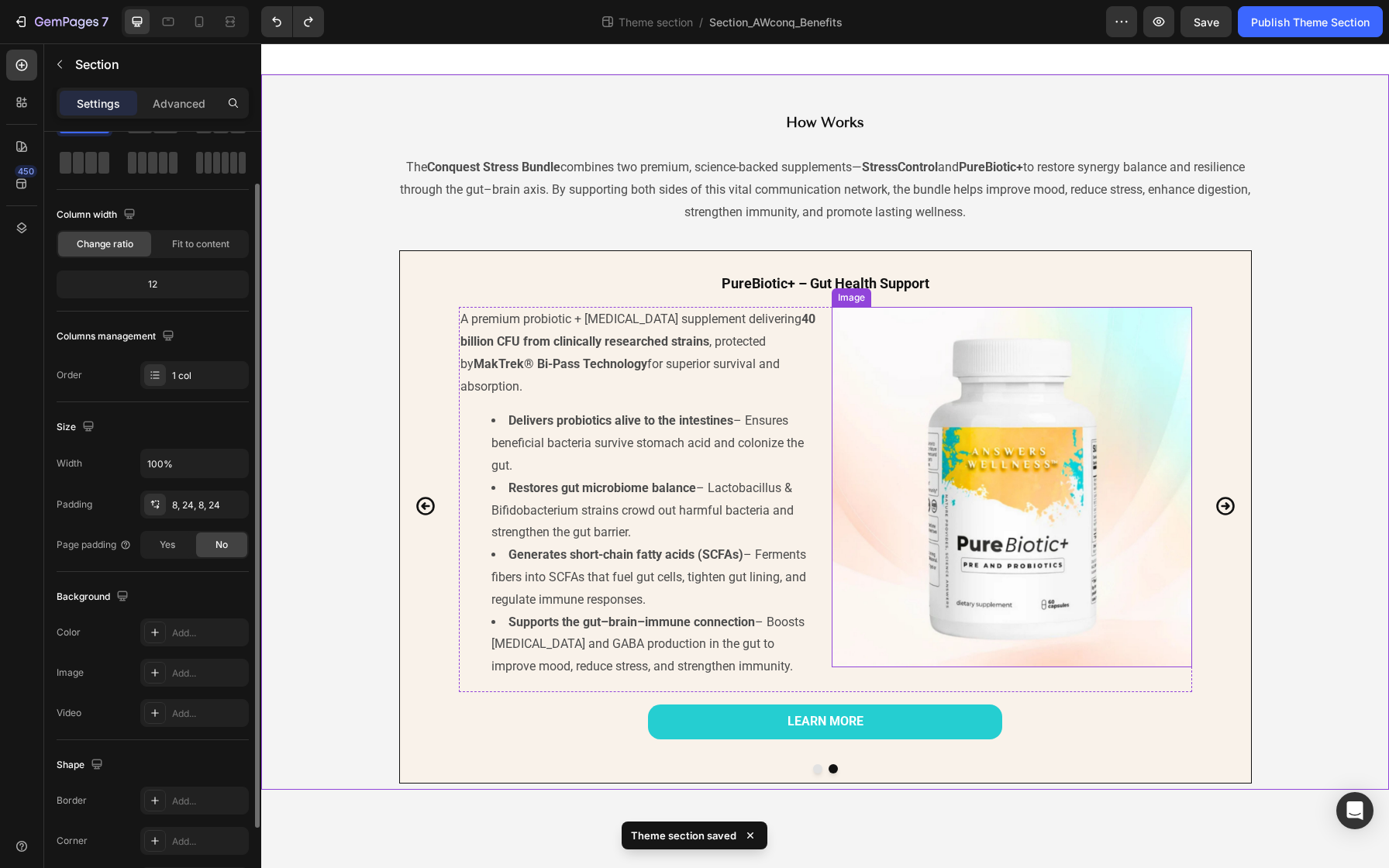
click at [894, 372] on img at bounding box center [1011, 487] width 361 height 361
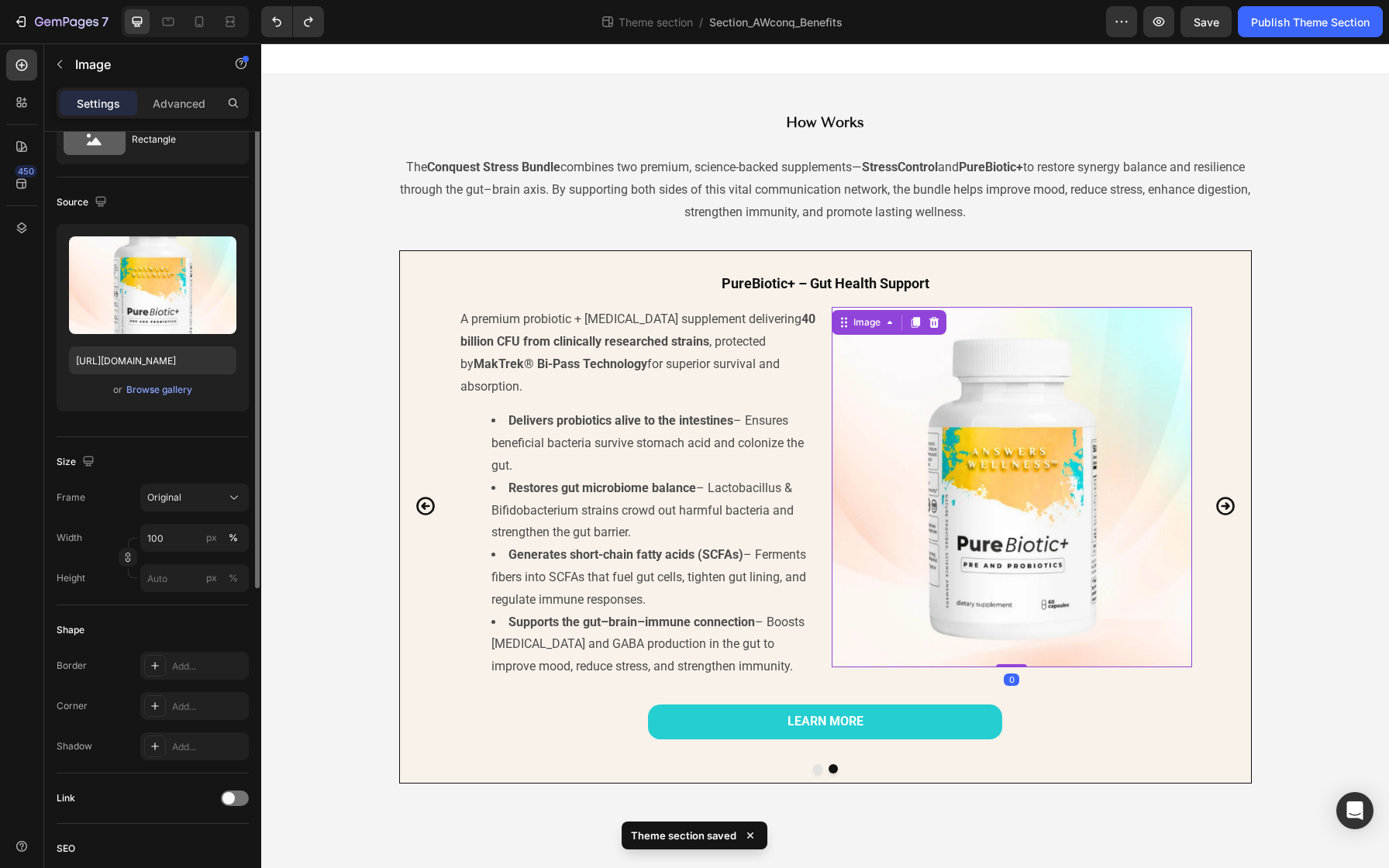
scroll to position [0, 0]
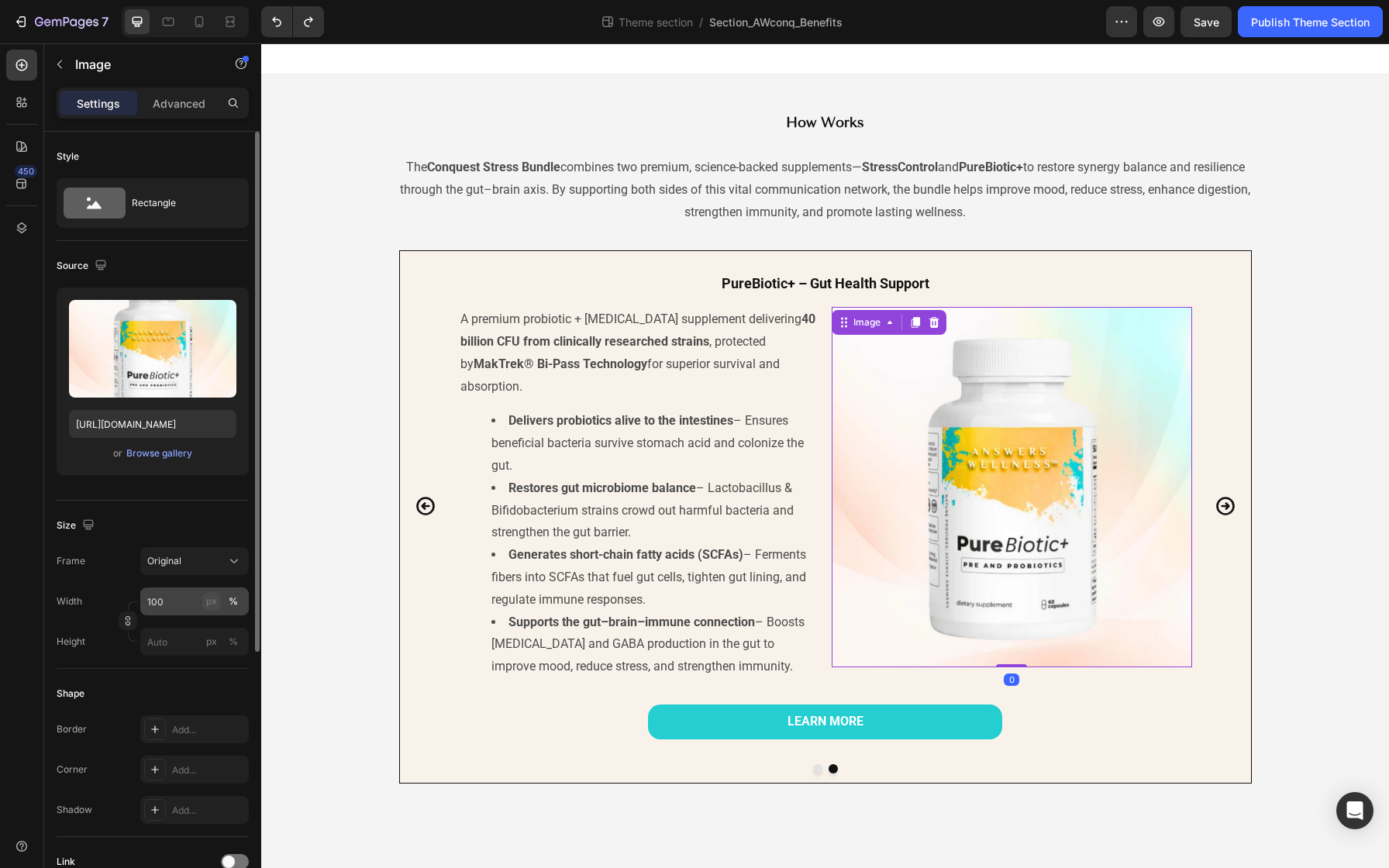
click at [213, 606] on div "px" at bounding box center [211, 601] width 11 height 14
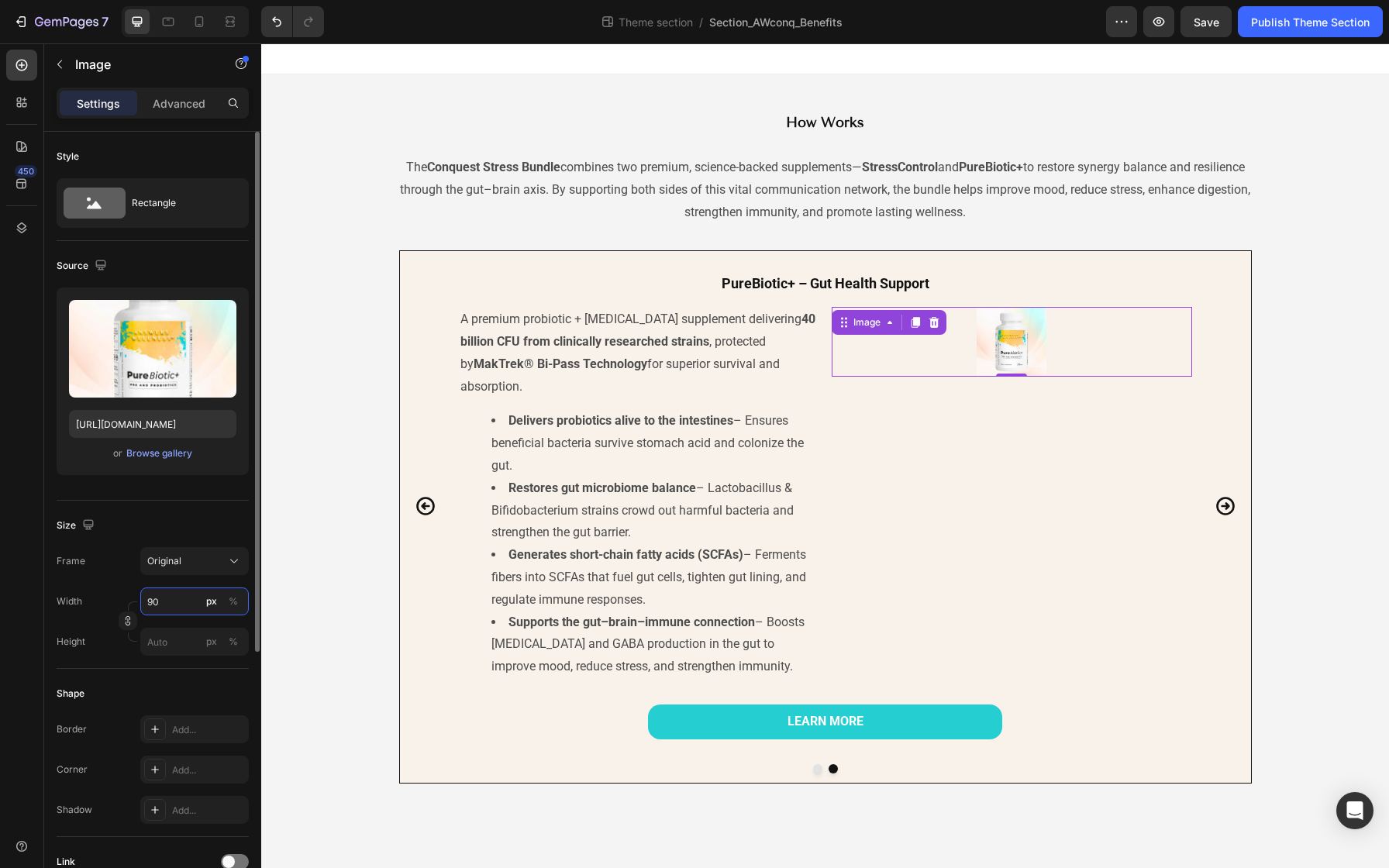
type input "9"
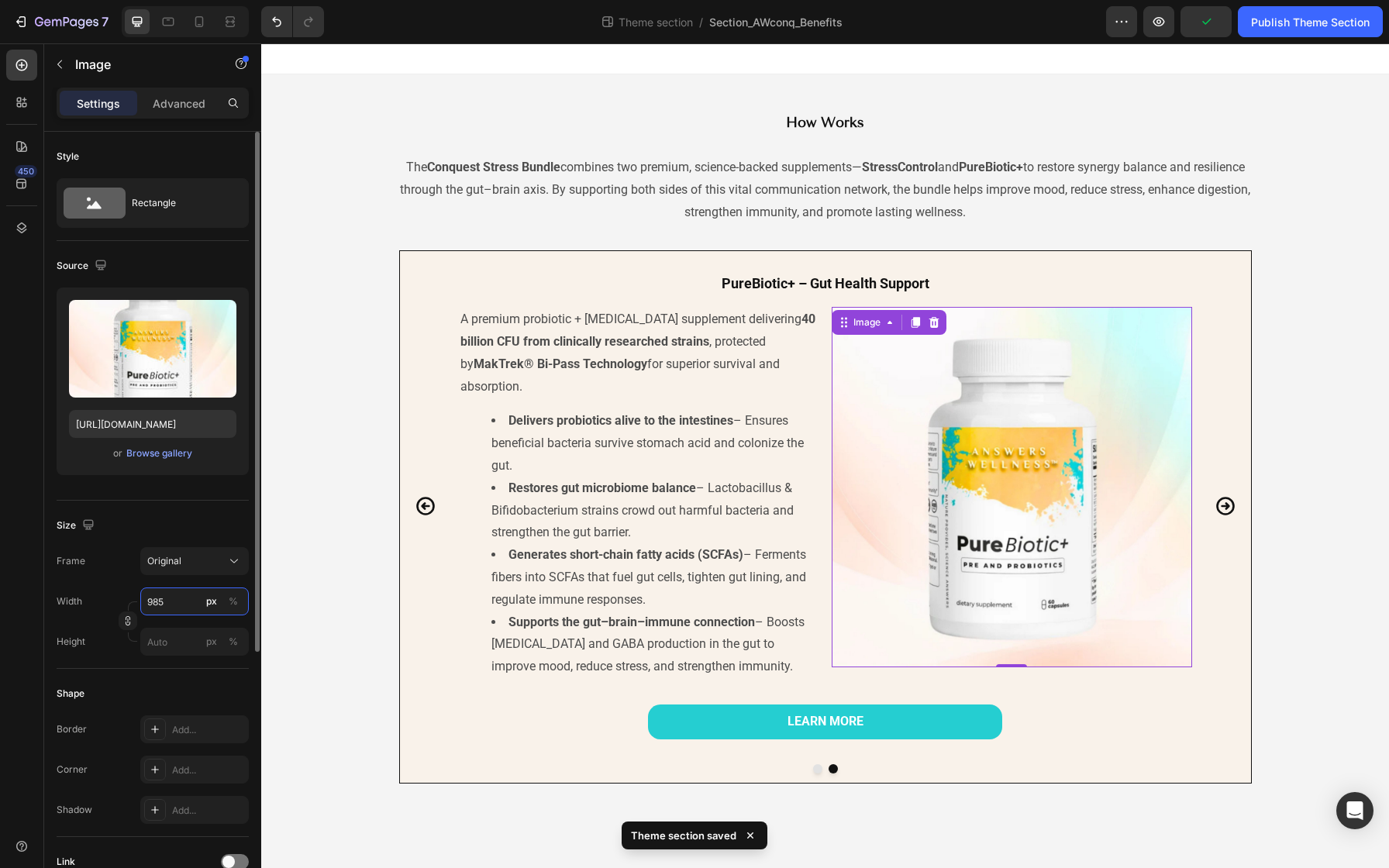
type input "9850"
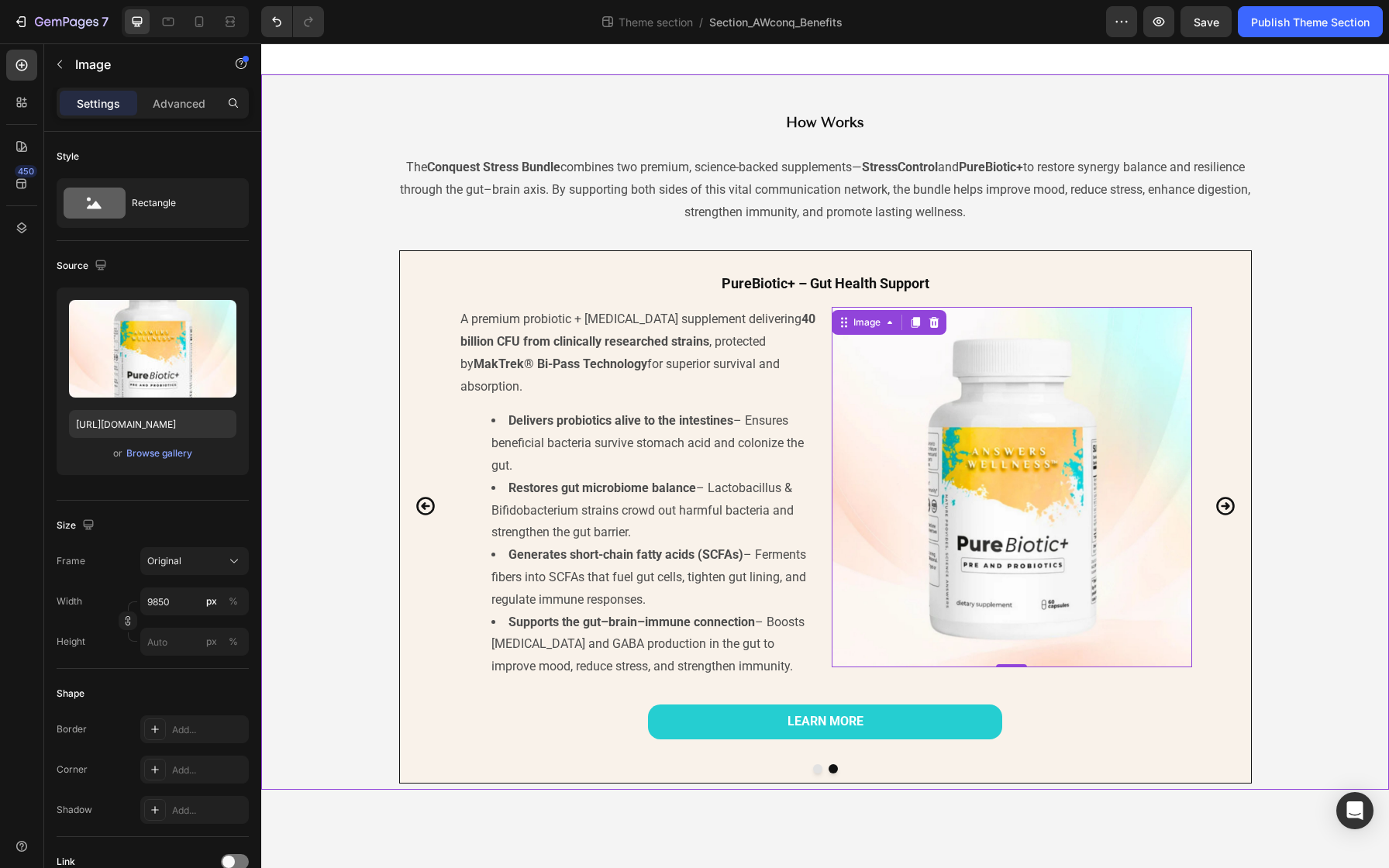
click at [1334, 318] on div "StressControl – Stress Support Heading A natural stress relief supplement made …" at bounding box center [825, 517] width 1090 height 533
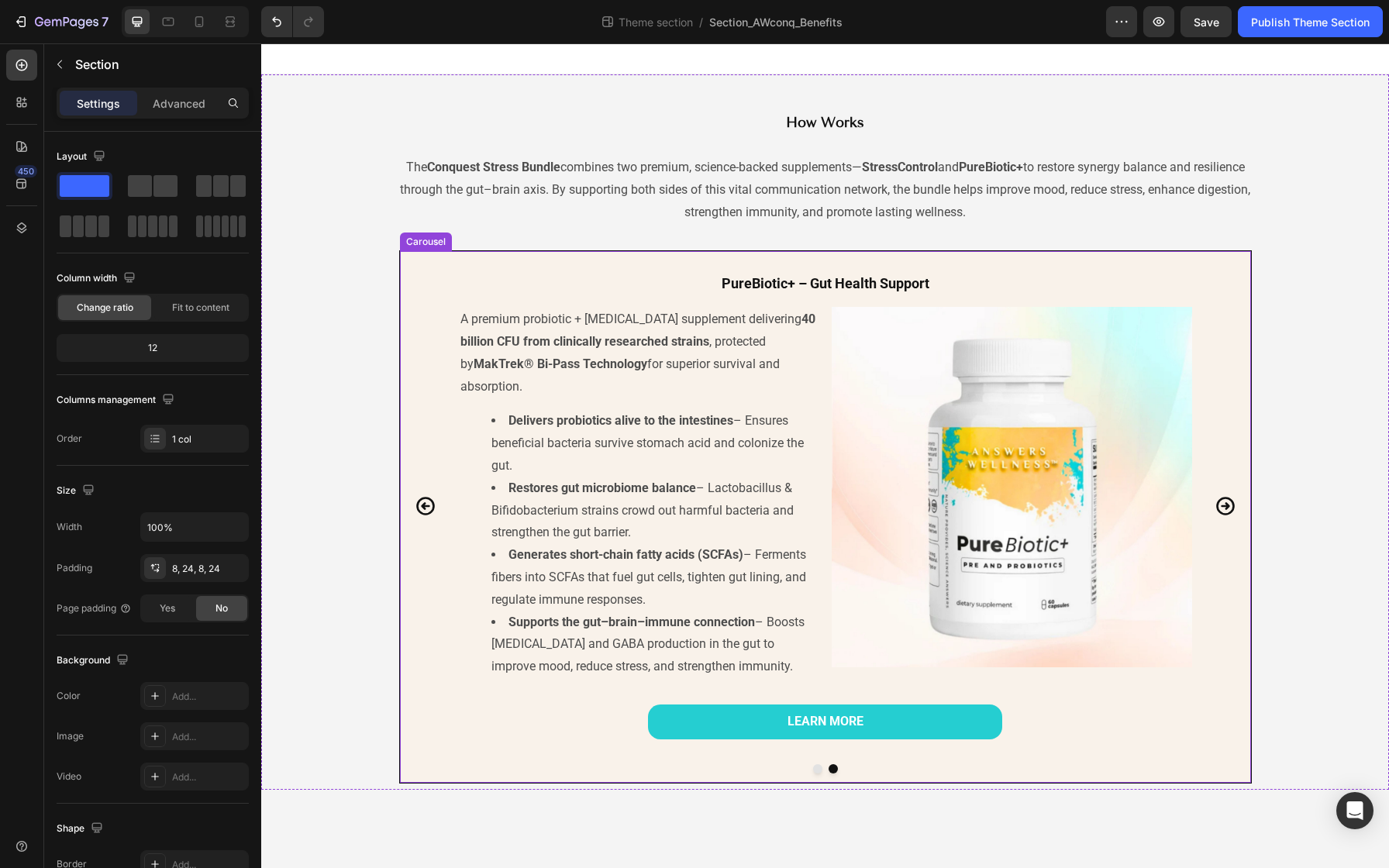
click at [420, 497] on icon "Carousel Back Arrow" at bounding box center [425, 506] width 19 height 19
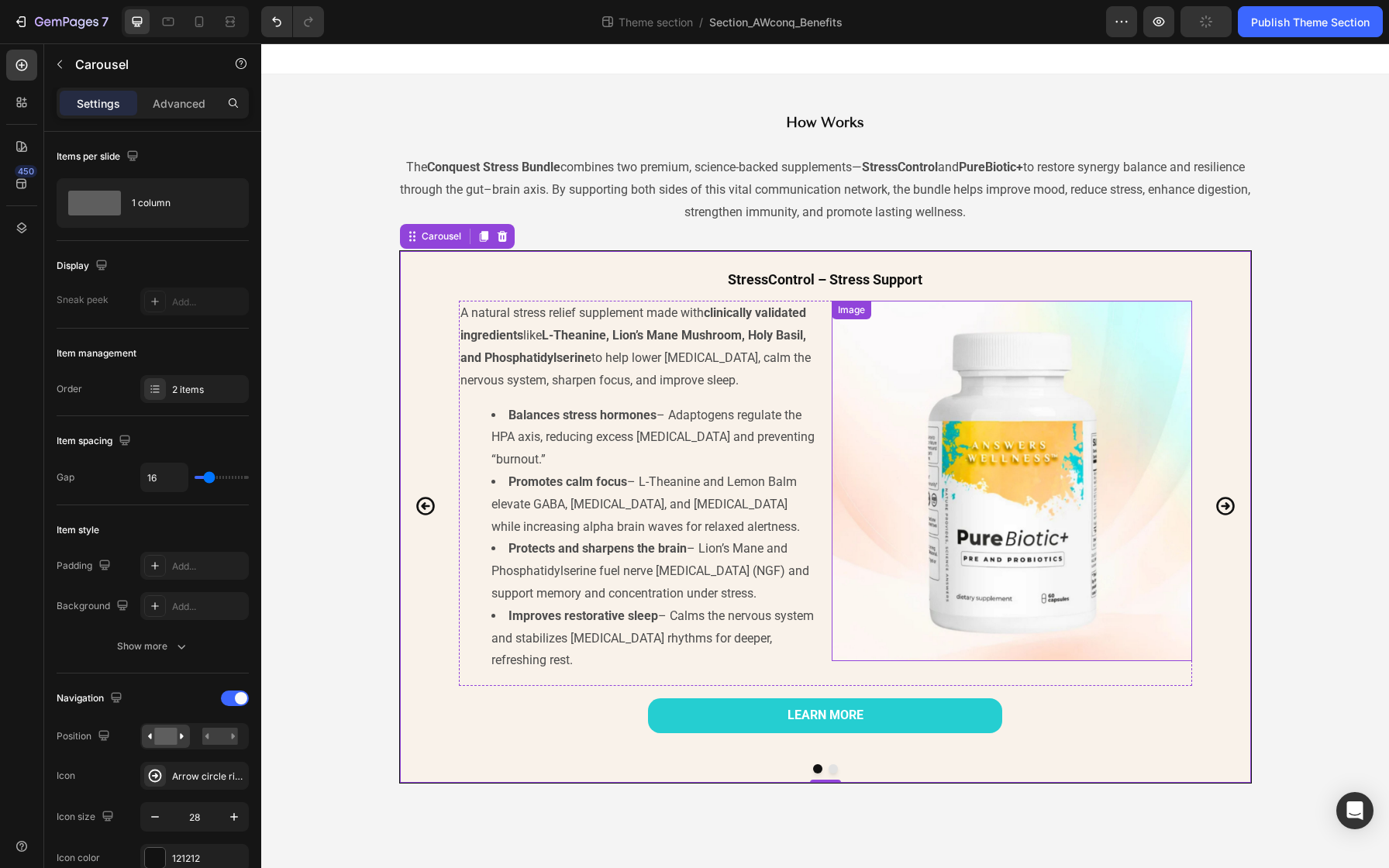
click at [900, 477] on img at bounding box center [1011, 481] width 361 height 361
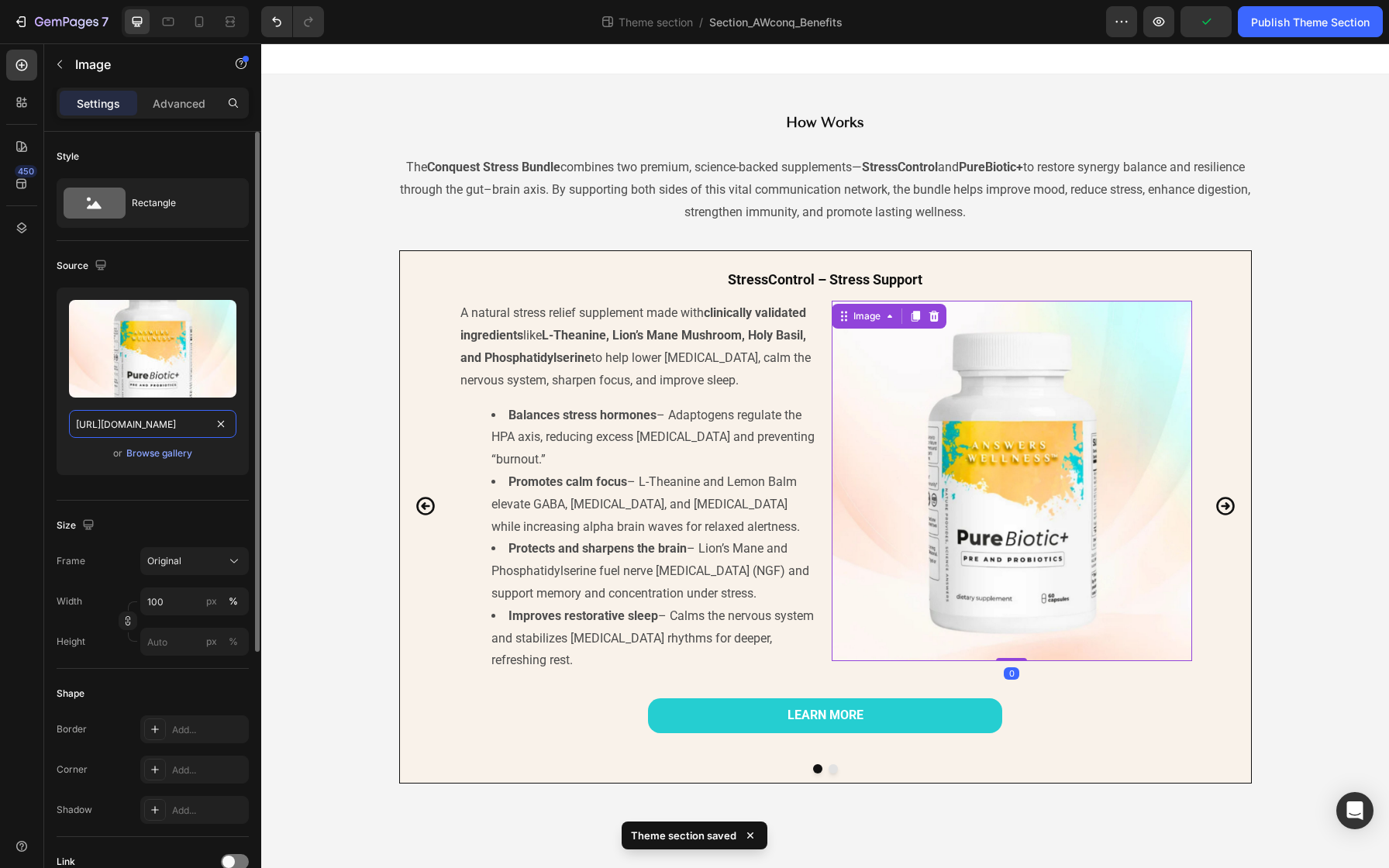
click at [201, 429] on input "[URL][DOMAIN_NAME]" at bounding box center [152, 423] width 167 height 28
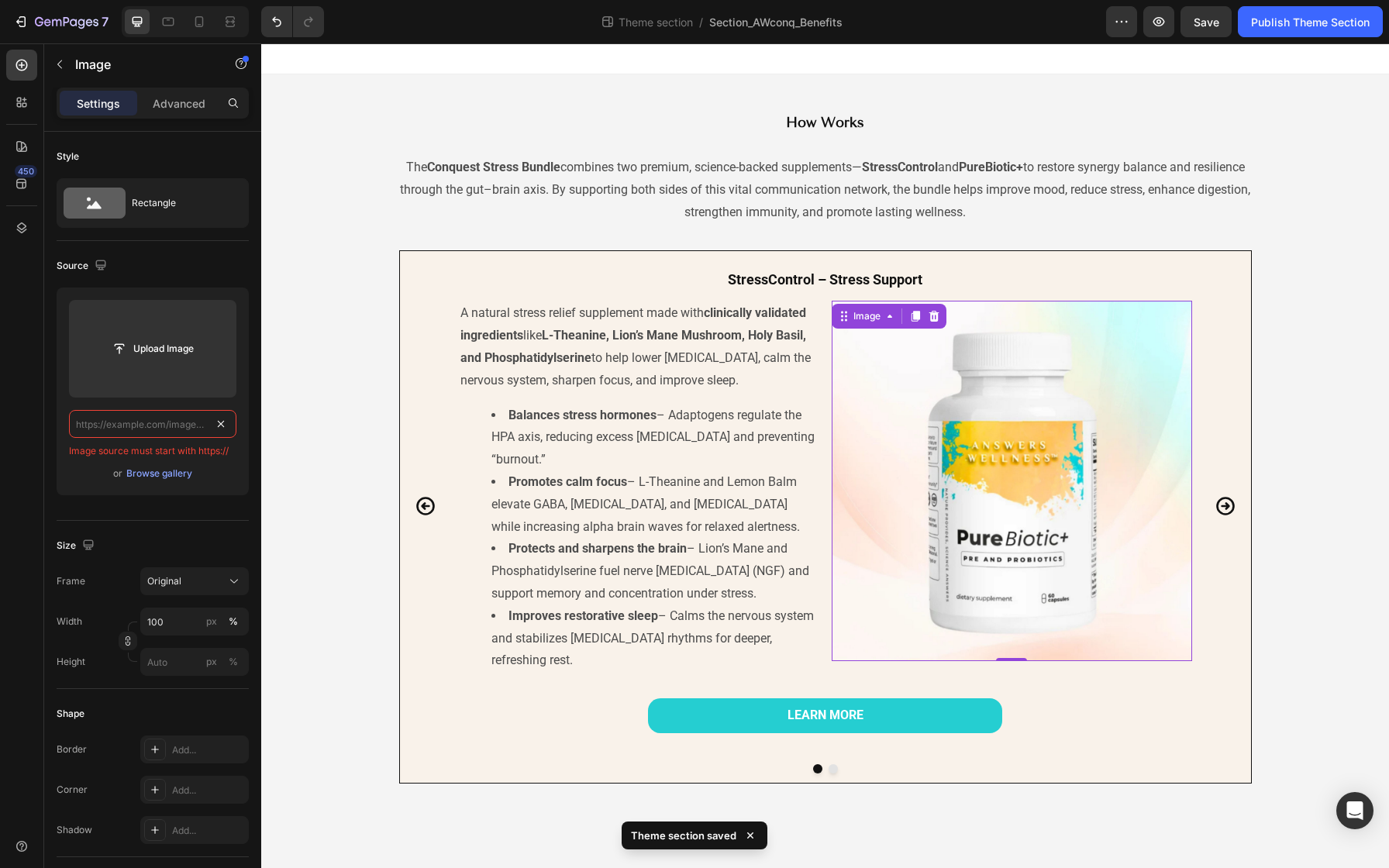
type input "[URL][DOMAIN_NAME]"
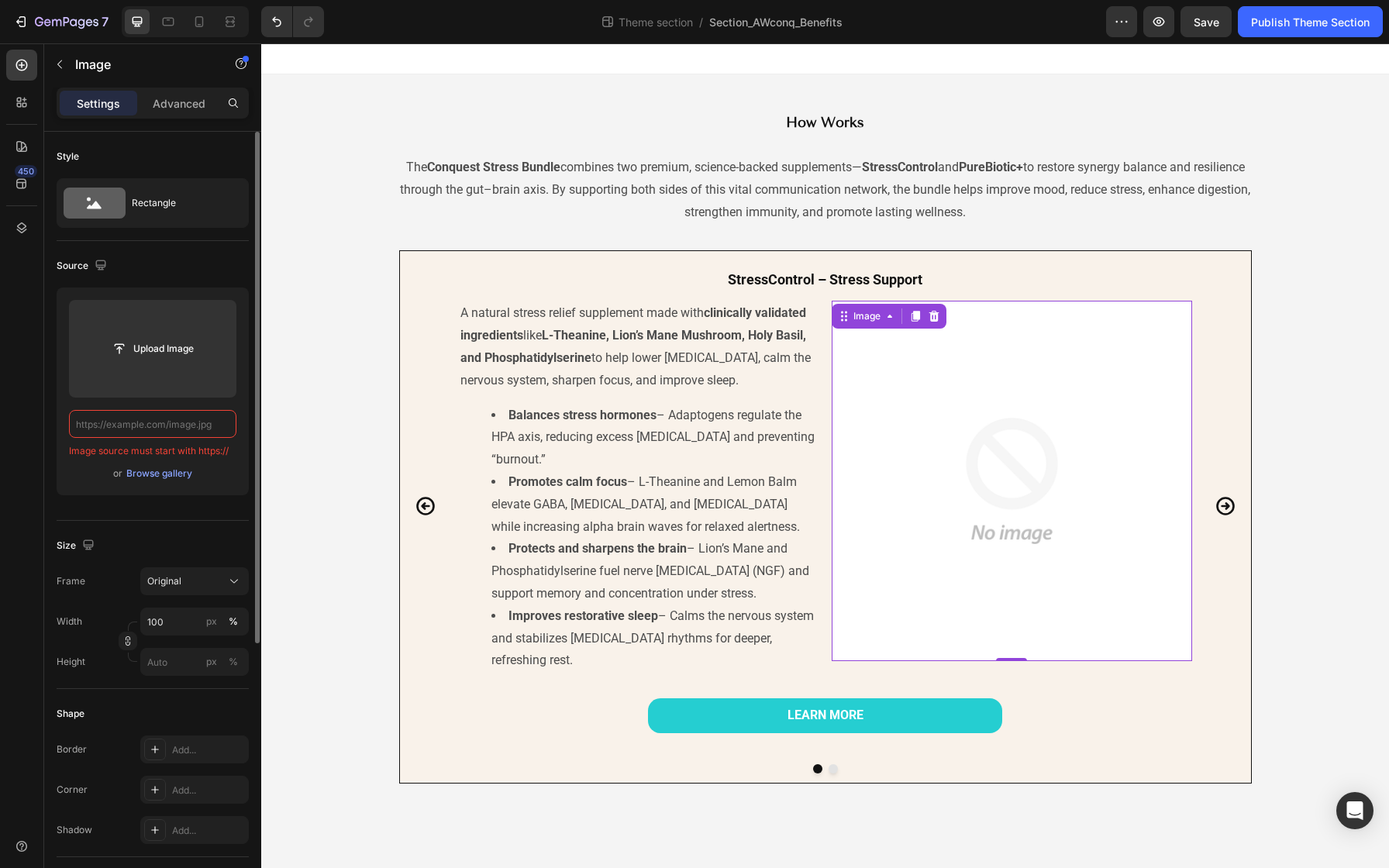
click at [141, 426] on input "text" at bounding box center [152, 423] width 167 height 28
paste input "[URL][DOMAIN_NAME]"
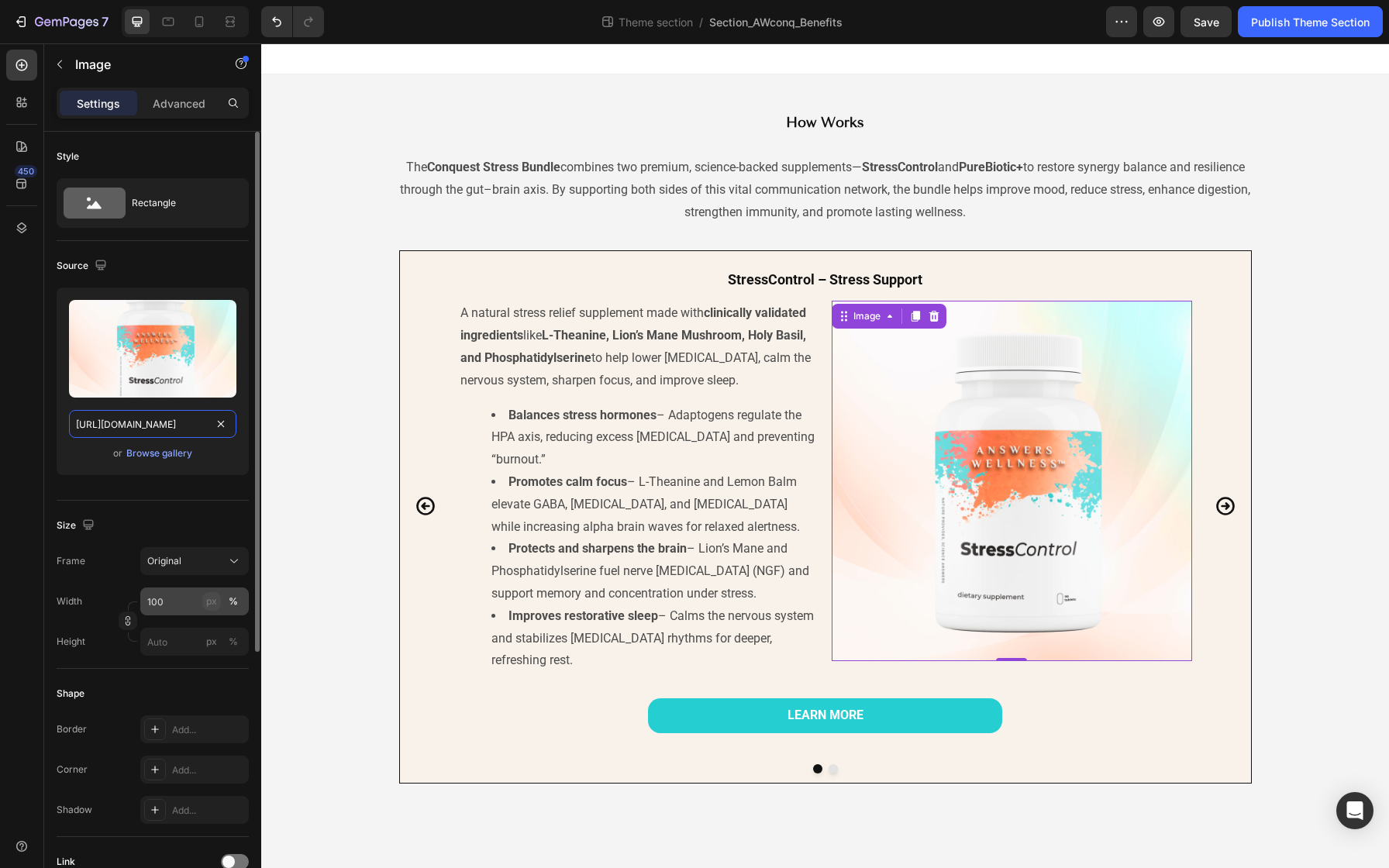
type input "[URL][DOMAIN_NAME]"
click at [208, 601] on div "px" at bounding box center [211, 601] width 11 height 14
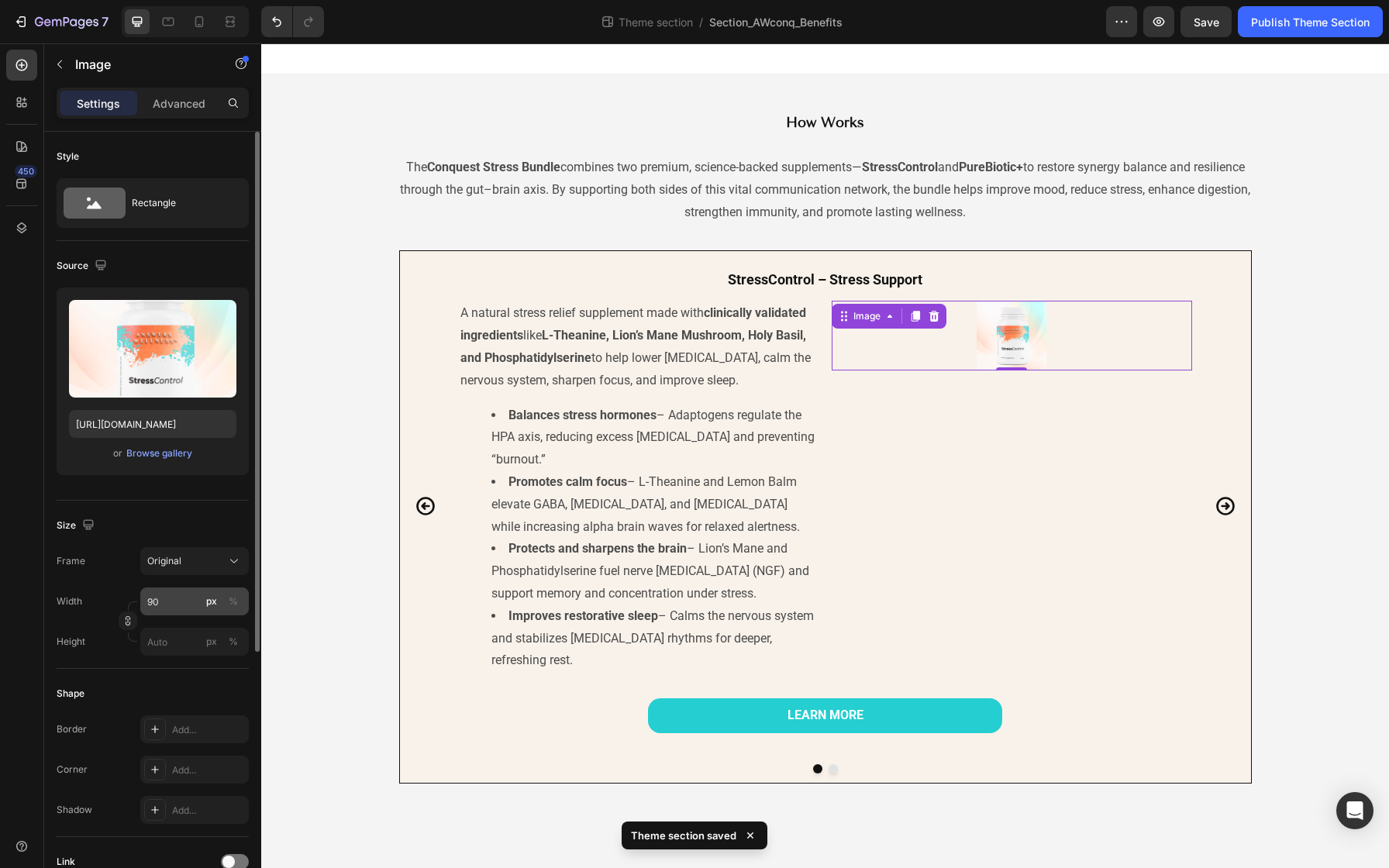
click at [214, 601] on div "px" at bounding box center [211, 601] width 11 height 14
click at [176, 604] on input "90" at bounding box center [194, 600] width 108 height 28
type input "900"
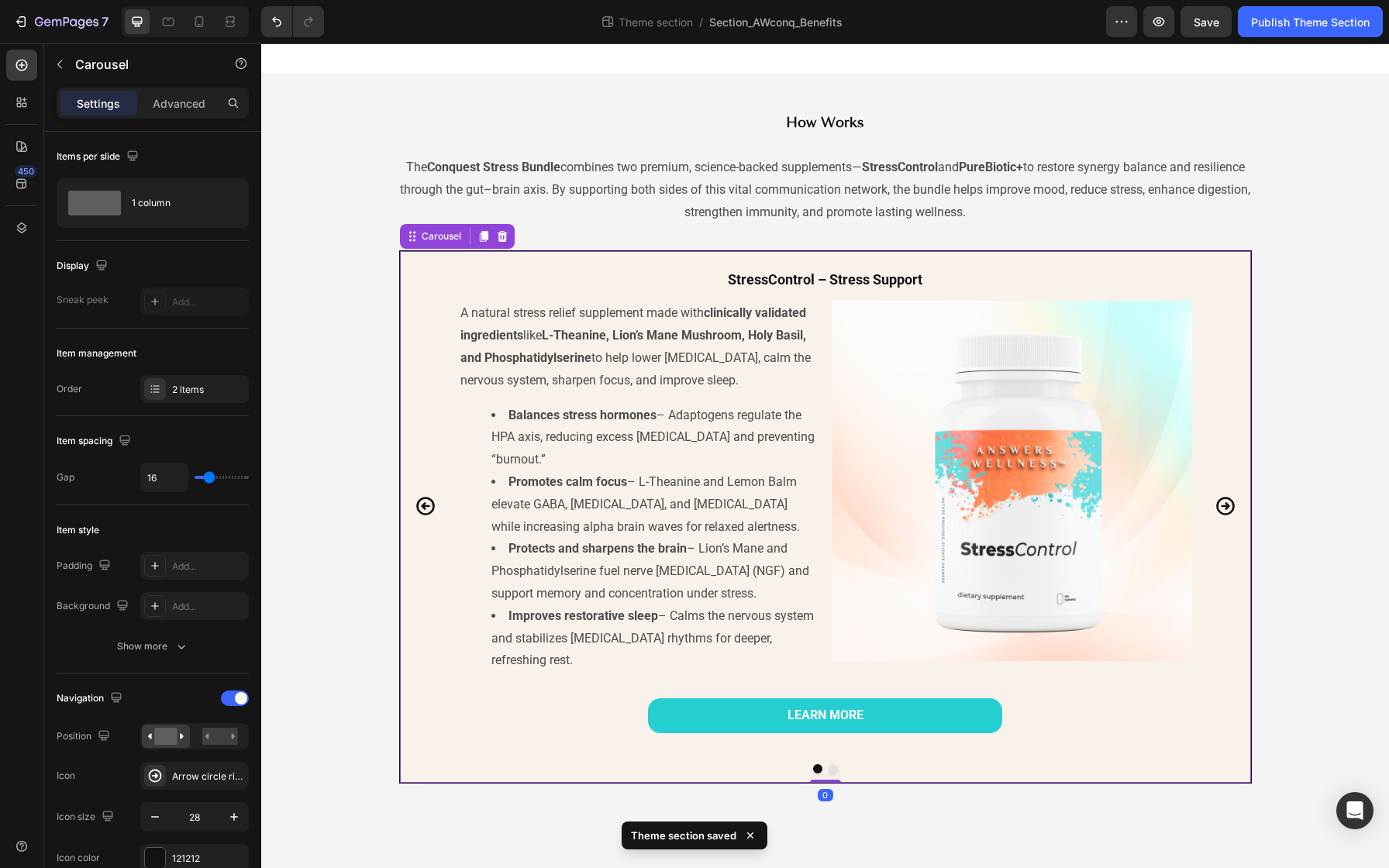
click at [1221, 497] on icon "Carousel Next Arrow" at bounding box center [1225, 506] width 19 height 19
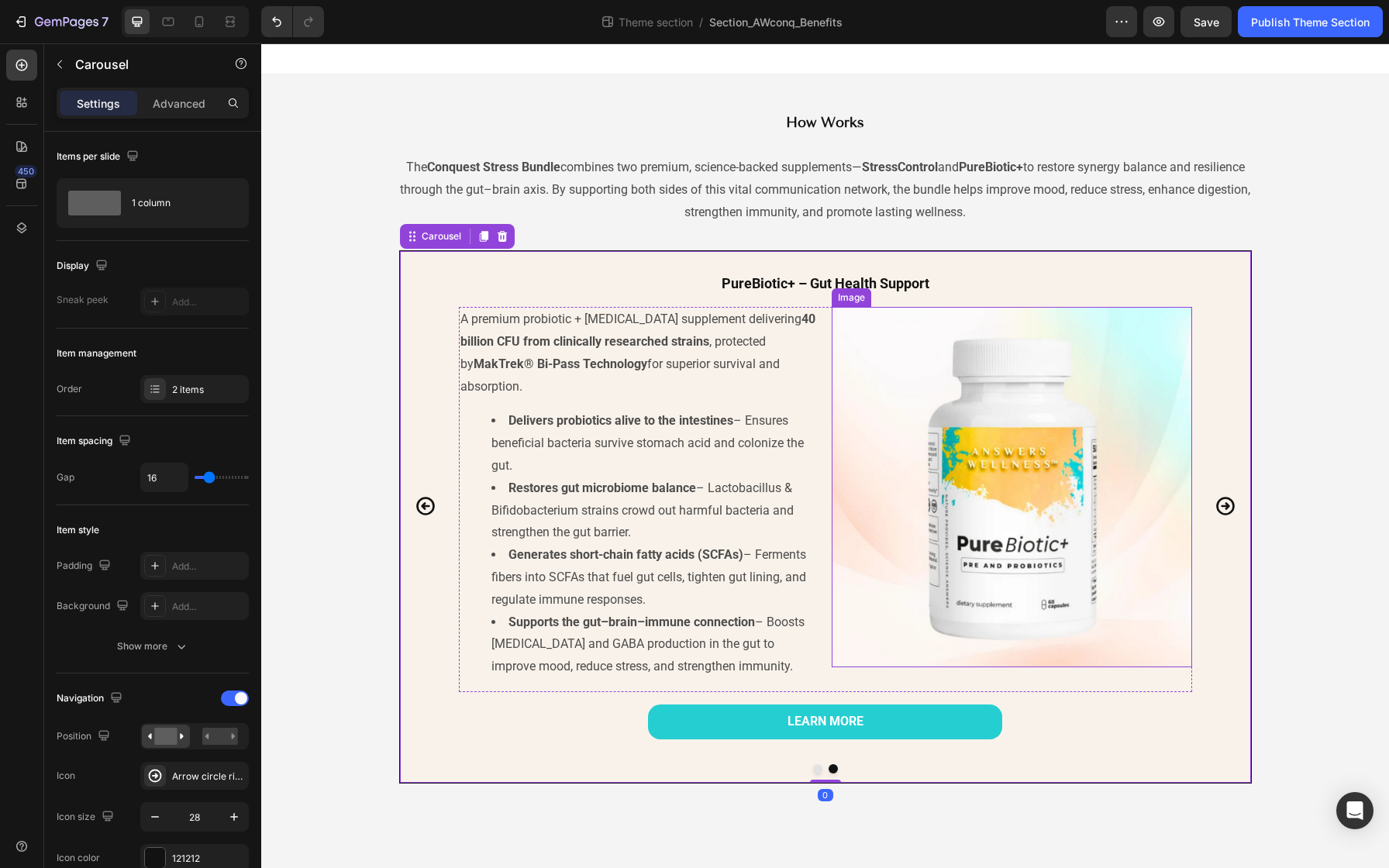
click at [961, 475] on img at bounding box center [1011, 487] width 361 height 361
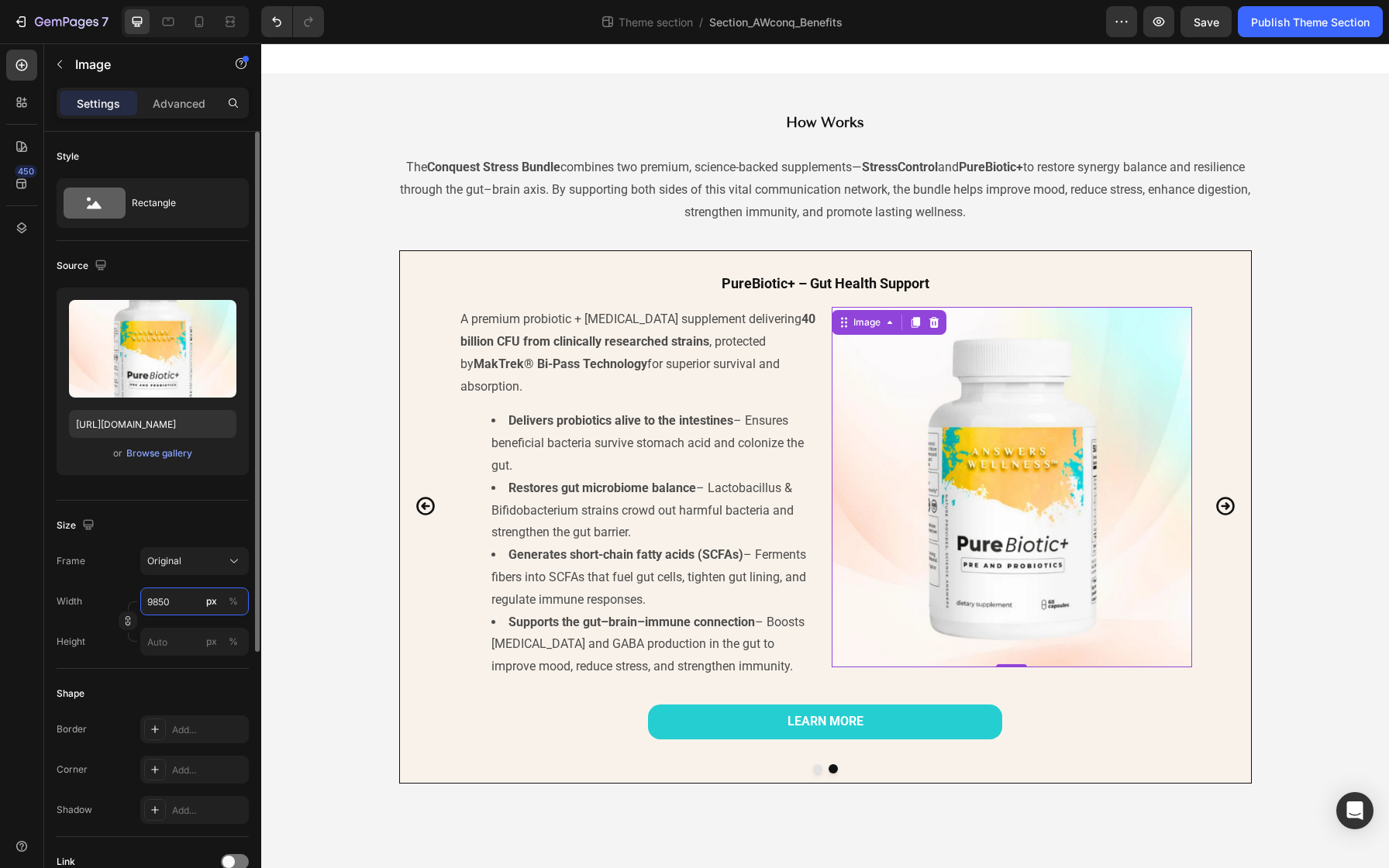
click at [171, 600] on input "9850" at bounding box center [194, 600] width 108 height 28
drag, startPoint x: 172, startPoint y: 600, endPoint x: 136, endPoint y: 601, distance: 36.0
click at [136, 601] on div "Width 9850 px % Height px %" at bounding box center [152, 621] width 192 height 68
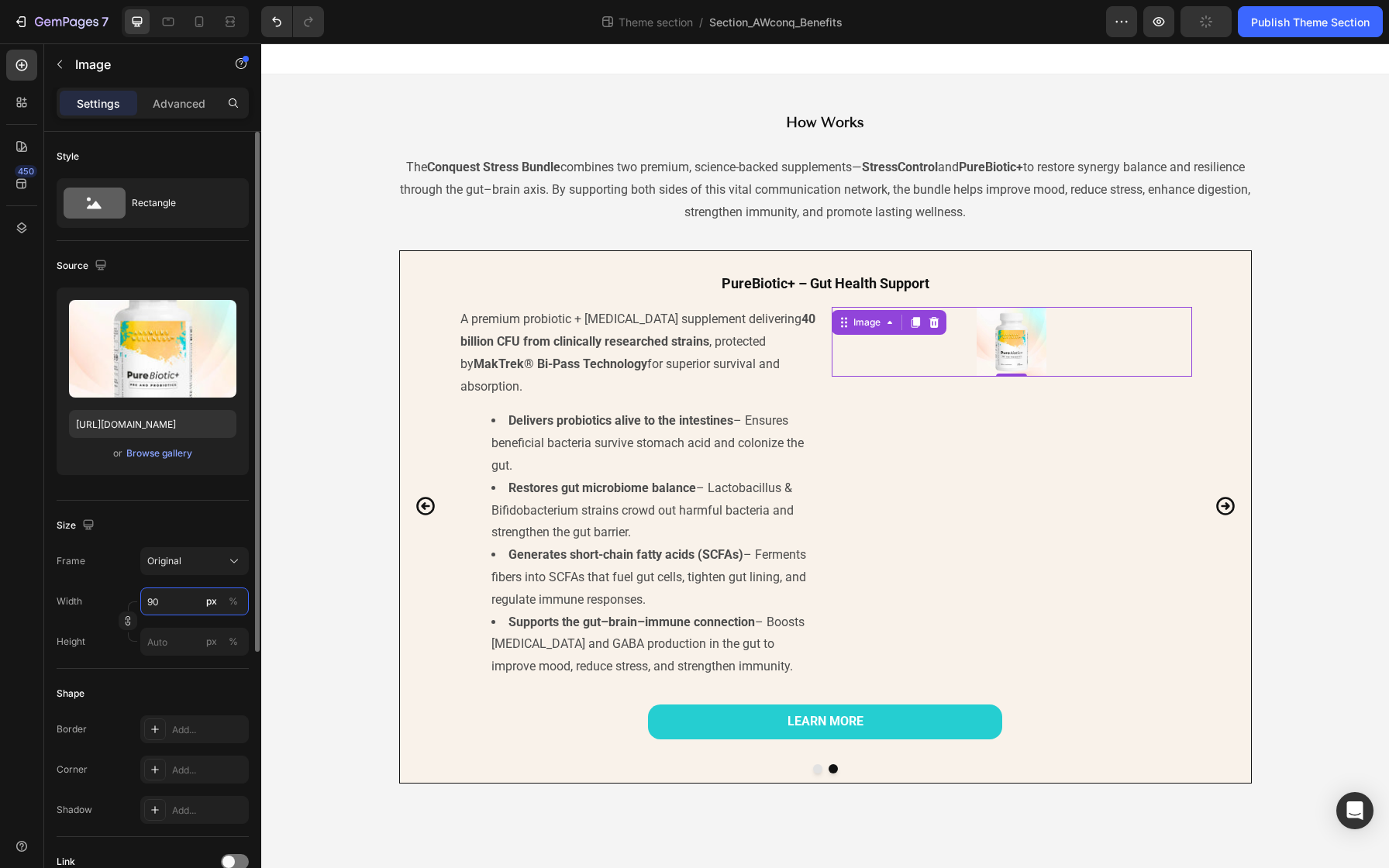
type input "900"
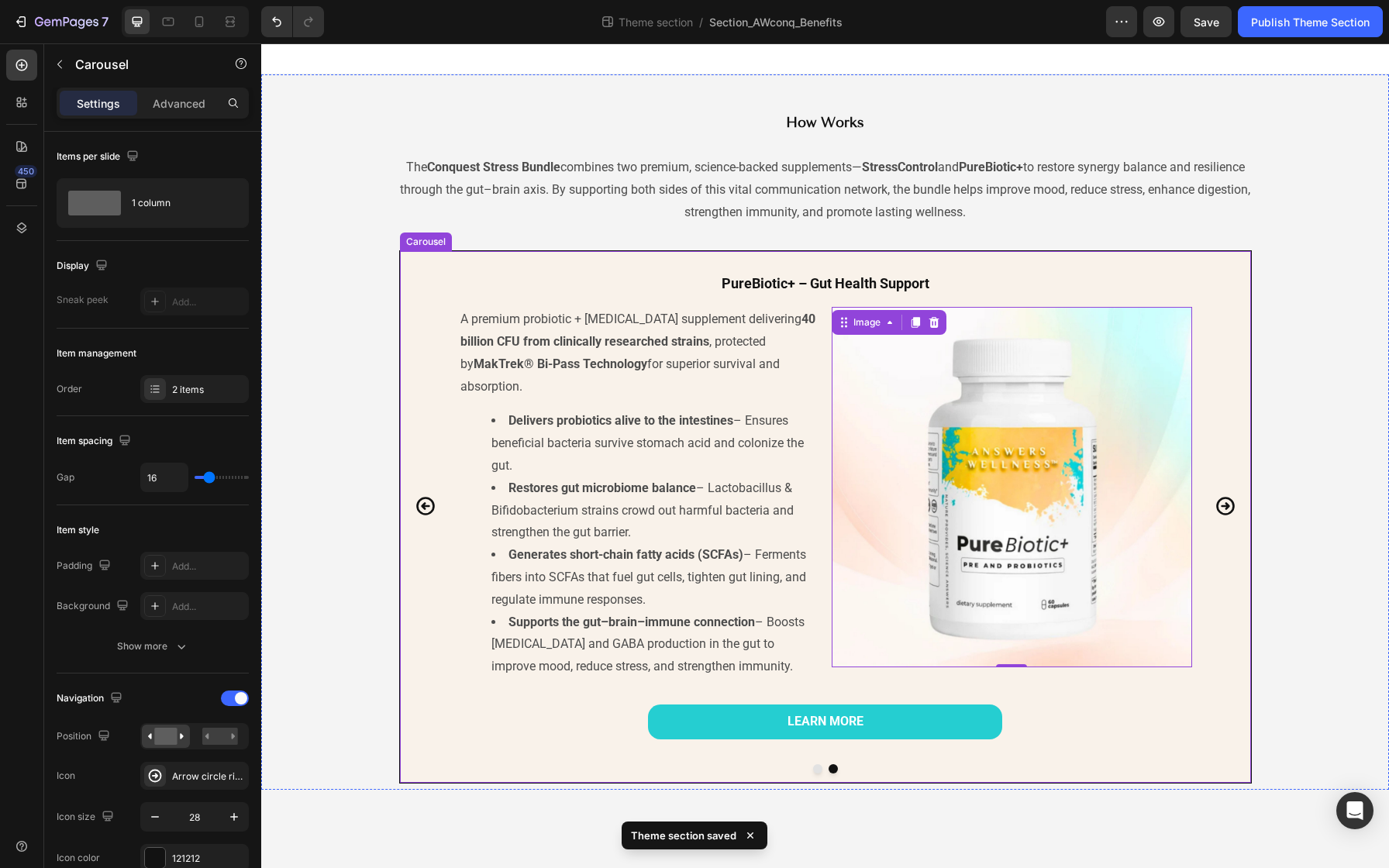
click at [429, 498] on icon "Carousel Back Arrow" at bounding box center [425, 506] width 21 height 21
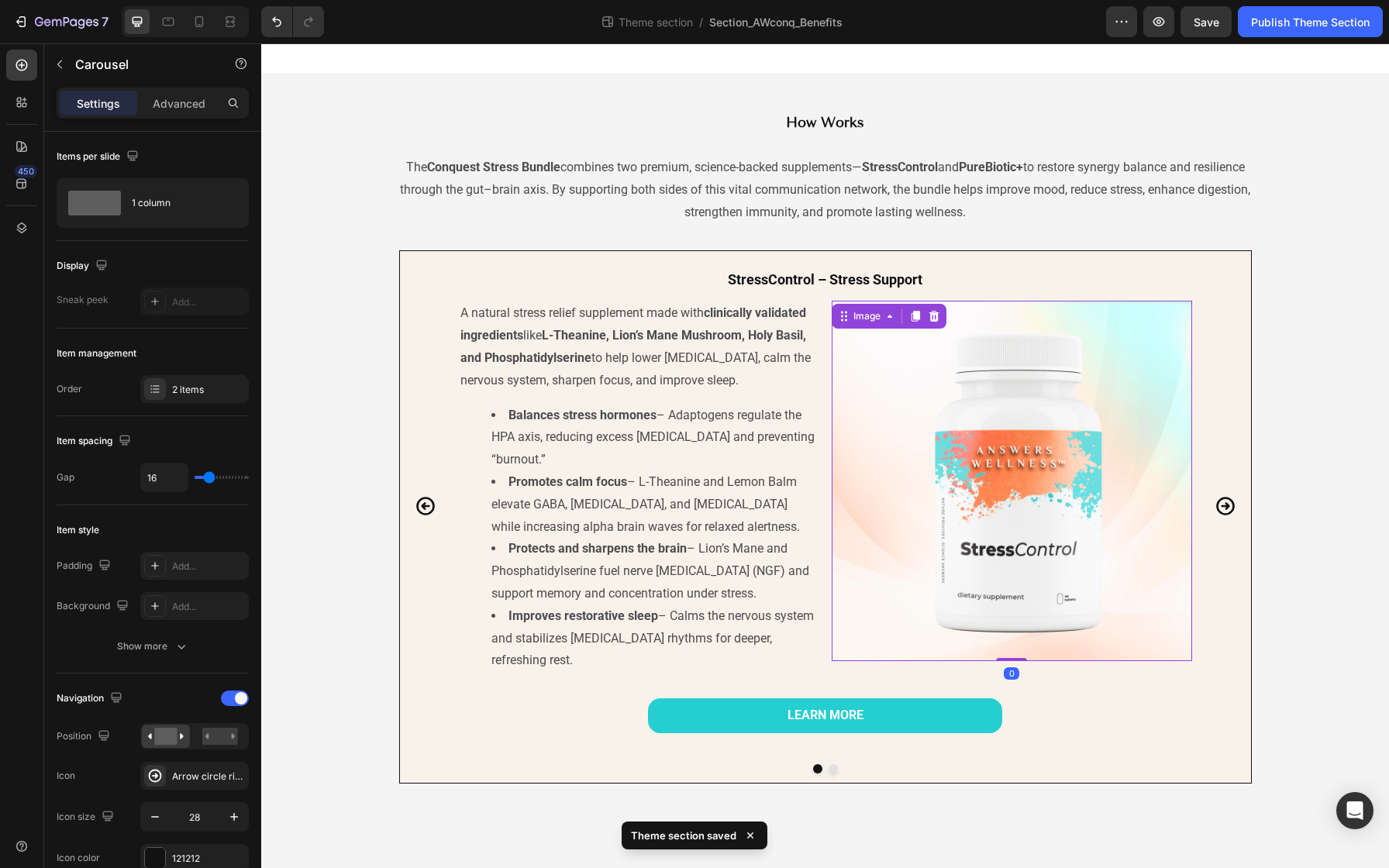
click at [945, 373] on img at bounding box center [1011, 481] width 361 height 361
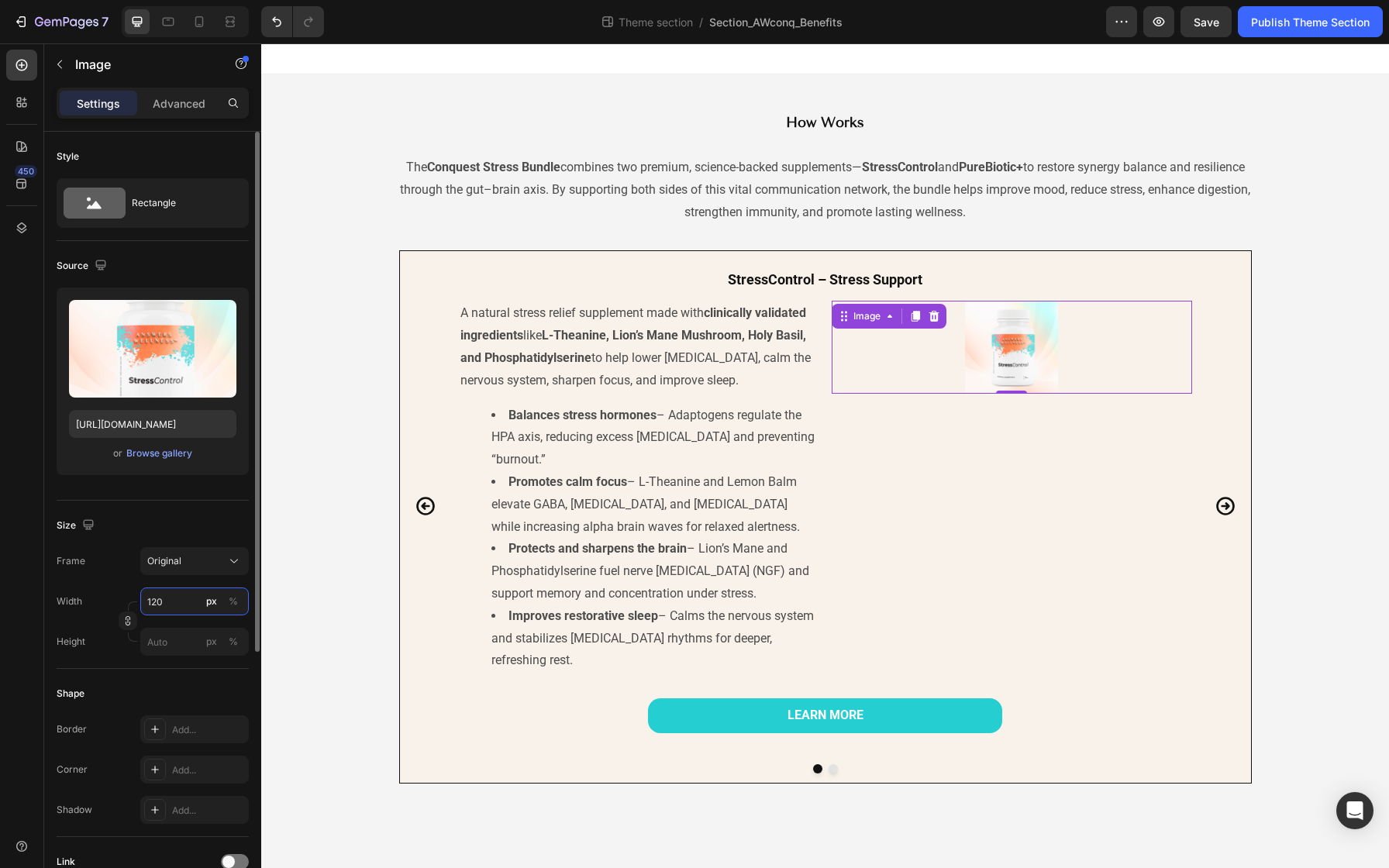
type input "1200"
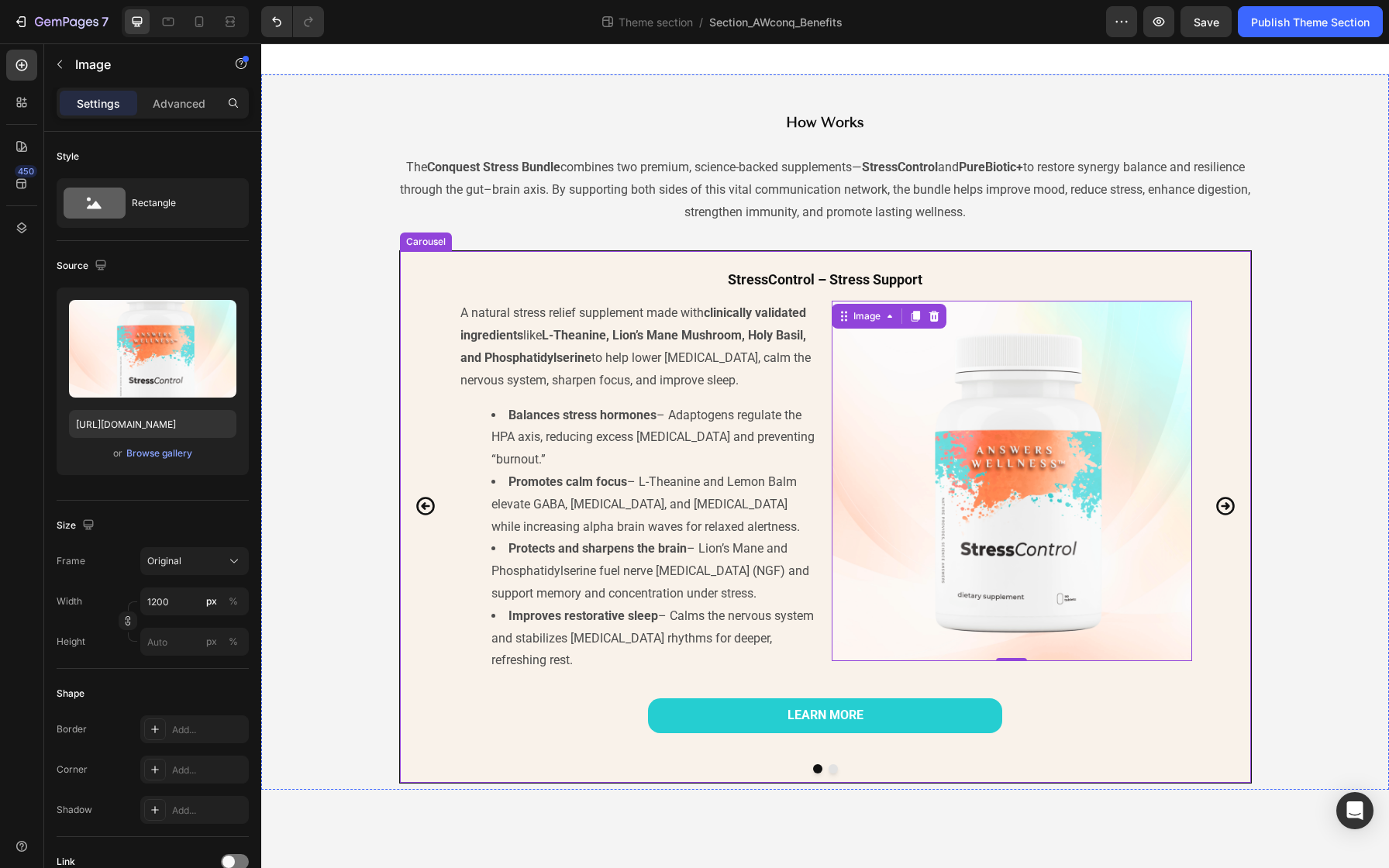
click at [422, 497] on icon "Carousel Back Arrow" at bounding box center [425, 506] width 19 height 19
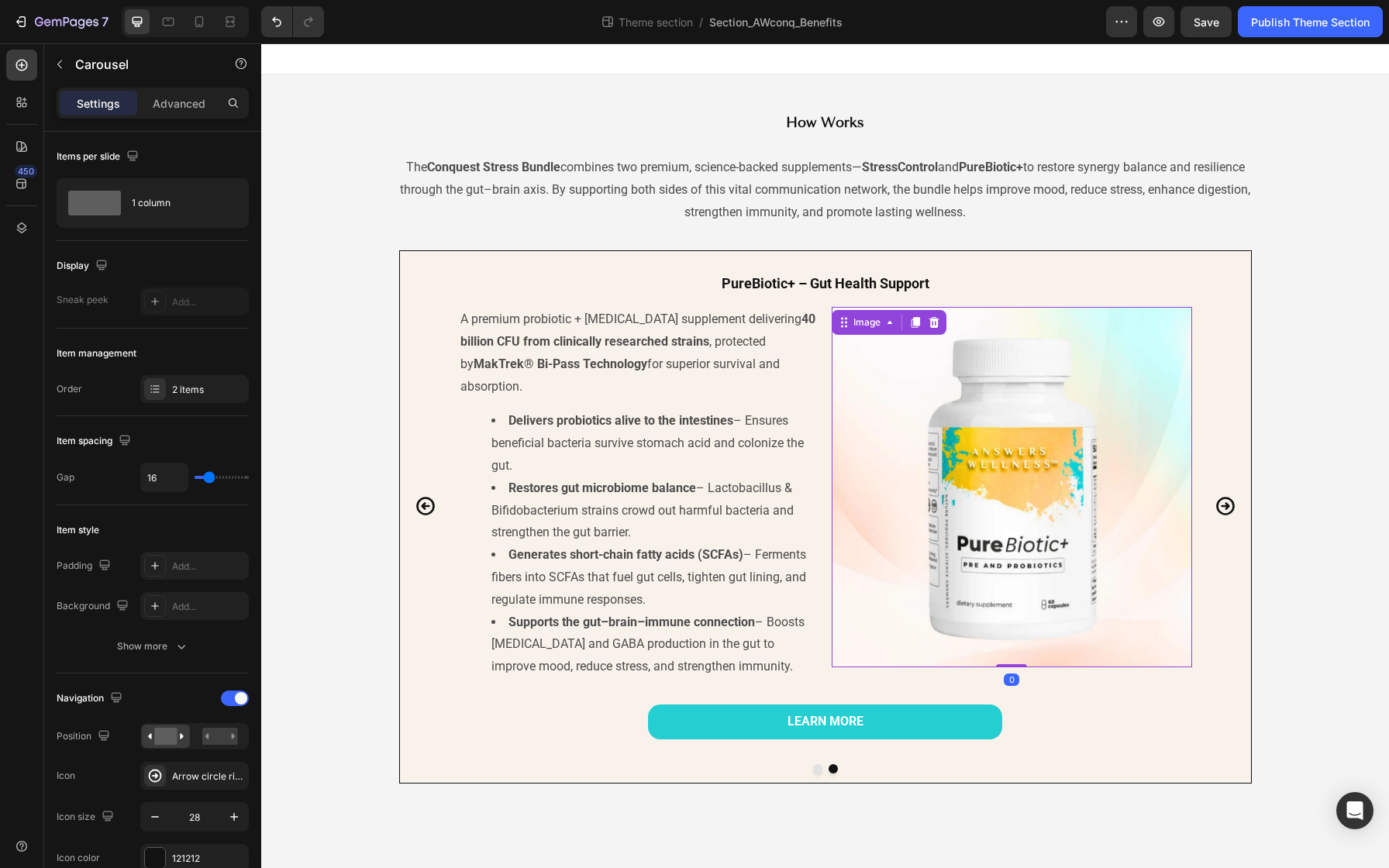
click at [875, 392] on img at bounding box center [1011, 487] width 361 height 361
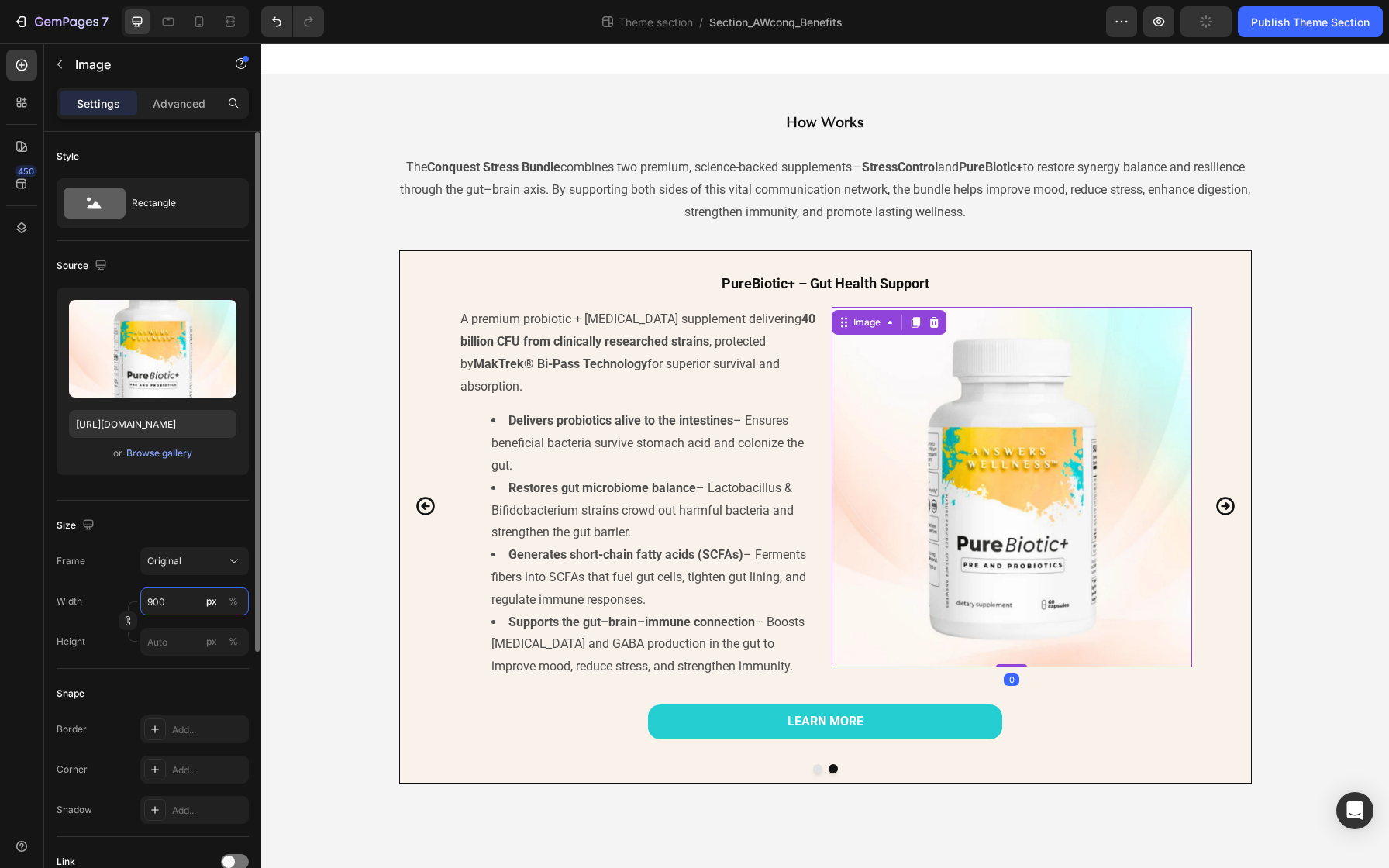
click at [170, 607] on input "900" at bounding box center [194, 600] width 108 height 28
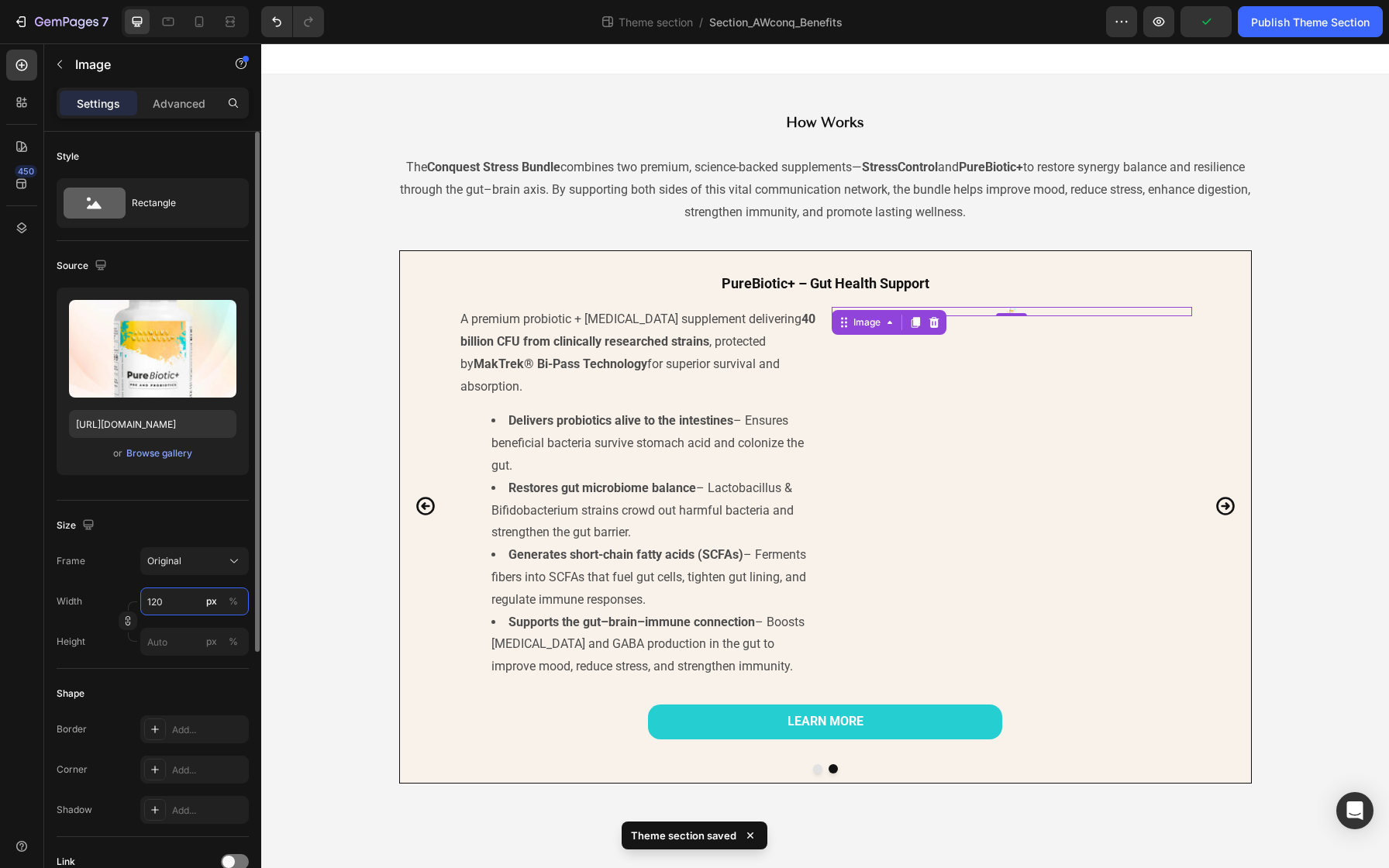
type input "1200"
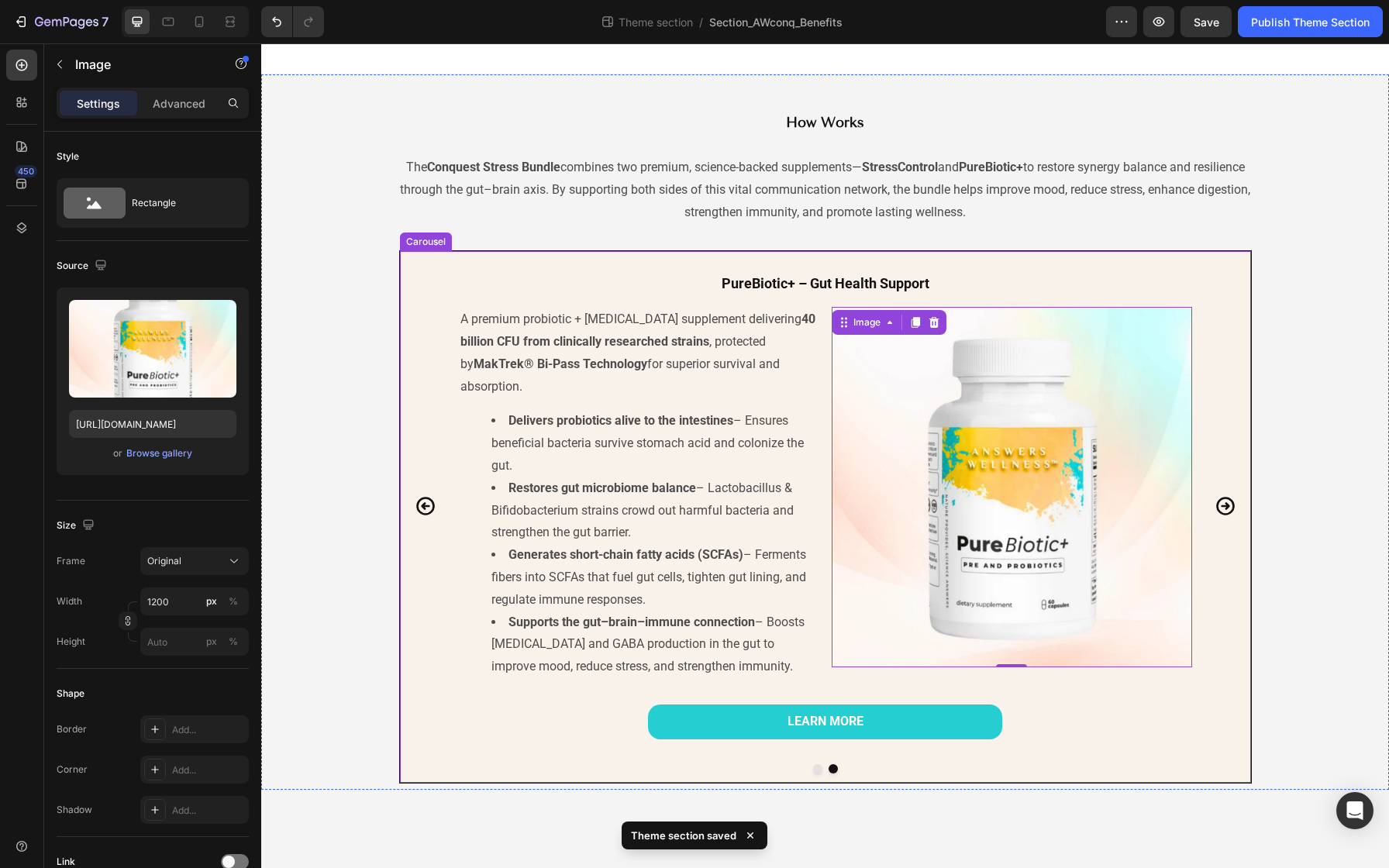
click at [1233, 412] on div "StressControl – Stress Support Heading A natural stress relief supplement made …" at bounding box center [825, 506] width 851 height 491
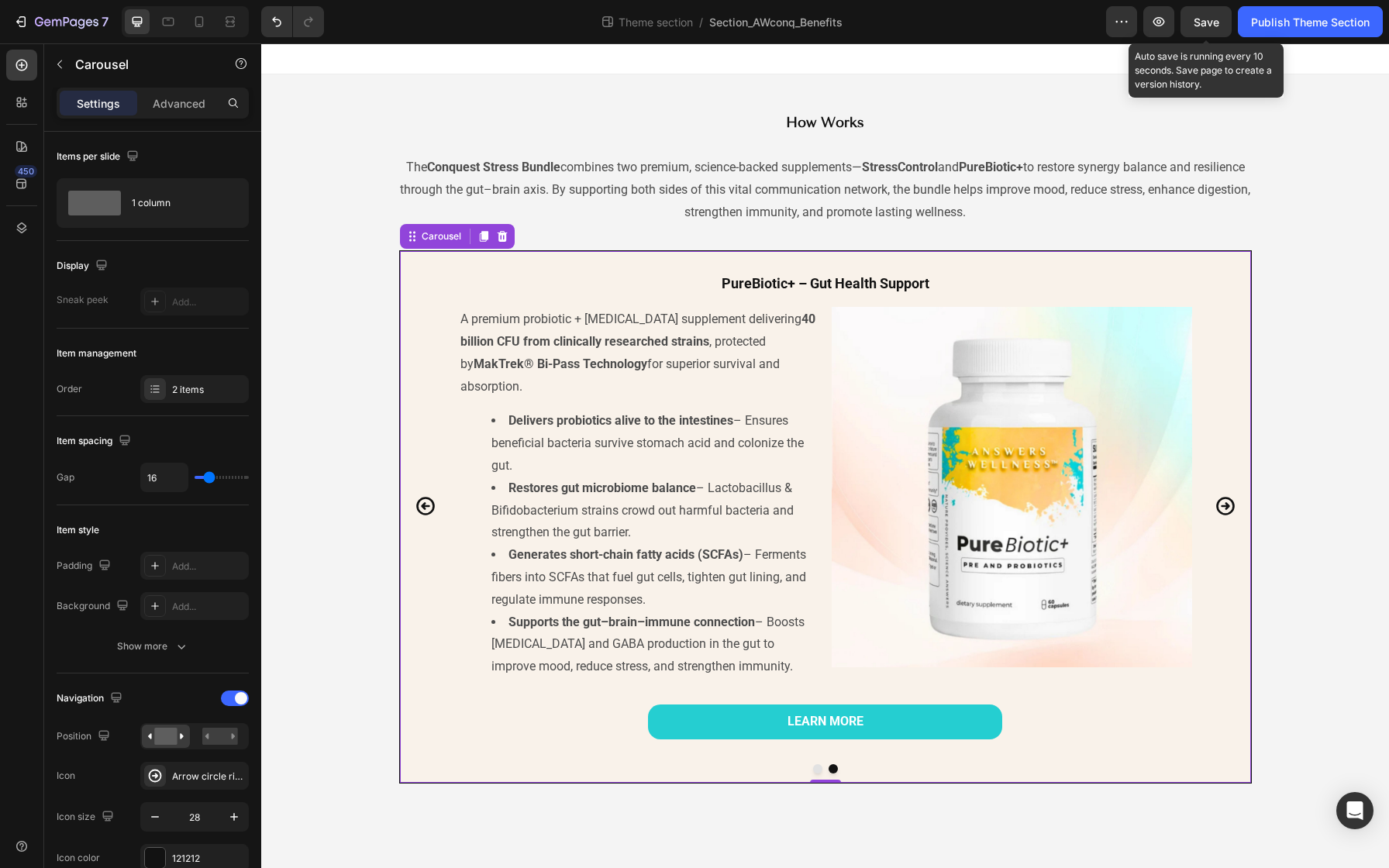
click at [1204, 25] on span "Save" at bounding box center [1206, 21] width 26 height 13
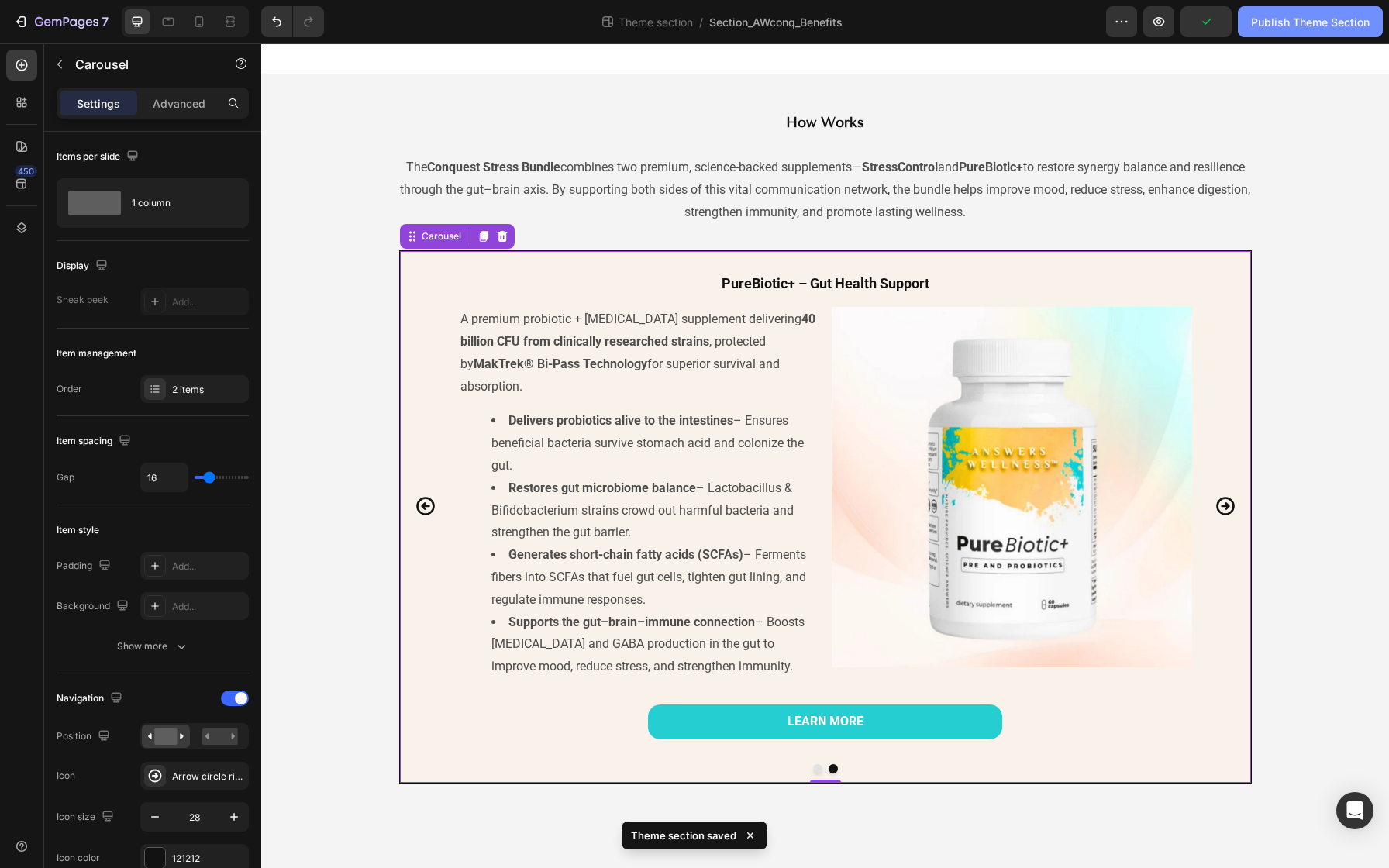
click at [1275, 30] on button "Publish Theme Section" at bounding box center [1310, 21] width 145 height 31
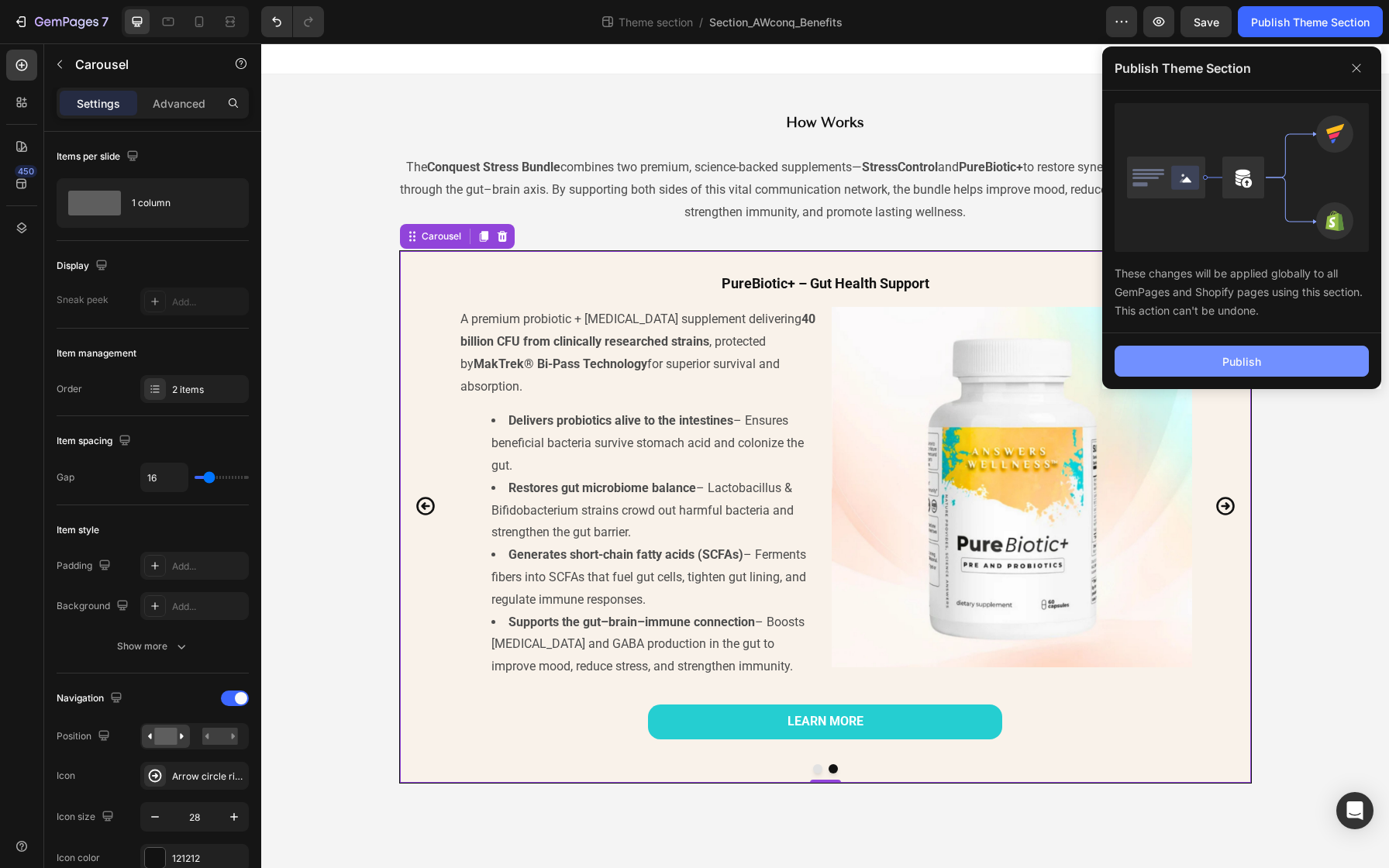
click at [1185, 359] on button "Publish" at bounding box center [1241, 361] width 254 height 31
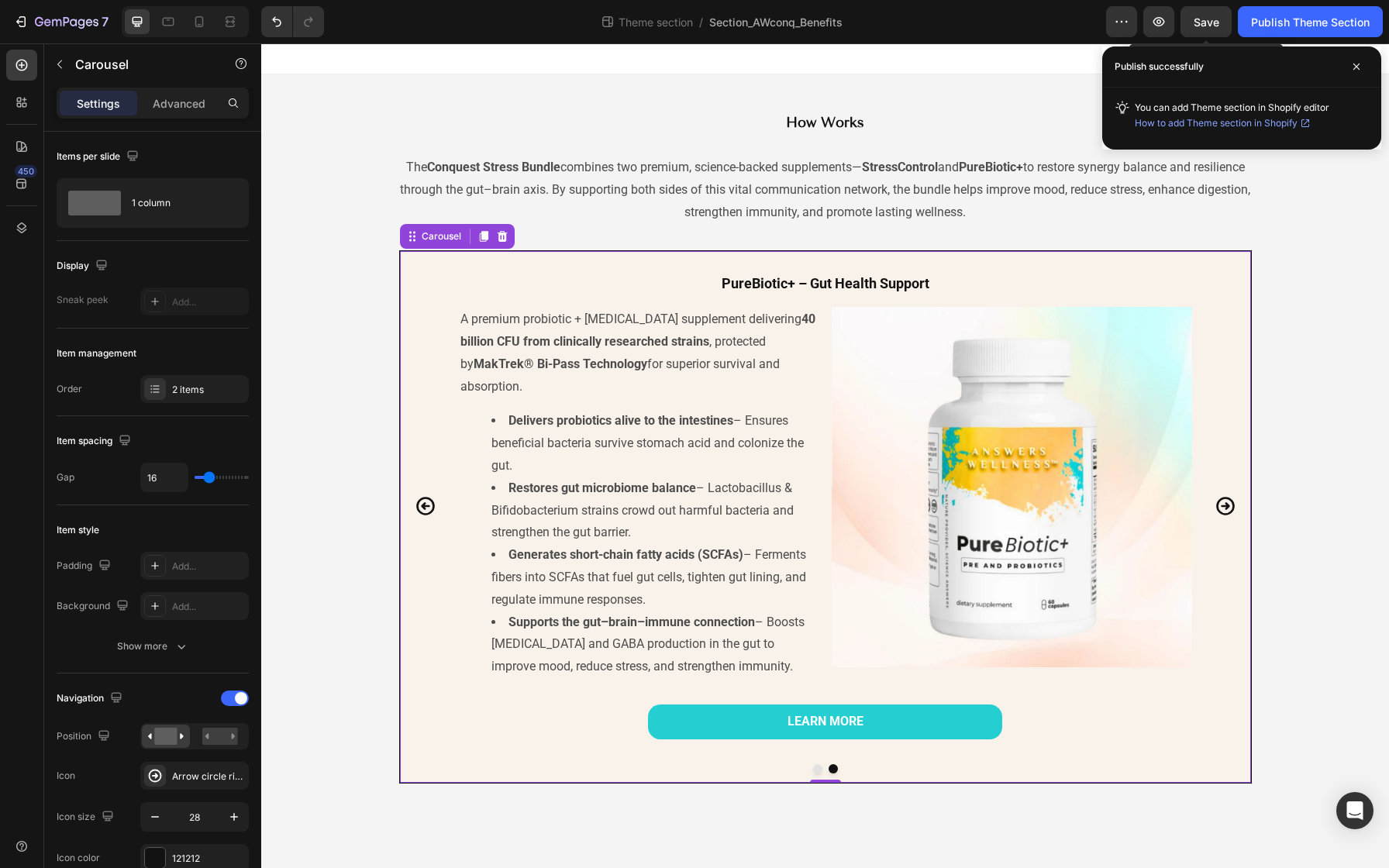
click at [1206, 28] on span "Save" at bounding box center [1206, 21] width 26 height 13
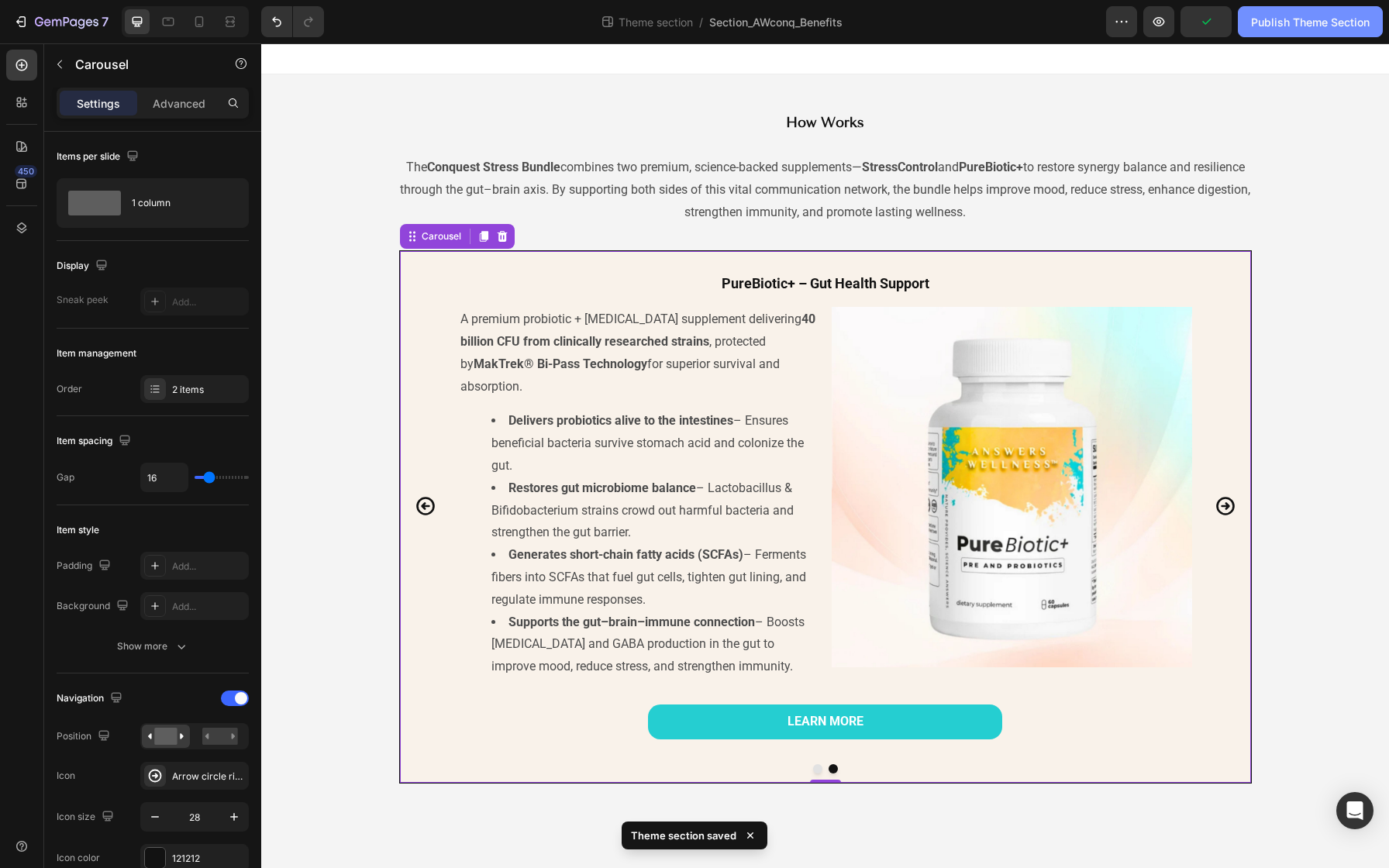
click at [1257, 28] on div "Publish Theme Section" at bounding box center [1310, 22] width 118 height 16
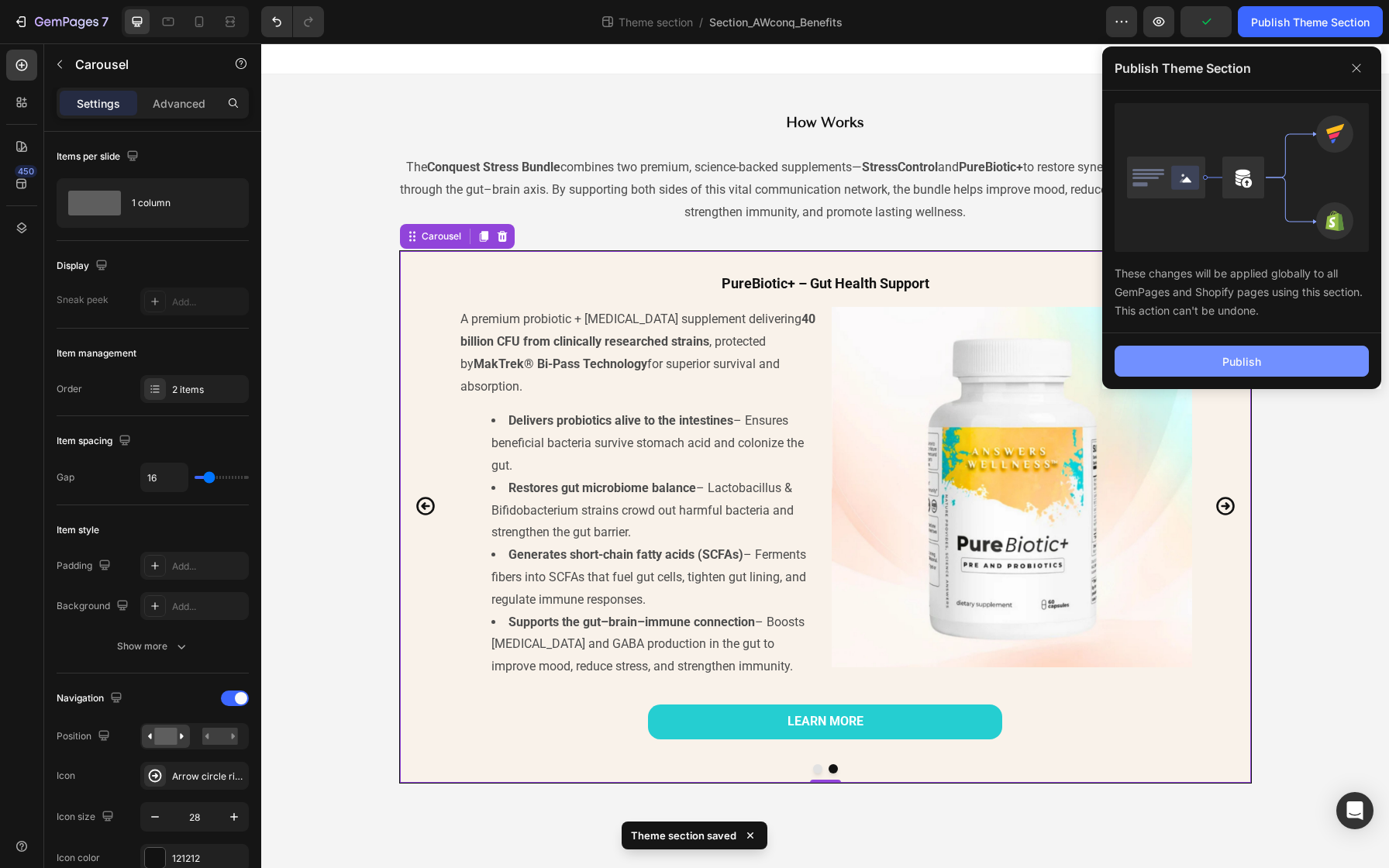
click at [1207, 353] on button "Publish" at bounding box center [1241, 361] width 254 height 31
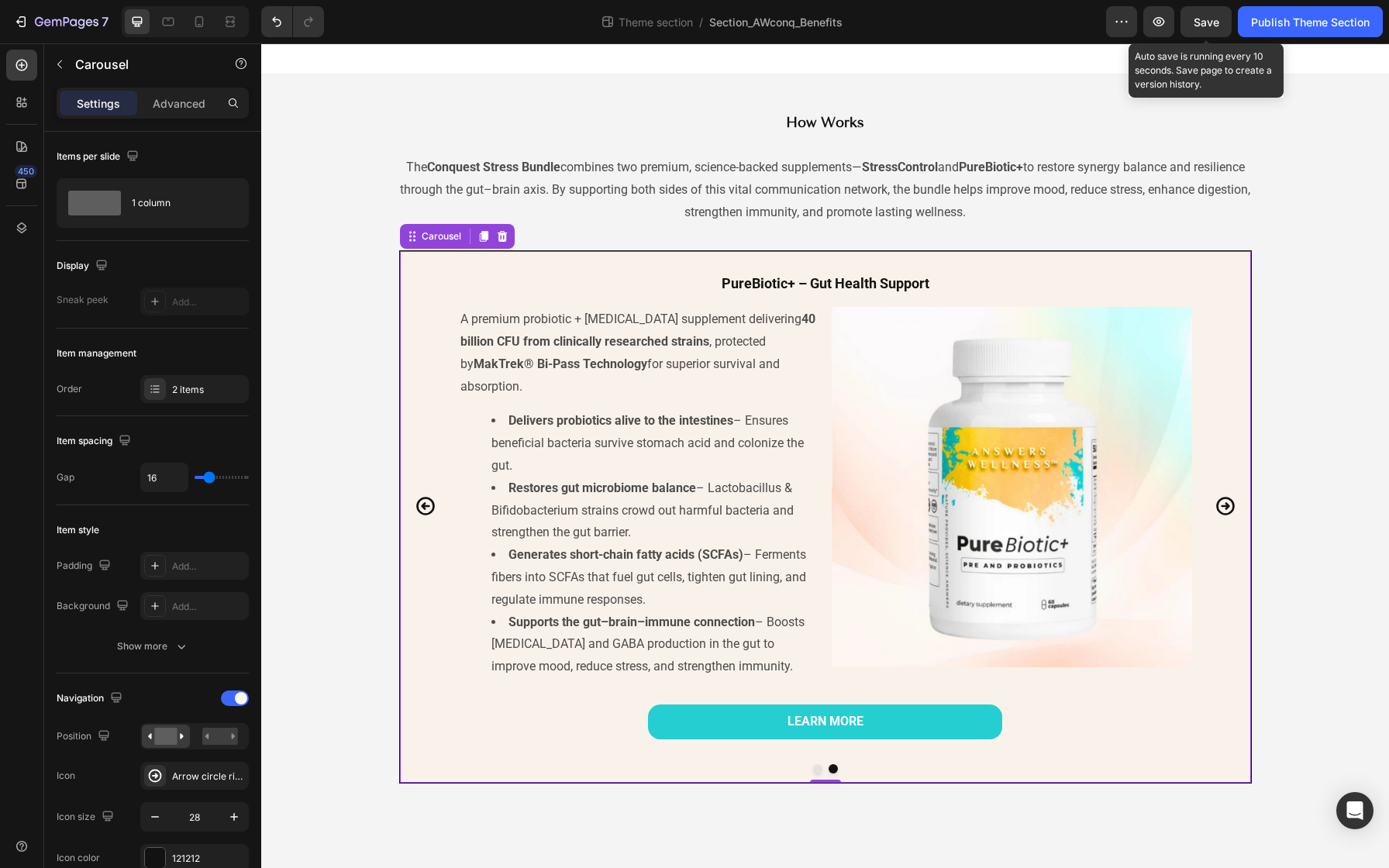
click at [1206, 21] on span "Save" at bounding box center [1206, 21] width 26 height 13
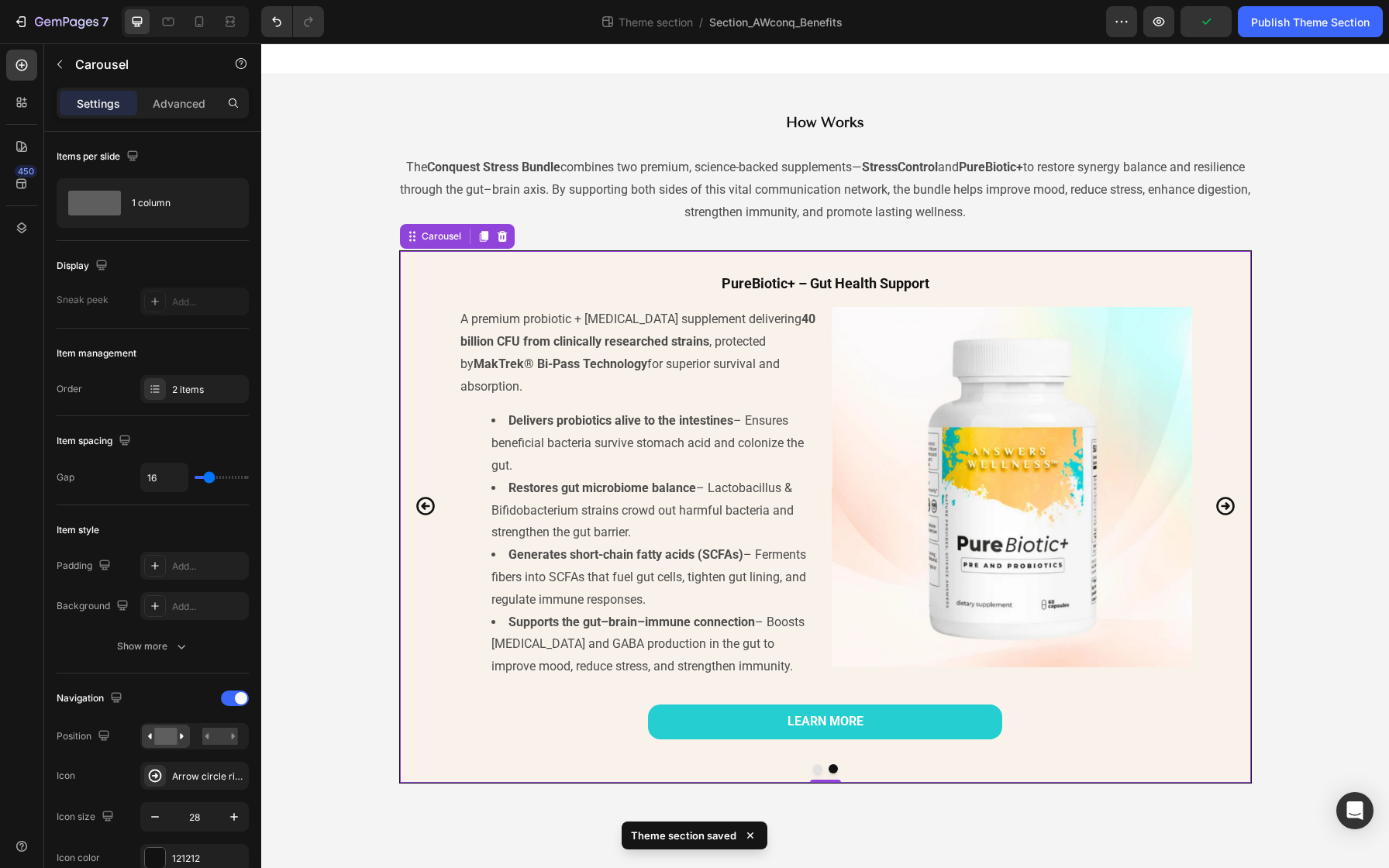
click at [1279, 18] on div "Publish Theme Section" at bounding box center [1310, 22] width 118 height 16
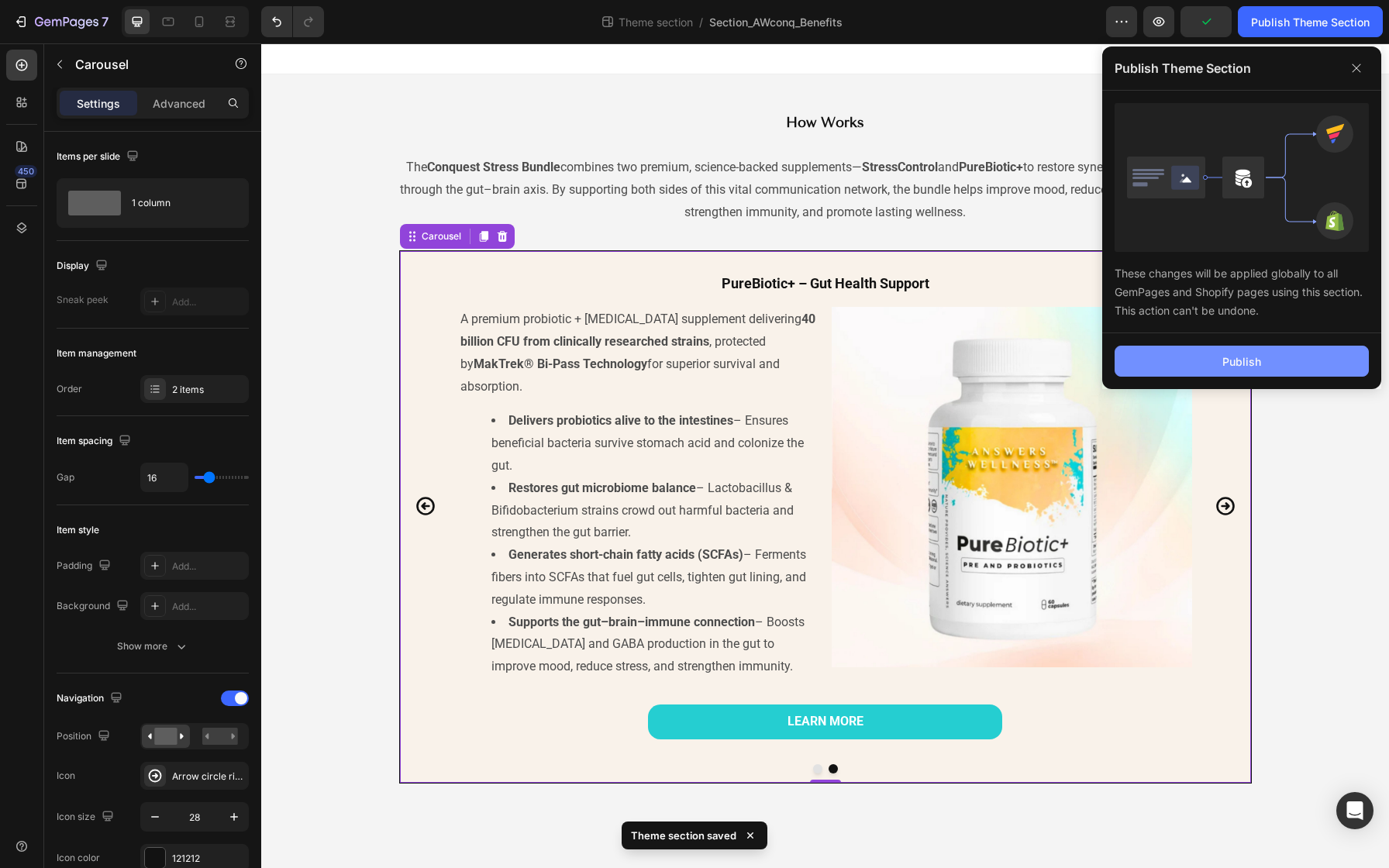
click at [1177, 360] on button "Publish" at bounding box center [1241, 361] width 254 height 31
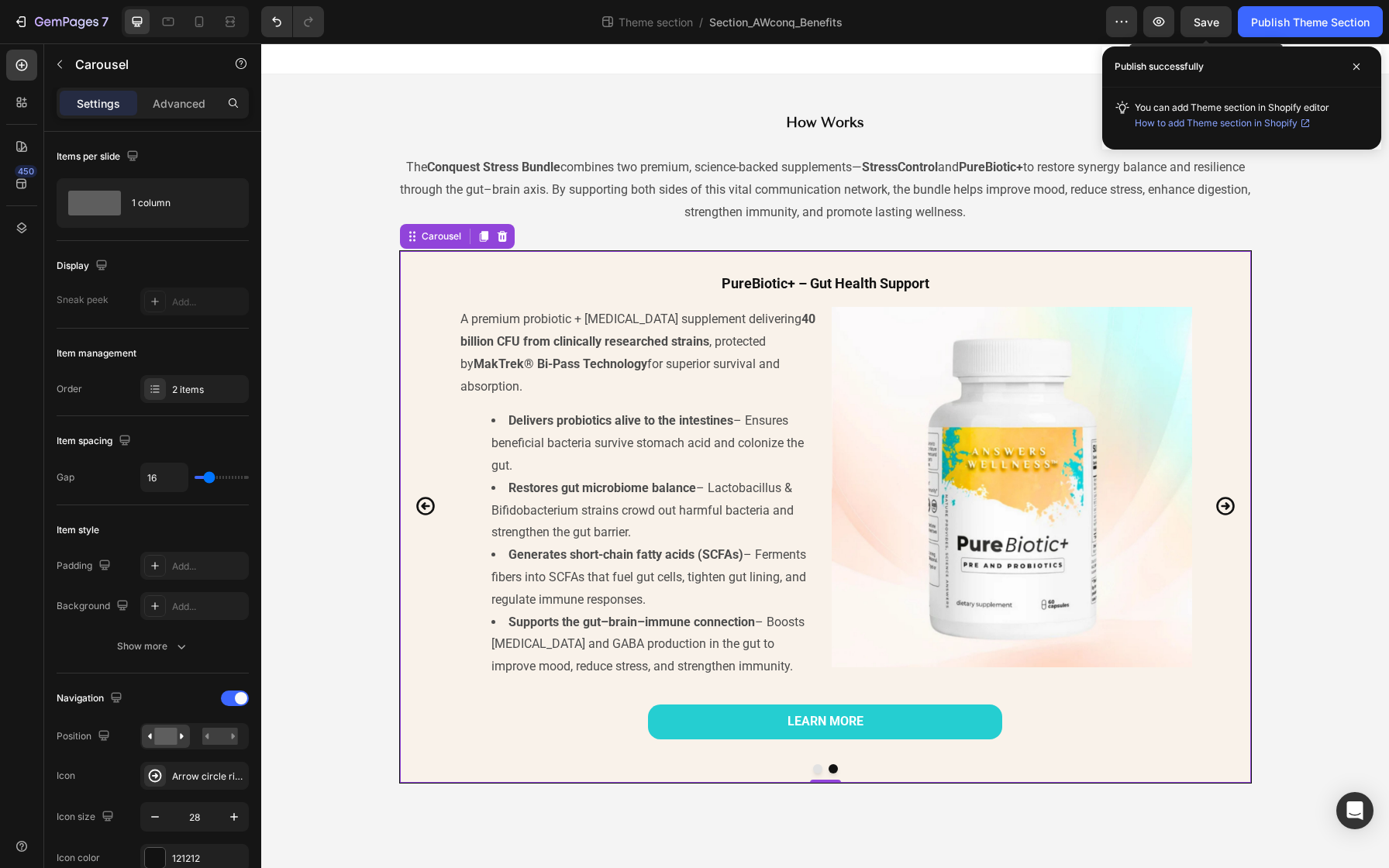
click at [1198, 20] on span "Save" at bounding box center [1206, 21] width 26 height 13
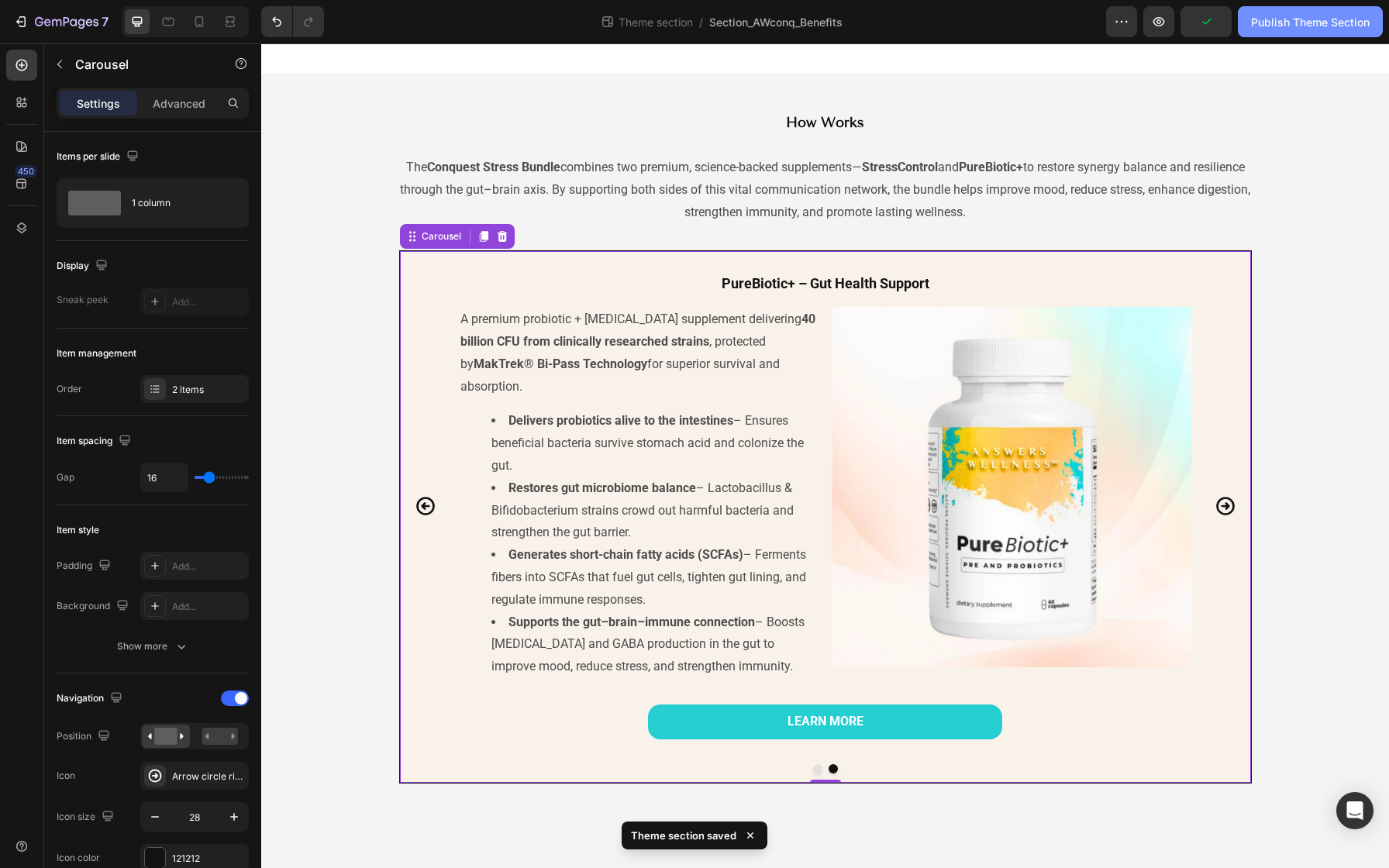
click at [1274, 28] on div "Publish Theme Section" at bounding box center [1310, 22] width 118 height 16
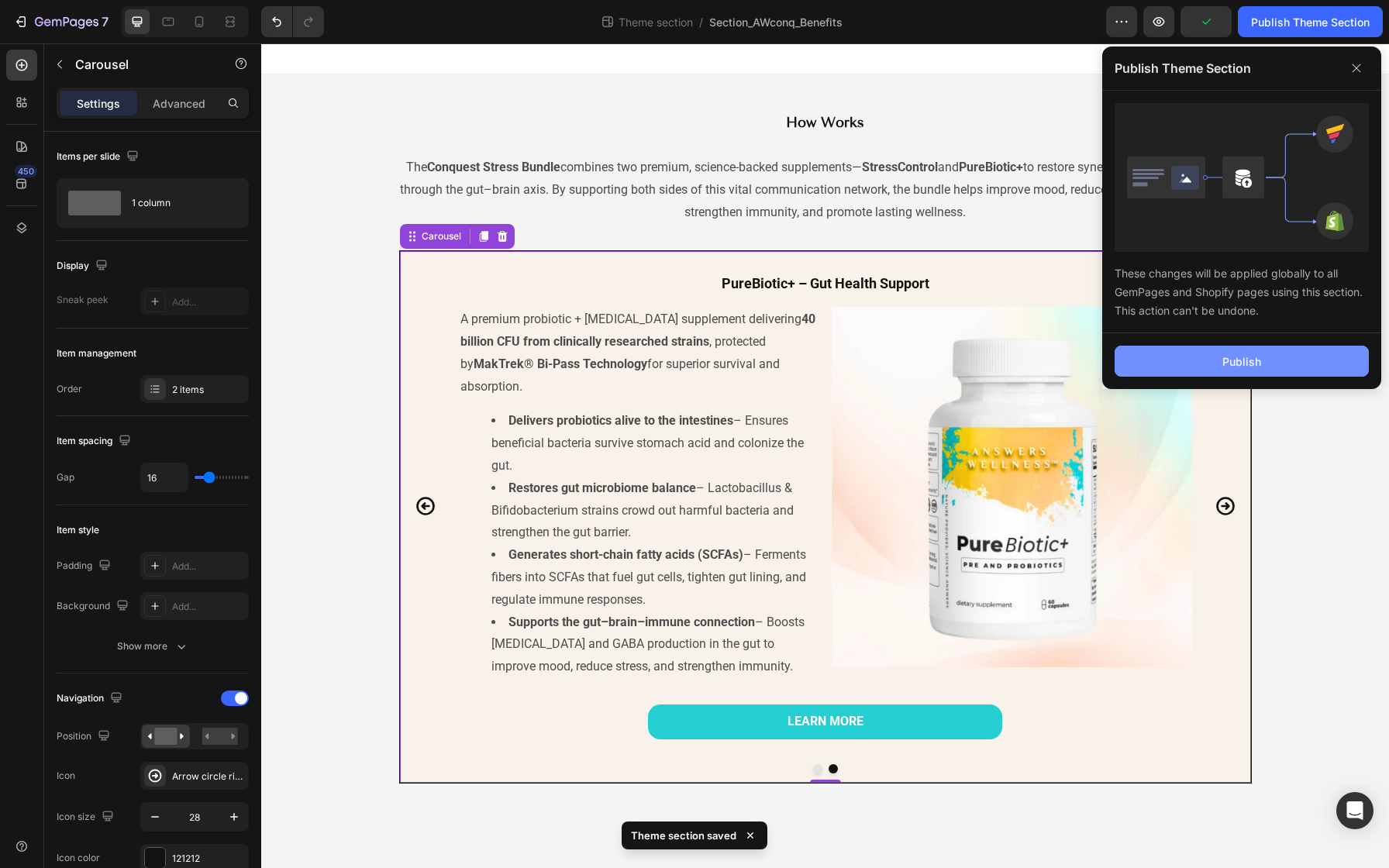
click at [1234, 375] on button "Publish" at bounding box center [1241, 361] width 254 height 31
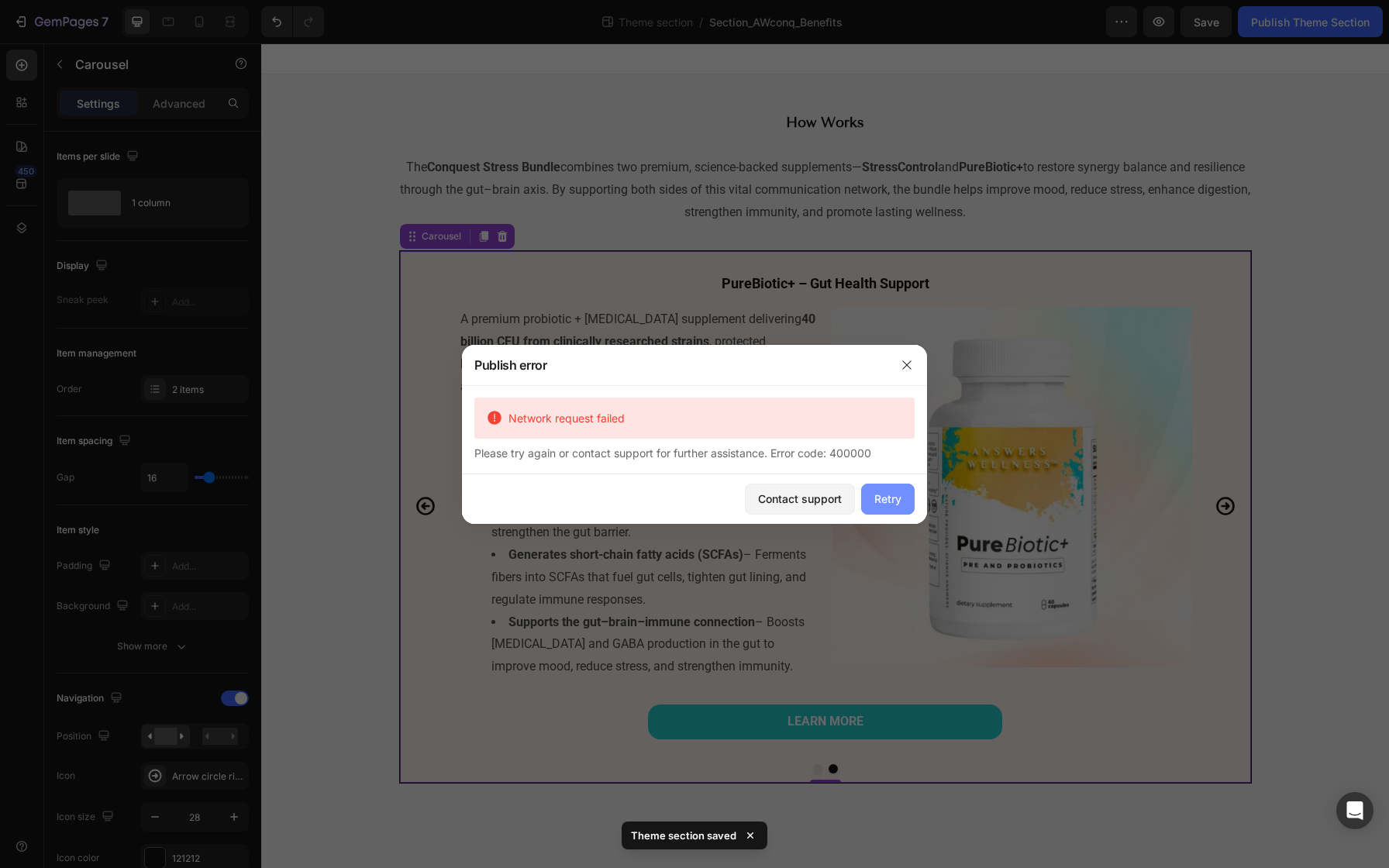
click at [872, 491] on button "Retry" at bounding box center [888, 498] width 54 height 31
click at [903, 350] on div at bounding box center [907, 364] width 40 height 40
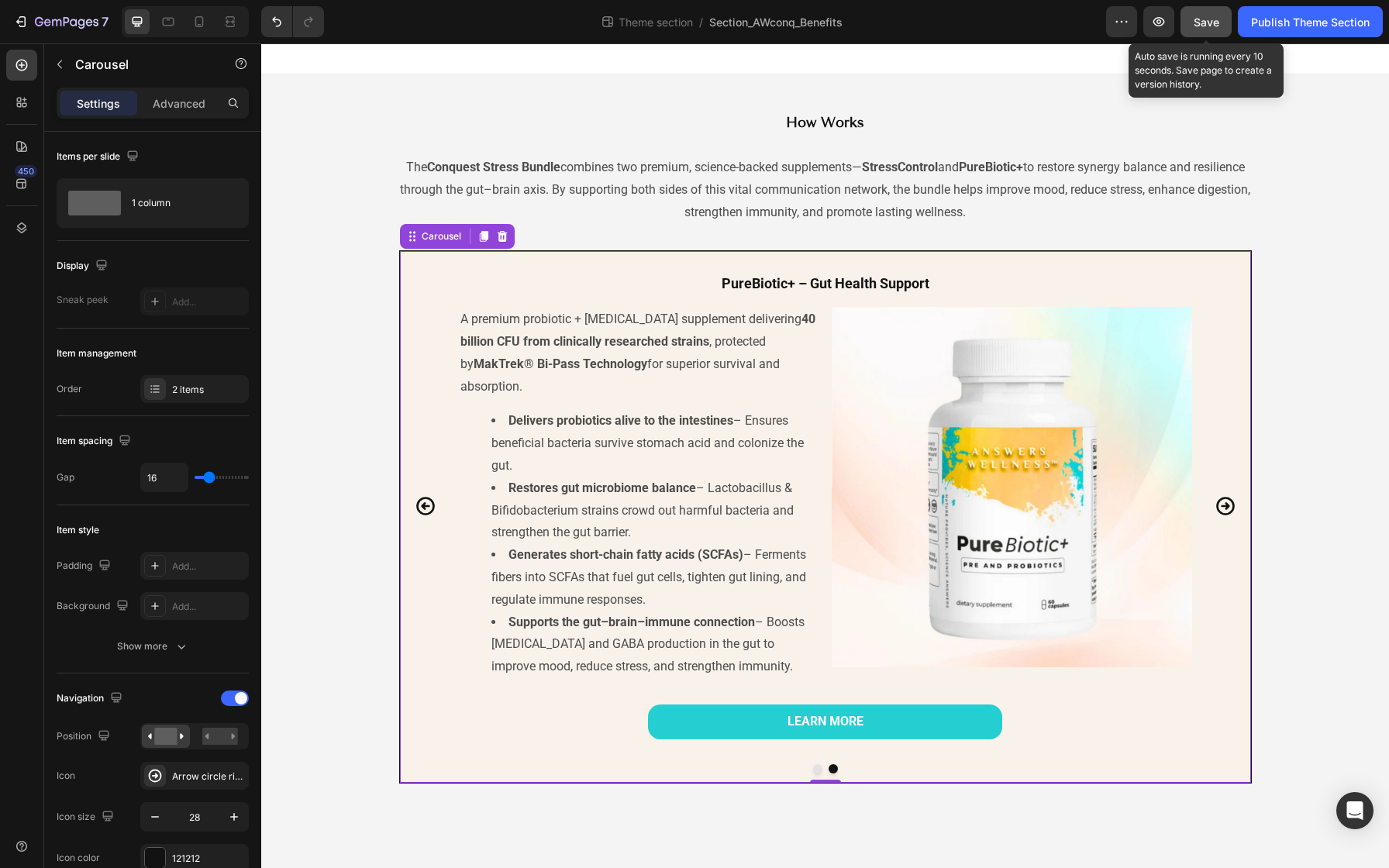
click at [1208, 30] on button "Save" at bounding box center [1206, 21] width 51 height 31
click at [1206, 22] on span "Save" at bounding box center [1206, 21] width 26 height 13
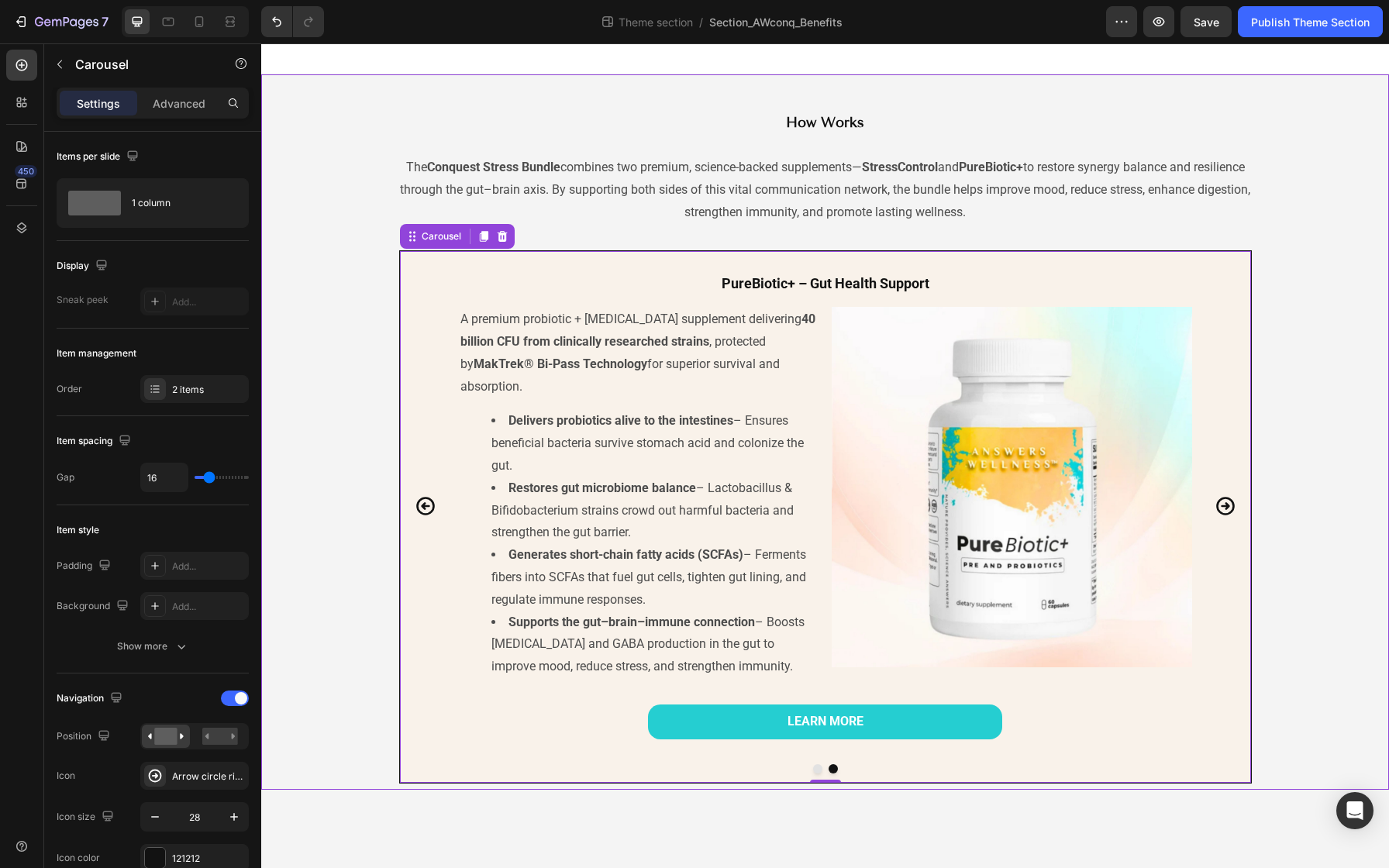
click at [1328, 197] on div "⁠⁠⁠⁠⁠⁠⁠ How Works Heading The Conquest Stress Bundle combines two premium, scie…" at bounding box center [825, 431] width 1090 height 702
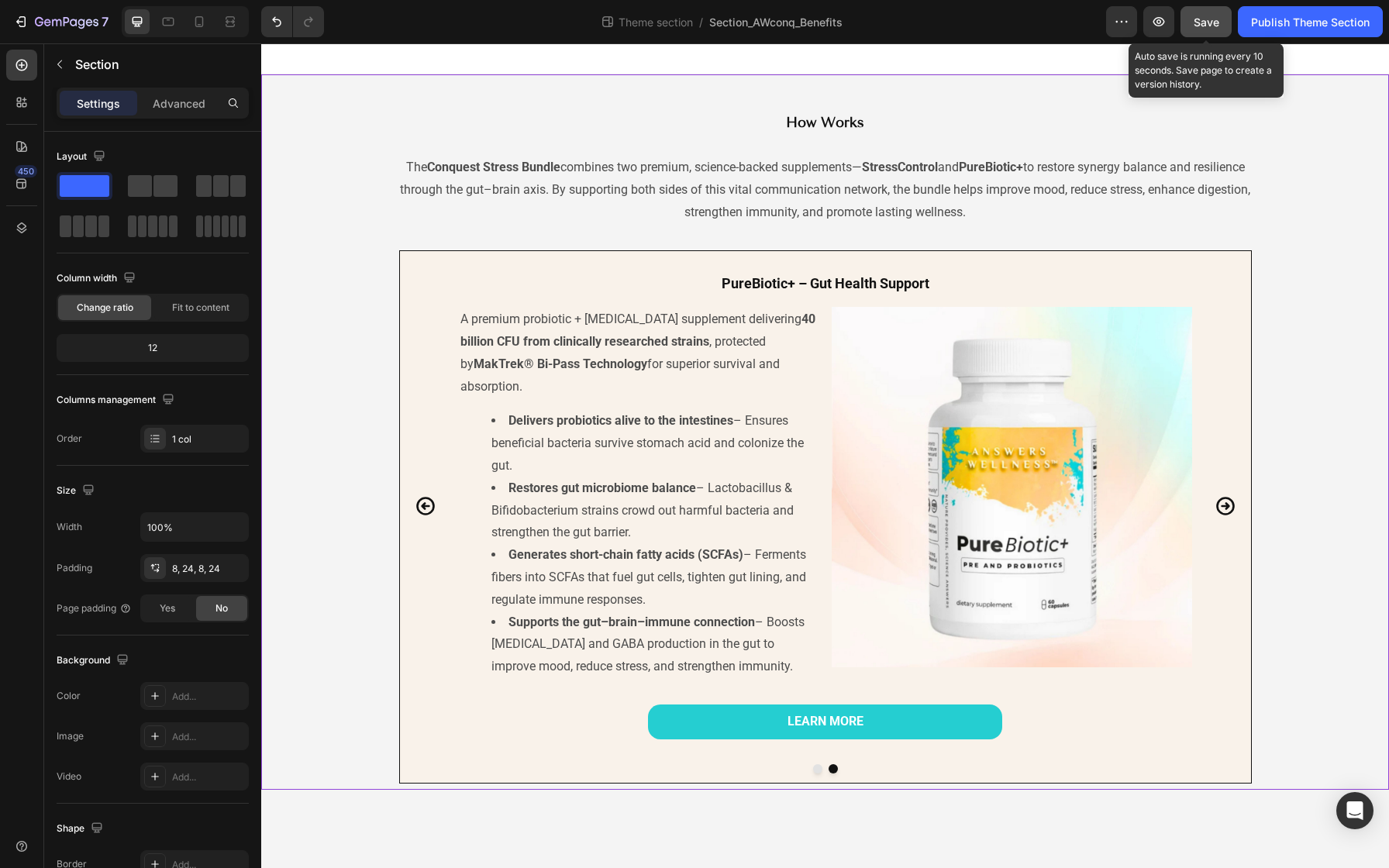
click at [1209, 29] on div "Save" at bounding box center [1206, 22] width 26 height 16
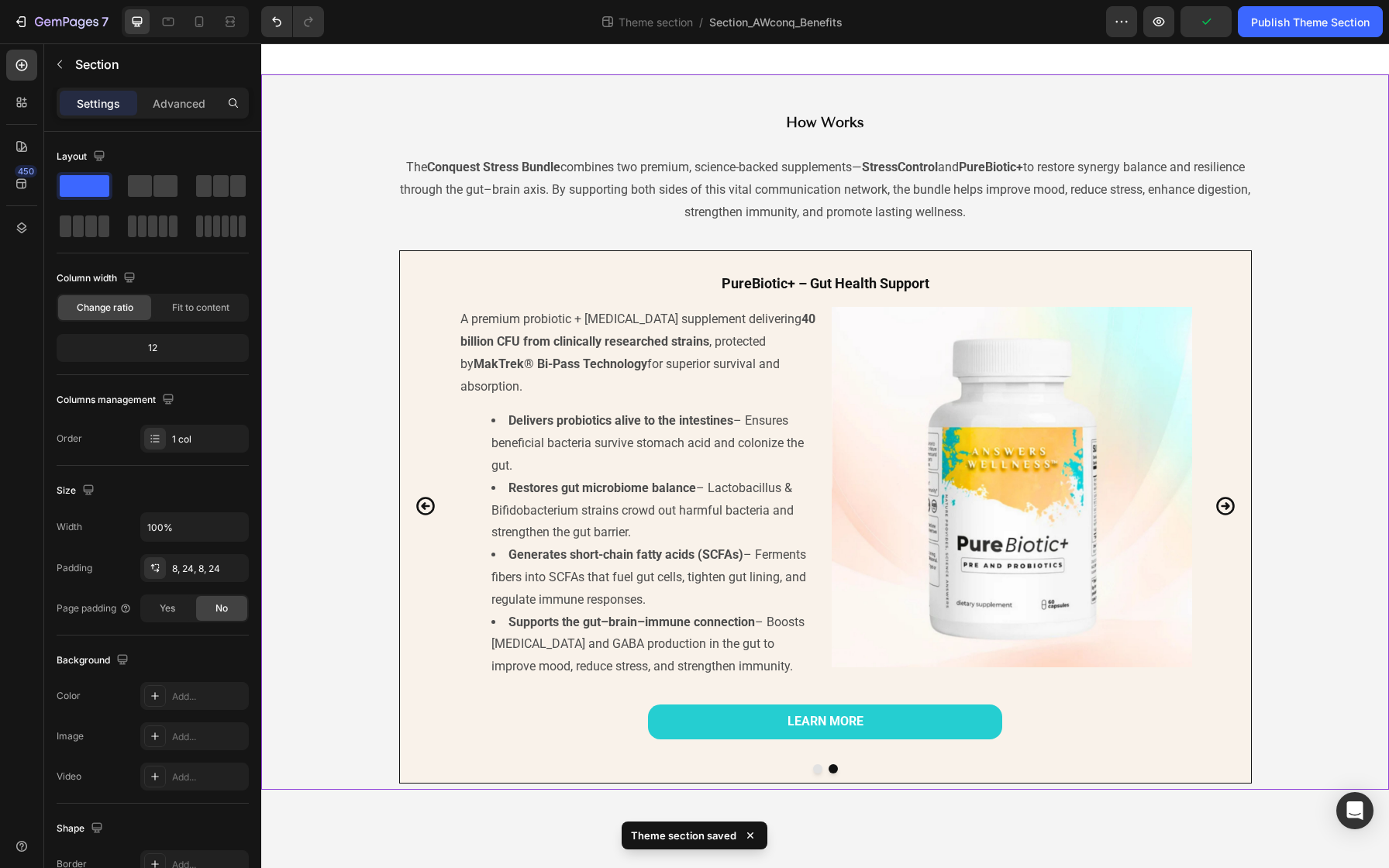
click at [1265, 14] on div "Publish Theme Section" at bounding box center [1310, 22] width 118 height 16
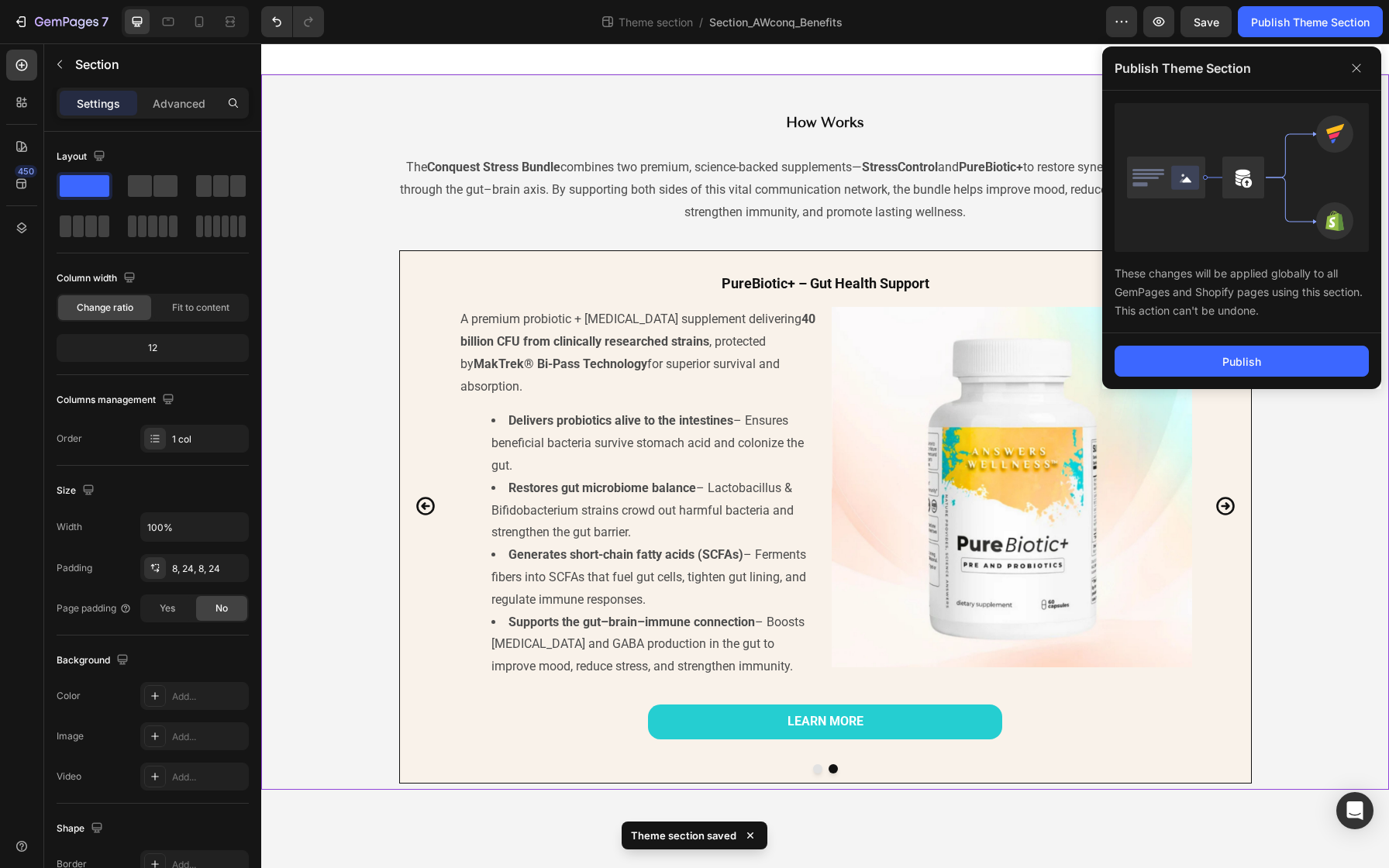
click at [1224, 345] on div "Publish" at bounding box center [1241, 361] width 279 height 55
click at [1217, 364] on button "Publish" at bounding box center [1241, 361] width 254 height 31
